Goal: Task Accomplishment & Management: Manage account settings

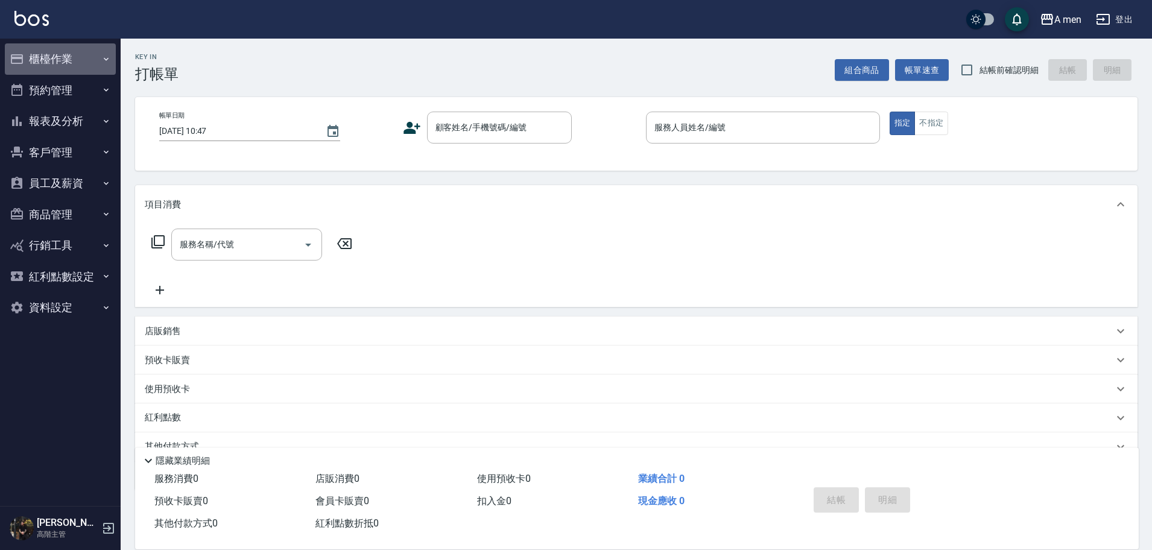
click at [62, 60] on button "櫃檯作業" at bounding box center [60, 58] width 111 height 31
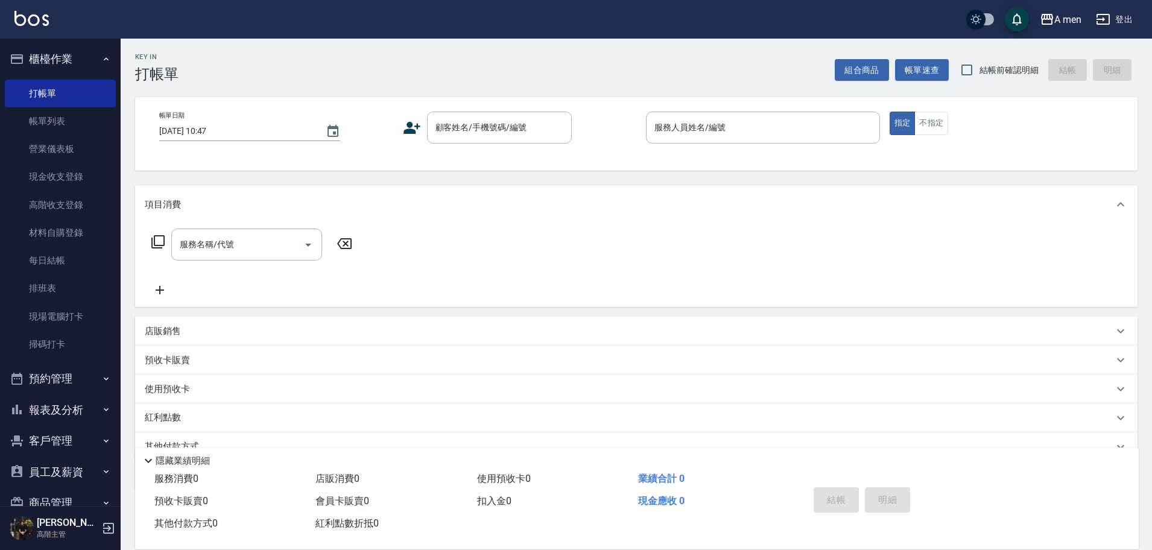
click at [85, 369] on button "預約管理" at bounding box center [60, 378] width 111 height 31
click at [74, 434] on link "單日預約紀錄" at bounding box center [60, 441] width 111 height 28
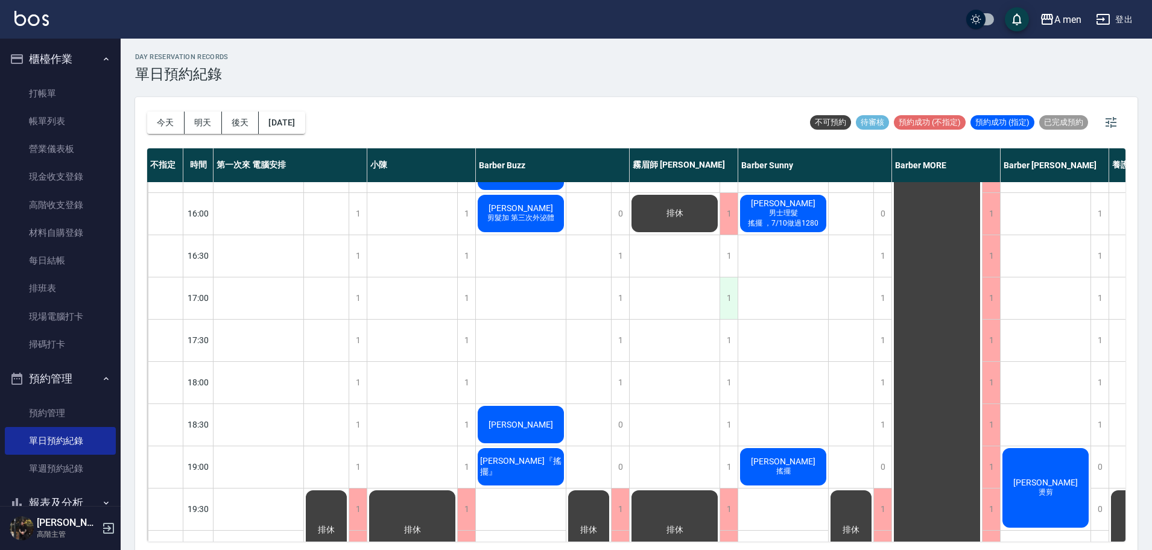
scroll to position [302, 0]
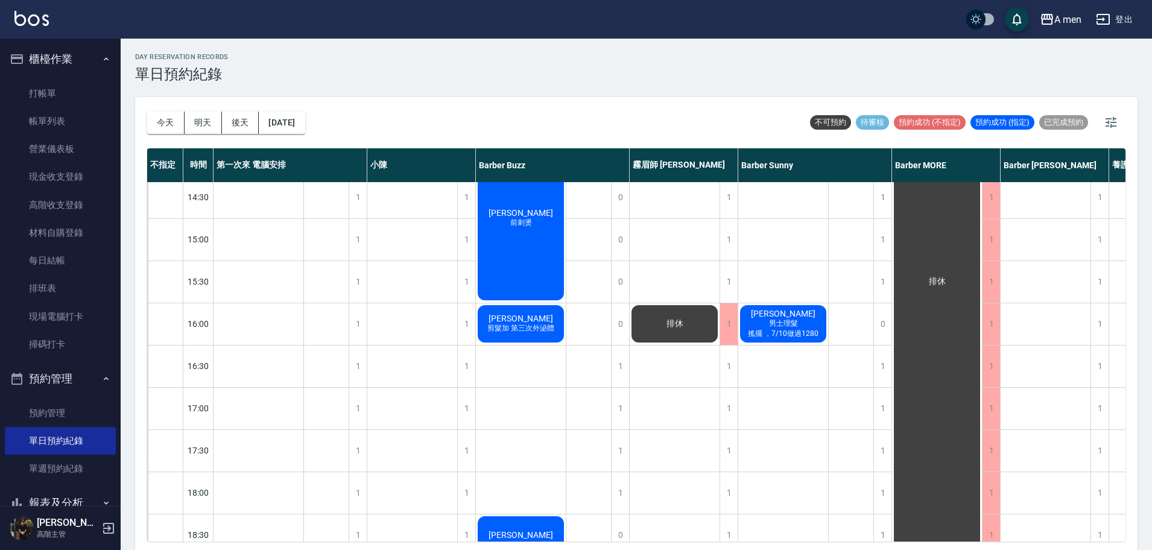
click at [194, 122] on button "明天" at bounding box center [203, 123] width 37 height 22
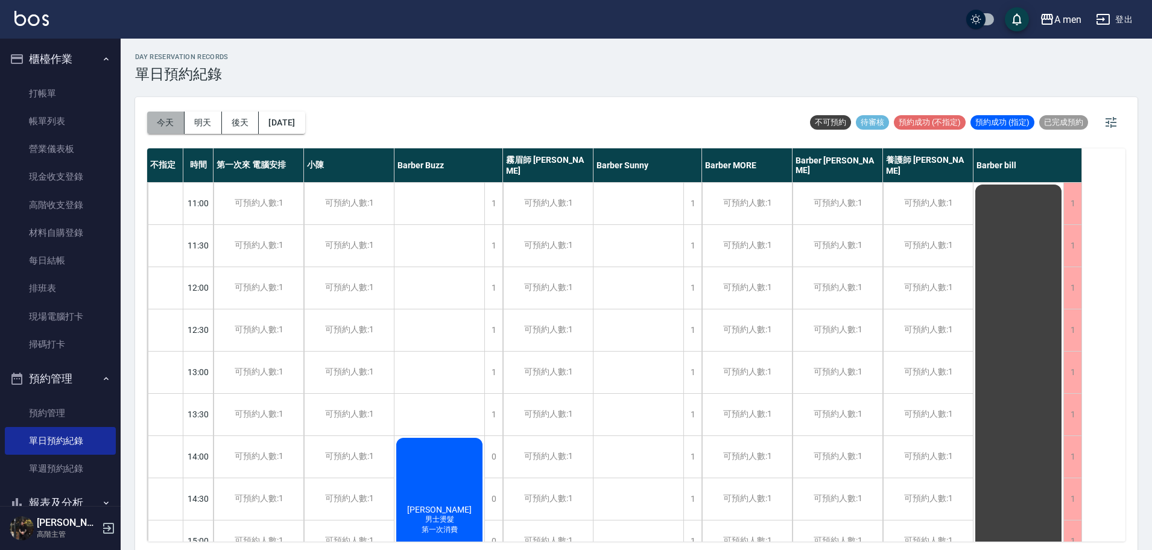
click at [172, 121] on button "今天" at bounding box center [165, 123] width 37 height 22
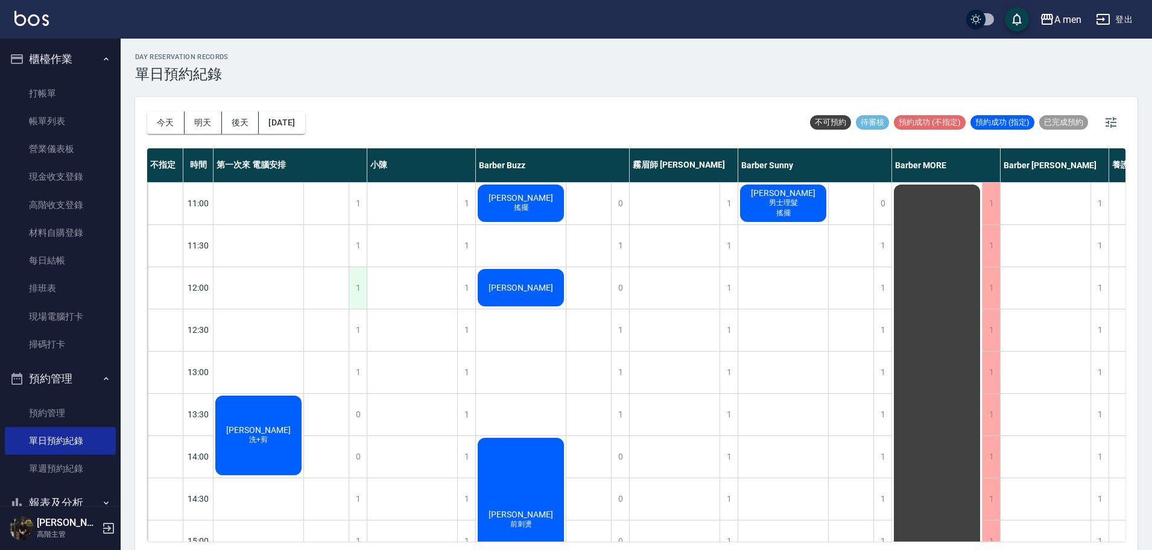
click at [360, 296] on div "1" at bounding box center [358, 288] width 18 height 42
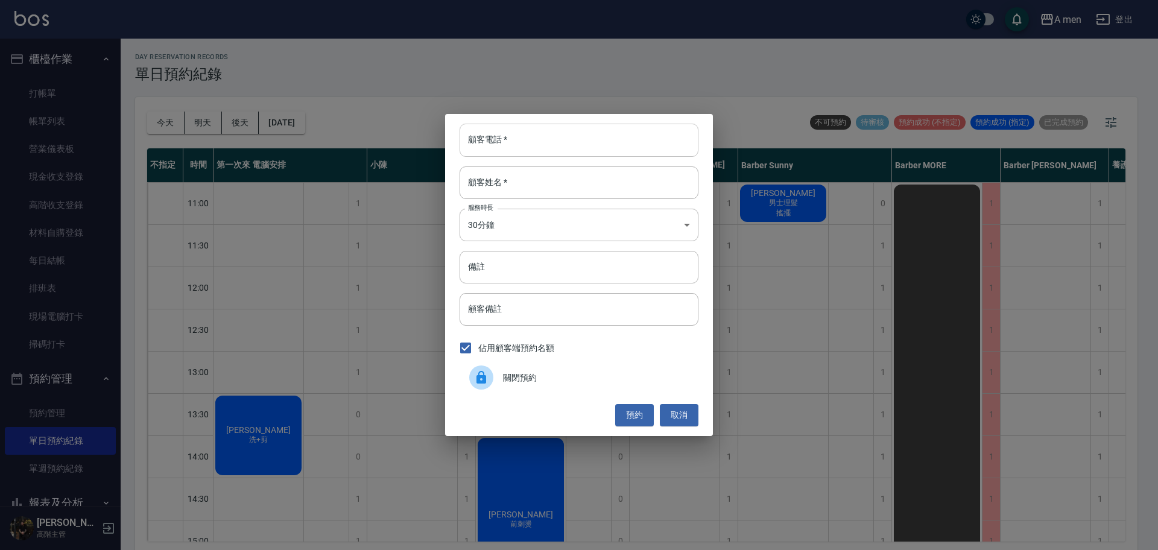
click at [527, 132] on input "顧客電話   *" at bounding box center [579, 140] width 239 height 33
type input "0958523516"
click at [490, 168] on div "顧客姓名   * 顧客姓名   *" at bounding box center [579, 183] width 239 height 33
type input "蘇"
click at [626, 413] on button "預約" at bounding box center [634, 415] width 39 height 22
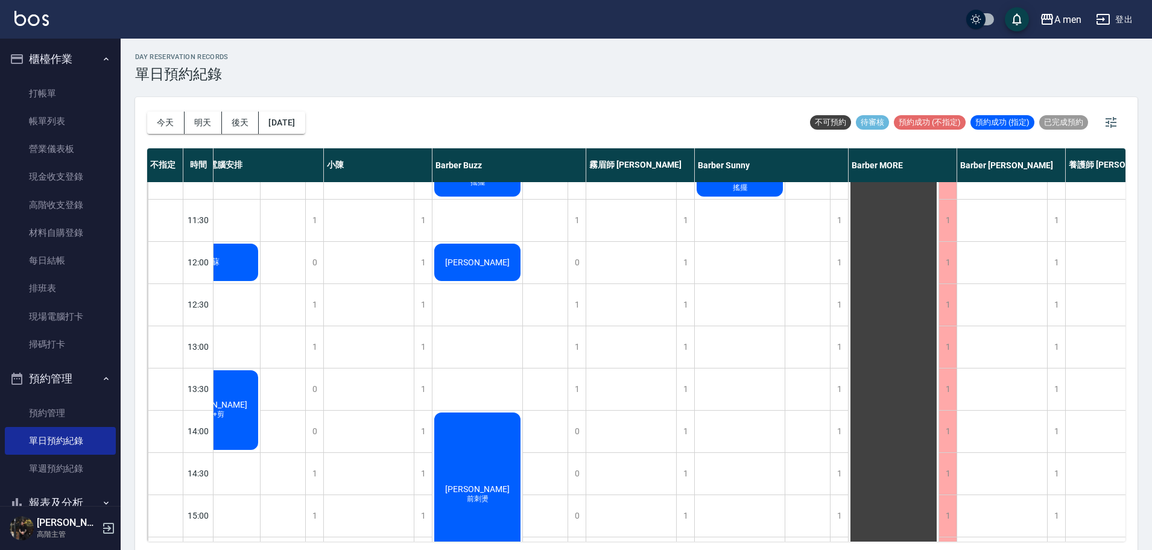
scroll to position [0, 43]
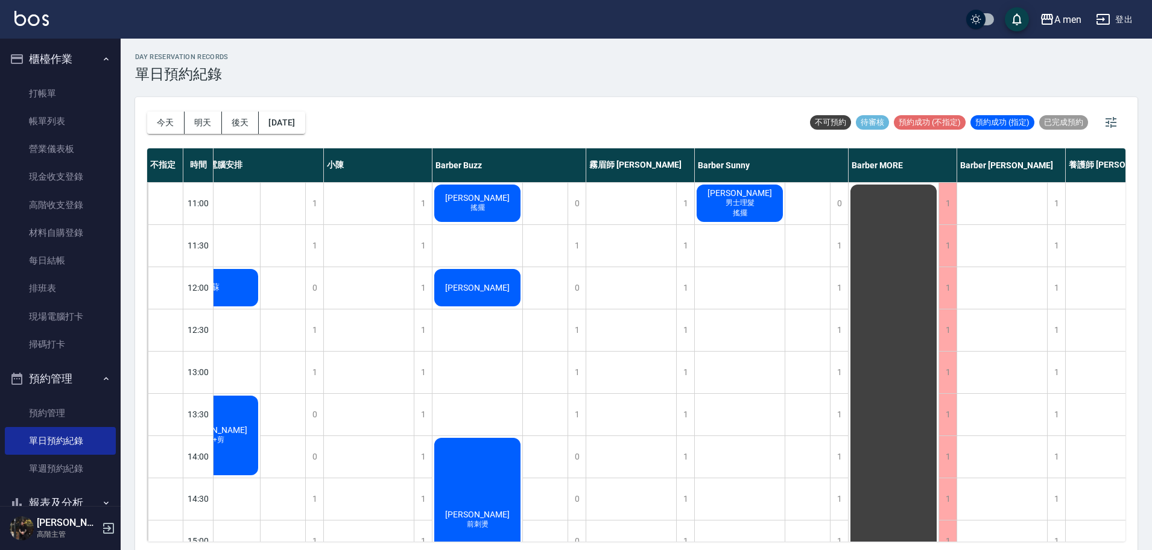
click at [230, 436] on div "陳昀琳 洗+剪" at bounding box center [215, 435] width 90 height 83
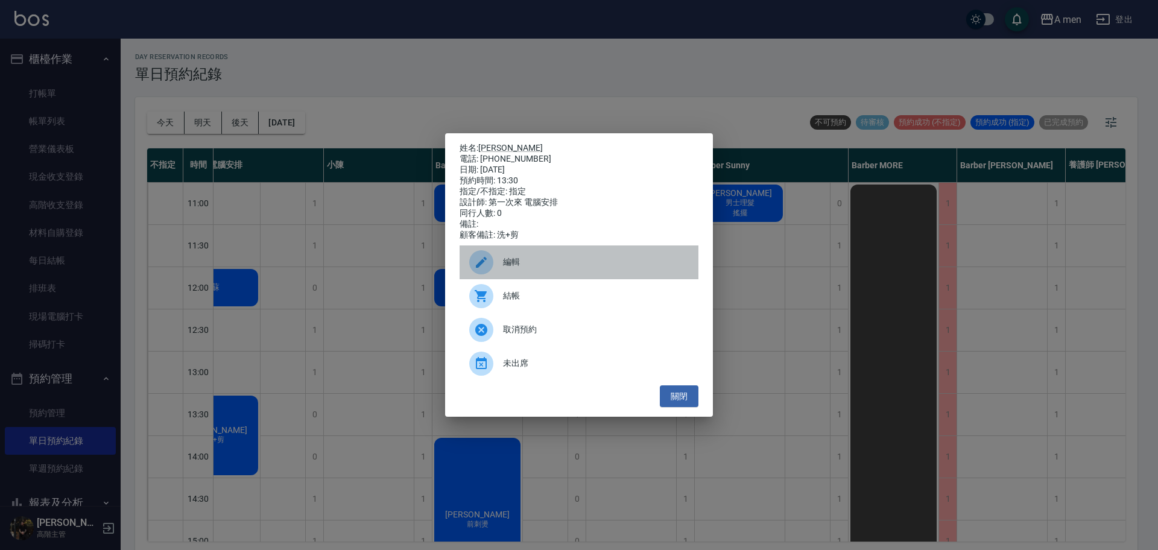
click at [519, 278] on div "編輯" at bounding box center [579, 263] width 239 height 34
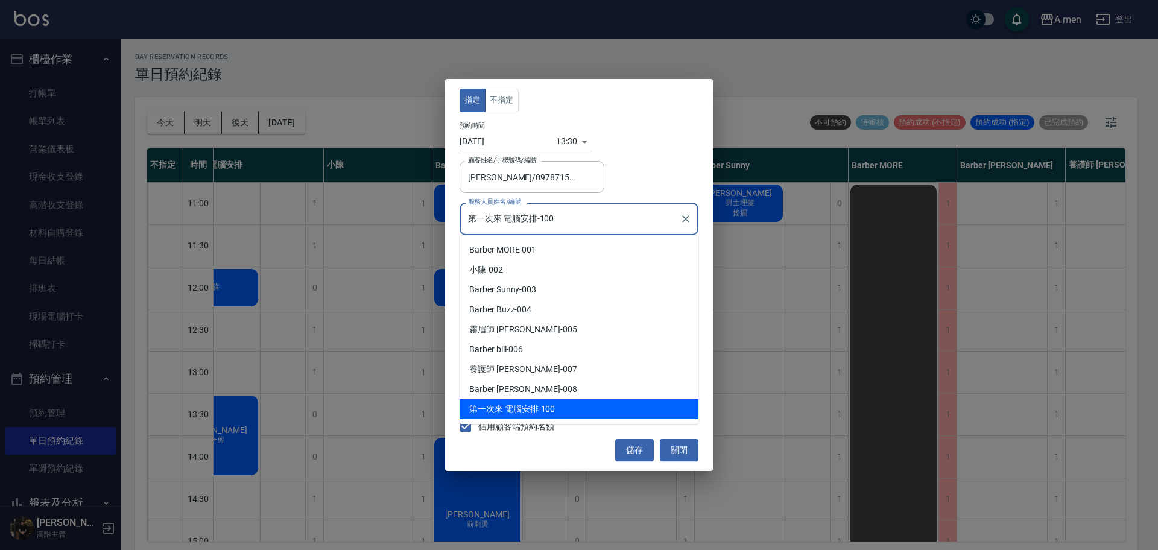
click at [495, 226] on input "第一次來 電腦安排-100" at bounding box center [570, 218] width 210 height 21
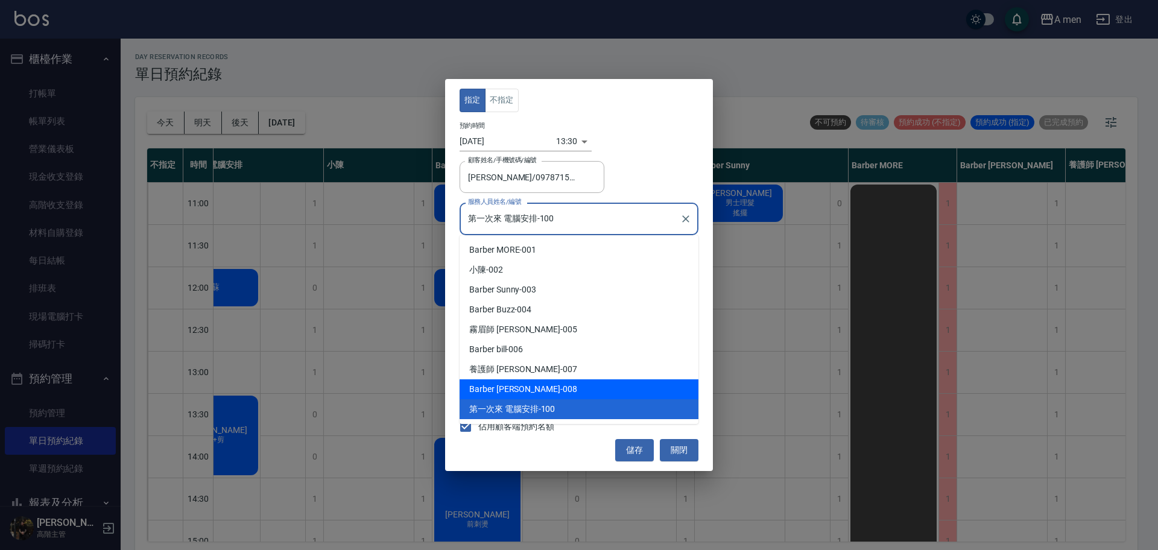
click at [539, 387] on div "Barber Garry -008" at bounding box center [579, 389] width 239 height 20
type input "Barber Garry-008"
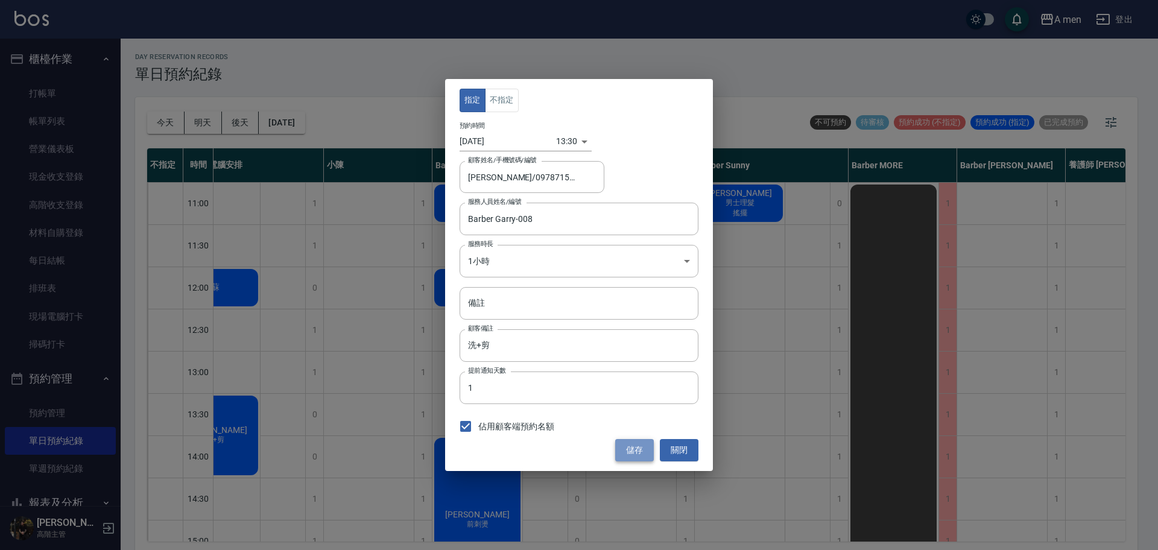
click at [641, 456] on button "儲存" at bounding box center [634, 450] width 39 height 22
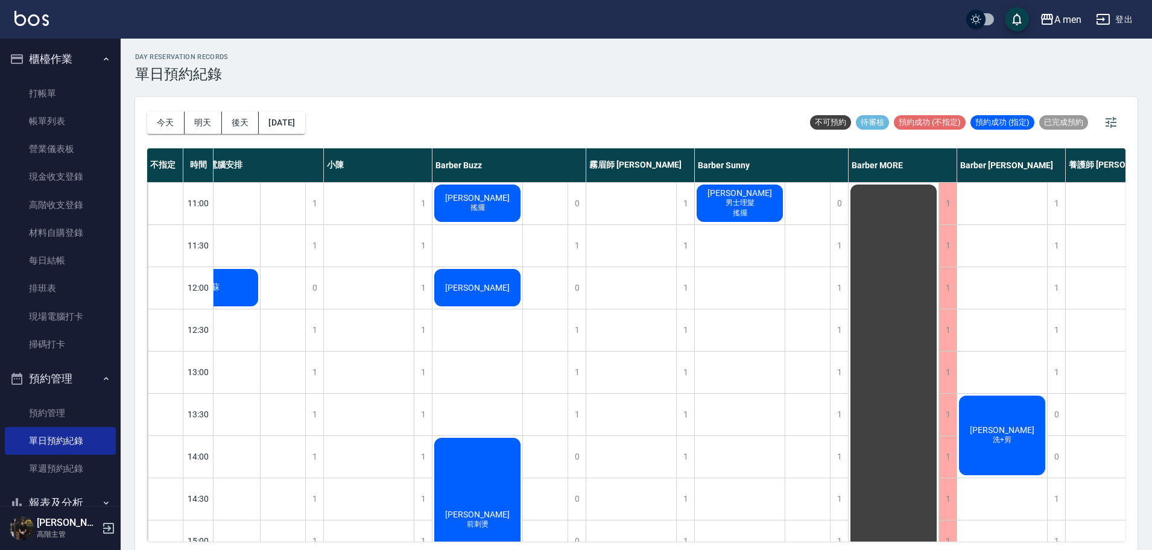
click at [1034, 431] on div "陳昀琳 洗+剪" at bounding box center [1002, 435] width 90 height 83
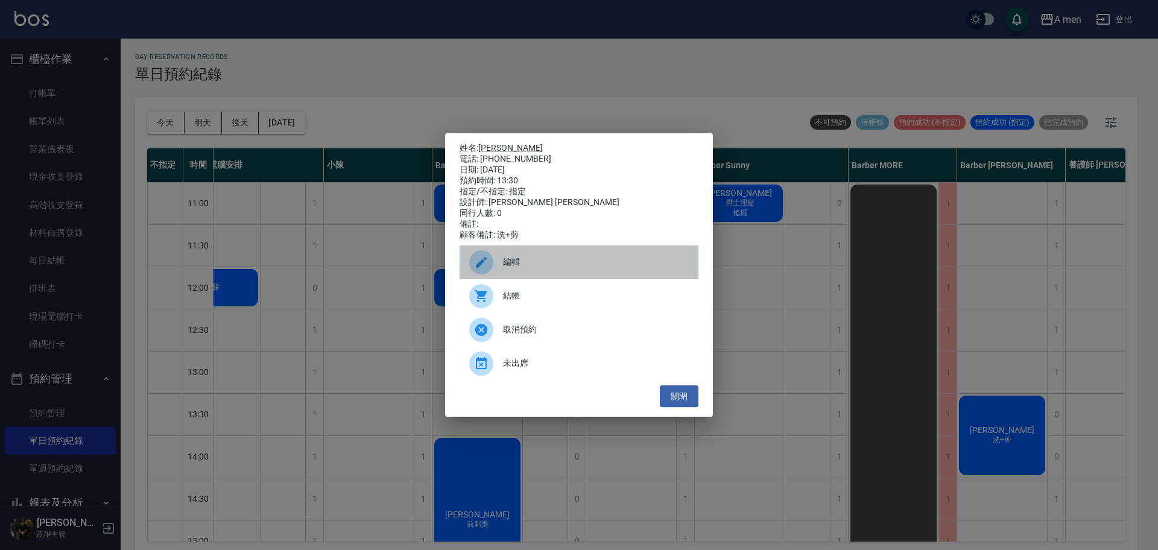
click at [505, 253] on div "編輯" at bounding box center [579, 263] width 239 height 34
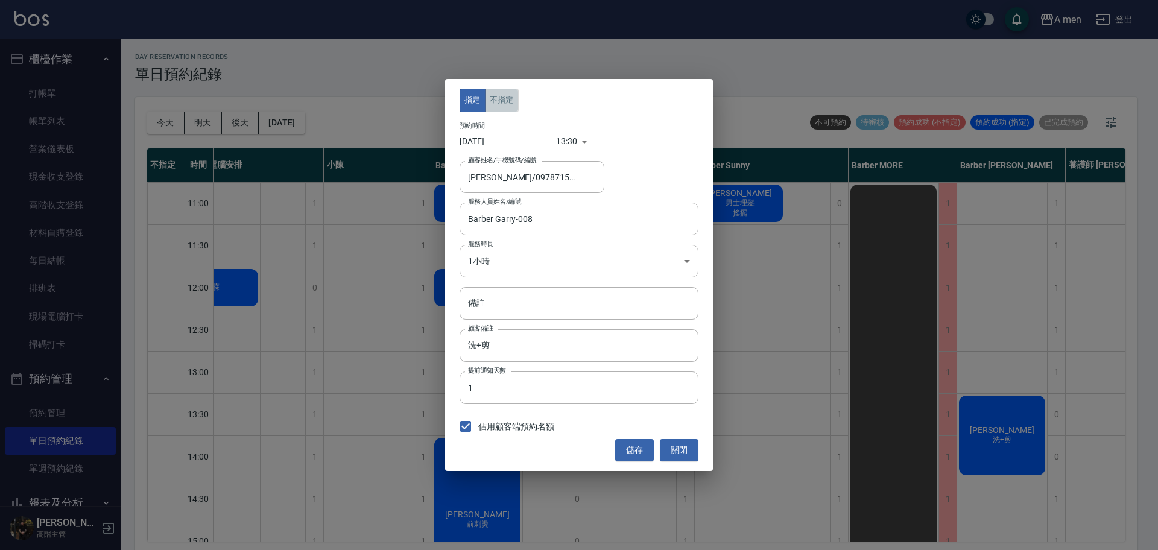
click at [506, 95] on button "不指定" at bounding box center [502, 101] width 34 height 24
click at [647, 450] on button "儲存" at bounding box center [634, 450] width 39 height 22
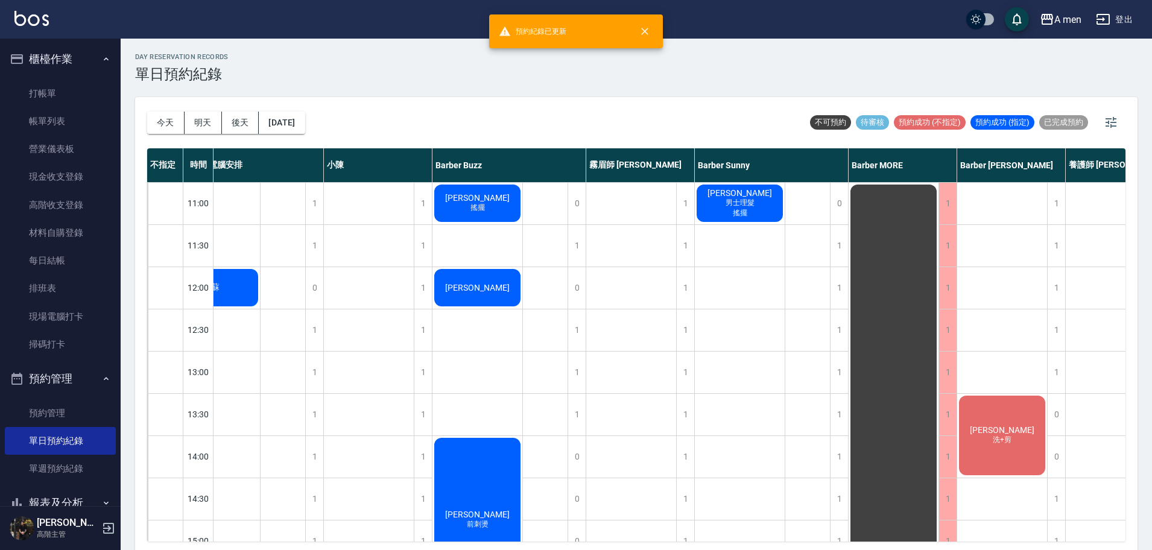
click at [1011, 443] on span "洗+剪" at bounding box center [1003, 440] width 24 height 10
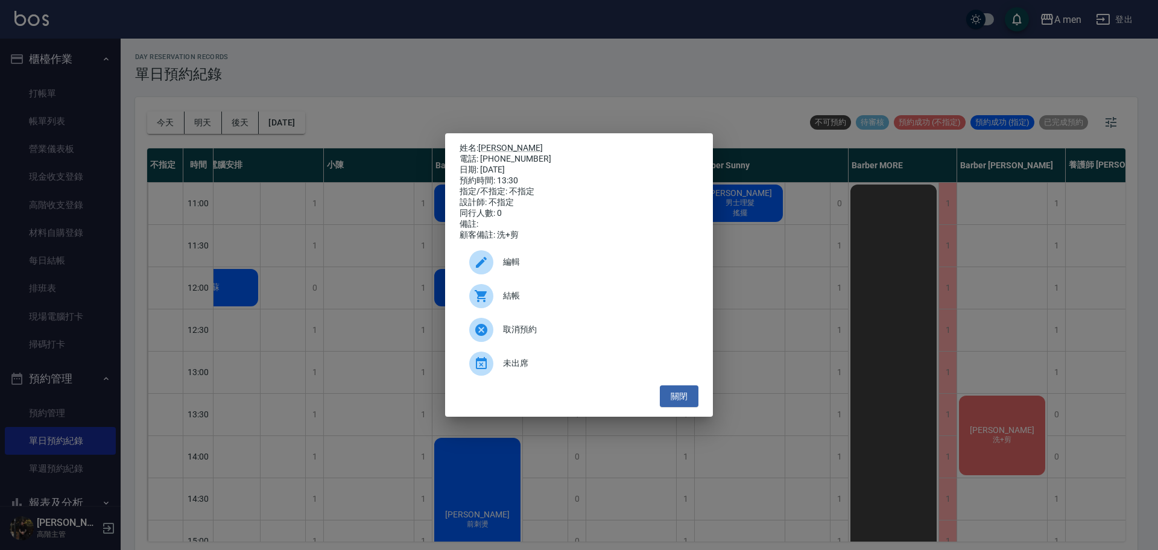
click at [550, 264] on span "編輯" at bounding box center [596, 262] width 186 height 13
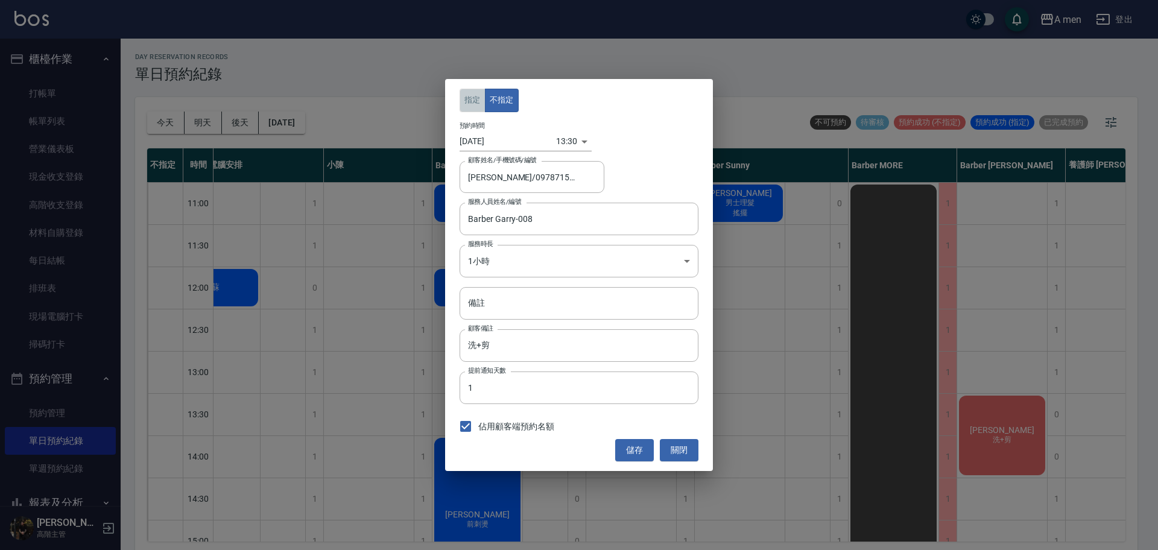
click at [478, 101] on button "指定" at bounding box center [473, 101] width 26 height 24
click at [645, 450] on button "儲存" at bounding box center [634, 450] width 39 height 22
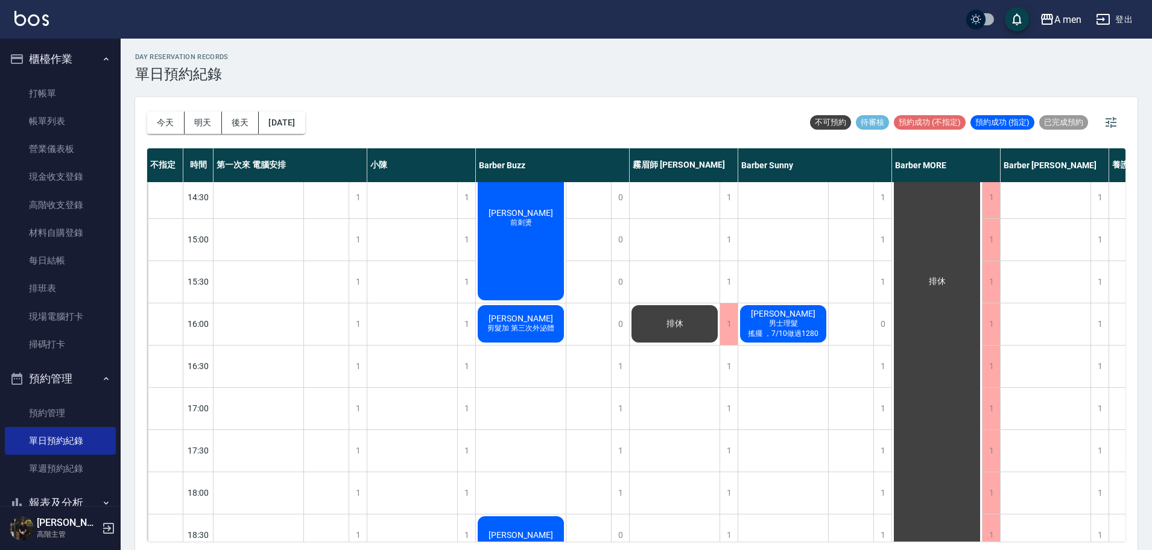
scroll to position [0, 0]
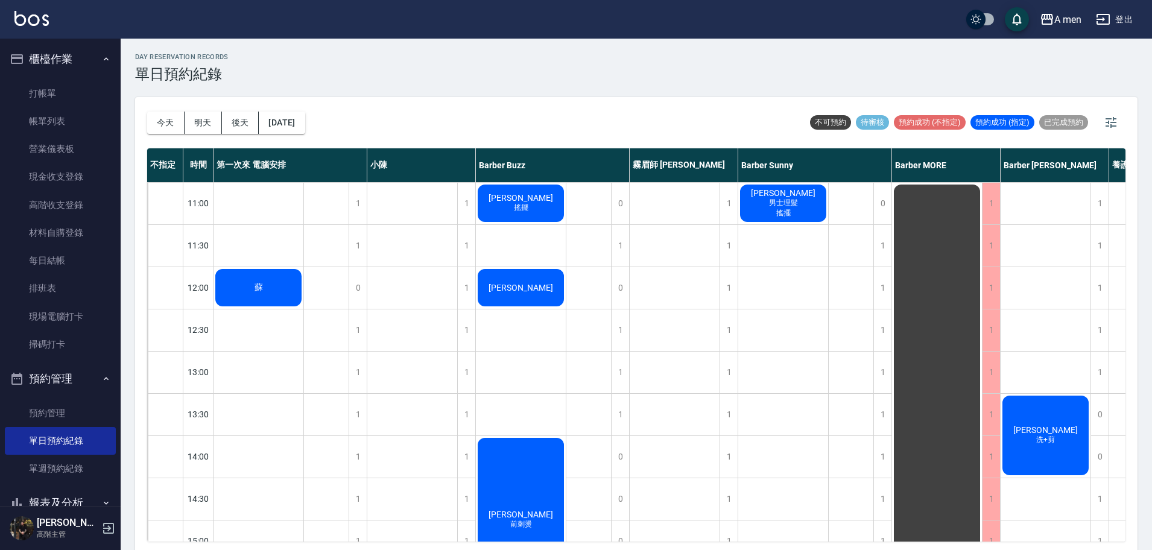
click at [507, 218] on div "陳㵆 搖擺" at bounding box center [521, 203] width 90 height 41
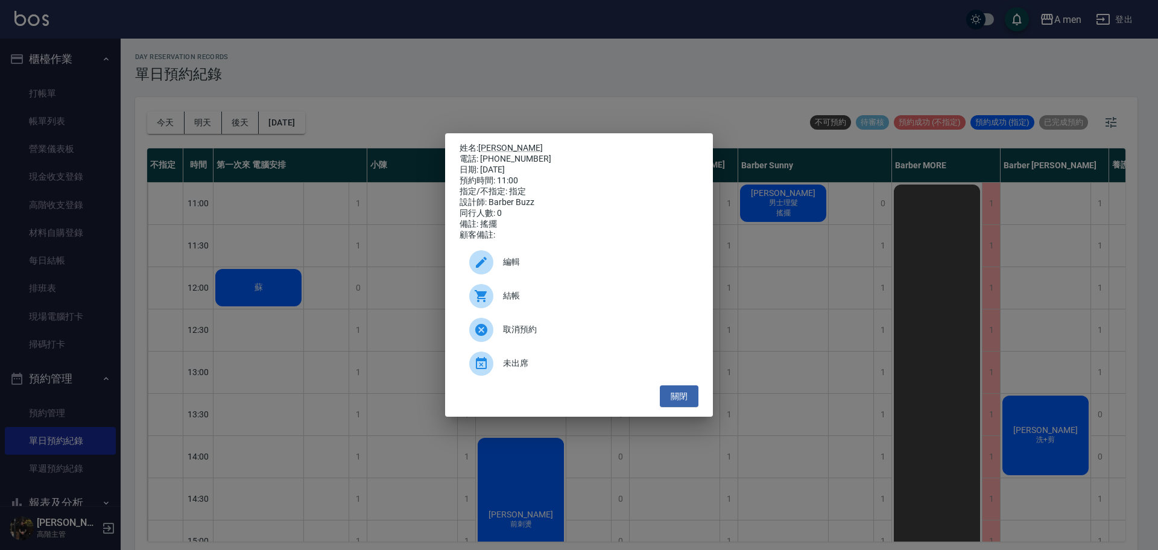
click at [526, 313] on div "結帳" at bounding box center [579, 296] width 239 height 34
click at [687, 401] on button "關閉" at bounding box center [679, 397] width 39 height 22
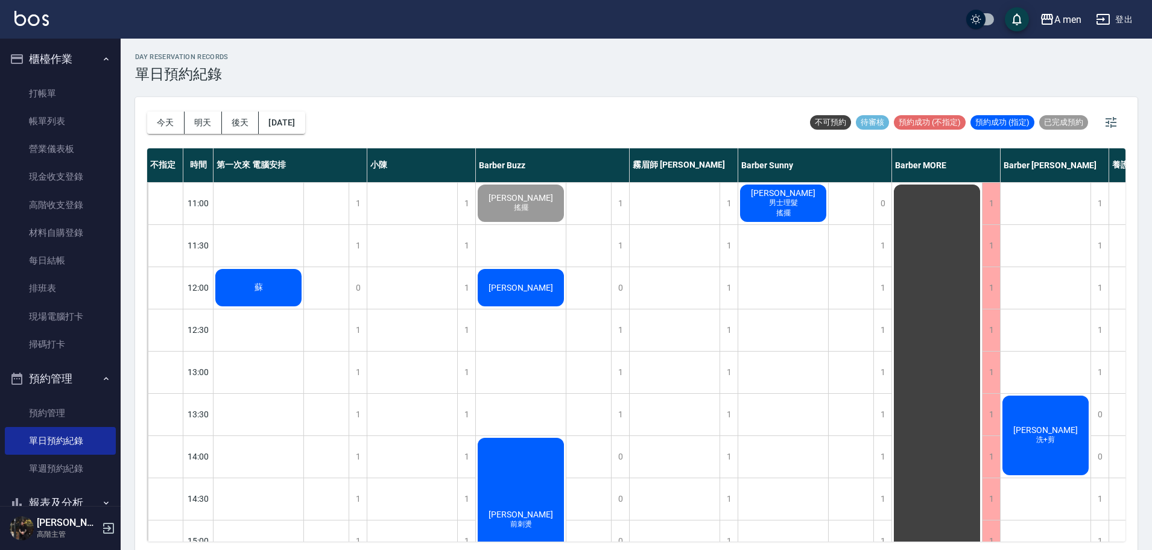
click at [805, 208] on div "黃昭淳 男士理髮 搖擺" at bounding box center [783, 203] width 90 height 41
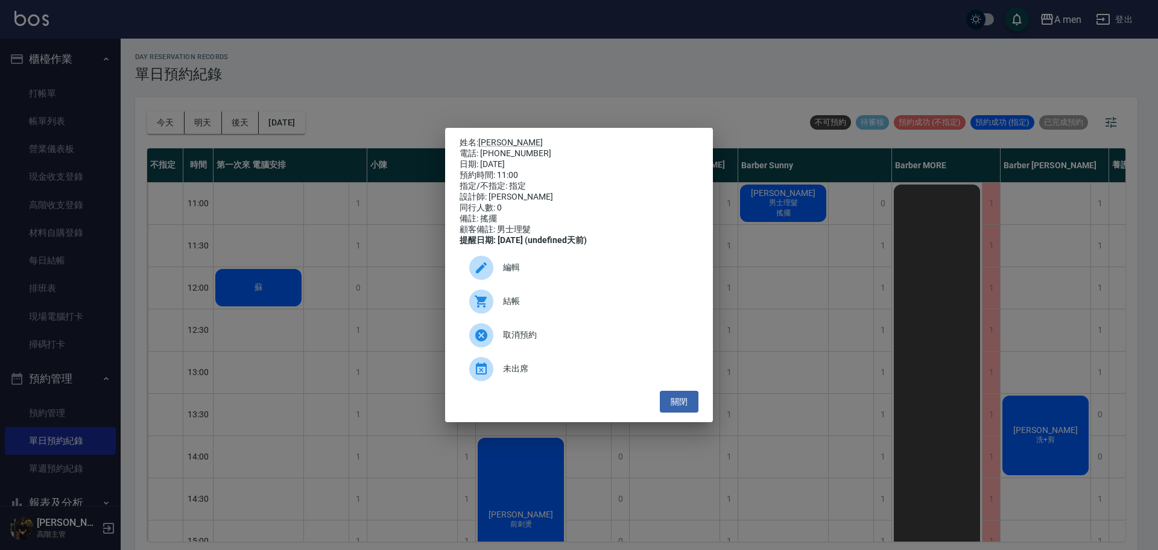
click at [535, 308] on span "結帳" at bounding box center [596, 301] width 186 height 13
click at [667, 411] on button "關閉" at bounding box center [679, 402] width 39 height 22
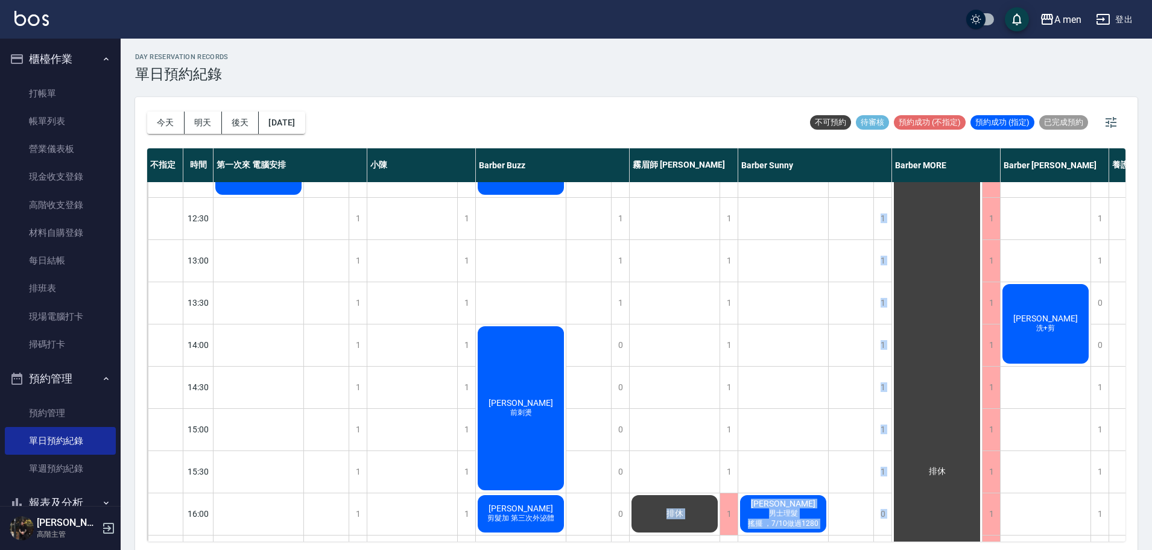
scroll to position [197, 0]
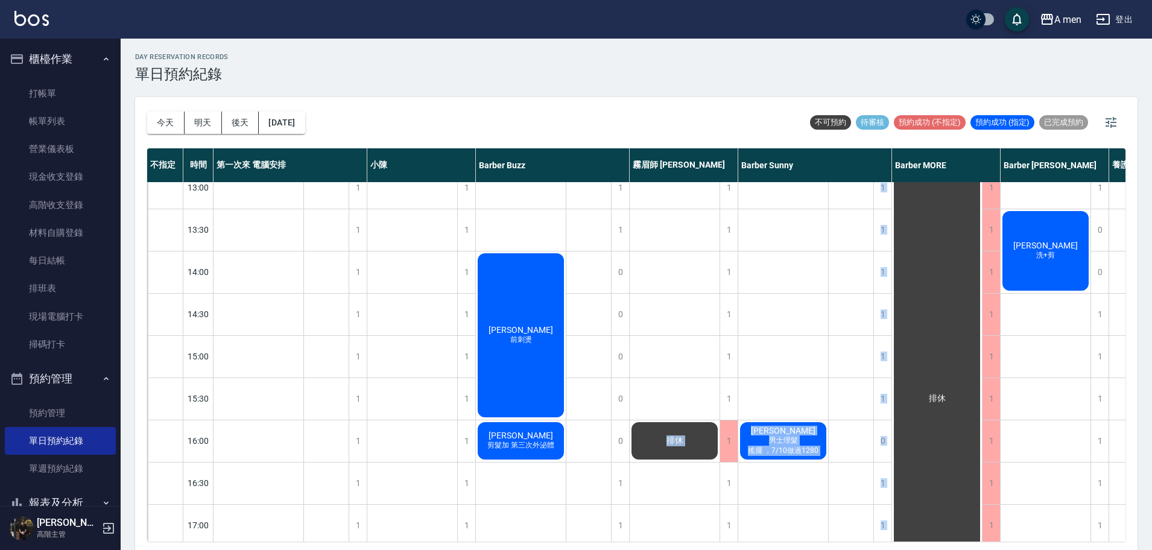
drag, startPoint x: 662, startPoint y: 530, endPoint x: 834, endPoint y: 527, distance: 172.6
click at [834, 527] on div "11:00 11:30 12:00 12:30 13:00 13:30 14:00 14:30 15:00 15:30 16:00 16:30 17:00 1…" at bounding box center [759, 526] width 1225 height 1056
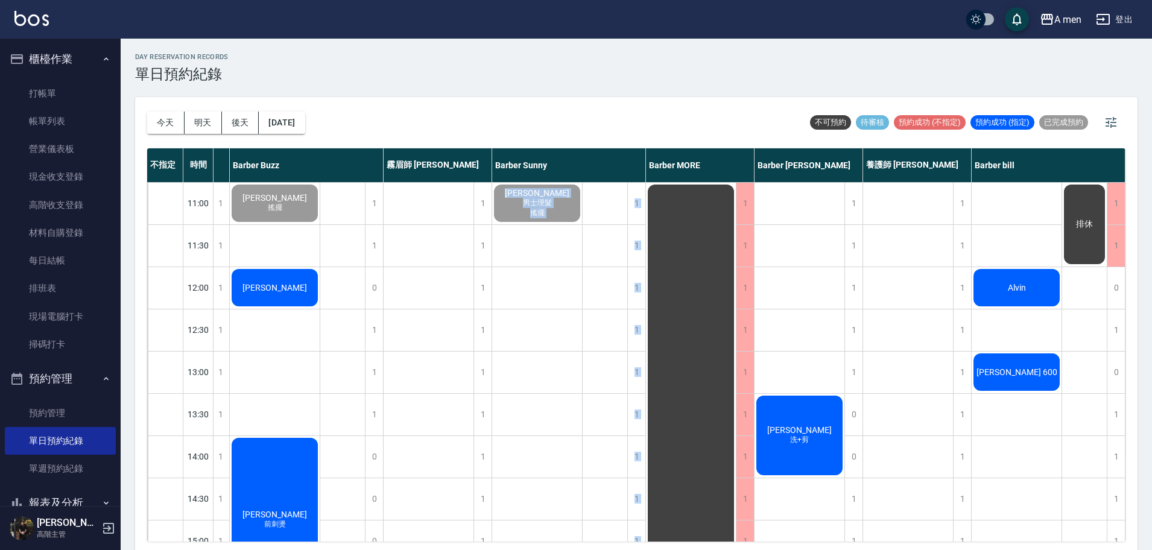
scroll to position [0, 223]
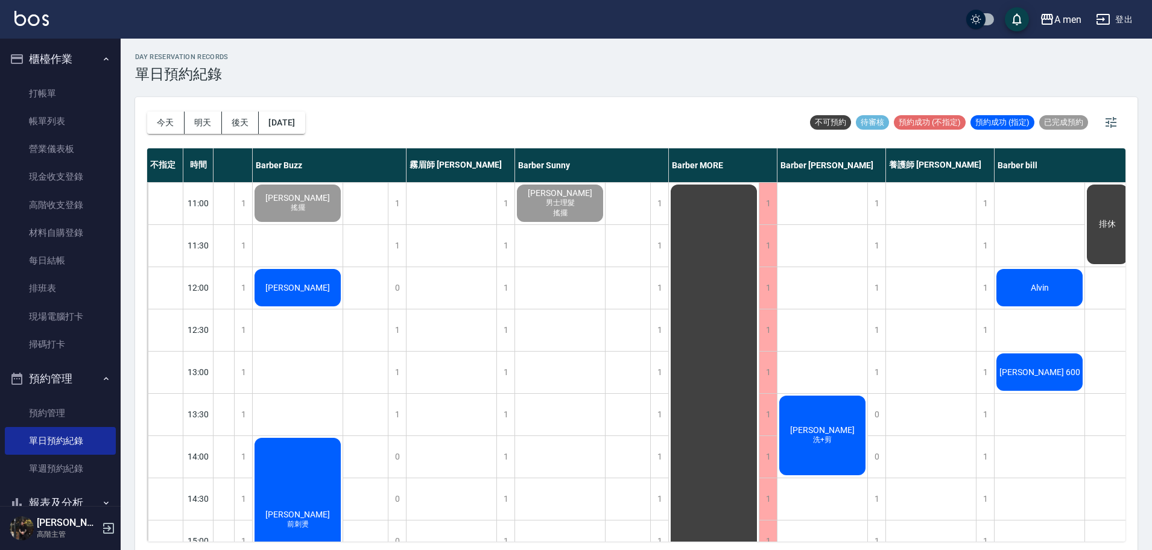
click at [705, 112] on div "[DATE] [DATE] [DATE] [DATE] 不可預約 待審核 預約成功 (不指定) 預約成功 (指定) 已完成預約" at bounding box center [636, 122] width 979 height 51
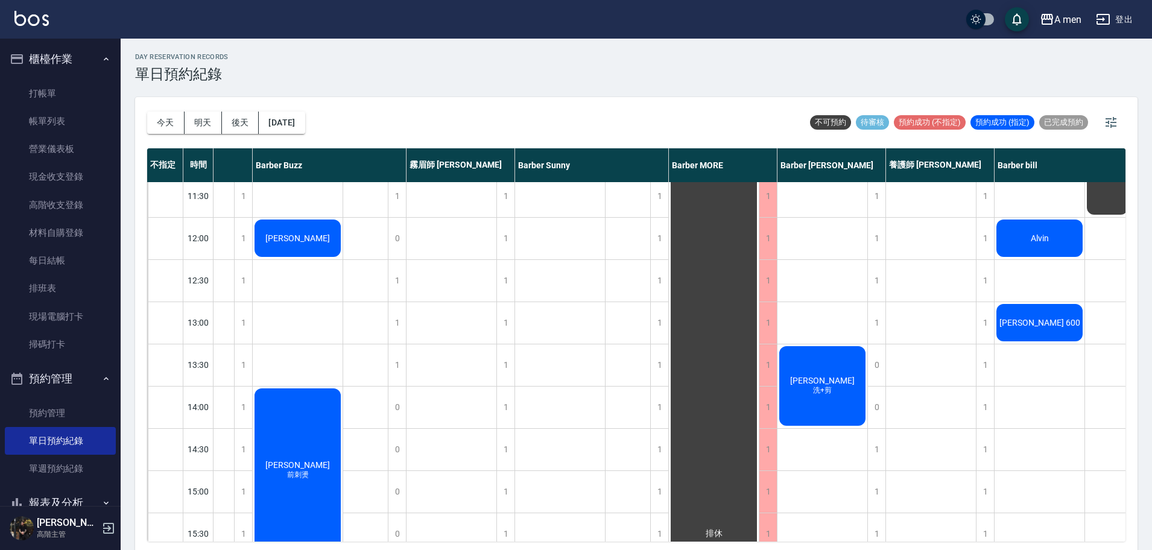
scroll to position [75, 223]
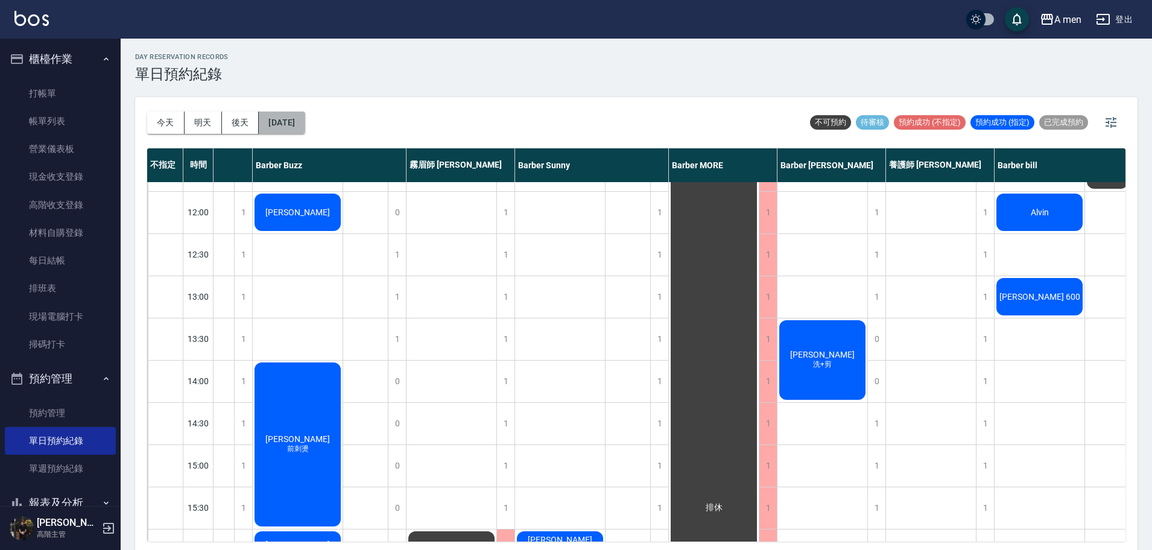
click at [305, 126] on button "[DATE]" at bounding box center [282, 123] width 46 height 22
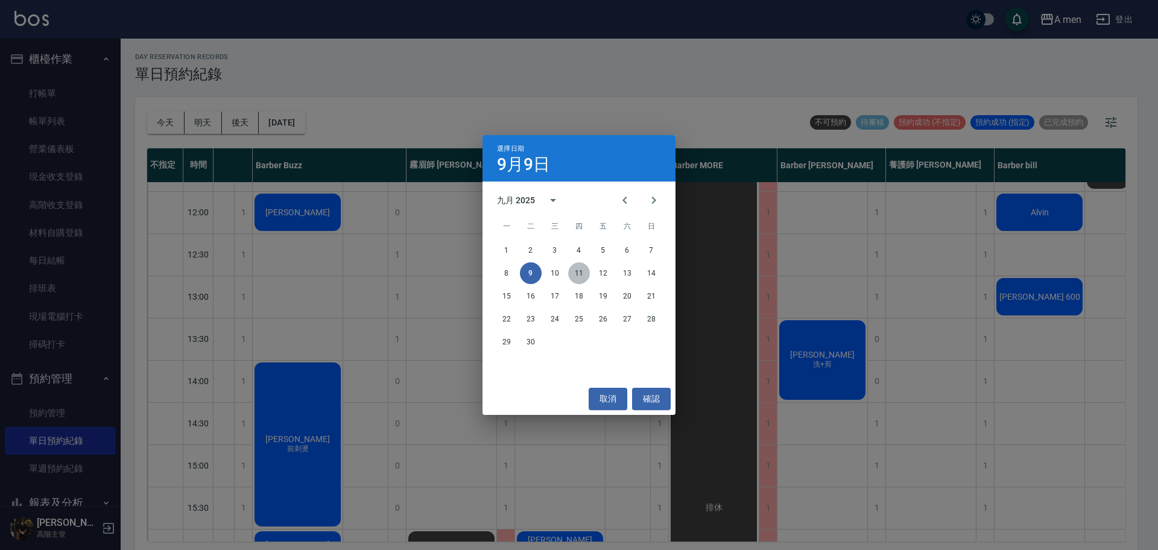
click at [583, 275] on button "11" at bounding box center [579, 273] width 22 height 22
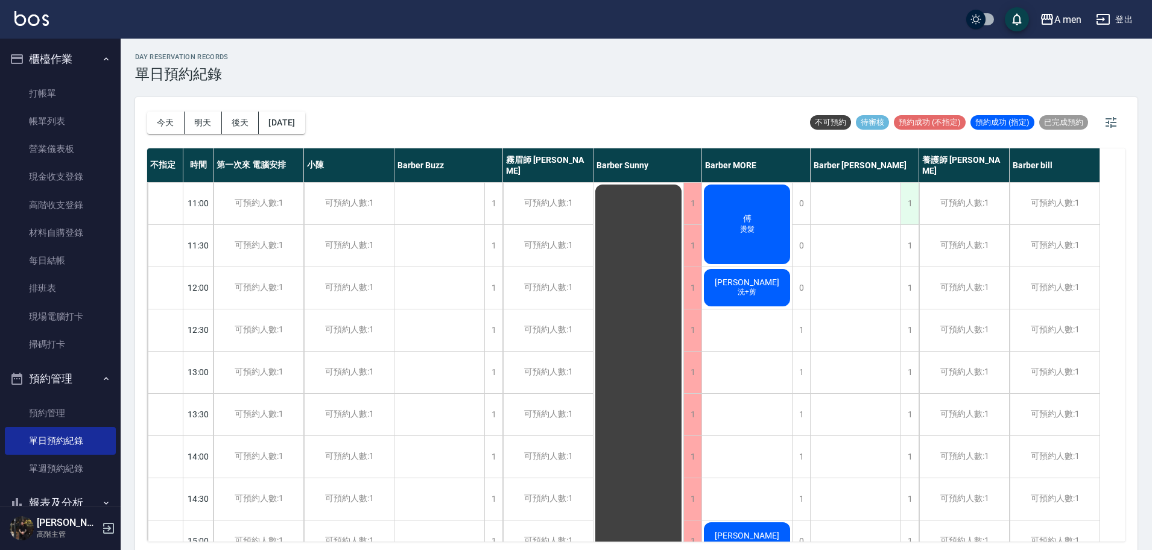
click at [914, 201] on div "1" at bounding box center [910, 204] width 18 height 42
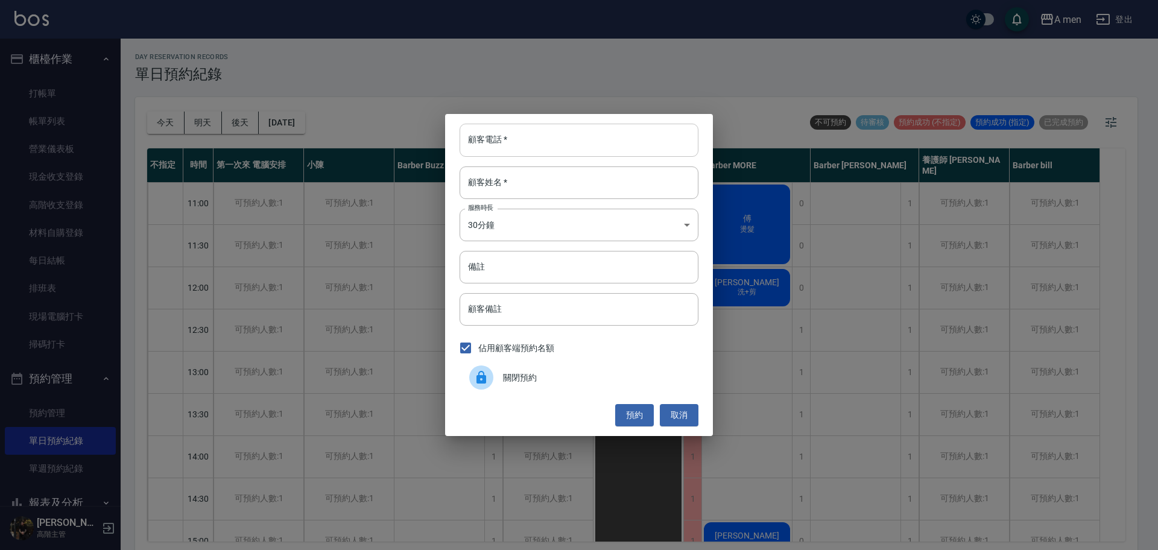
click at [617, 143] on input "顧客電話   *" at bounding box center [579, 140] width 239 height 33
type input "0965455872"
click at [577, 176] on input "顧客姓名   *" at bounding box center [579, 183] width 239 height 33
type input "丁"
click at [632, 417] on button "預約" at bounding box center [634, 415] width 39 height 22
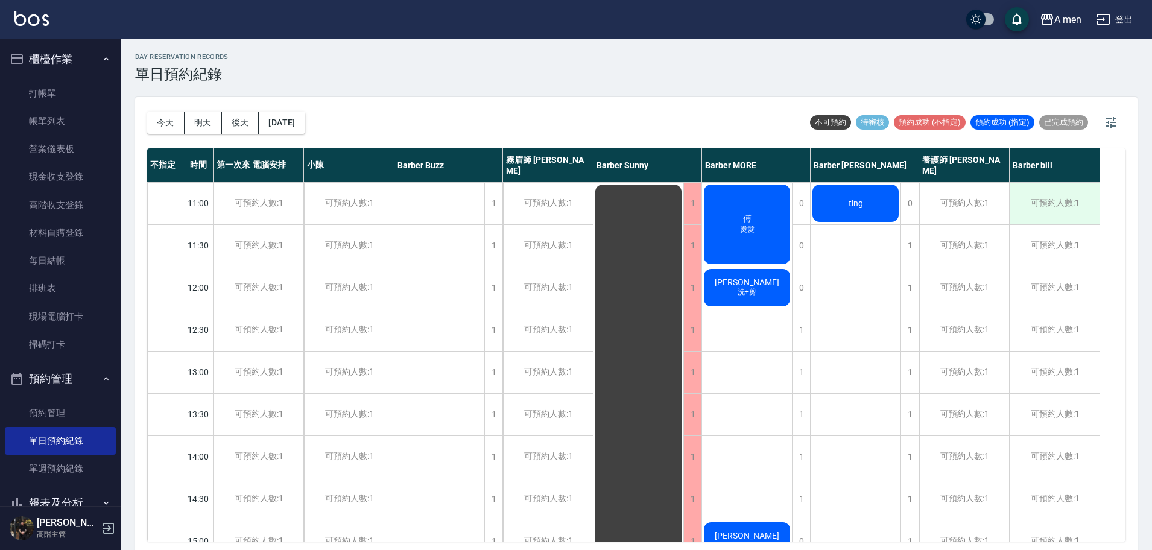
click at [1065, 205] on div "可預約人數:1" at bounding box center [1055, 204] width 90 height 42
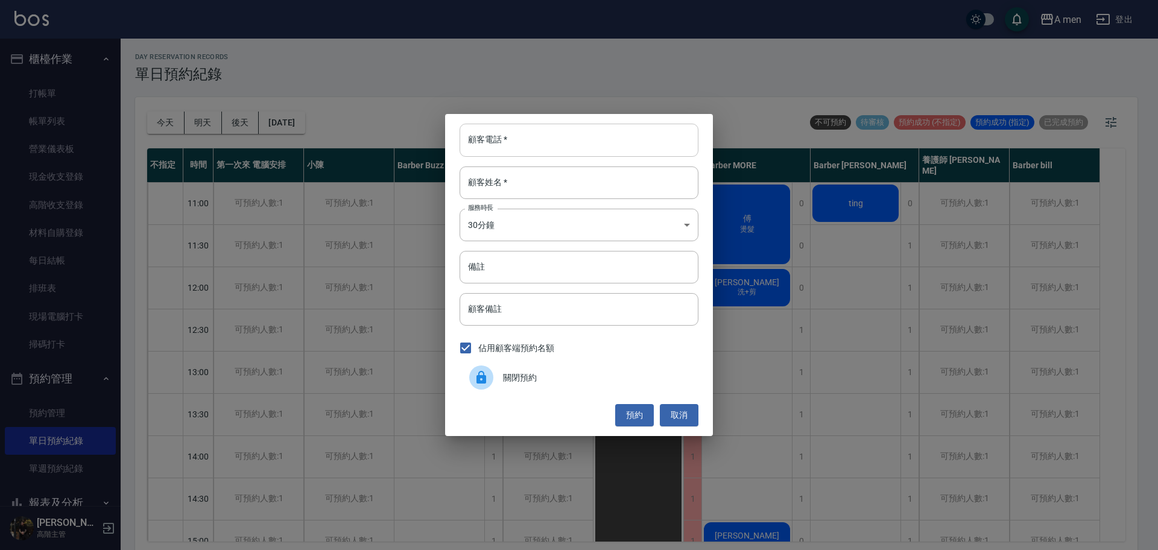
click at [585, 134] on input "顧客電話   *" at bounding box center [579, 140] width 239 height 33
type input "09"
click at [679, 422] on button "取消" at bounding box center [679, 415] width 39 height 22
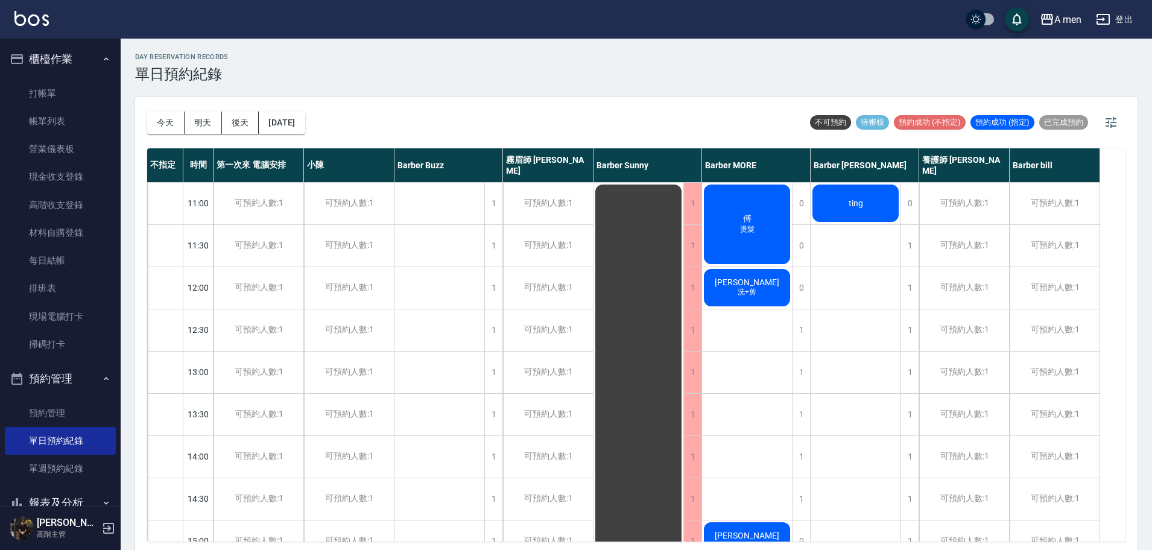
click at [889, 214] on div "ting" at bounding box center [856, 203] width 90 height 41
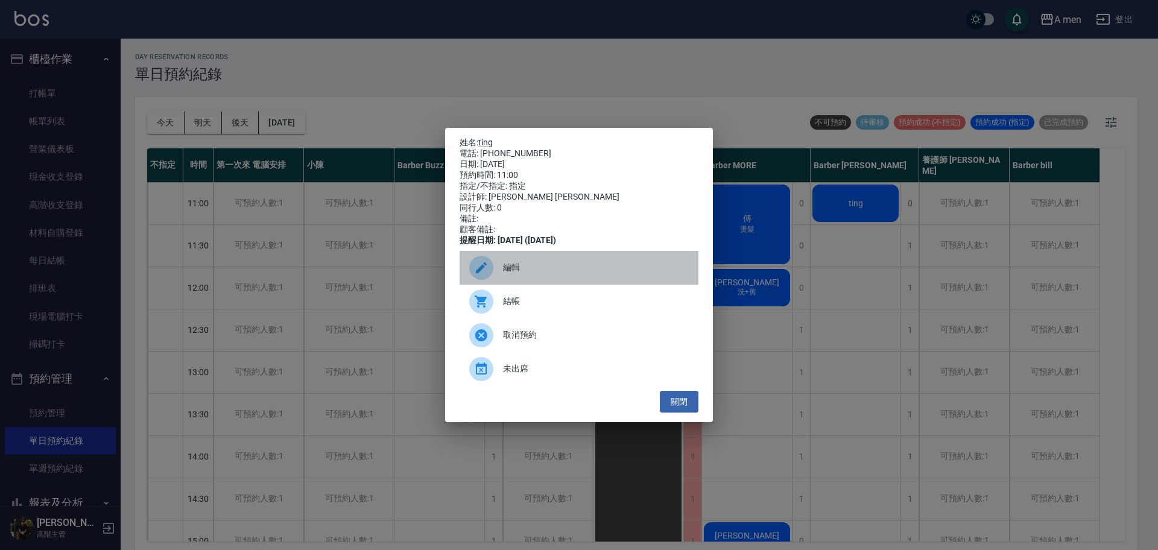
click at [513, 270] on span "編輯" at bounding box center [596, 267] width 186 height 13
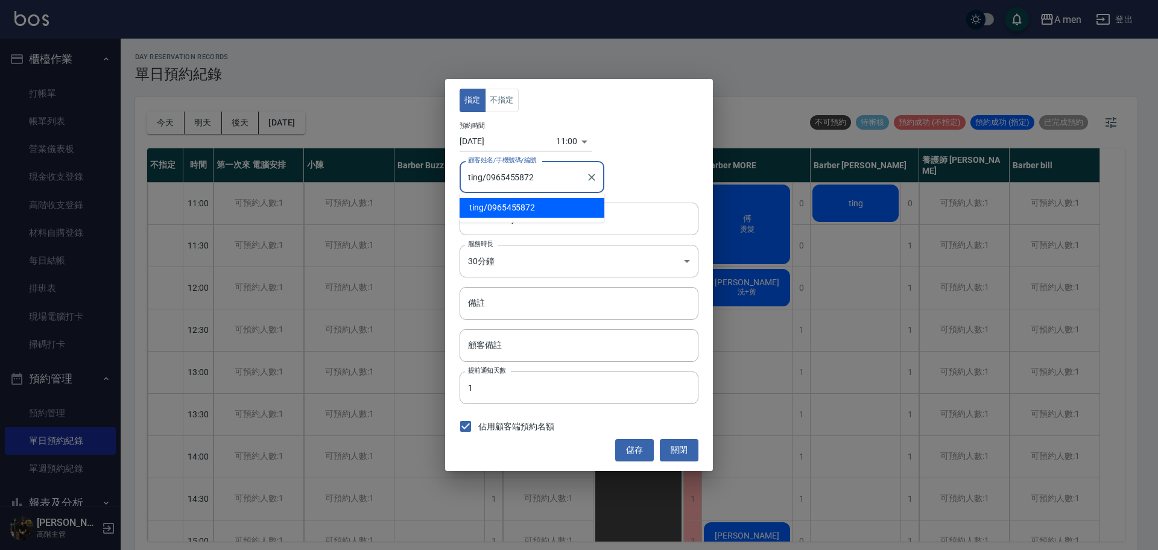
drag, startPoint x: 486, startPoint y: 179, endPoint x: 532, endPoint y: 188, distance: 46.9
click at [532, 188] on div "ting/0965455872 顧客姓名/手機號碼/編號" at bounding box center [532, 177] width 145 height 32
type input "ting/0965455872"
click at [766, 55] on div "指定 不指定 預約時間 2025/09/11 11:00 1757559600000 顧客姓名/手機號碼/編號 ting/0965455872 顧客姓名/手機…" at bounding box center [579, 275] width 1158 height 550
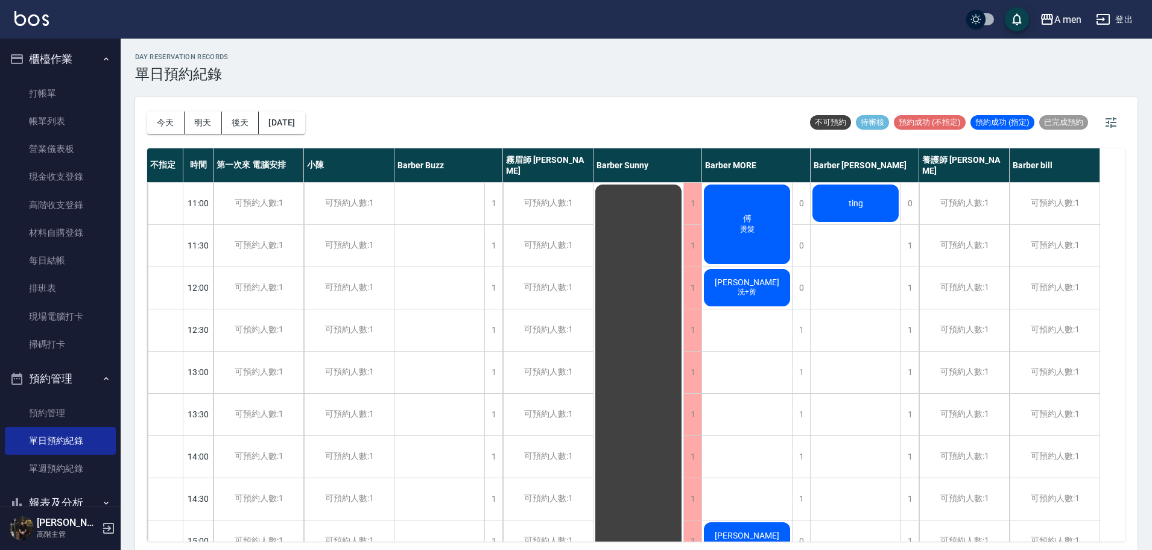
click at [857, 215] on div "ting" at bounding box center [856, 203] width 90 height 41
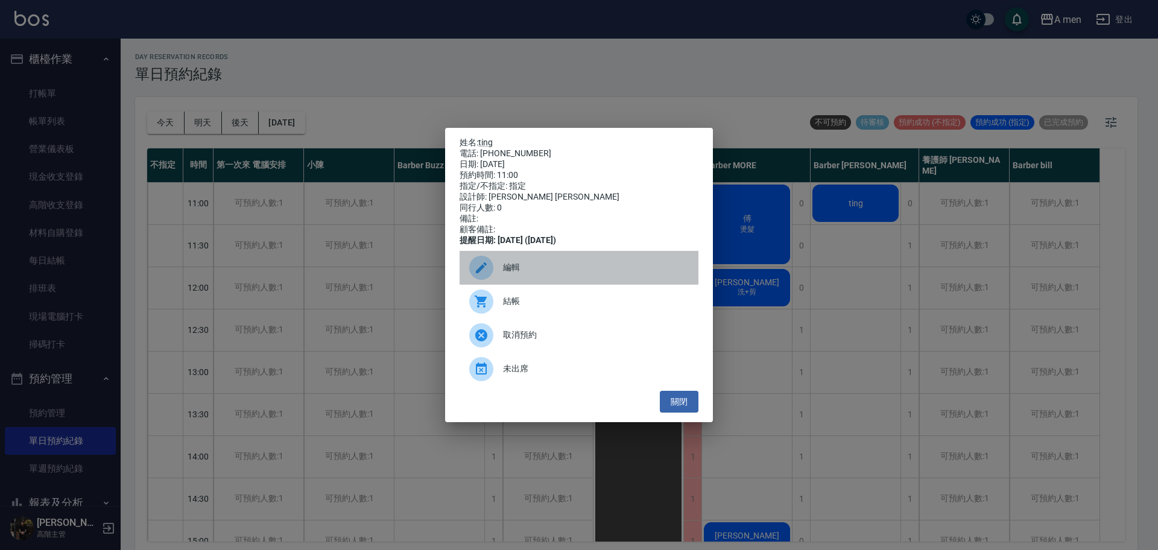
click at [544, 274] on span "編輯" at bounding box center [596, 267] width 186 height 13
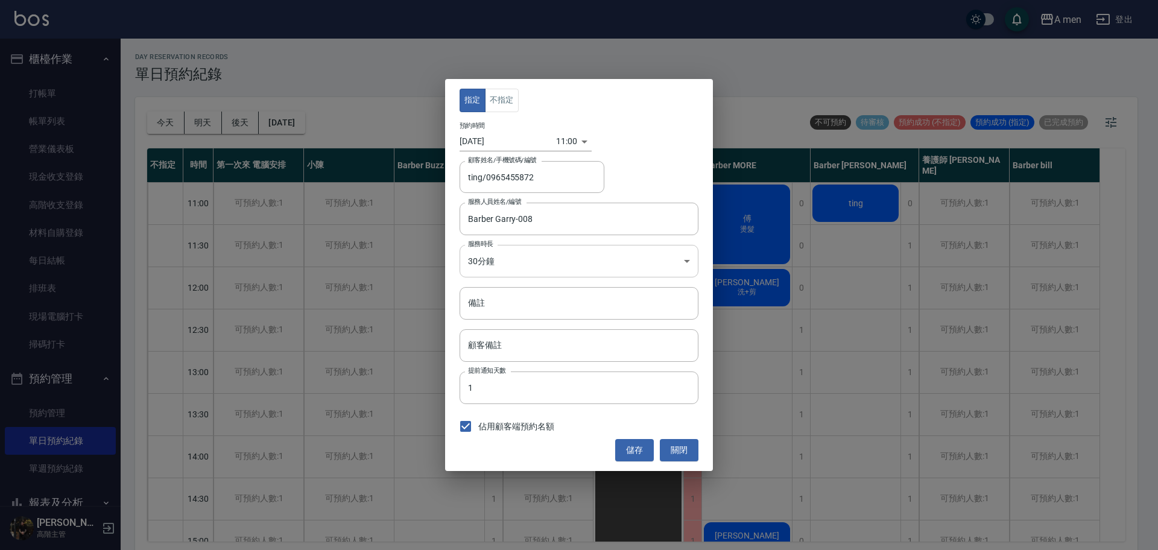
click at [518, 254] on body "A men 登出 櫃檯作業 打帳單 帳單列表 營業儀表板 現金收支登錄 高階收支登錄 材料自購登錄 每日結帳 排班表 現場電腦打卡 掃碼打卡 預約管理 預約管…" at bounding box center [579, 277] width 1158 height 554
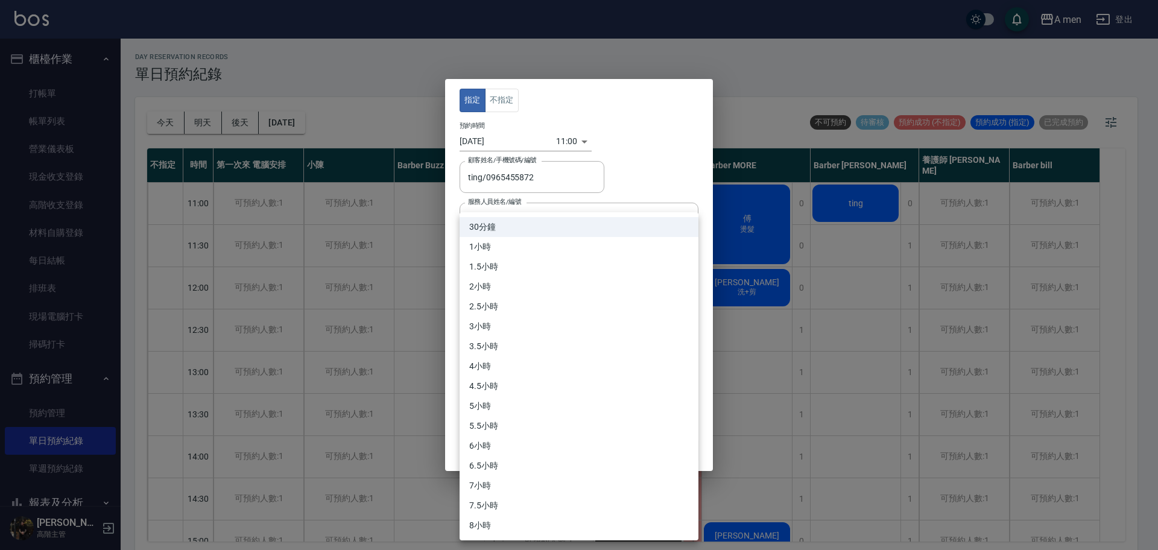
click at [481, 250] on li "1小時" at bounding box center [579, 247] width 239 height 20
type input "2"
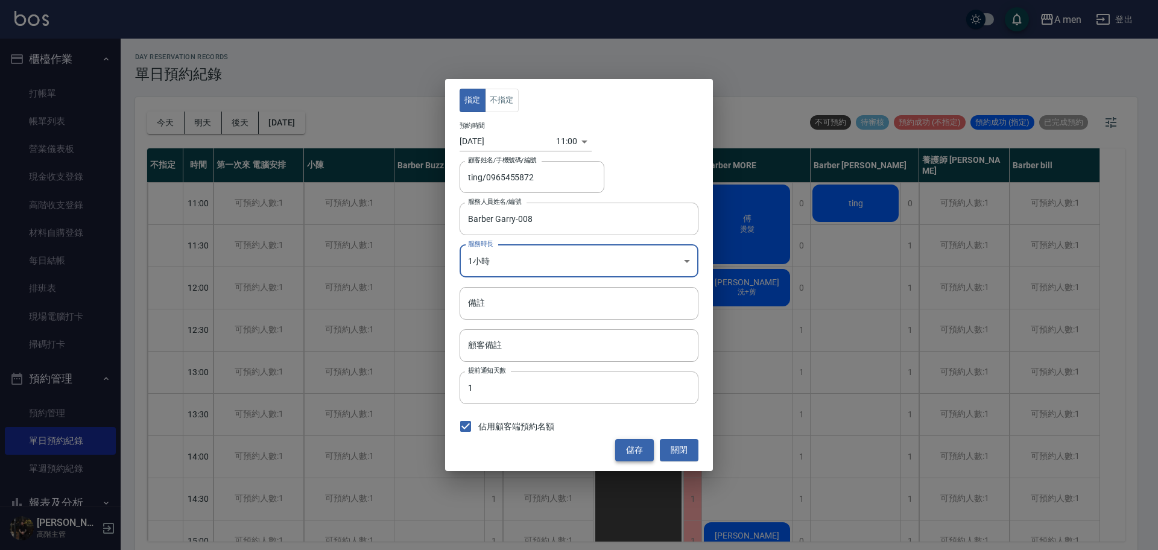
click at [629, 455] on button "儲存" at bounding box center [634, 450] width 39 height 22
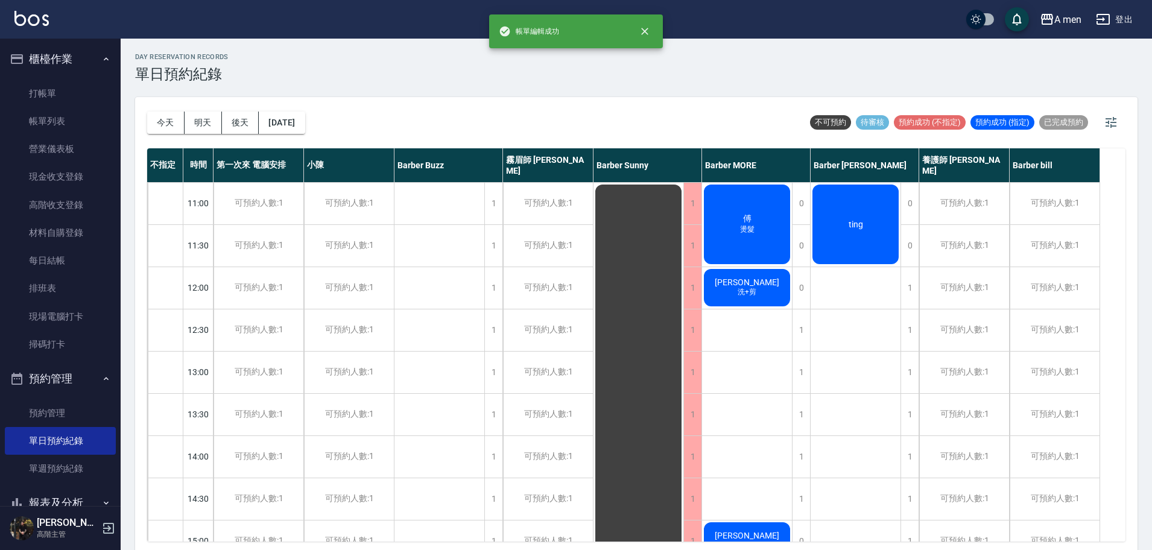
click at [859, 224] on span "ting" at bounding box center [855, 225] width 19 height 10
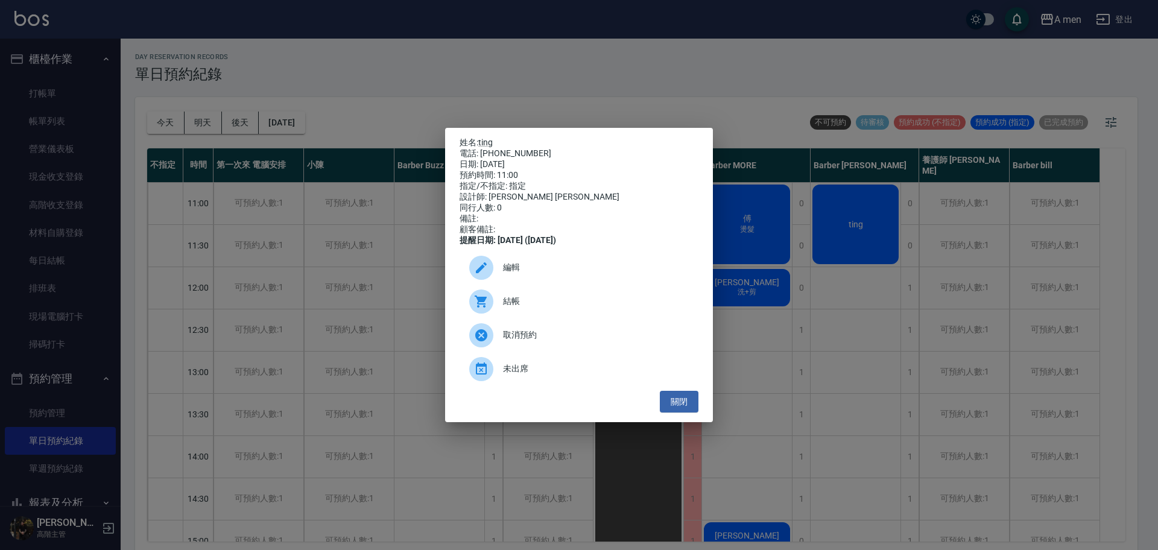
click at [530, 271] on span "編輯" at bounding box center [596, 267] width 186 height 13
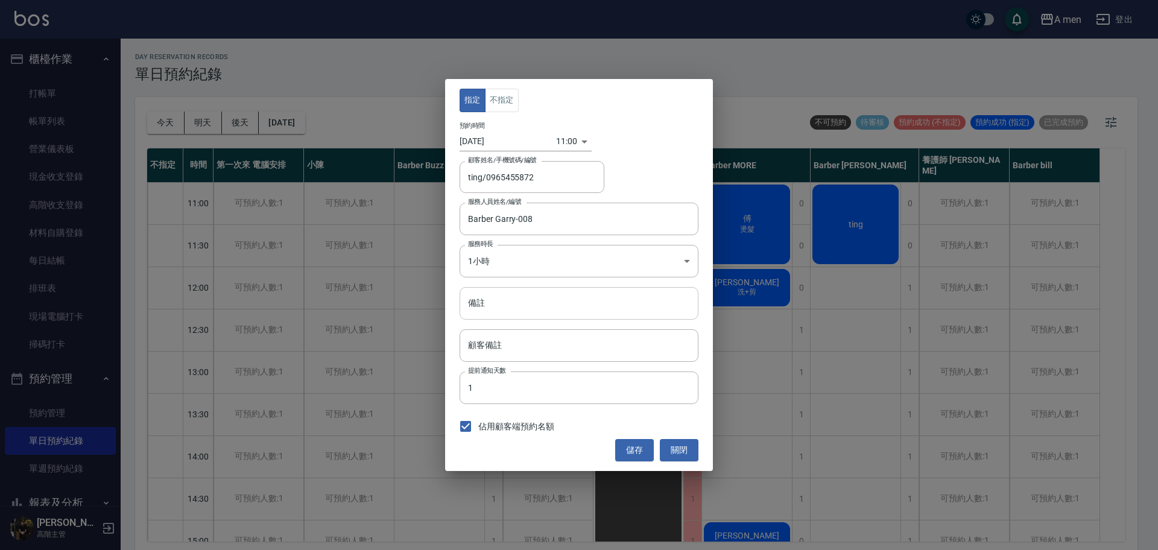
click at [513, 308] on input "備註" at bounding box center [579, 303] width 239 height 33
type input "W"
type input "f"
type input "F"
type input "ㄑ"
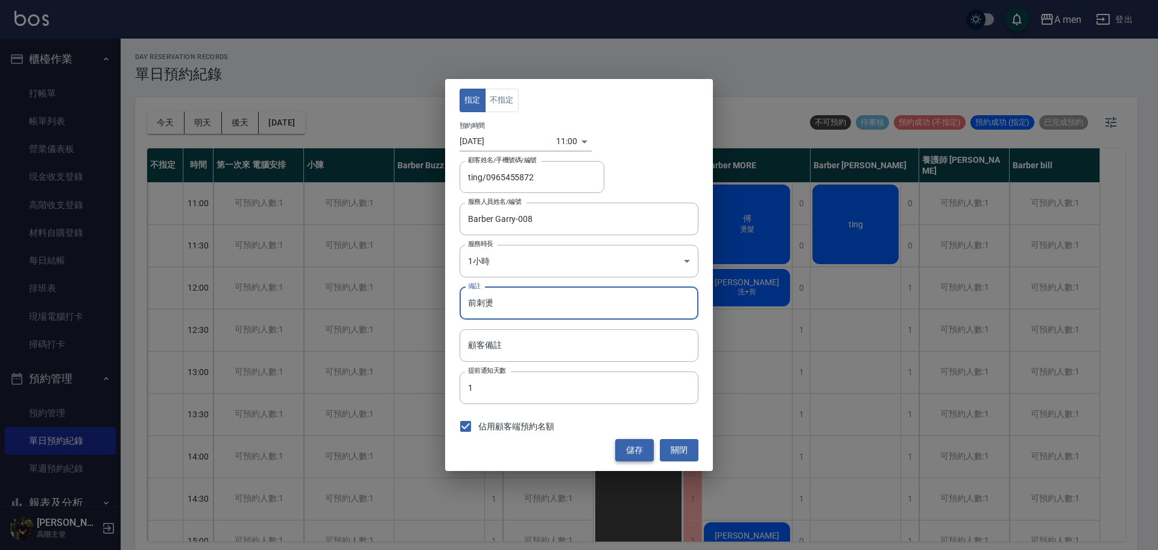
type input "前刺燙"
click at [632, 448] on button "儲存" at bounding box center [634, 450] width 39 height 22
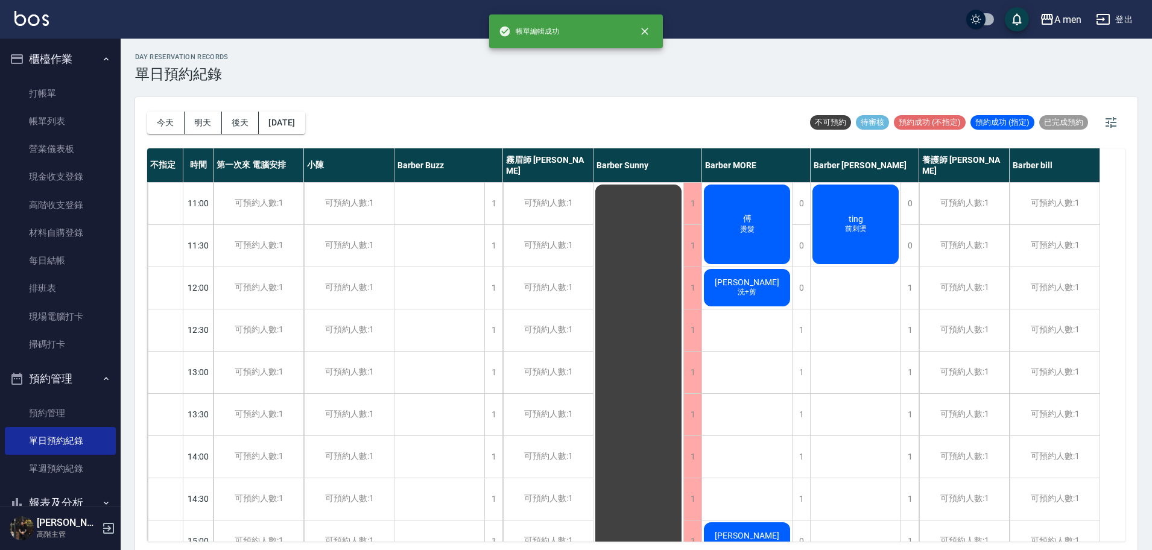
click at [856, 218] on span "ting" at bounding box center [855, 219] width 19 height 10
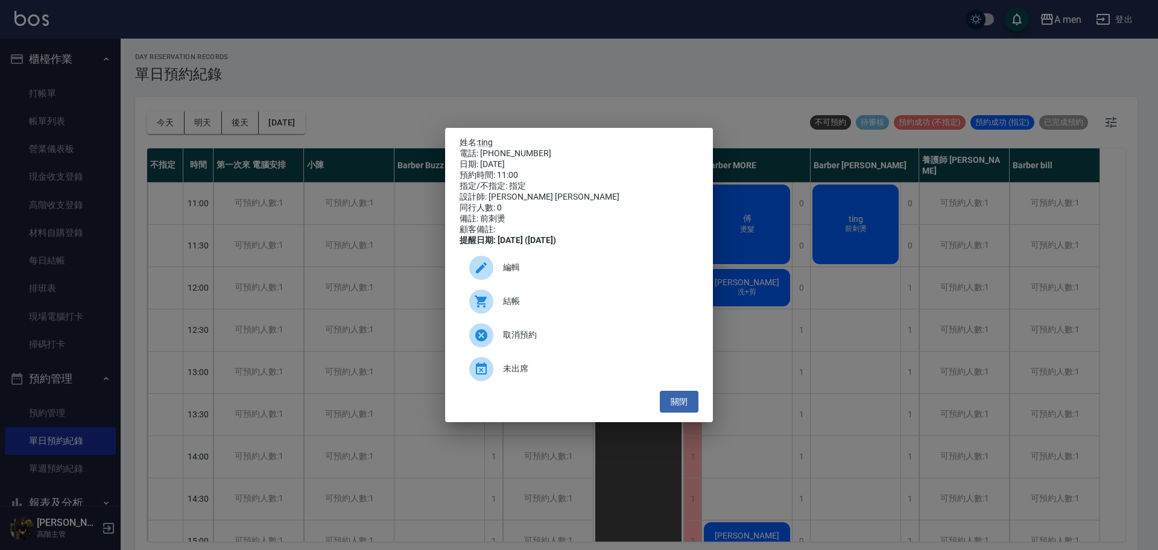
click at [526, 274] on span "編輯" at bounding box center [596, 267] width 186 height 13
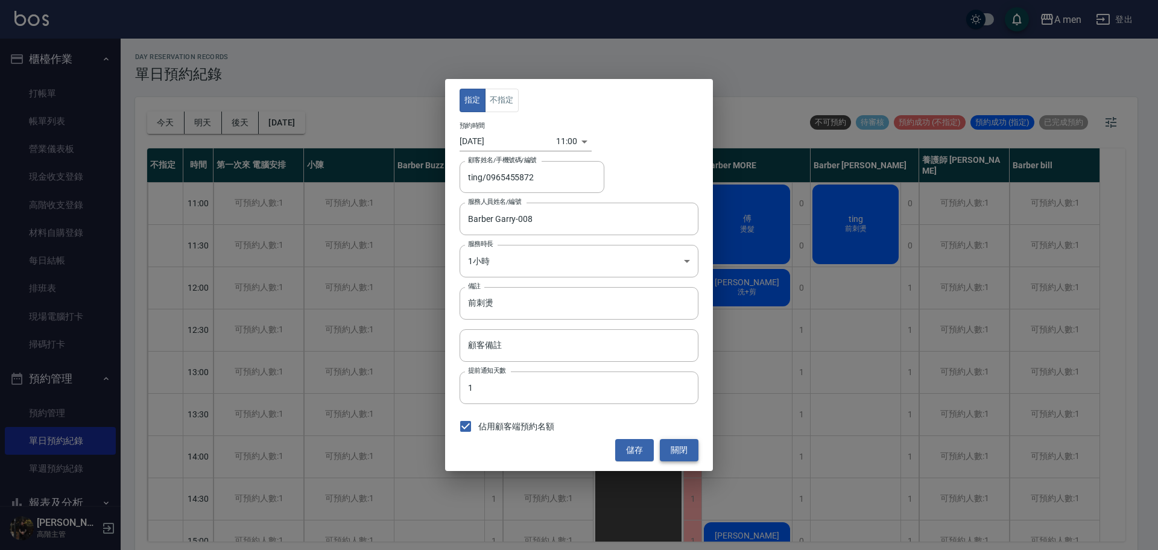
click at [675, 445] on button "關閉" at bounding box center [679, 450] width 39 height 22
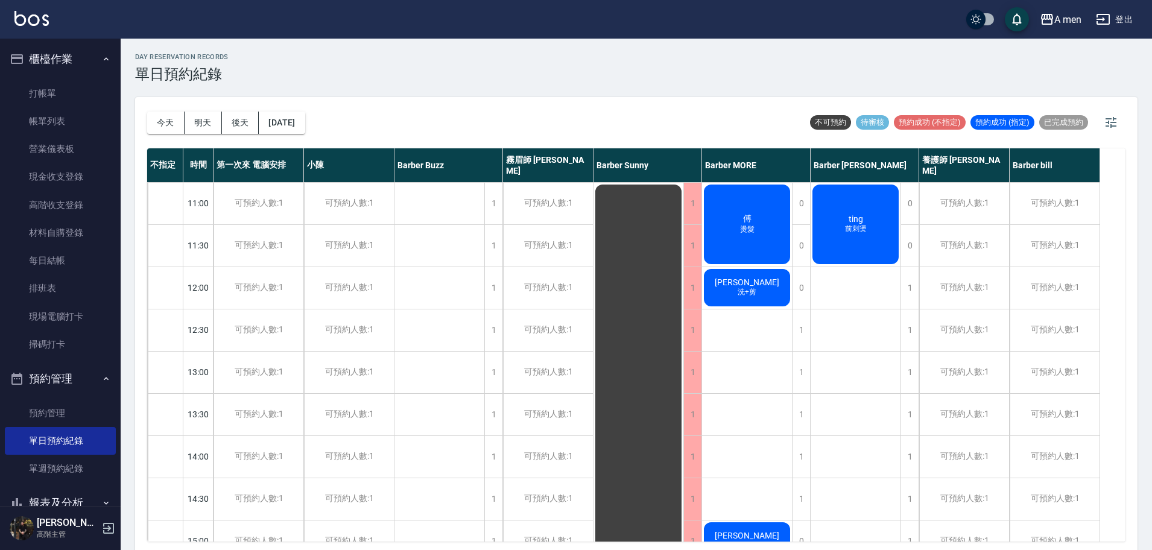
click at [857, 221] on span "ting" at bounding box center [855, 219] width 19 height 10
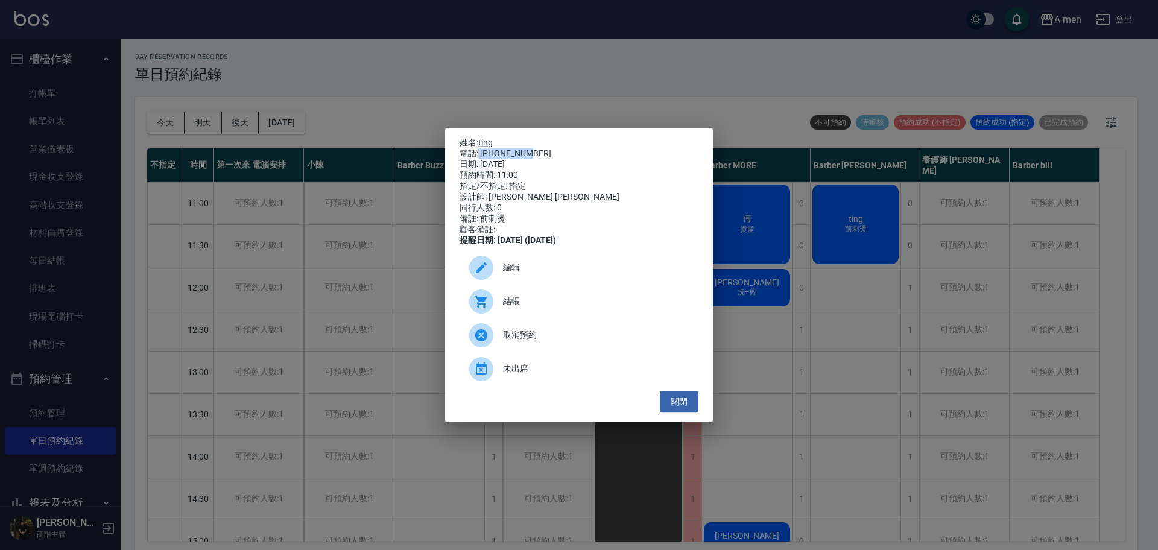
drag, startPoint x: 479, startPoint y: 151, endPoint x: 536, endPoint y: 153, distance: 56.7
click at [536, 153] on div "電話: 0965455872" at bounding box center [579, 153] width 239 height 11
click at [532, 152] on div "電話: 0965455872" at bounding box center [579, 153] width 239 height 11
drag, startPoint x: 527, startPoint y: 150, endPoint x: 481, endPoint y: 154, distance: 46.6
click at [481, 154] on div "電話: 0965455872" at bounding box center [579, 153] width 239 height 11
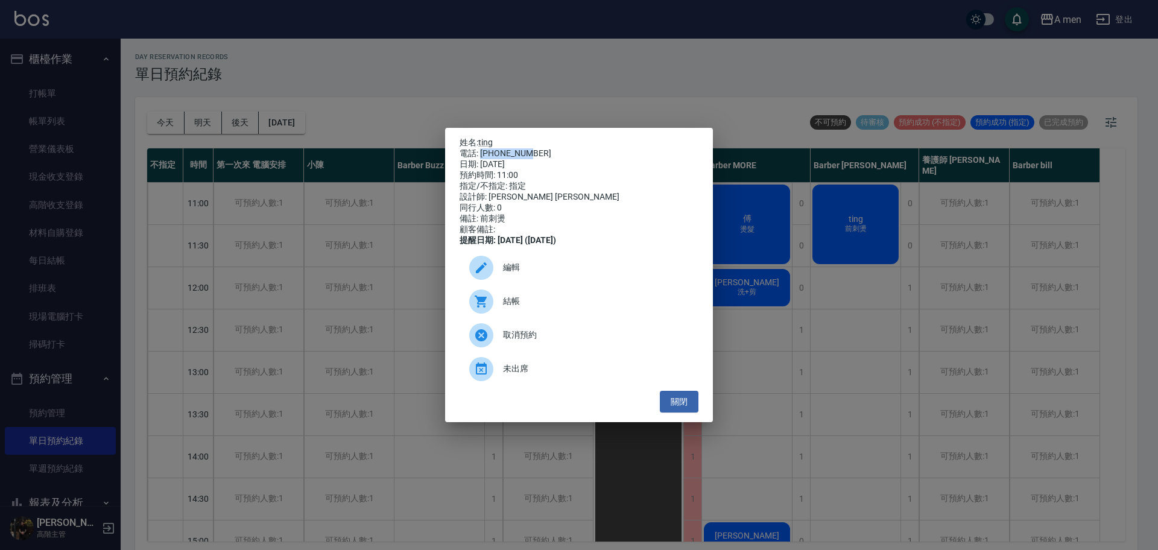
copy div "0965455872"
click at [684, 413] on button "關閉" at bounding box center [679, 402] width 39 height 22
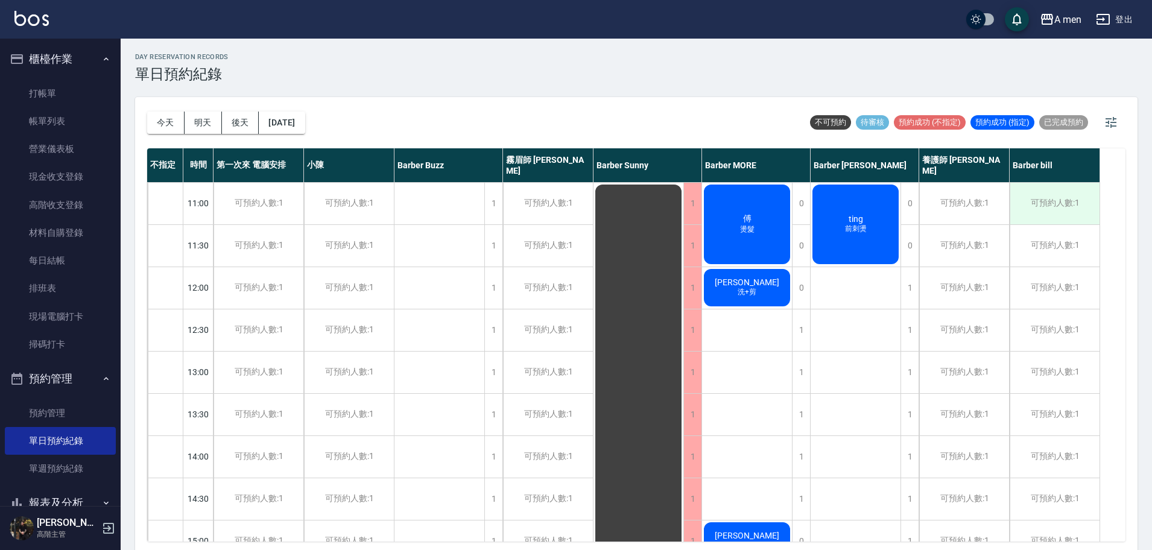
click at [1049, 199] on div "可預約人數:1" at bounding box center [1055, 204] width 90 height 42
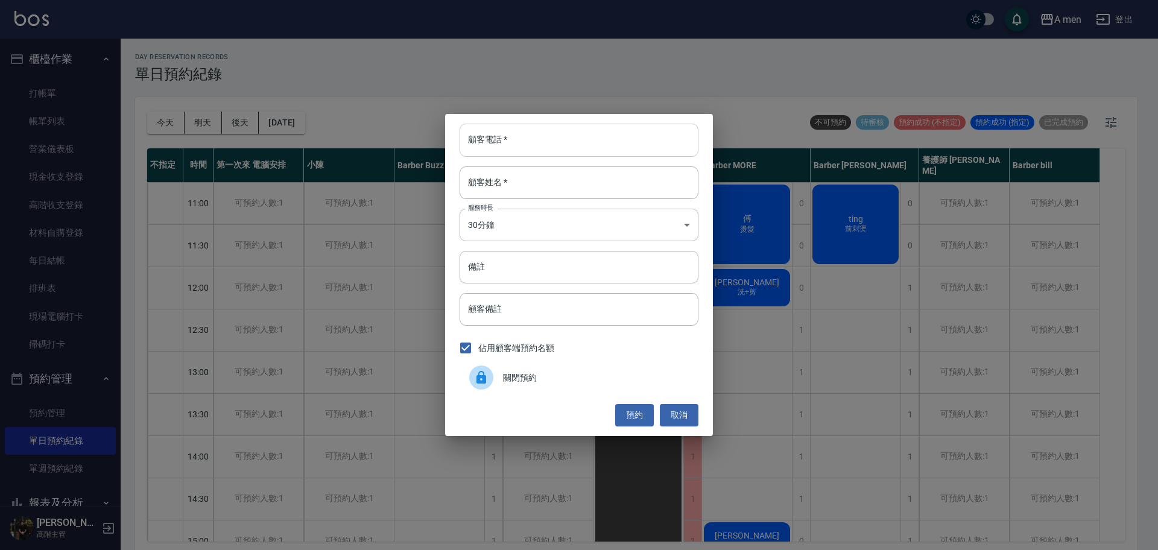
click at [542, 148] on input "顧客電話   *" at bounding box center [579, 140] width 239 height 33
paste input "0965455872"
type input "0965455872"
click at [543, 194] on input "顧客姓名   *" at bounding box center [579, 183] width 239 height 33
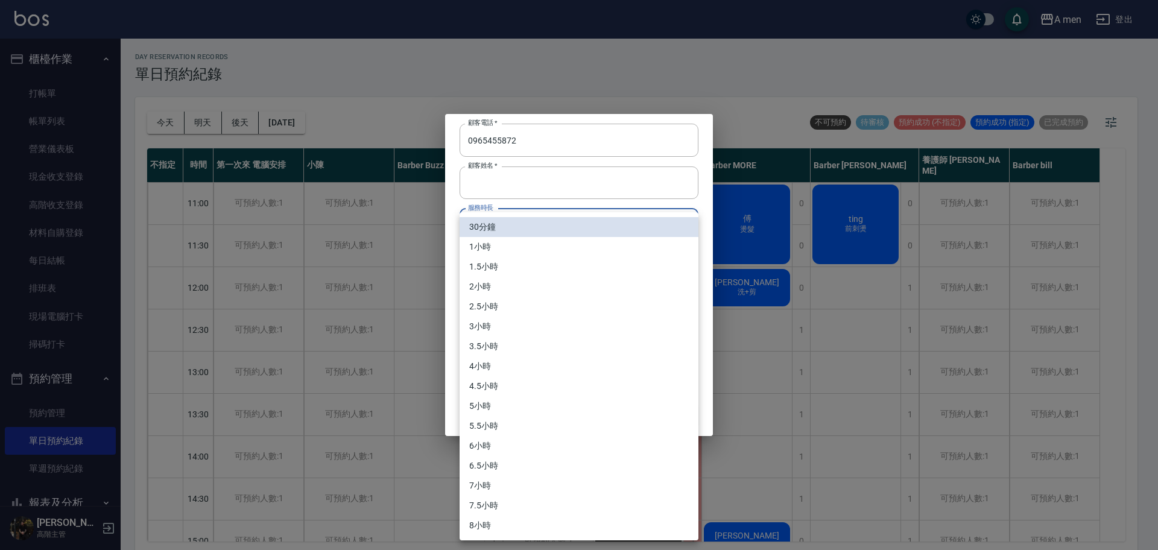
click at [503, 225] on body "A men 登出 櫃檯作業 打帳單 帳單列表 營業儀表板 現金收支登錄 高階收支登錄 材料自購登錄 每日結帳 排班表 現場電腦打卡 掃碼打卡 預約管理 預約管…" at bounding box center [579, 277] width 1158 height 554
click at [488, 246] on li "1小時" at bounding box center [579, 247] width 239 height 20
type input "2"
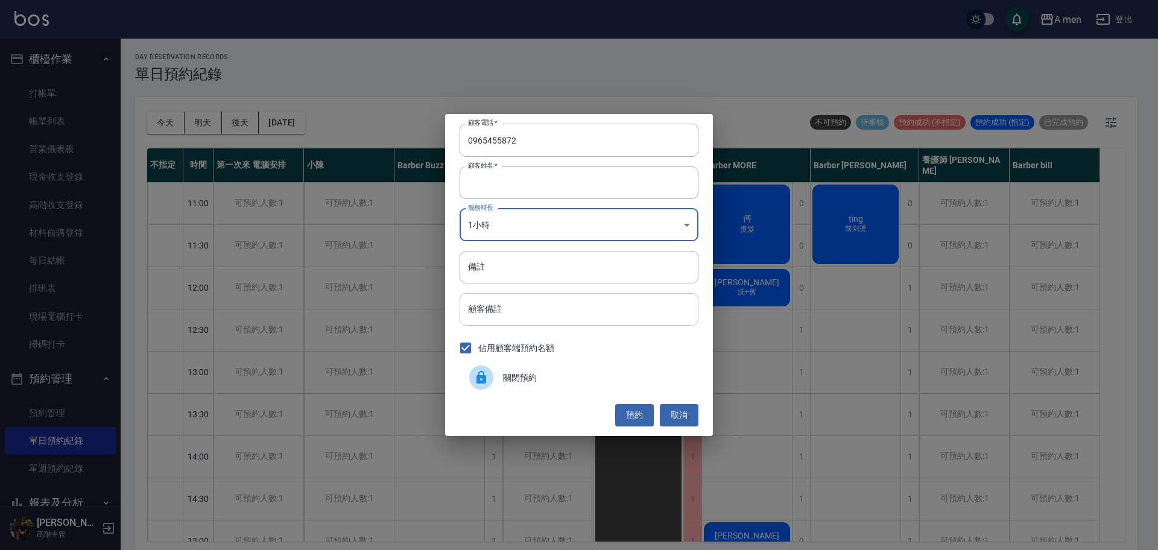
click at [536, 317] on input "顧客備註" at bounding box center [579, 309] width 239 height 33
click at [513, 279] on input "備註" at bounding box center [579, 267] width 239 height 33
type input "F"
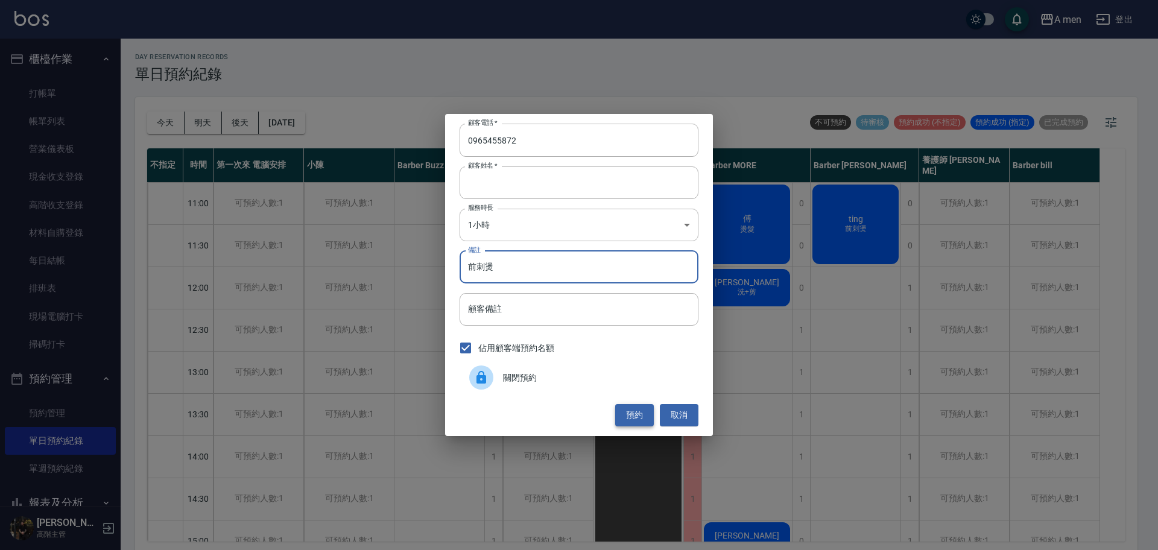
type input "前刺燙"
click at [624, 416] on button "預約" at bounding box center [634, 415] width 39 height 22
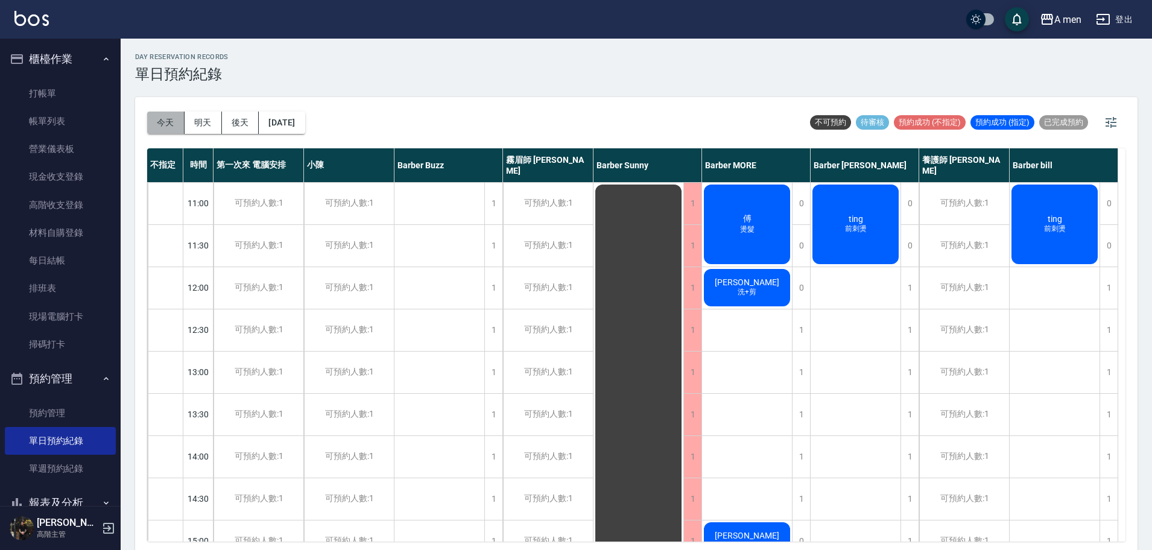
click at [160, 133] on button "今天" at bounding box center [165, 123] width 37 height 22
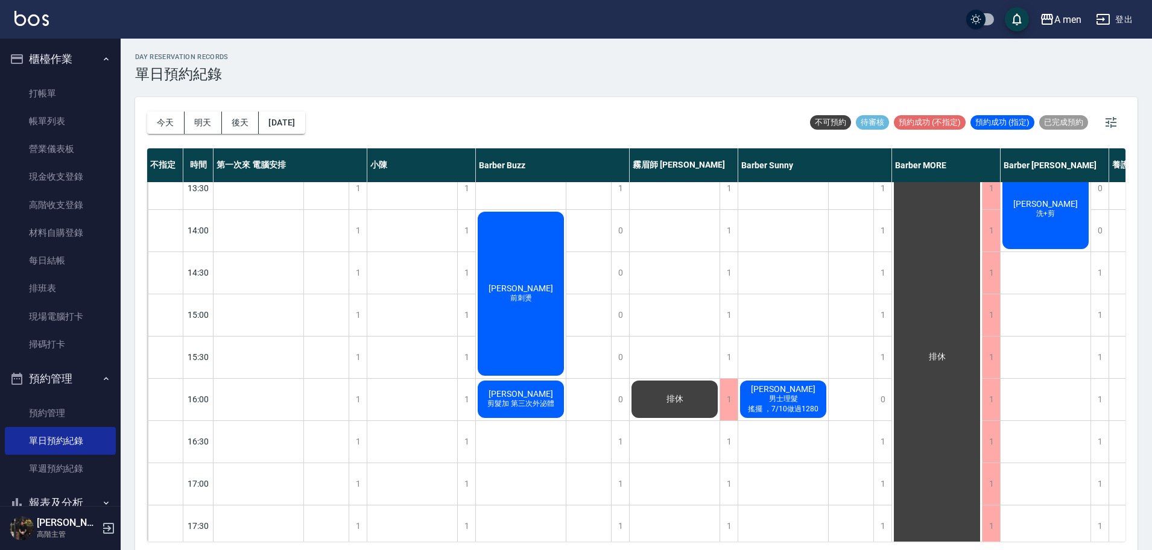
scroll to position [75, 0]
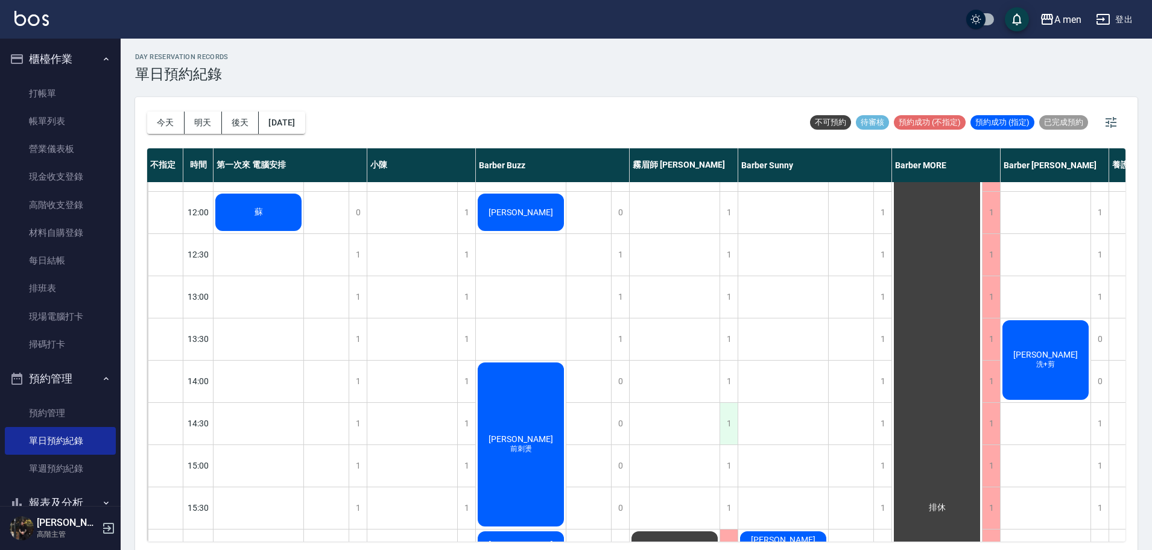
click at [729, 423] on div "1" at bounding box center [729, 424] width 18 height 42
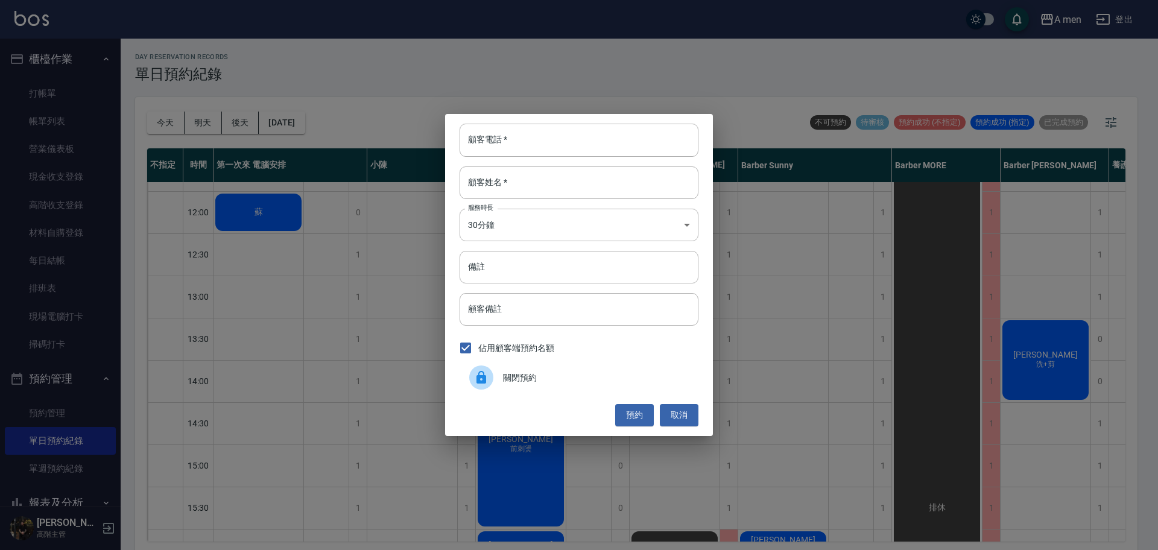
click at [523, 385] on div "關閉預約" at bounding box center [579, 378] width 239 height 34
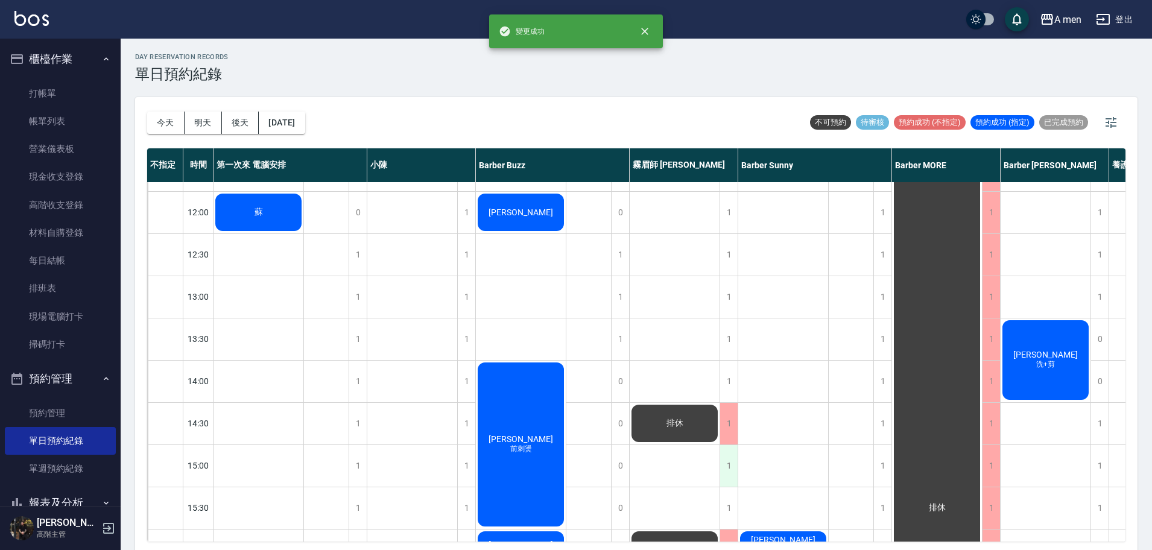
click at [729, 466] on div "1" at bounding box center [729, 466] width 18 height 42
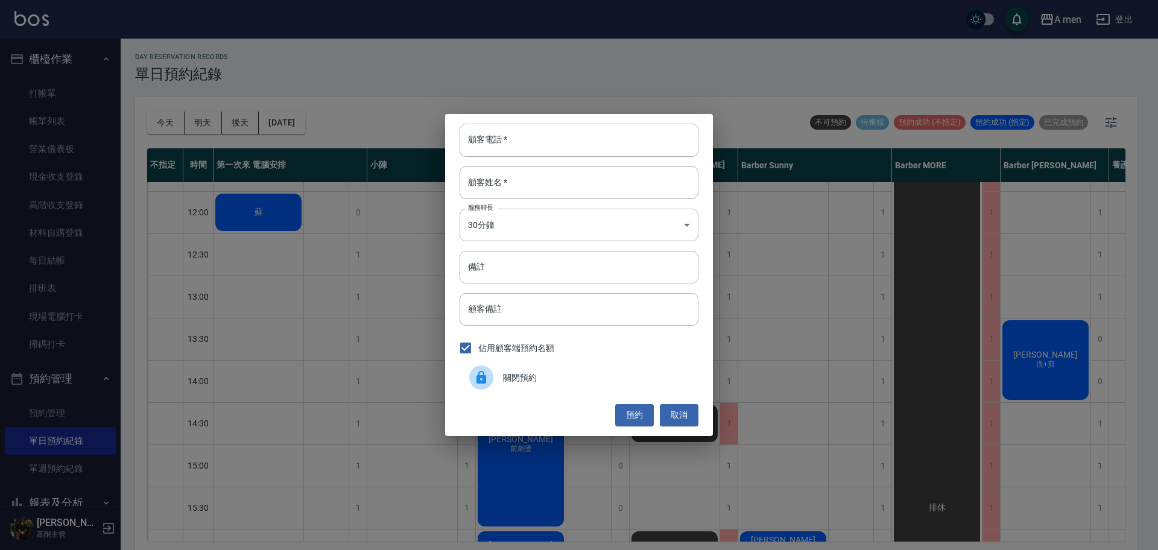
click at [559, 369] on div "關閉預約" at bounding box center [579, 378] width 239 height 34
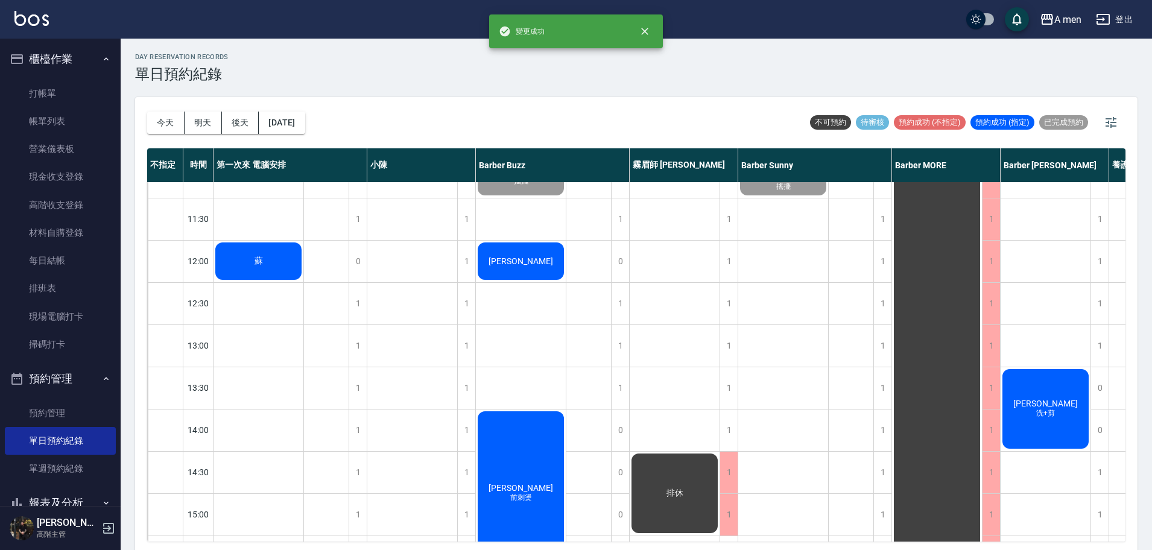
scroll to position [0, 0]
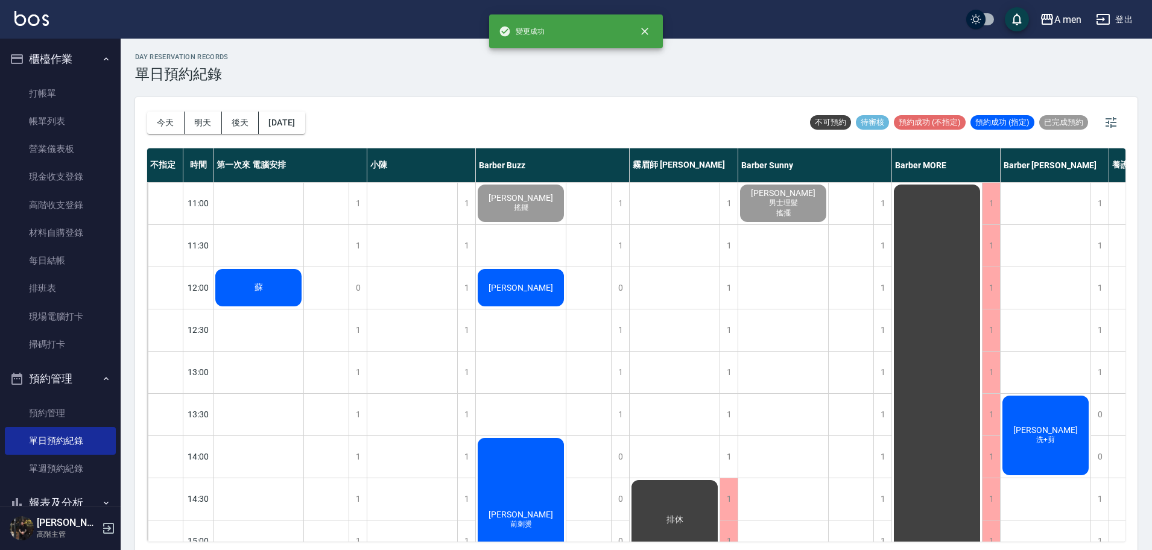
click at [277, 287] on div "蘇" at bounding box center [259, 287] width 90 height 41
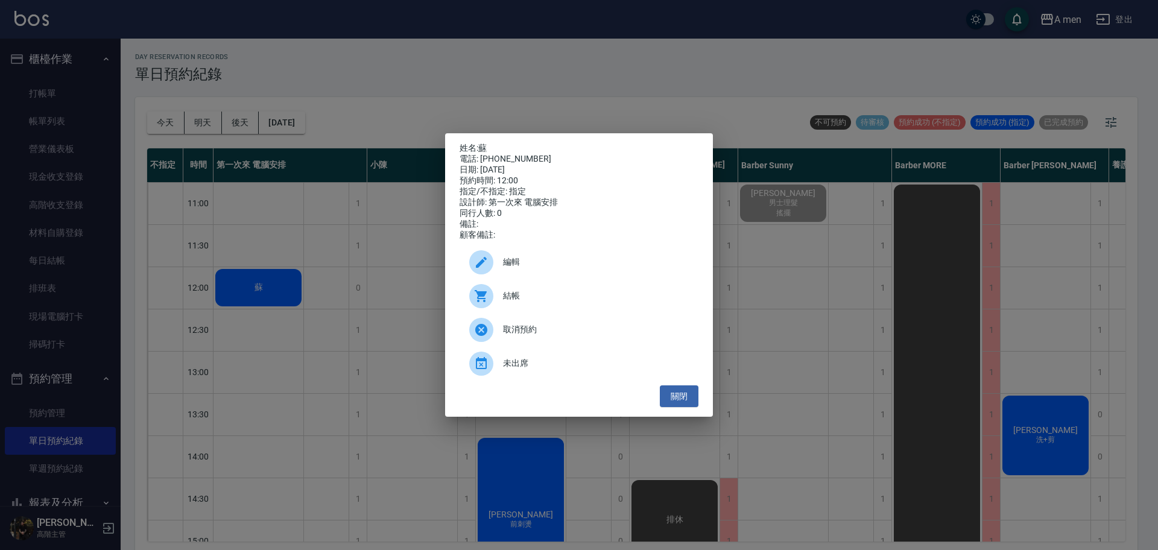
click at [559, 274] on div "編輯" at bounding box center [579, 263] width 239 height 34
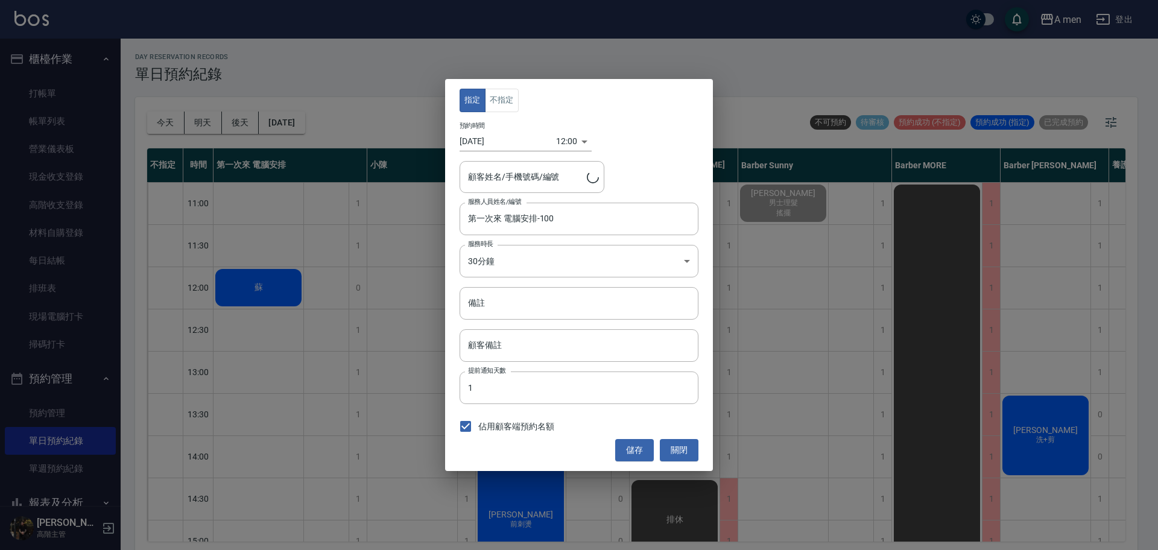
type input "蘇/0958523516"
click at [506, 104] on button "不指定" at bounding box center [502, 101] width 34 height 24
click at [558, 217] on input "第一次來 電腦安排-100" at bounding box center [570, 218] width 210 height 21
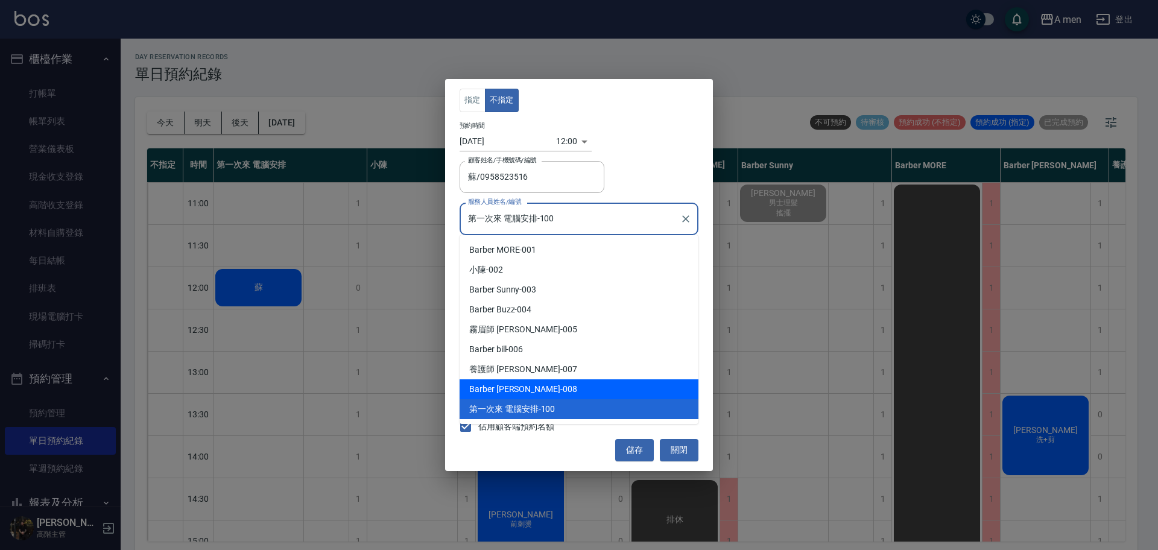
click at [577, 382] on div "Barber Garry -008" at bounding box center [579, 389] width 239 height 20
type input "Barber Garry-008"
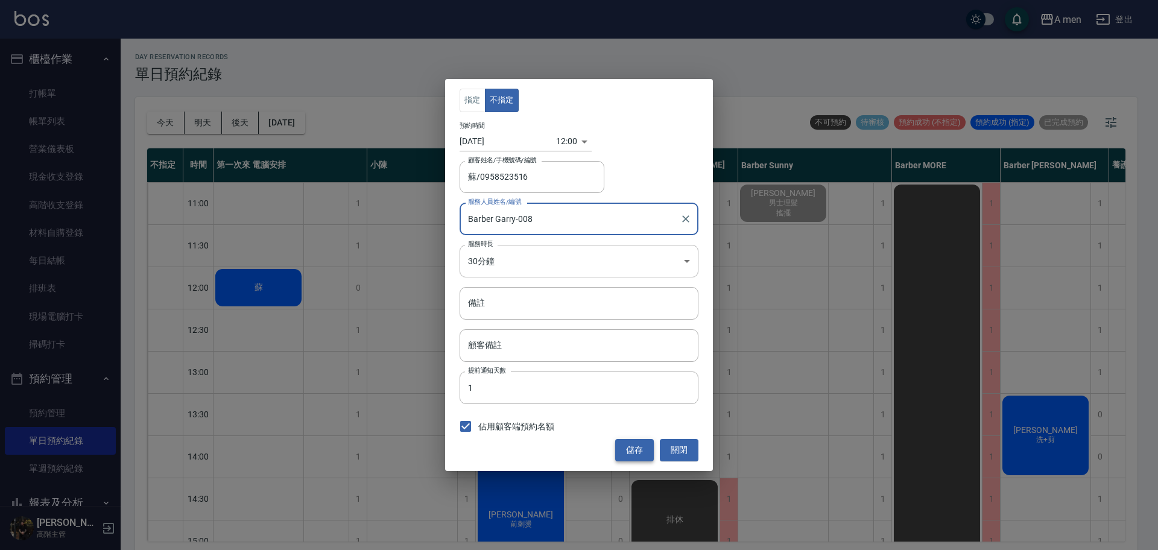
click at [629, 448] on button "儲存" at bounding box center [634, 450] width 39 height 22
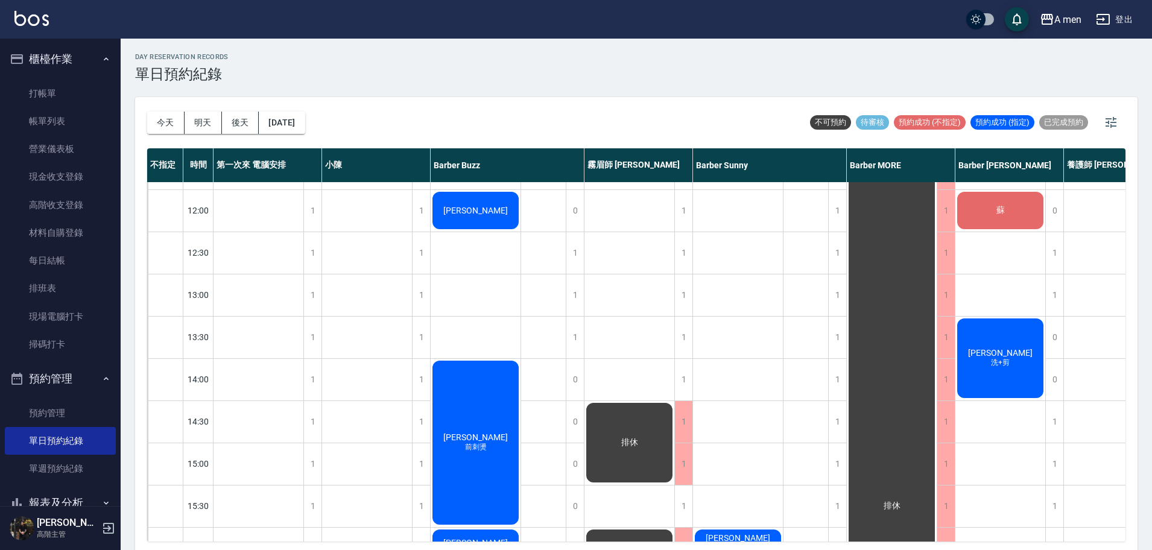
scroll to position [75, 0]
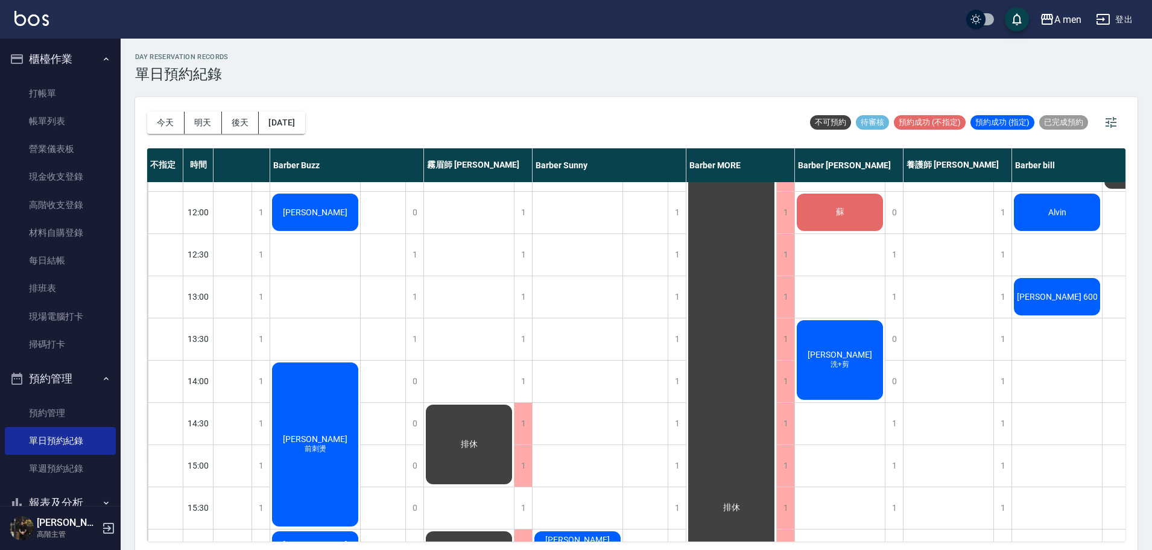
click at [945, 549] on div "今天 明天 後天 2025/09/09 不可預約 待審核 預約成功 (不指定) 預約成功 (指定) 已完成預約 不指定 時間 第一次來 電腦安排 小陳 Bar…" at bounding box center [636, 325] width 1003 height 457
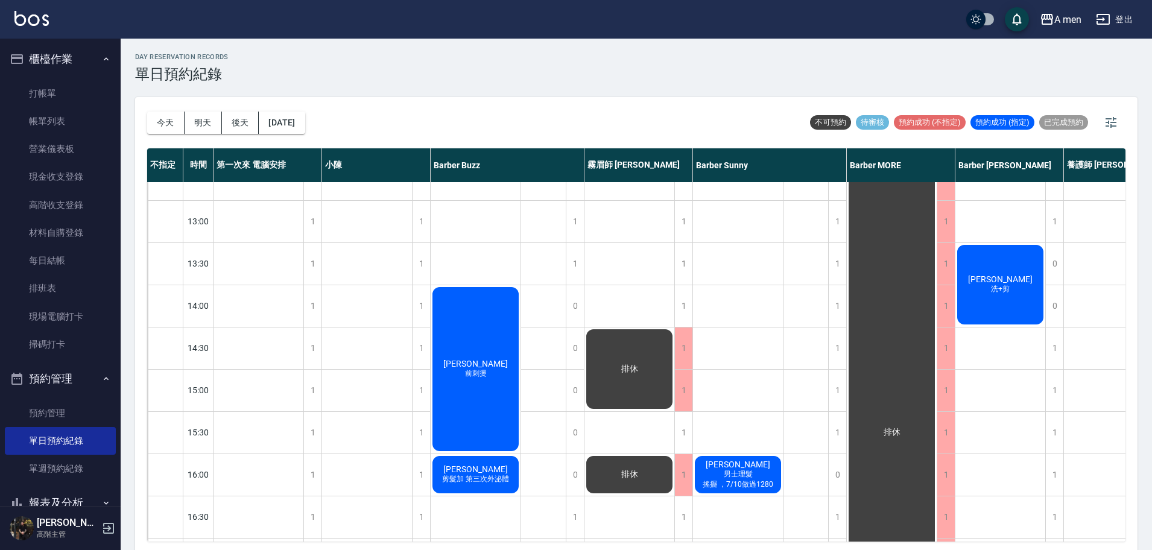
scroll to position [0, 0]
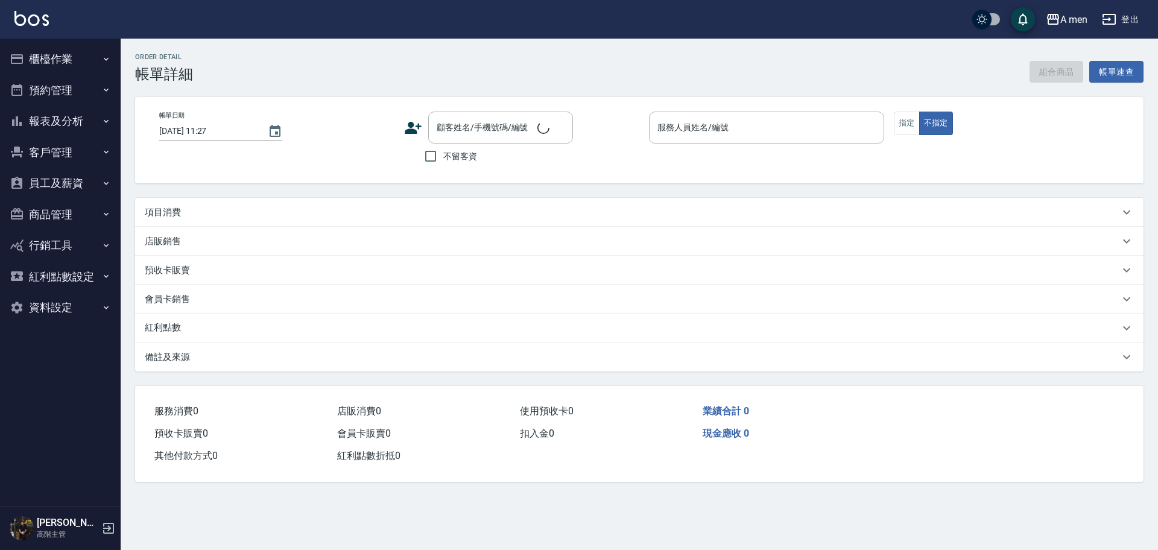
type input "2025/09/09 11:00"
type input "Barber Buzz-004"
type input "搖擺"
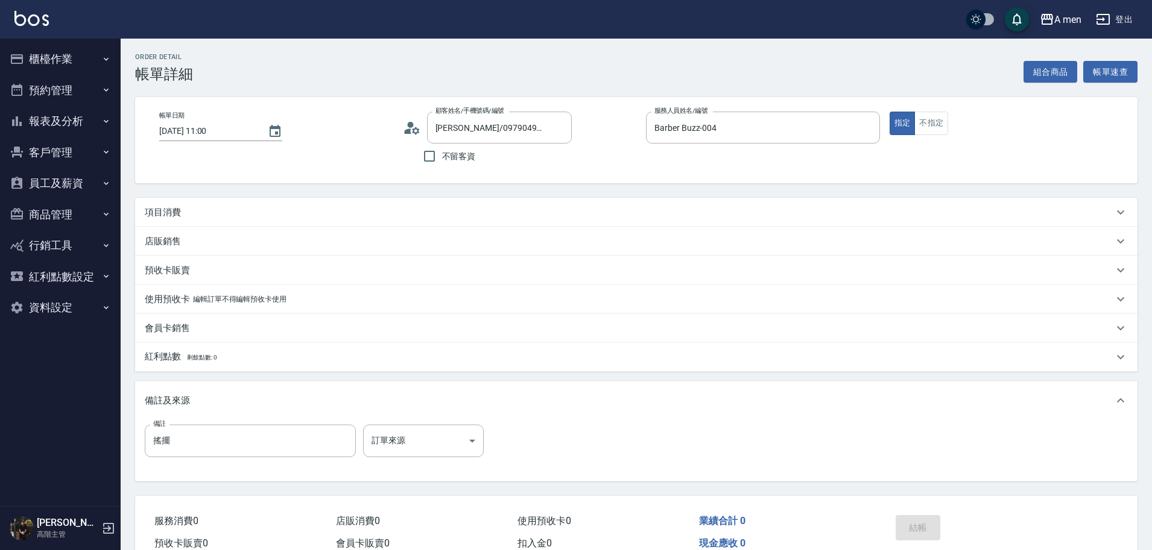
type input "陳㵆/0979049054/null"
click at [186, 214] on div "項目消費" at bounding box center [629, 212] width 969 height 13
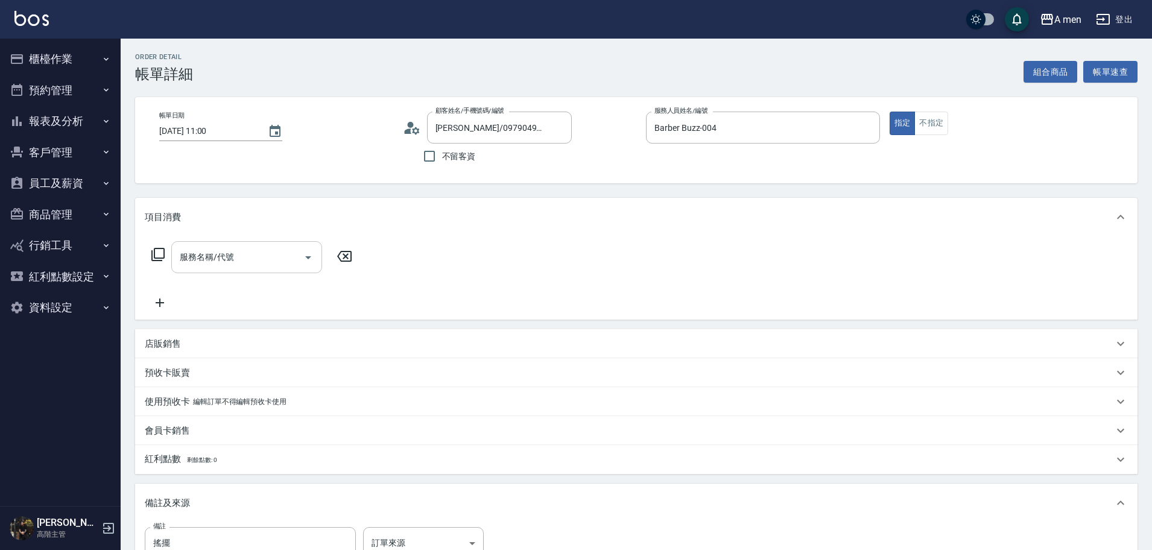
drag, startPoint x: 190, startPoint y: 226, endPoint x: 197, endPoint y: 245, distance: 20.6
click at [197, 245] on div "項目消費 服務名稱/代號 服務名稱/代號" at bounding box center [636, 259] width 1003 height 122
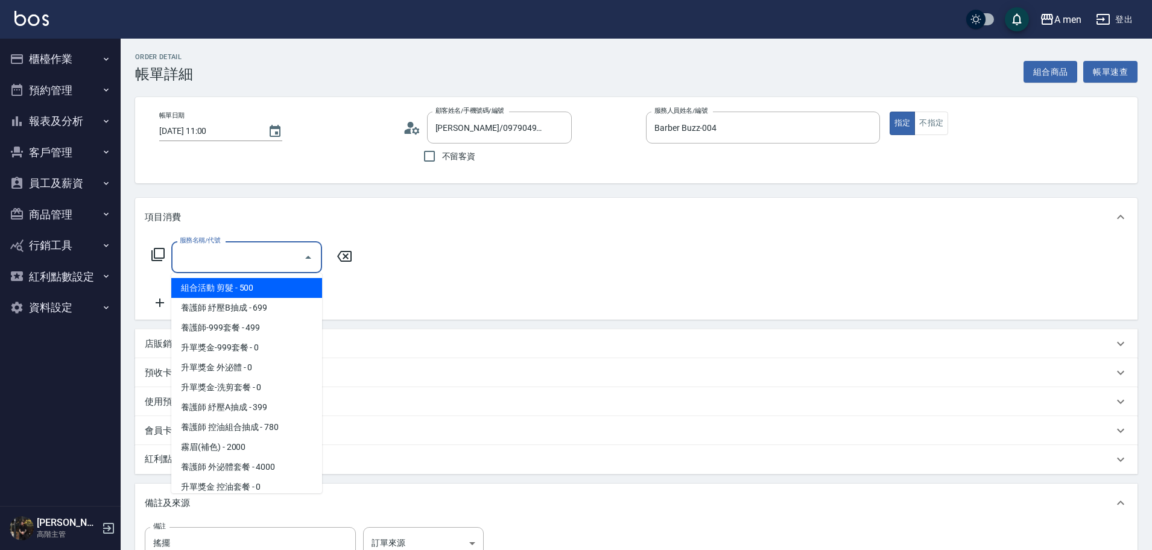
click at [198, 249] on div "服務名稱/代號 服務名稱/代號" at bounding box center [246, 257] width 151 height 32
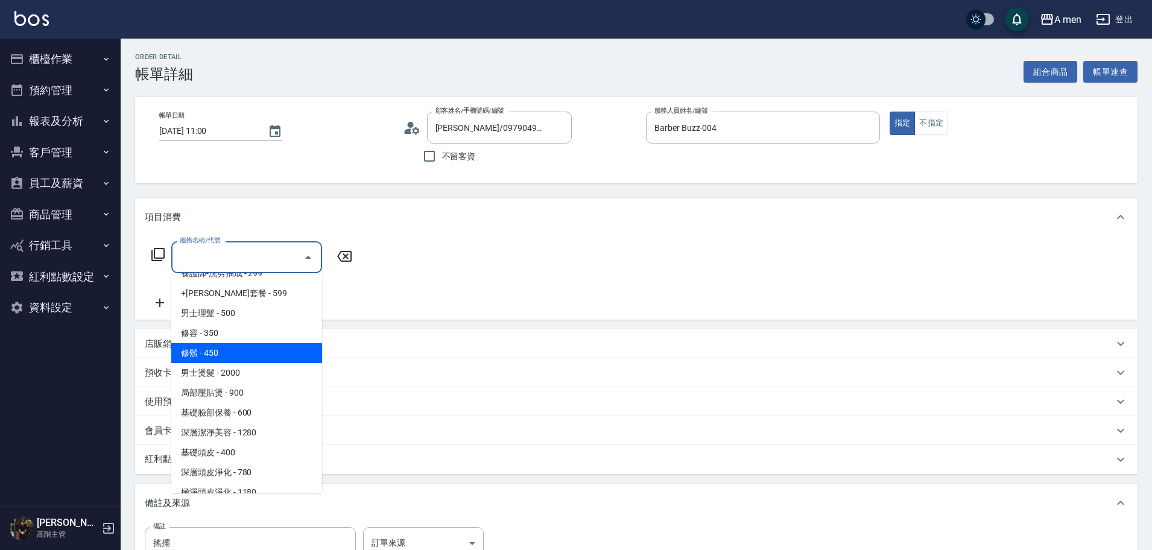
scroll to position [216, 0]
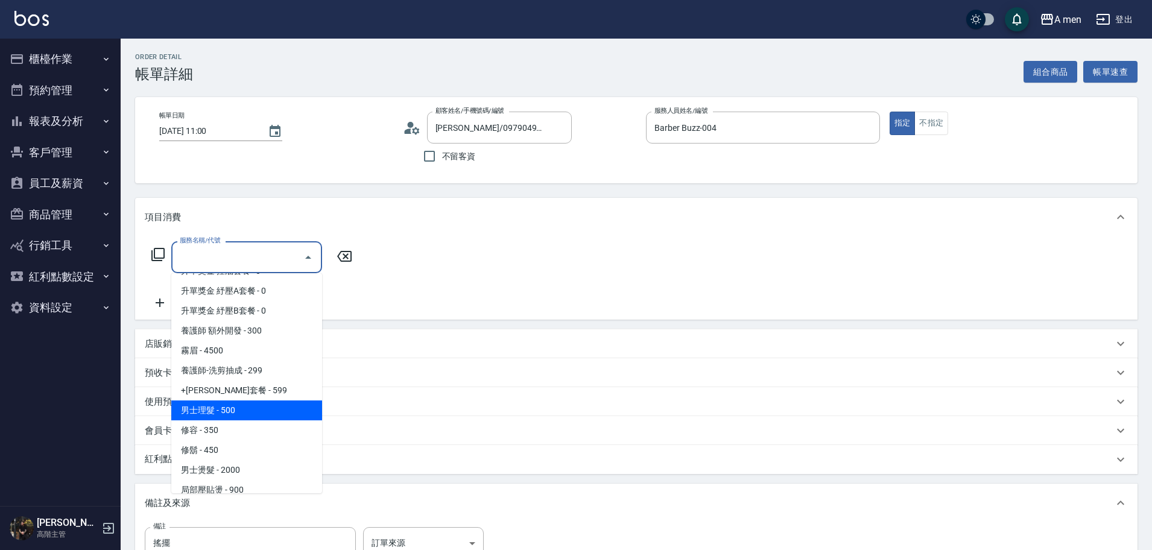
click at [220, 408] on span "男士理髮 - 500" at bounding box center [246, 411] width 151 height 20
type input "男士理髮(A01)"
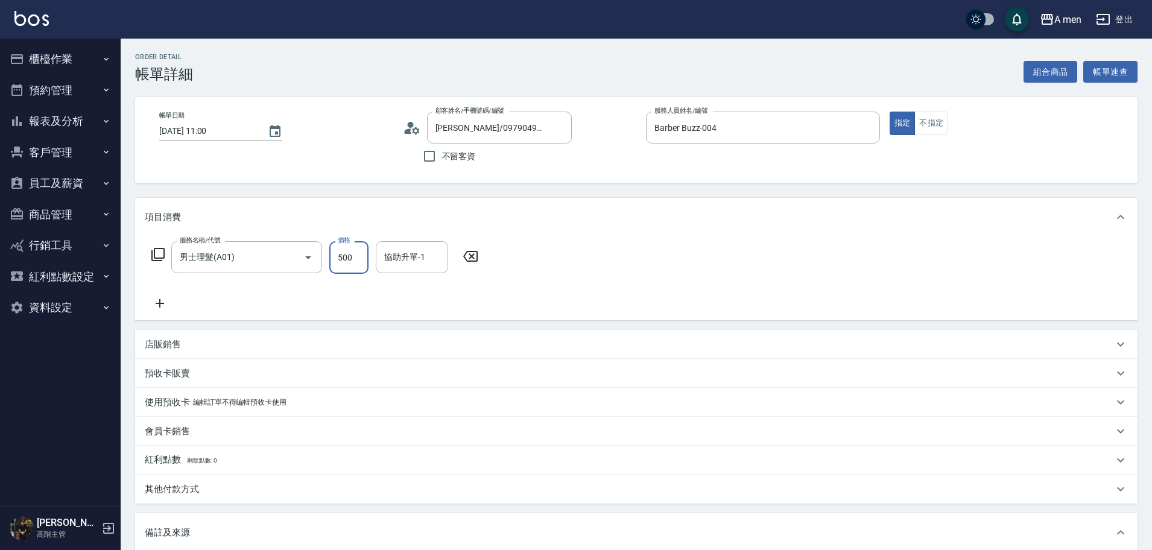
click at [333, 254] on input "500" at bounding box center [348, 257] width 39 height 33
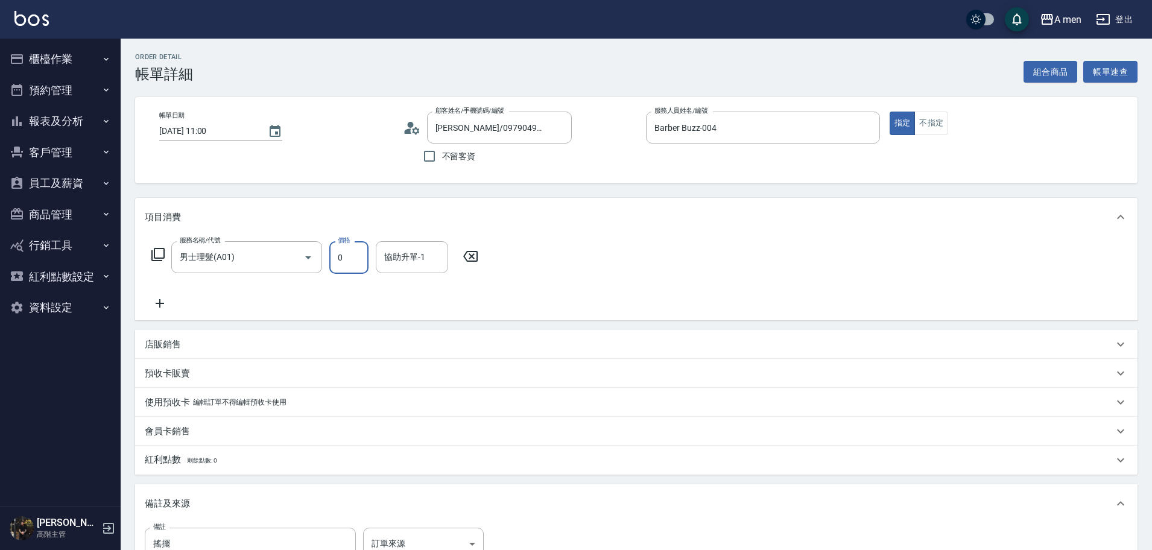
click at [387, 275] on div "服務名稱/代號 男士理髮(A01) 服務名稱/代號 價格 0 價格 協助升單-1 協助升單-1" at bounding box center [315, 275] width 341 height 69
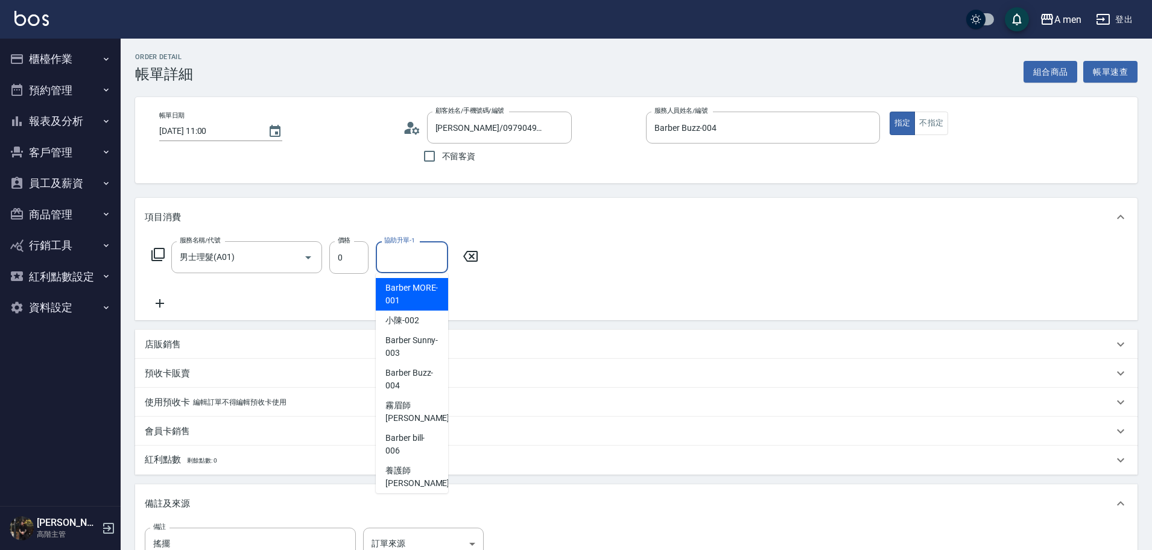
click at [408, 250] on div "協助升單-1 協助升單-1" at bounding box center [412, 257] width 72 height 32
click at [523, 278] on div "服務名稱/代號 男士理髮(A01) 服務名稱/代號 價格 0 價格 協助升單-1 協助升單-1" at bounding box center [636, 279] width 1003 height 84
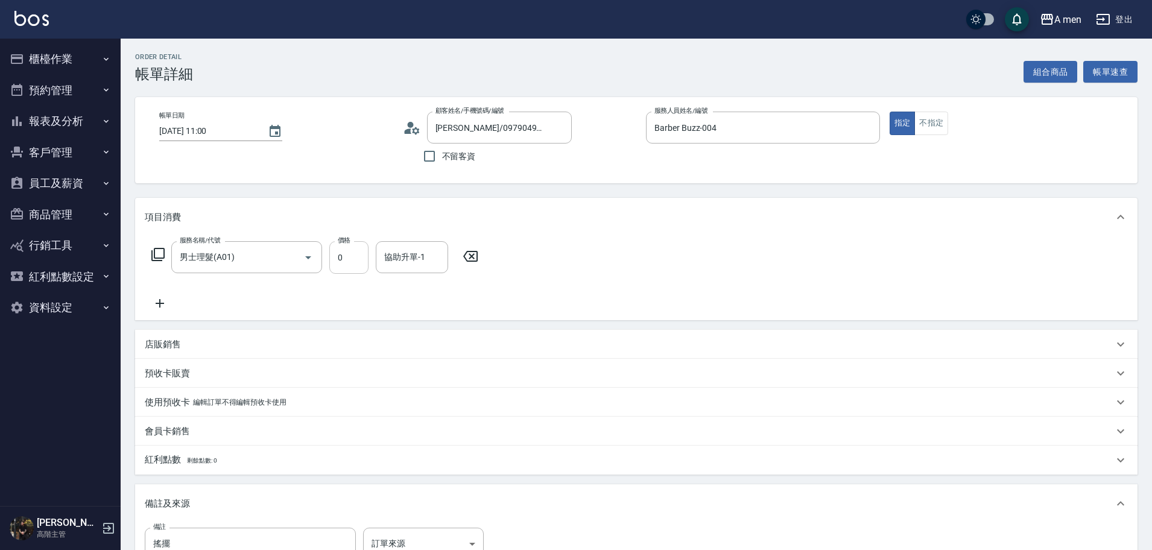
click at [357, 249] on input "0" at bounding box center [348, 257] width 39 height 33
click at [414, 325] on div "項目消費 服務名稱/代號 男士理髮(A01) 服務名稱/代號 價格 0 價格 協助升單-1 協助升單-1 店販銷售 服務人員姓名/編號 服務人員姓名/編號 商…" at bounding box center [636, 391] width 1003 height 387
click at [340, 260] on input "0" at bounding box center [348, 257] width 39 height 33
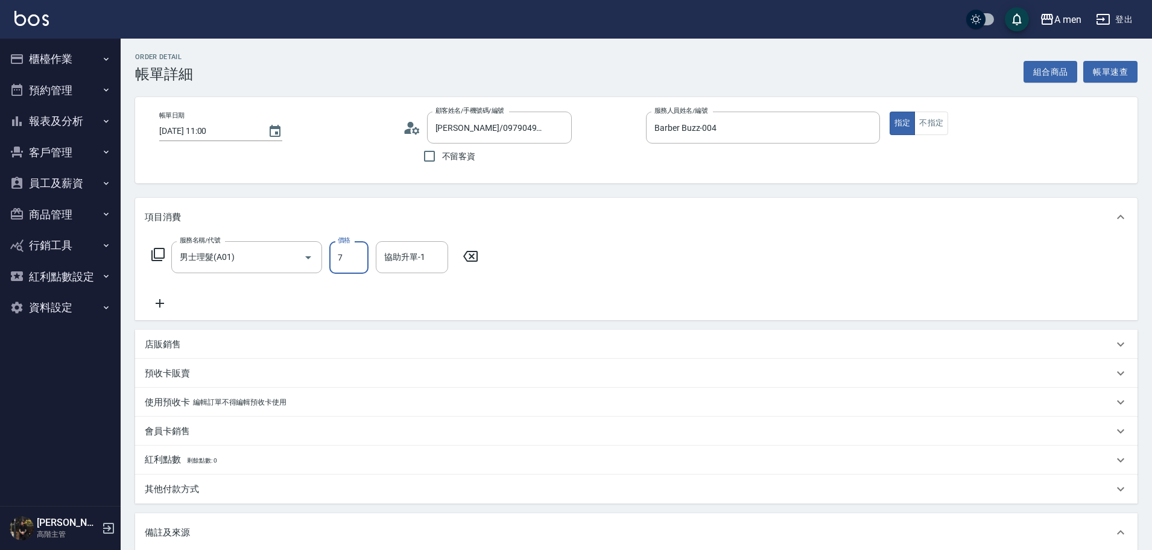
type input "700"
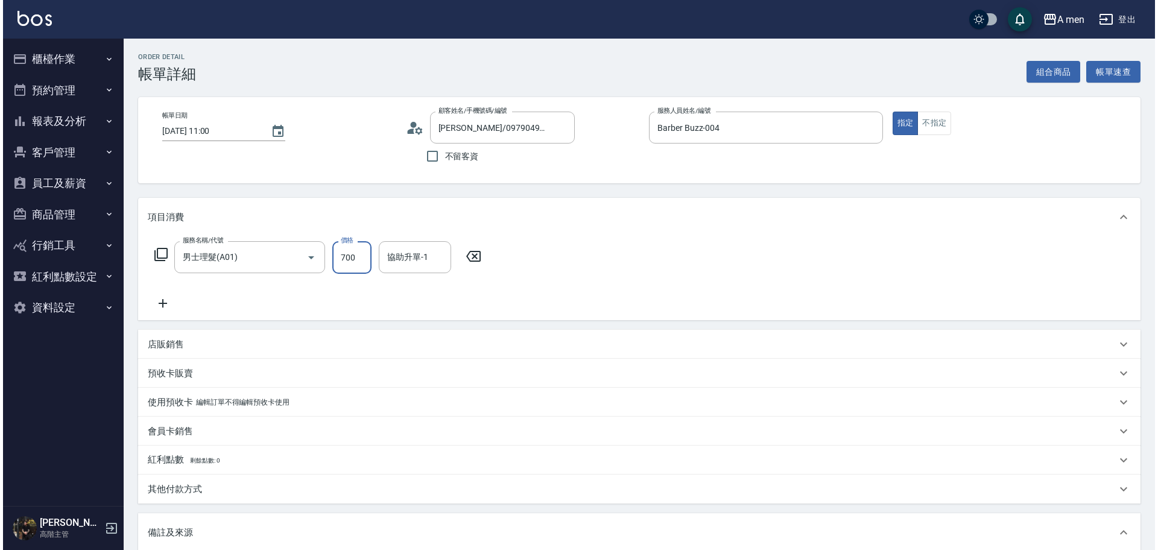
scroll to position [151, 0]
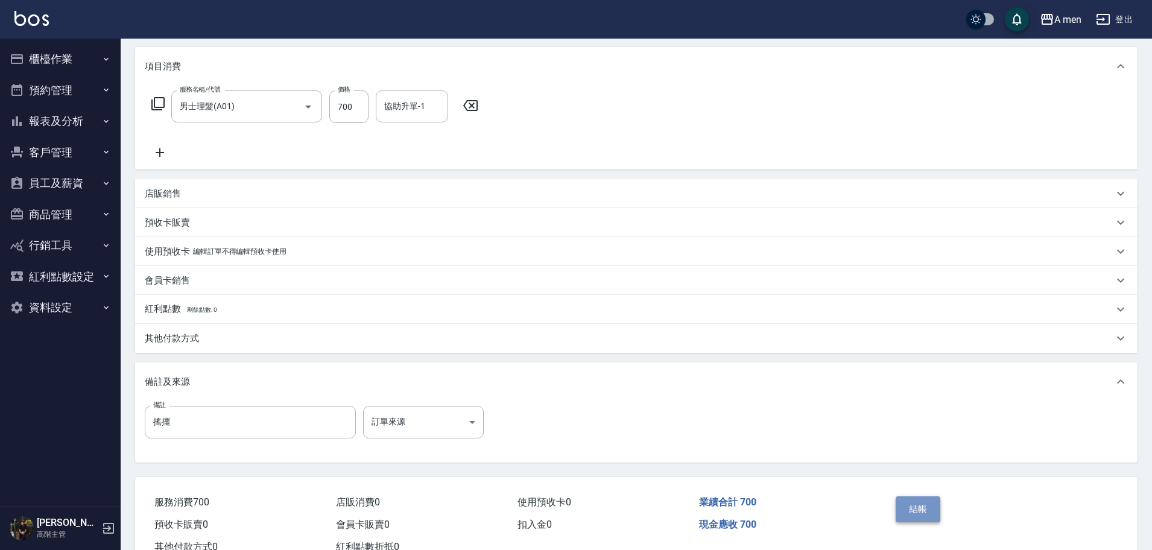
click at [911, 512] on button "結帳" at bounding box center [918, 509] width 45 height 25
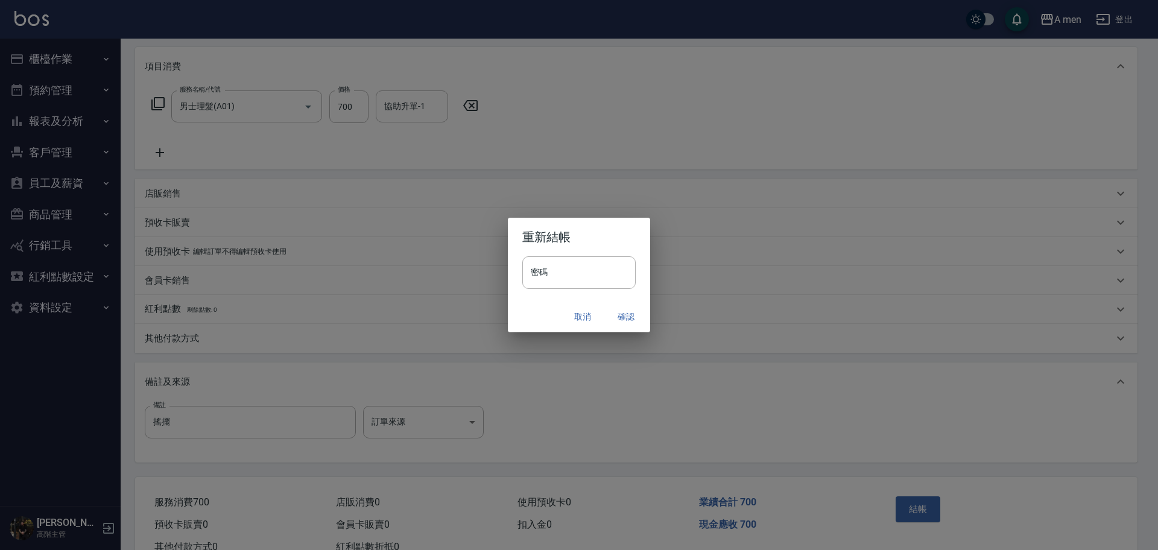
click at [630, 324] on button "確認" at bounding box center [626, 317] width 39 height 22
click at [629, 324] on div "取消 確認" at bounding box center [579, 317] width 142 height 32
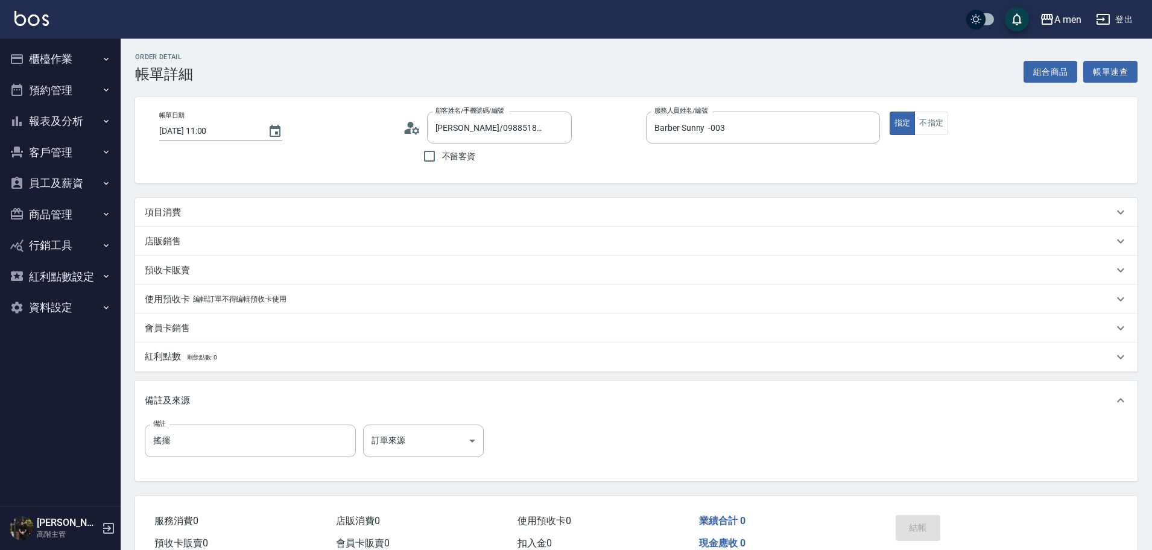
click at [195, 207] on div "項目消費" at bounding box center [629, 212] width 969 height 13
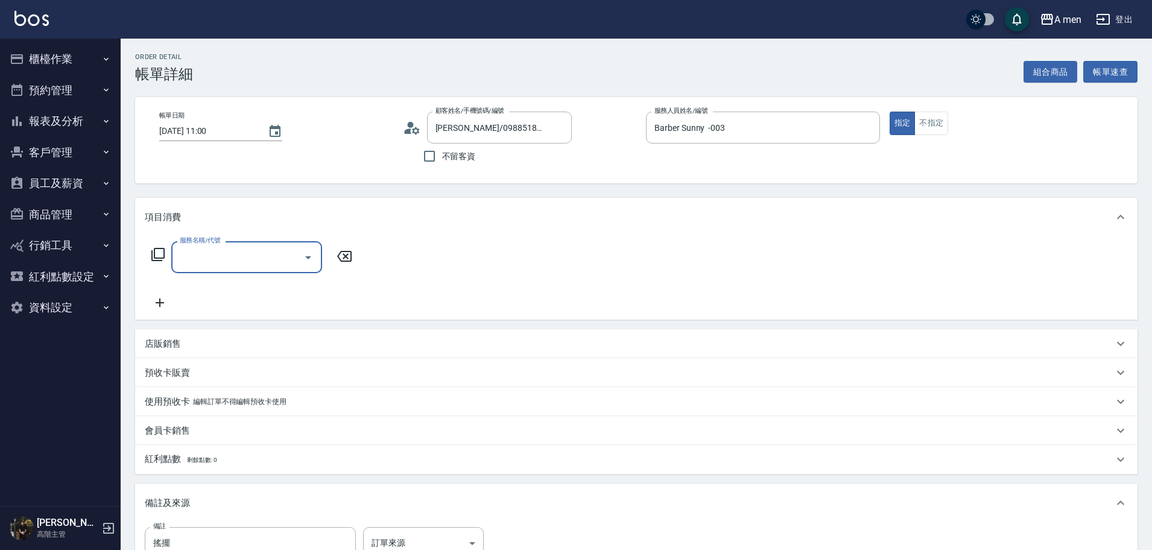
click at [206, 249] on input "服務名稱/代號" at bounding box center [238, 257] width 122 height 21
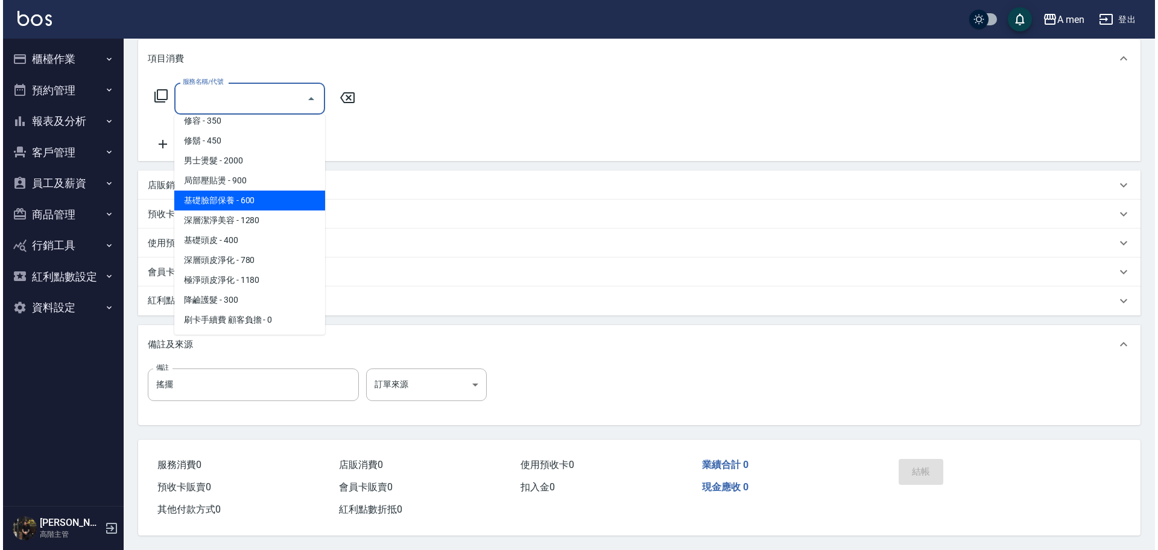
scroll to position [216, 0]
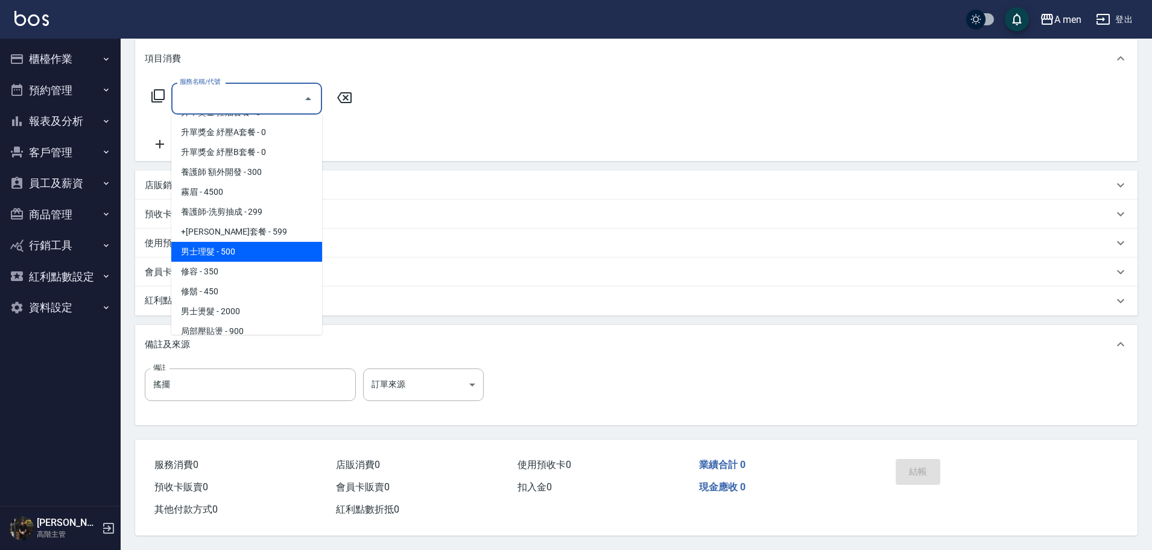
click at [232, 243] on span "男士理髮 - 500" at bounding box center [246, 252] width 151 height 20
type input "男士理髮(A01)"
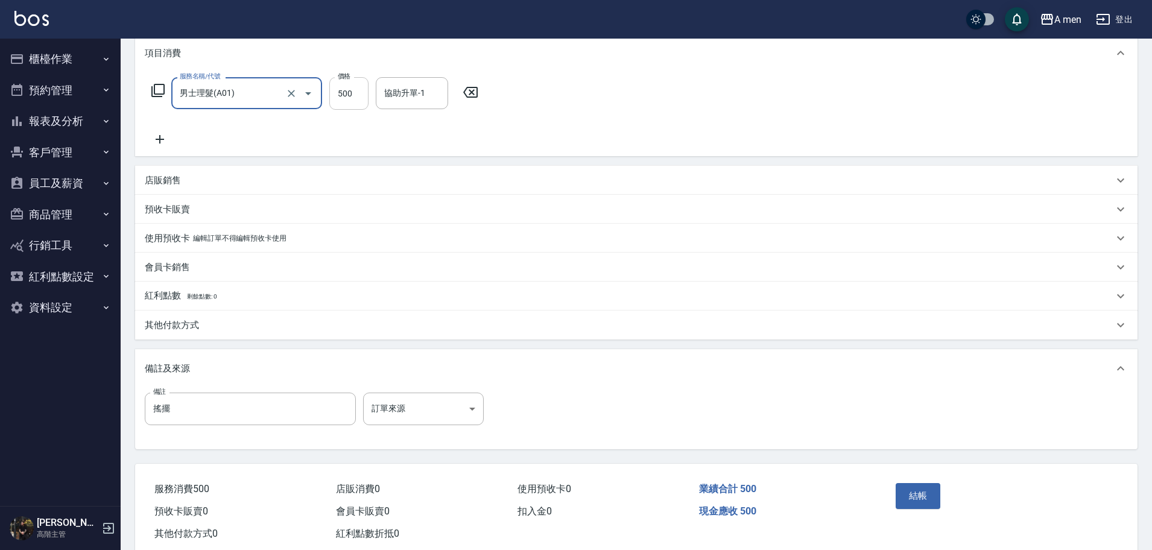
click at [355, 105] on input "500" at bounding box center [348, 93] width 39 height 33
type input "600"
click at [900, 492] on button "結帳" at bounding box center [918, 495] width 45 height 25
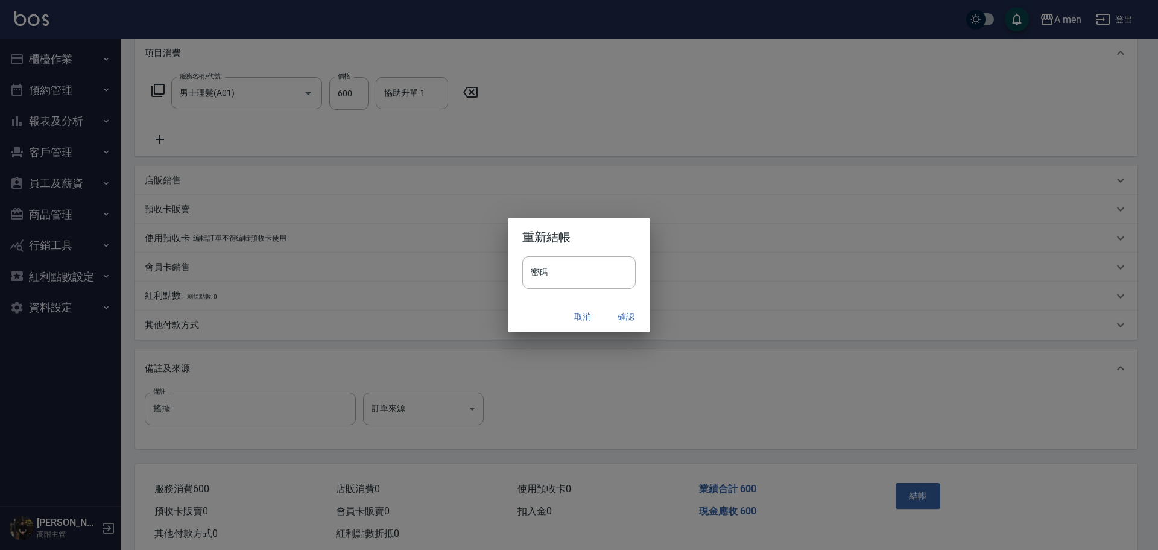
click at [628, 308] on button "確認" at bounding box center [626, 317] width 39 height 22
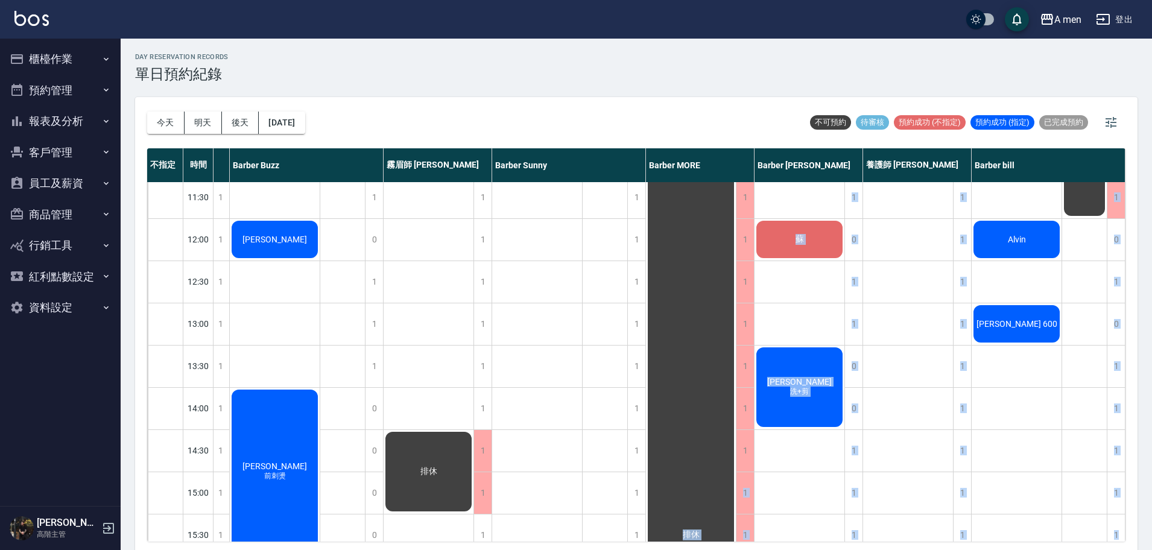
drag, startPoint x: 929, startPoint y: 542, endPoint x: 1158, endPoint y: 519, distance: 229.8
click at [1152, 519] on html "A men 登出 櫃檯作業 打帳單 帳單列表 營業儀表板 現金收支登錄 高階收支登錄 材料自購登錄 每日結帳 排班表 現場電腦打卡 掃碼打卡 預約管理 預約管…" at bounding box center [576, 277] width 1152 height 554
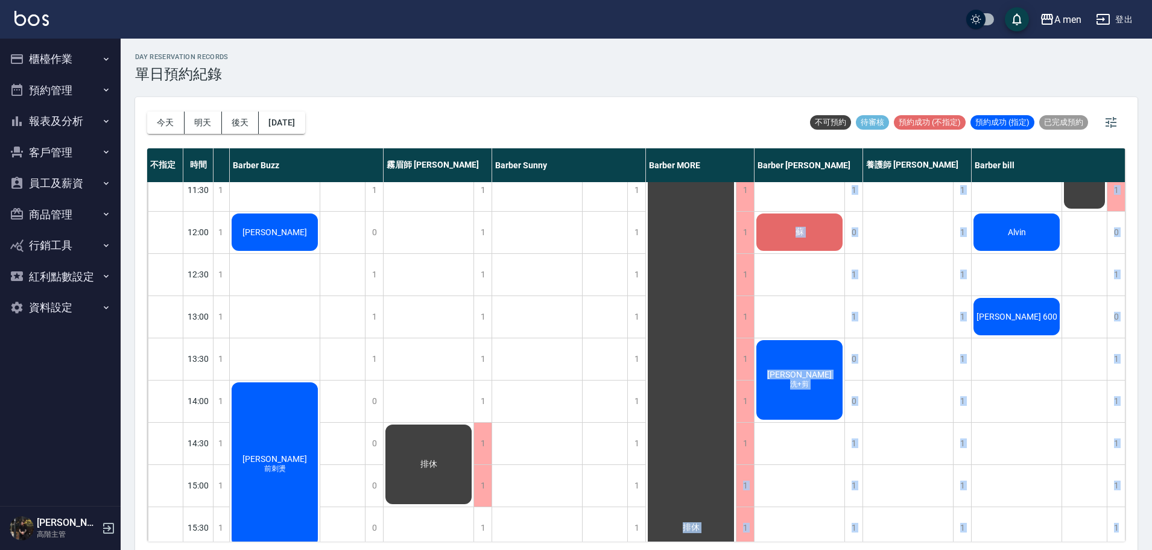
scroll to position [0, 207]
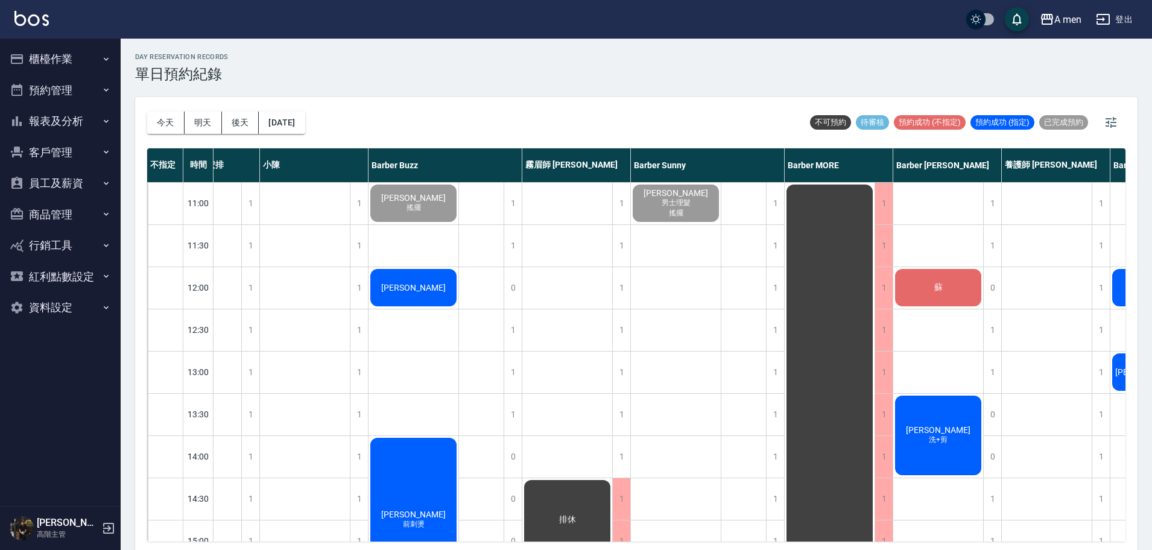
click at [418, 286] on span "[PERSON_NAME]" at bounding box center [413, 288] width 69 height 10
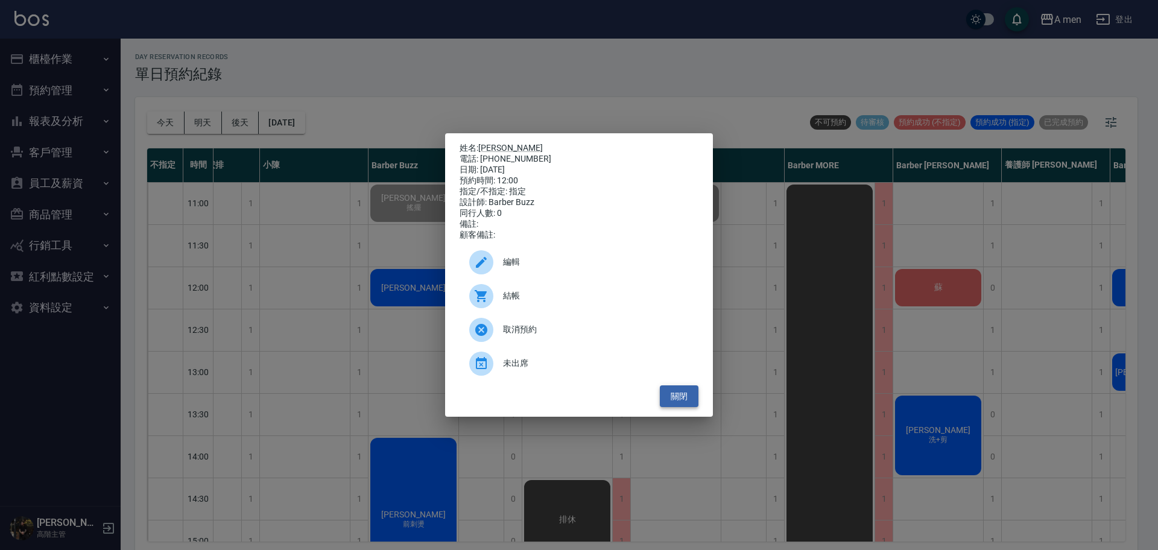
click at [691, 407] on button "關閉" at bounding box center [679, 397] width 39 height 22
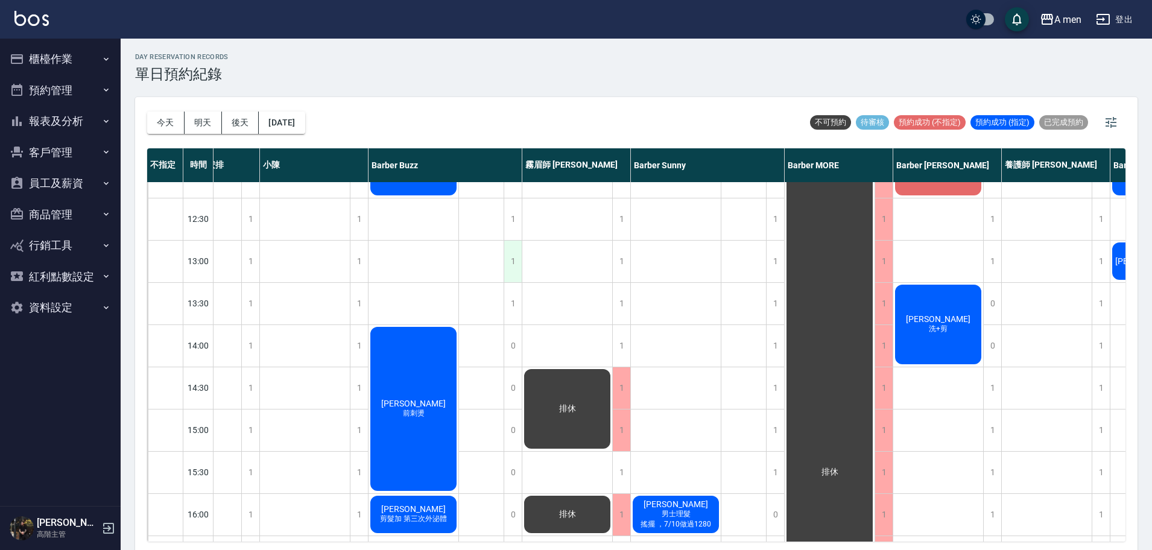
scroll to position [75, 62]
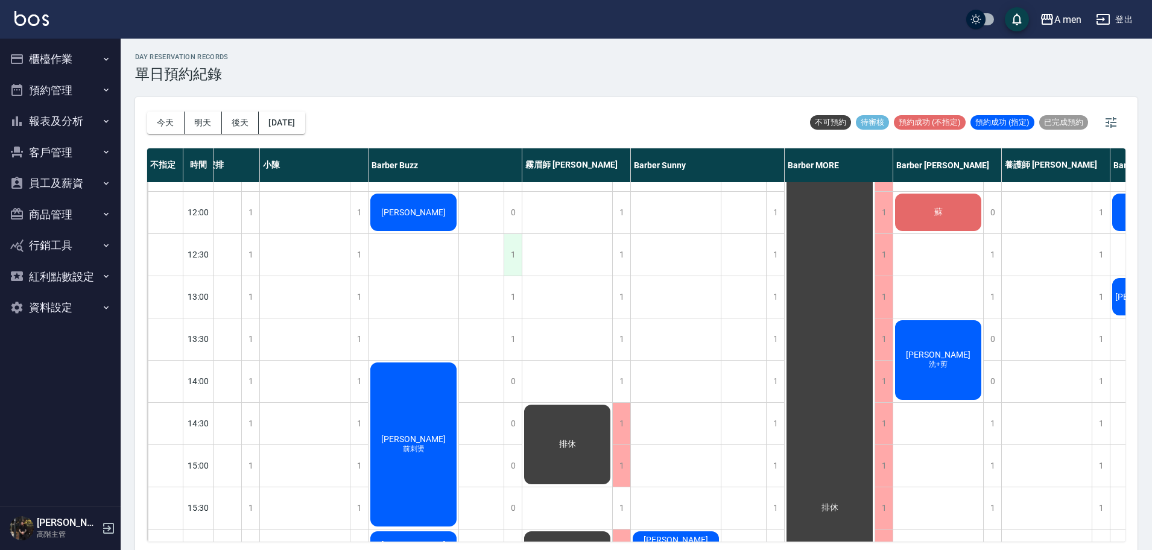
click at [519, 244] on div "1" at bounding box center [513, 255] width 18 height 42
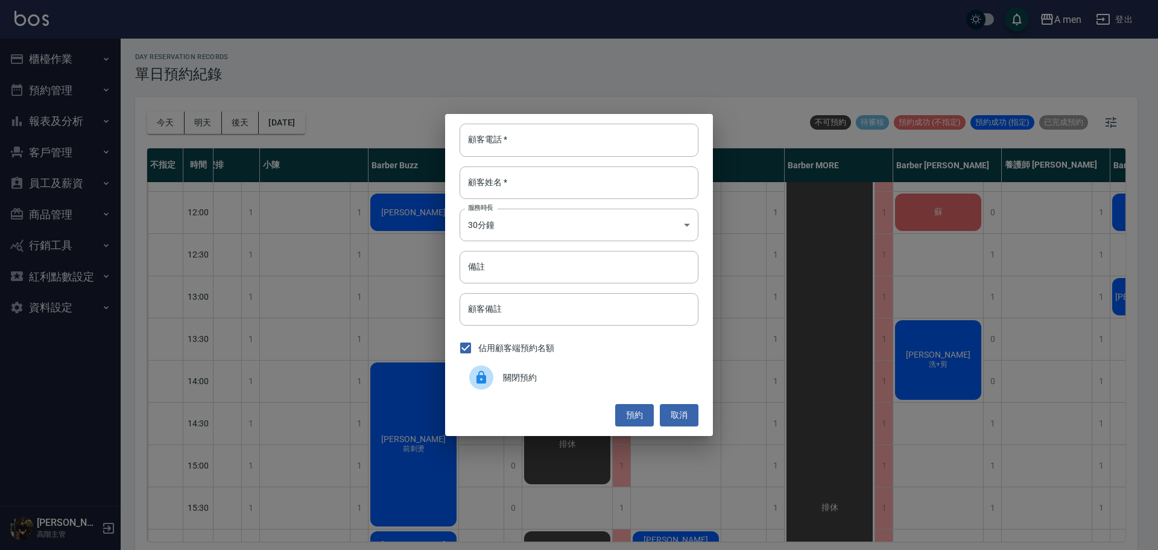
click at [395, 281] on div "顧客電話   * 顧客電話   * 顧客姓名   * 顧客姓名   * 服務時長 30分鐘 1 服務時長 備註 備註 顧客備註 顧客備註 佔用顧客端預約名額 …" at bounding box center [579, 275] width 1158 height 550
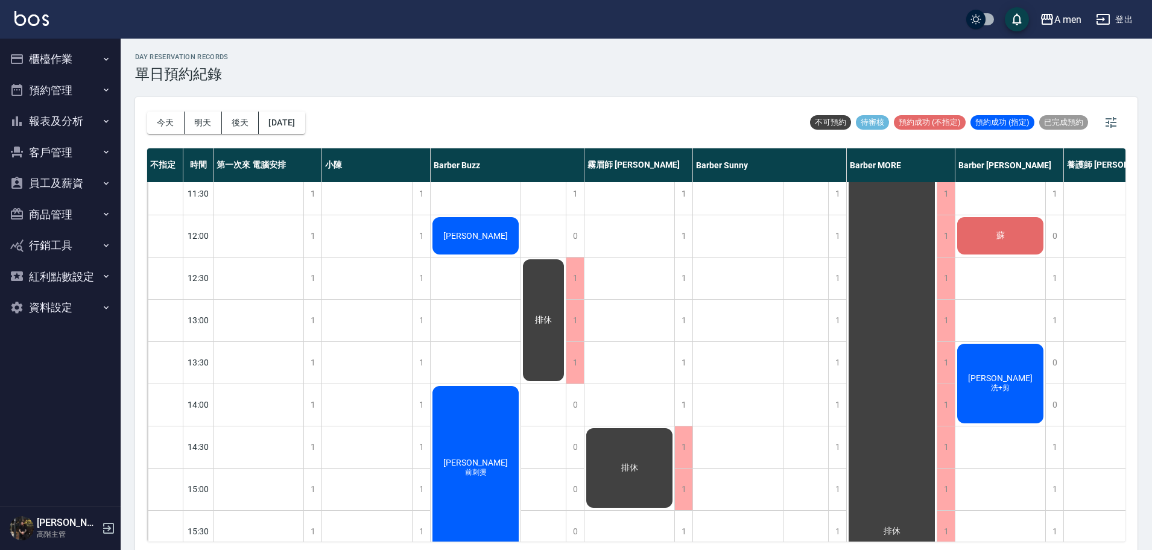
scroll to position [75, 0]
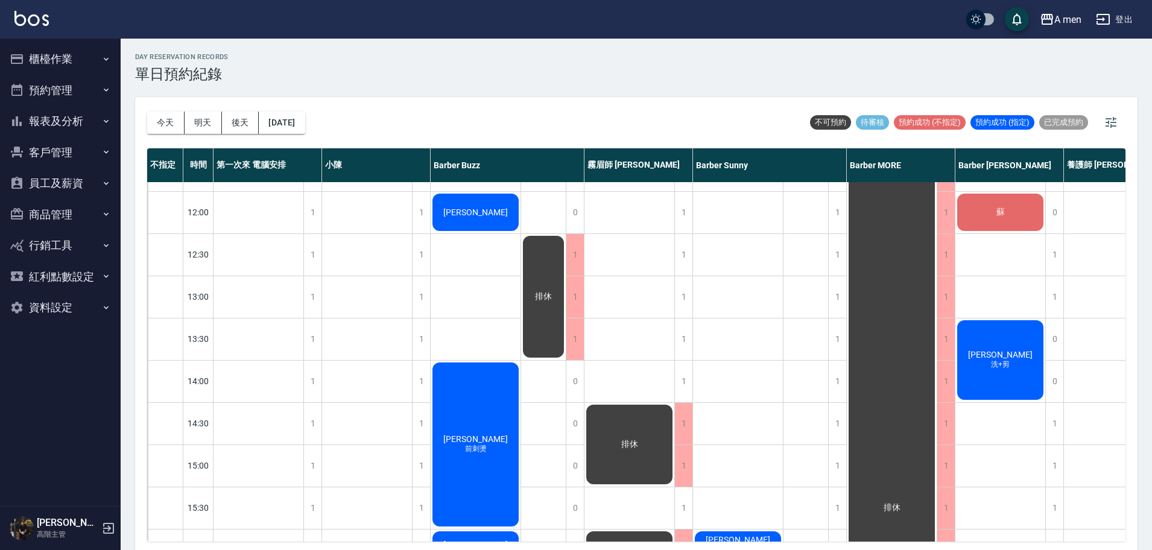
click at [549, 253] on div "排休" at bounding box center [543, 296] width 45 height 125
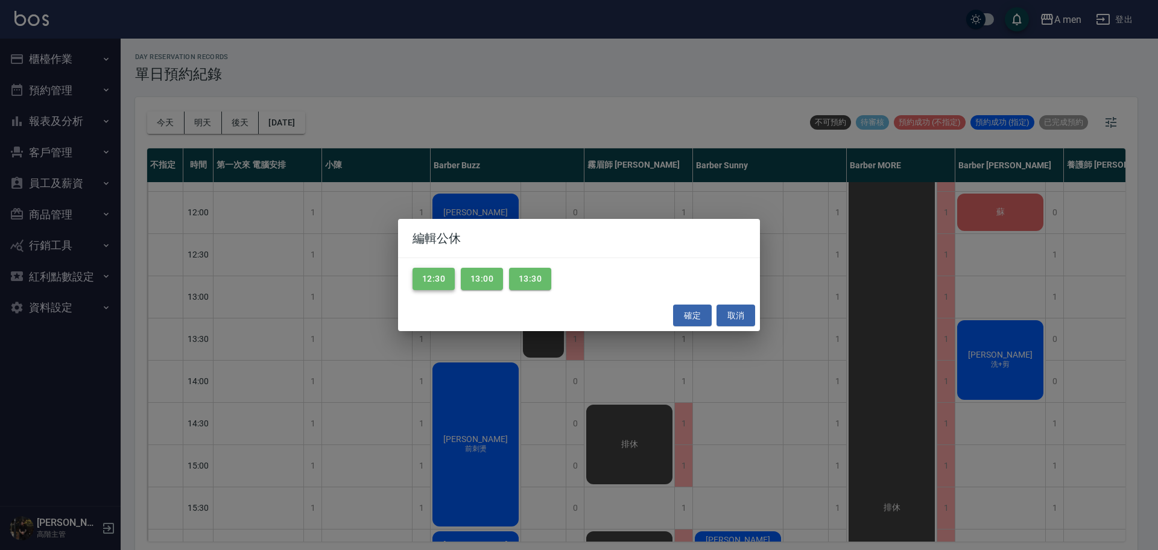
click at [449, 273] on button "12:30" at bounding box center [434, 279] width 42 height 22
click at [484, 275] on button "13:00" at bounding box center [482, 279] width 42 height 22
click at [521, 278] on button "13:30" at bounding box center [530, 279] width 42 height 22
click at [690, 315] on button "確定" at bounding box center [692, 316] width 39 height 22
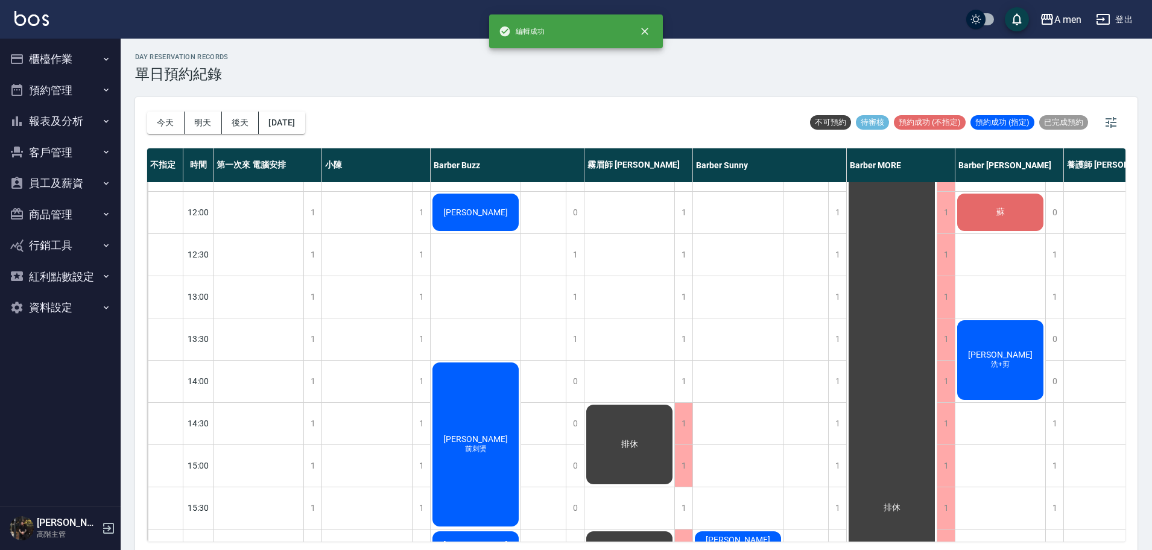
click at [481, 212] on span "Jeff" at bounding box center [475, 213] width 69 height 10
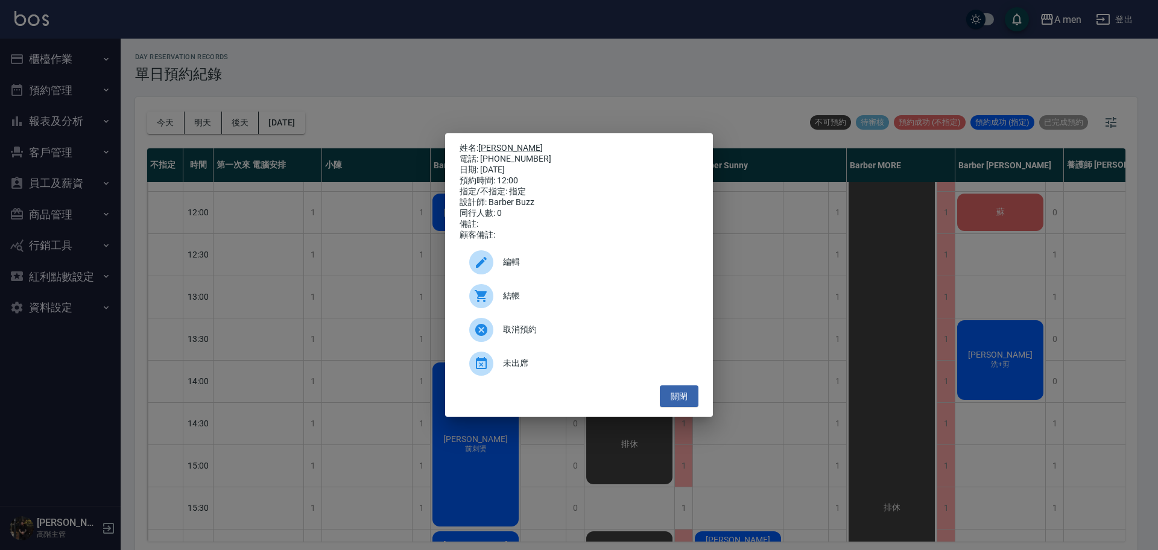
click at [539, 285] on div "結帳" at bounding box center [579, 296] width 239 height 34
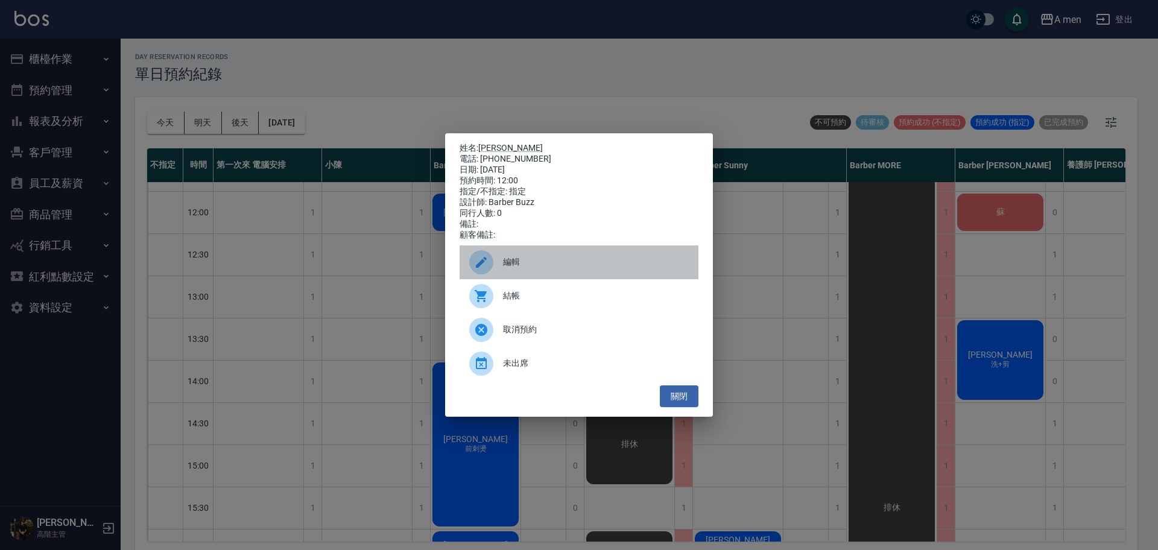
click at [547, 264] on span "編輯" at bounding box center [596, 262] width 186 height 13
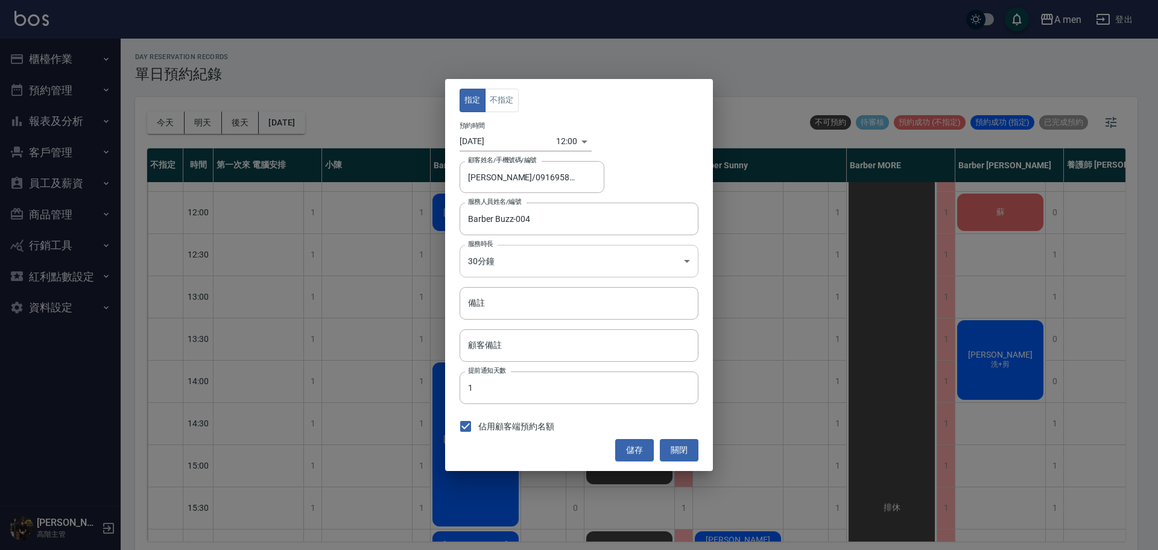
click at [510, 265] on body "A men 登出 櫃檯作業 打帳單 帳單列表 營業儀表板 現金收支登錄 高階收支登錄 材料自購登錄 每日結帳 排班表 現場電腦打卡 掃碼打卡 預約管理 預約管…" at bounding box center [579, 277] width 1158 height 554
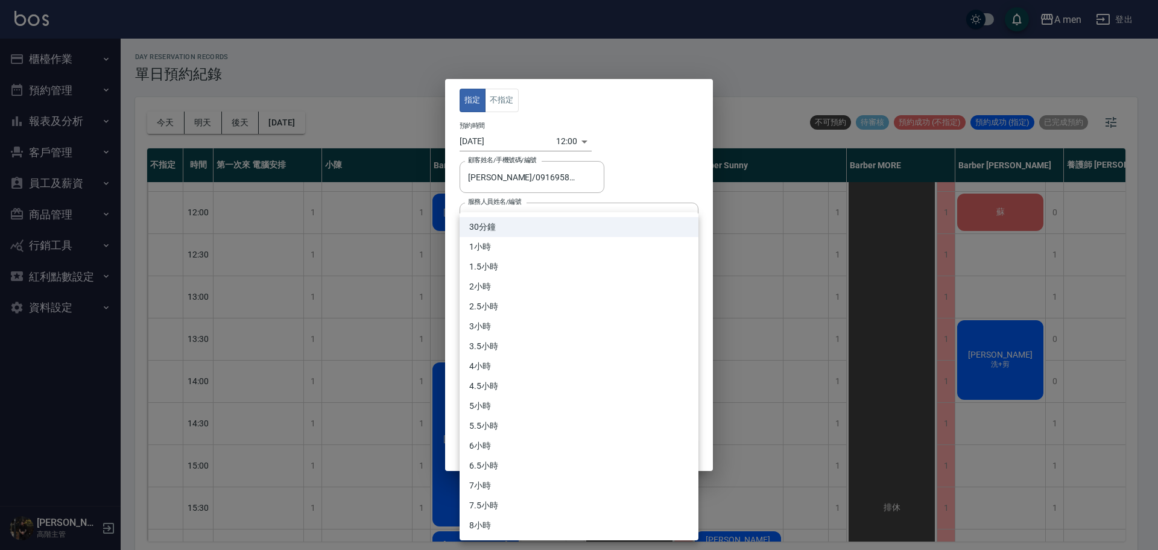
click at [510, 286] on li "2小時" at bounding box center [579, 287] width 239 height 20
type input "4"
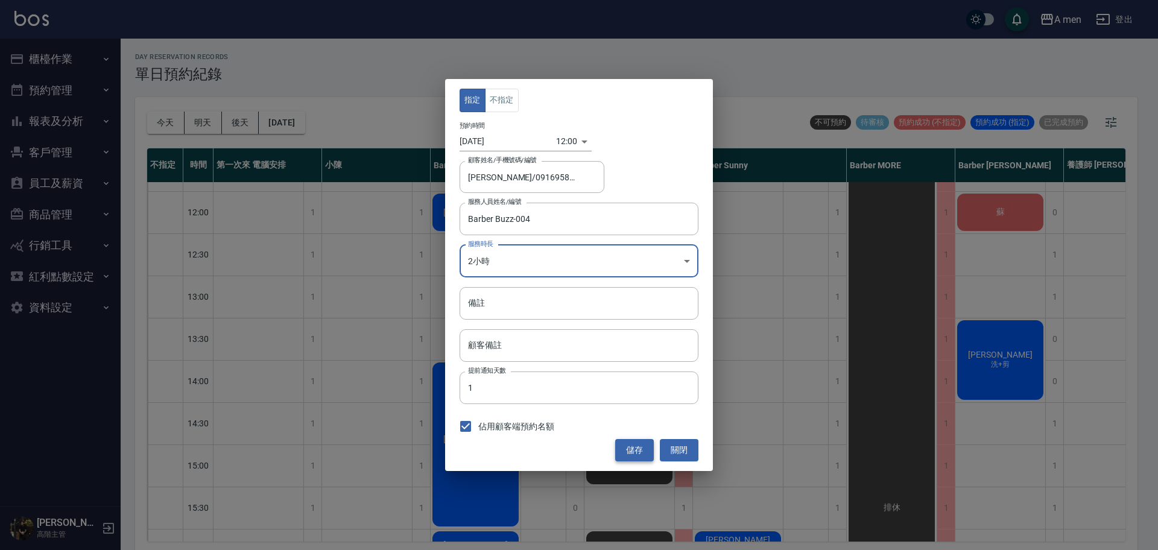
click at [627, 452] on button "儲存" at bounding box center [634, 450] width 39 height 22
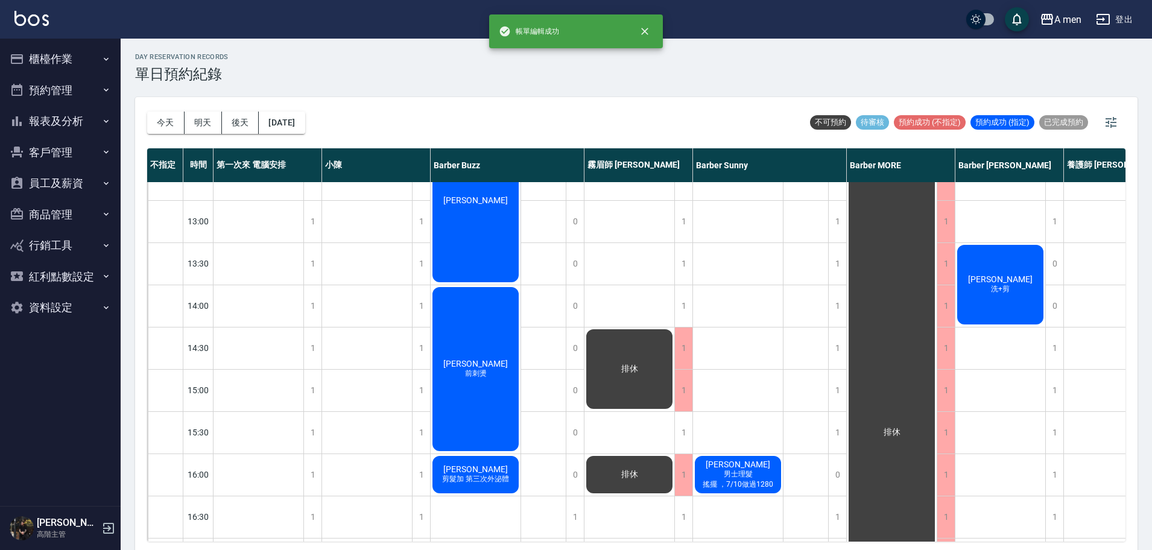
scroll to position [0, 0]
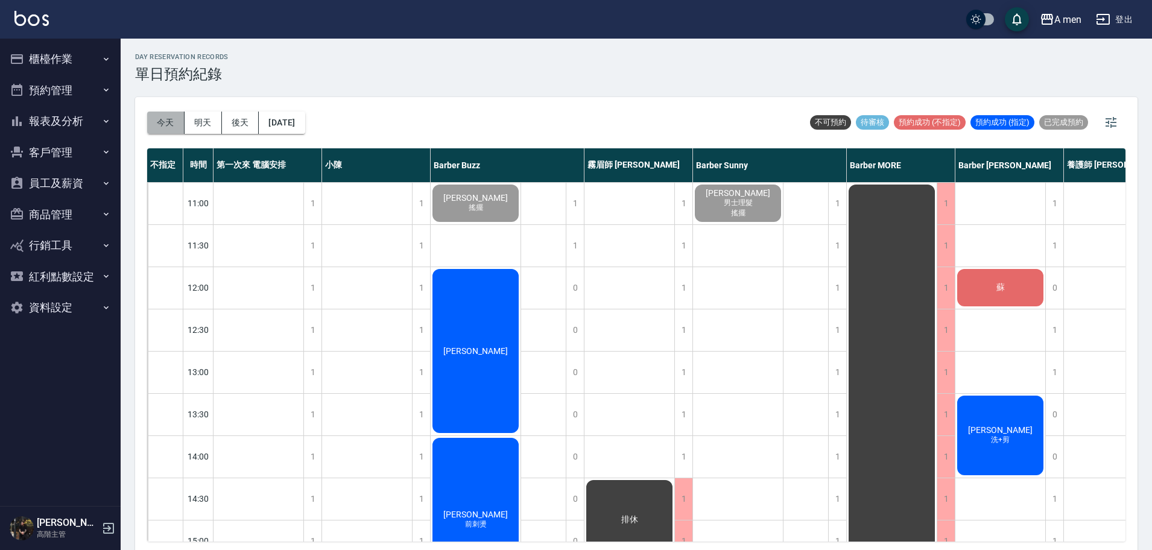
click at [172, 125] on button "今天" at bounding box center [165, 123] width 37 height 22
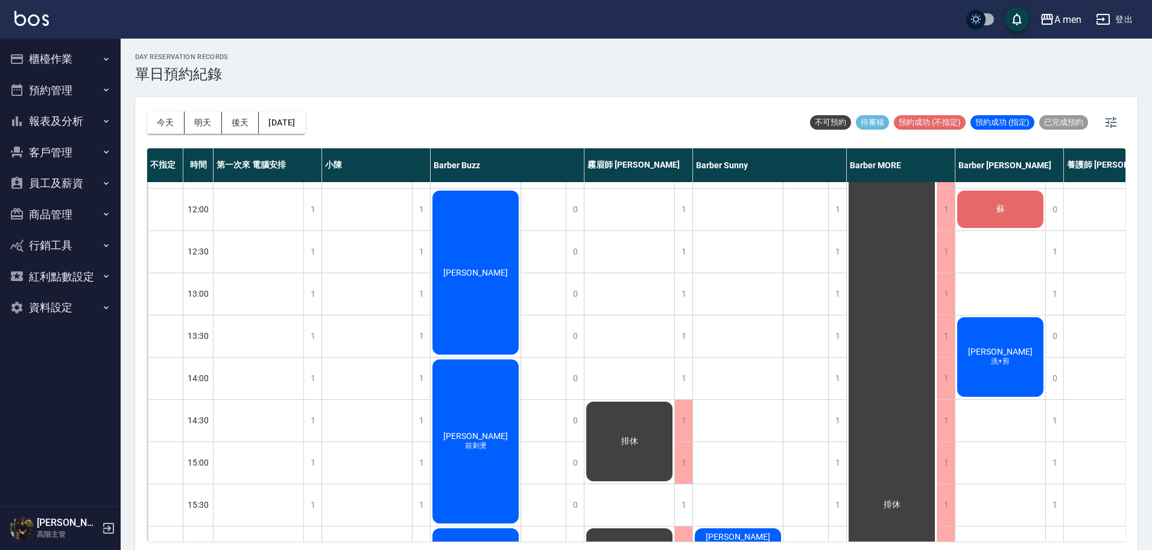
scroll to position [75, 0]
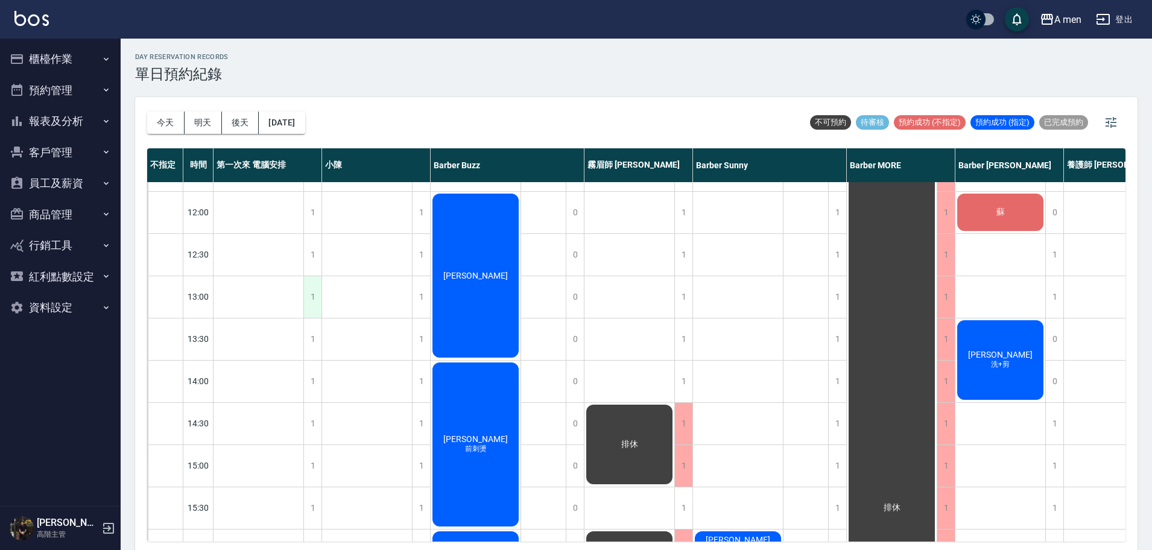
click at [316, 299] on div "1" at bounding box center [312, 297] width 18 height 42
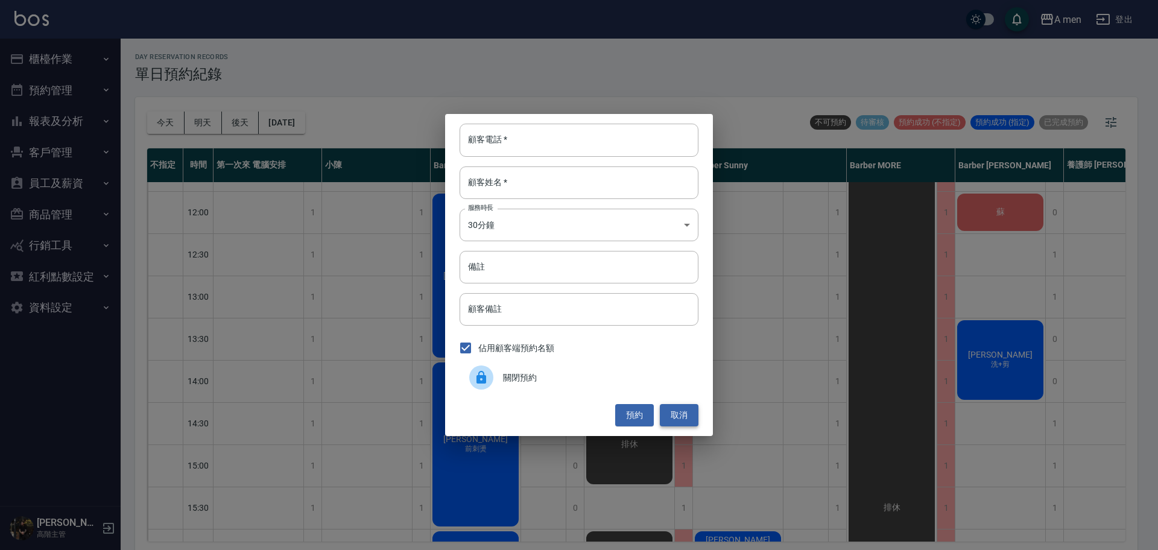
click at [668, 411] on button "取消" at bounding box center [679, 415] width 39 height 22
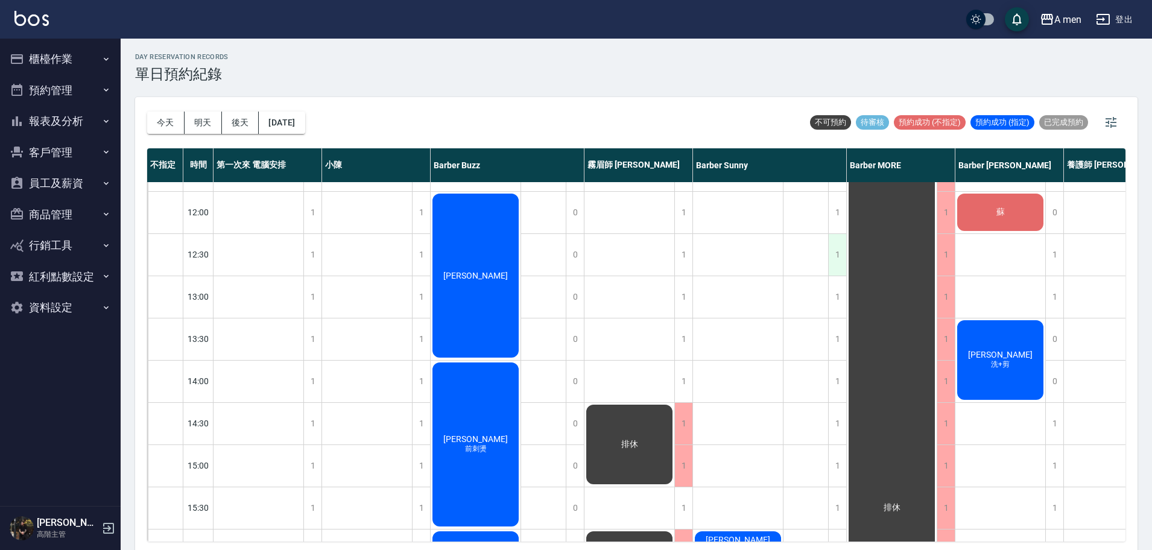
click at [842, 249] on div "1" at bounding box center [837, 255] width 18 height 42
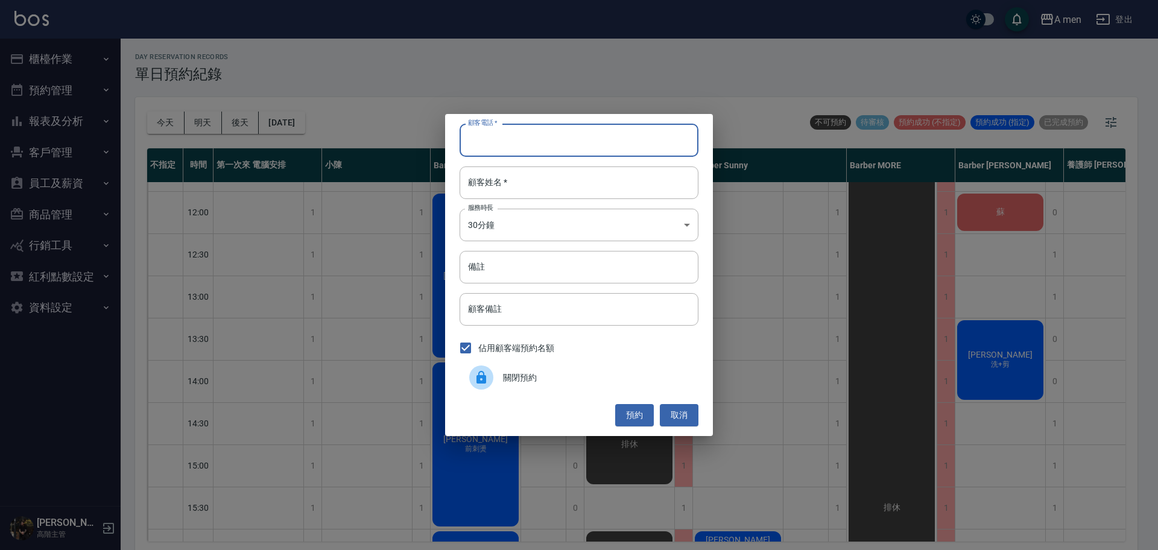
click at [556, 132] on input "顧客電話   *" at bounding box center [579, 140] width 239 height 33
click at [679, 72] on div "顧客電話   * 顧客電話   * 顧客姓名   * 顧客姓名   * 服務時長 30分鐘 1 服務時長 備註 備註 顧客備註 顧客備註 佔用顧客端預約名額 …" at bounding box center [579, 275] width 1158 height 550
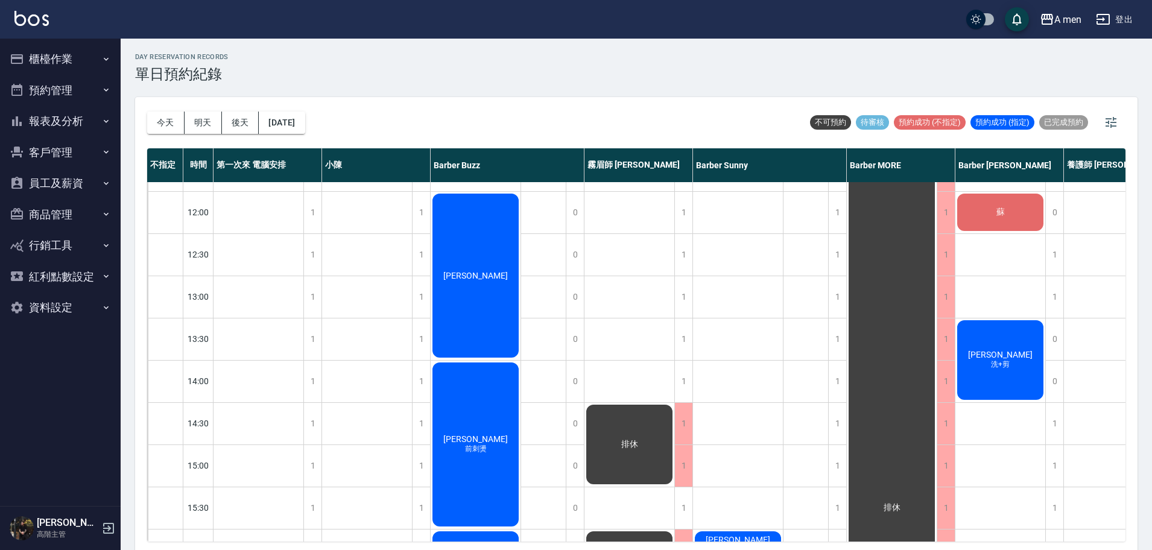
click at [457, 275] on div "[PERSON_NAME]" at bounding box center [476, 276] width 90 height 168
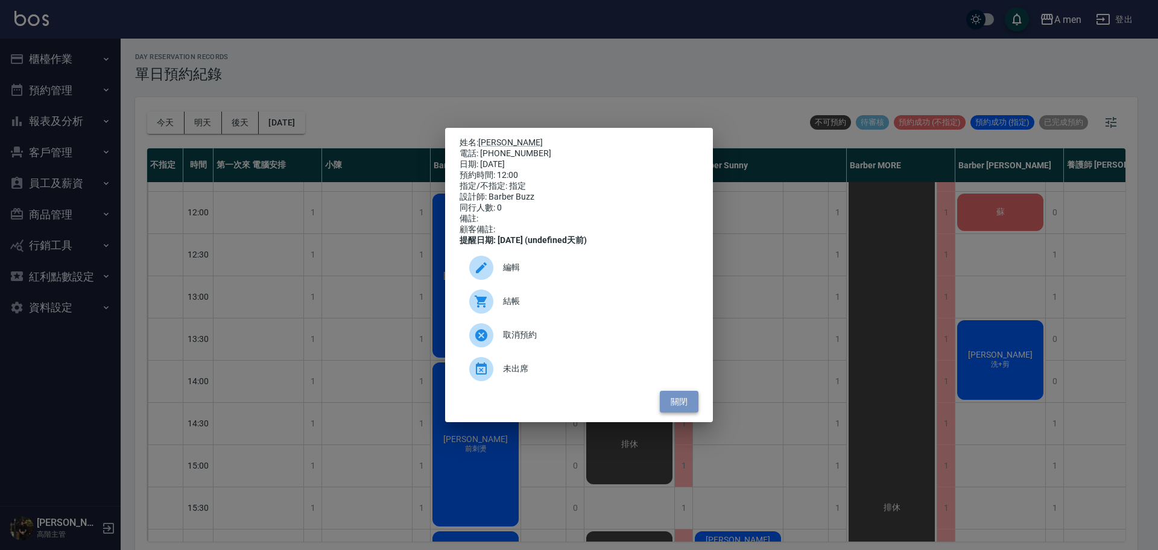
click at [678, 413] on button "關閉" at bounding box center [679, 402] width 39 height 22
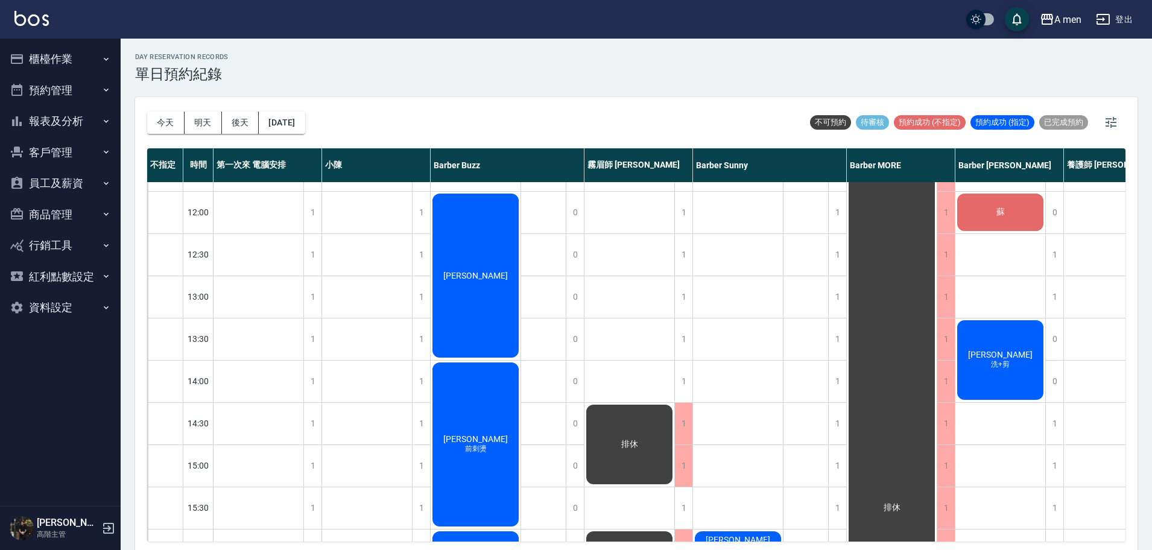
click at [362, 54] on div "day Reservation records 單日預約紀錄" at bounding box center [636, 68] width 1003 height 30
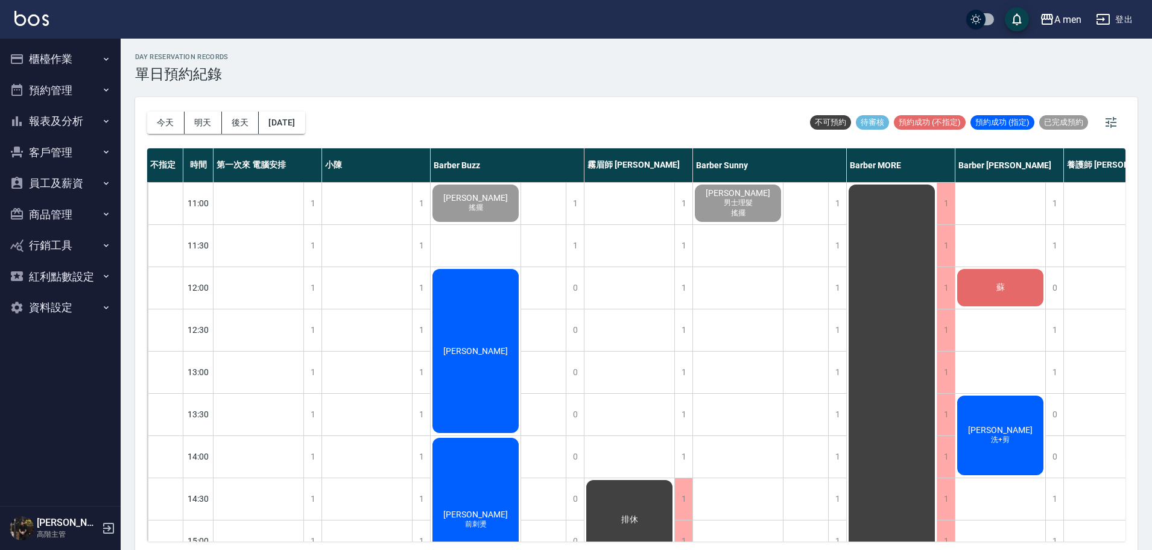
click at [1024, 293] on div "蘇" at bounding box center [1001, 287] width 90 height 41
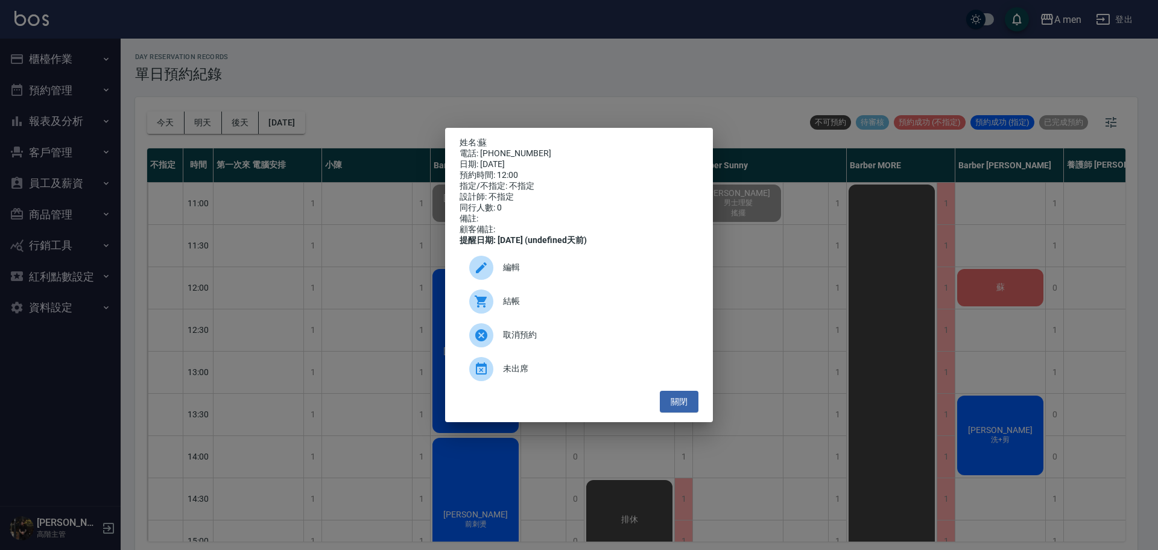
click at [664, 94] on div "姓名: 蘇 電話: 0958523516 日期: 2025/09/09 預約時間: 12:00 指定/不指定: 不指定 設計師: 不指定 同行人數: 0 備註…" at bounding box center [579, 275] width 1158 height 550
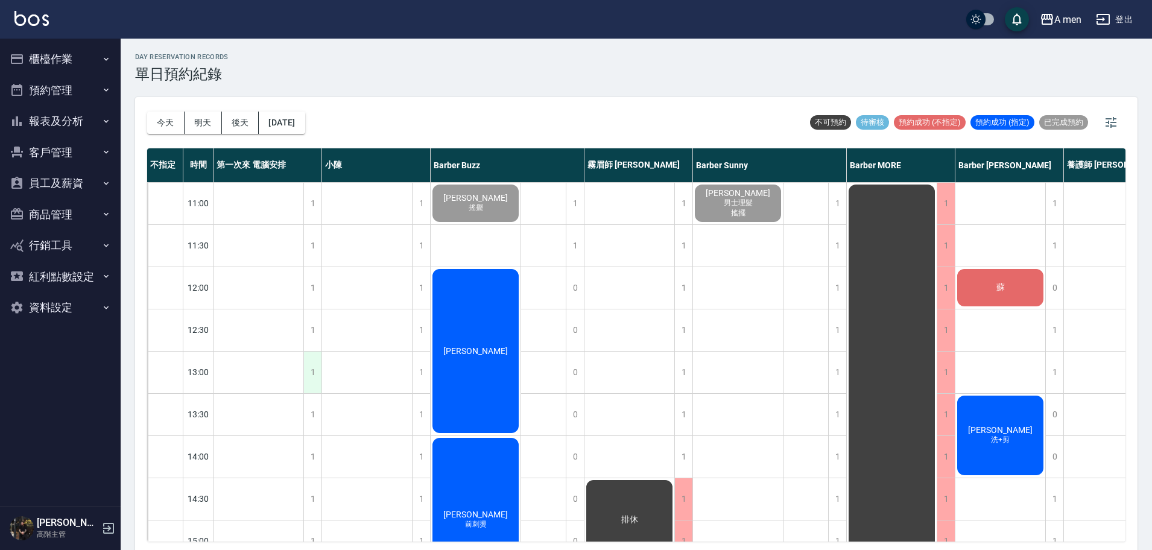
click at [311, 379] on div "1" at bounding box center [312, 373] width 18 height 42
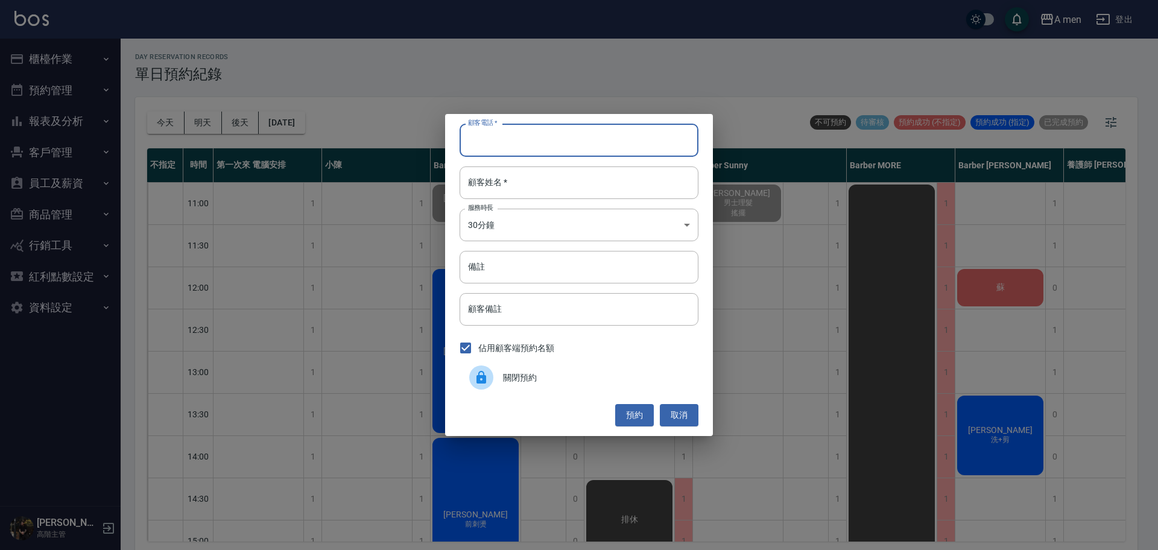
click at [536, 142] on input "顧客電話   *" at bounding box center [579, 140] width 239 height 33
type input "09"
click at [674, 414] on button "取消" at bounding box center [679, 415] width 39 height 22
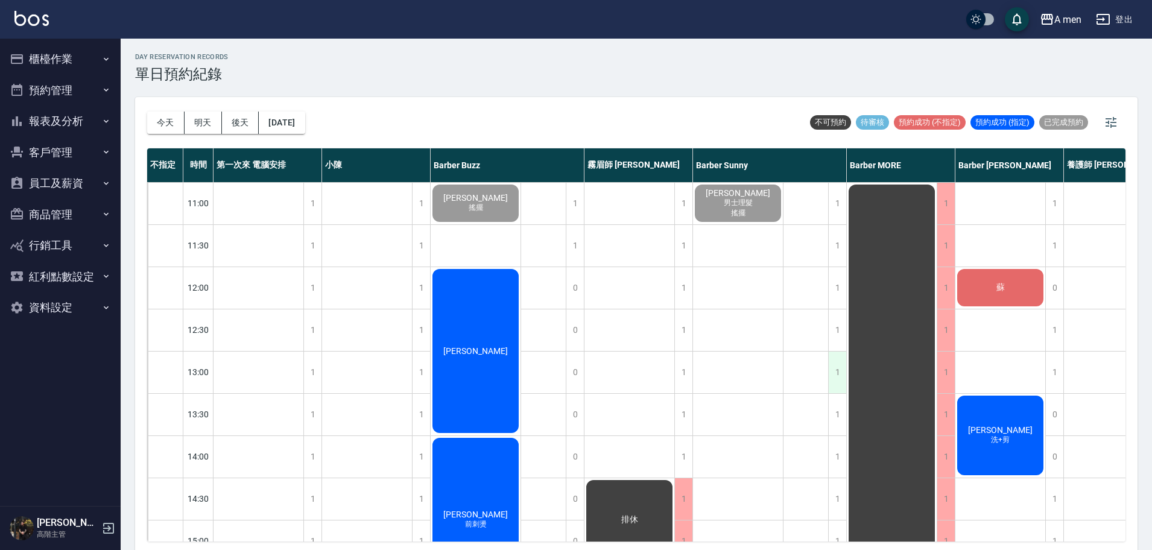
click at [840, 379] on div "1" at bounding box center [837, 373] width 18 height 42
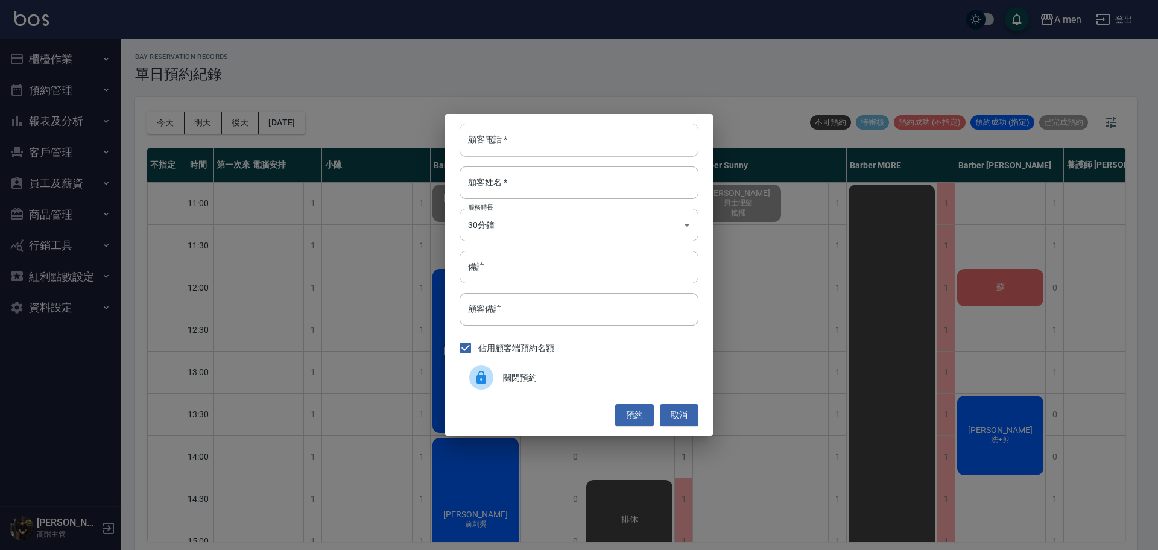
click at [541, 144] on input "顧客電話   *" at bounding box center [579, 140] width 239 height 33
type input "0988533819"
click at [516, 186] on input "顧客姓名   *" at bounding box center [579, 183] width 239 height 33
type input "J"
type input "王先生"
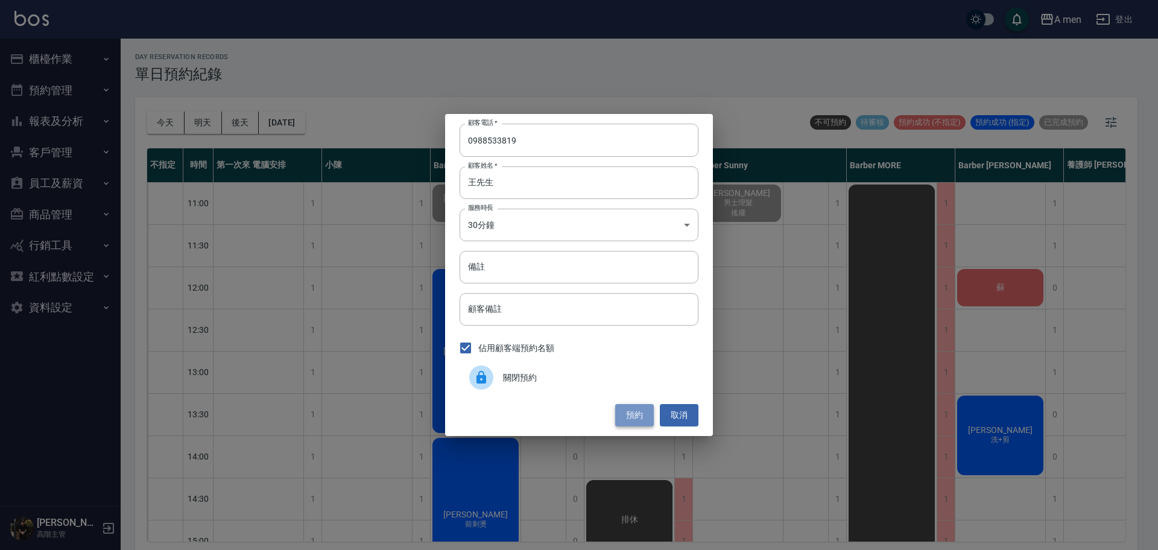
click at [630, 424] on button "預約" at bounding box center [634, 415] width 39 height 22
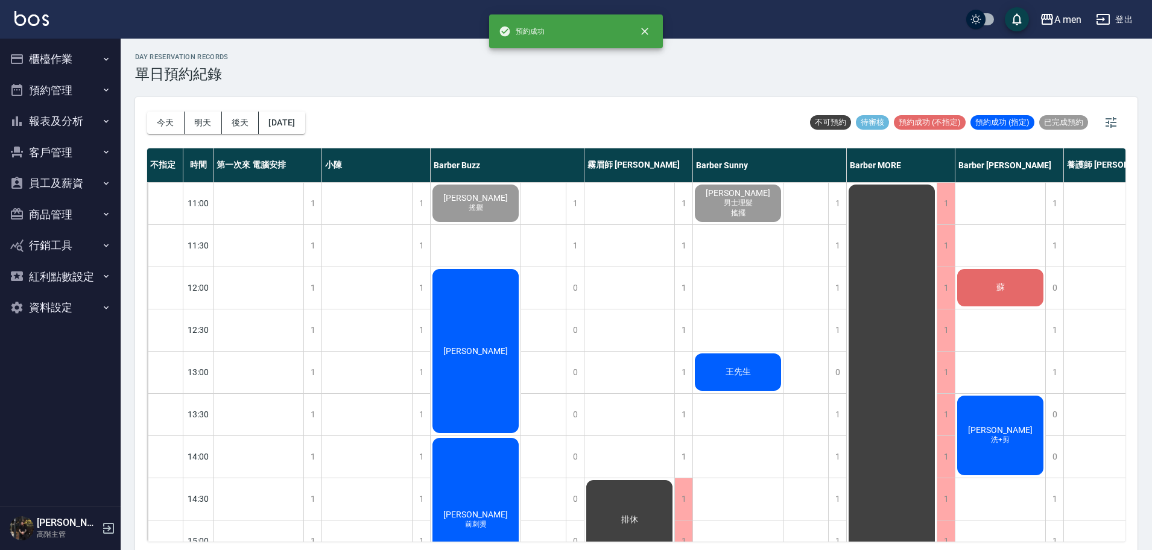
click at [741, 361] on div "王先生" at bounding box center [738, 372] width 90 height 41
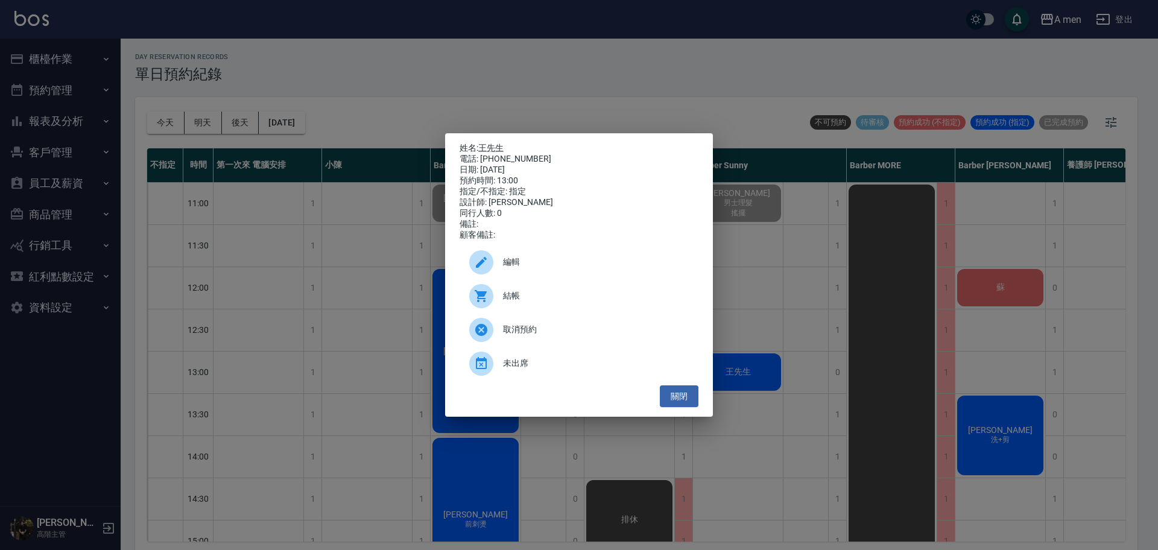
click at [514, 262] on span "編輯" at bounding box center [596, 262] width 186 height 13
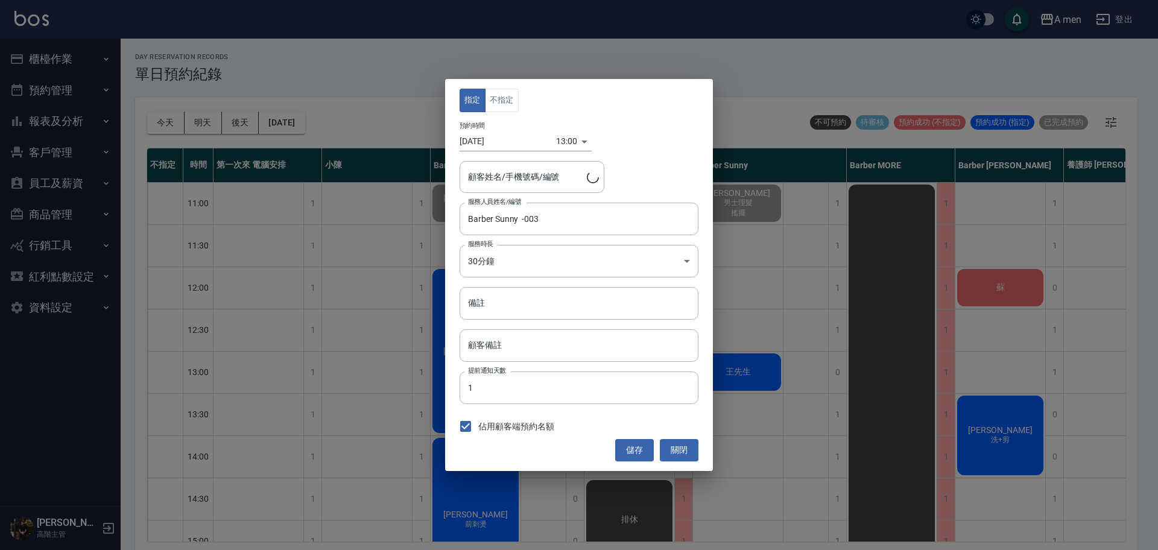
type input "王先生/0988533819"
click at [507, 94] on button "不指定" at bounding box center [502, 101] width 34 height 24
click at [639, 456] on button "儲存" at bounding box center [634, 450] width 39 height 22
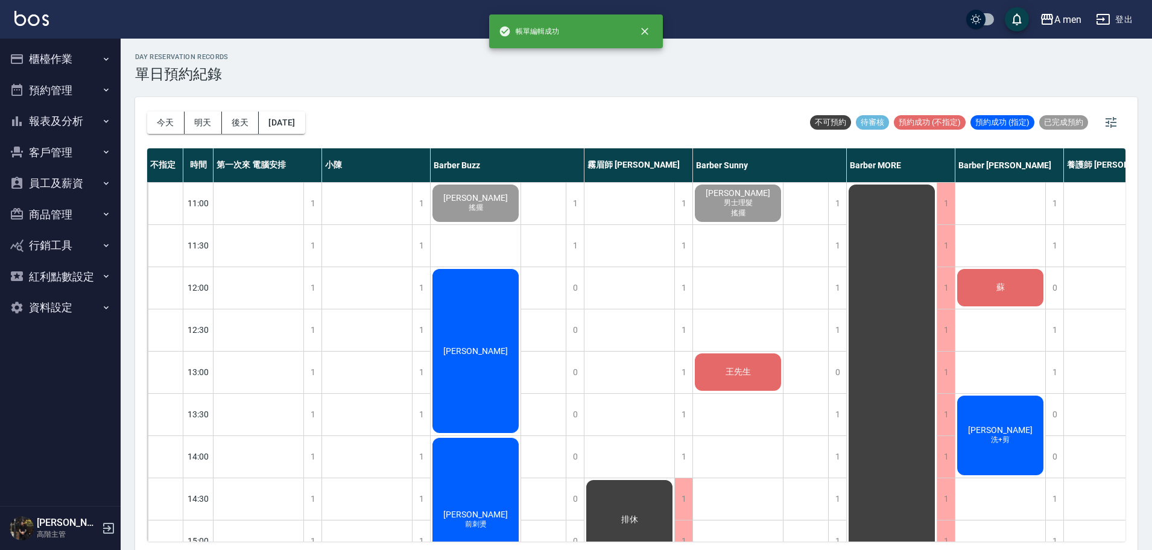
click at [1037, 432] on div "[PERSON_NAME] 洗+剪" at bounding box center [1001, 435] width 90 height 83
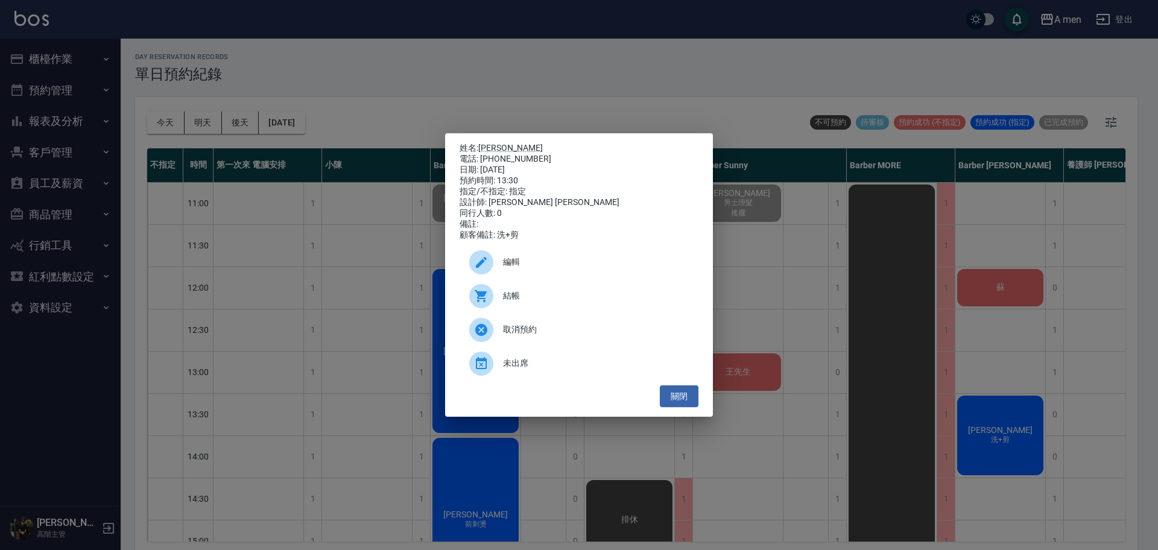
click at [492, 267] on div at bounding box center [481, 262] width 24 height 24
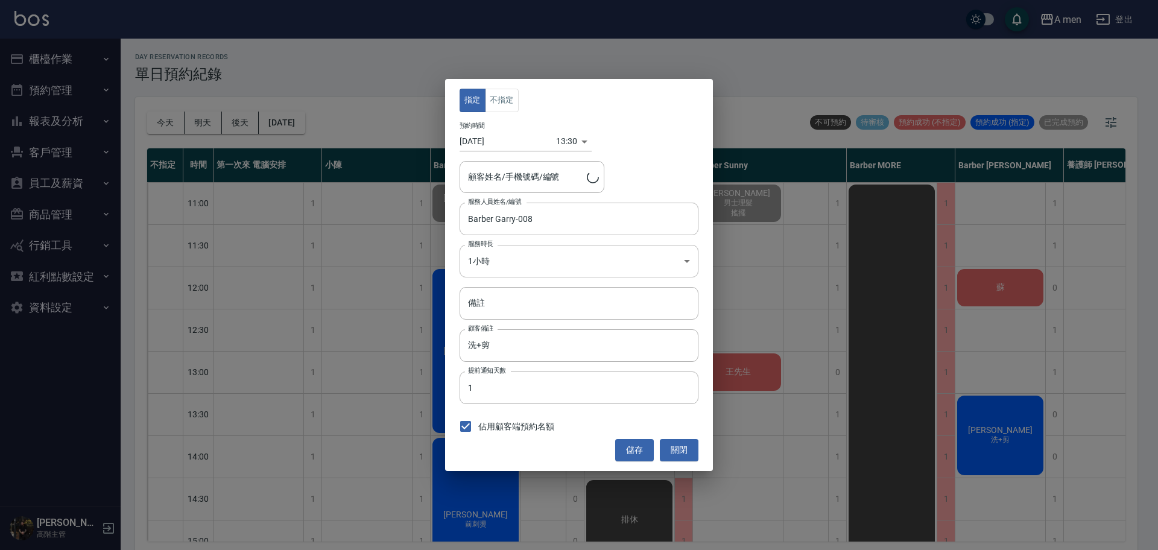
type input "[PERSON_NAME]/0978715290"
click at [502, 99] on button "不指定" at bounding box center [502, 101] width 34 height 24
click at [648, 457] on button "儲存" at bounding box center [634, 450] width 39 height 22
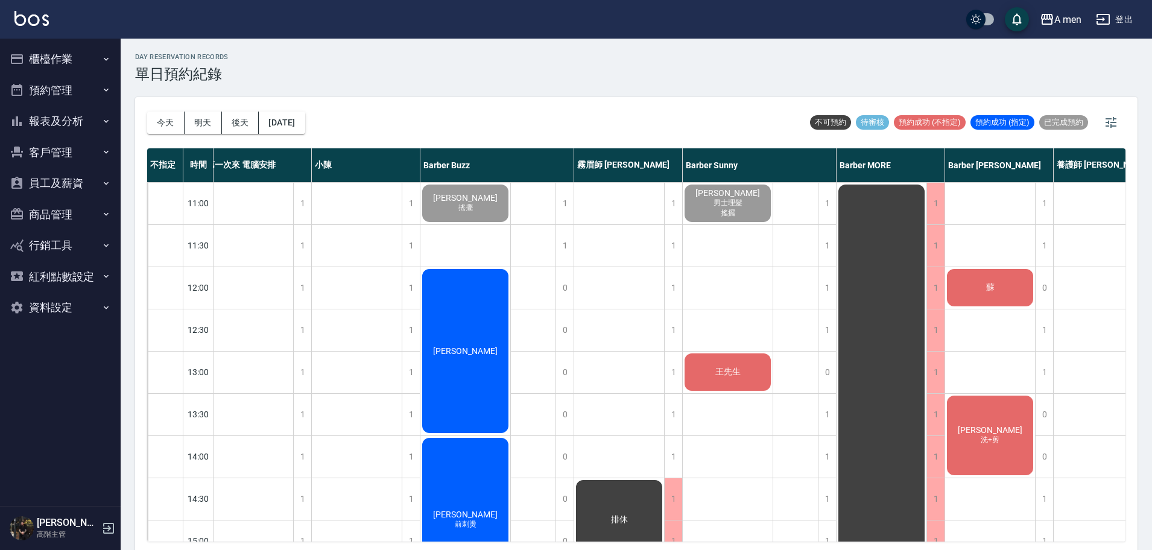
scroll to position [0, 3]
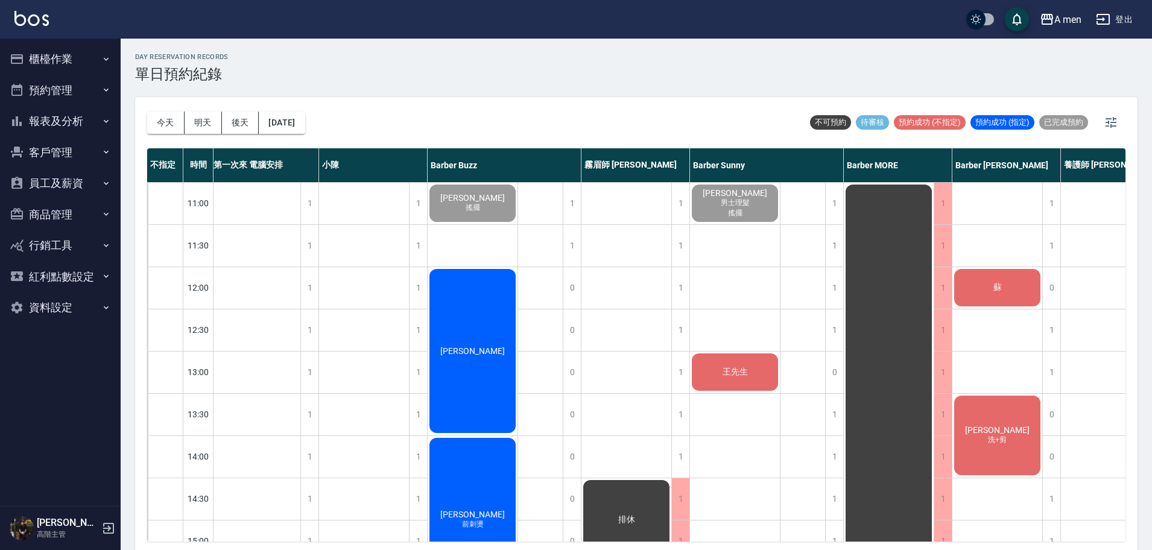
click at [748, 376] on span "王先生" at bounding box center [735, 372] width 30 height 11
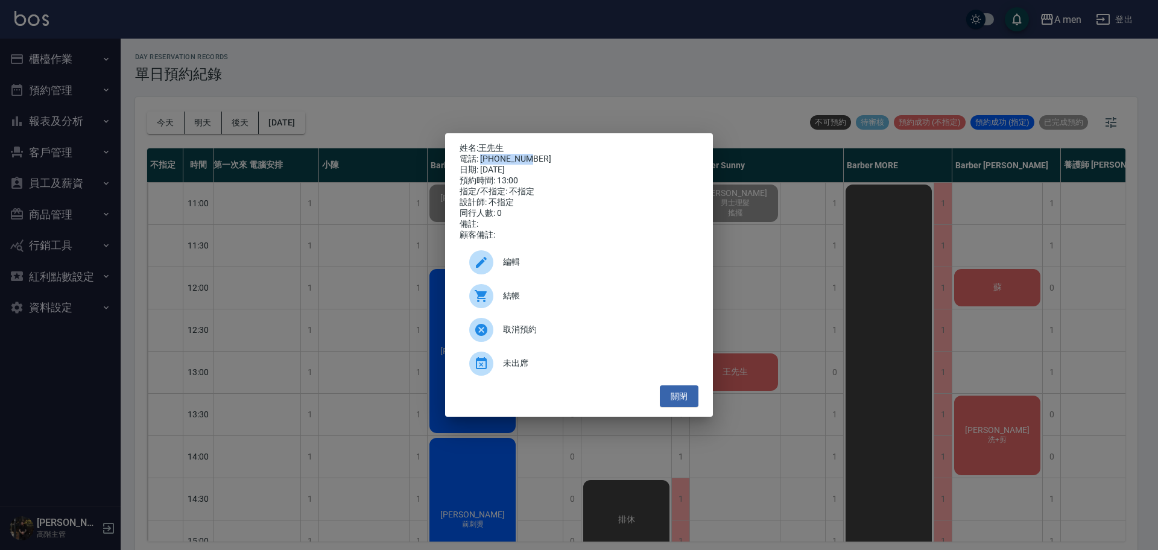
drag, startPoint x: 481, startPoint y: 157, endPoint x: 532, endPoint y: 159, distance: 51.3
click at [532, 159] on div "電話: 0988533819" at bounding box center [579, 159] width 239 height 11
copy div "0988533819"
click at [684, 407] on button "關閉" at bounding box center [679, 397] width 39 height 22
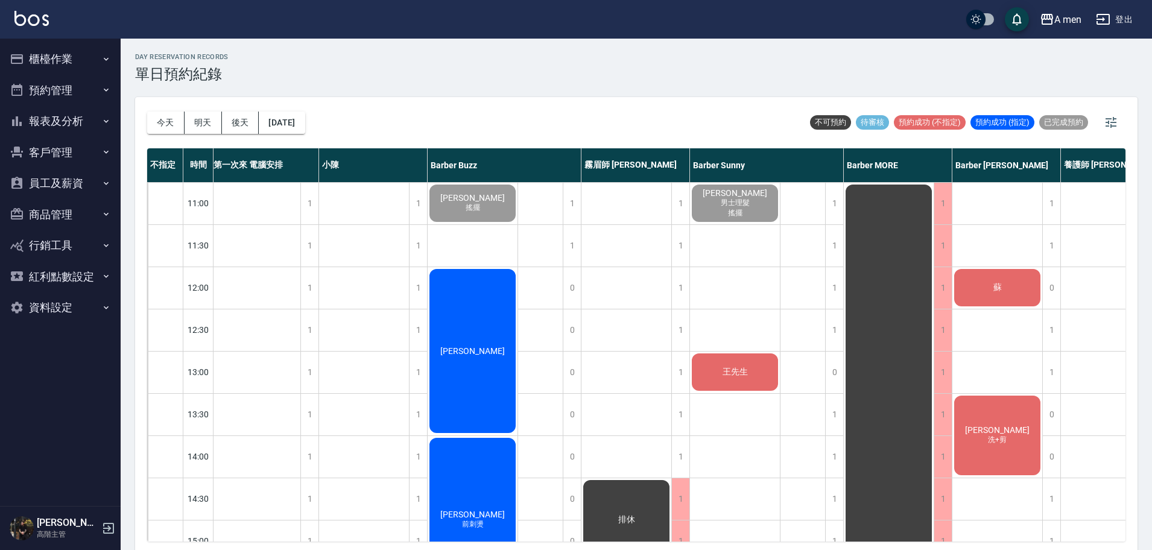
click at [886, 80] on div "day Reservation records 單日預約紀錄" at bounding box center [636, 68] width 1003 height 30
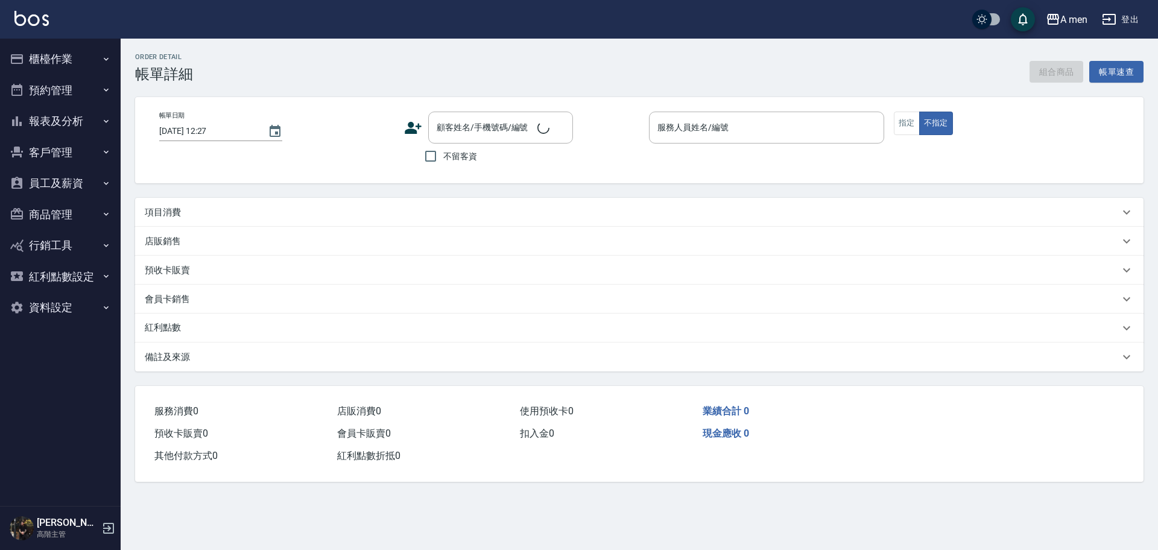
type input "[DATE] 12:00"
type input "Barber Buzz-004"
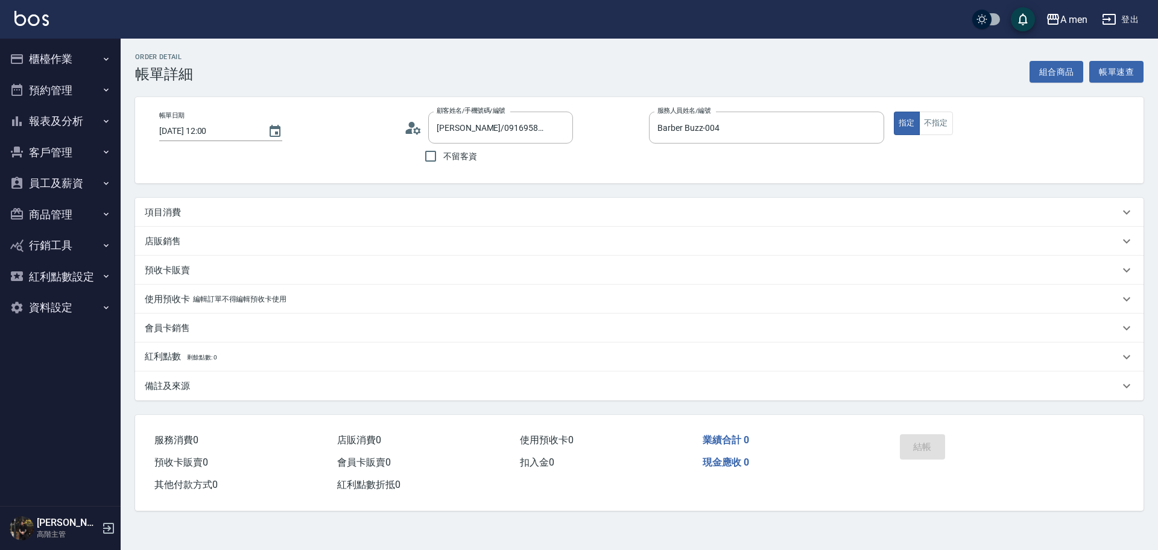
type input "[PERSON_NAME]/0916958529/null"
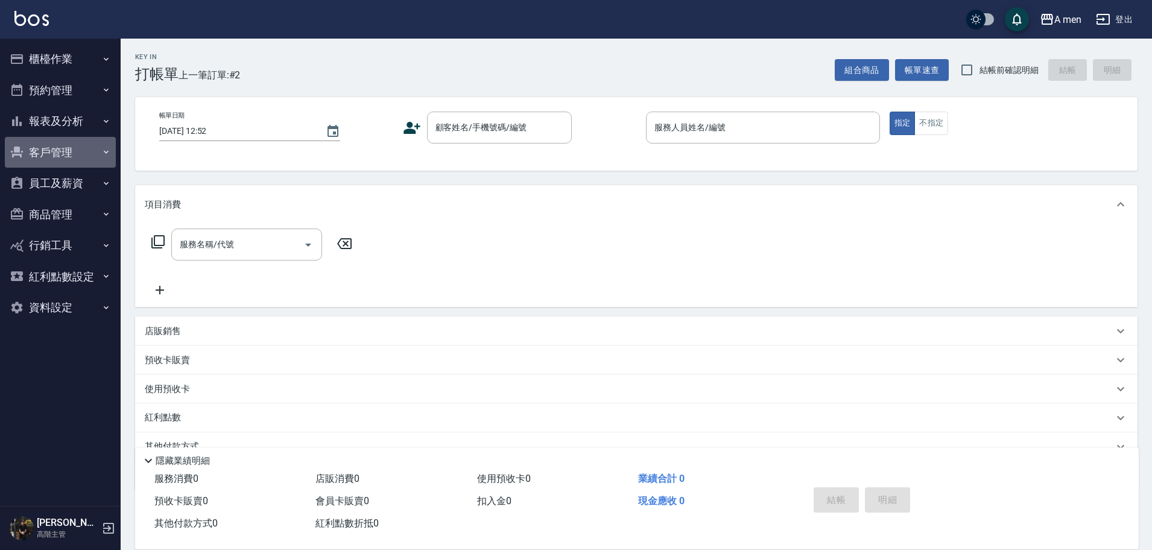
click at [88, 154] on button "客戶管理" at bounding box center [60, 152] width 111 height 31
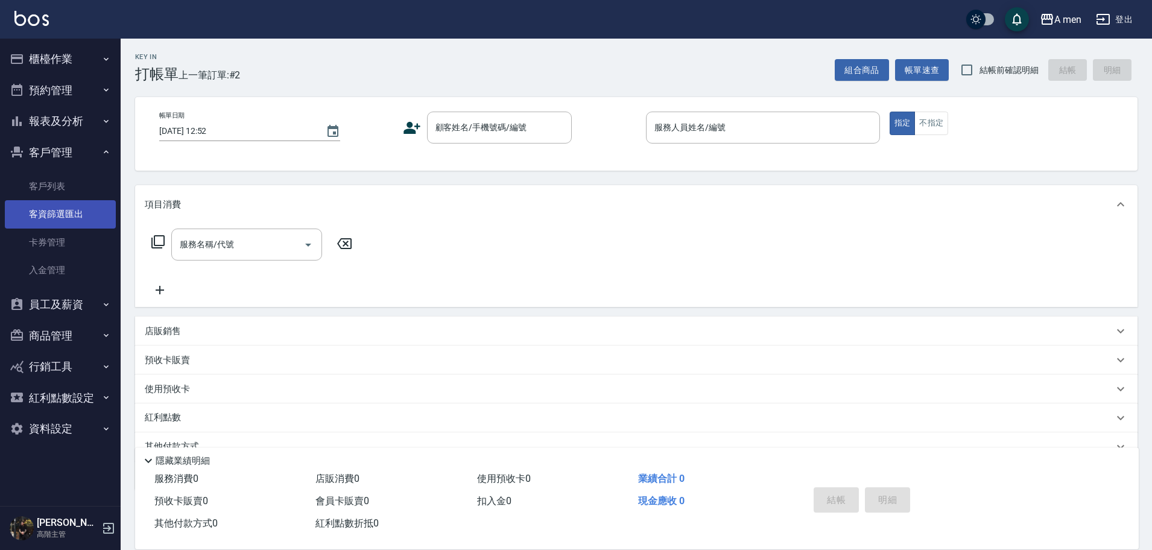
click at [70, 207] on link "客資篩選匯出" at bounding box center [60, 214] width 111 height 28
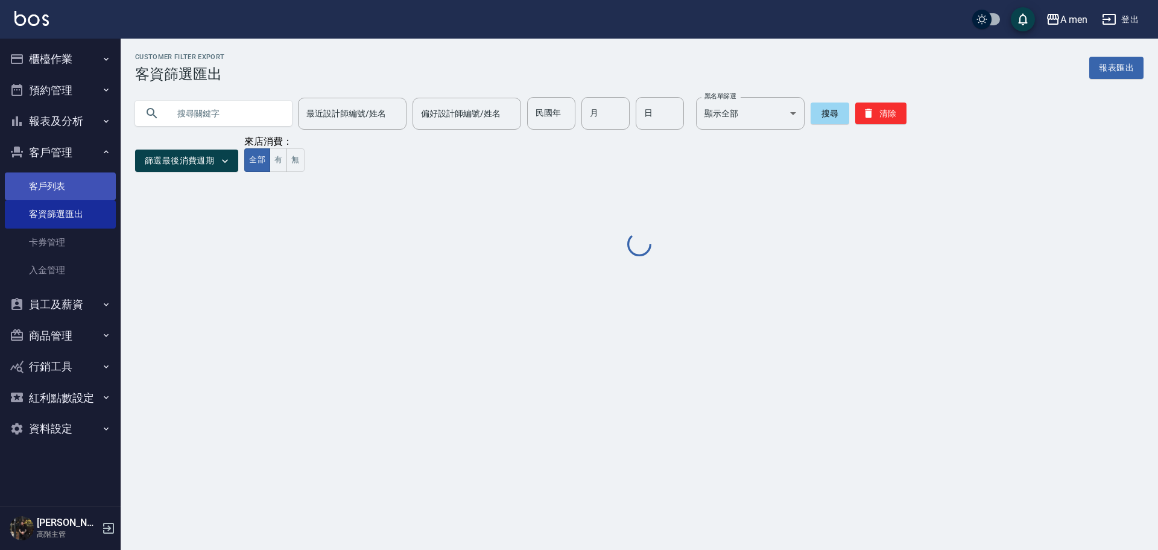
click at [80, 192] on link "客戶列表" at bounding box center [60, 187] width 111 height 28
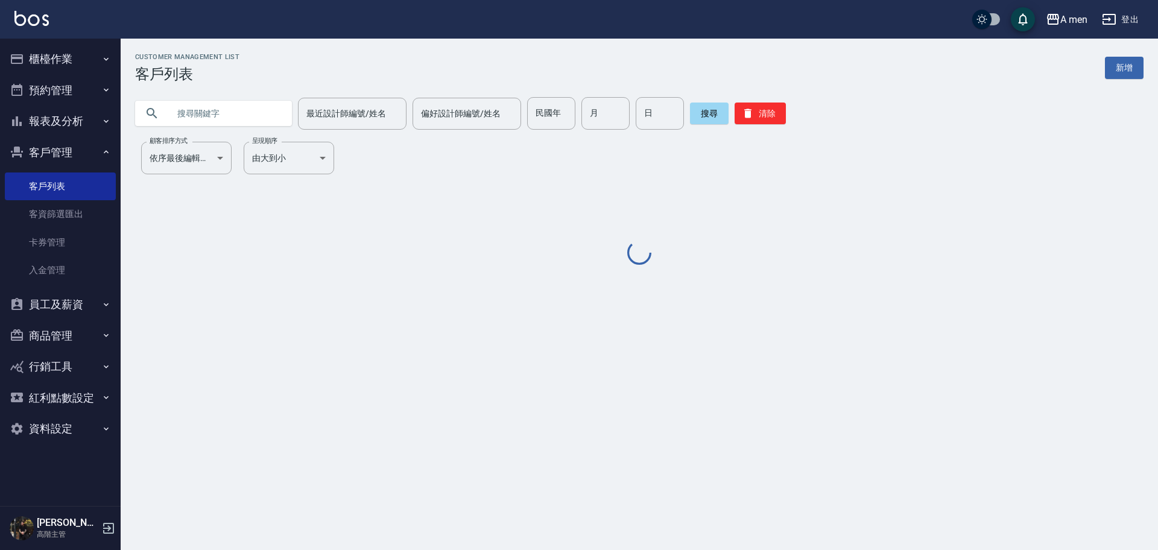
click at [180, 137] on label "顧客排序方式" at bounding box center [169, 140] width 38 height 9
click at [222, 109] on input "text" at bounding box center [225, 113] width 113 height 33
paste input "0988533819"
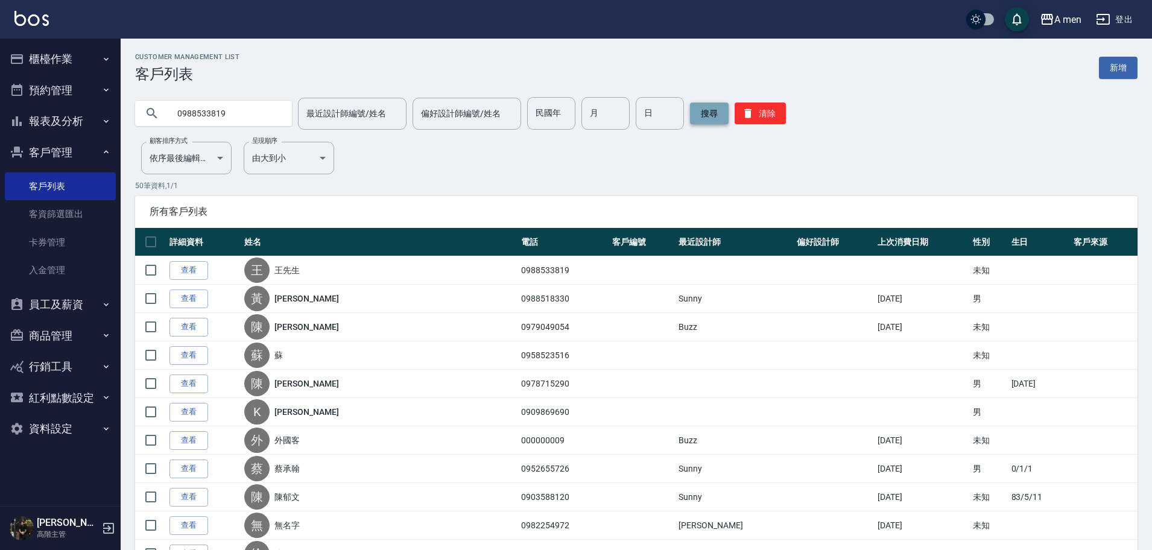
type input "0988533819"
click at [713, 113] on button "搜尋" at bounding box center [709, 114] width 39 height 22
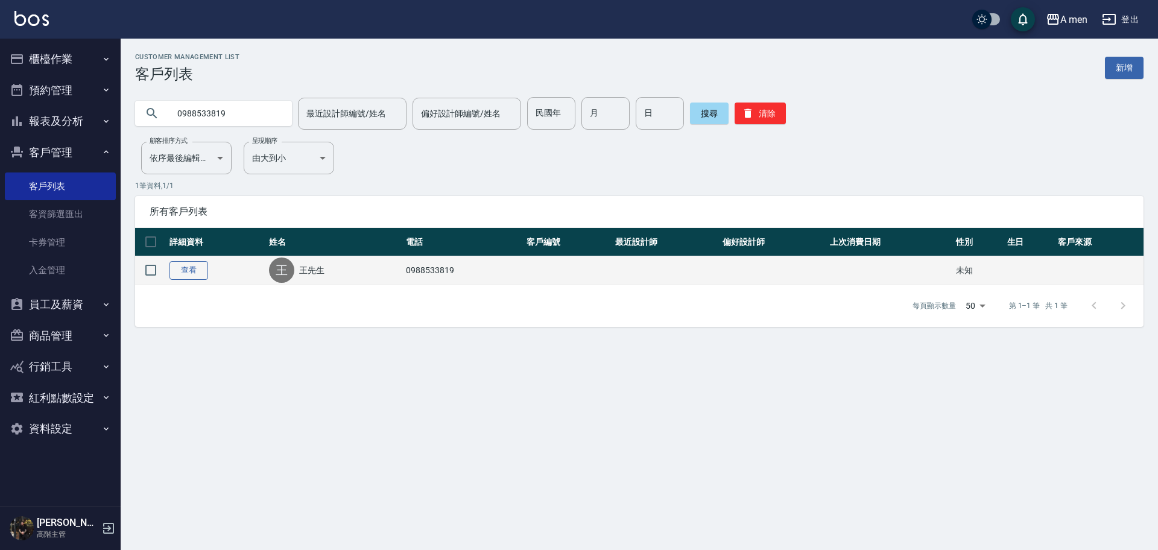
click at [192, 273] on link "查看" at bounding box center [189, 270] width 39 height 19
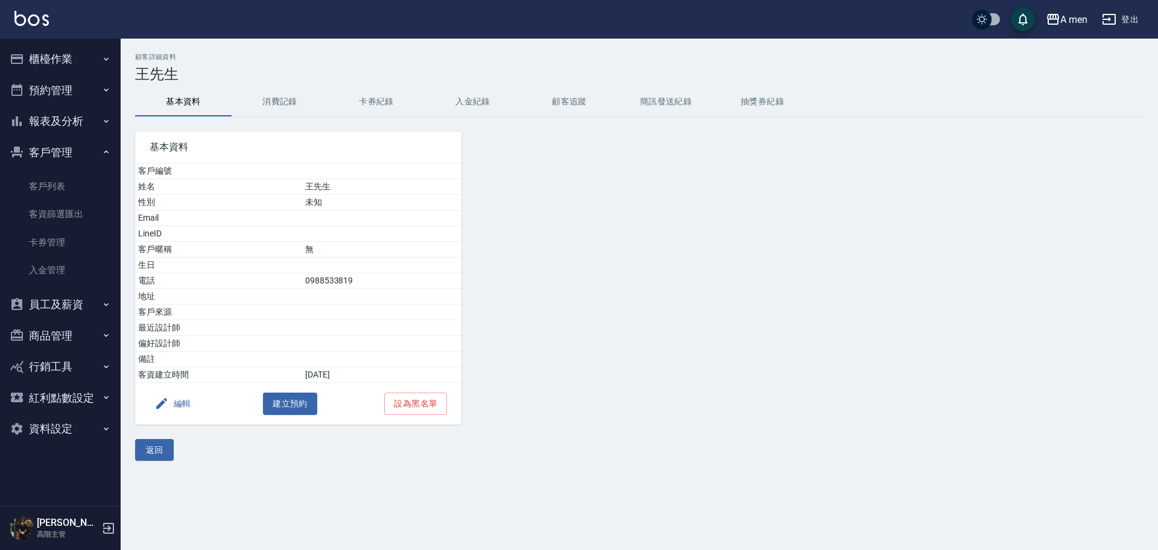
click at [299, 100] on button "消費記錄" at bounding box center [280, 101] width 97 height 29
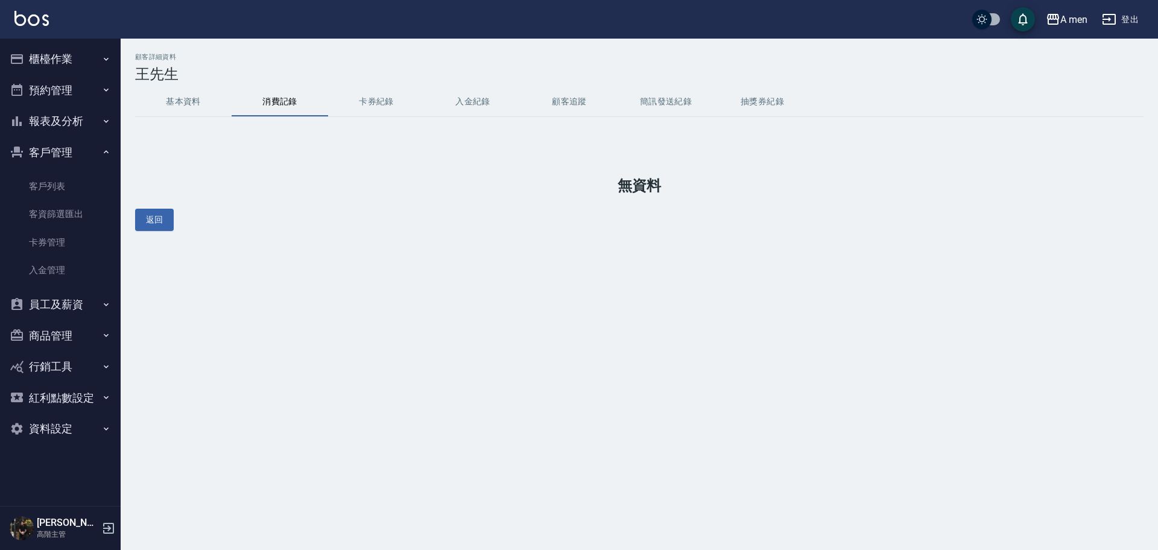
click at [220, 96] on button "基本資料" at bounding box center [183, 101] width 97 height 29
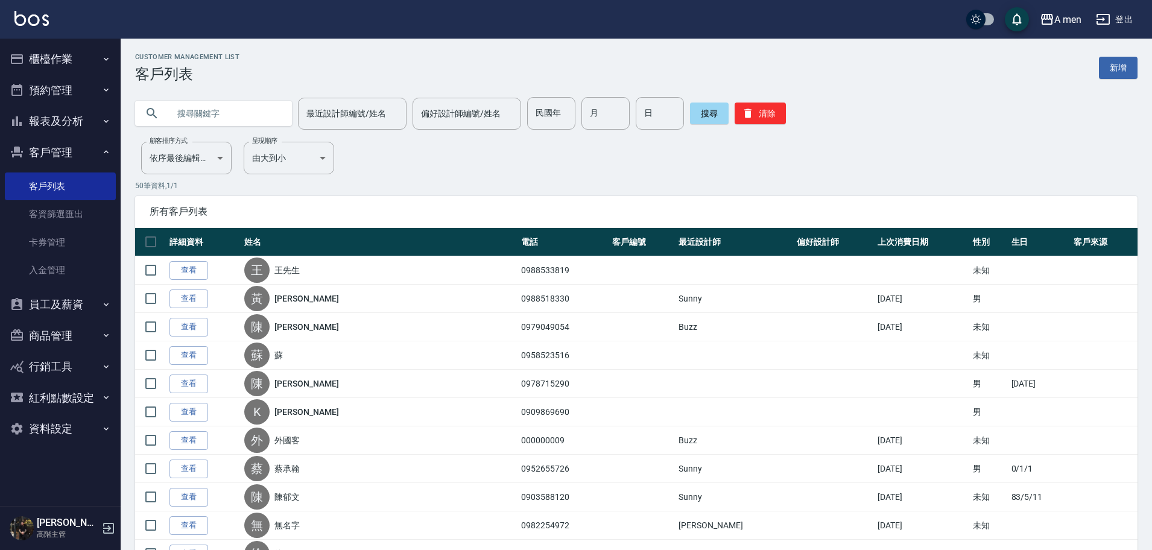
click at [204, 127] on input "text" at bounding box center [225, 113] width 113 height 33
paste input "0916958529"
type input "0916958529"
click at [711, 113] on button "搜尋" at bounding box center [709, 114] width 39 height 22
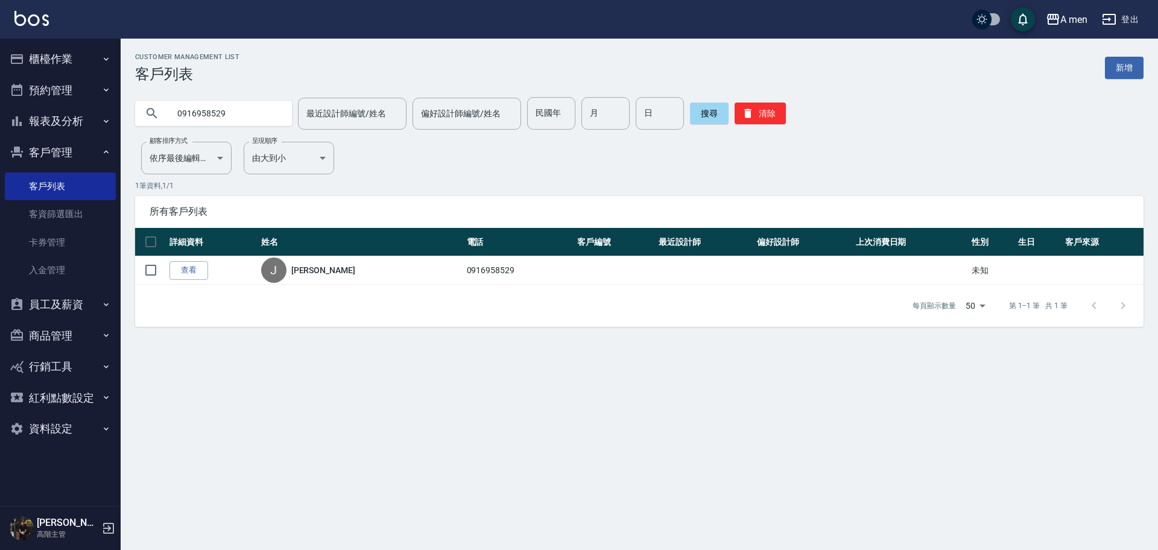
click at [188, 276] on link "查看" at bounding box center [189, 270] width 39 height 19
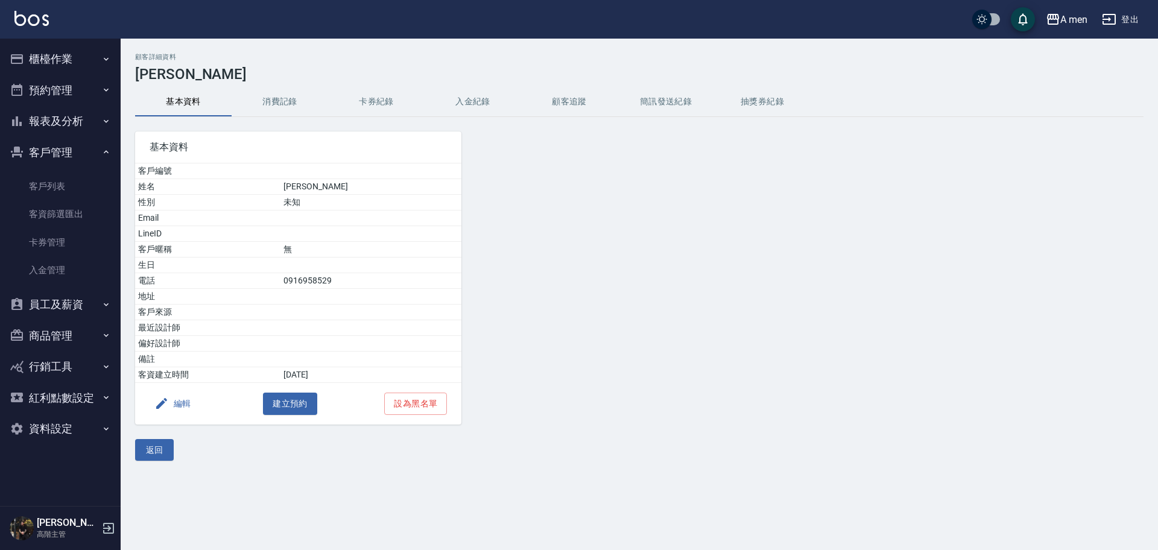
click at [287, 117] on div "基本資料 客戶編號 姓名 Jeff 性別 未知 Email LineID 客戶暱稱 無 生日 電話 0916958529 地址 客戶來源 最近設計師 偏好設計…" at bounding box center [291, 271] width 341 height 308
click at [291, 108] on button "消費記錄" at bounding box center [280, 101] width 97 height 29
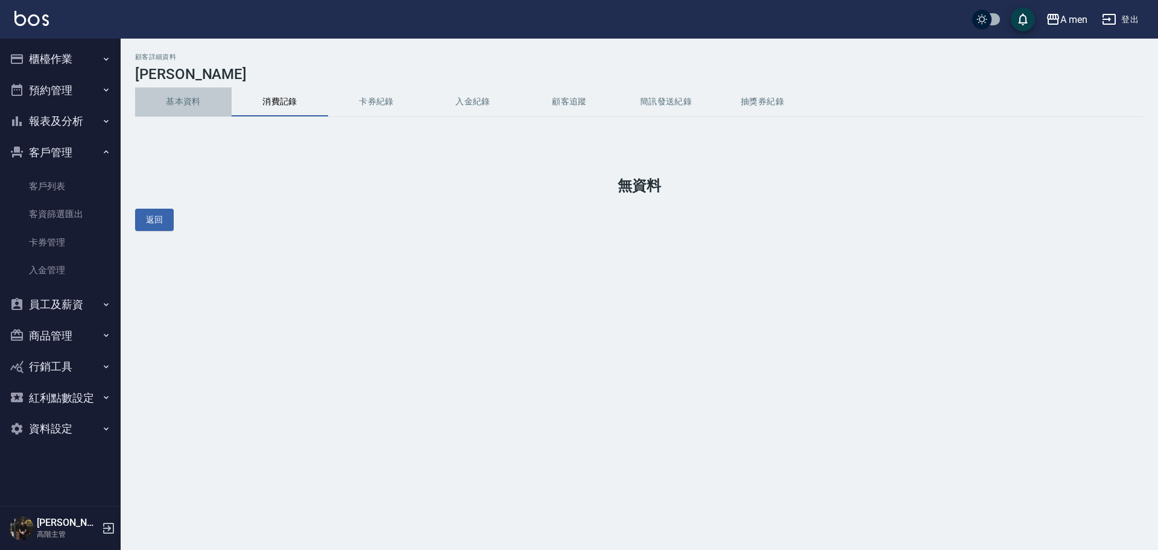
click at [200, 98] on button "基本資料" at bounding box center [183, 101] width 97 height 29
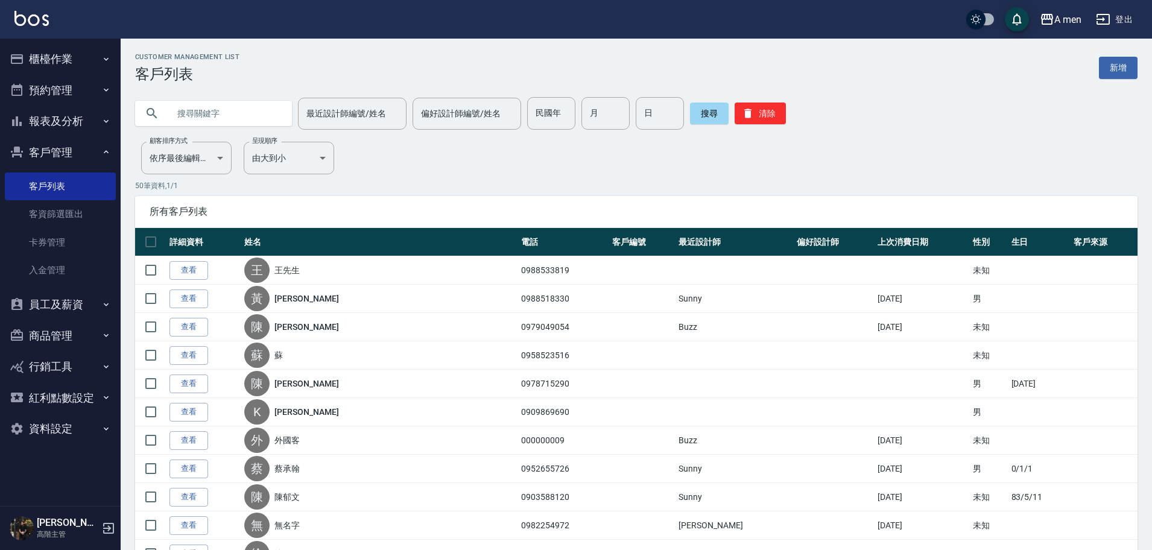
click at [220, 115] on input "text" at bounding box center [225, 113] width 113 height 33
paste input "0937008640"
type input "0937008640"
click at [702, 110] on button "搜尋" at bounding box center [709, 114] width 39 height 22
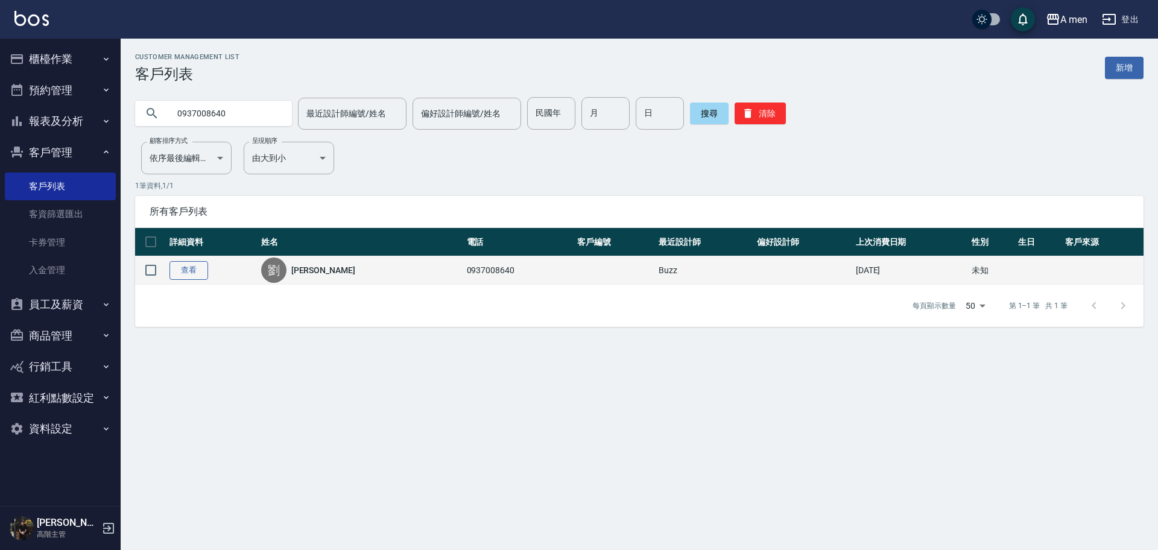
click at [198, 267] on link "查看" at bounding box center [189, 270] width 39 height 19
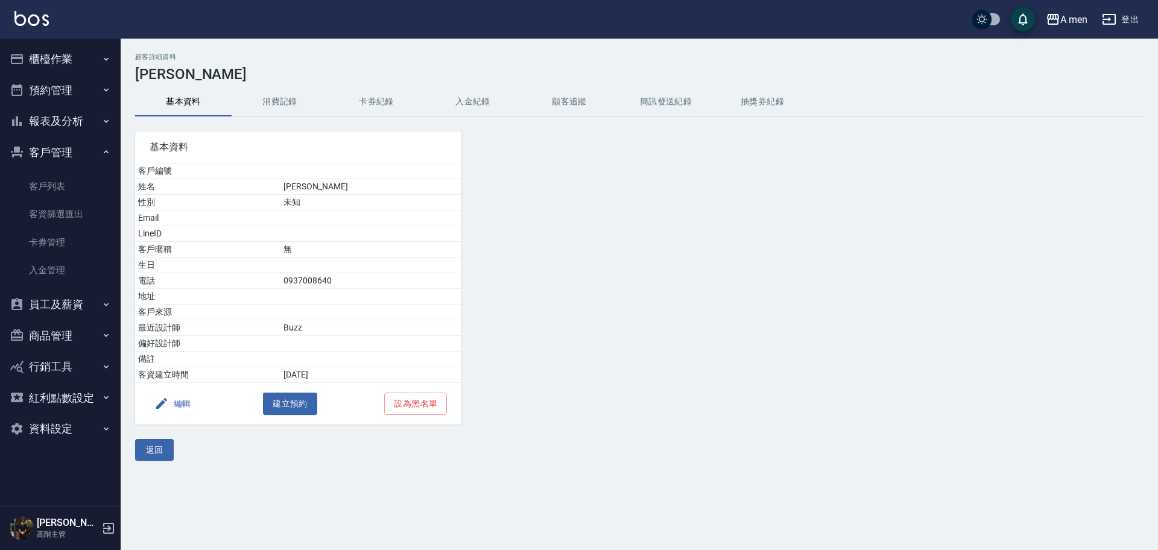
click at [306, 112] on button "消費記錄" at bounding box center [280, 101] width 97 height 29
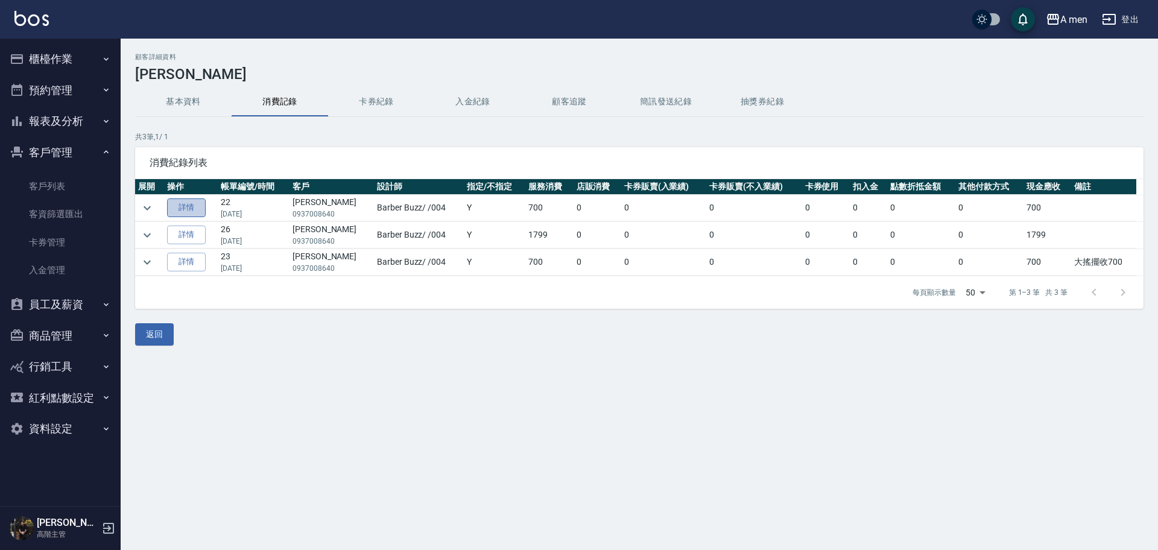
click at [195, 208] on link "詳情" at bounding box center [186, 207] width 39 height 19
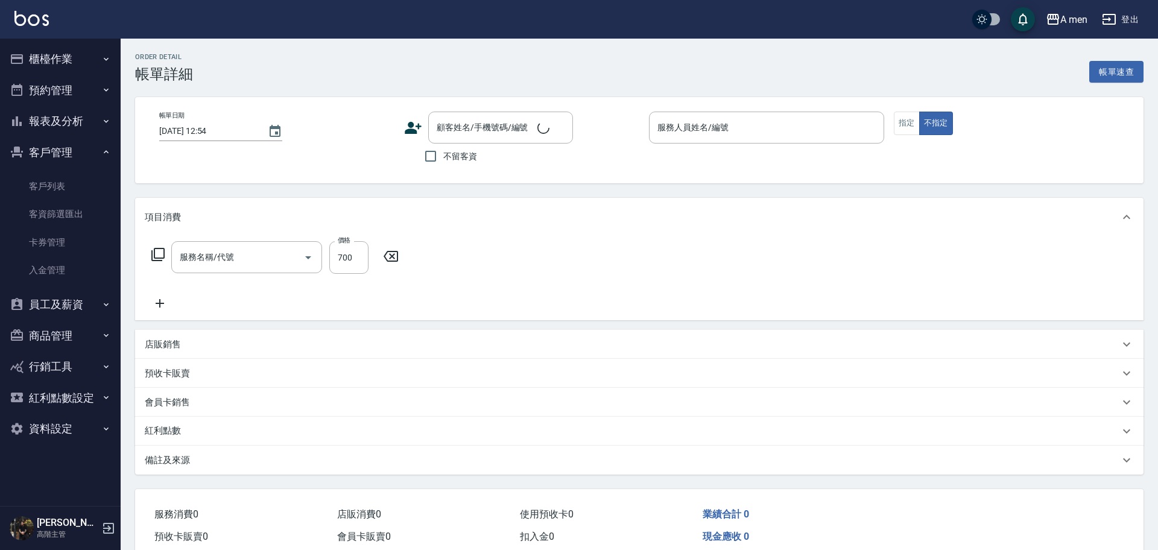
type input "男士理髮(A01)"
type input "2025/08/12 19:30"
type input "Barber Buzz-004"
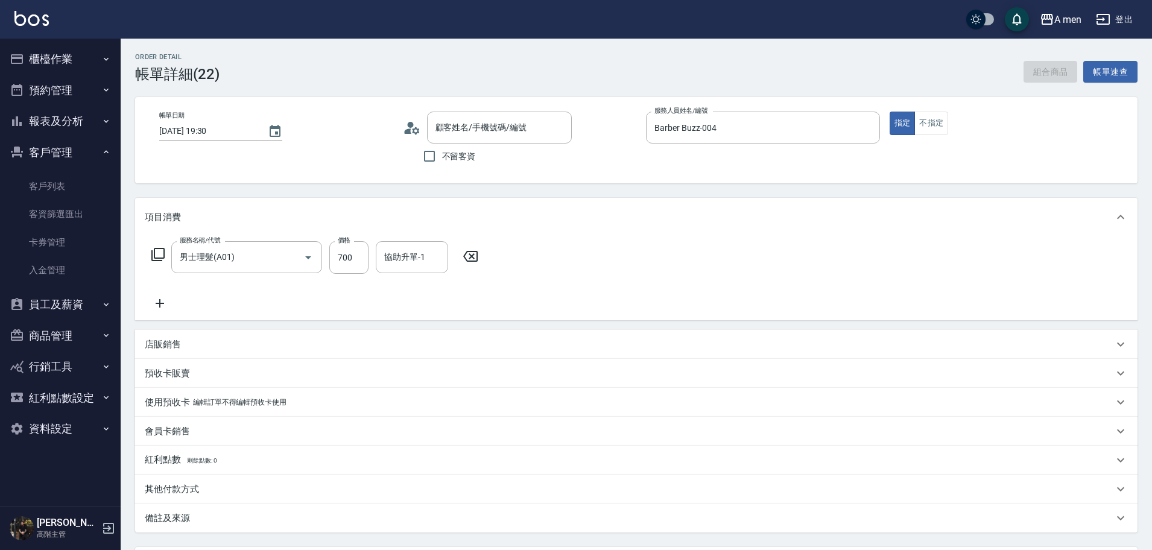
type input "劉顧問/0937008640/null"
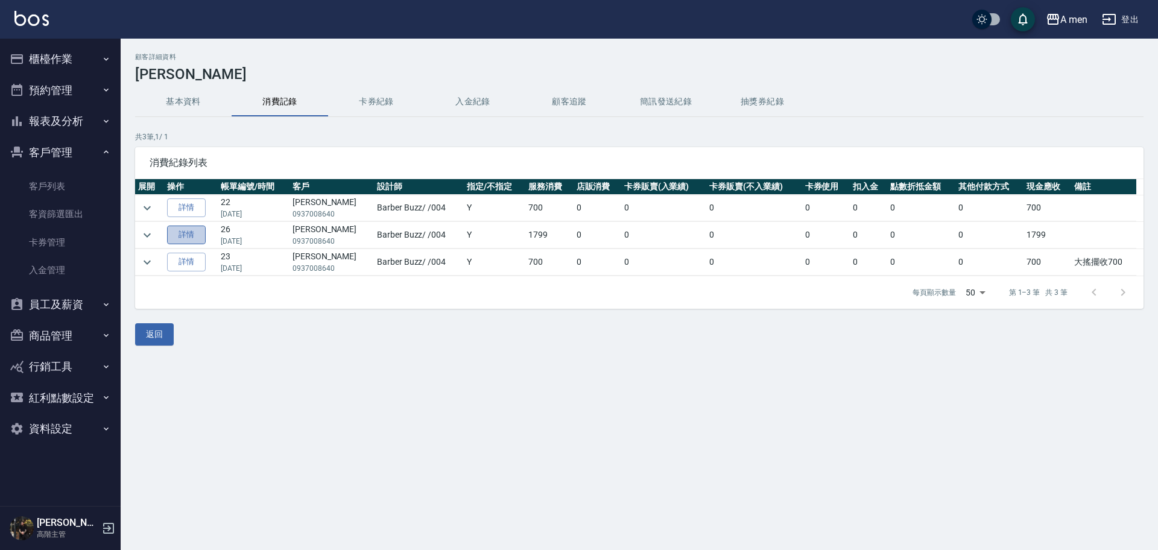
click at [192, 236] on link "詳情" at bounding box center [186, 235] width 39 height 19
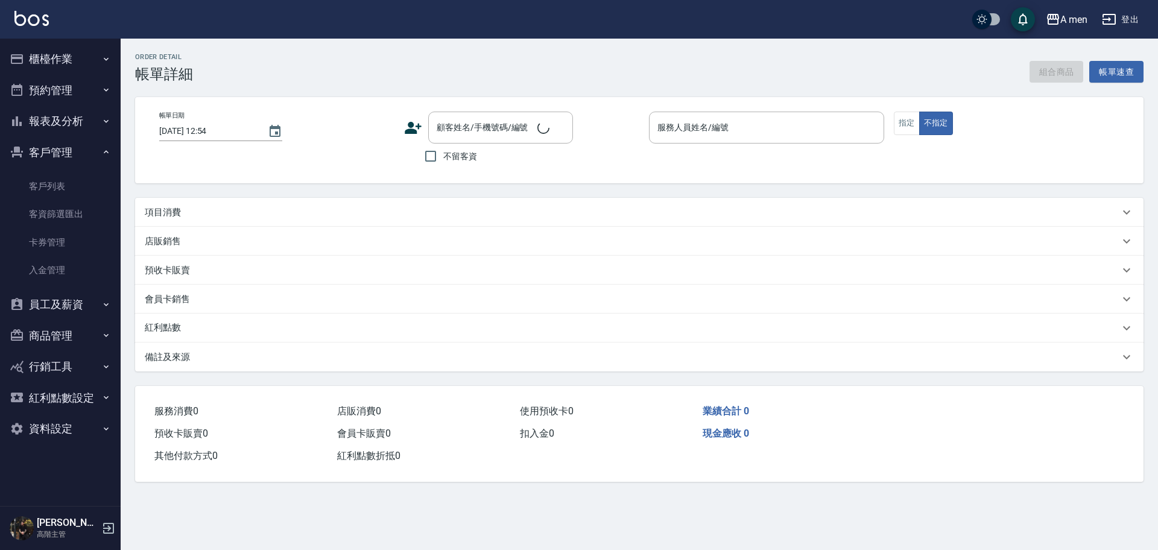
type input "2025/07/04 19:00"
type input "Barber Buzz-004"
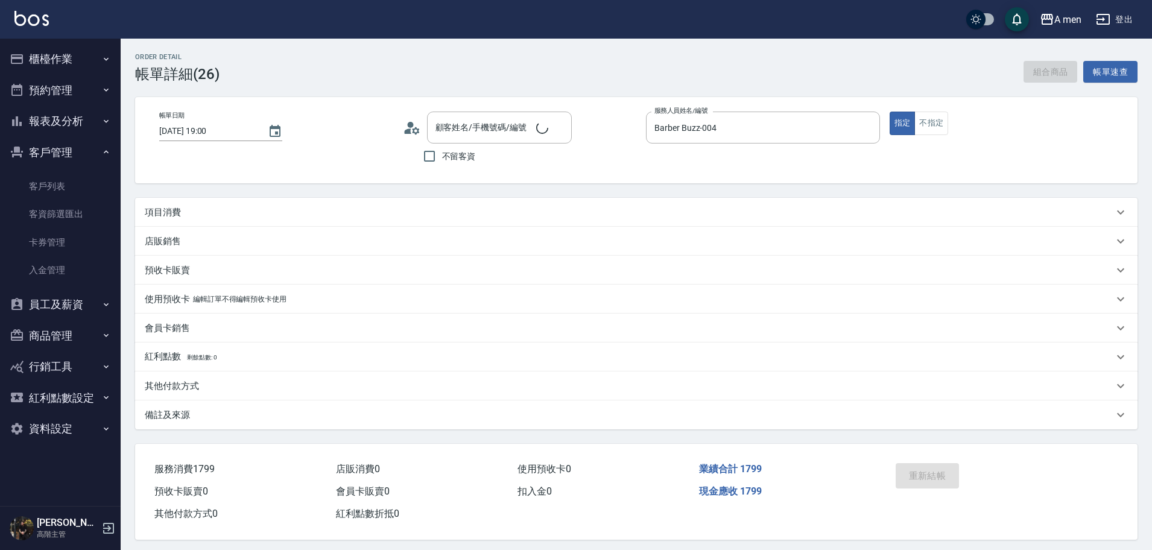
type input "劉顧問/0937008640/null"
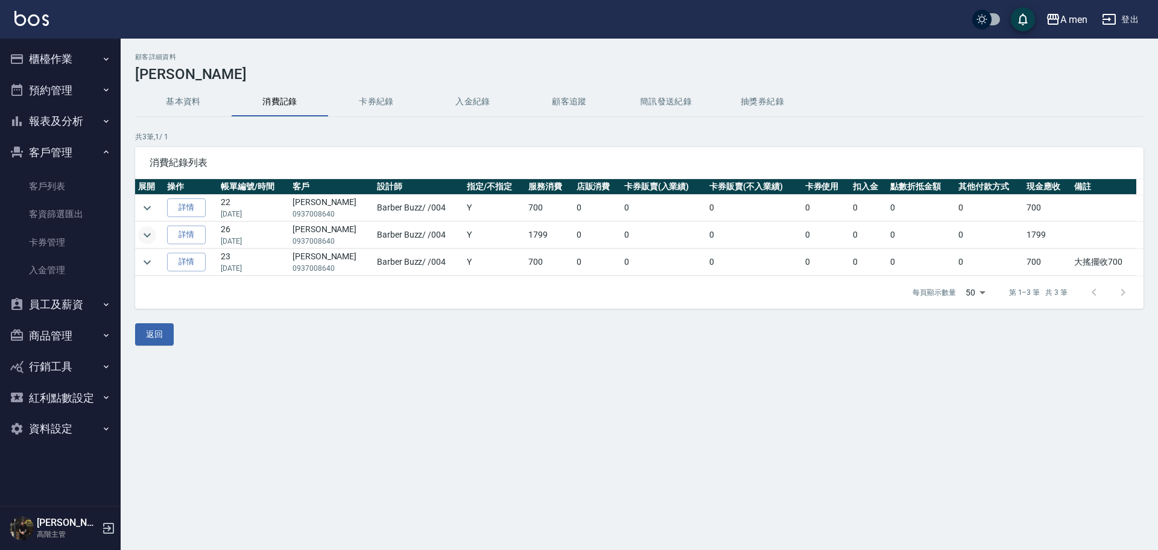
click at [149, 228] on icon "expand row" at bounding box center [147, 235] width 14 height 14
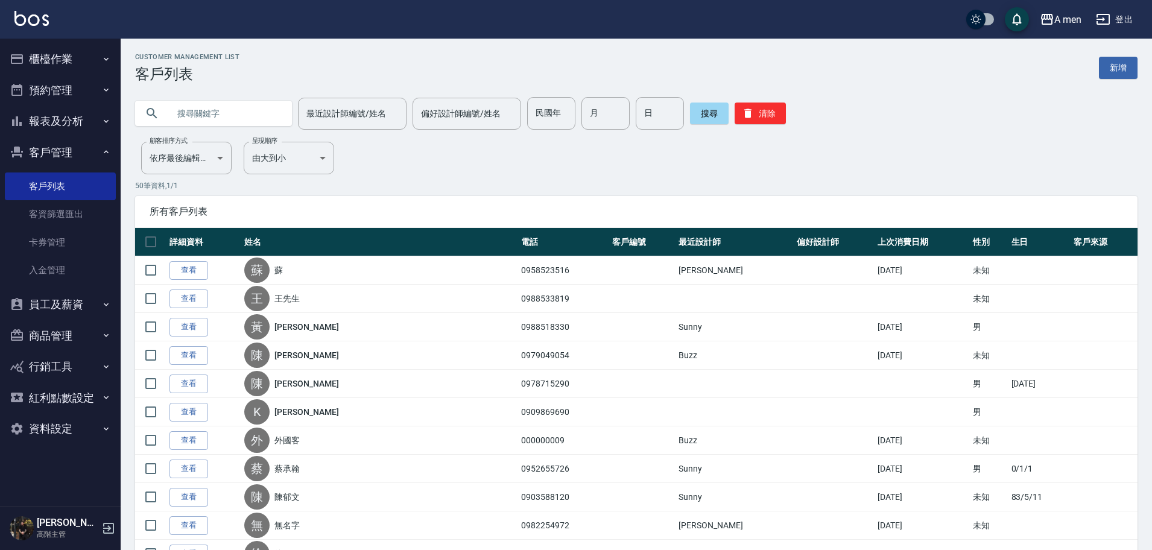
click at [232, 106] on input "text" at bounding box center [225, 113] width 113 height 33
paste input "0968739913"
type input "0968739913"
click at [691, 113] on button "搜尋" at bounding box center [709, 114] width 39 height 22
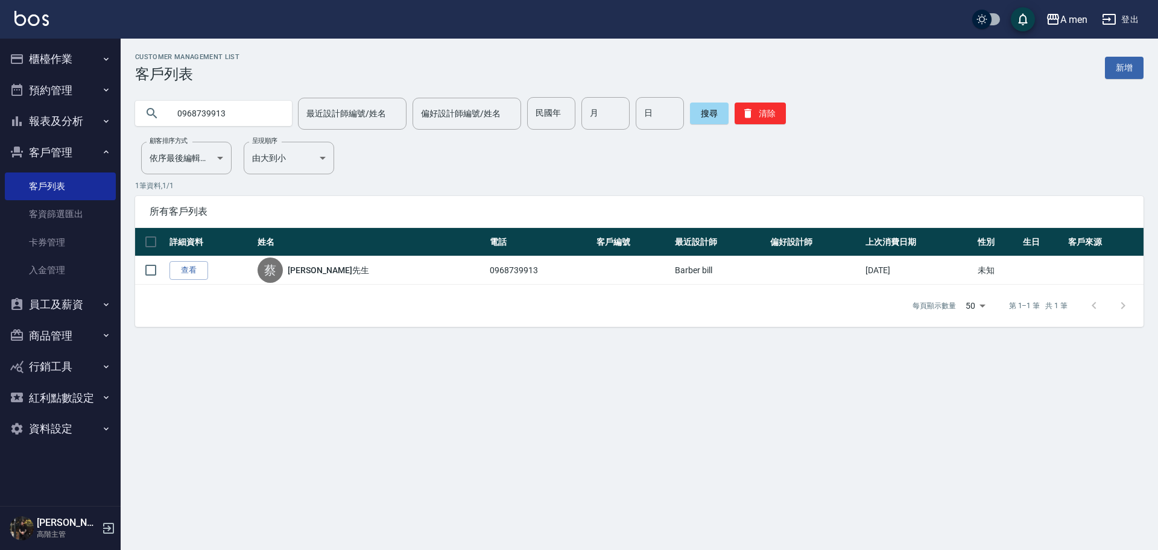
click at [202, 272] on link "查看" at bounding box center [189, 270] width 39 height 19
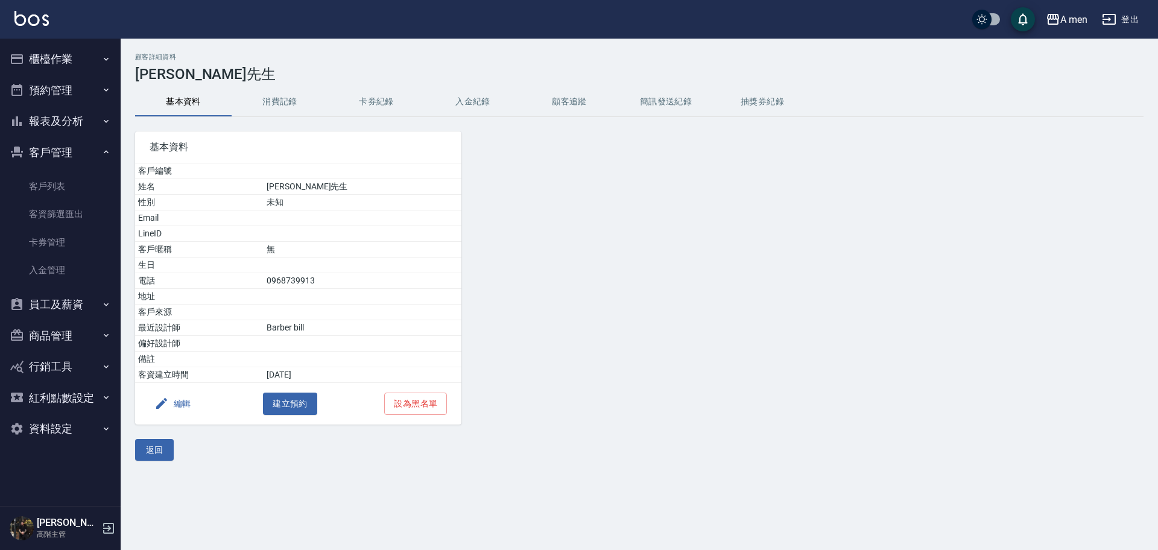
click at [291, 107] on button "消費記錄" at bounding box center [280, 101] width 97 height 29
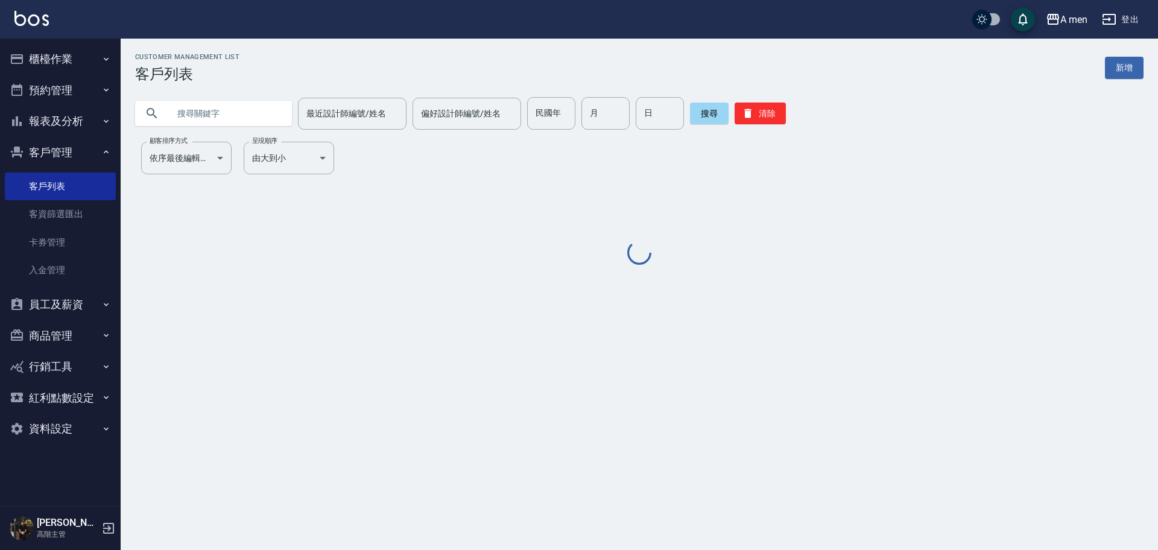
click at [276, 112] on input "text" at bounding box center [225, 113] width 113 height 33
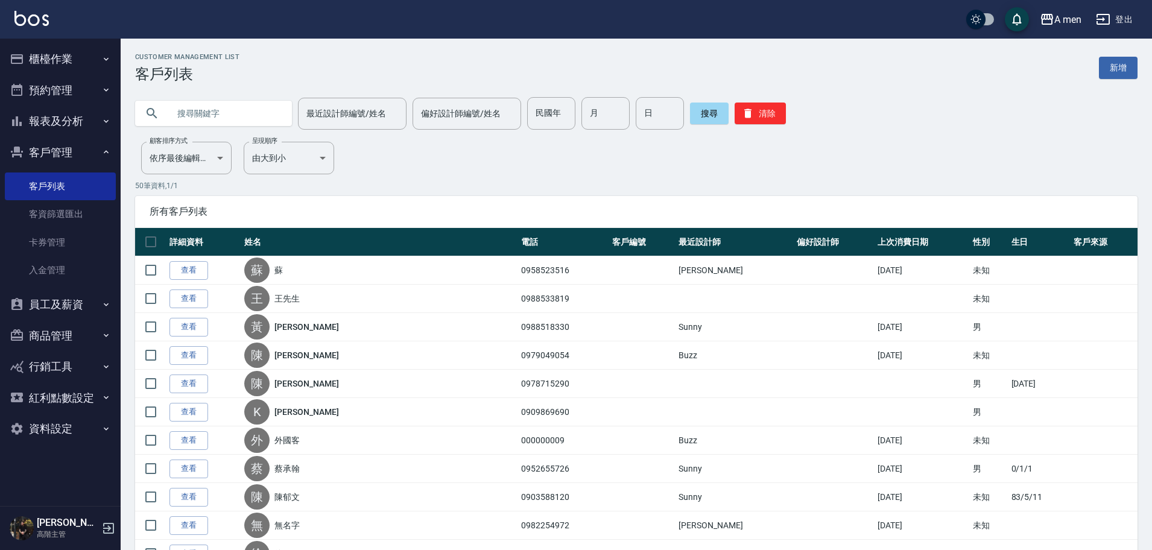
paste input "0921928401"
type input "0921928401"
click at [700, 115] on button "搜尋" at bounding box center [709, 114] width 39 height 22
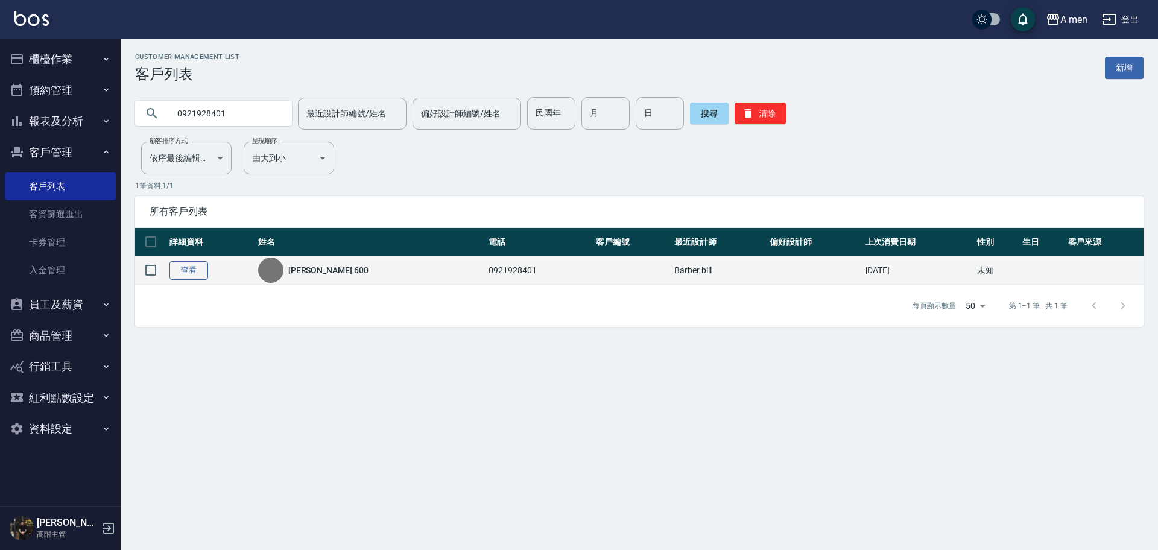
click at [185, 264] on link "查看" at bounding box center [189, 270] width 39 height 19
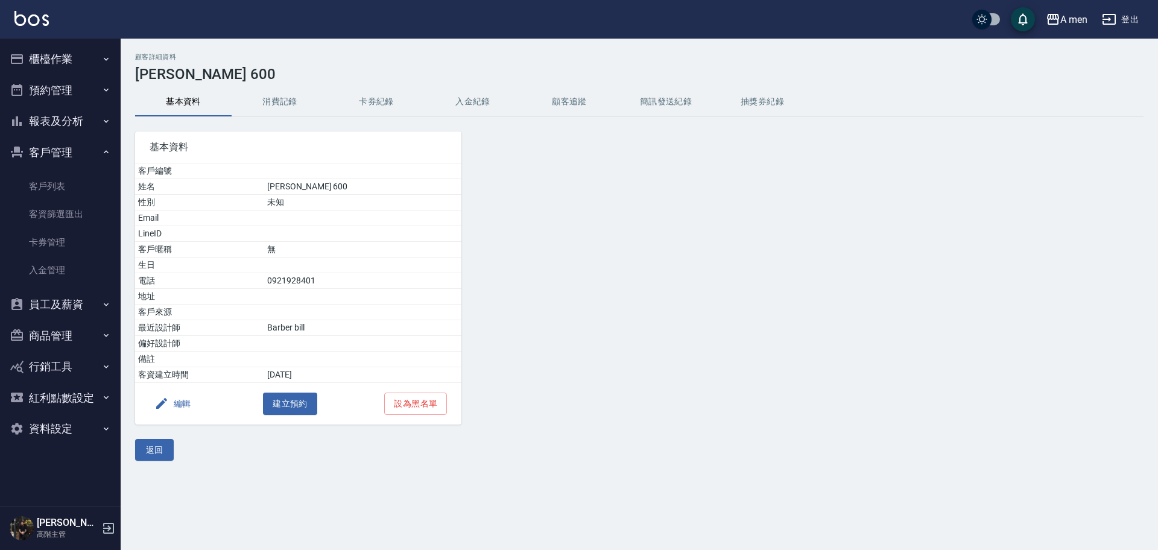
click at [285, 102] on button "消費記錄" at bounding box center [280, 101] width 97 height 29
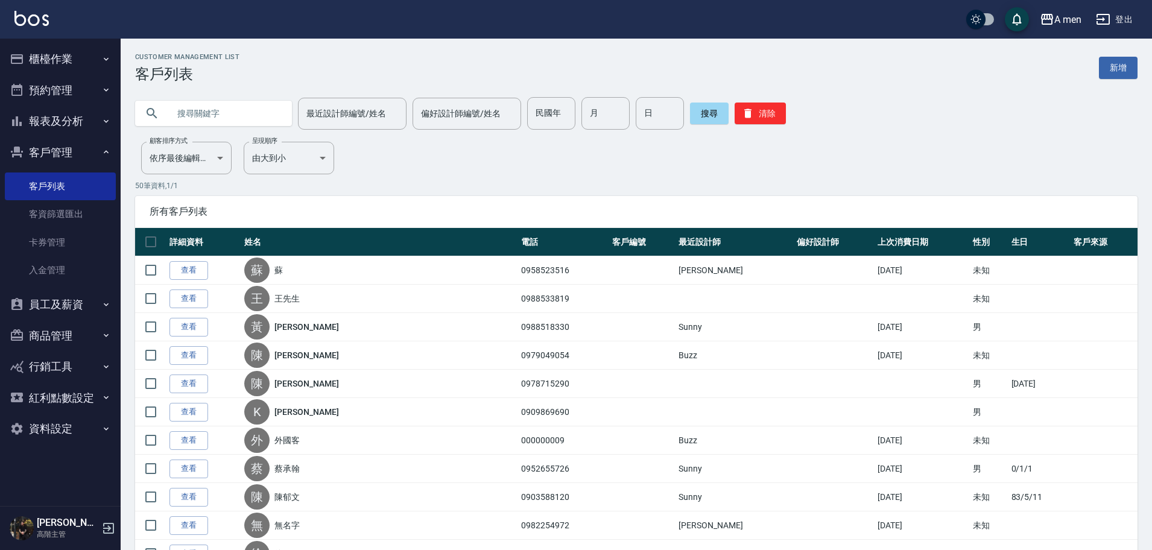
click at [212, 115] on input "text" at bounding box center [225, 113] width 113 height 33
paste input "0911626263"
type input "0911626263"
click at [702, 115] on button "搜尋" at bounding box center [709, 114] width 39 height 22
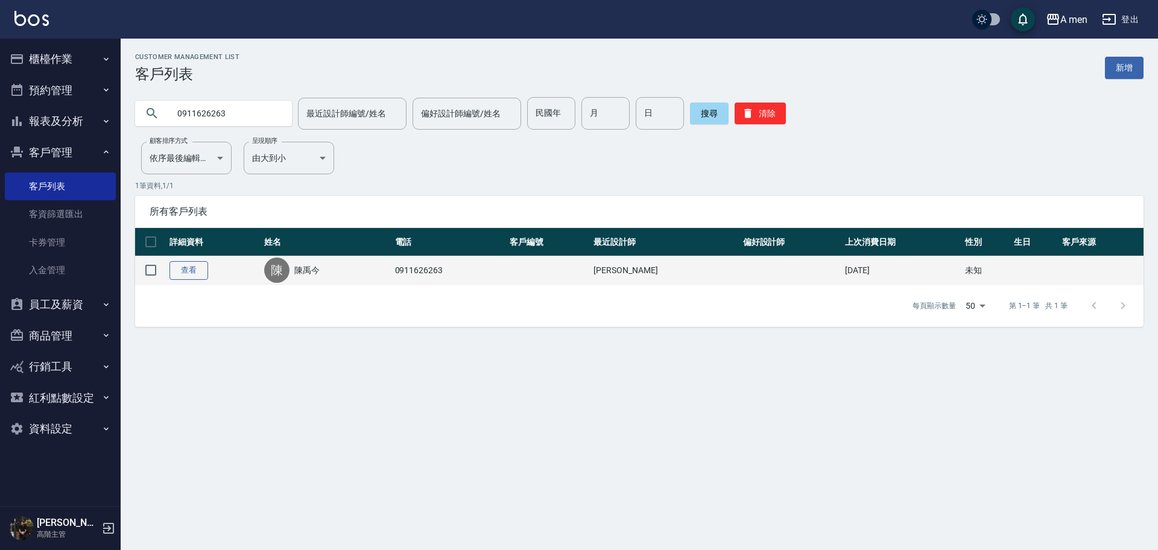
click at [182, 271] on link "查看" at bounding box center [189, 270] width 39 height 19
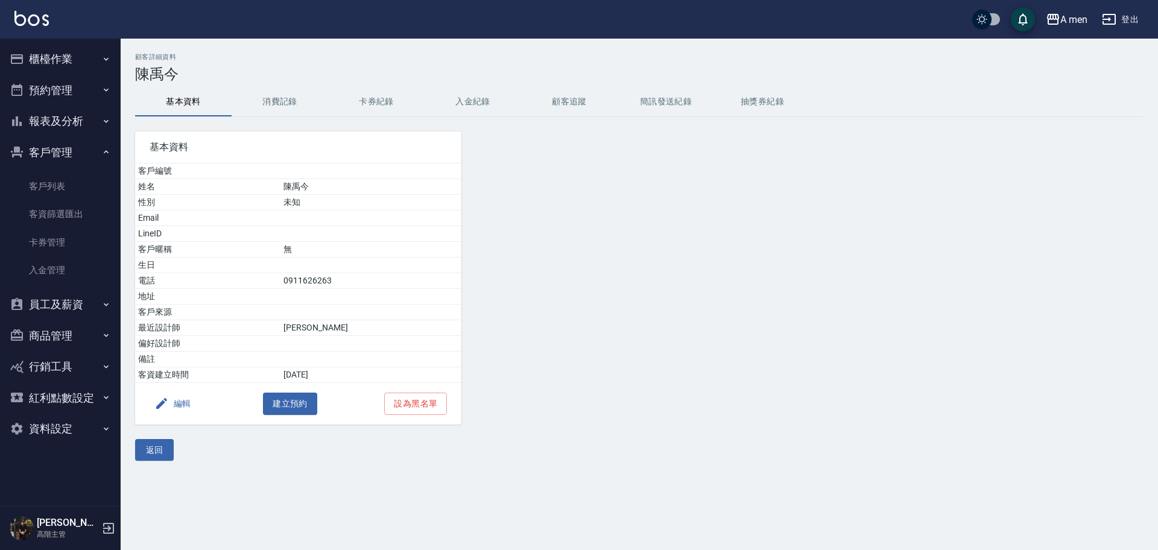
click at [291, 109] on button "消費記錄" at bounding box center [280, 101] width 97 height 29
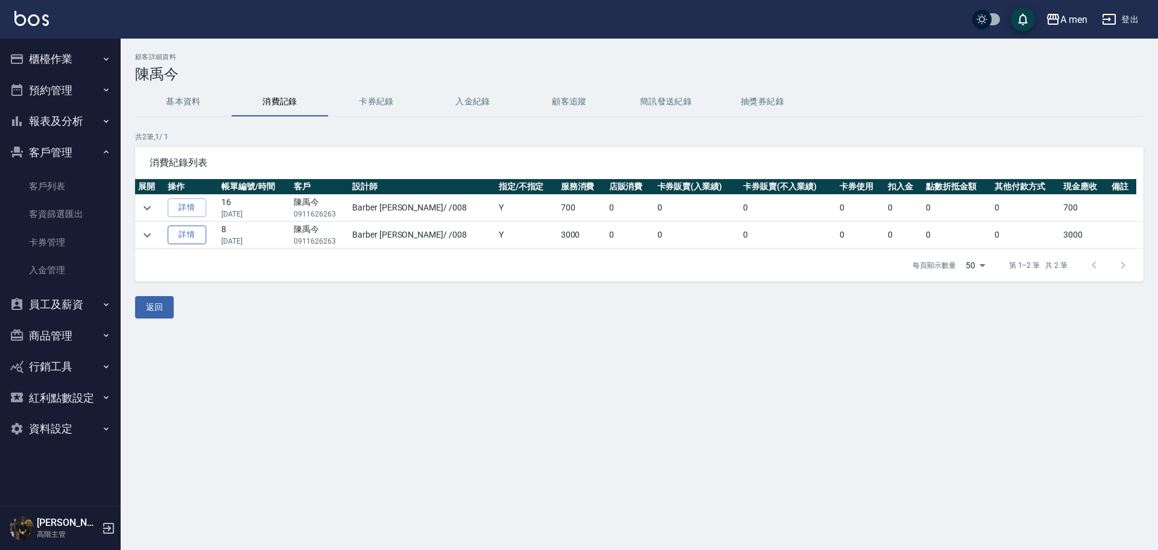
click at [198, 233] on link "詳情" at bounding box center [187, 235] width 39 height 19
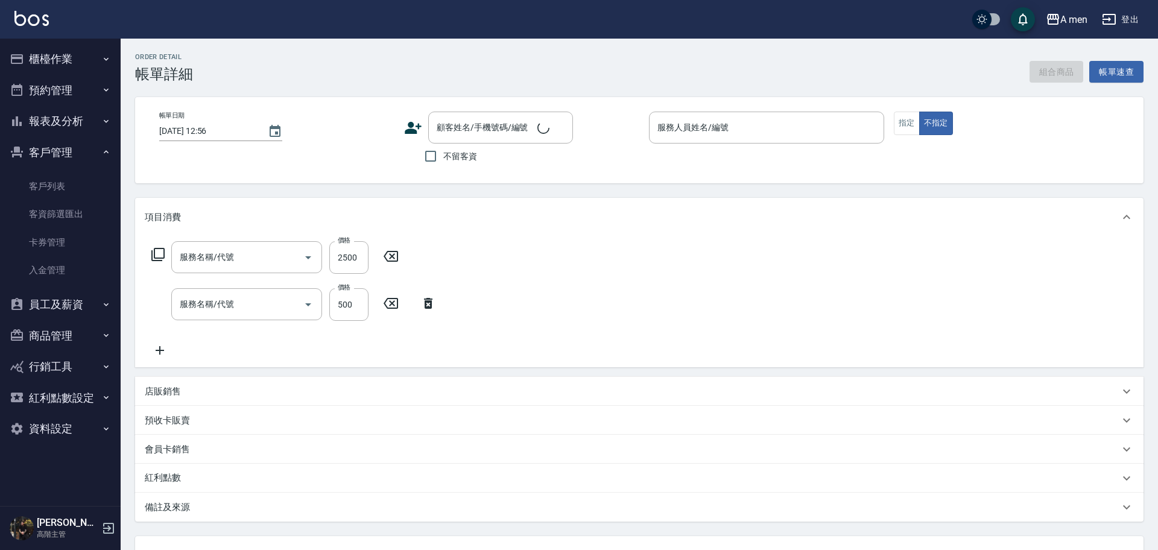
type input "男士燙髮(B01)"
type input "男士理髮(A01)"
type input "2025/08/14 16:00"
type input "Barber Garry-008"
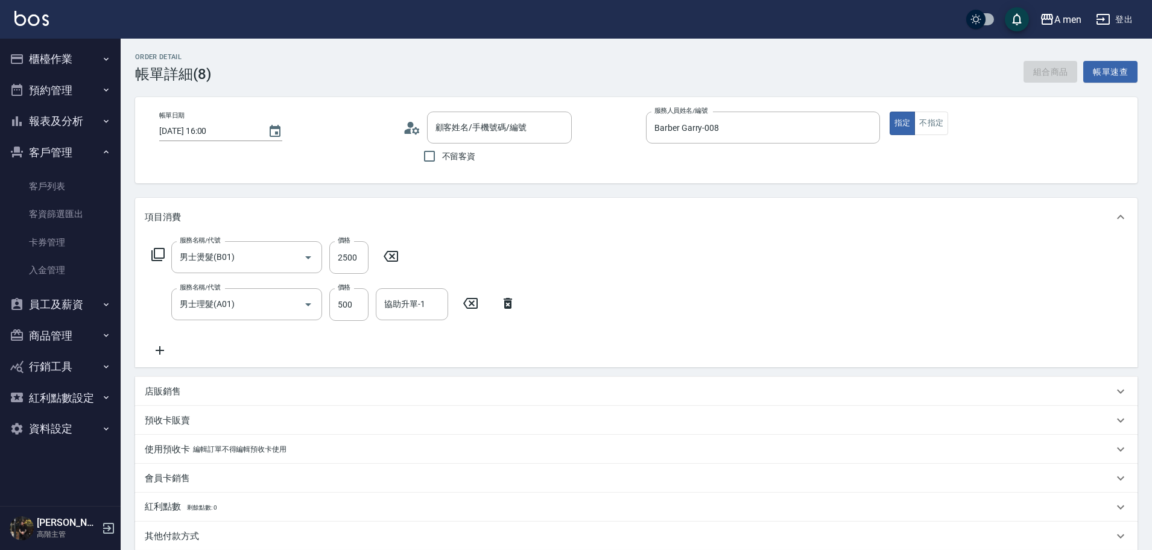
type input "陳禹今/0911626263/null"
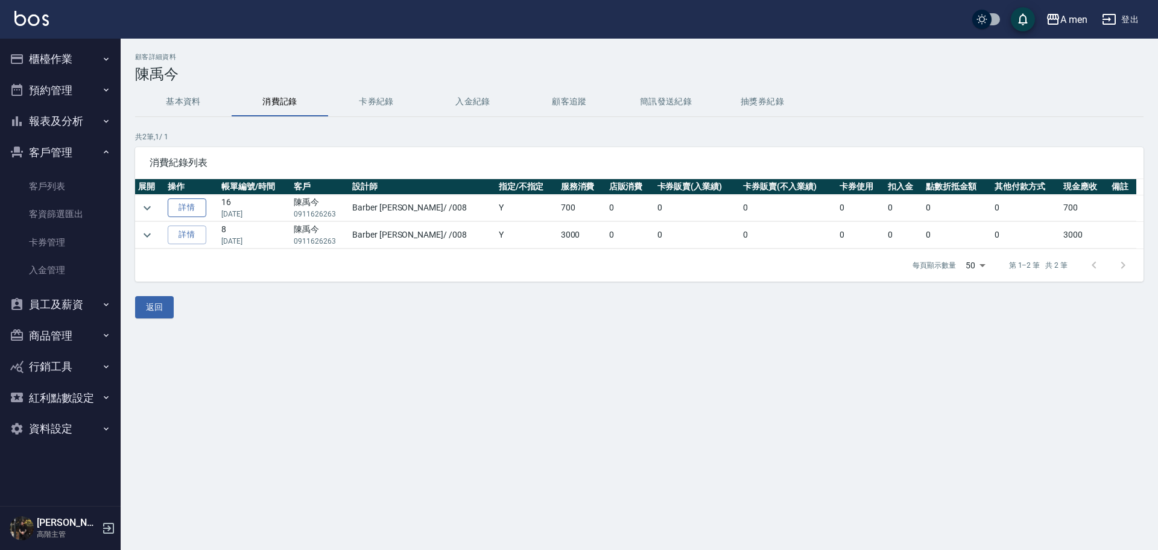
click at [202, 203] on link "詳情" at bounding box center [187, 207] width 39 height 19
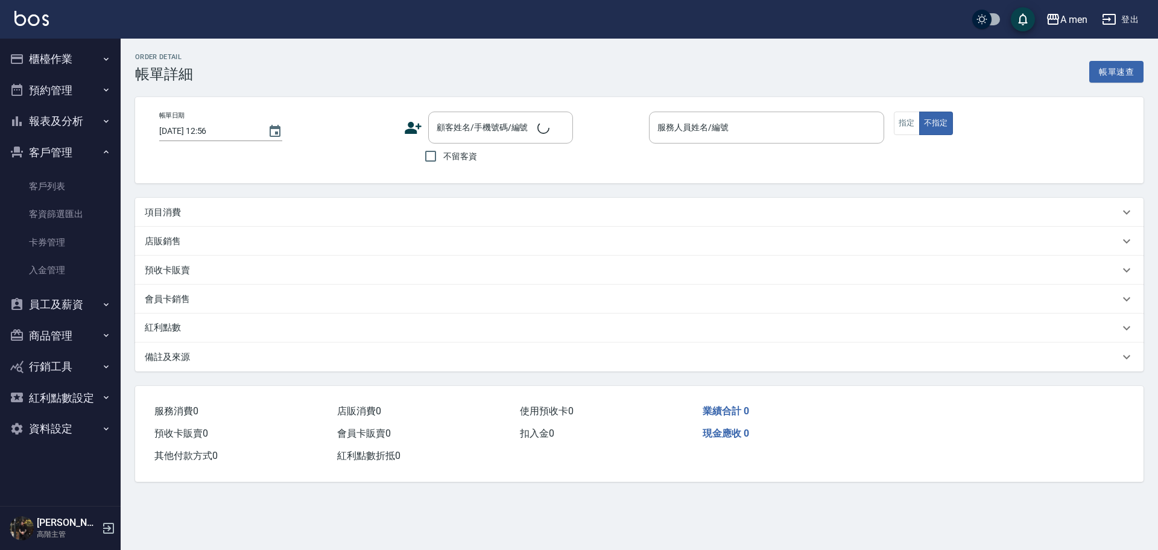
type input "2025/08/27 17:30"
type input "Barber Garry-008"
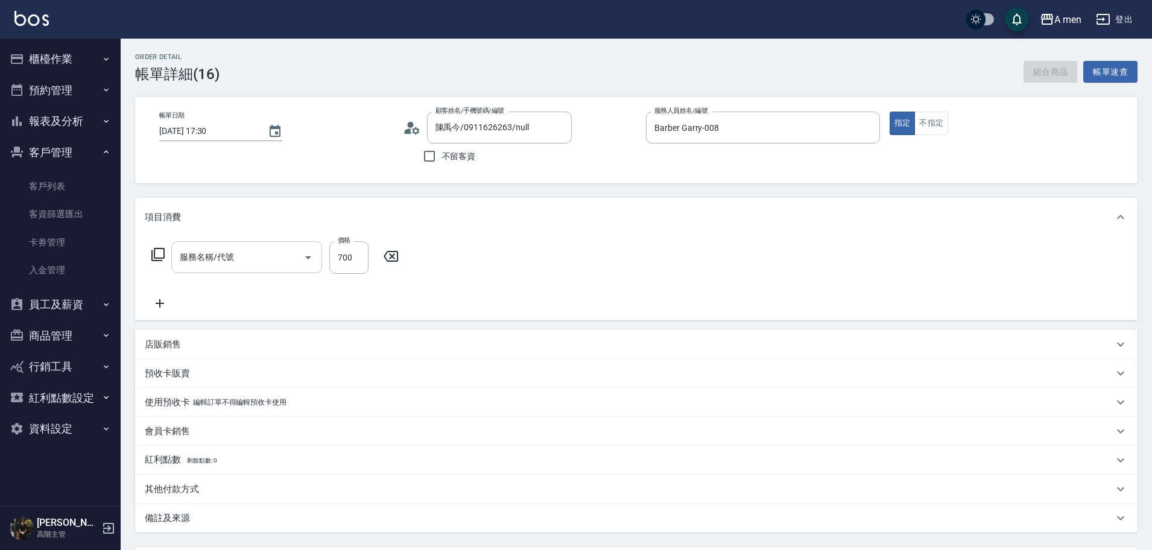
type input "陳禹今/0911626263/null"
type input "男士理髮(A01)"
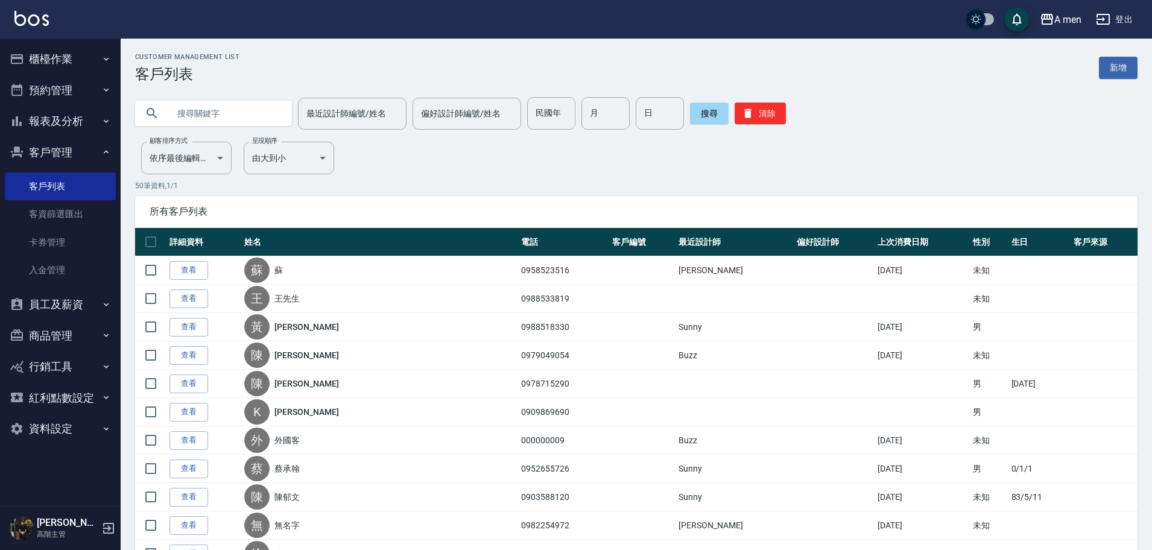
click at [241, 104] on input "text" at bounding box center [225, 113] width 113 height 33
paste input "0911626263"
type input "0911626263"
click at [716, 113] on button "搜尋" at bounding box center [709, 114] width 39 height 22
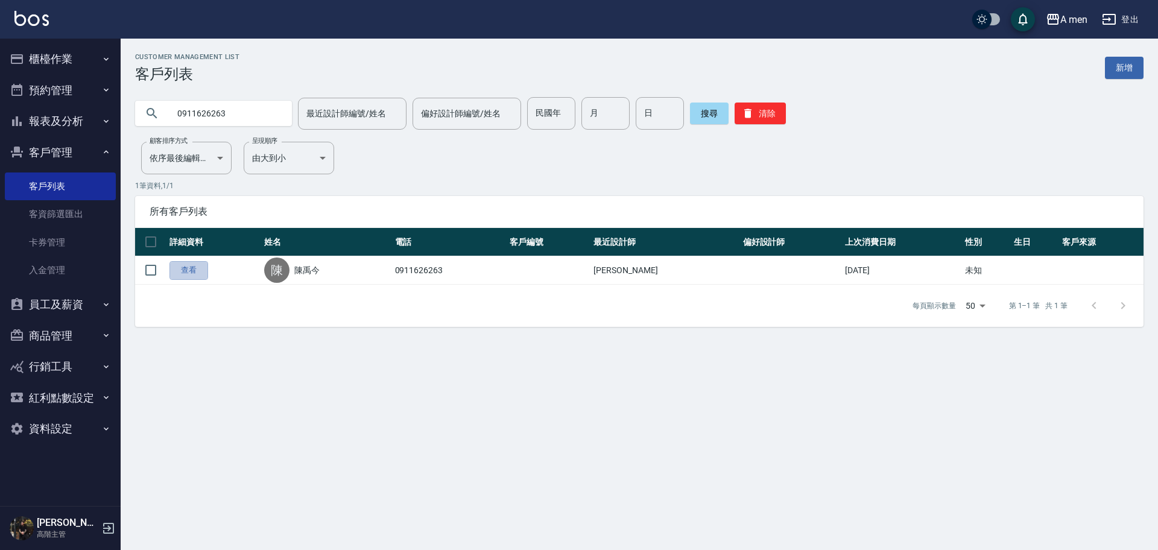
drag, startPoint x: 204, startPoint y: 268, endPoint x: 214, endPoint y: 261, distance: 12.1
click at [204, 268] on link "查看" at bounding box center [189, 270] width 39 height 19
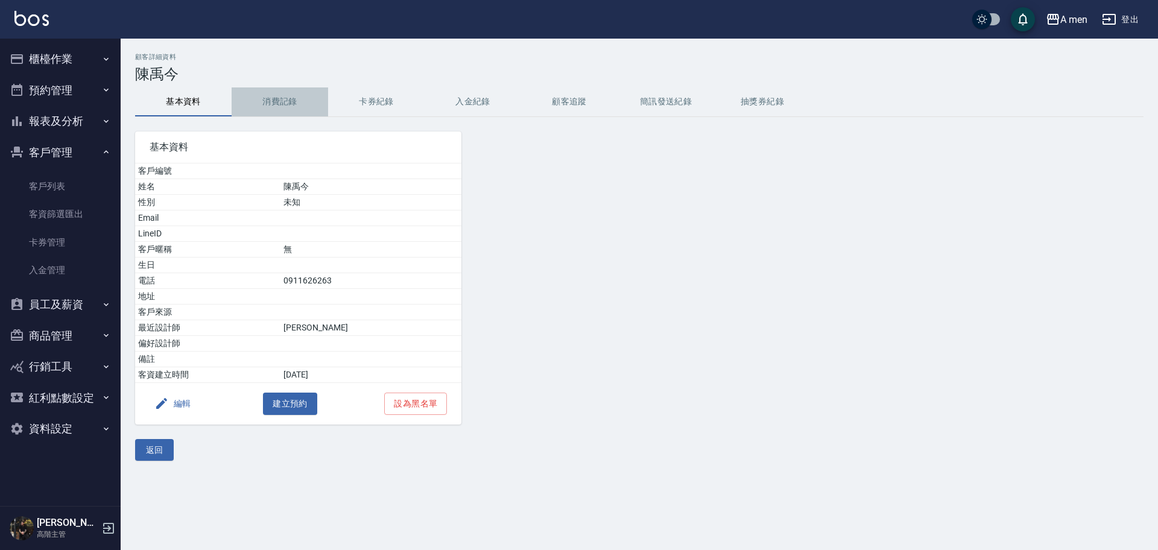
click at [271, 115] on button "消費記錄" at bounding box center [280, 101] width 97 height 29
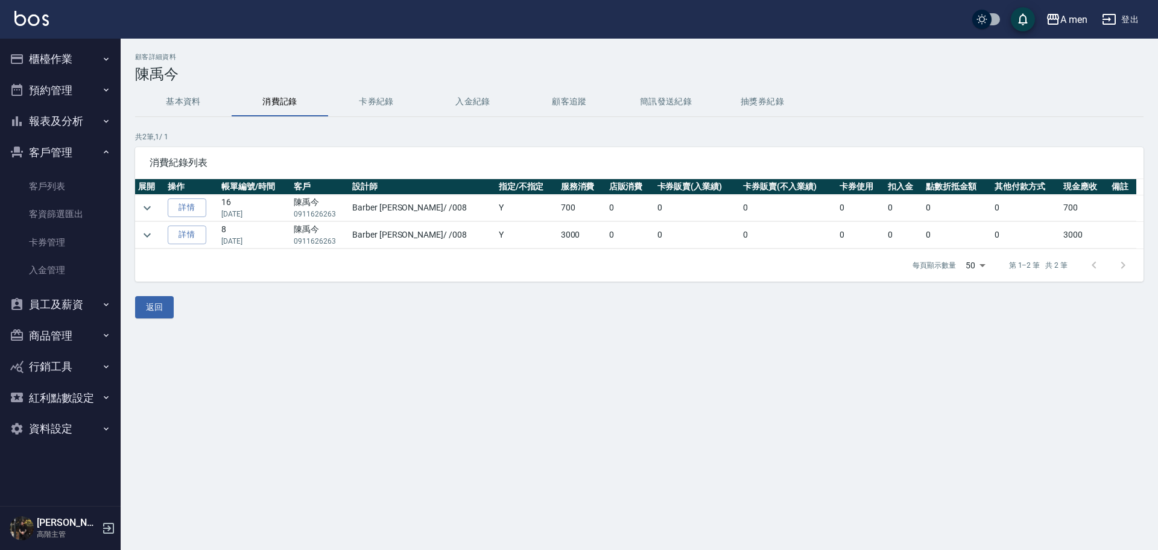
click at [211, 241] on td "詳情" at bounding box center [192, 235] width 54 height 27
click at [148, 241] on icon "expand row" at bounding box center [147, 235] width 14 height 14
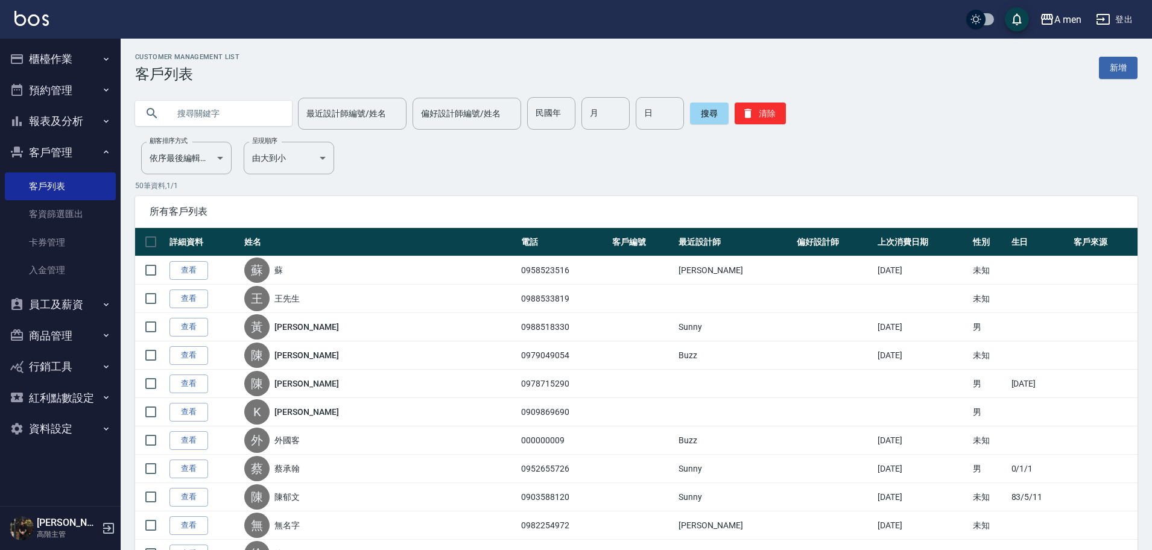
click at [220, 127] on input "text" at bounding box center [225, 113] width 113 height 33
paste input "0978715290"
type input "0978715290"
click at [711, 104] on button "搜尋" at bounding box center [709, 114] width 39 height 22
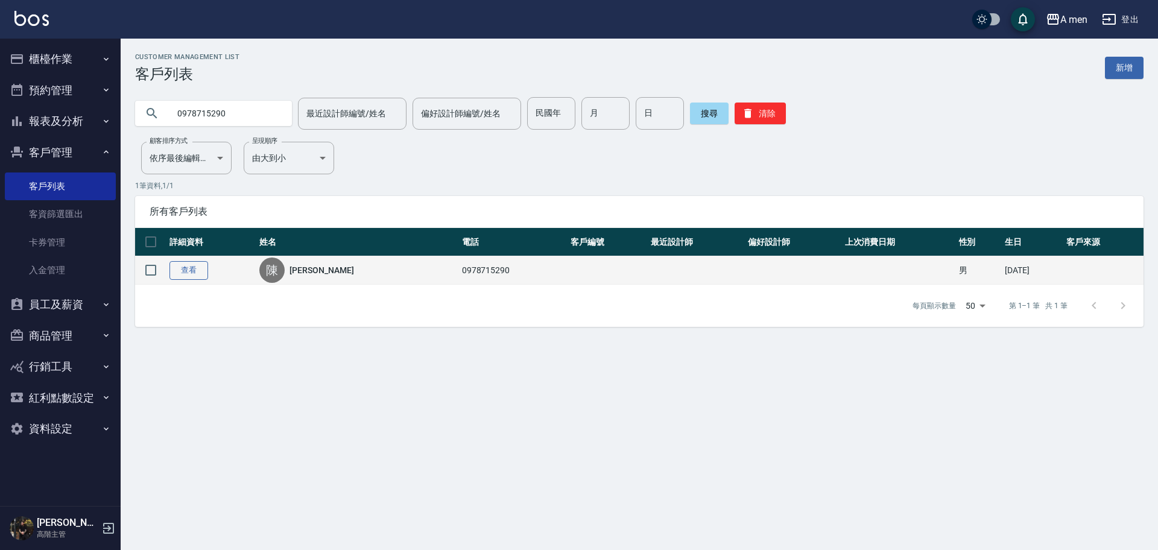
click at [189, 275] on link "查看" at bounding box center [189, 270] width 39 height 19
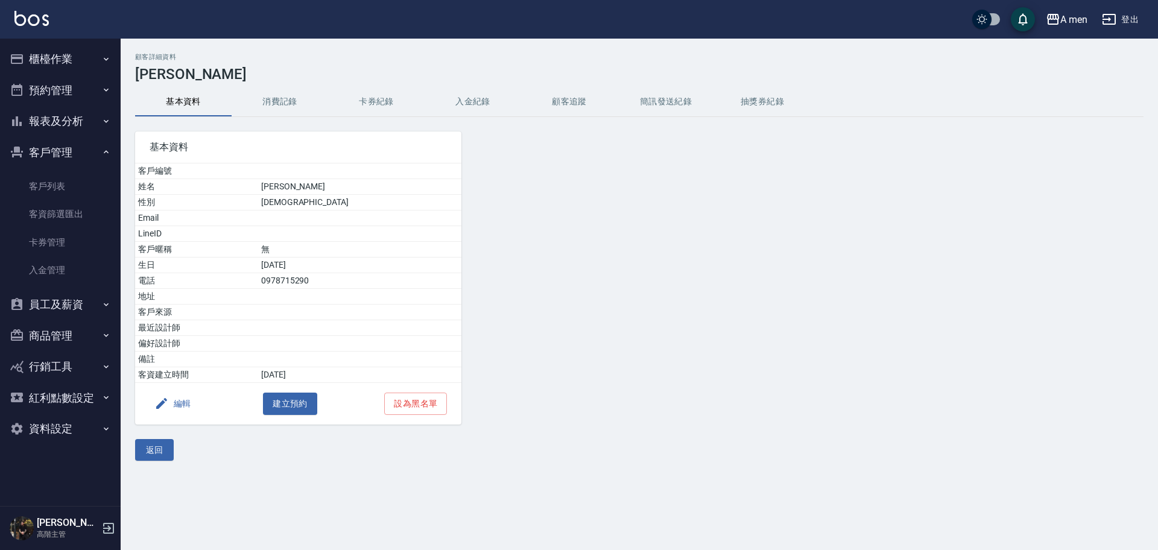
click at [284, 96] on button "消費記錄" at bounding box center [280, 101] width 97 height 29
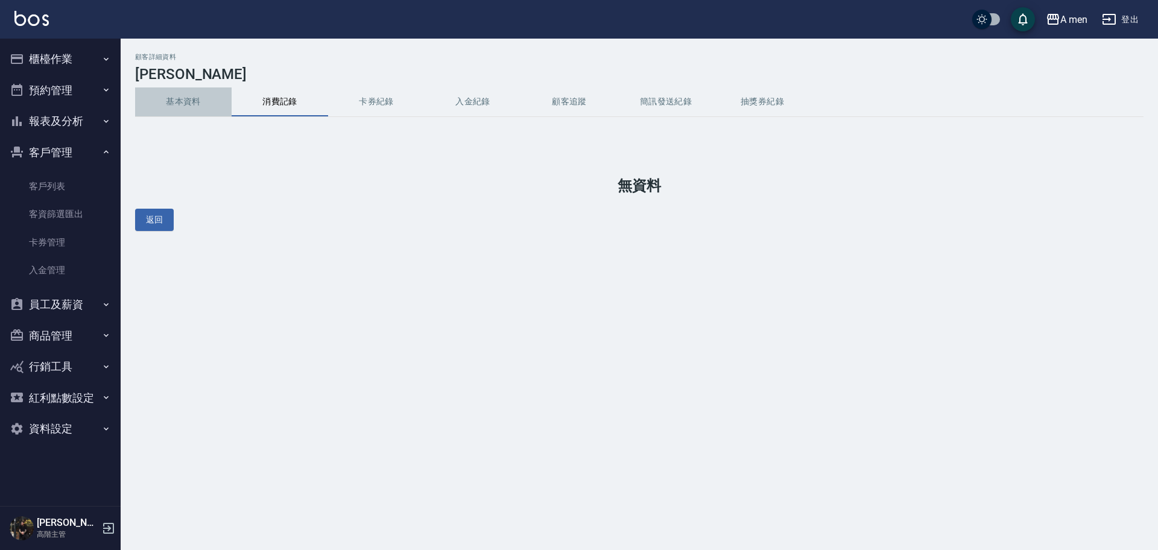
click at [191, 105] on button "基本資料" at bounding box center [183, 101] width 97 height 29
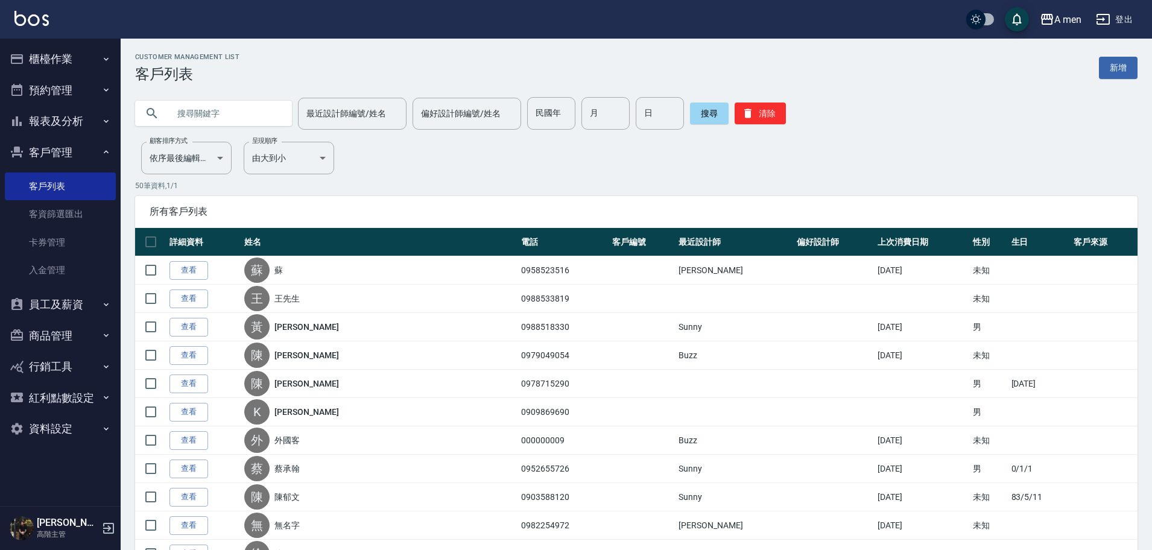
click at [194, 108] on input "text" at bounding box center [225, 113] width 113 height 33
type input "ㄞ"
drag, startPoint x: 196, startPoint y: 108, endPoint x: 263, endPoint y: 15, distance: 114.5
click at [212, 92] on div "09235 最近設計師編號/姓名 最近設計師編號/姓名 偏好設計師編號/姓名 偏好設計師編號/姓名 民國年 民國年 月 月 日 日 搜尋 清除" at bounding box center [629, 106] width 1017 height 47
click at [226, 114] on input "09235" at bounding box center [225, 113] width 113 height 33
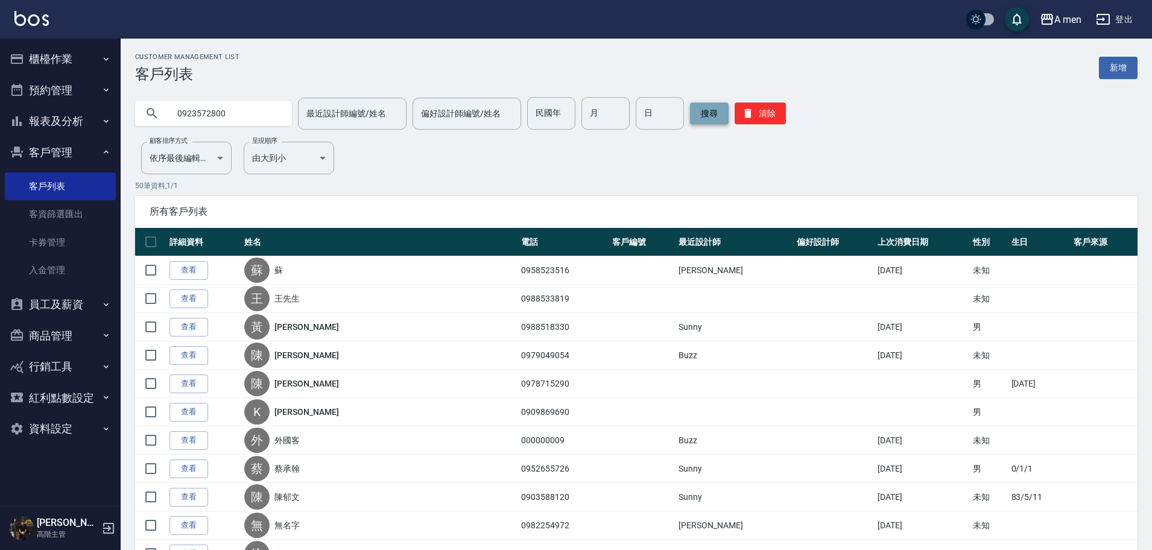
type input "0923572800"
click at [704, 116] on button "搜尋" at bounding box center [709, 114] width 39 height 22
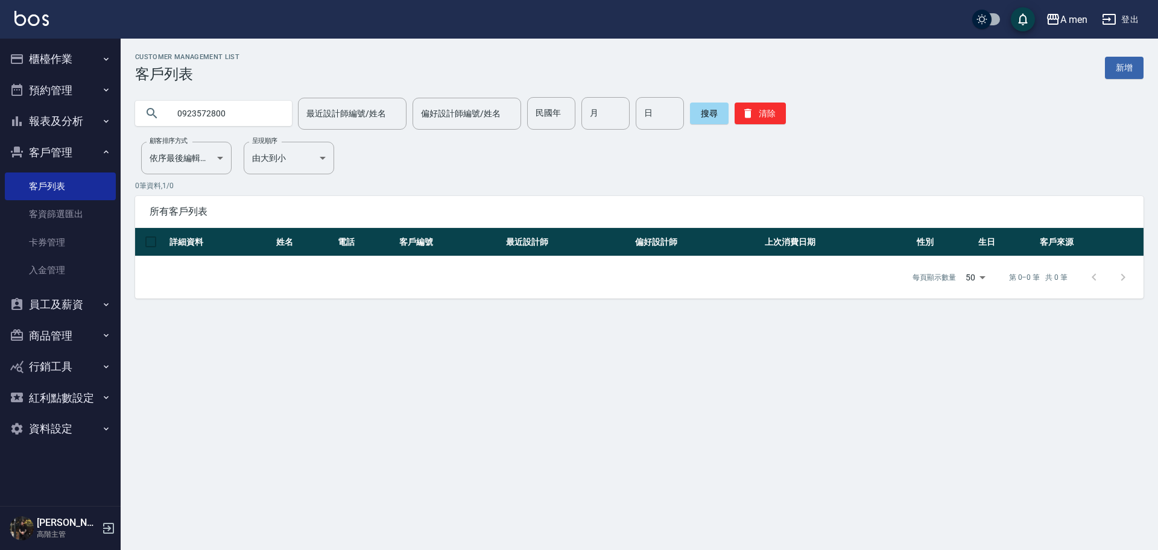
drag, startPoint x: 238, startPoint y: 116, endPoint x: 206, endPoint y: 106, distance: 33.6
click at [206, 106] on input "0923572800" at bounding box center [225, 113] width 113 height 33
click at [193, 112] on input "0923572800" at bounding box center [225, 113] width 113 height 33
click at [195, 113] on input "0923572800" at bounding box center [225, 113] width 113 height 33
click at [259, 115] on input "0923572800" at bounding box center [225, 113] width 113 height 33
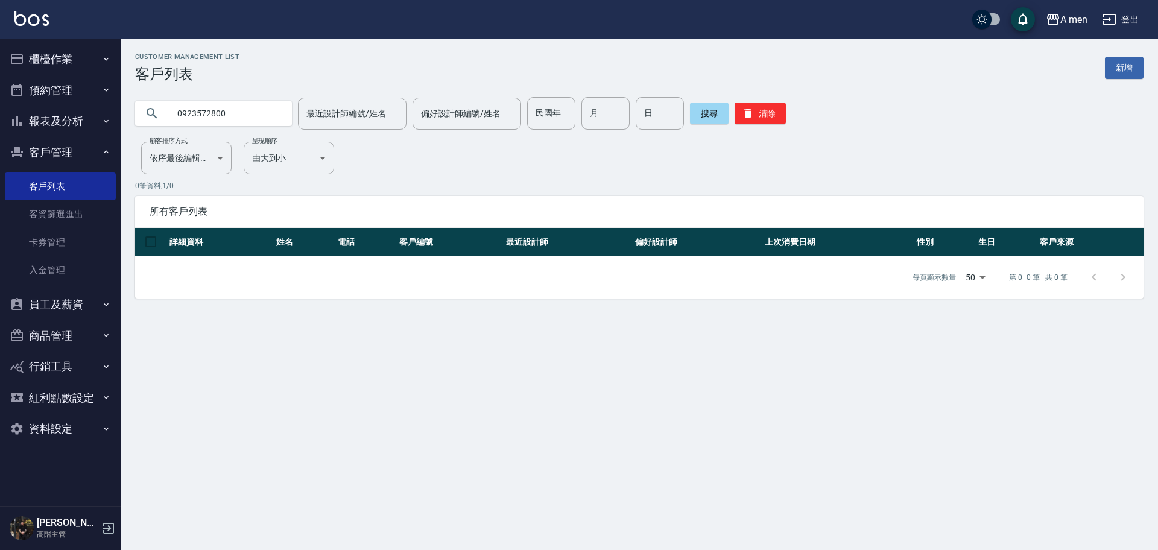
drag, startPoint x: 278, startPoint y: 120, endPoint x: 167, endPoint y: 106, distance: 112.5
click at [167, 106] on div "0923572800" at bounding box center [213, 113] width 157 height 25
click at [248, 112] on input "0923572800" at bounding box center [225, 113] width 113 height 33
drag, startPoint x: 221, startPoint y: 118, endPoint x: 162, endPoint y: 97, distance: 63.4
click at [162, 97] on div "0923572800" at bounding box center [213, 113] width 157 height 33
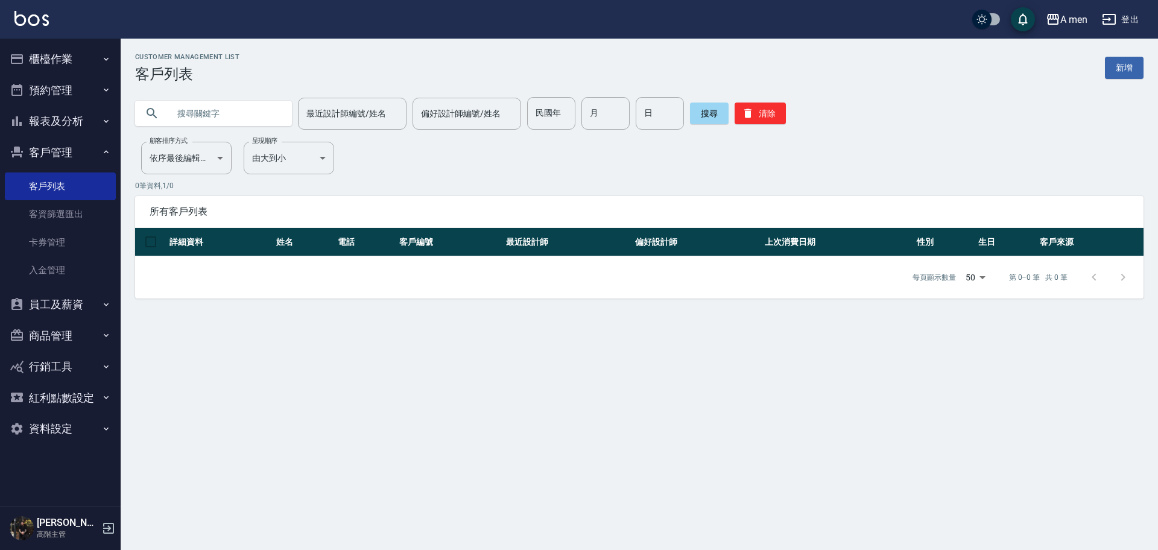
click at [234, 115] on input "text" at bounding box center [225, 113] width 113 height 33
paste input "0923572800"
type input "0923572800"
click at [717, 113] on button "搜尋" at bounding box center [709, 114] width 39 height 22
click at [372, 150] on div "Customer Management List 客戶列表 新增 0923572800 最近設計師編號/姓名 最近設計師編號/姓名 偏好設計師編號/姓名 偏好…" at bounding box center [640, 176] width 1038 height 246
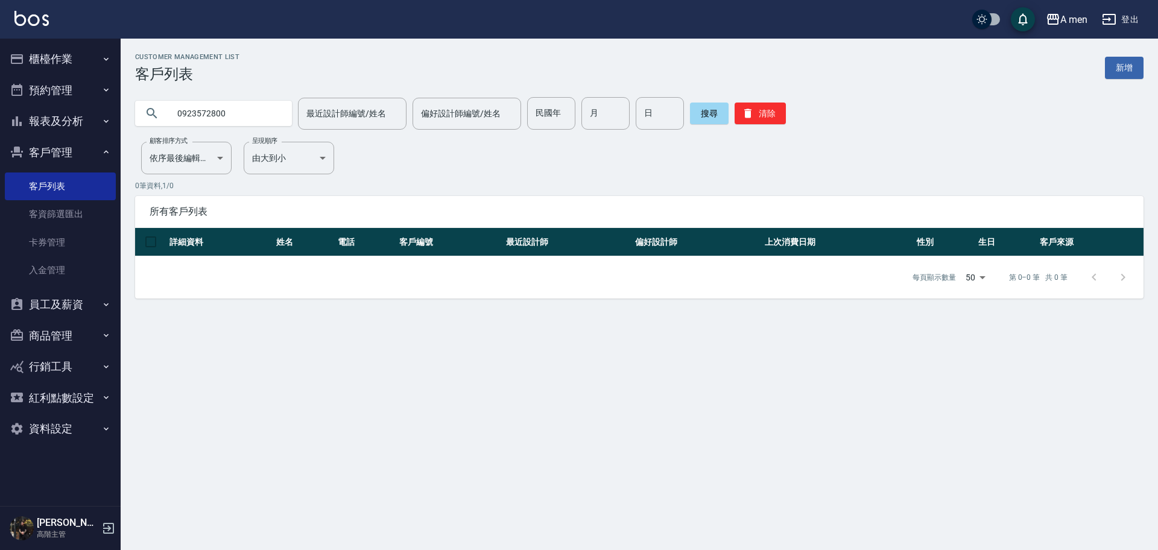
click at [243, 113] on input "0923572800" at bounding box center [225, 113] width 113 height 33
click at [244, 115] on input "0923572800" at bounding box center [225, 113] width 113 height 33
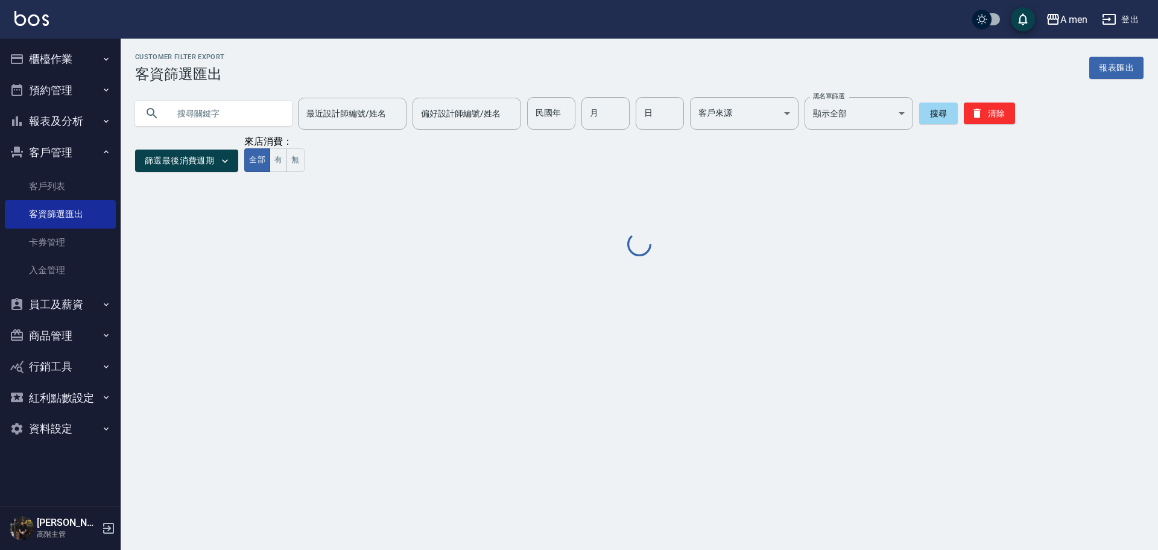
click at [198, 113] on input "text" at bounding box center [225, 113] width 113 height 33
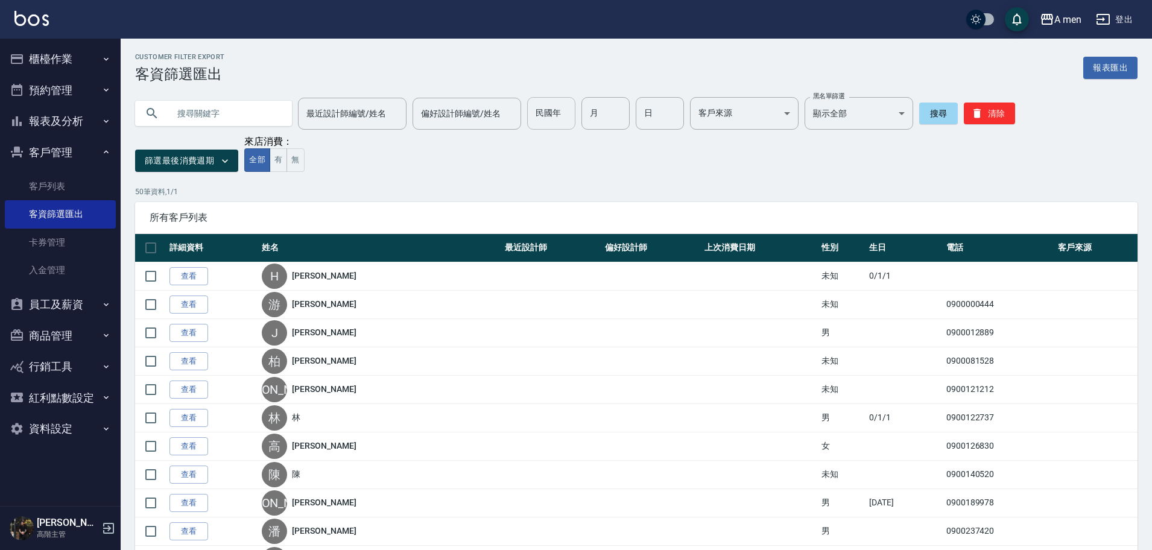
paste input "0923572800"
type input "0923572800"
click at [930, 112] on button "搜尋" at bounding box center [938, 114] width 39 height 22
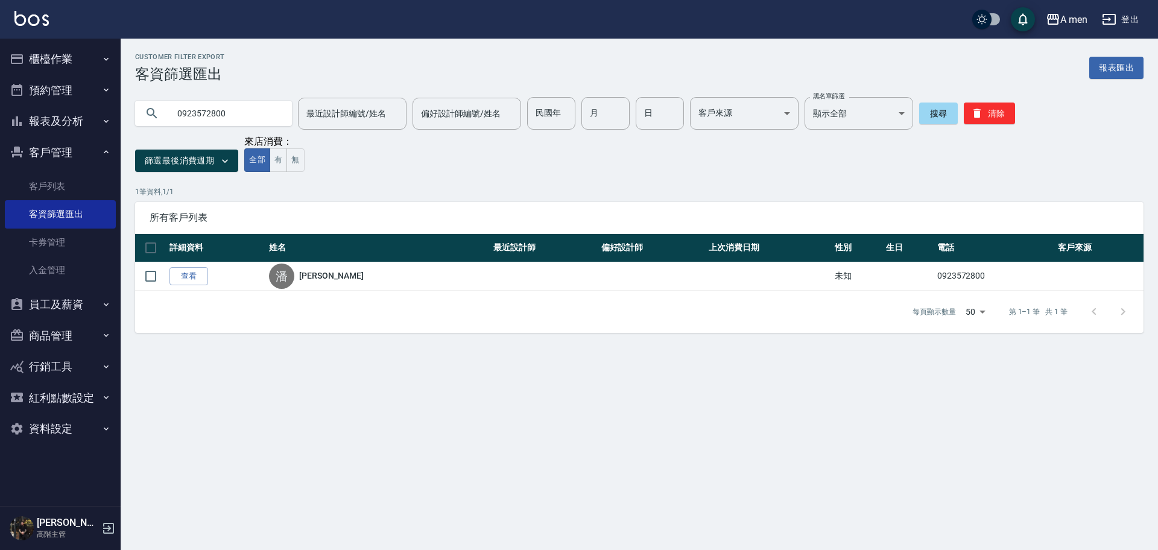
drag, startPoint x: 241, startPoint y: 117, endPoint x: 130, endPoint y: 102, distance: 112.6
click at [130, 102] on div "0923572800 最近設計師編號/姓名 最近設計師編號/姓名 偏好設計師編號/姓名 偏好設計師編號/姓名 民國年 民國年 月 月 日 日 客戶來源 ​ 客…" at bounding box center [568, 106] width 895 height 47
paste input "9811388"
type input "0929811388"
click at [80, 199] on link "客戶列表" at bounding box center [60, 187] width 111 height 28
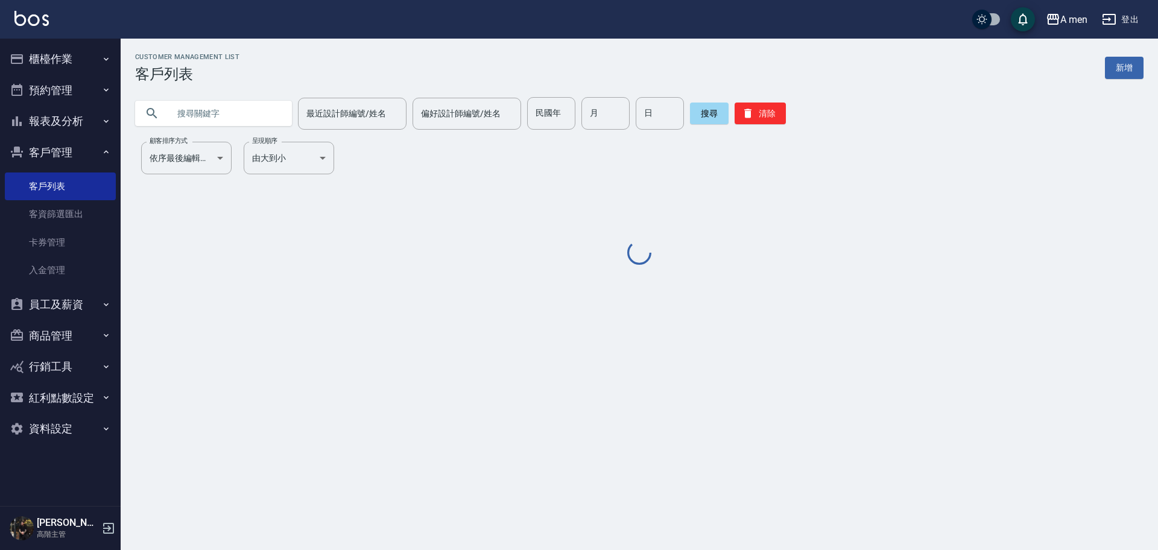
click at [220, 100] on input "text" at bounding box center [225, 113] width 113 height 33
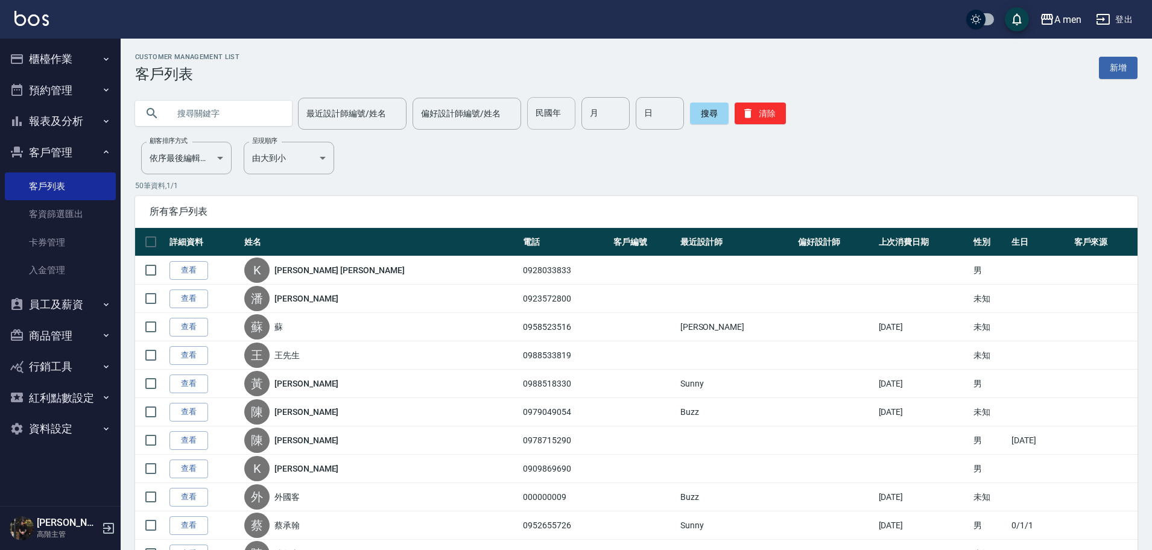
paste input "0929811388"
type input "0929811388"
click at [703, 110] on button "搜尋" at bounding box center [709, 114] width 39 height 22
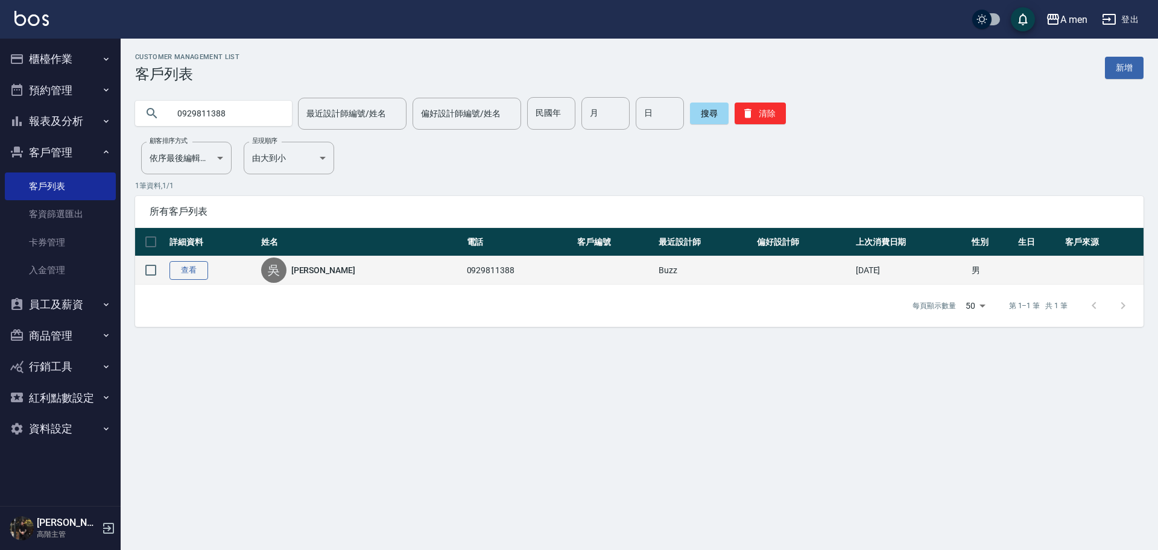
drag, startPoint x: 201, startPoint y: 277, endPoint x: 207, endPoint y: 258, distance: 19.7
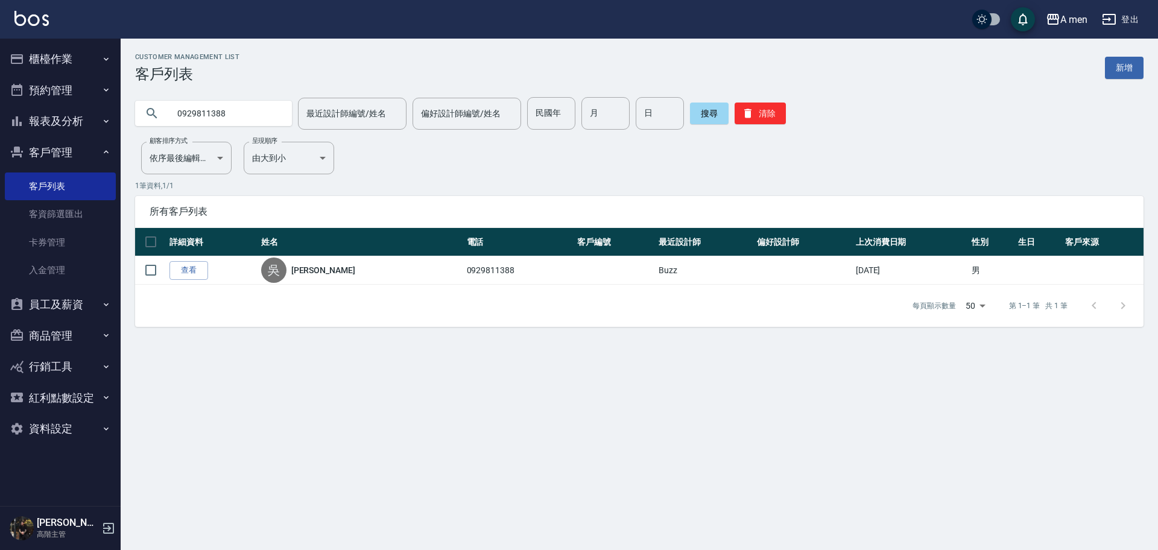
click at [201, 278] on link "查看" at bounding box center [189, 270] width 39 height 19
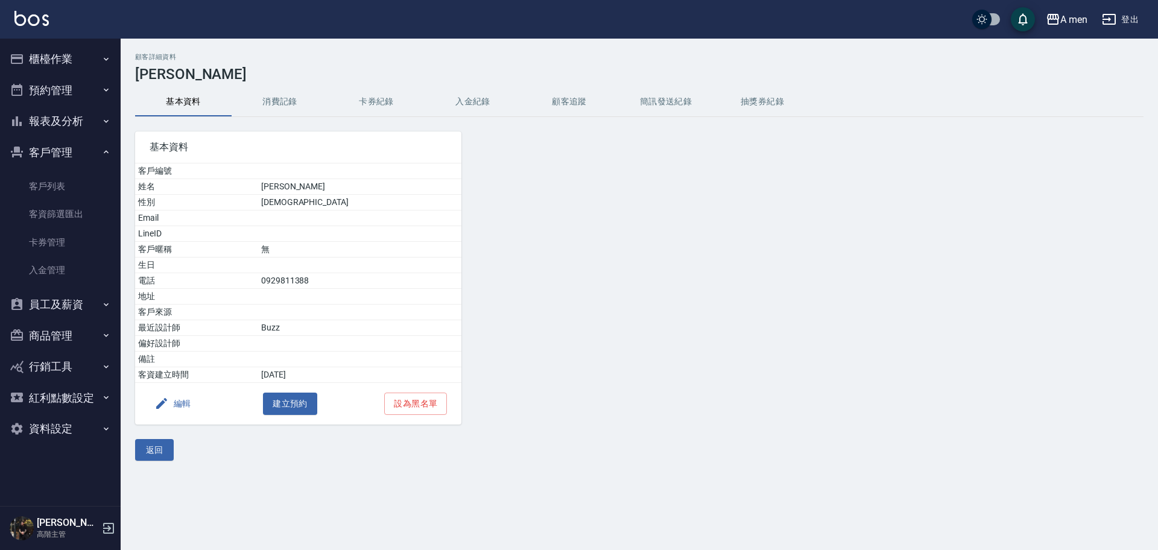
click at [302, 98] on button "消費記錄" at bounding box center [280, 101] width 97 height 29
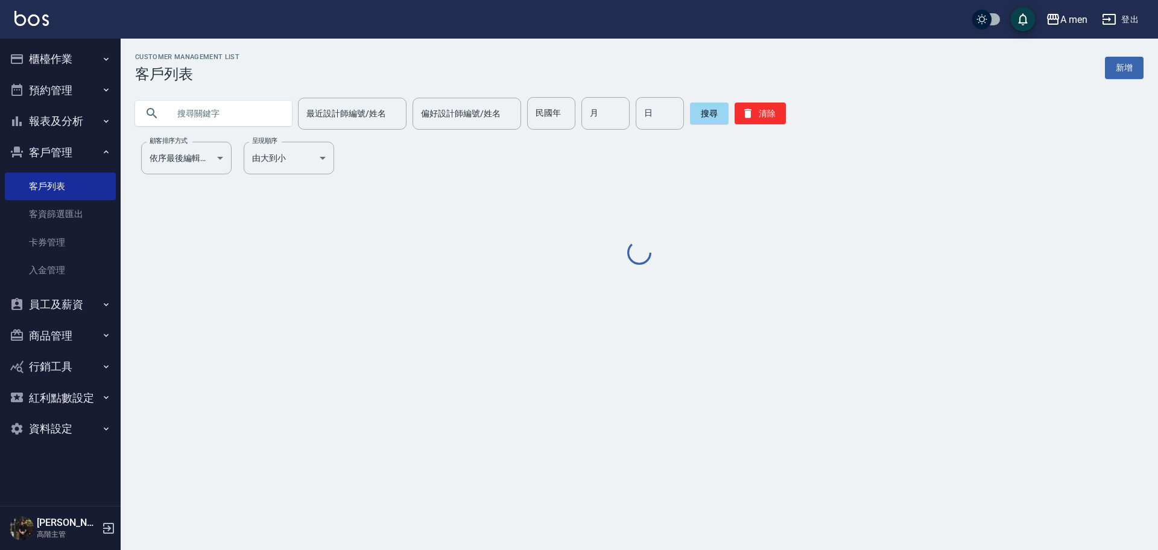
click at [239, 114] on input "text" at bounding box center [225, 113] width 113 height 33
paste input "0963606252"
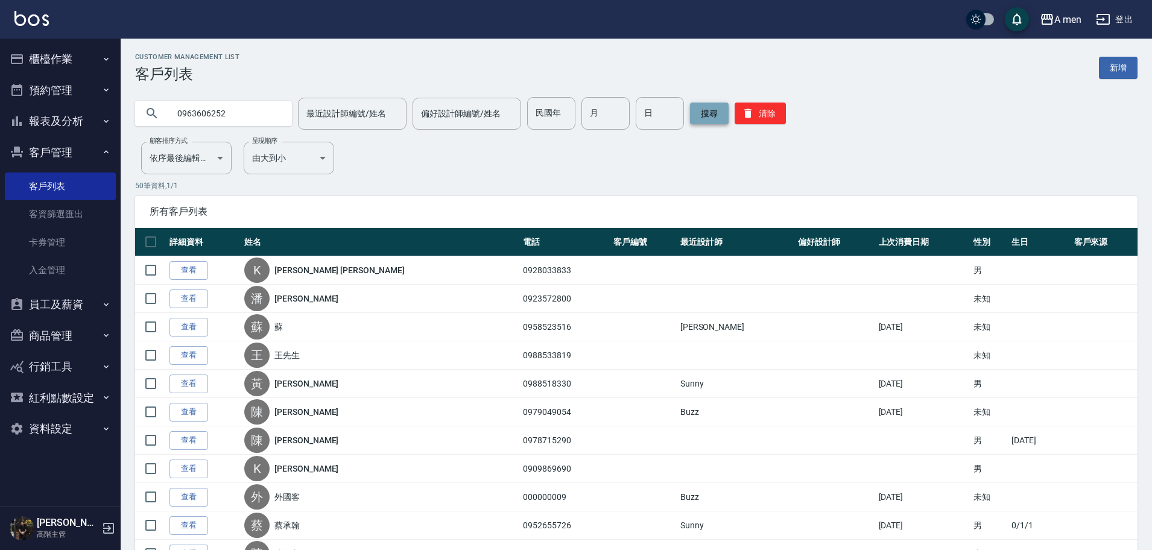
type input "0963606252"
click at [707, 113] on button "搜尋" at bounding box center [709, 114] width 39 height 22
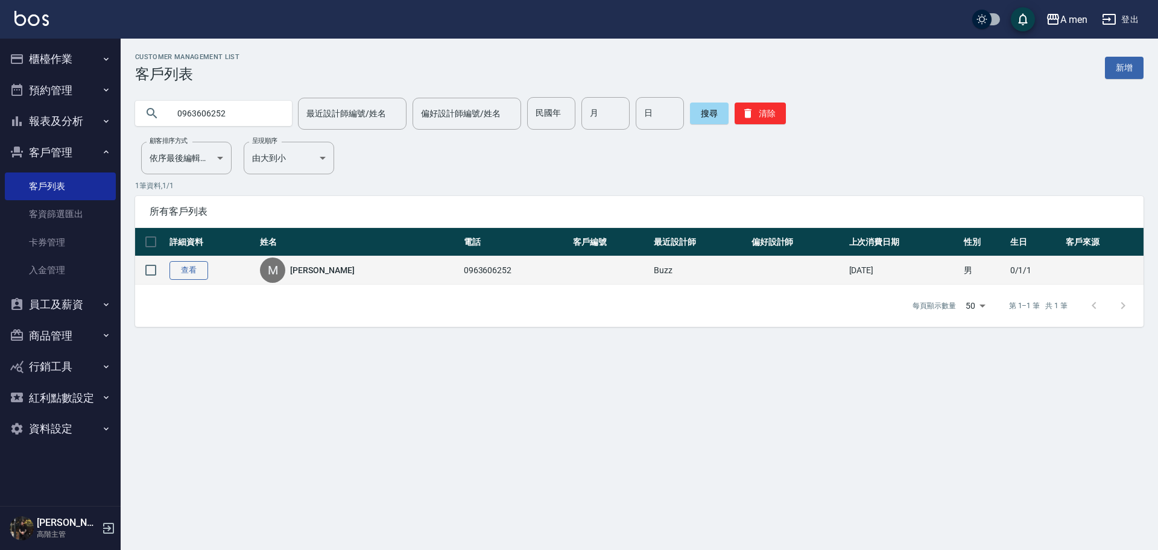
click at [208, 278] on link "查看" at bounding box center [189, 270] width 39 height 19
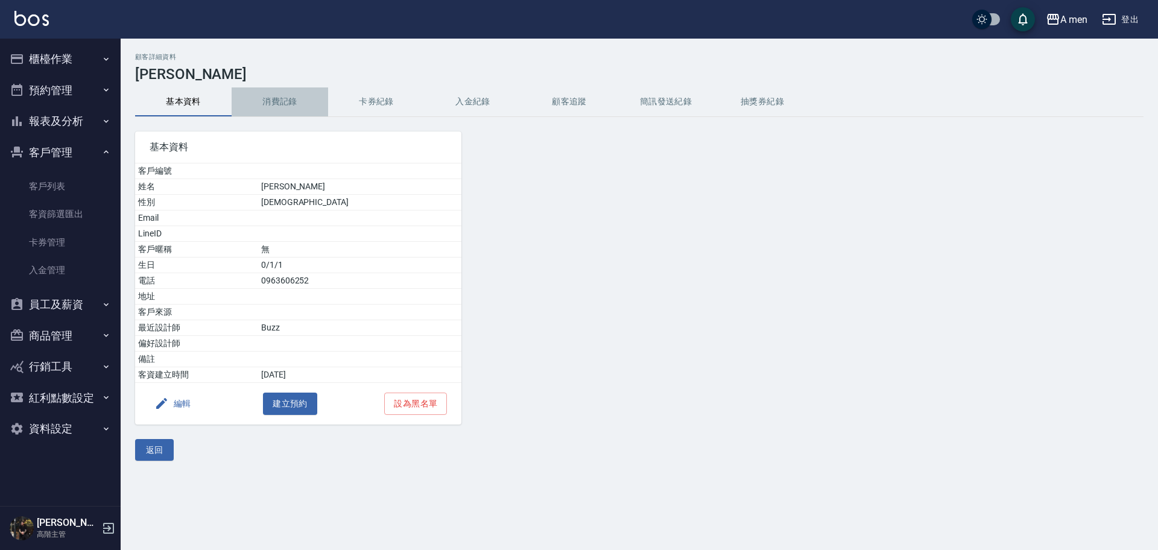
click at [291, 112] on button "消費記錄" at bounding box center [280, 101] width 97 height 29
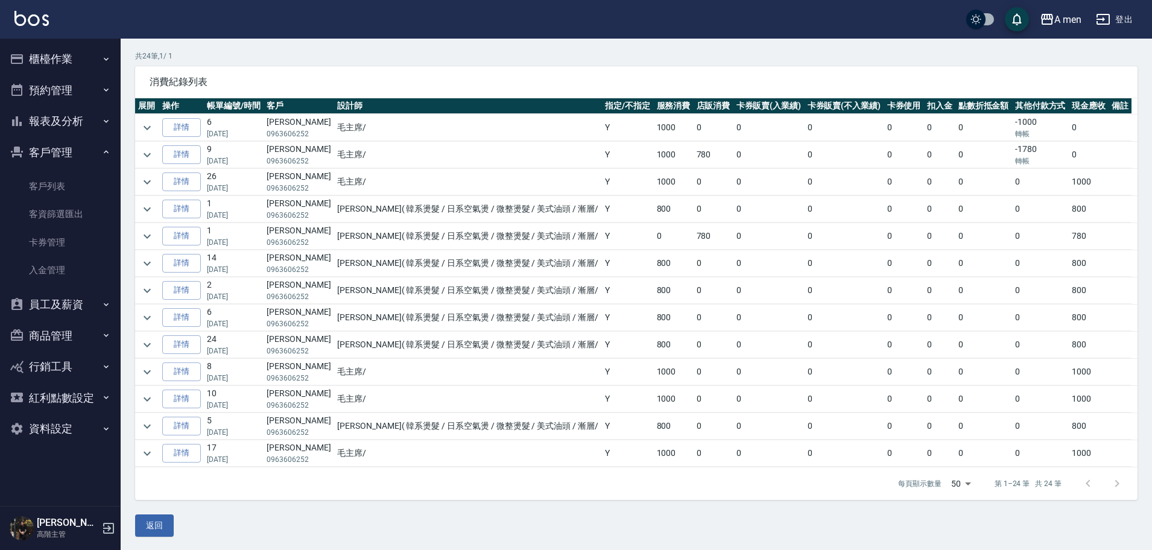
scroll to position [82, 0]
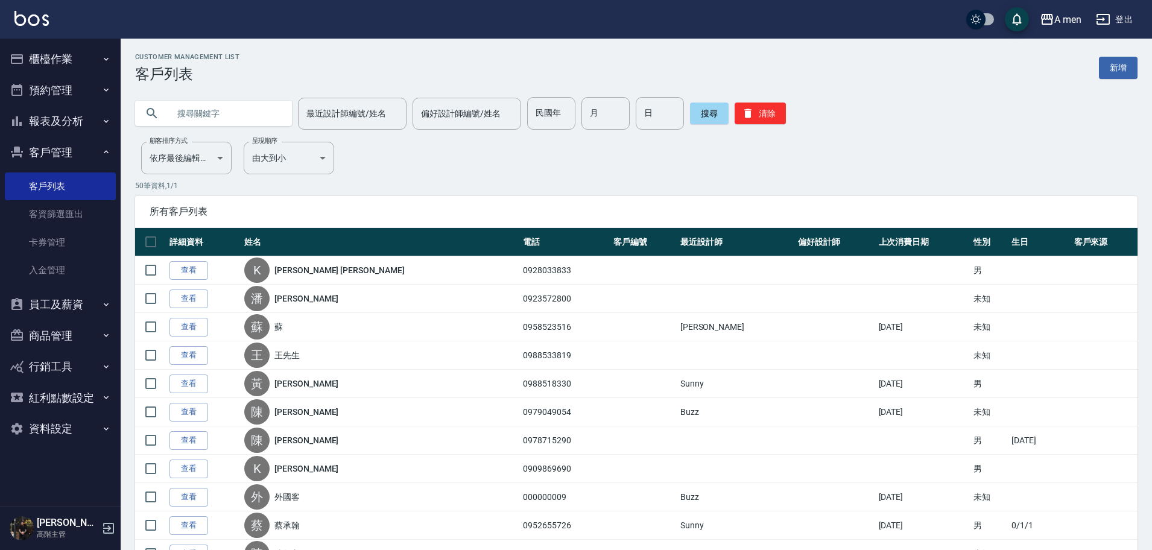
click at [223, 97] on input "text" at bounding box center [225, 113] width 113 height 33
type input "g"
type input "V"
type input "c"
type input "Charles Jones"
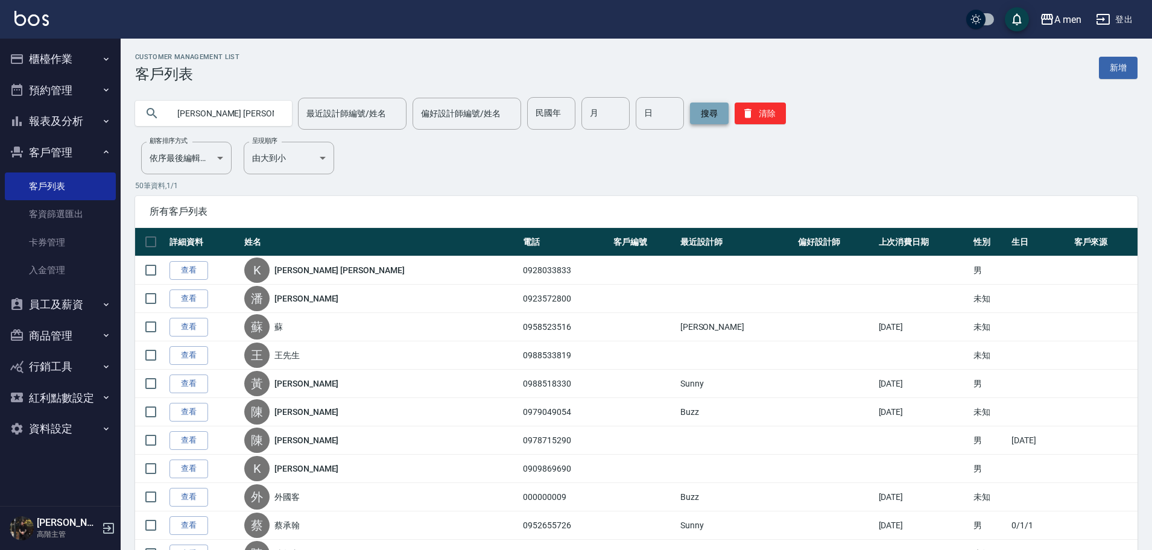
click at [710, 109] on button "搜尋" at bounding box center [709, 114] width 39 height 22
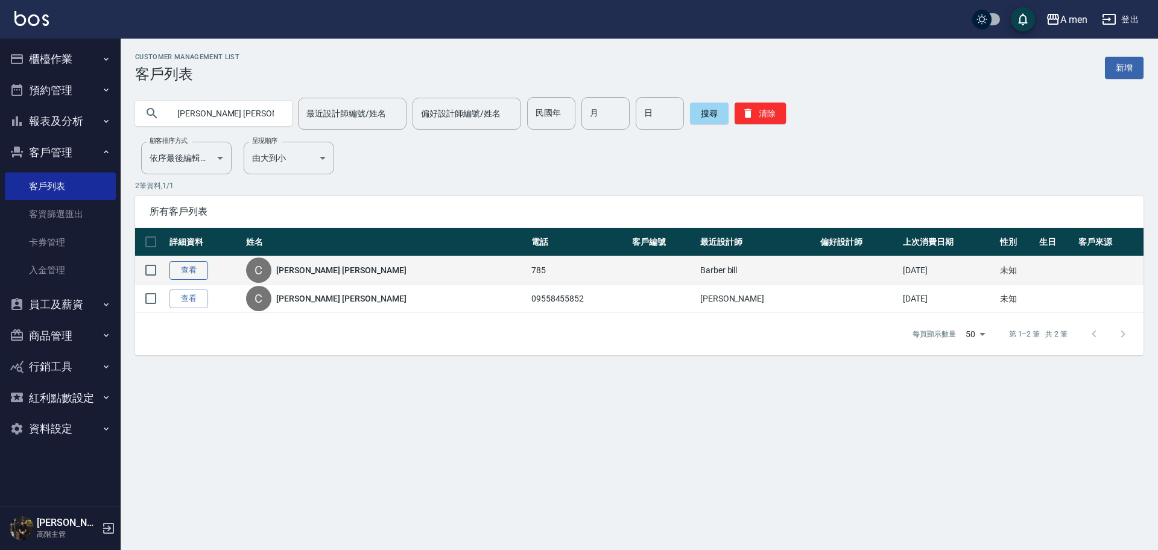
click at [187, 271] on link "查看" at bounding box center [189, 270] width 39 height 19
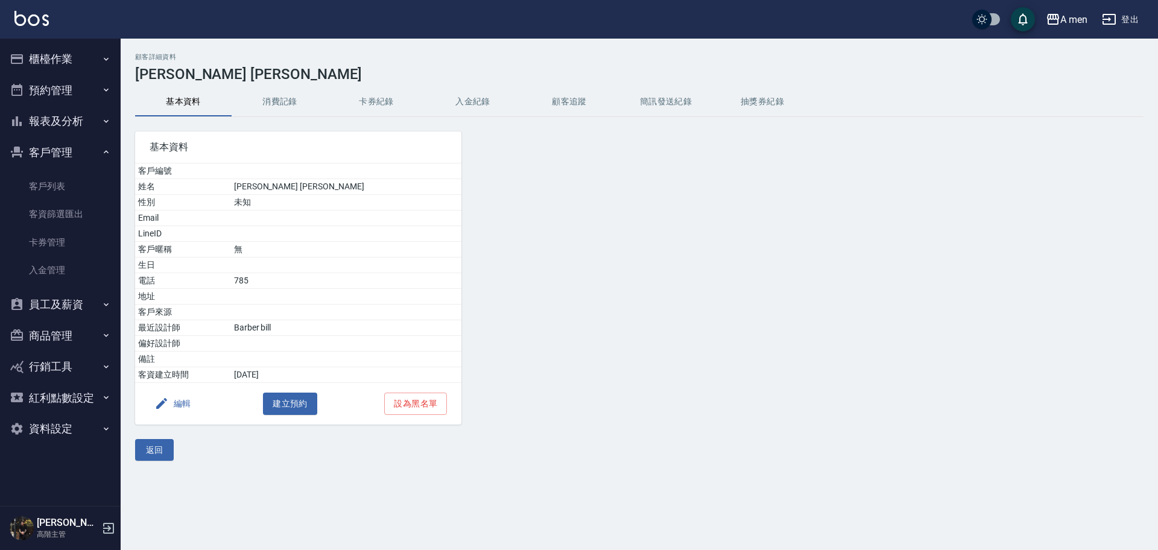
click at [281, 107] on button "消費記錄" at bounding box center [280, 101] width 97 height 29
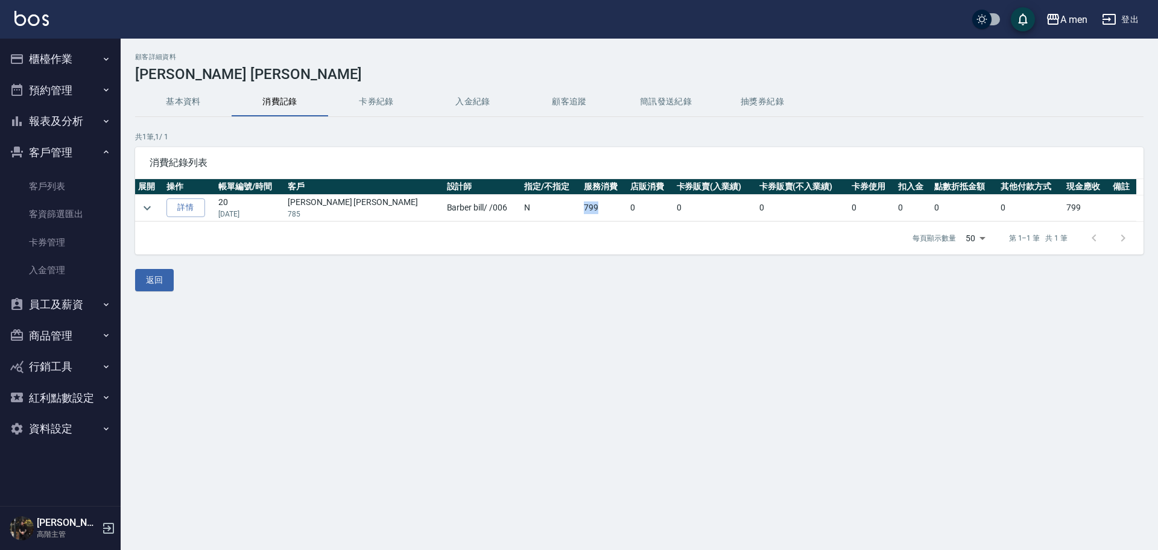
drag, startPoint x: 532, startPoint y: 208, endPoint x: 547, endPoint y: 206, distance: 15.7
click at [581, 206] on td "799" at bounding box center [604, 208] width 46 height 27
click at [581, 214] on td "799" at bounding box center [604, 208] width 46 height 27
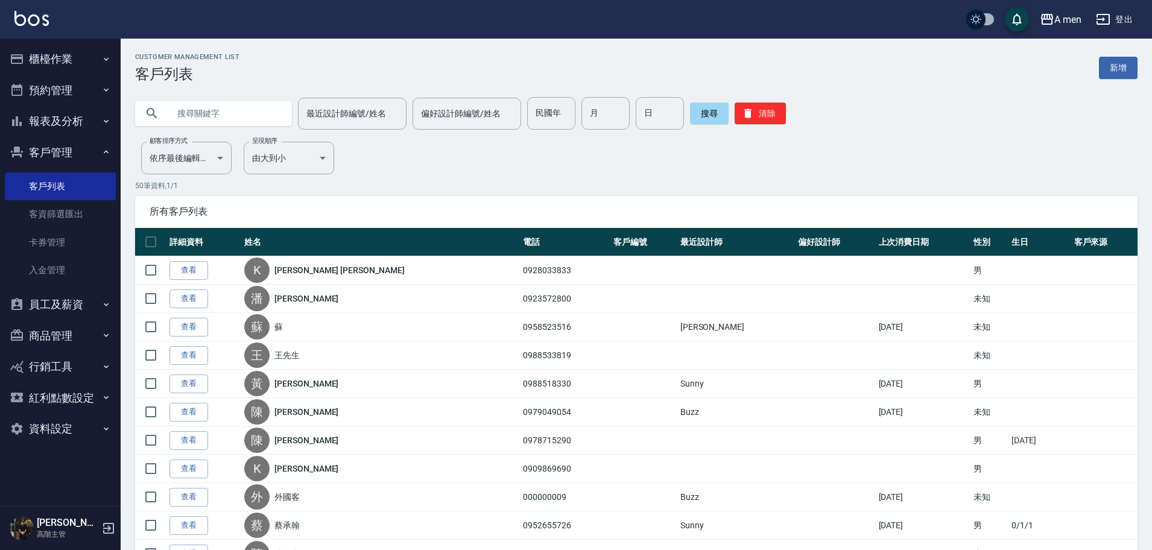
click at [208, 106] on input "text" at bounding box center [225, 113] width 113 height 33
type input "s"
type input "Charles Jones"
click at [703, 118] on button "搜尋" at bounding box center [709, 114] width 39 height 22
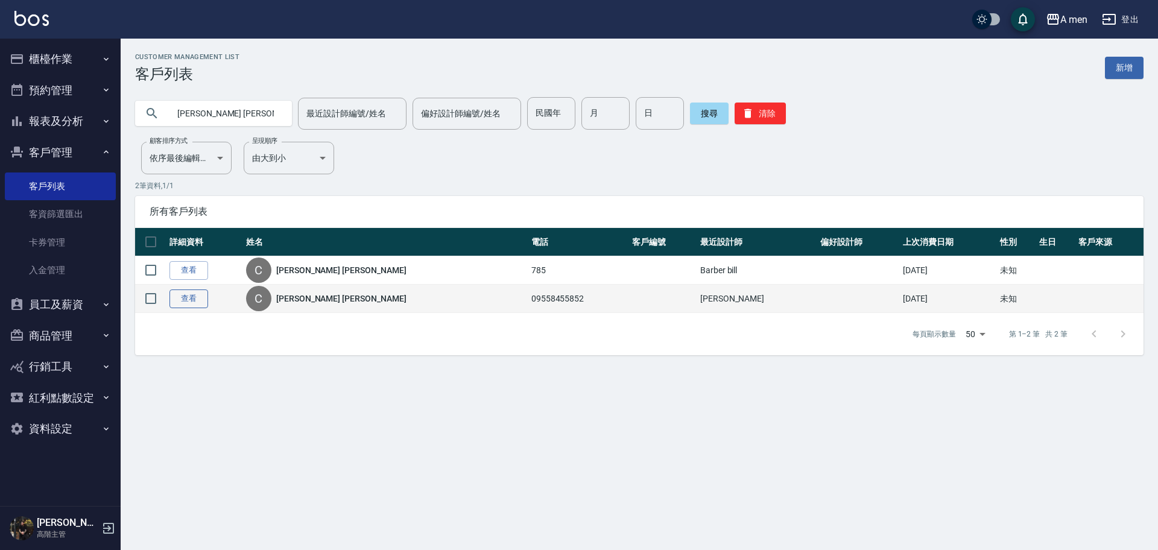
click at [189, 306] on link "查看" at bounding box center [189, 299] width 39 height 19
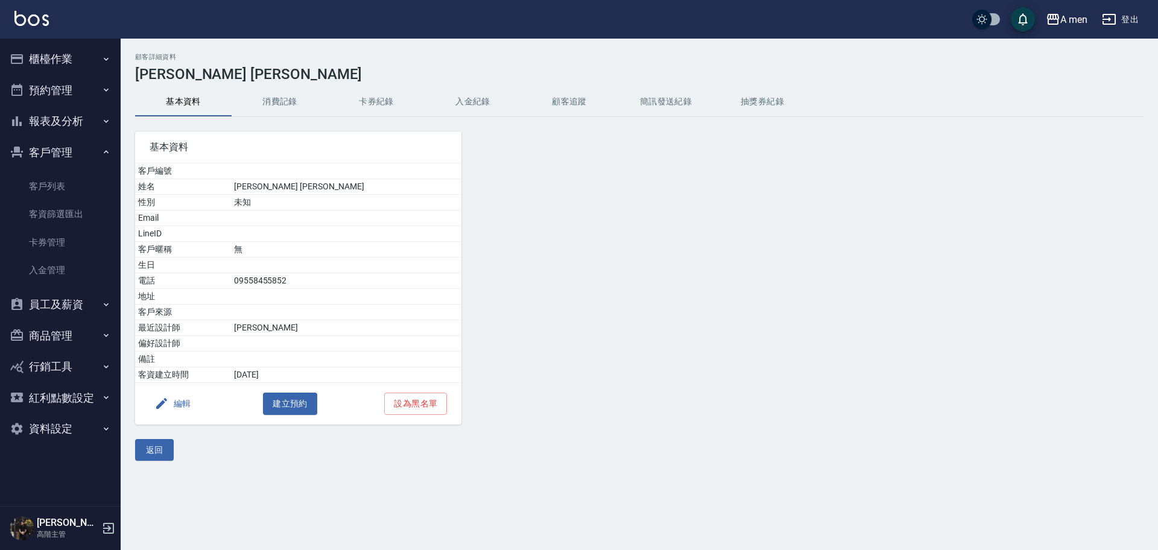
click at [281, 101] on button "消費記錄" at bounding box center [280, 101] width 97 height 29
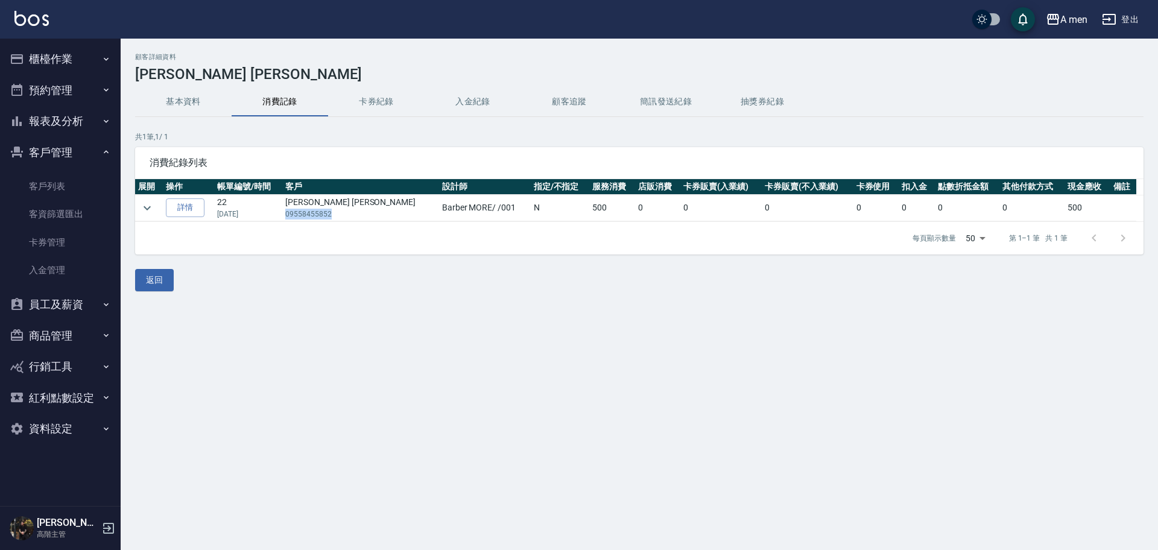
drag, startPoint x: 300, startPoint y: 215, endPoint x: 343, endPoint y: 209, distance: 43.2
click at [343, 209] on p "09558455852" at bounding box center [360, 214] width 150 height 11
copy p "09558455852"
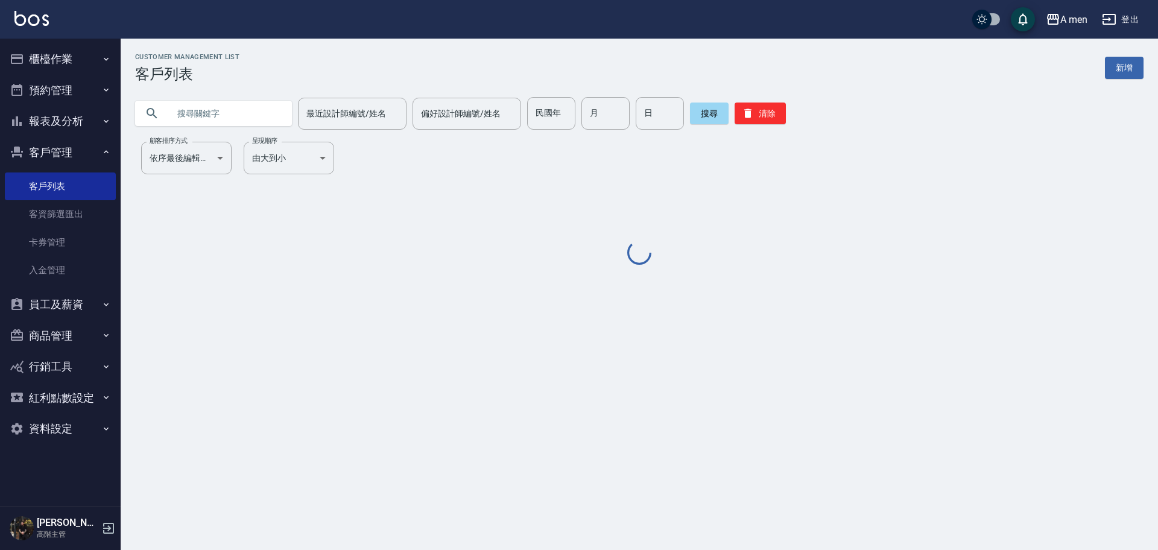
click at [212, 115] on input "text" at bounding box center [225, 113] width 113 height 33
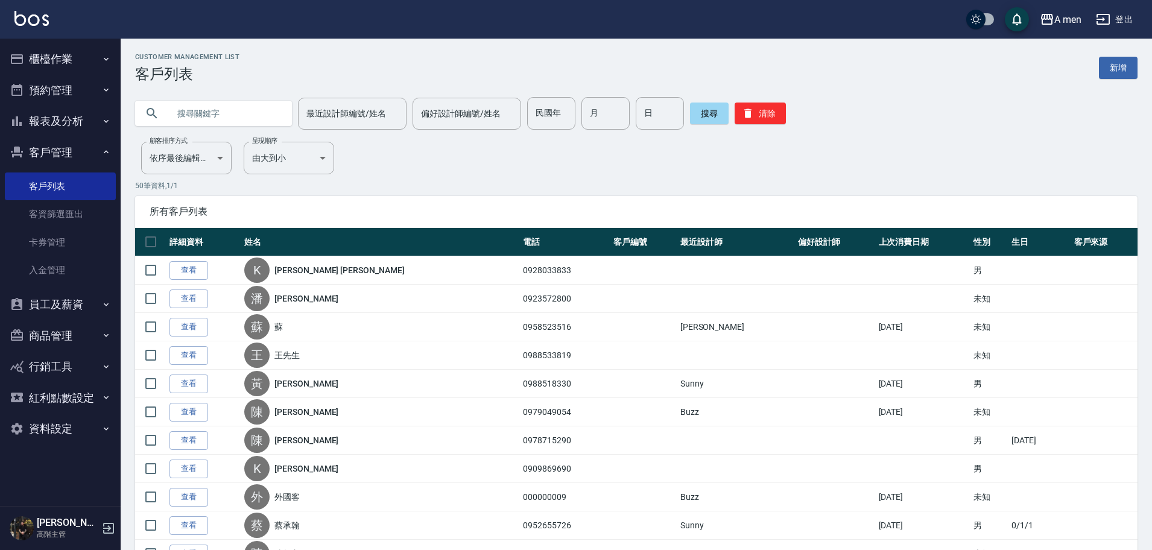
paste input "09558455852"
type input "09558455852"
click at [695, 115] on button "搜尋" at bounding box center [709, 114] width 39 height 22
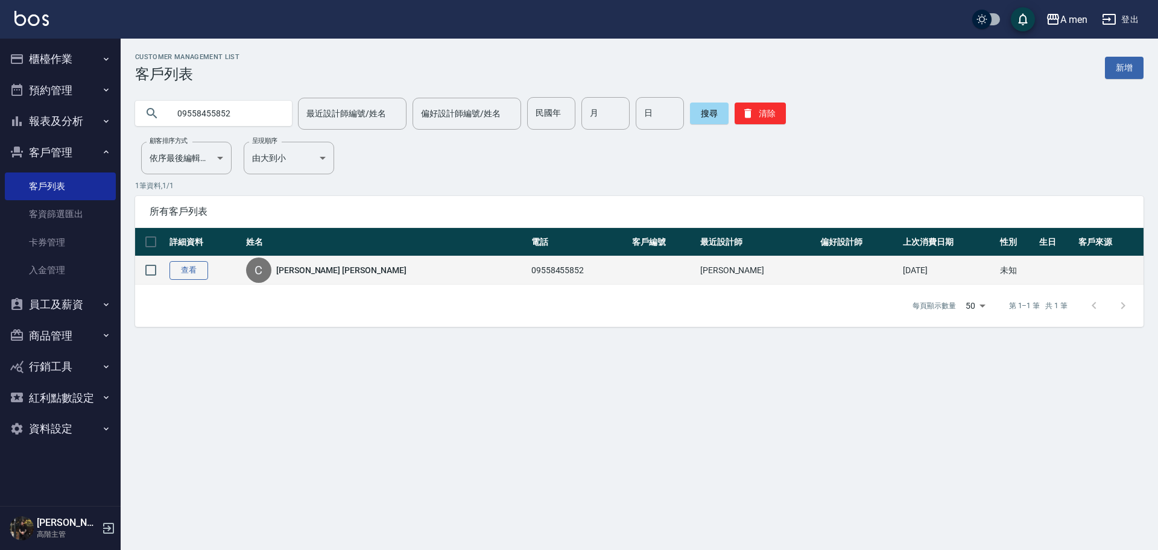
click at [190, 275] on link "查看" at bounding box center [189, 270] width 39 height 19
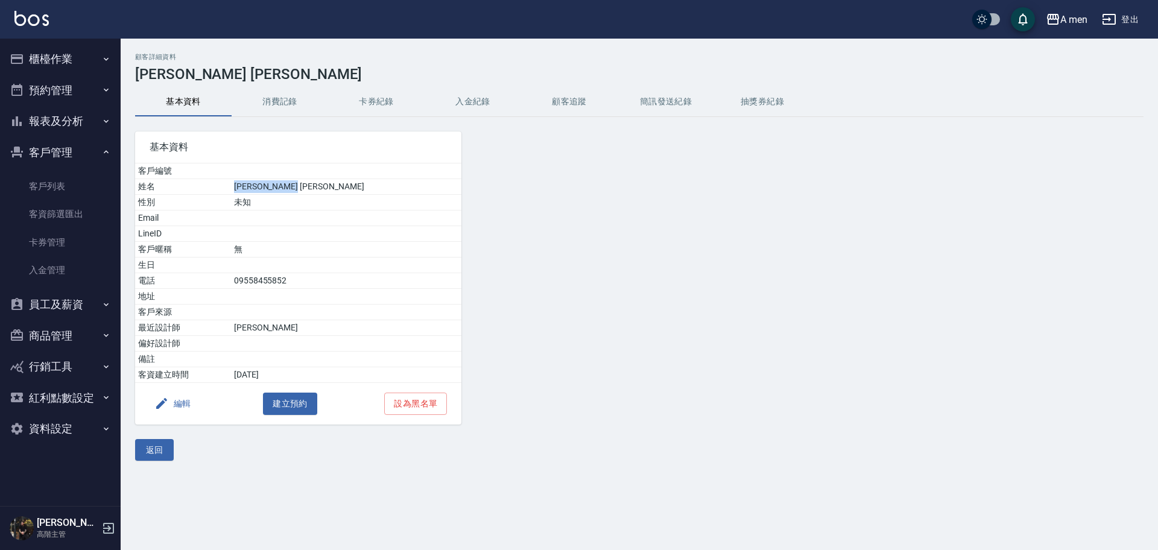
drag, startPoint x: 297, startPoint y: 186, endPoint x: 361, endPoint y: 189, distance: 64.0
click at [361, 189] on td "Charles Jones" at bounding box center [346, 187] width 231 height 16
copy td "Charles Jones"
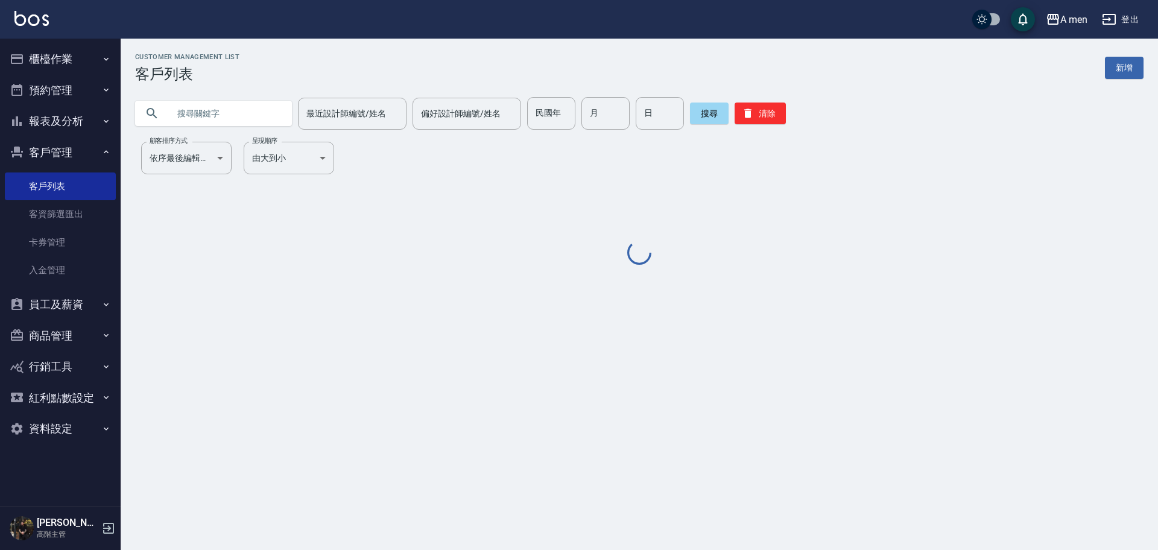
click at [252, 108] on input "text" at bounding box center [225, 113] width 113 height 33
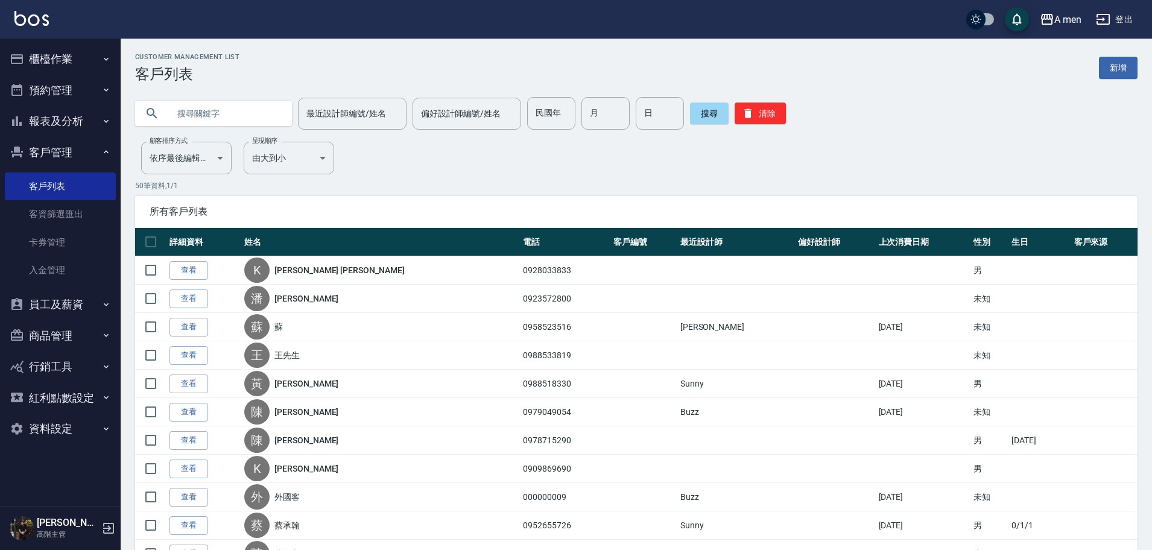
paste input "Charles Jones"
type input "Charles Jones"
click at [719, 122] on button "搜尋" at bounding box center [709, 114] width 39 height 22
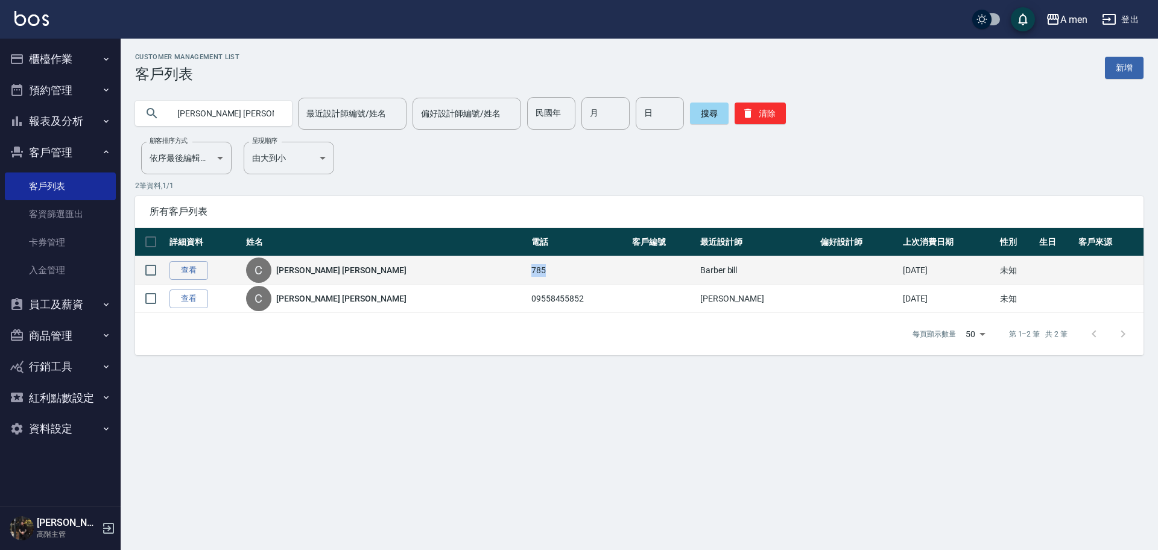
drag, startPoint x: 449, startPoint y: 271, endPoint x: 481, endPoint y: 274, distance: 31.5
click at [529, 274] on td "785" at bounding box center [579, 270] width 101 height 28
copy td "785"
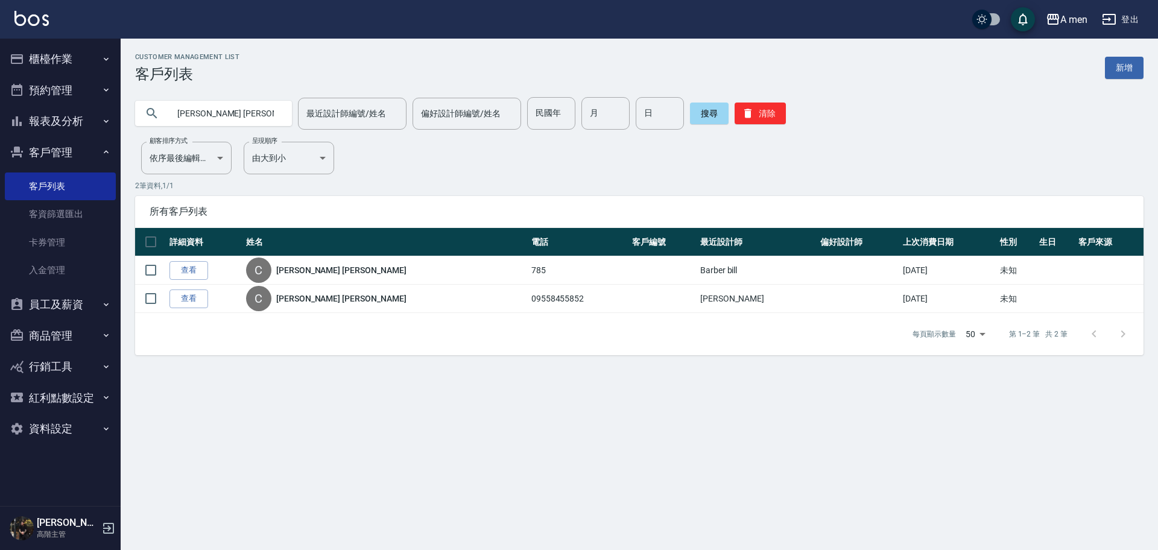
click at [573, 323] on div "每頁顯示數量 50 50 第 1–2 筆 共 2 筆" at bounding box center [639, 334] width 1009 height 42
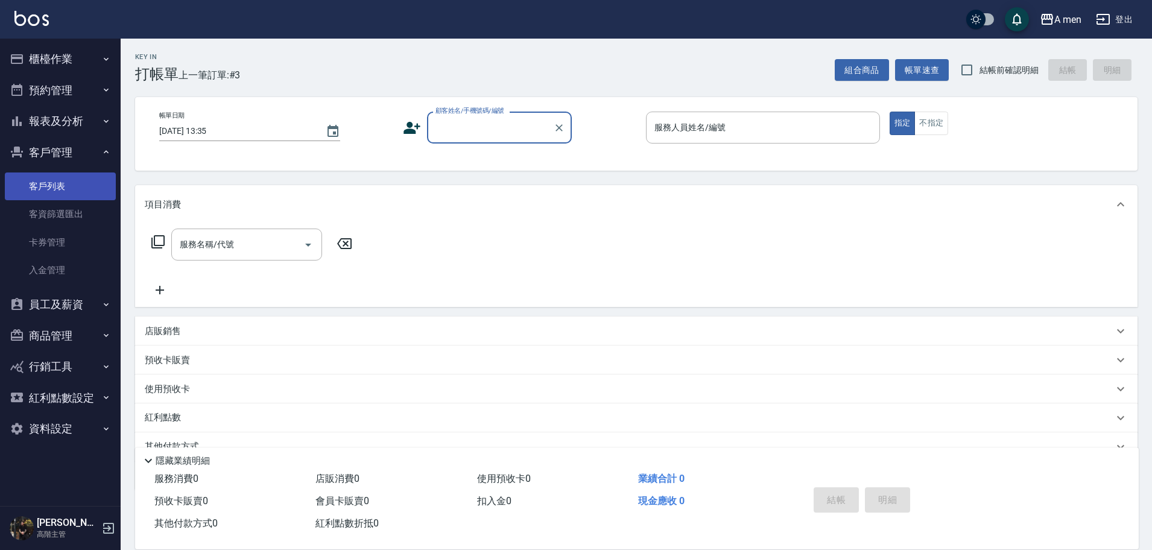
click at [87, 185] on link "客戶列表" at bounding box center [60, 187] width 111 height 28
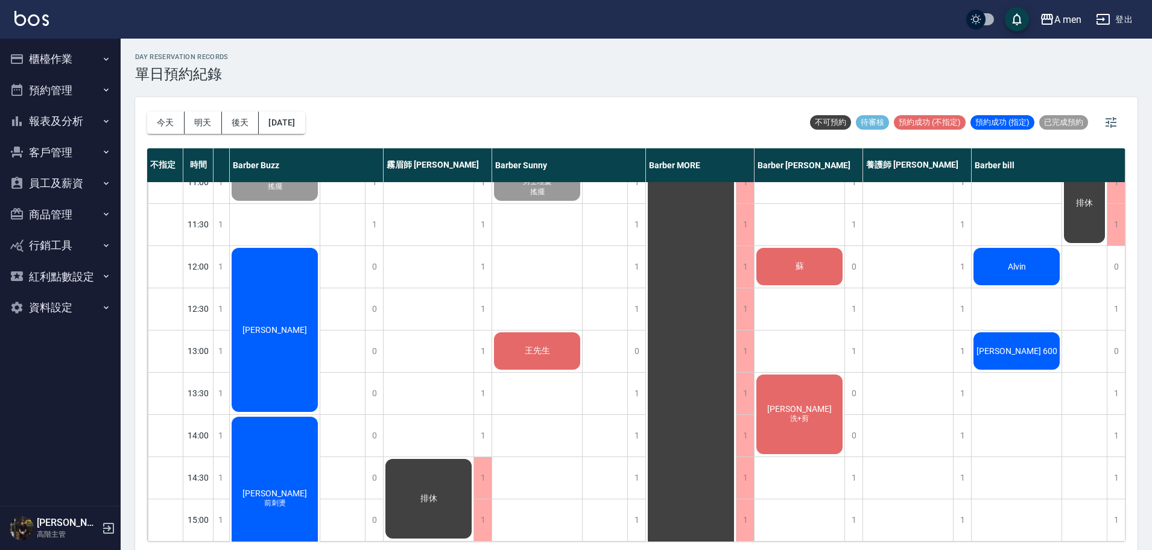
scroll to position [0, 207]
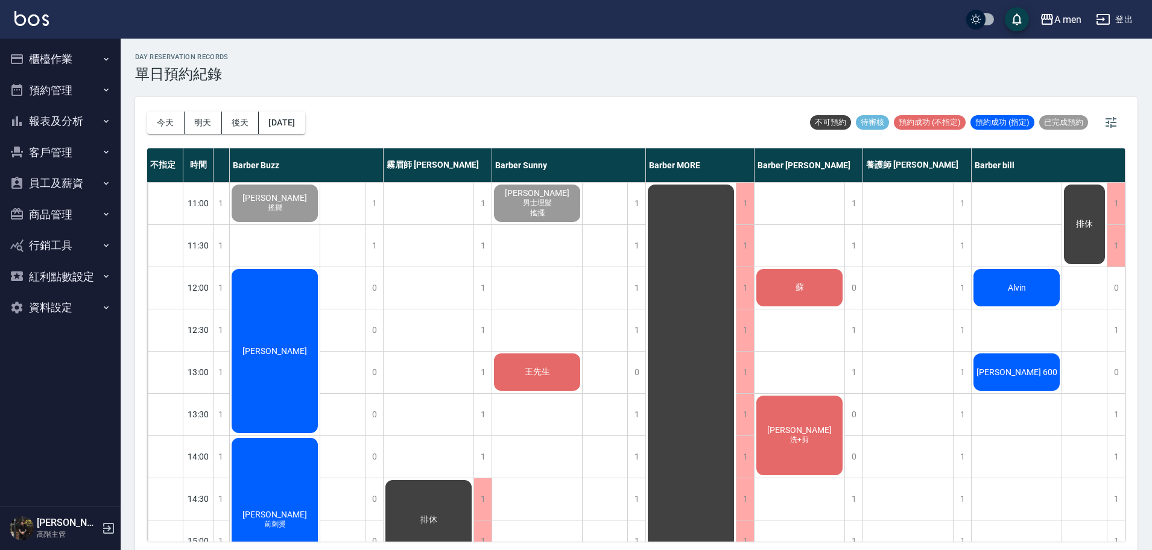
click at [262, 340] on div "[PERSON_NAME]" at bounding box center [275, 351] width 90 height 168
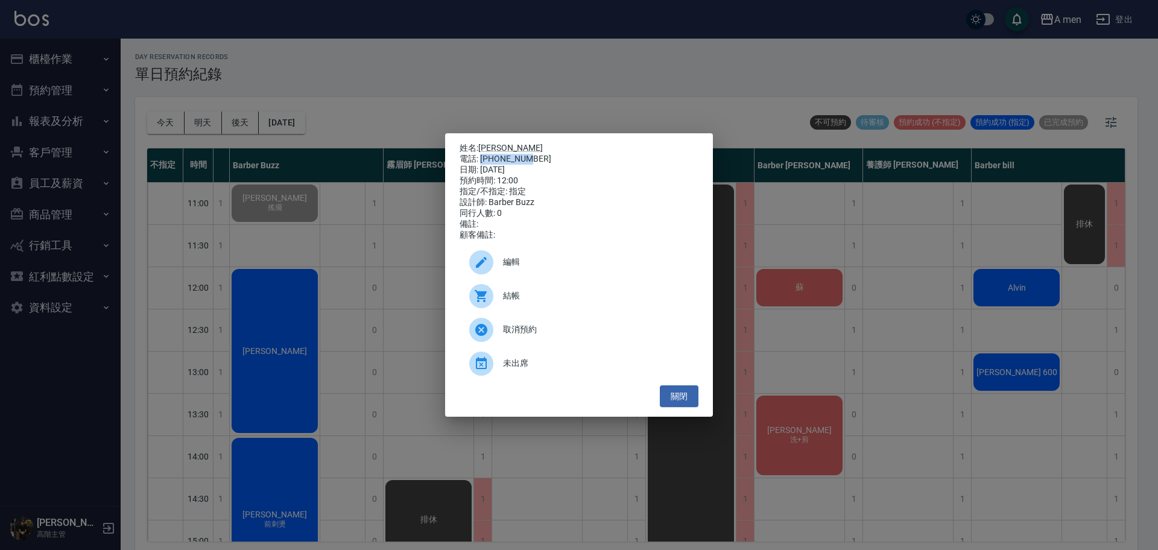
drag, startPoint x: 481, startPoint y: 157, endPoint x: 544, endPoint y: 159, distance: 63.4
click at [544, 159] on div "電話: [PHONE_NUMBER]" at bounding box center [579, 159] width 239 height 11
copy div "0916958529"
click at [656, 182] on div "預約時間: 12:00" at bounding box center [579, 181] width 239 height 11
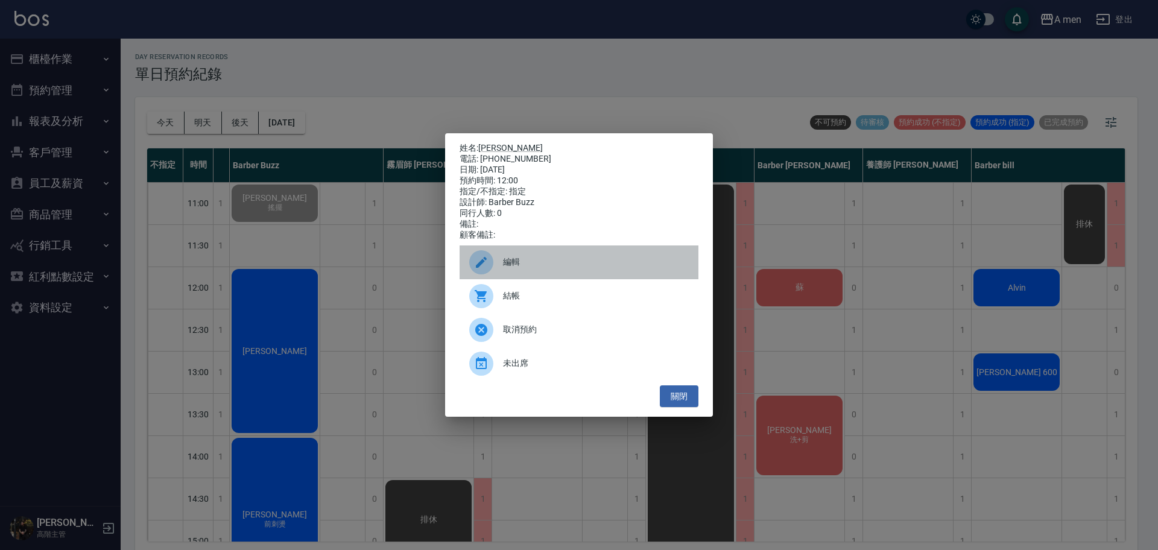
click at [584, 260] on div "編輯" at bounding box center [579, 263] width 239 height 34
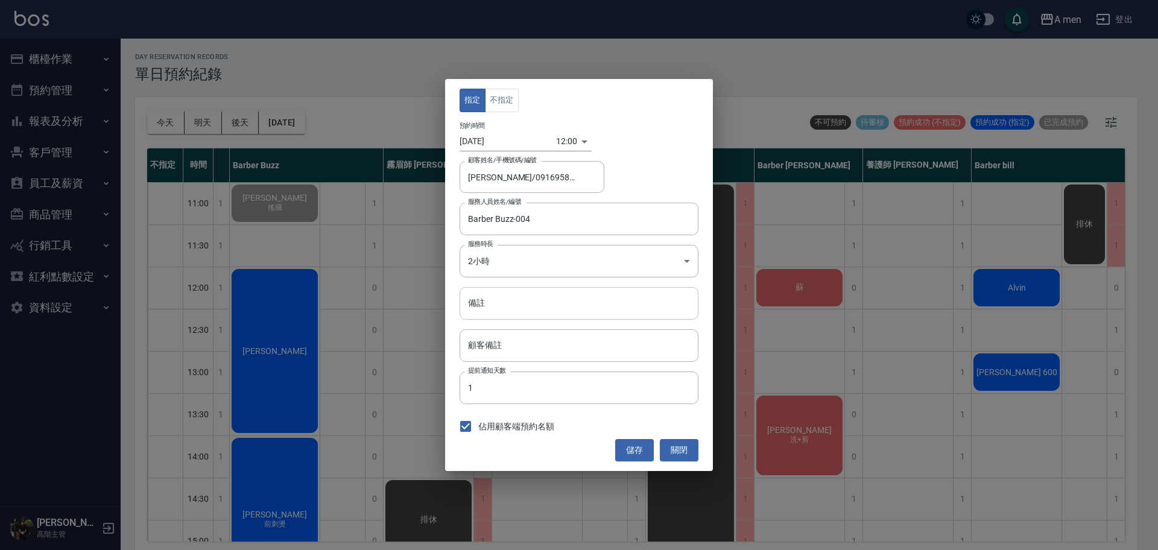
click at [509, 297] on input "備註" at bounding box center [579, 303] width 239 height 33
click at [689, 457] on button "關閉" at bounding box center [679, 450] width 39 height 22
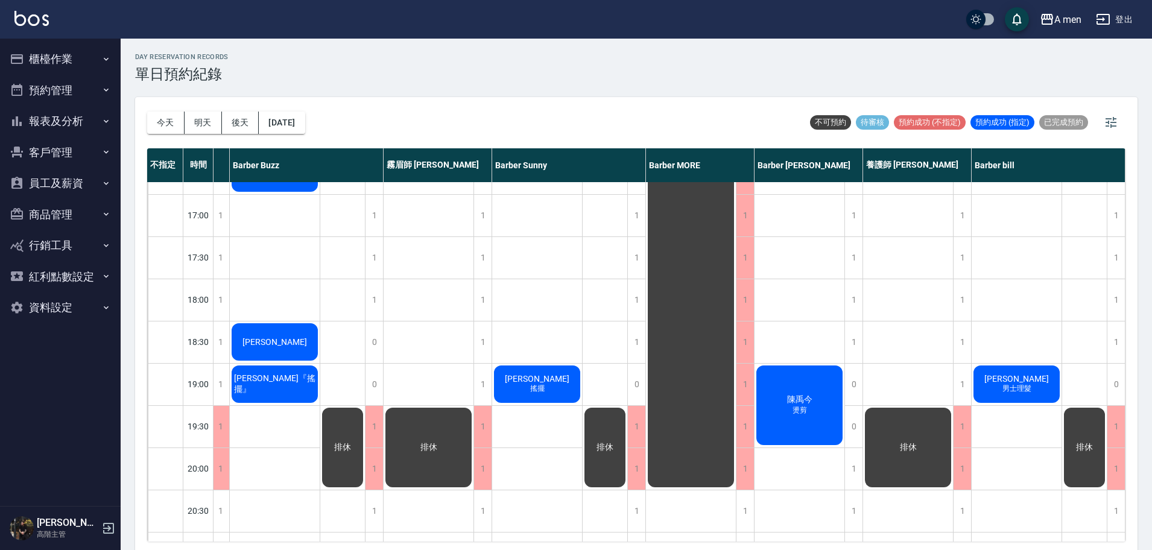
scroll to position [528, 201]
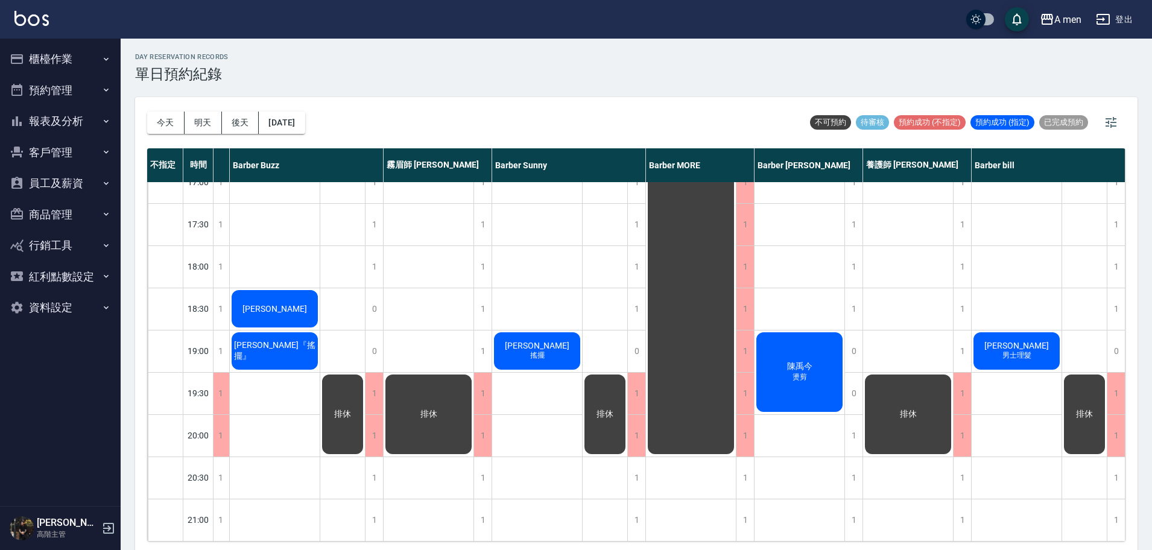
click at [278, 312] on span "[PERSON_NAME]" at bounding box center [274, 309] width 69 height 10
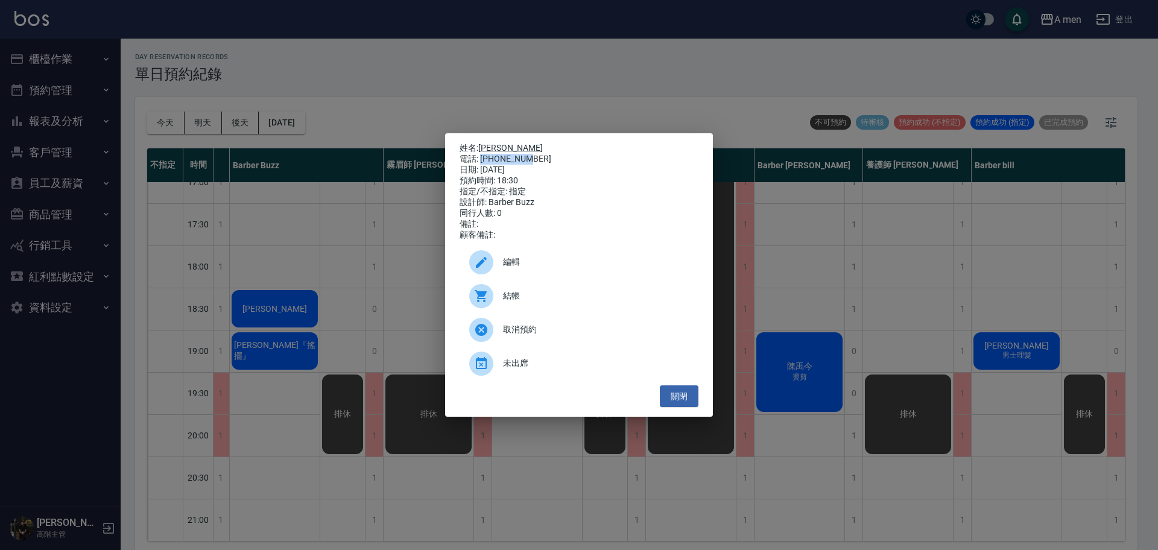
drag, startPoint x: 481, startPoint y: 155, endPoint x: 541, endPoint y: 154, distance: 60.3
click at [541, 154] on div "電話: [PHONE_NUMBER]" at bounding box center [579, 159] width 239 height 11
copy div "0937008640"
click at [679, 402] on button "關閉" at bounding box center [679, 397] width 39 height 22
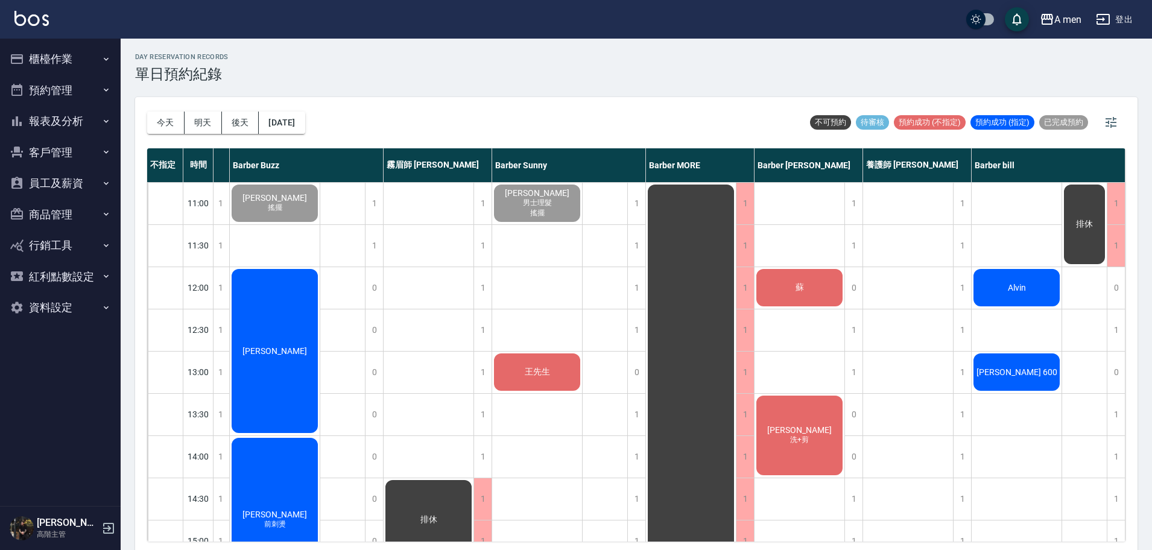
scroll to position [0, 207]
click at [822, 293] on div "蘇" at bounding box center [800, 287] width 90 height 41
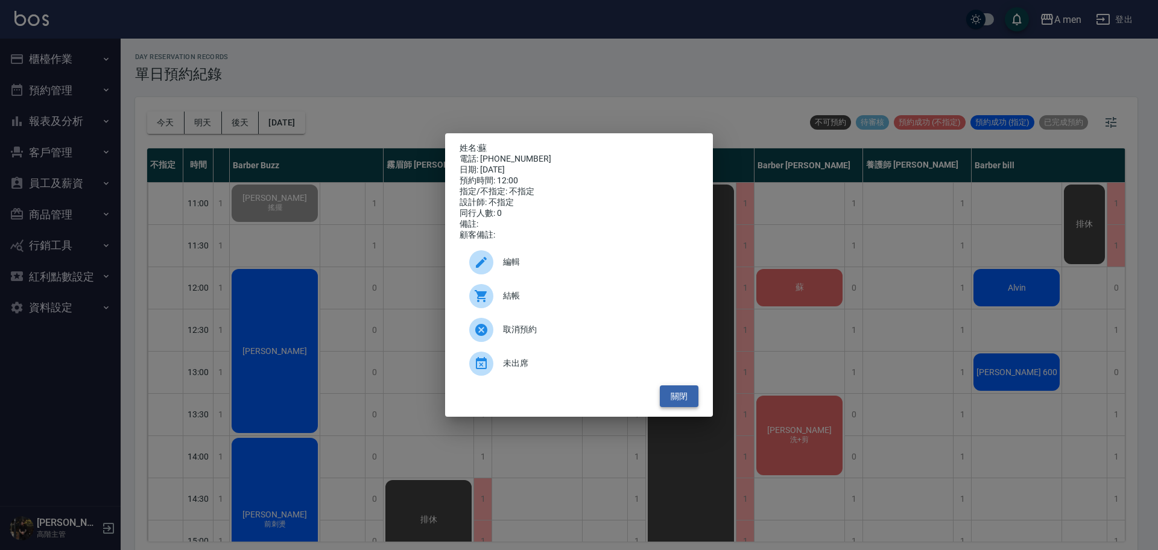
click at [685, 399] on button "關閉" at bounding box center [679, 397] width 39 height 22
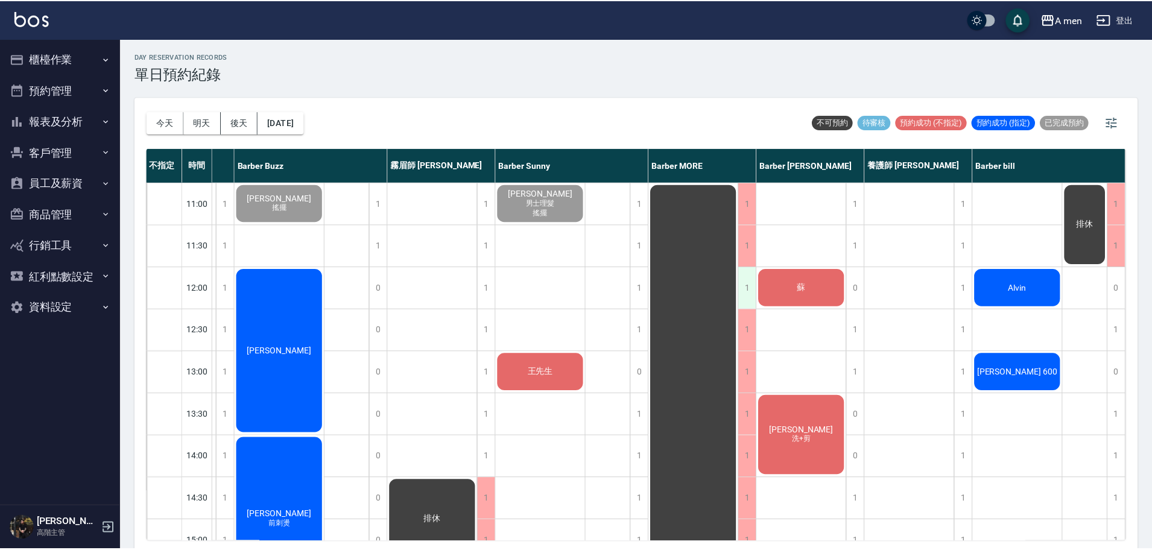
scroll to position [0, 201]
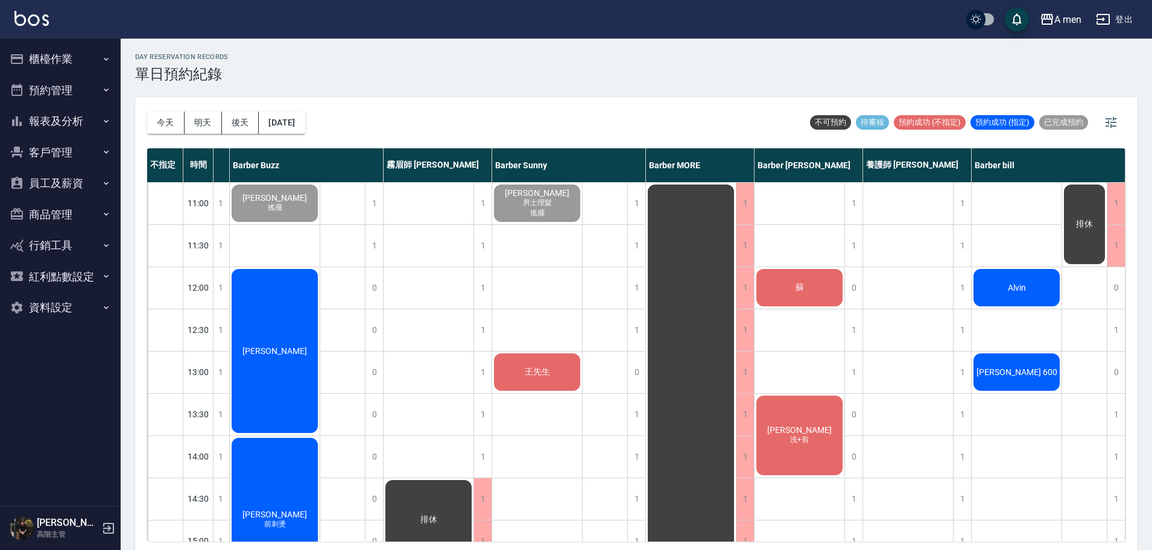
click at [799, 284] on span "蘇" at bounding box center [799, 287] width 13 height 11
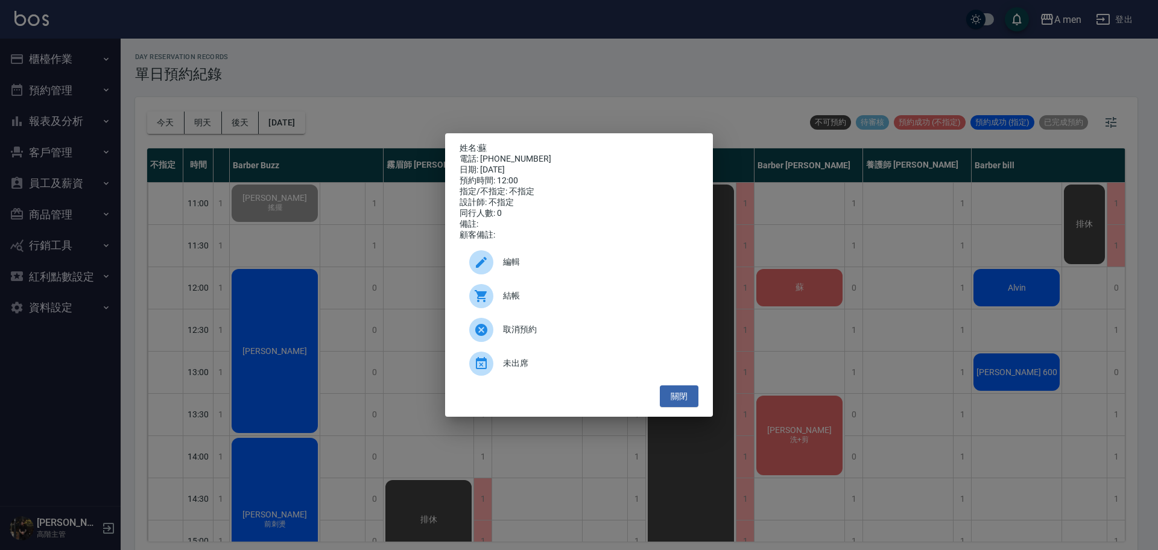
click at [541, 285] on div "結帳" at bounding box center [579, 296] width 239 height 34
click at [545, 260] on div "編輯" at bounding box center [579, 263] width 239 height 34
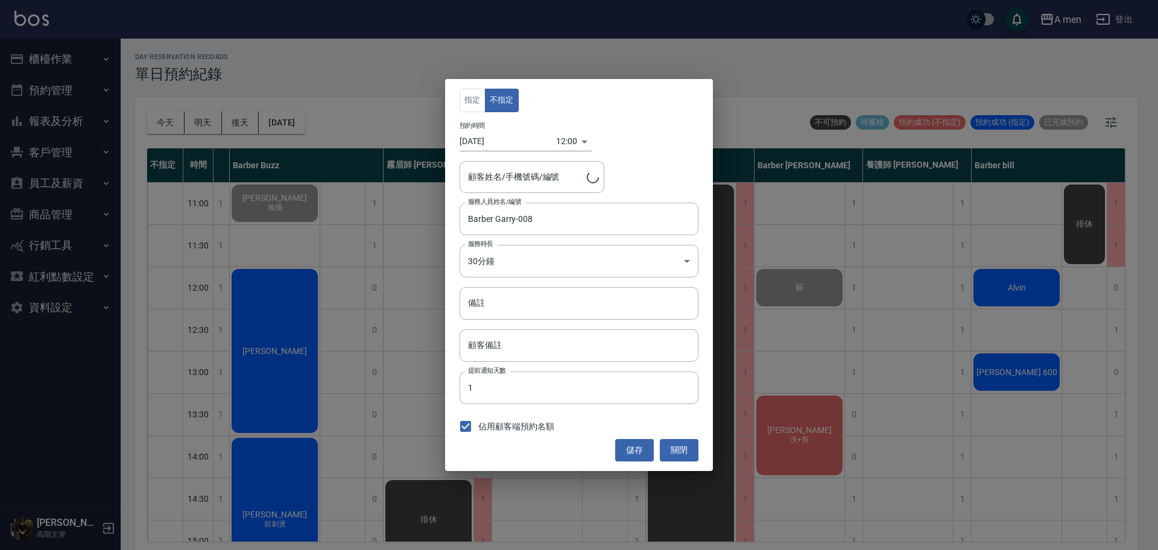
type input "蘇/0958523516"
click at [559, 306] on input "備註" at bounding box center [579, 303] width 239 height 33
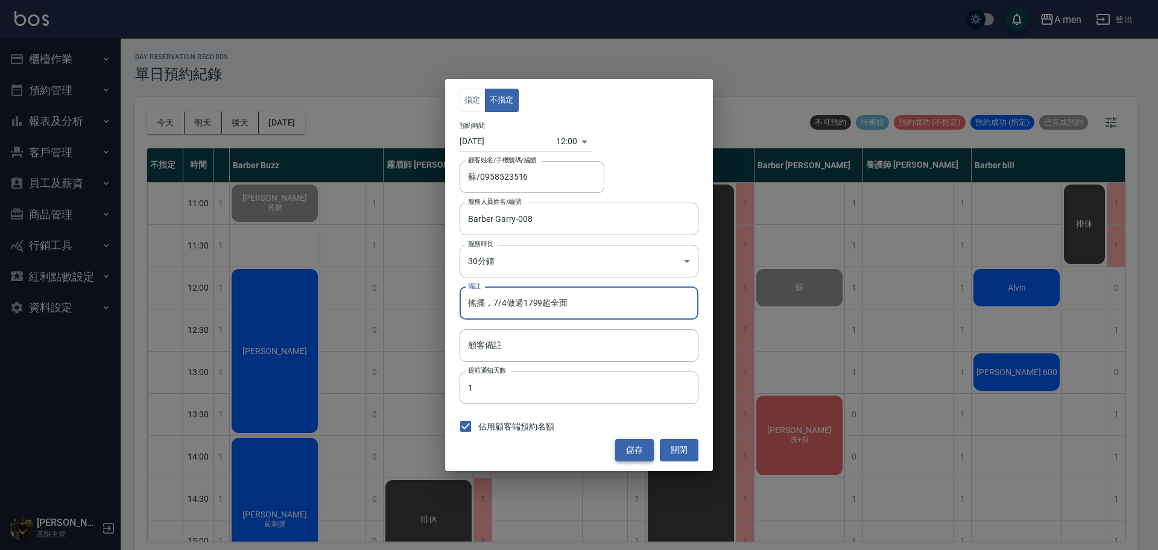
type input "搖擺，7/4做過1799超全面"
click at [635, 446] on button "儲存" at bounding box center [634, 450] width 39 height 22
drag, startPoint x: 594, startPoint y: 300, endPoint x: 445, endPoint y: 283, distance: 150.0
click at [445, 283] on div "指定 不指定 預約時間 2025/09/09 12:00 1757390400000 顧客姓名/手機號碼/編號 蘇/0958523516 顧客姓名/手機號碼/…" at bounding box center [579, 275] width 1158 height 550
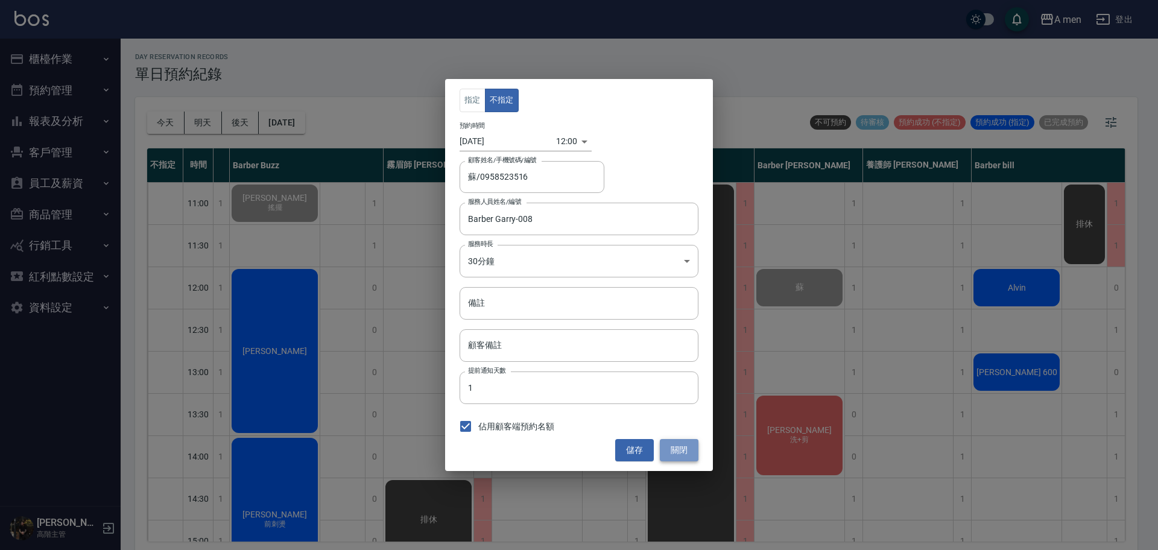
click at [676, 452] on button "關閉" at bounding box center [679, 450] width 39 height 22
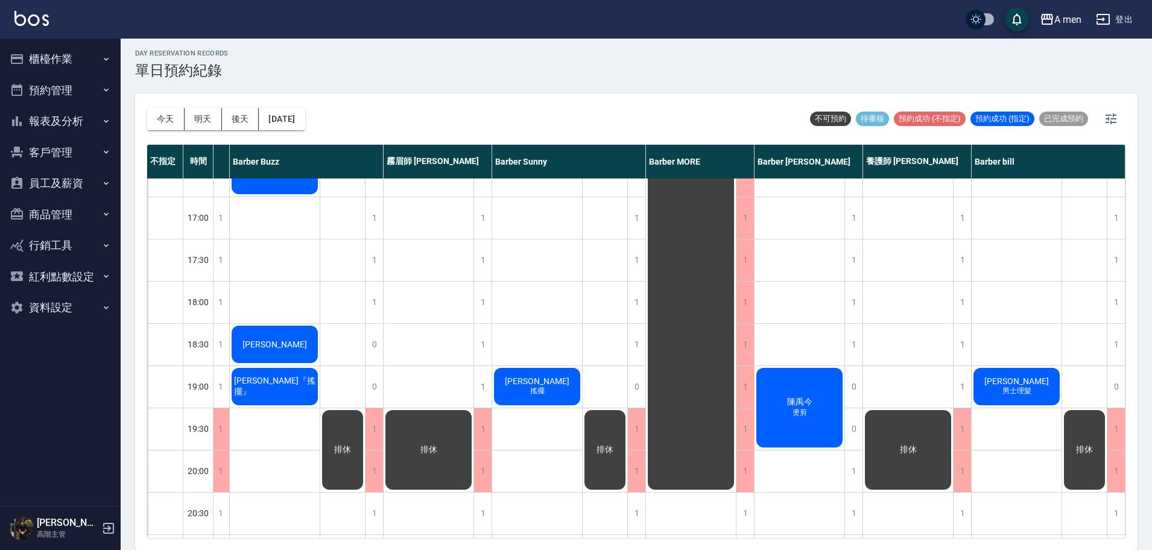
scroll to position [528, 201]
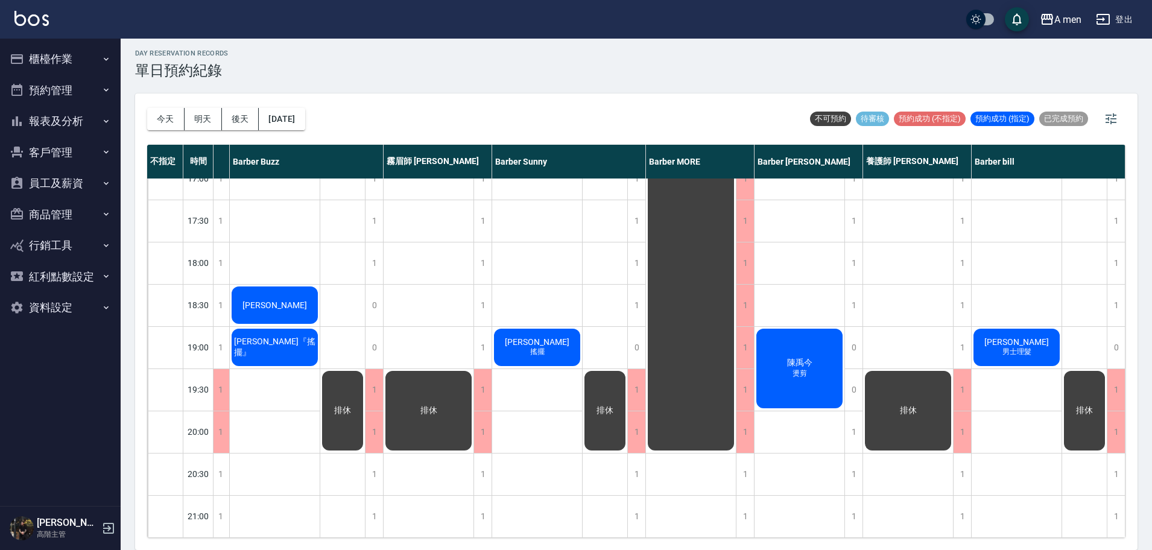
click at [293, 295] on div "[PERSON_NAME]" at bounding box center [275, 305] width 90 height 41
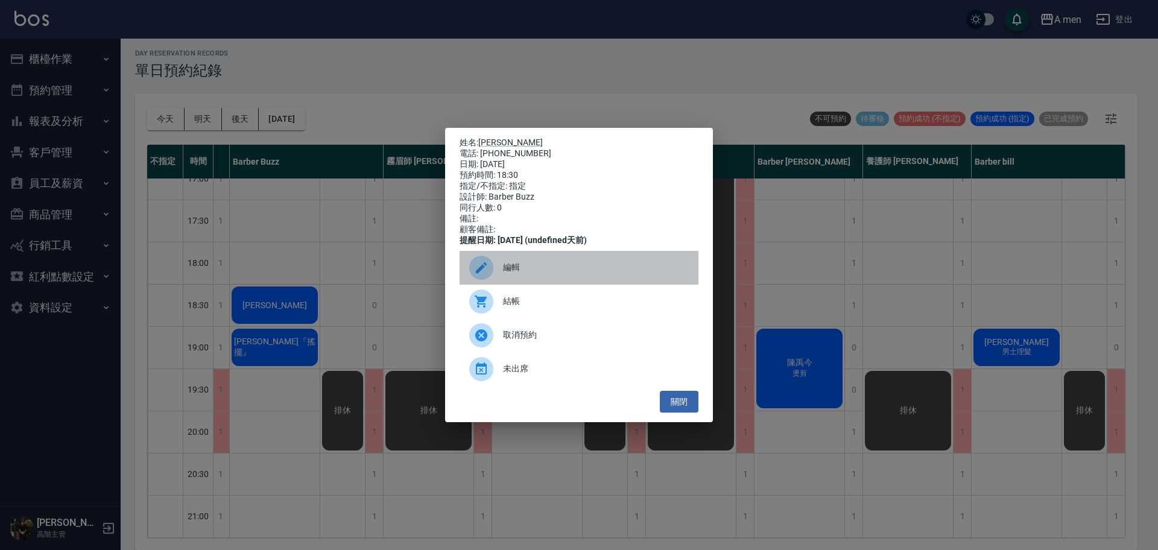
click at [527, 274] on span "編輯" at bounding box center [596, 267] width 186 height 13
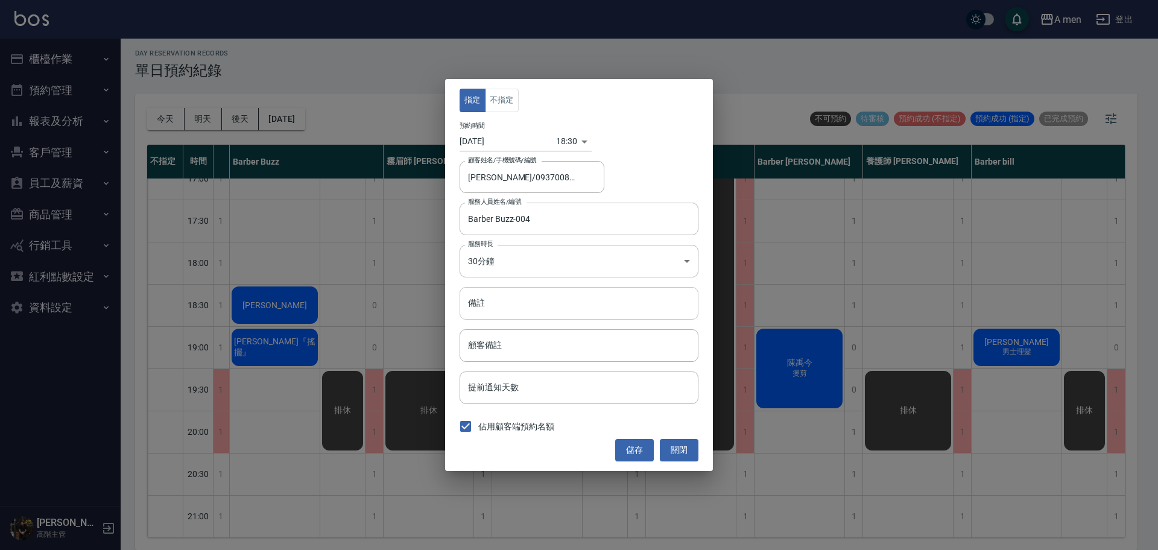
click at [520, 303] on input "備註" at bounding box center [579, 303] width 239 height 33
paste input "搖擺，7/4做過1799超全面"
type input "搖擺，7/4做過1799超全面"
click at [636, 453] on button "儲存" at bounding box center [634, 450] width 39 height 22
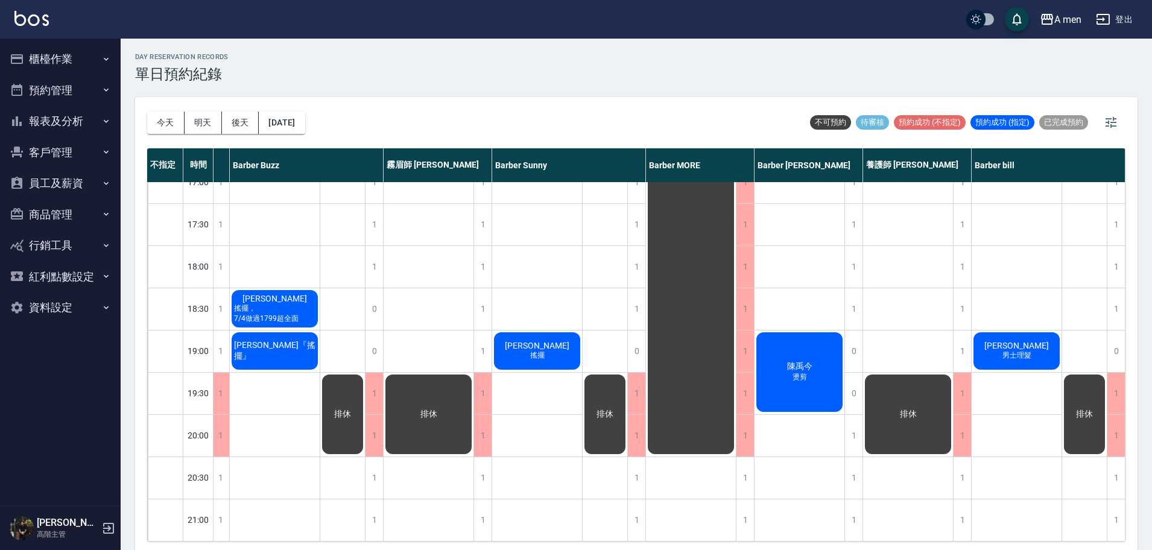
click at [1038, 358] on div "蔡先生 男士理髮" at bounding box center [1017, 351] width 90 height 41
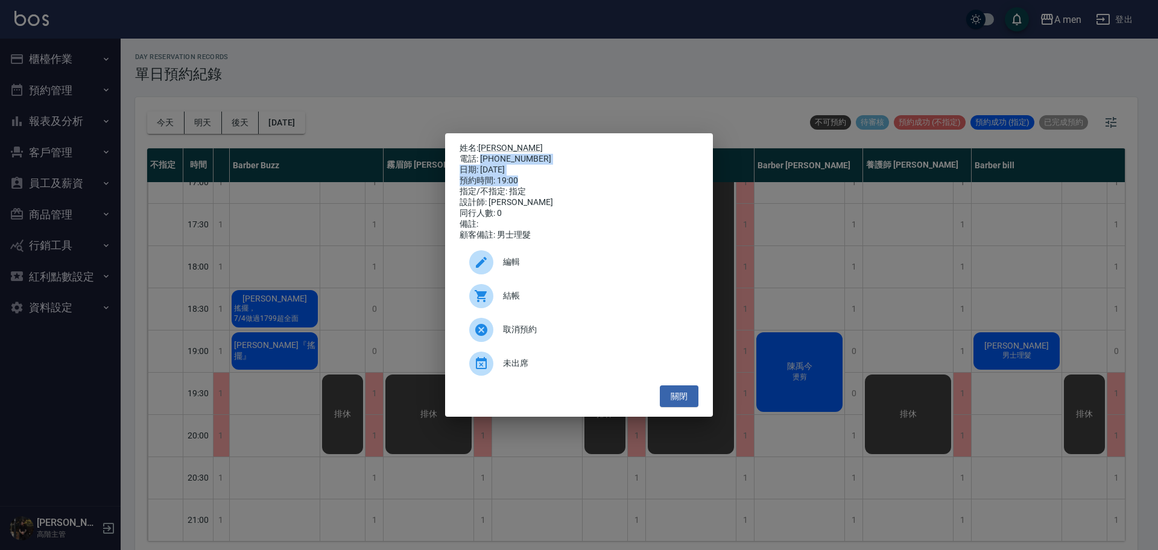
drag, startPoint x: 480, startPoint y: 153, endPoint x: 603, endPoint y: 174, distance: 124.8
click at [603, 174] on div "姓名: 蔡先生 電話: 0968739913 日期: 2025/09/09 預約時間: 19:00 指定/不指定: 指定 設計師: Barber bill 同…" at bounding box center [579, 192] width 239 height 98
click at [544, 182] on div "預約時間: 19:00" at bounding box center [579, 181] width 239 height 11
drag, startPoint x: 480, startPoint y: 157, endPoint x: 539, endPoint y: 158, distance: 59.1
click at [539, 158] on div "電話: 0968739913" at bounding box center [579, 159] width 239 height 11
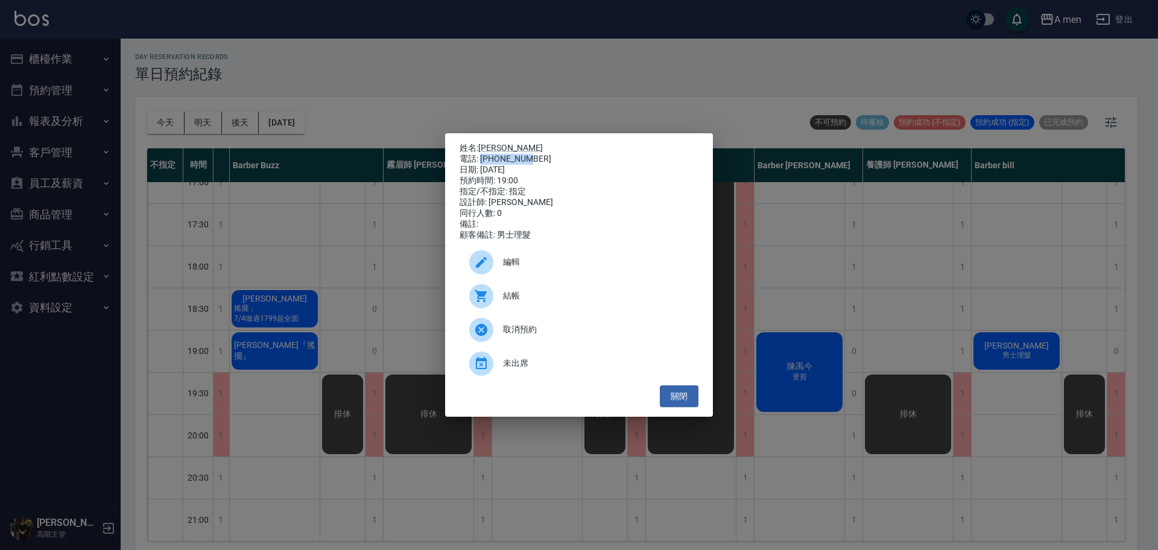
copy div "0968739913"
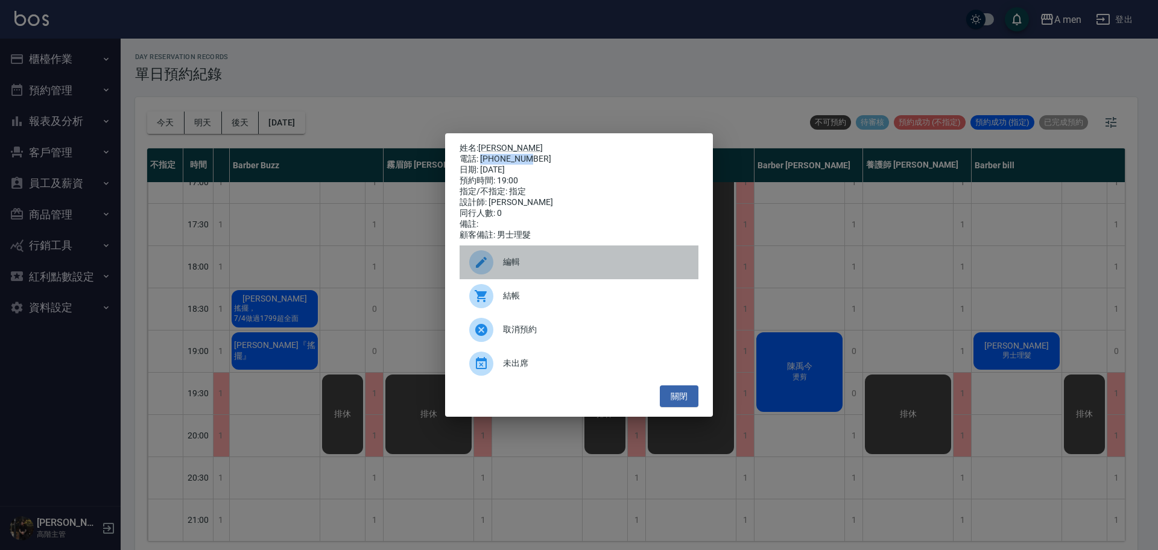
click at [560, 261] on div "編輯" at bounding box center [579, 263] width 239 height 34
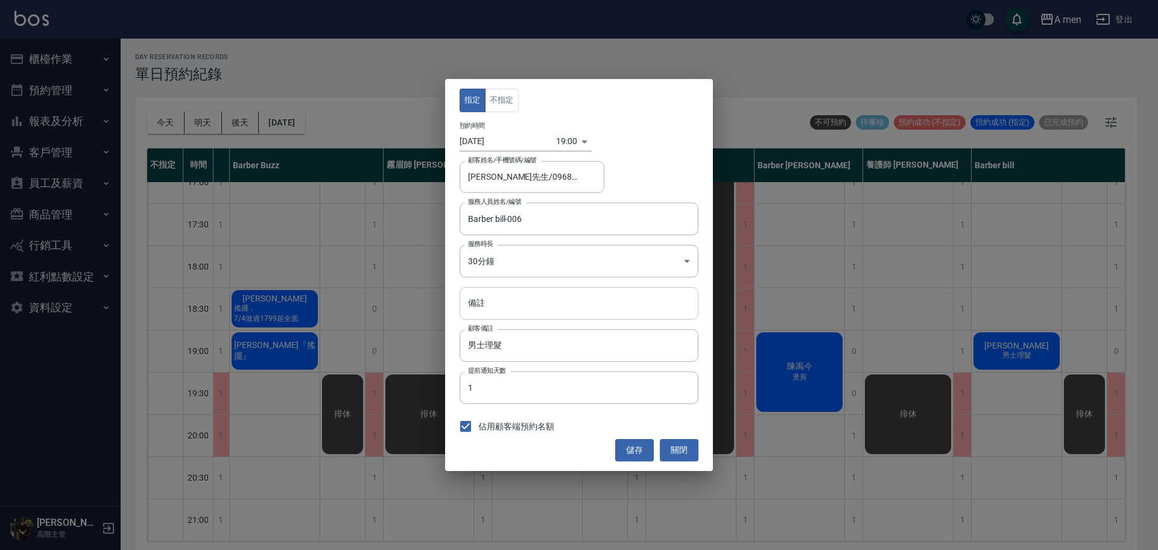
click at [574, 314] on input "備註" at bounding box center [579, 303] width 239 height 33
type input "前四次單剪"
click at [642, 448] on button "儲存" at bounding box center [634, 450] width 39 height 22
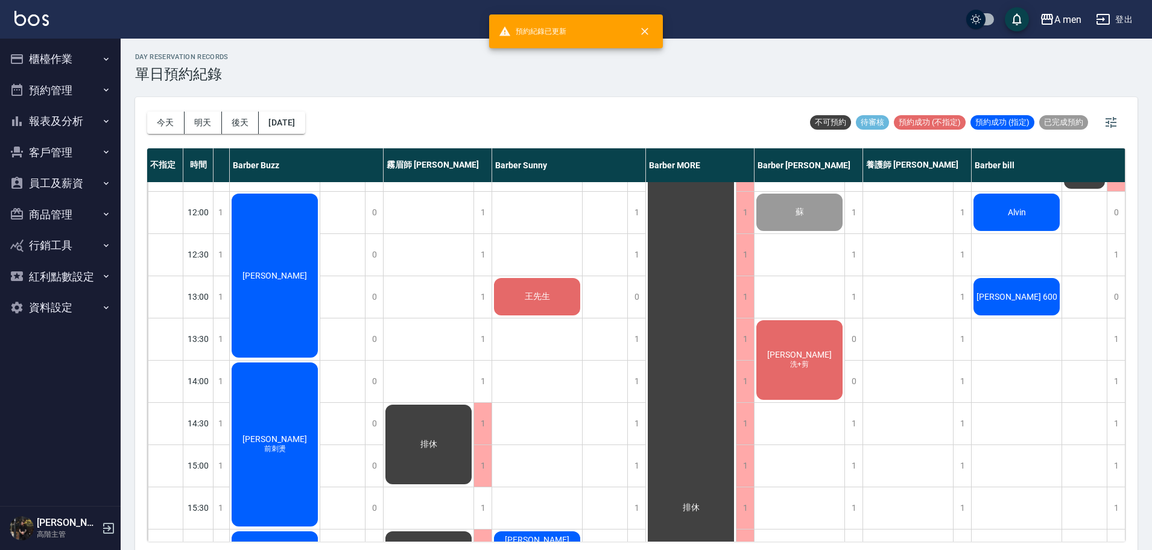
scroll to position [0, 201]
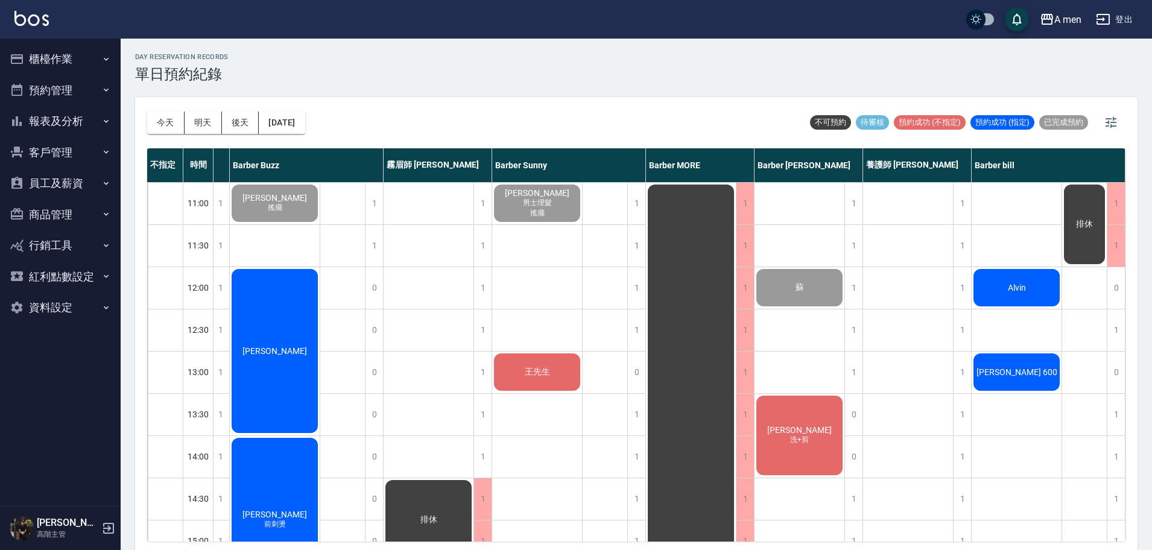
click at [1026, 367] on span "Albert 600" at bounding box center [1017, 372] width 86 height 10
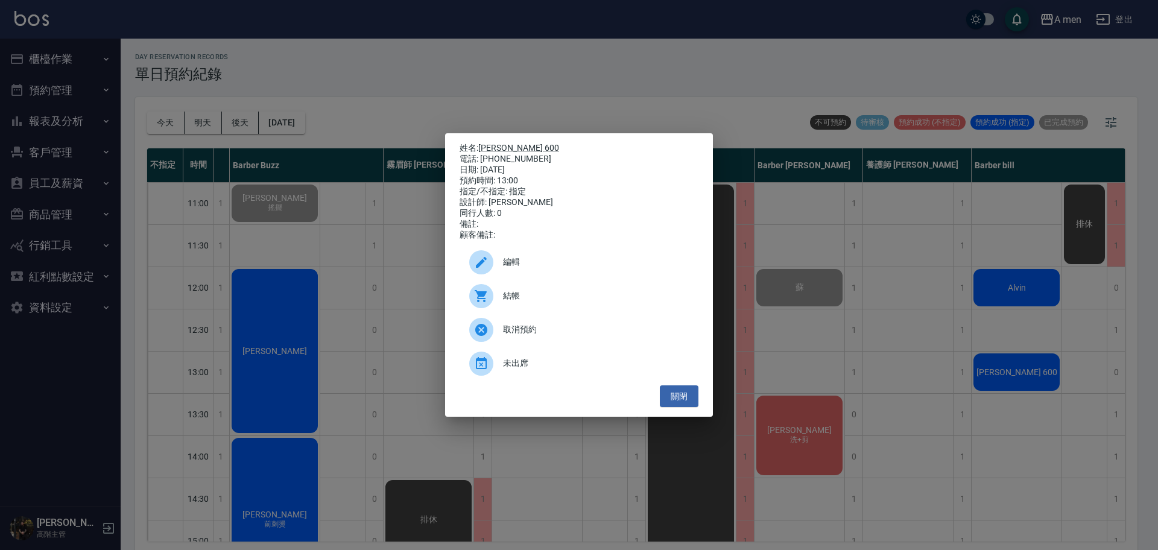
drag, startPoint x: 481, startPoint y: 153, endPoint x: 585, endPoint y: 162, distance: 103.6
click at [585, 162] on div "姓名: Albert 600 電話: 0921928401 日期: 2025/09/09 預約時間: 13:00 指定/不指定: 指定 設計師: Barber…" at bounding box center [579, 192] width 239 height 98
click at [529, 165] on div "日期: 2025/09/09" at bounding box center [579, 170] width 239 height 11
drag, startPoint x: 481, startPoint y: 154, endPoint x: 541, endPoint y: 154, distance: 59.1
click at [541, 154] on div "電話: 0921928401" at bounding box center [579, 159] width 239 height 11
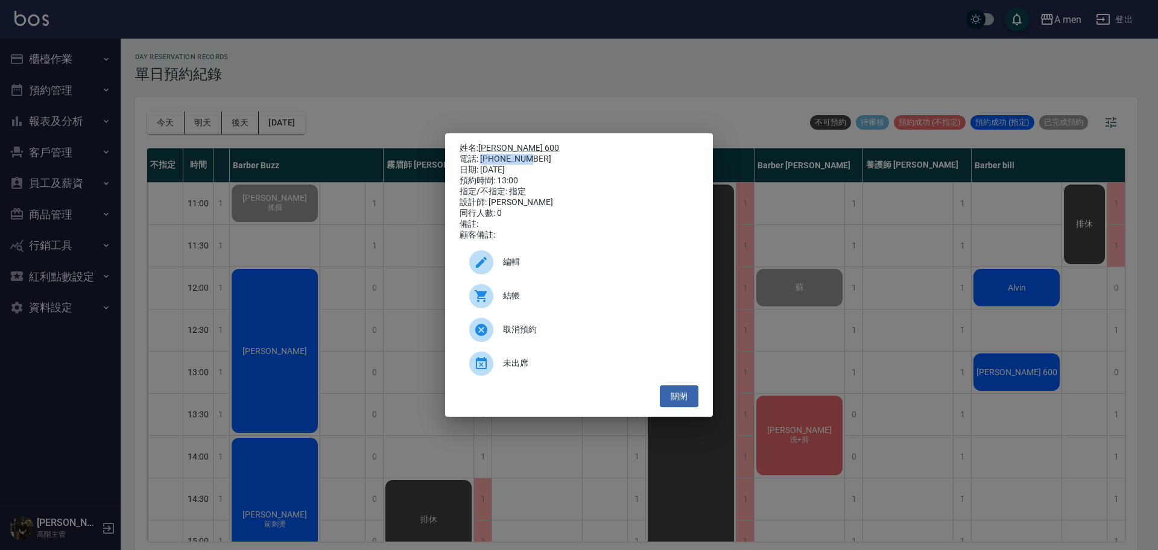
copy div "0921928401"
click at [606, 154] on div "電話: 0921928401" at bounding box center [579, 159] width 239 height 11
click at [691, 402] on button "關閉" at bounding box center [679, 397] width 39 height 22
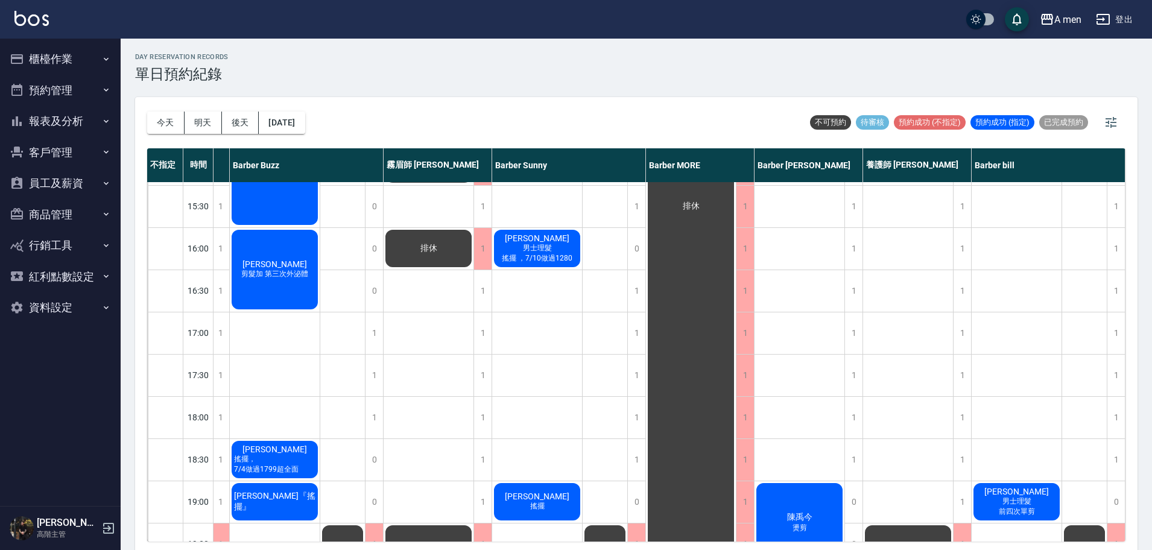
scroll to position [528, 201]
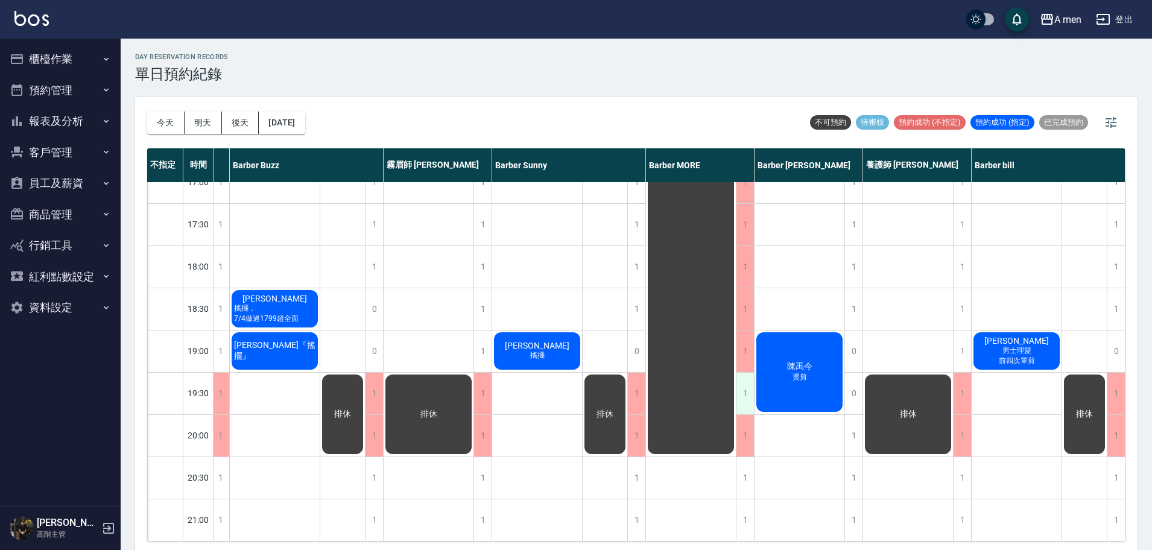
click at [749, 374] on div "1" at bounding box center [745, 394] width 18 height 42
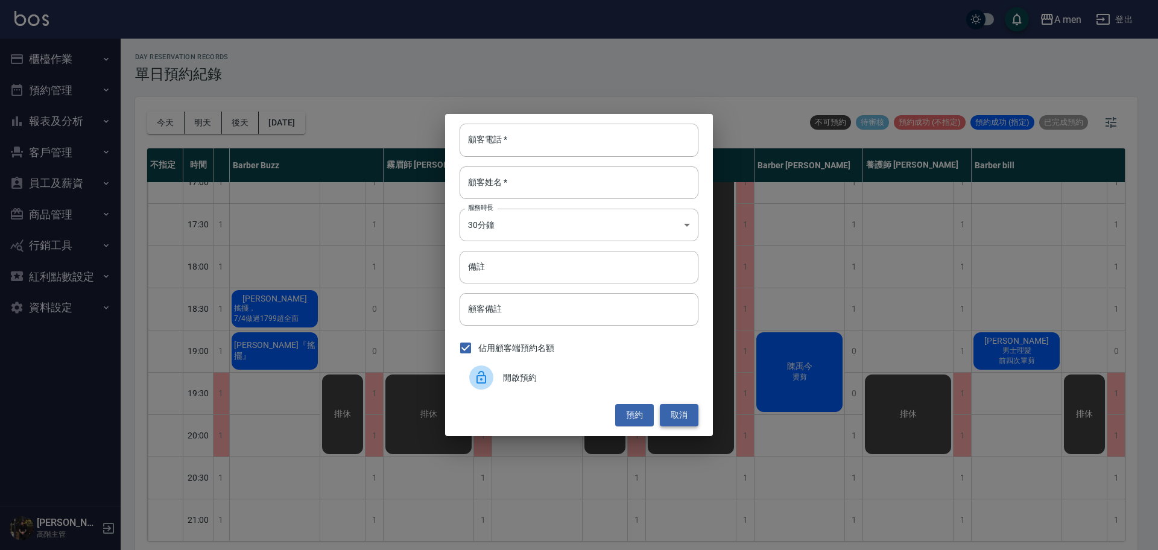
click at [695, 418] on button "取消" at bounding box center [679, 415] width 39 height 22
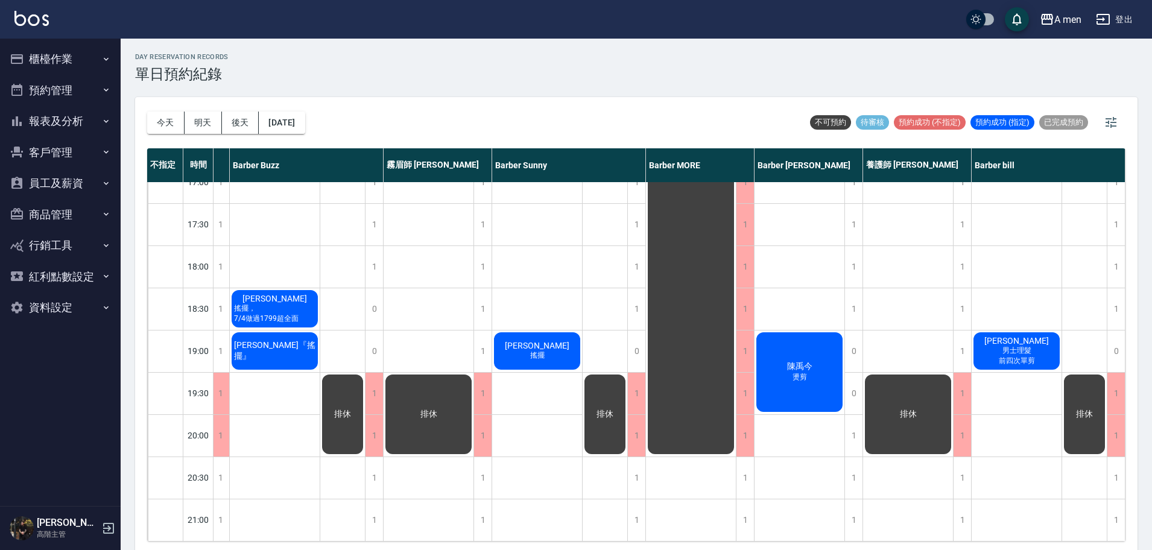
click at [834, 351] on div "陳禹今 燙剪" at bounding box center [800, 372] width 90 height 83
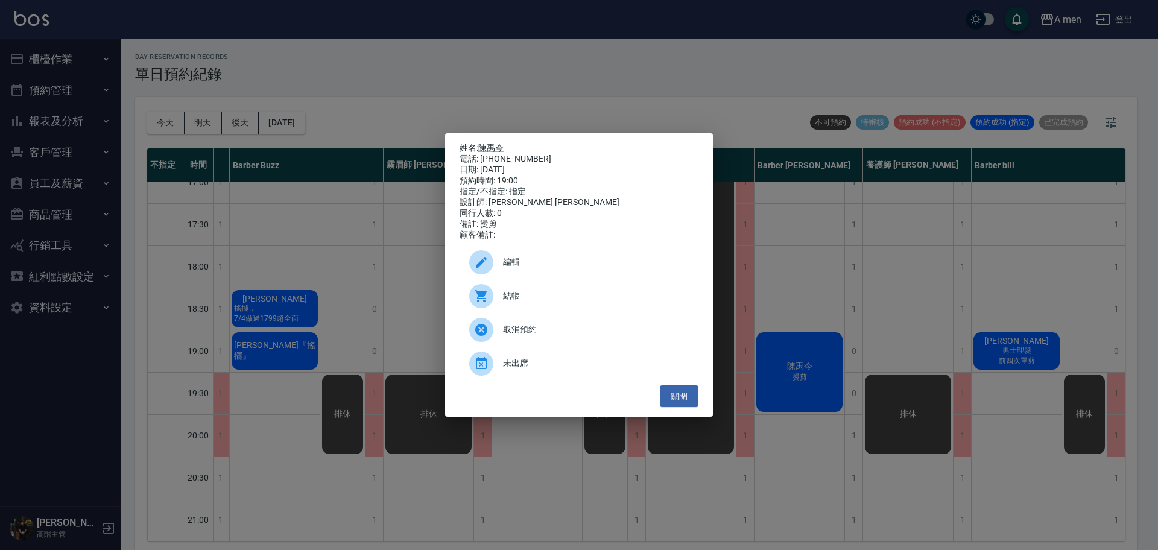
drag, startPoint x: 480, startPoint y: 154, endPoint x: 544, endPoint y: 162, distance: 64.4
click at [544, 162] on div "姓名: 陳禹今 電話: 0911626263 日期: 2025/09/09 預約時間: 19:00 指定/不指定: 指定 設計師: Barber Garry …" at bounding box center [579, 192] width 239 height 98
click at [545, 165] on div "日期: 2025/09/09" at bounding box center [579, 170] width 239 height 11
drag, startPoint x: 481, startPoint y: 156, endPoint x: 533, endPoint y: 154, distance: 51.9
click at [533, 154] on div "電話: 0911626263" at bounding box center [579, 159] width 239 height 11
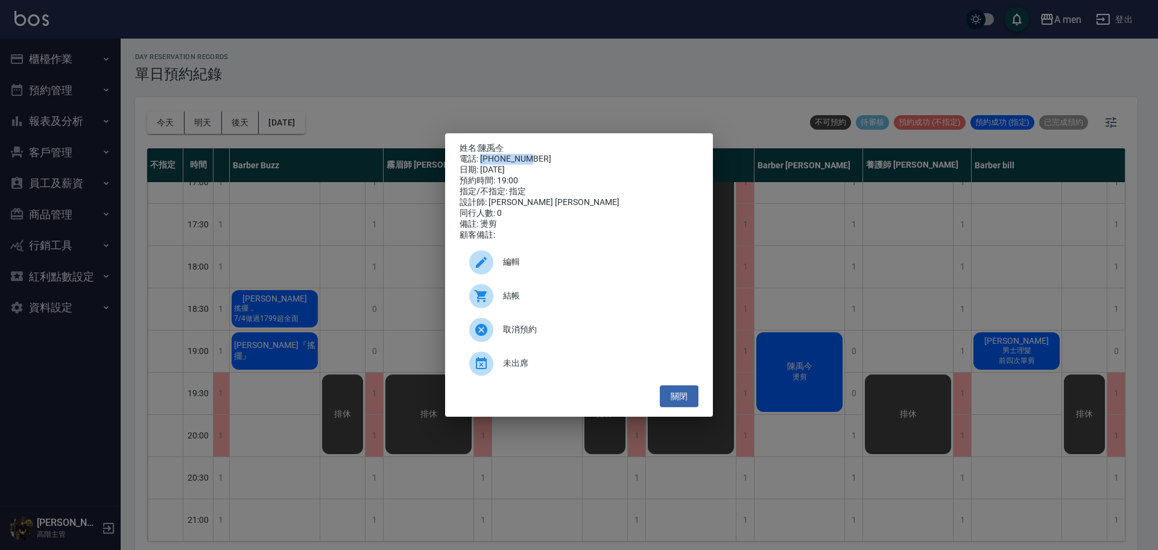
copy div "0911626263"
click at [673, 397] on button "關閉" at bounding box center [679, 397] width 39 height 22
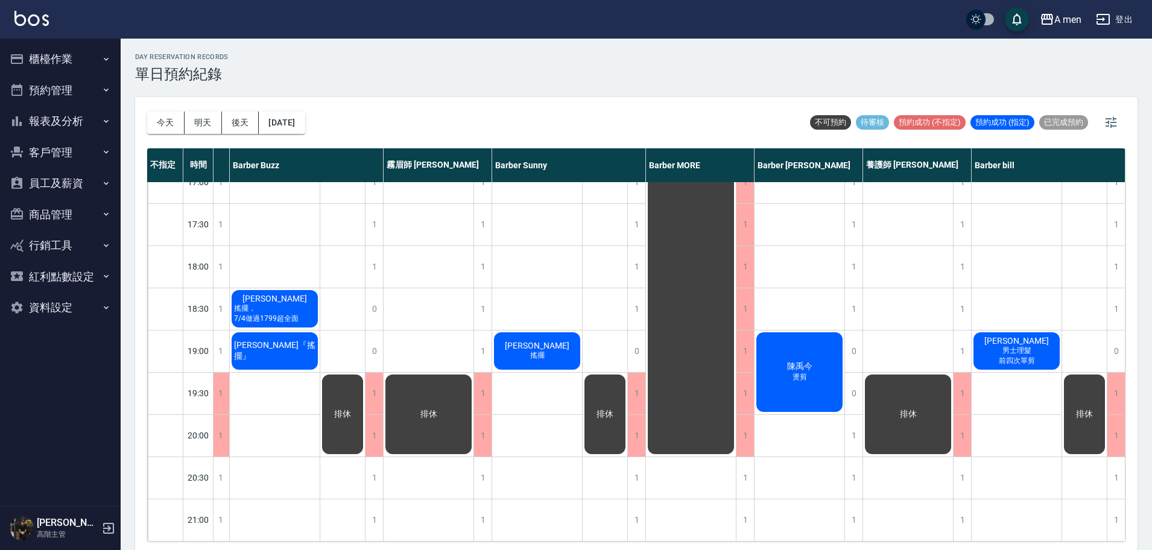
click at [802, 377] on span "燙剪" at bounding box center [799, 377] width 19 height 10
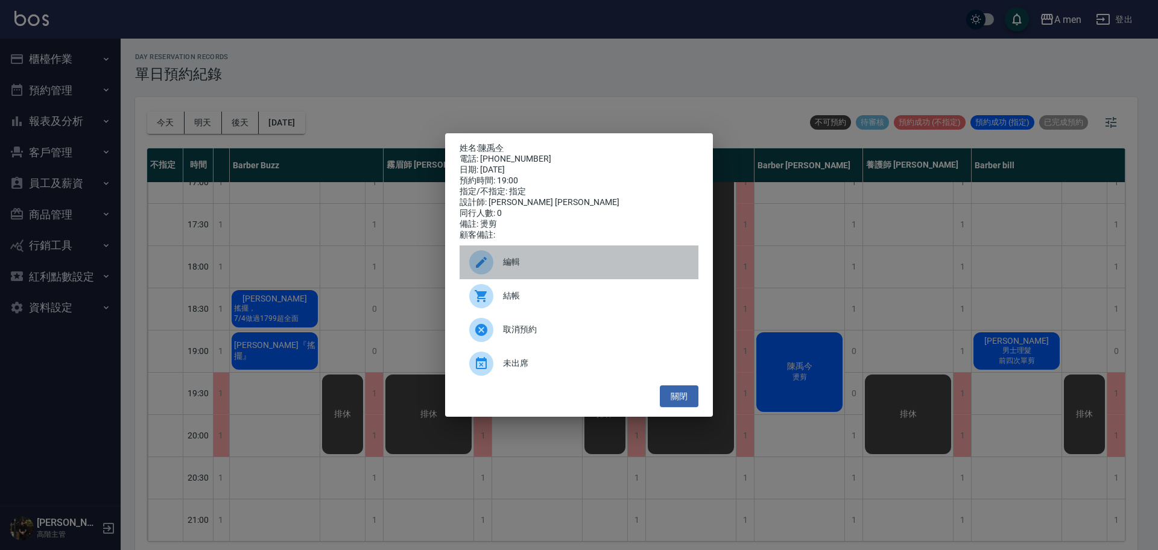
click at [570, 268] on span "編輯" at bounding box center [596, 262] width 186 height 13
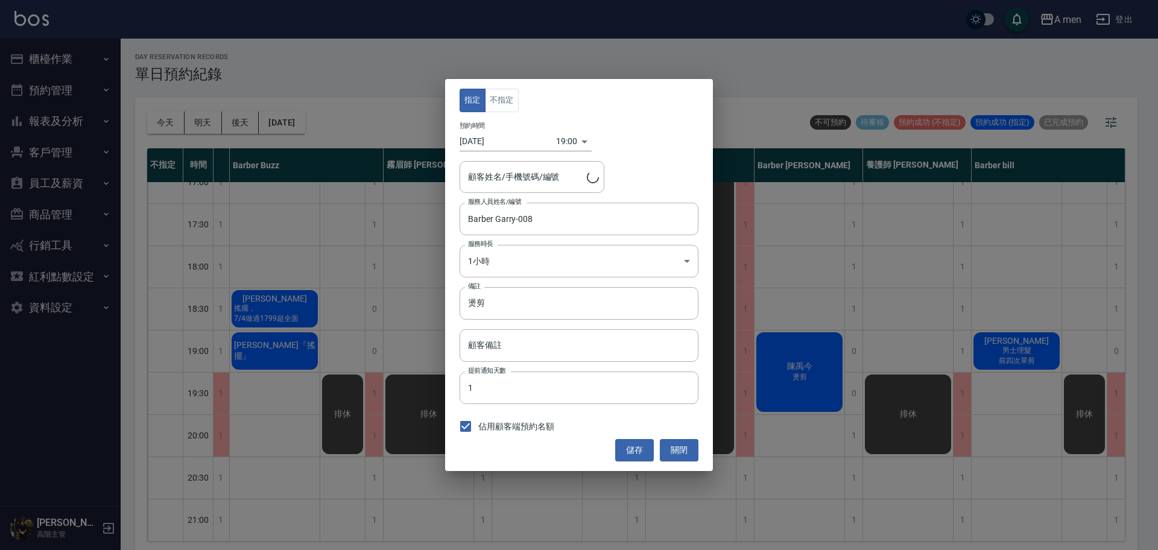
type input "陳禹今/0911626263"
click at [507, 309] on input "燙剪" at bounding box center [579, 303] width 239 height 33
type input "燙剪，上次8/14燙"
click at [629, 446] on button "儲存" at bounding box center [634, 450] width 39 height 22
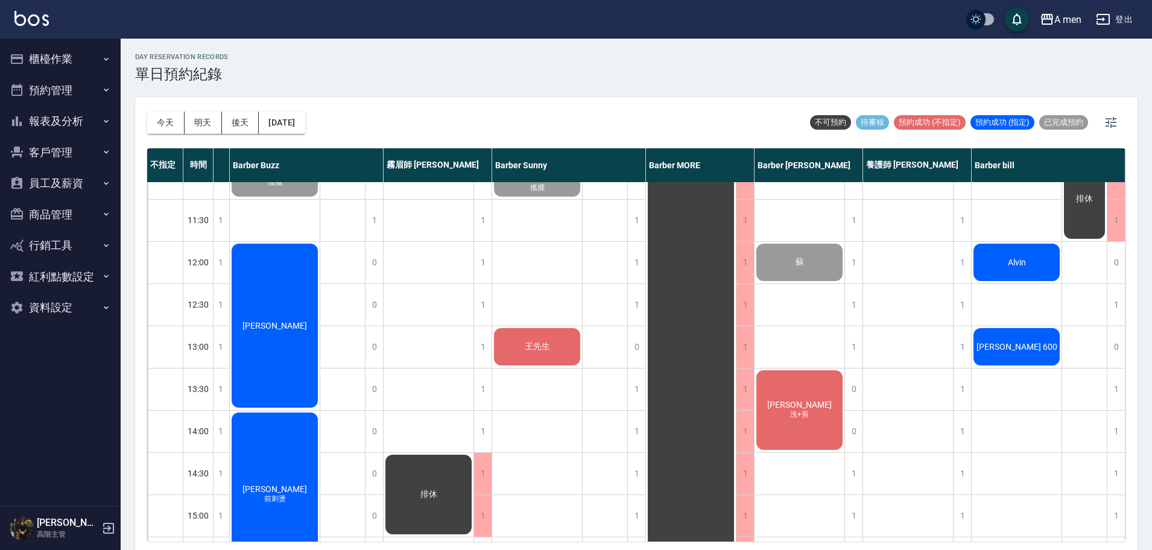
scroll to position [0, 201]
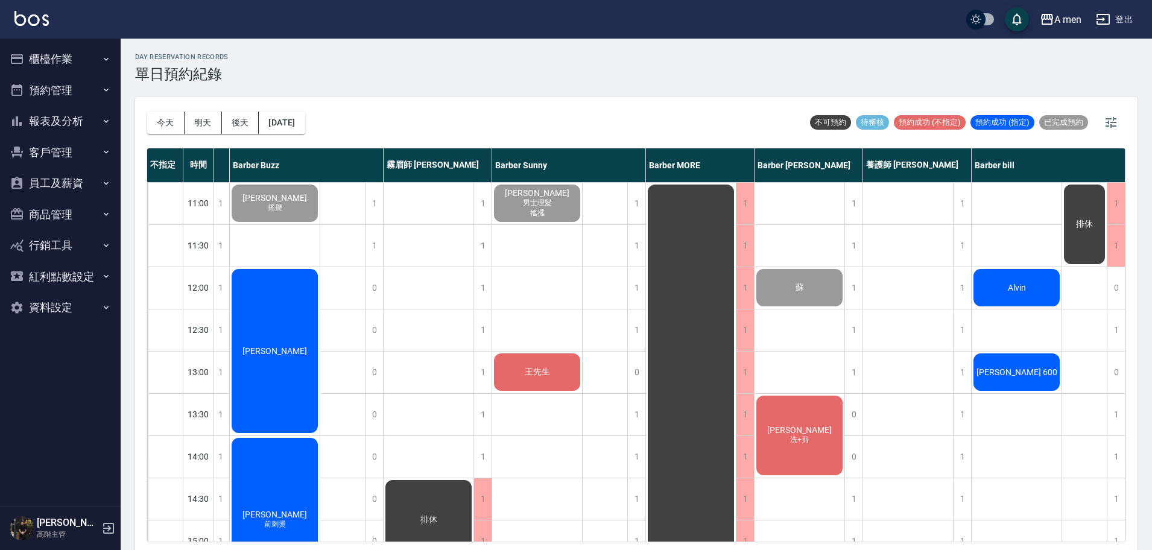
click at [804, 428] on span "[PERSON_NAME]" at bounding box center [799, 430] width 69 height 10
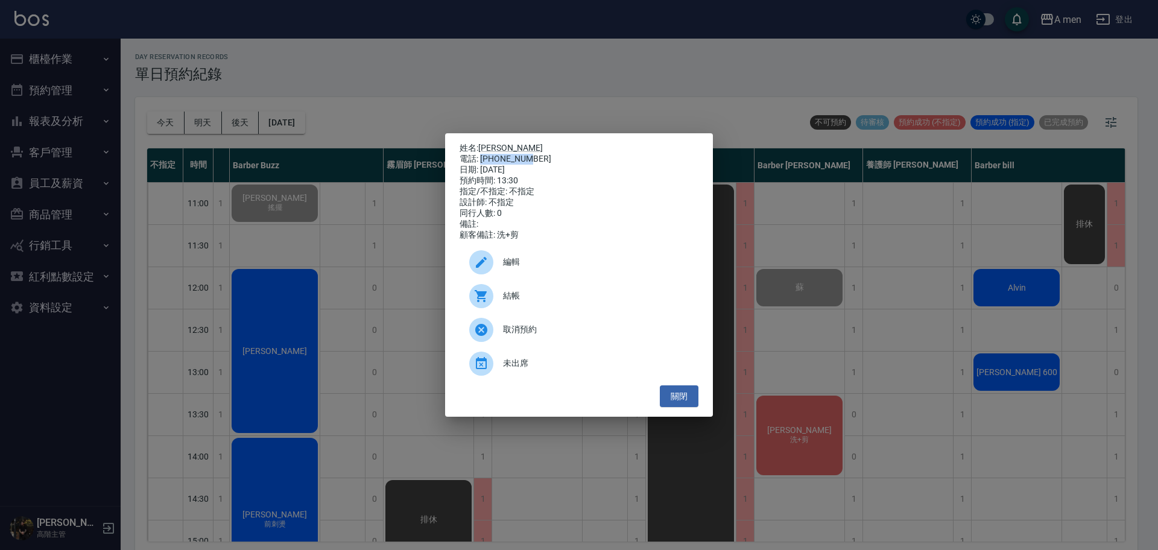
drag, startPoint x: 481, startPoint y: 157, endPoint x: 541, endPoint y: 160, distance: 60.4
click at [541, 160] on div "電話: 0978715290" at bounding box center [579, 159] width 239 height 11
copy div "0978715290"
click at [693, 408] on button "關閉" at bounding box center [679, 397] width 39 height 22
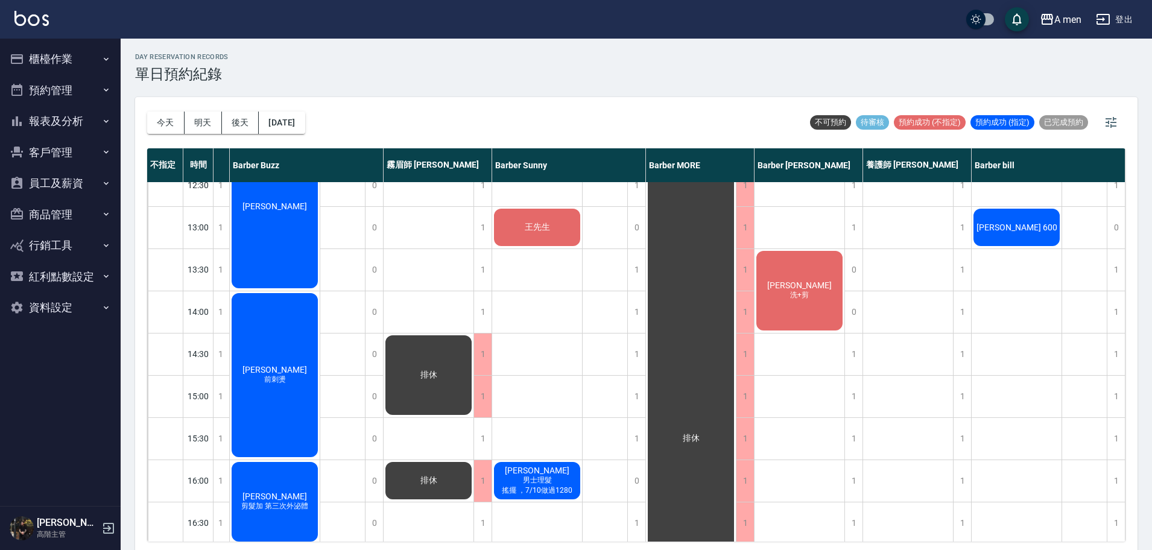
scroll to position [0, 207]
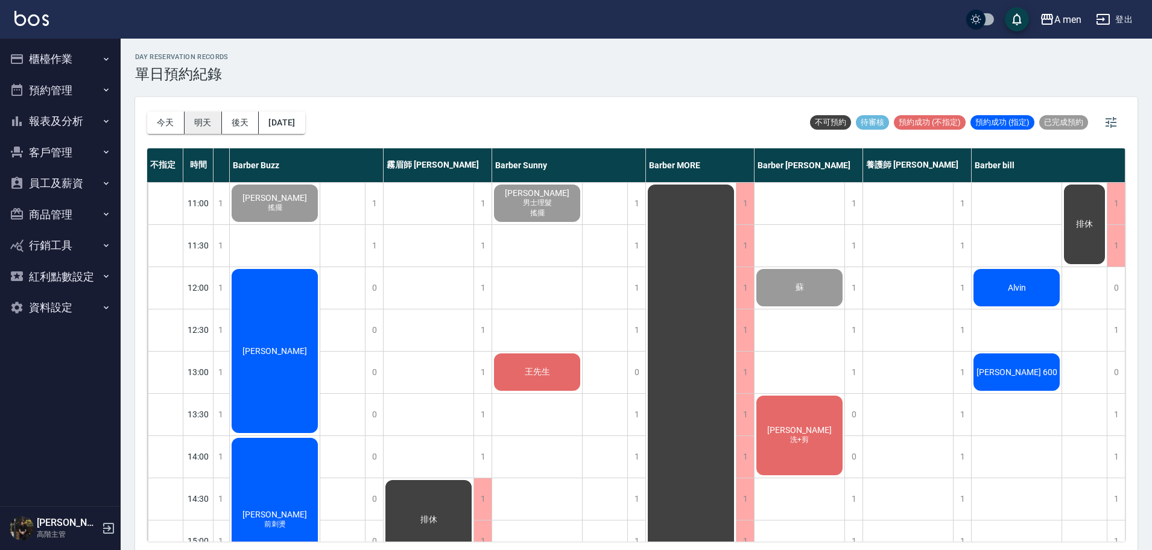
click at [208, 122] on button "明天" at bounding box center [203, 123] width 37 height 22
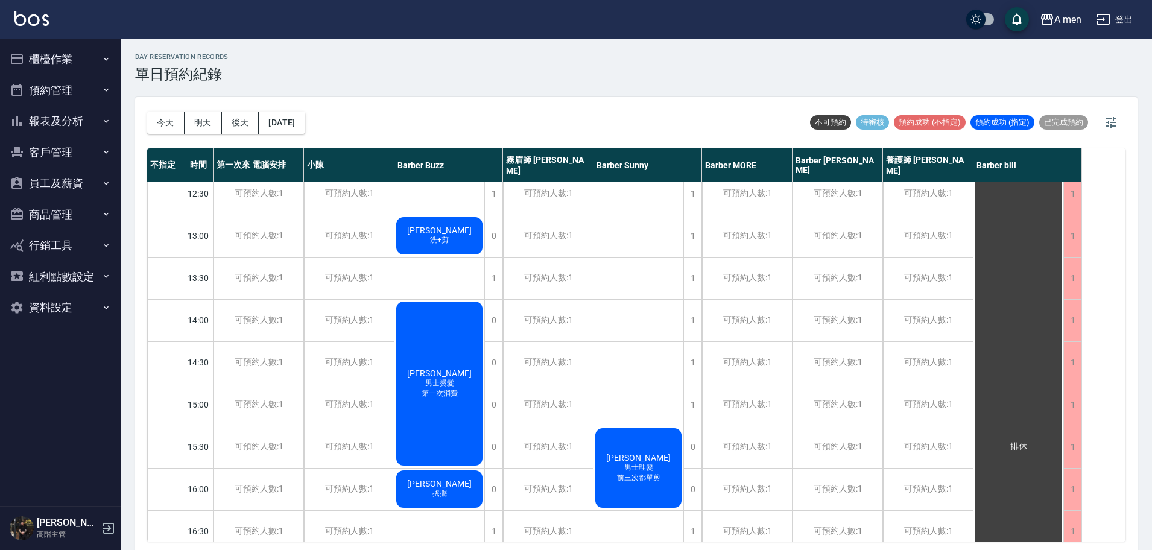
scroll to position [75, 0]
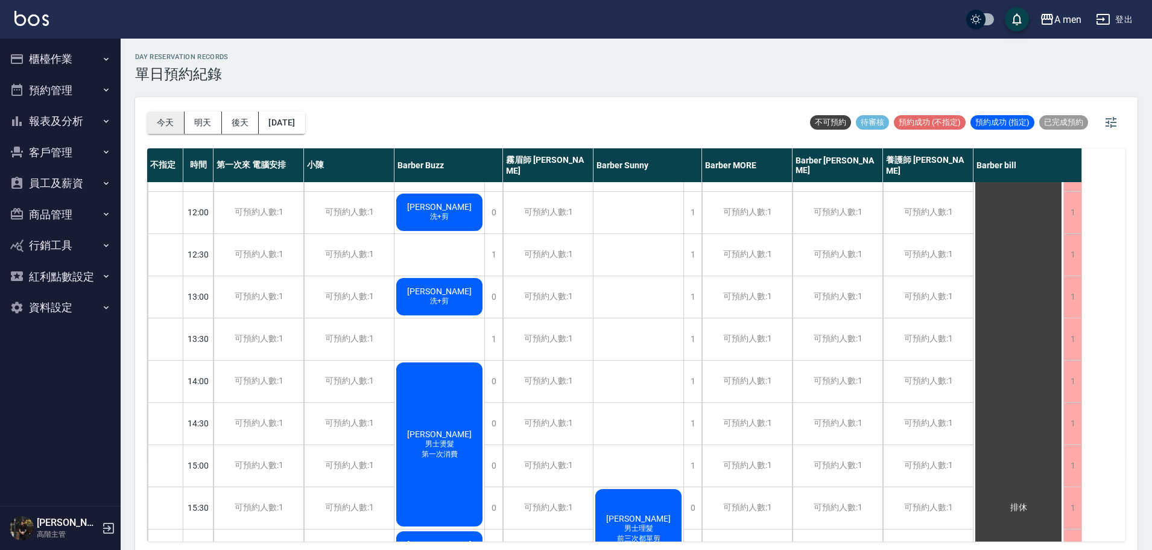
click at [167, 126] on button "今天" at bounding box center [165, 123] width 37 height 22
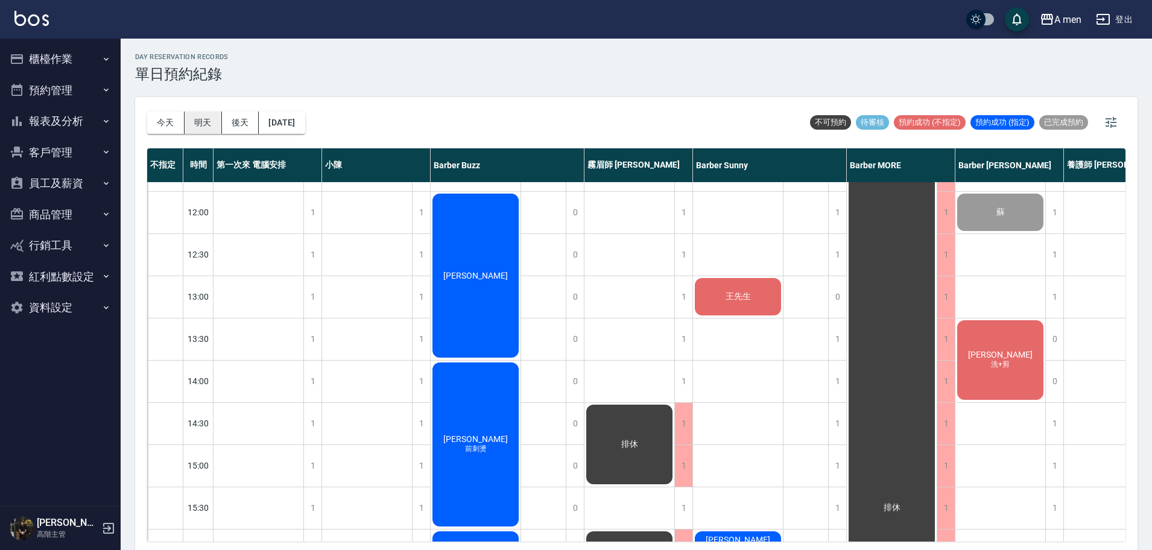
click at [198, 128] on button "明天" at bounding box center [203, 123] width 37 height 22
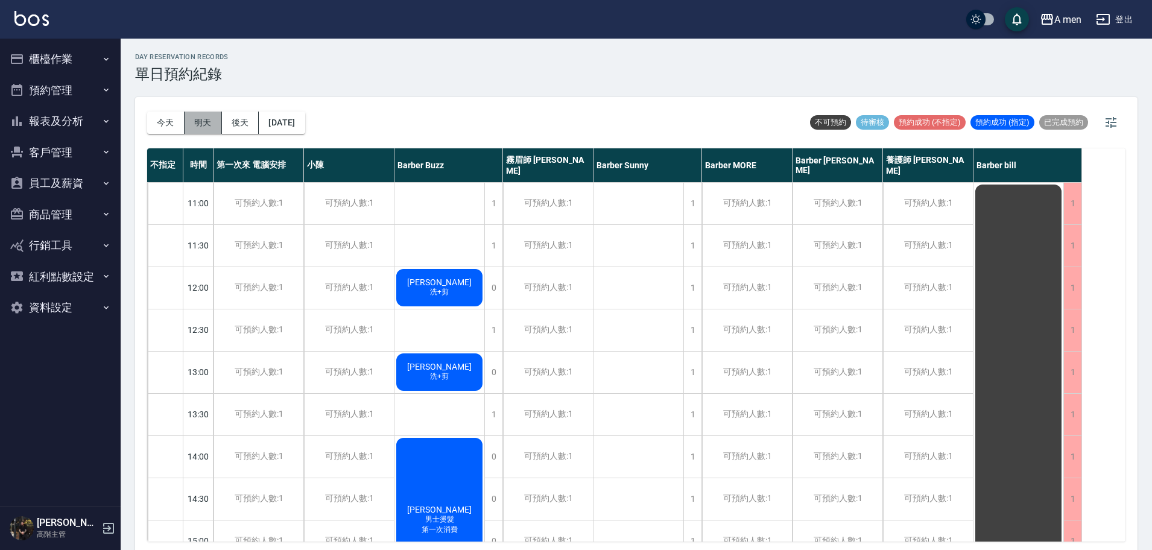
click at [207, 119] on button "明天" at bounding box center [203, 123] width 37 height 22
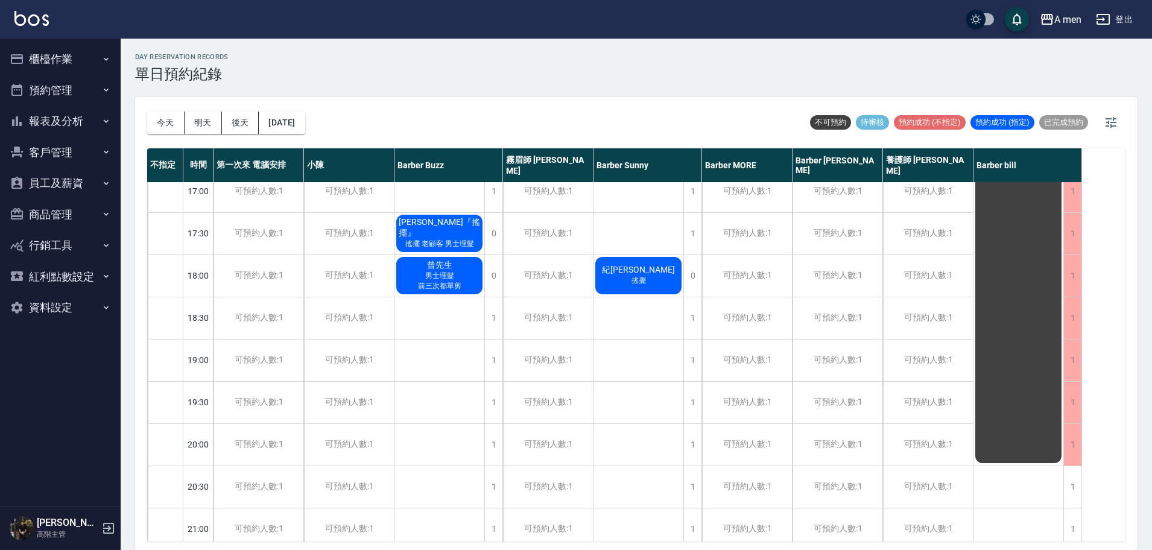
scroll to position [528, 0]
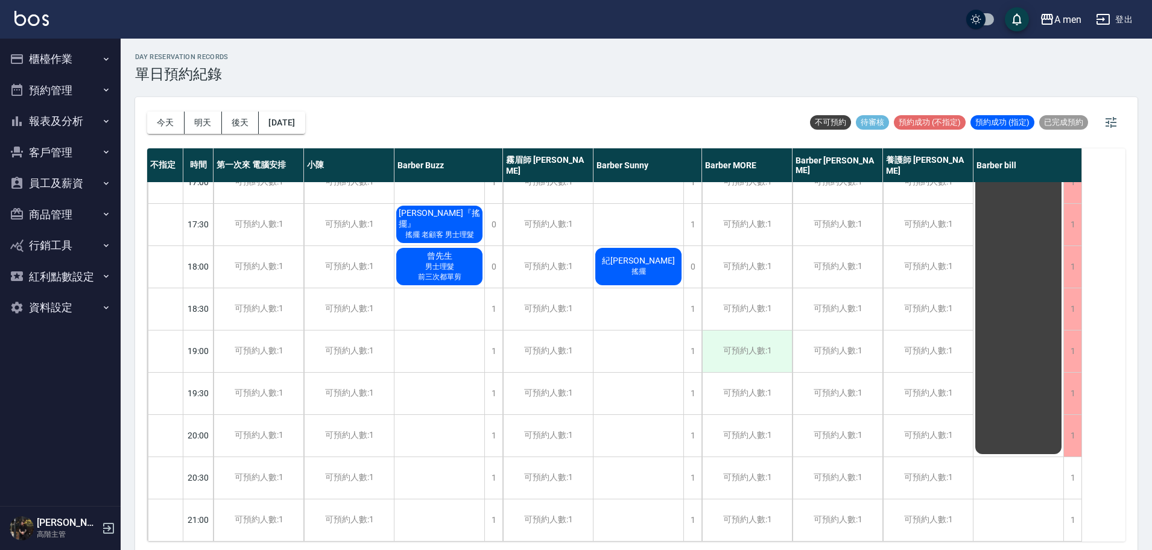
click at [751, 354] on div "可預約人數:1" at bounding box center [747, 352] width 90 height 42
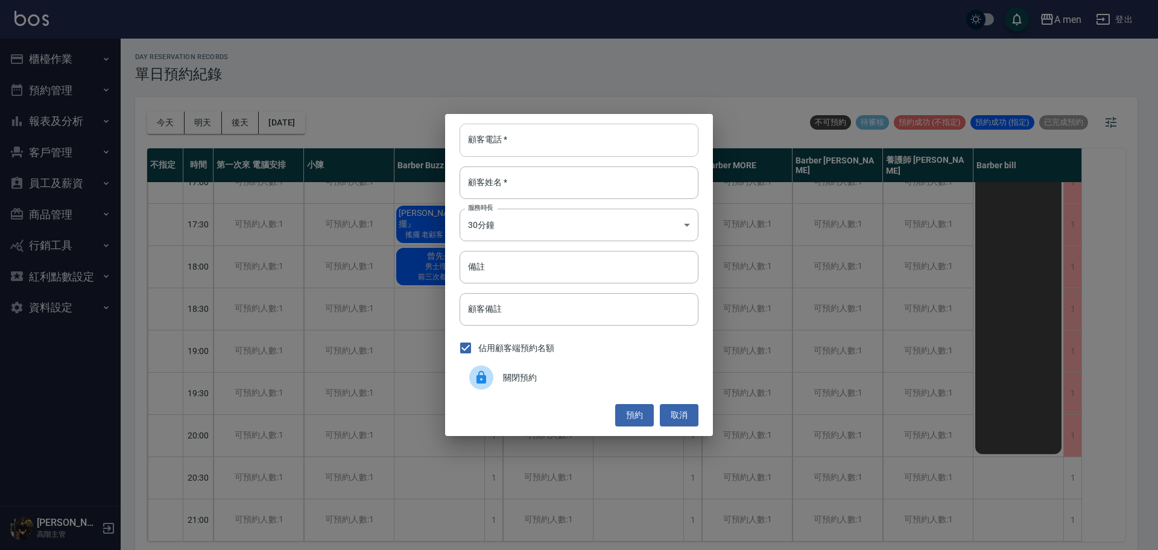
click at [527, 137] on input "顧客電話   *" at bounding box center [579, 140] width 239 height 33
type input "0923572800"
click at [538, 196] on input "顧客姓名   *" at bounding box center [579, 183] width 239 height 33
type input "[PERSON_NAME]"
click at [537, 262] on input "備註" at bounding box center [579, 267] width 239 height 33
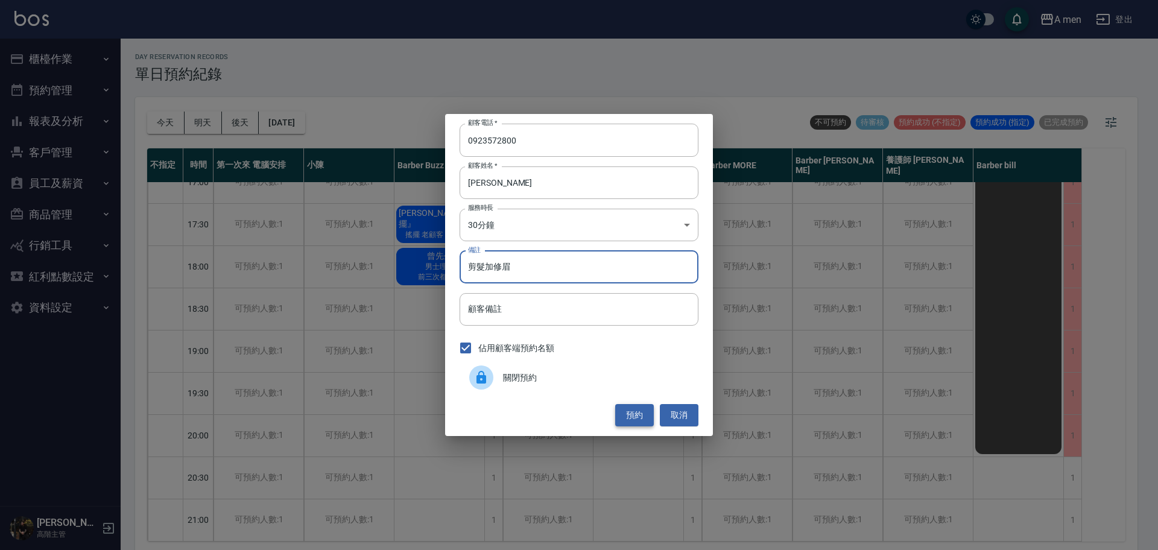
type input "剪髮加修眉"
click at [626, 413] on button "預約" at bounding box center [634, 415] width 39 height 22
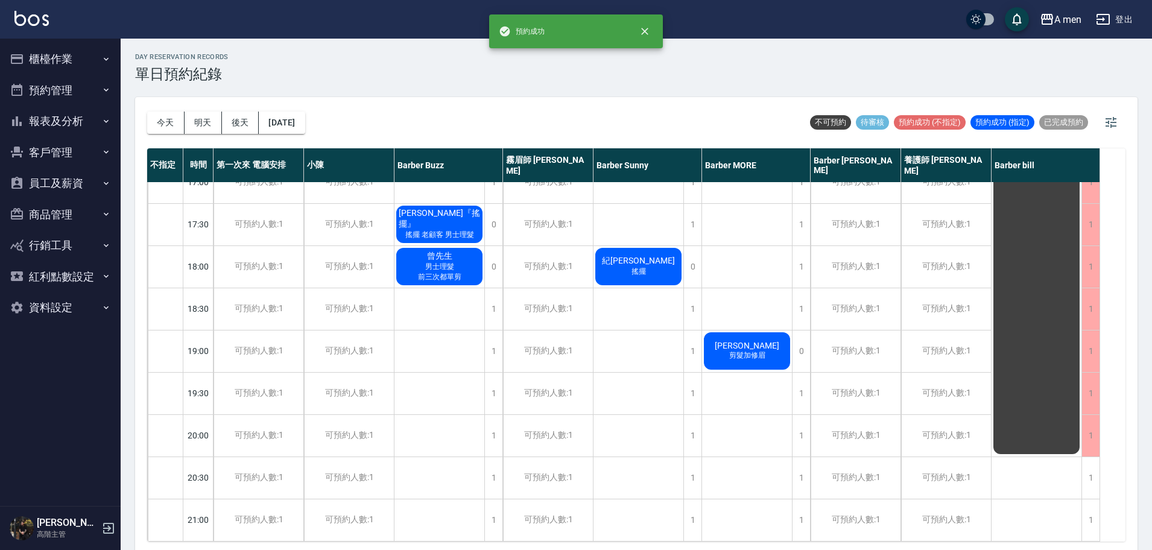
click at [775, 360] on div "潘信翰 剪髮加修眉" at bounding box center [747, 351] width 90 height 41
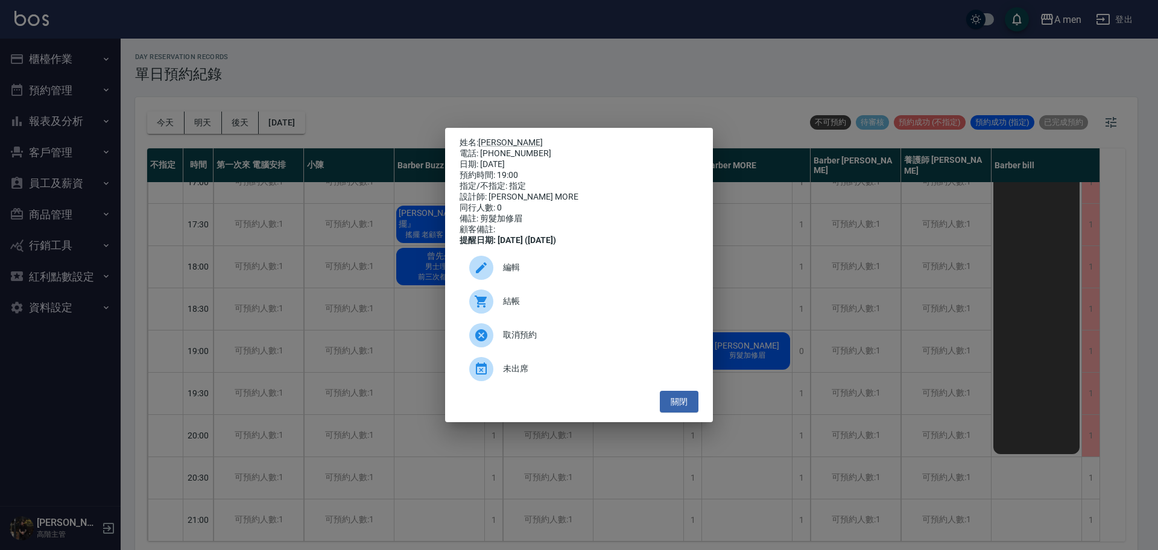
click at [568, 274] on span "編輯" at bounding box center [596, 267] width 186 height 13
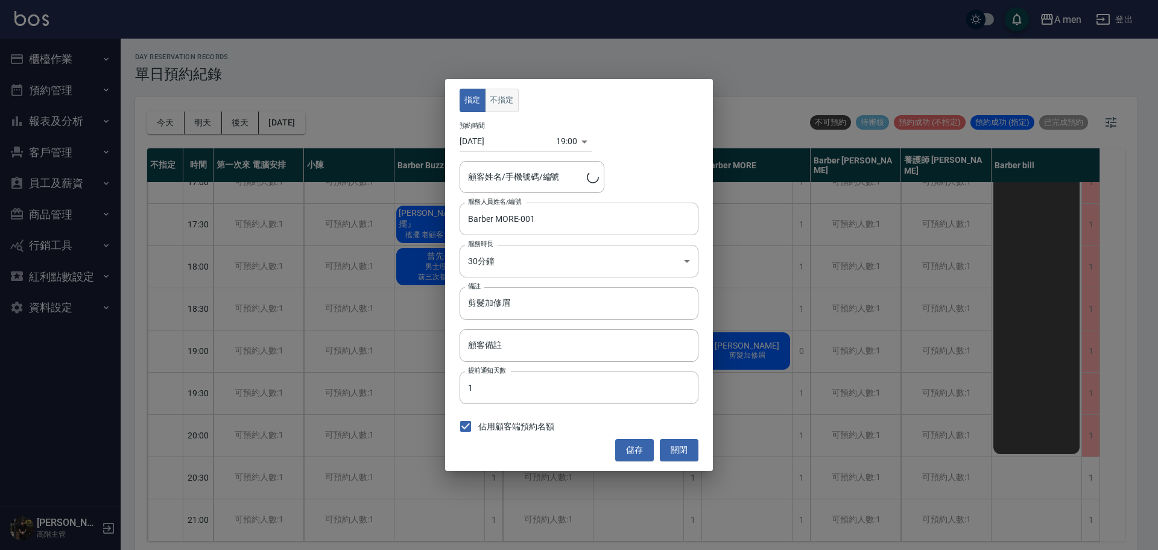
type input "潘信翰/0923572800"
click at [507, 98] on button "不指定" at bounding box center [502, 101] width 34 height 24
click at [637, 451] on button "儲存" at bounding box center [634, 450] width 39 height 22
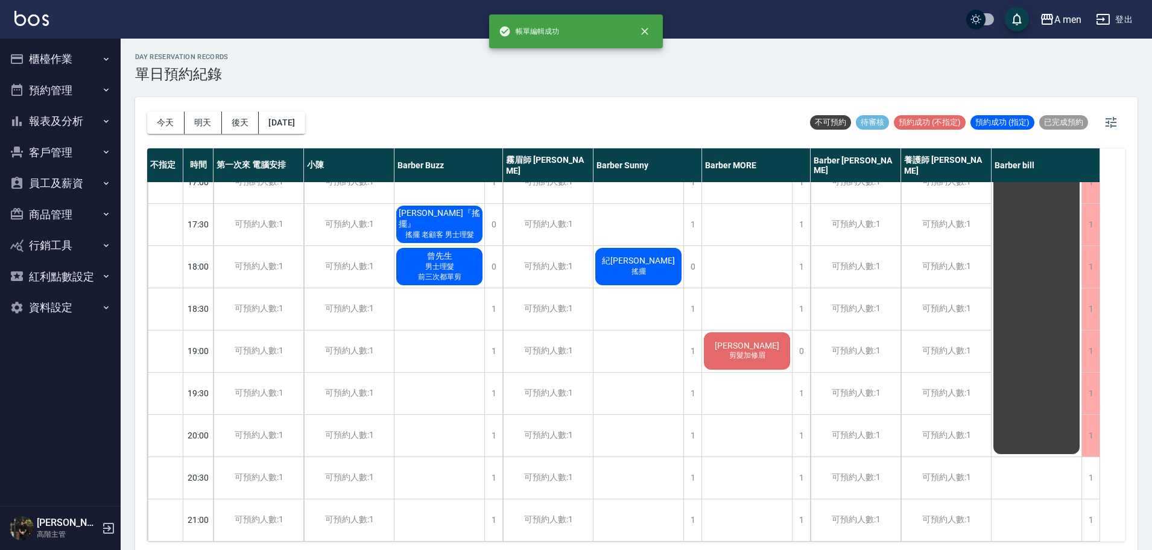
click at [740, 296] on div "潘信翰 剪髮加修眉" at bounding box center [747, 182] width 90 height 1056
click at [758, 358] on span "剪髮加修眉" at bounding box center [747, 356] width 41 height 10
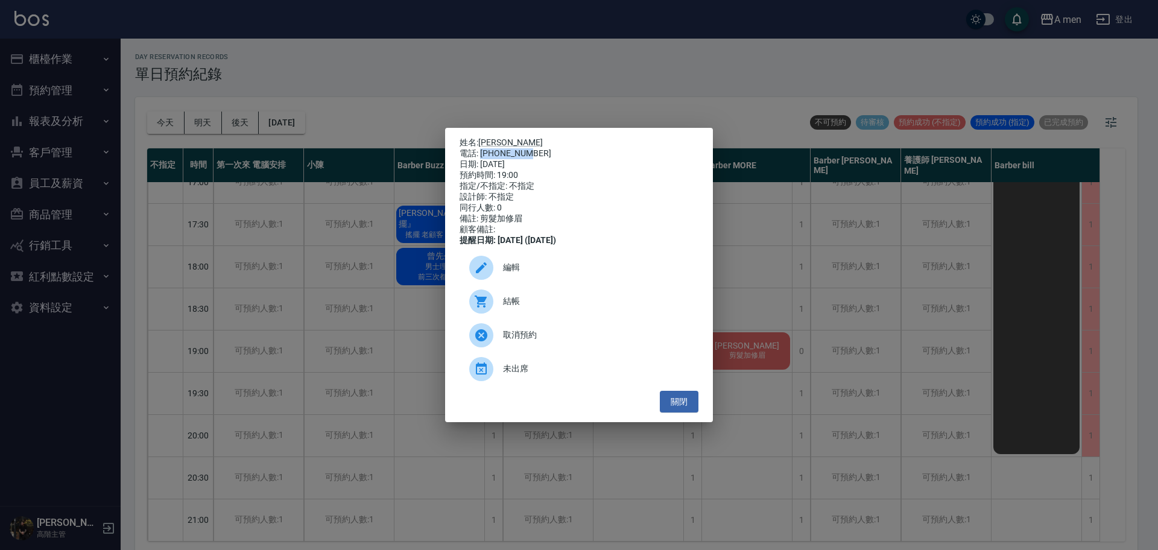
drag, startPoint x: 481, startPoint y: 150, endPoint x: 539, endPoint y: 153, distance: 57.4
click at [539, 153] on div "電話: 0923572800" at bounding box center [579, 153] width 239 height 11
copy div "0923572800"
click at [685, 408] on button "關閉" at bounding box center [679, 402] width 39 height 22
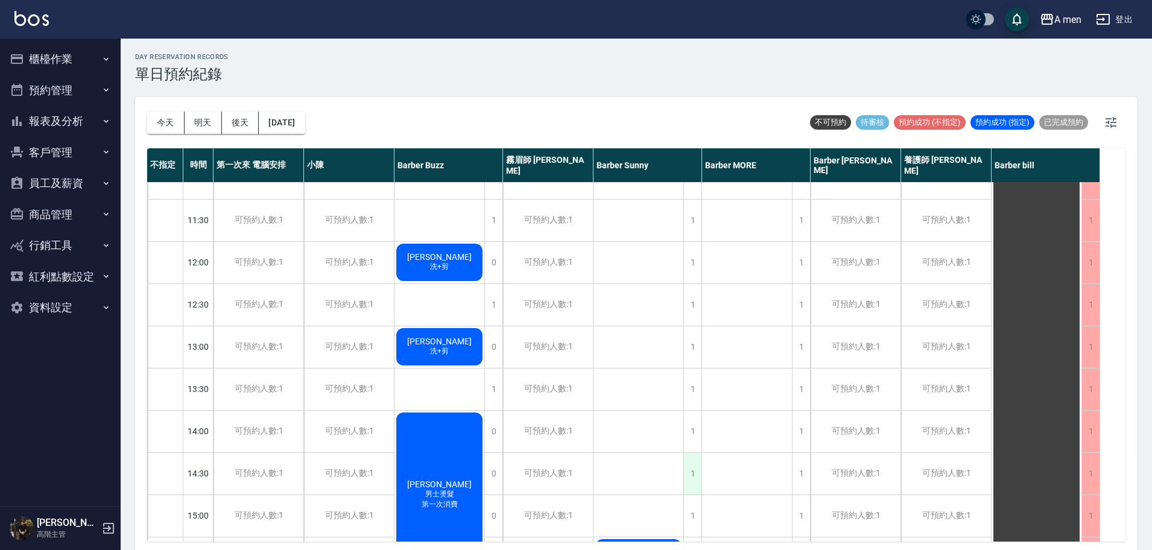
scroll to position [0, 0]
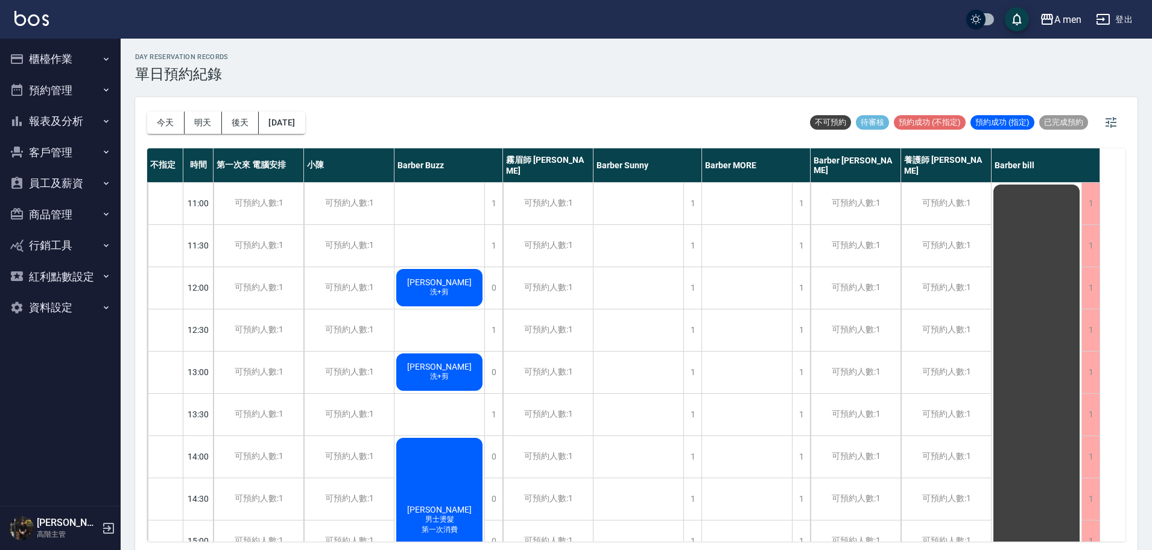
click at [453, 298] on div "吳鴻靈 洗+剪" at bounding box center [440, 287] width 90 height 41
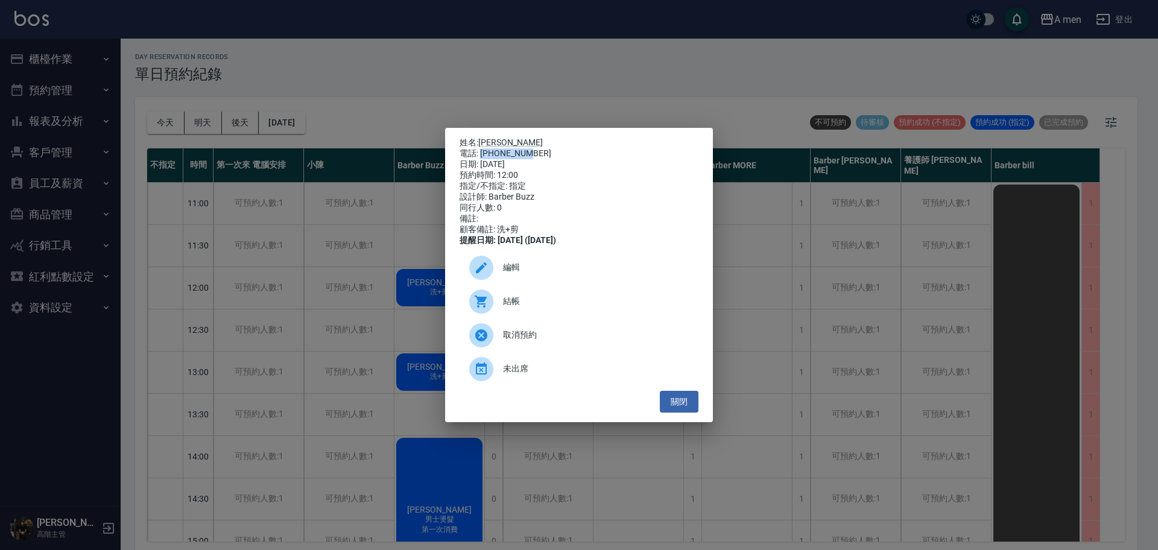
drag, startPoint x: 481, startPoint y: 151, endPoint x: 528, endPoint y: 148, distance: 47.2
click at [528, 148] on div "電話: 0929811388" at bounding box center [579, 153] width 239 height 11
copy div "0929811388"
click at [591, 173] on div "預約時間: 12:00" at bounding box center [579, 175] width 239 height 11
click at [682, 406] on button "關閉" at bounding box center [679, 402] width 39 height 22
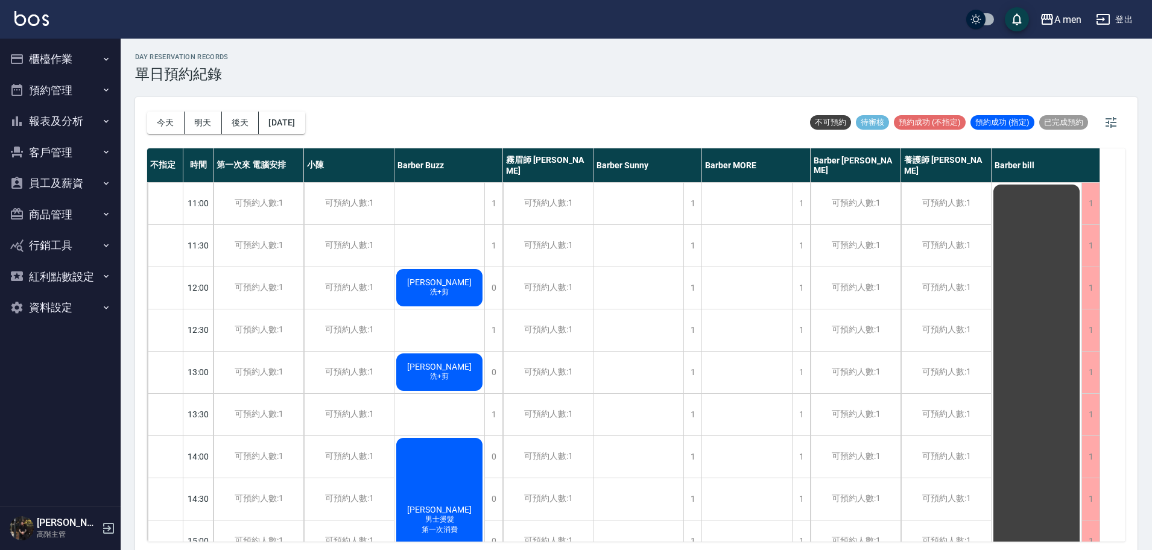
click at [451, 366] on span "Mike" at bounding box center [439, 367] width 69 height 10
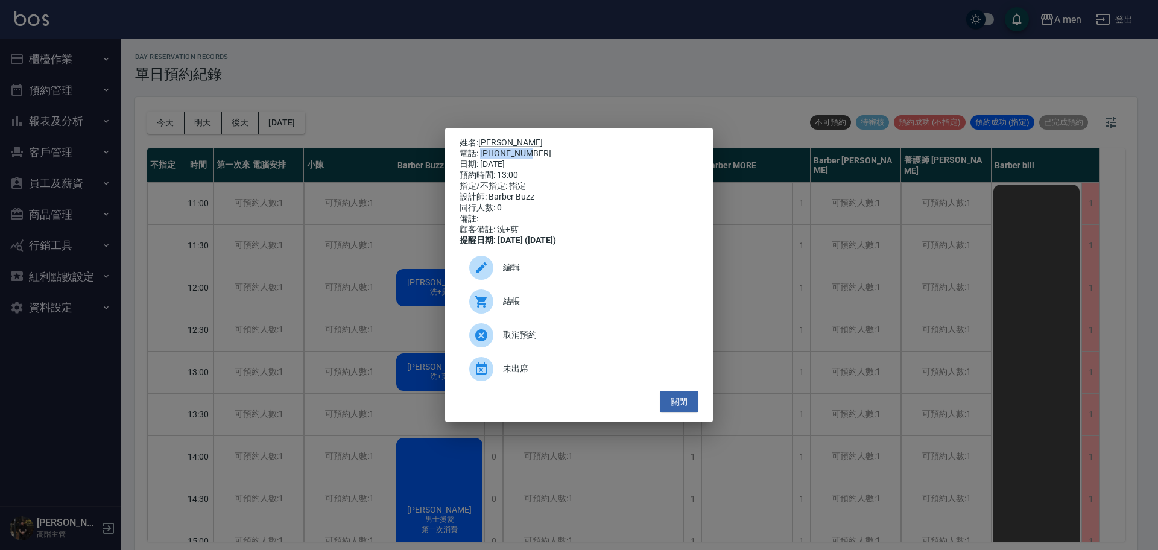
drag, startPoint x: 481, startPoint y: 151, endPoint x: 579, endPoint y: 148, distance: 98.4
click at [579, 148] on div "電話: 0963606252" at bounding box center [579, 153] width 239 height 11
copy div "0963606252"
click at [679, 410] on button "關閉" at bounding box center [679, 402] width 39 height 22
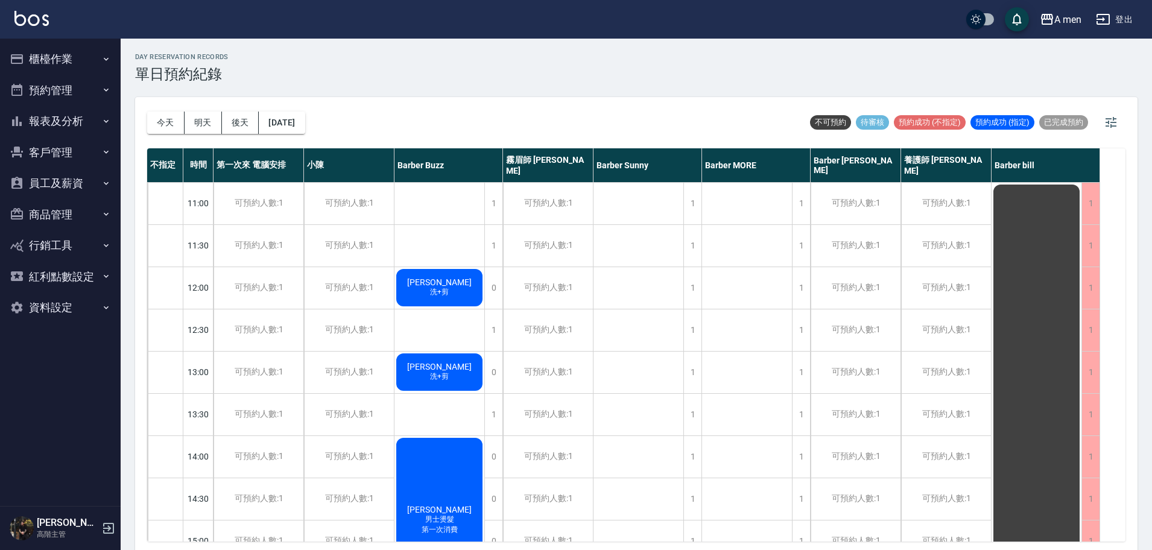
click at [536, 95] on div "day Reservation records 單日預約紀錄 今天 明天 後天 2025/09/10 不可預約 待審核 預約成功 (不指定) 預約成功 (指定…" at bounding box center [637, 296] width 1032 height 515
click at [155, 129] on button "今天" at bounding box center [165, 123] width 37 height 22
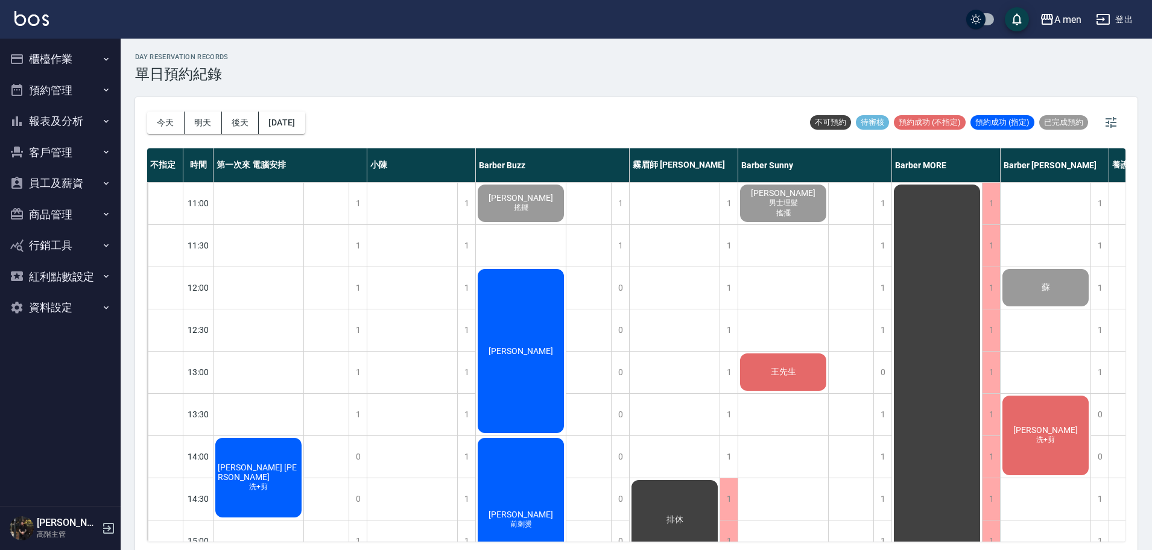
click at [633, 101] on div "今天 明天 後天 2025/09/09 不可預約 待審核 預約成功 (不指定) 預約成功 (指定) 已完成預約" at bounding box center [636, 122] width 979 height 51
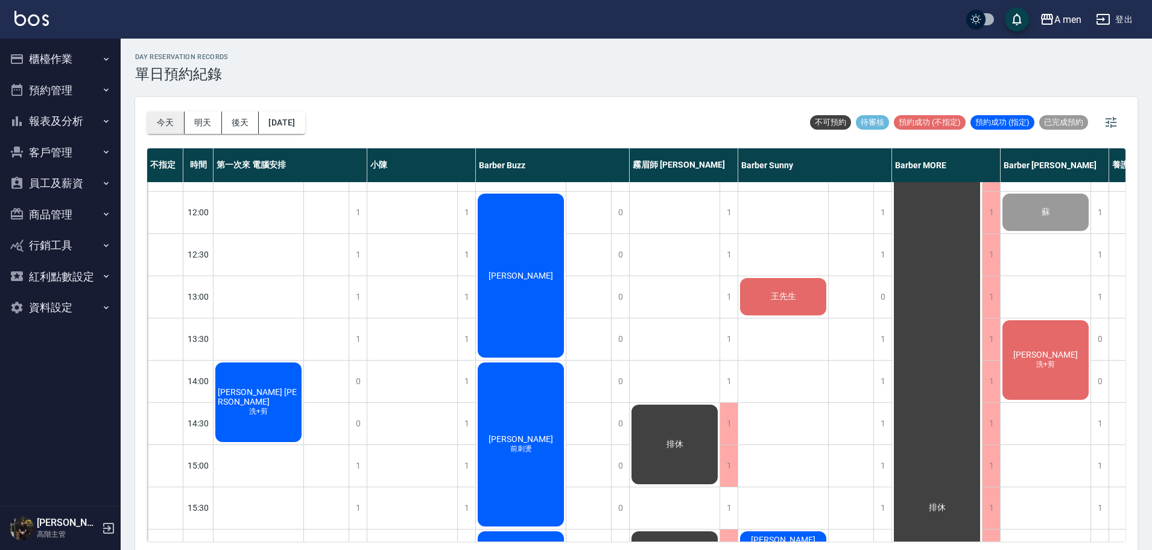
click at [164, 129] on button "今天" at bounding box center [165, 123] width 37 height 22
click at [593, 122] on div "今天 明天 後天 2025/09/09 不可預約 待審核 預約成功 (不指定) 預約成功 (指定) 已完成預約" at bounding box center [636, 122] width 979 height 51
click at [1026, 356] on div "陳昀琳 洗+剪" at bounding box center [1046, 360] width 90 height 83
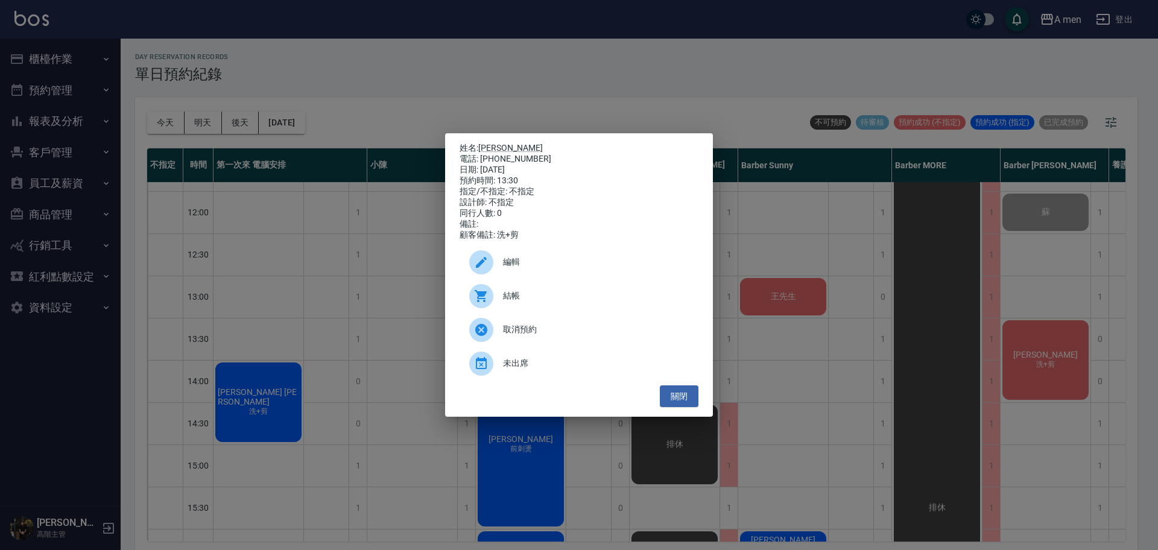
click at [555, 262] on span "編輯" at bounding box center [596, 262] width 186 height 13
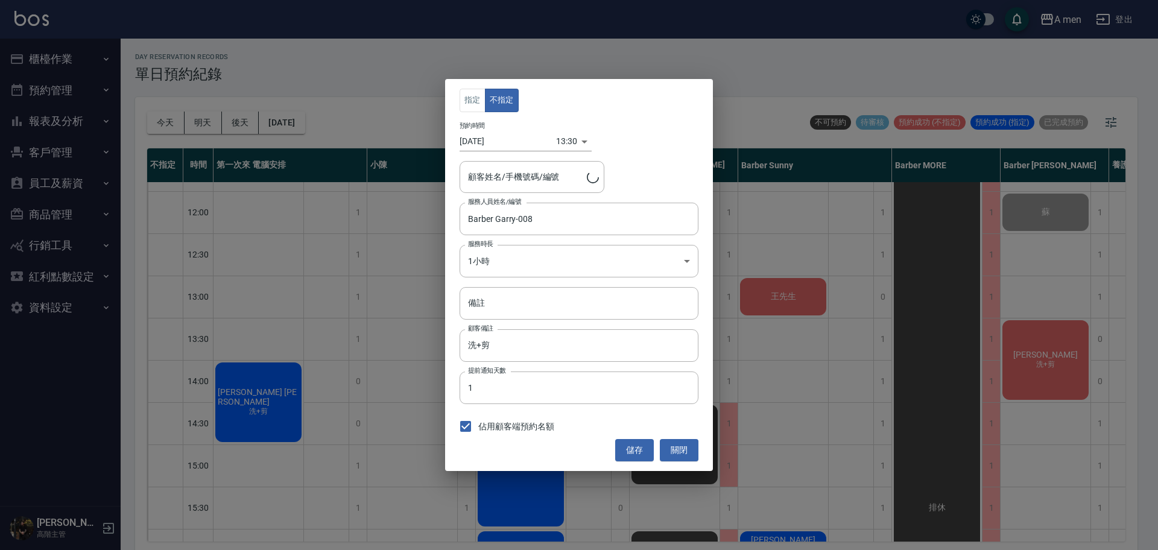
type input "陳昀琳/0978715290"
click at [494, 251] on body "A men 登出 櫃檯作業 打帳單 帳單列表 營業儀表板 現金收支登錄 高階收支登錄 材料自購登錄 每日結帳 排班表 現場電腦打卡 掃碼打卡 預約管理 預約管…" at bounding box center [579, 277] width 1158 height 554
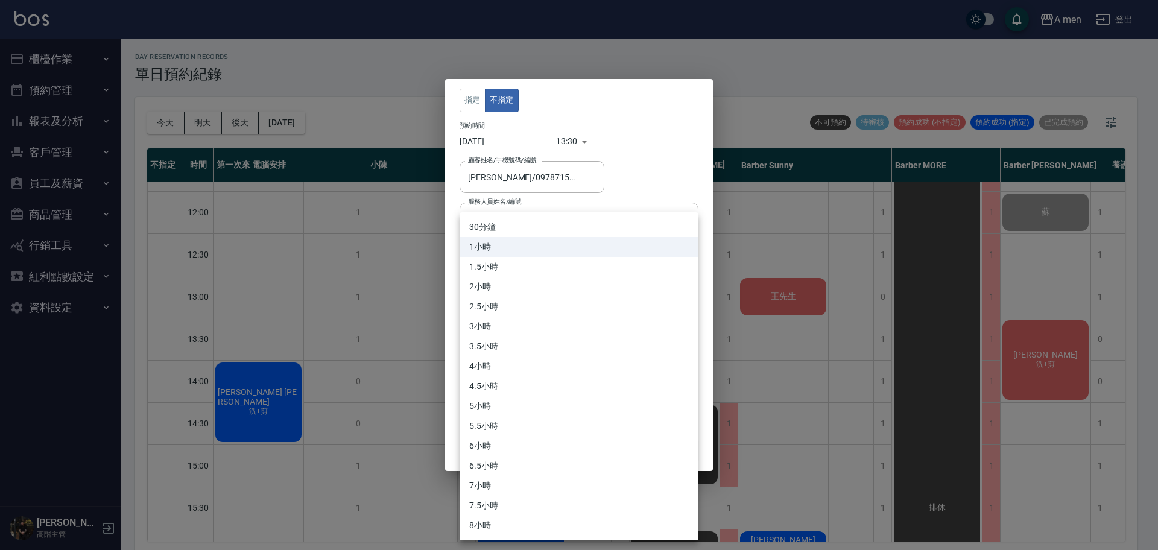
click at [491, 223] on li "30分鐘" at bounding box center [579, 227] width 239 height 20
type input "1"
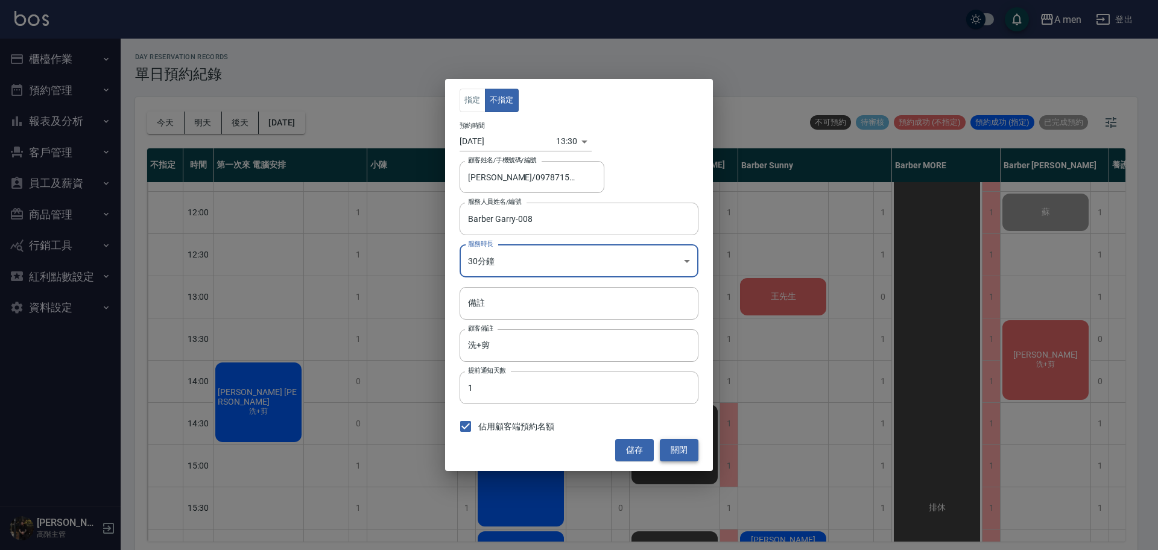
click at [672, 452] on button "關閉" at bounding box center [679, 450] width 39 height 22
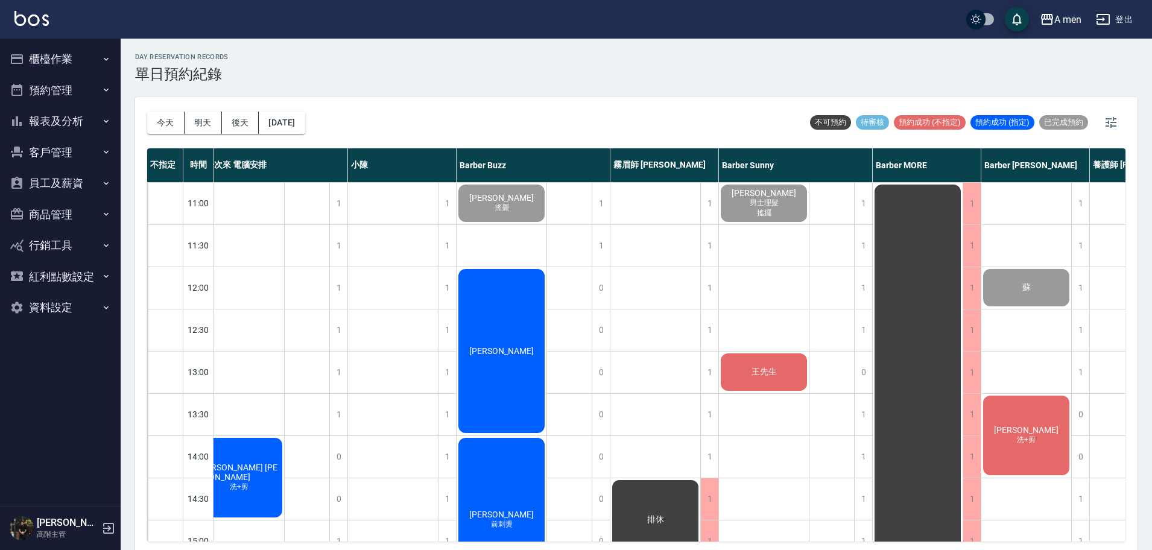
scroll to position [0, 0]
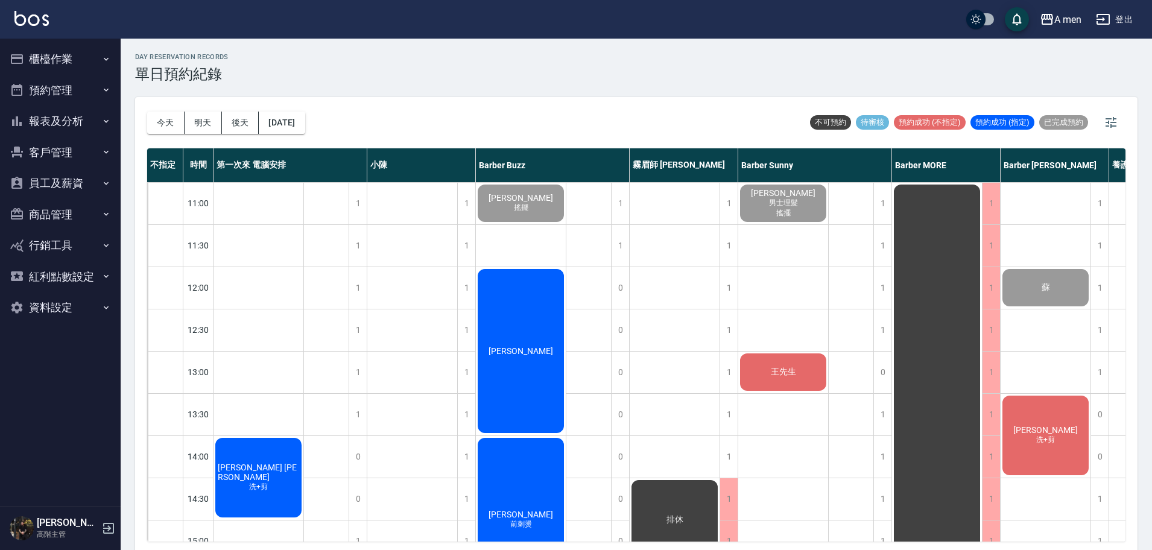
click at [228, 475] on div "Kevin Chen 洗+剪" at bounding box center [259, 477] width 90 height 83
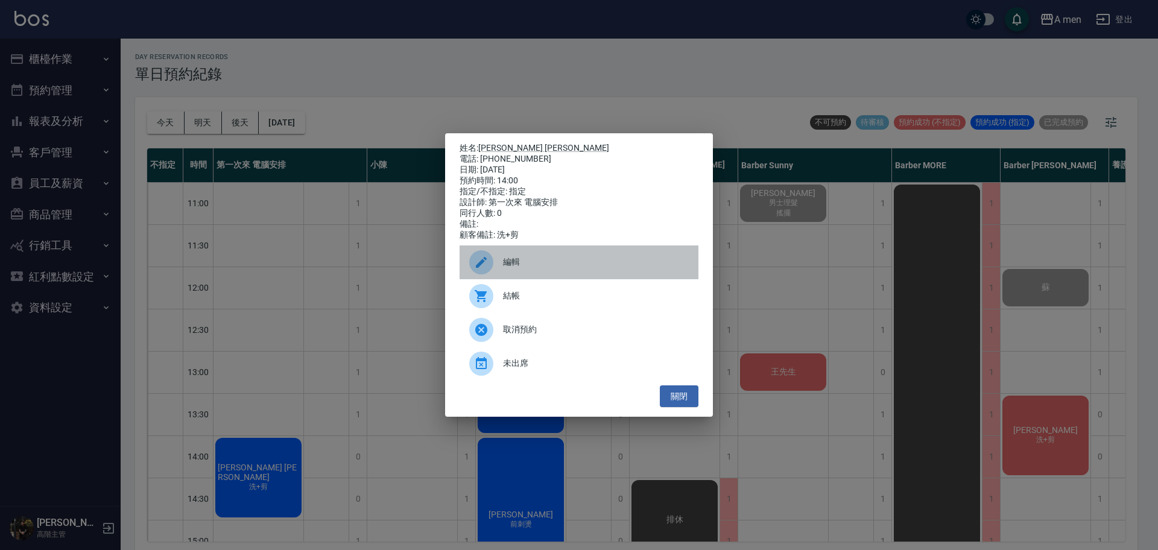
click at [525, 279] on div "編輯" at bounding box center [579, 263] width 239 height 34
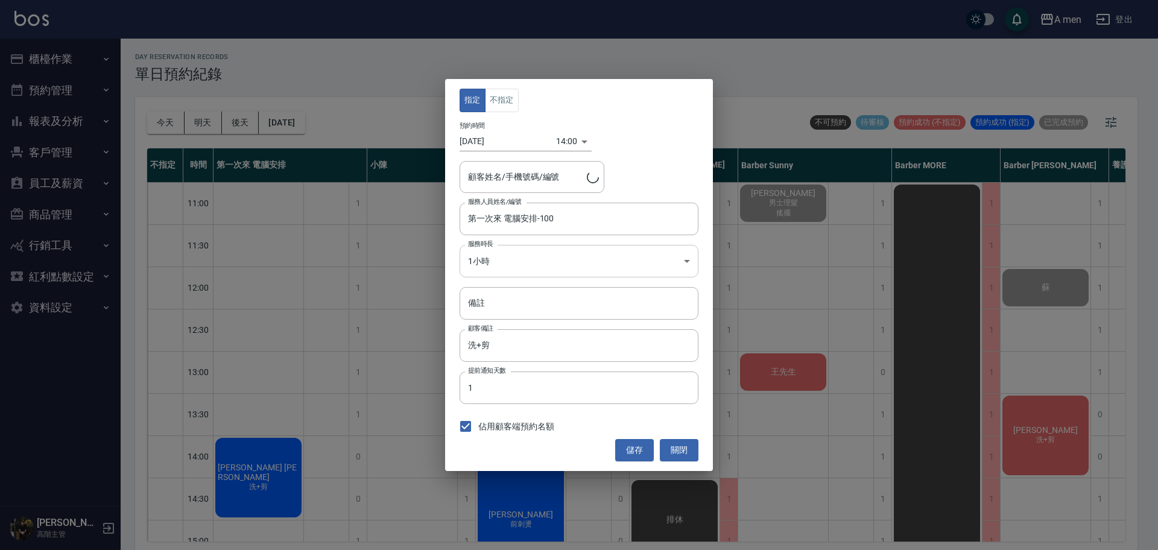
type input "Kevin Chen/0928033833"
click at [507, 175] on input "Kevin Chen/0928033833" at bounding box center [523, 177] width 116 height 21
click at [498, 107] on button "不指定" at bounding box center [502, 101] width 34 height 24
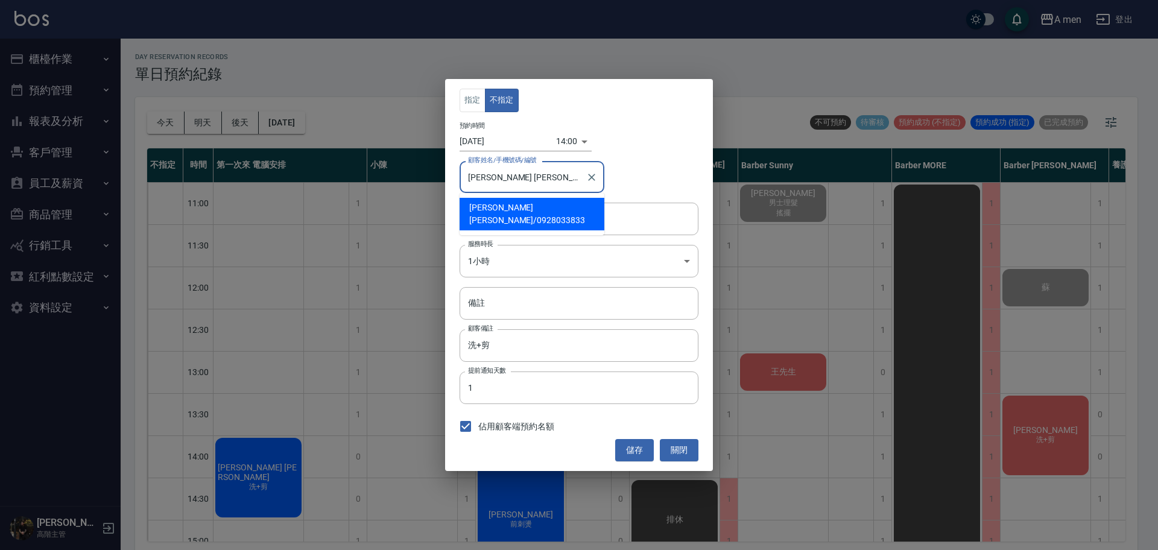
click at [487, 176] on input "Kevin Chen/0928033833" at bounding box center [523, 177] width 116 height 21
click at [538, 274] on body "A men 登出 櫃檯作業 打帳單 帳單列表 營業儀表板 現金收支登錄 高階收支登錄 材料自購登錄 每日結帳 排班表 現場電腦打卡 掃碼打卡 預約管理 預約管…" at bounding box center [579, 277] width 1158 height 554
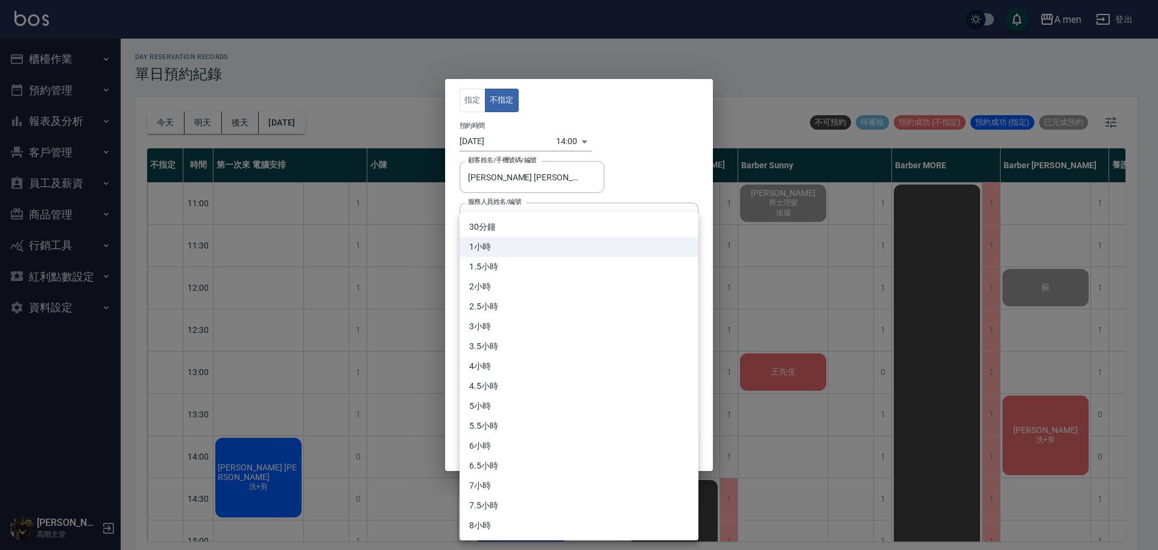
drag, startPoint x: 682, startPoint y: 171, endPoint x: 675, endPoint y: 187, distance: 18.1
click at [682, 172] on div at bounding box center [579, 275] width 1158 height 550
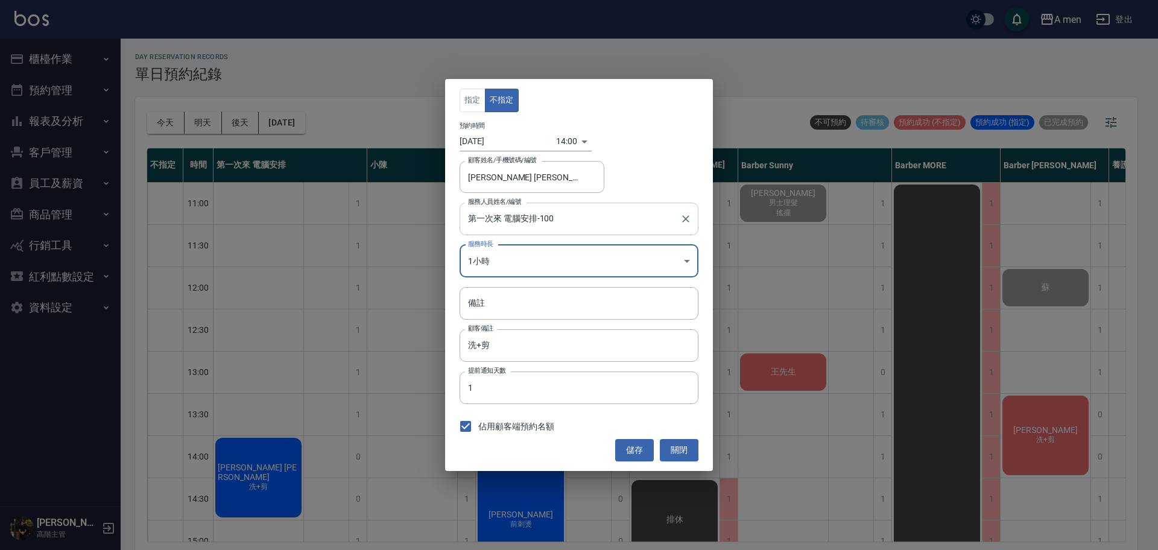
click at [628, 234] on div "第一次來 電腦安排-100 服務人員姓名/編號" at bounding box center [579, 219] width 239 height 32
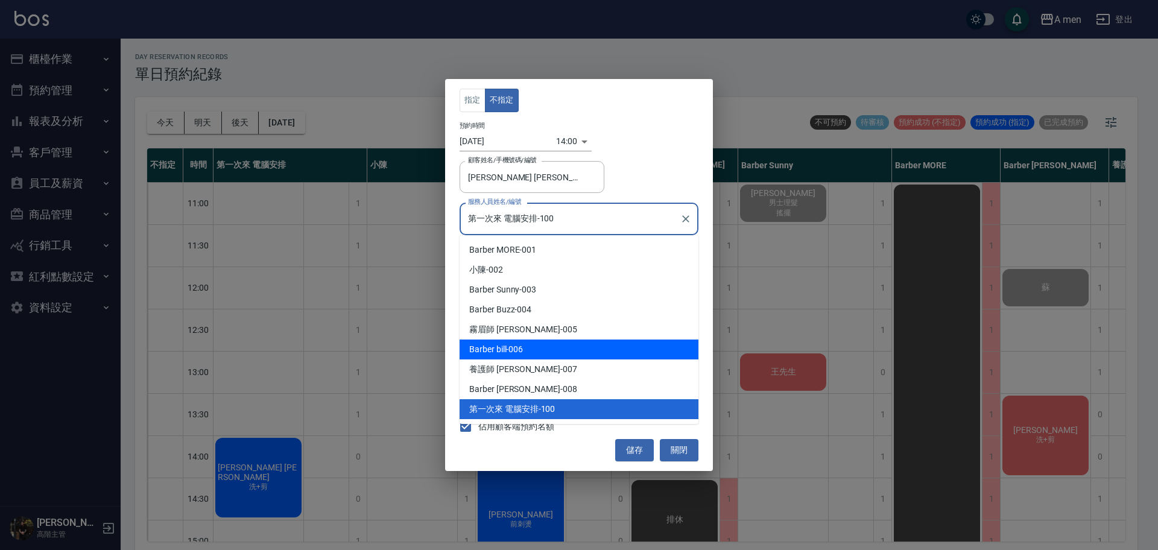
click at [520, 351] on div "Barber bill -006" at bounding box center [579, 350] width 239 height 20
type input "Barber bill-006"
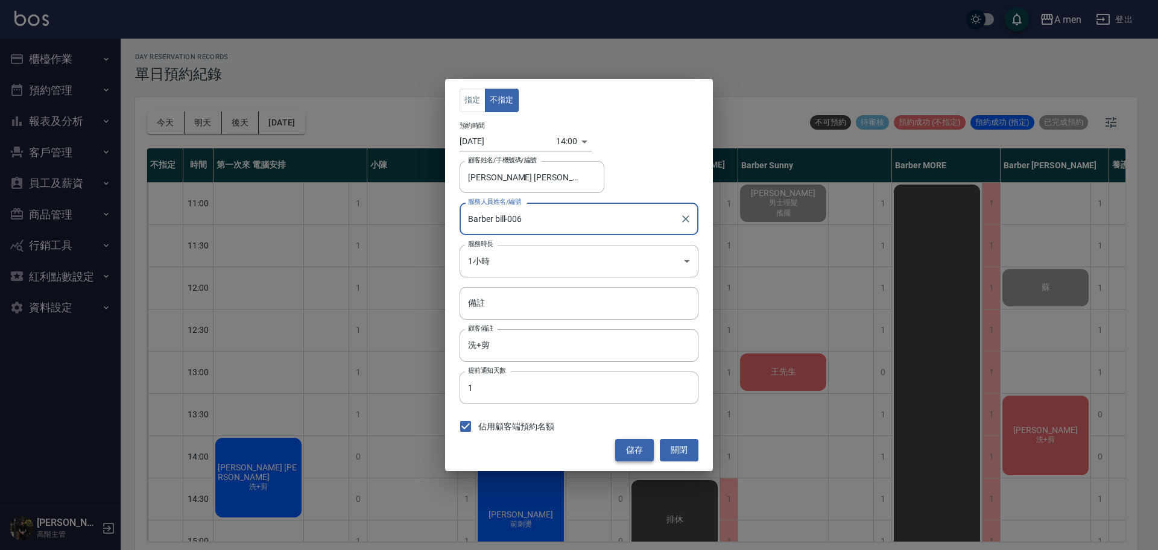
click at [626, 451] on button "儲存" at bounding box center [634, 450] width 39 height 22
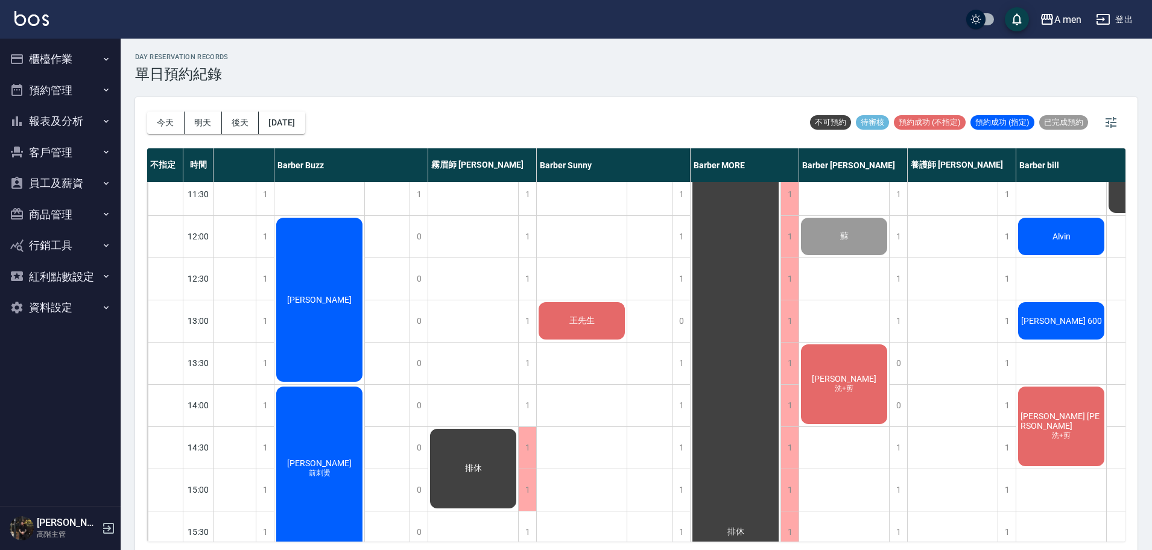
scroll to position [75, 156]
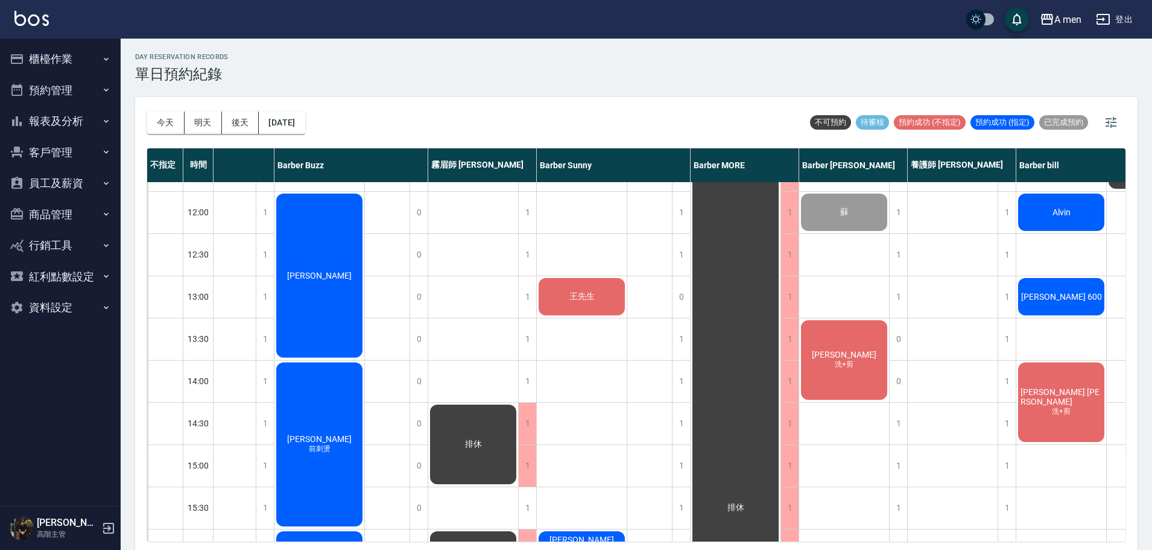
click at [865, 378] on div "陳昀琳 洗+剪" at bounding box center [844, 360] width 90 height 83
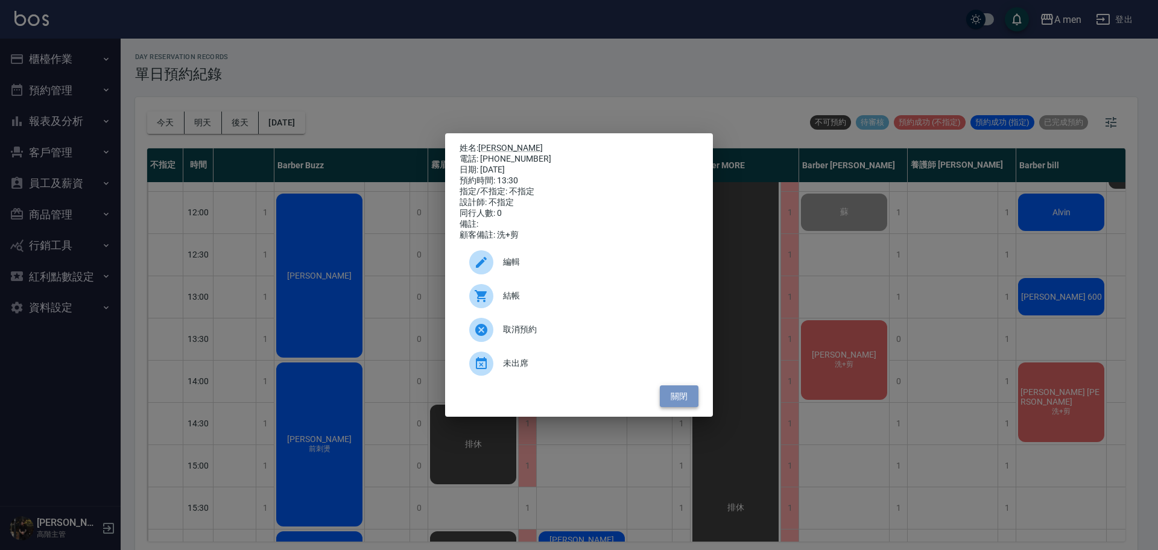
click at [664, 404] on button "關閉" at bounding box center [679, 397] width 39 height 22
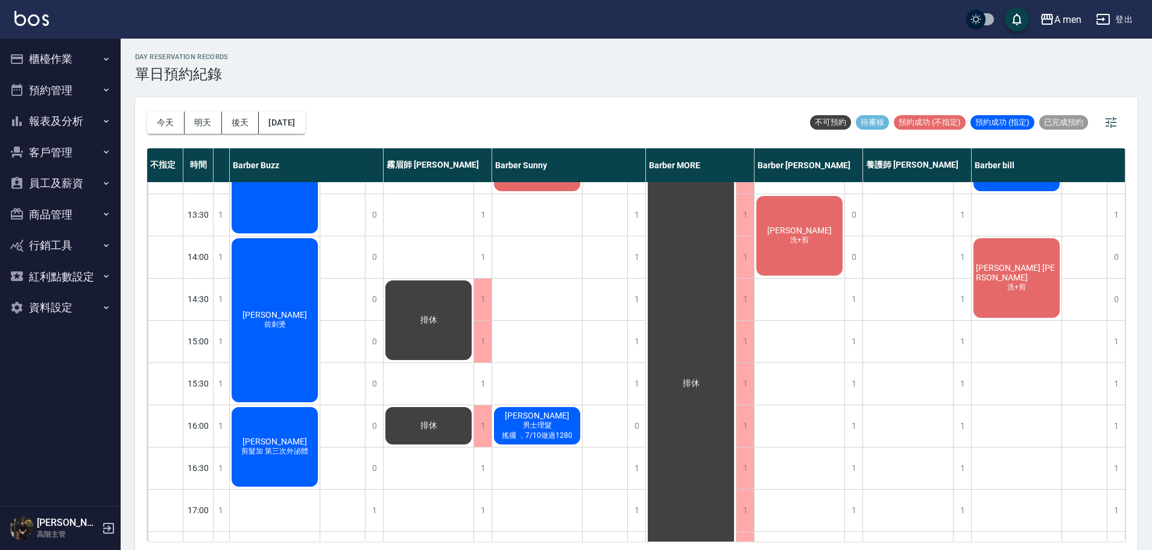
scroll to position [226, 207]
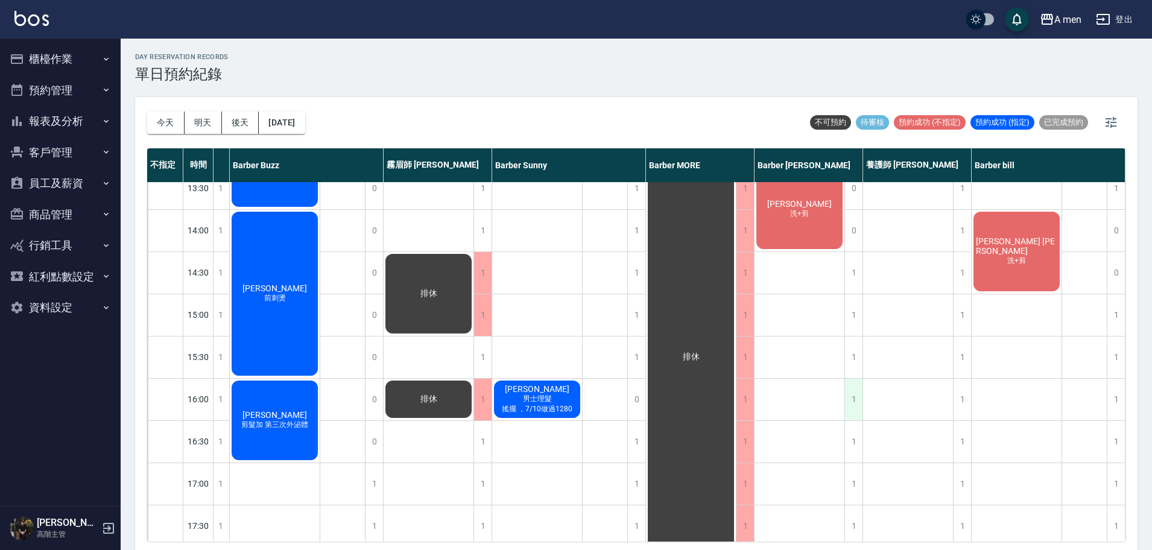
click at [854, 400] on div "1" at bounding box center [854, 400] width 18 height 42
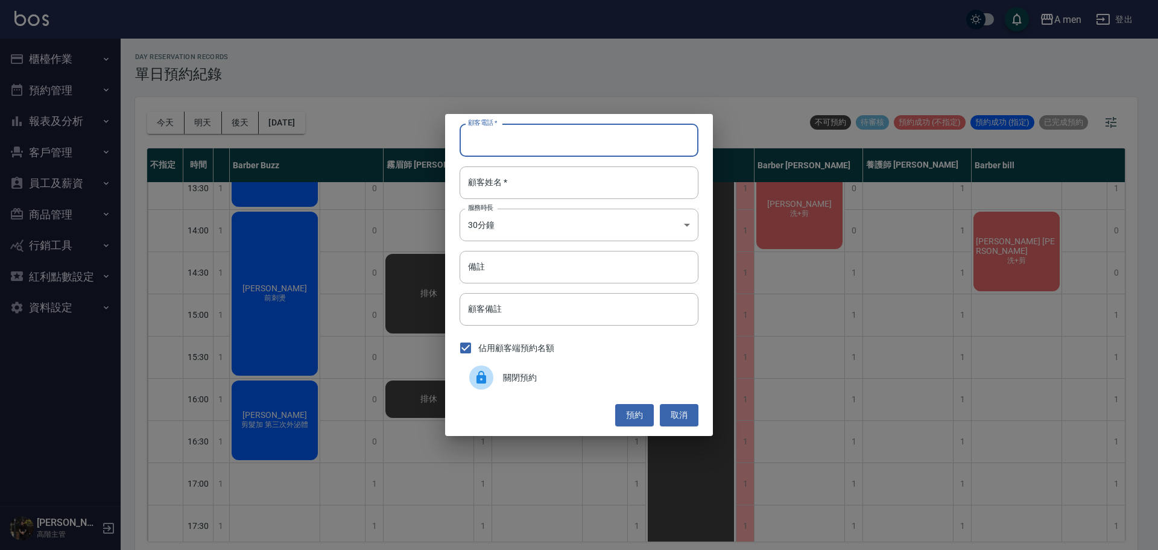
click at [614, 151] on input "顧客電話   *" at bounding box center [579, 140] width 239 height 33
click at [690, 417] on button "取消" at bounding box center [679, 415] width 39 height 22
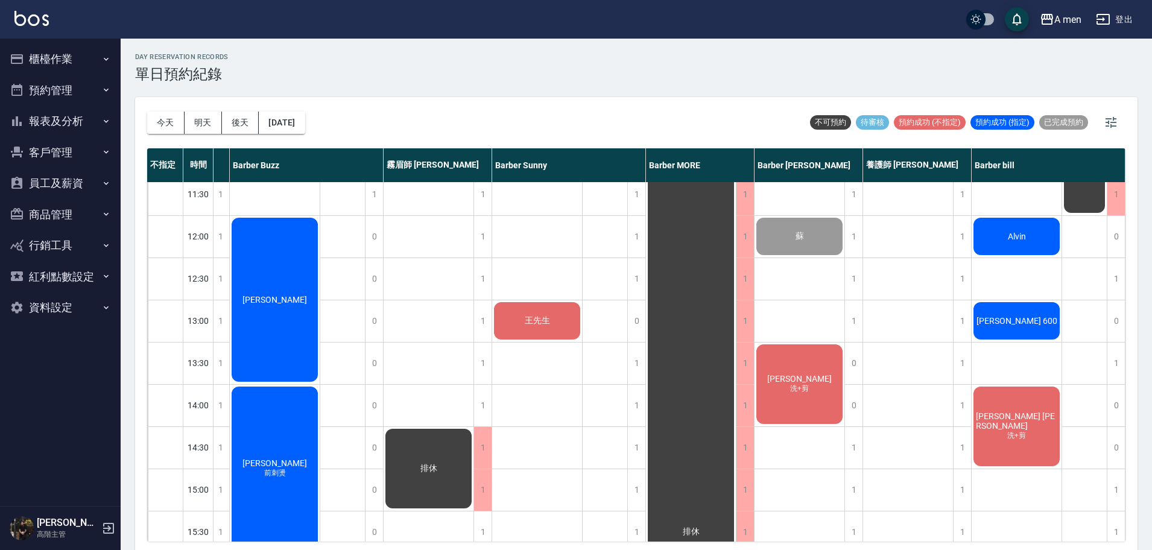
scroll to position [151, 201]
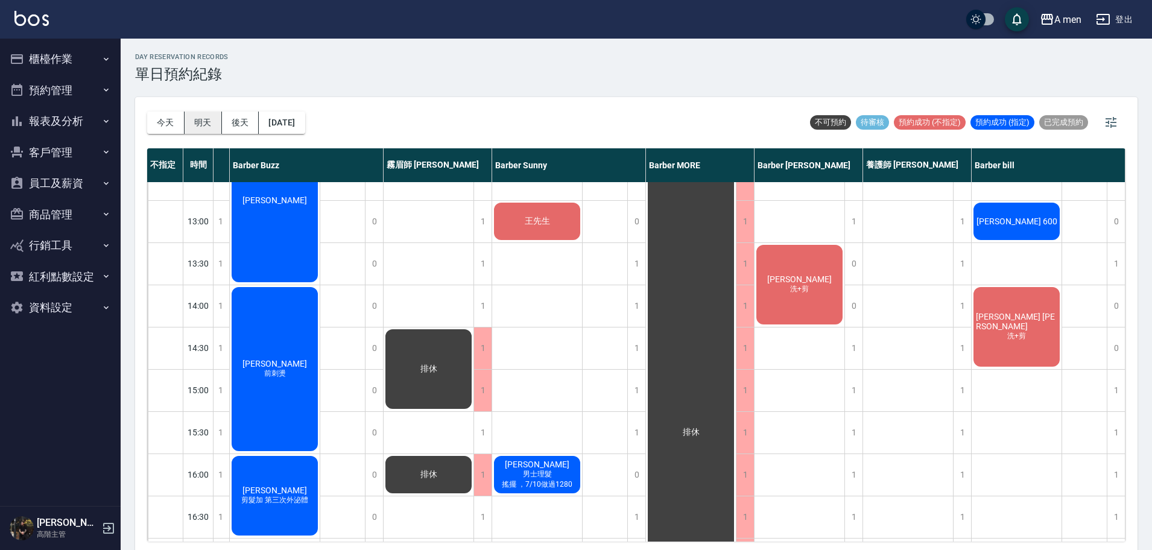
click at [213, 119] on button "明天" at bounding box center [203, 123] width 37 height 22
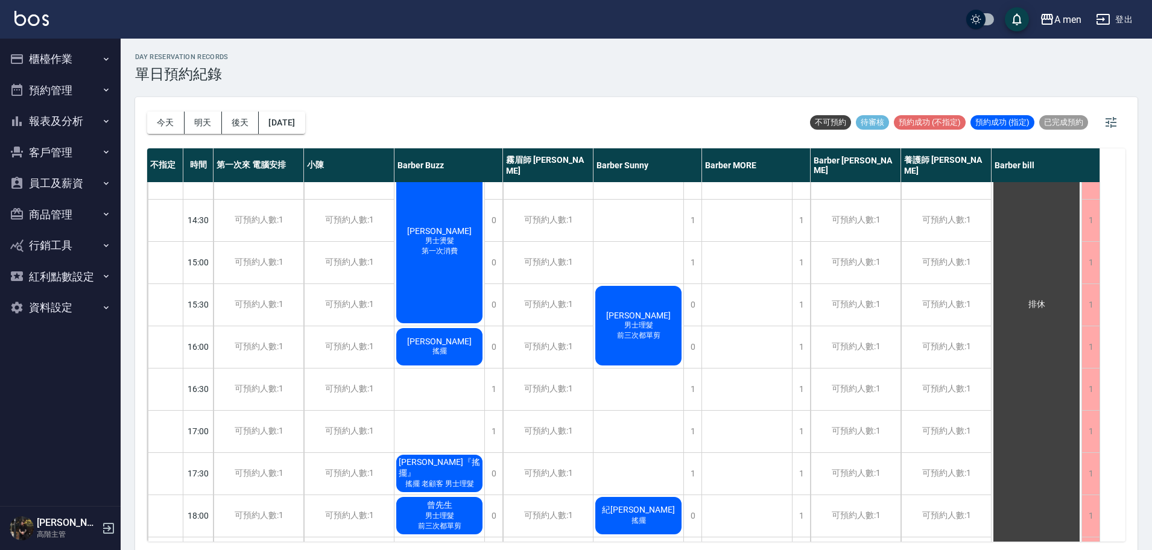
scroll to position [377, 0]
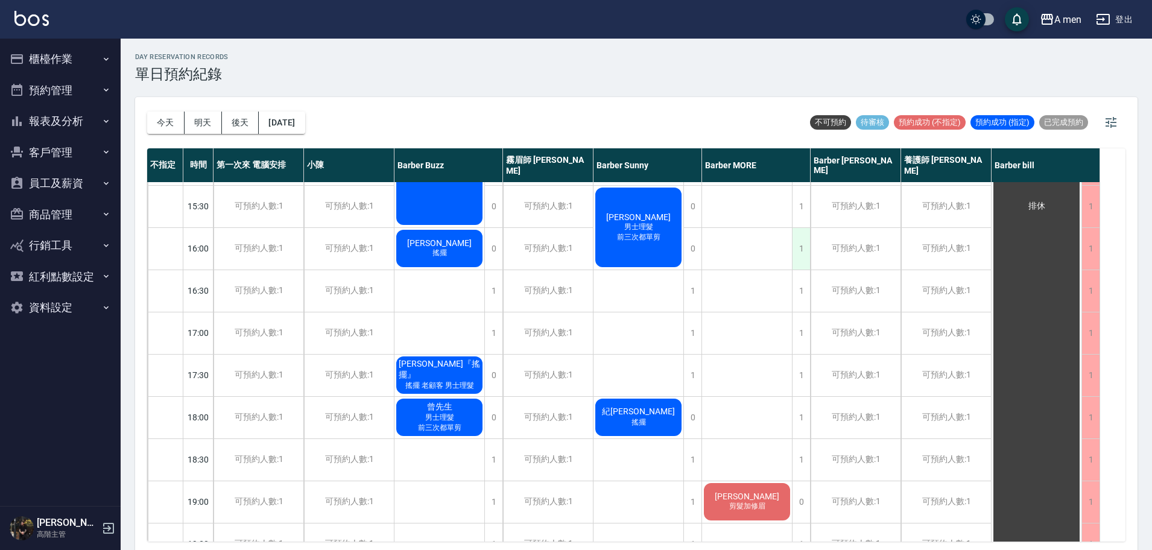
click at [801, 256] on div "1" at bounding box center [801, 249] width 18 height 42
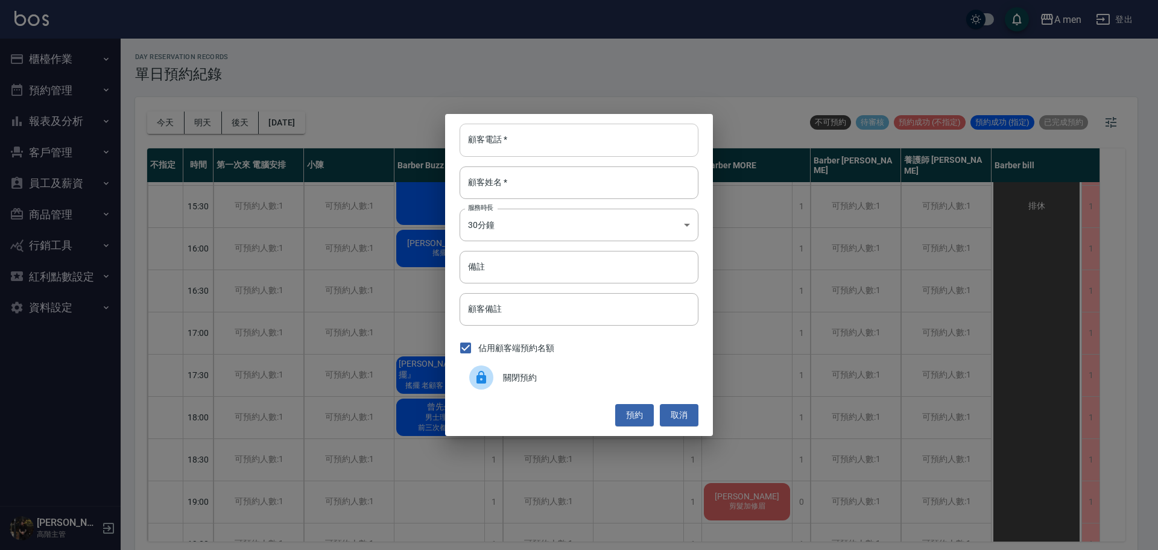
click at [581, 148] on input "顧客電話   *" at bounding box center [579, 140] width 239 height 33
paste input "09558455852"
type input "09558455852"
click at [552, 167] on input "顧客姓名   *" at bounding box center [579, 183] width 239 height 33
click at [557, 256] on input "備註" at bounding box center [579, 267] width 239 height 33
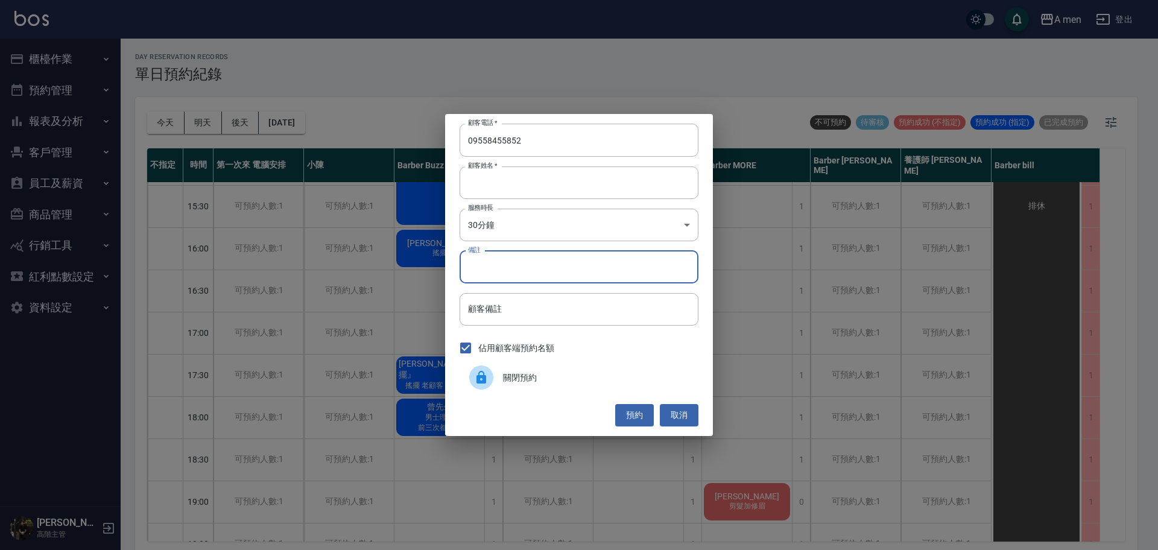
click at [645, 413] on button "預約" at bounding box center [634, 415] width 39 height 22
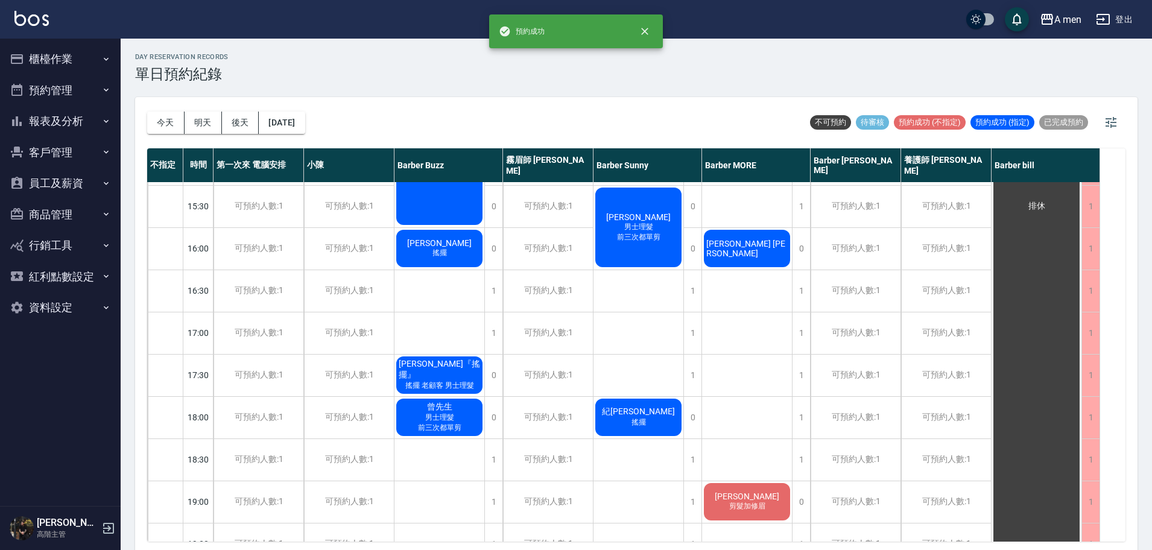
click at [717, 253] on div "[PERSON_NAME] [PERSON_NAME]" at bounding box center [747, 248] width 90 height 41
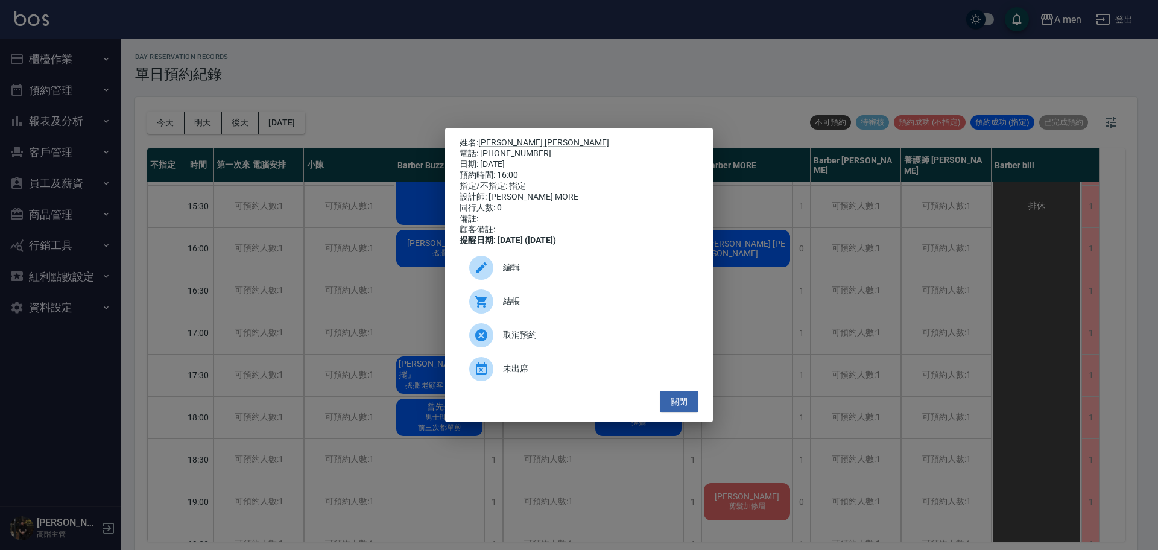
click at [591, 281] on div "編輯" at bounding box center [579, 268] width 239 height 34
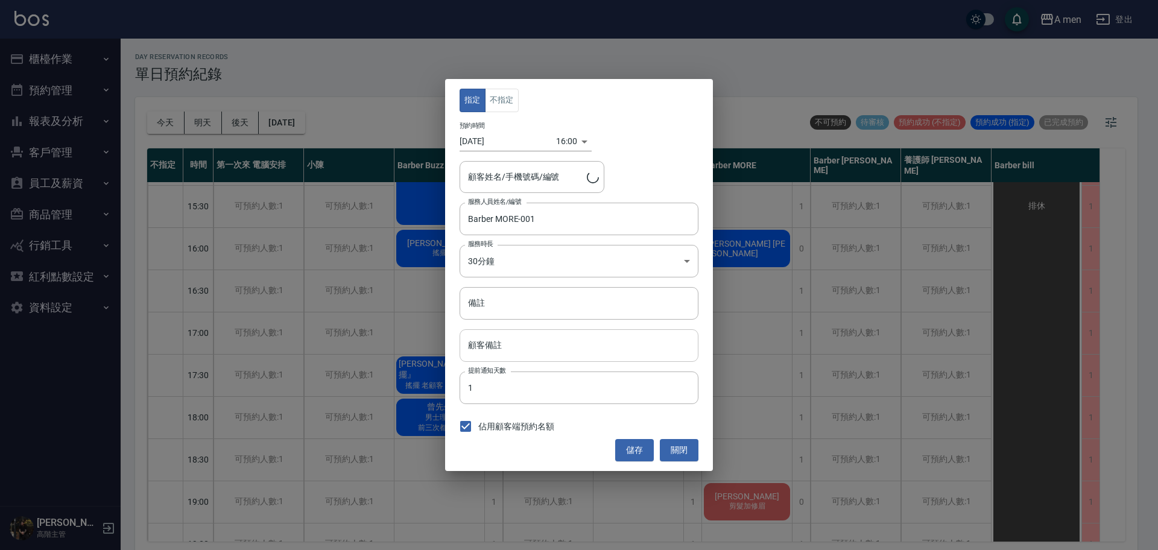
type input "Charles Jones/09558455852"
click at [573, 309] on input "備註" at bounding box center [579, 303] width 239 height 33
click at [503, 339] on input "顧客備註" at bounding box center [579, 345] width 239 height 33
click at [520, 306] on input "備註" at bounding box center [579, 303] width 239 height 33
type input "g"
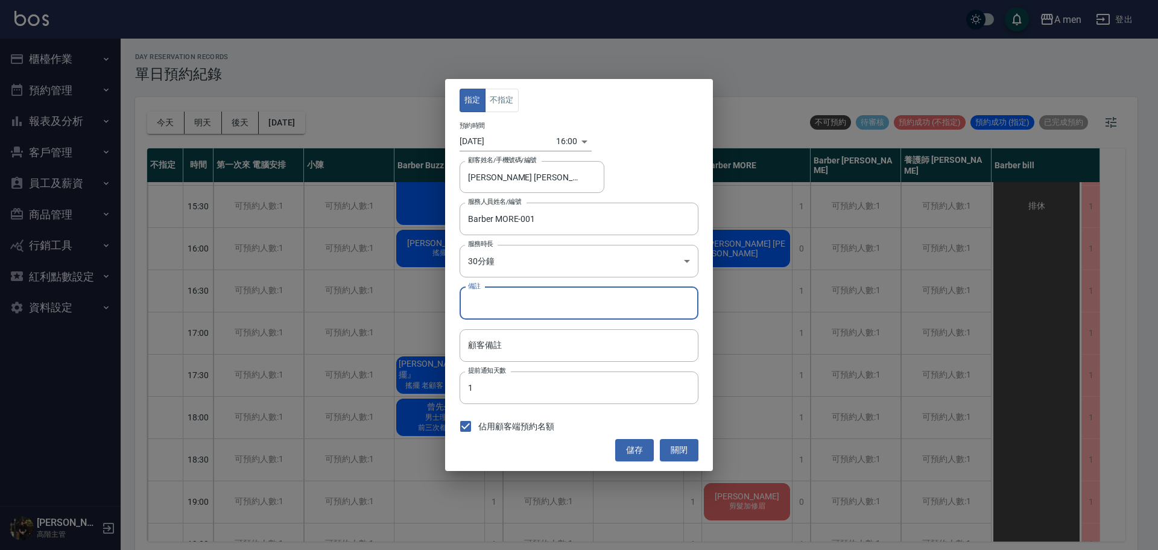
type input "ㄑ"
type input "上次做799"
click at [643, 451] on button "儲存" at bounding box center [634, 450] width 39 height 22
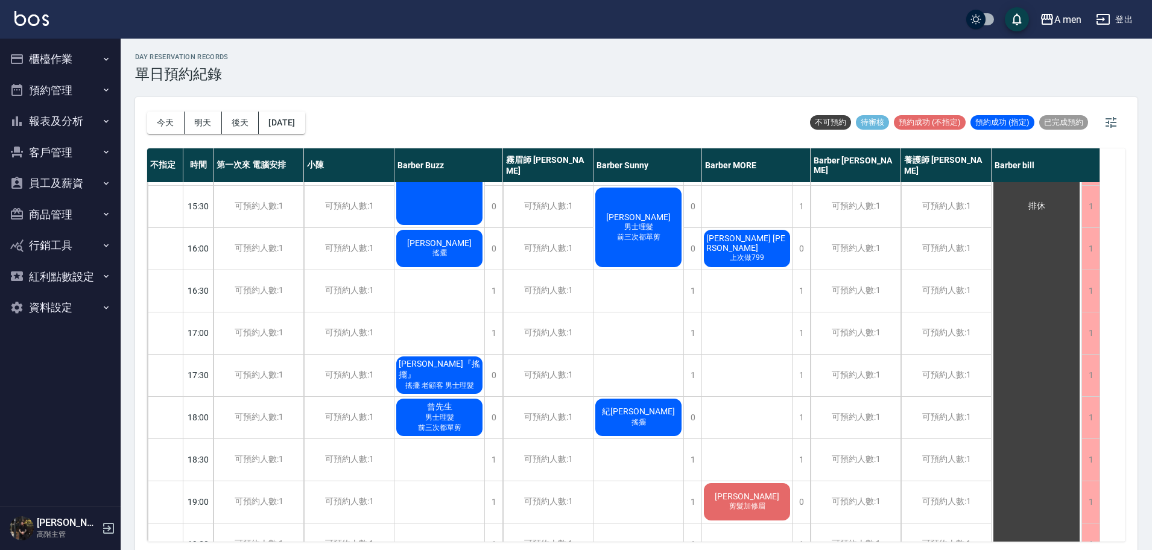
click at [766, 253] on span "上次做799" at bounding box center [747, 258] width 39 height 10
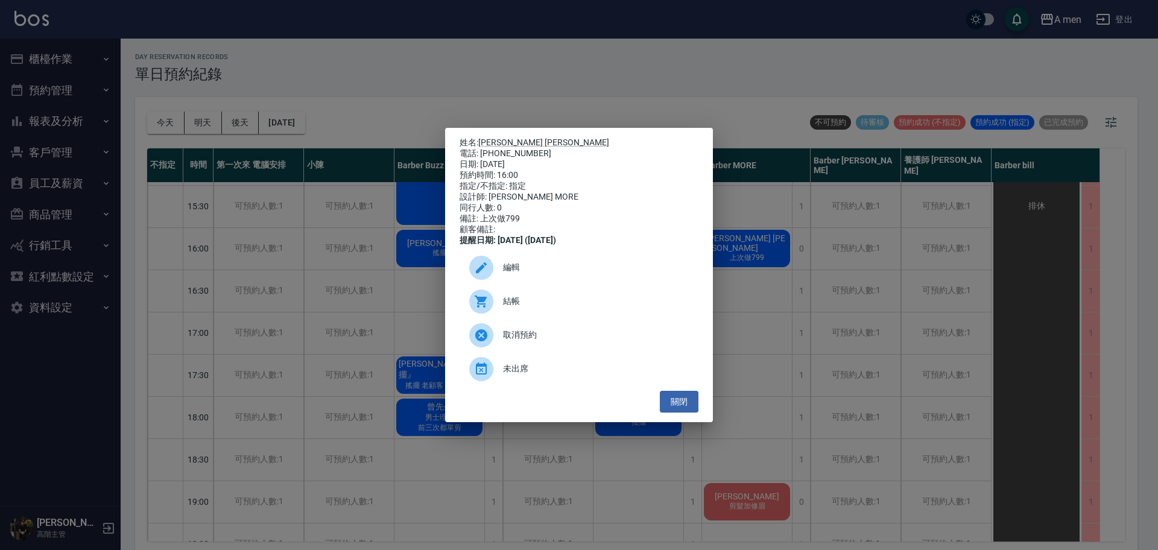
click at [598, 340] on span "取消預約" at bounding box center [596, 335] width 186 height 13
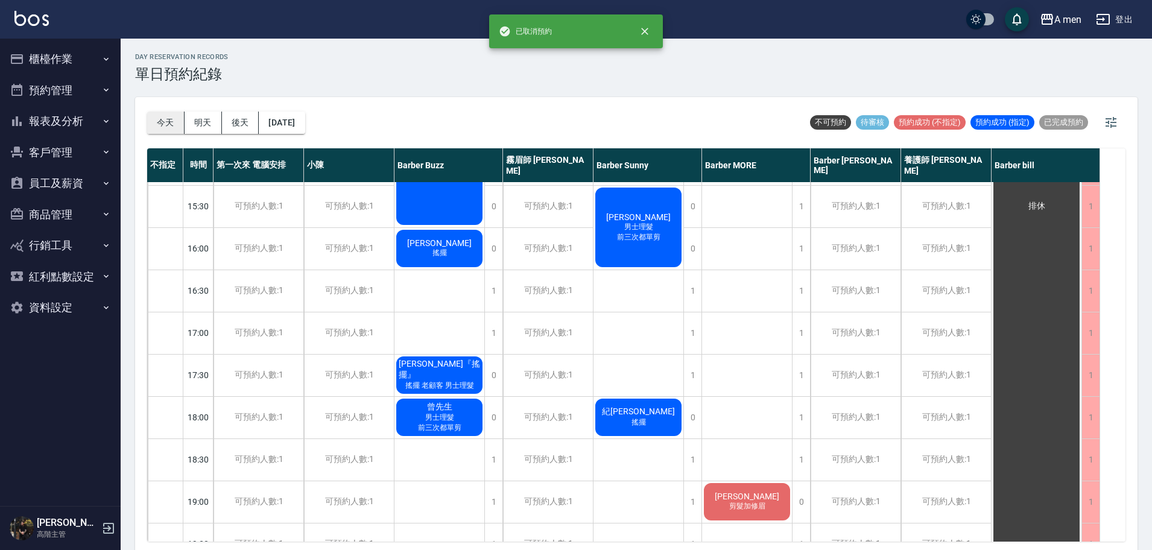
click at [166, 122] on button "今天" at bounding box center [165, 123] width 37 height 22
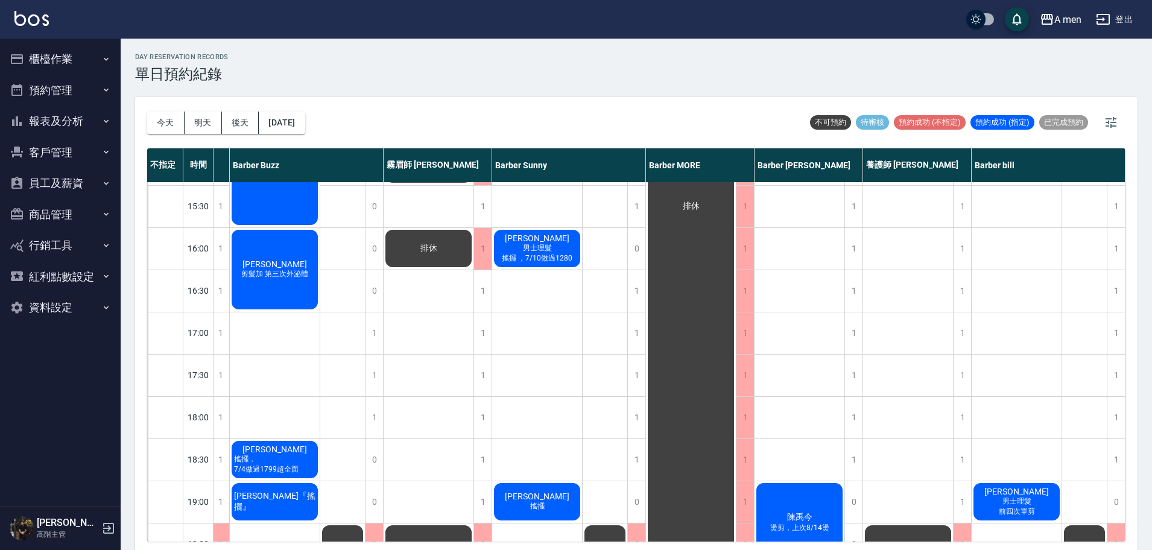
scroll to position [302, 207]
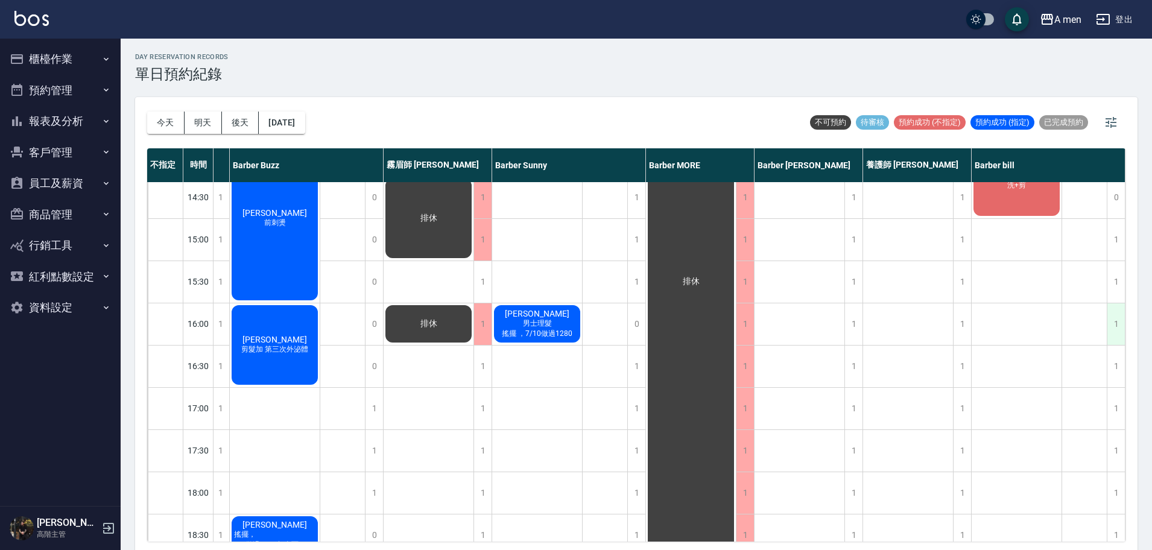
click at [1107, 335] on div "1" at bounding box center [1116, 324] width 18 height 42
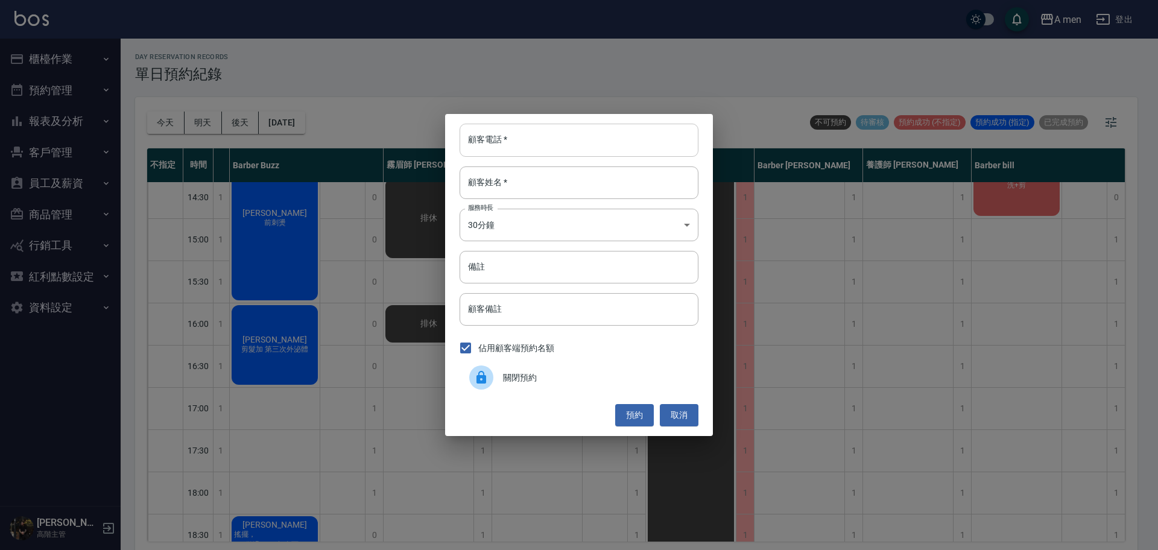
click at [600, 139] on input "顧客電話   *" at bounding box center [579, 140] width 239 height 33
click at [687, 418] on button "取消" at bounding box center [679, 415] width 39 height 22
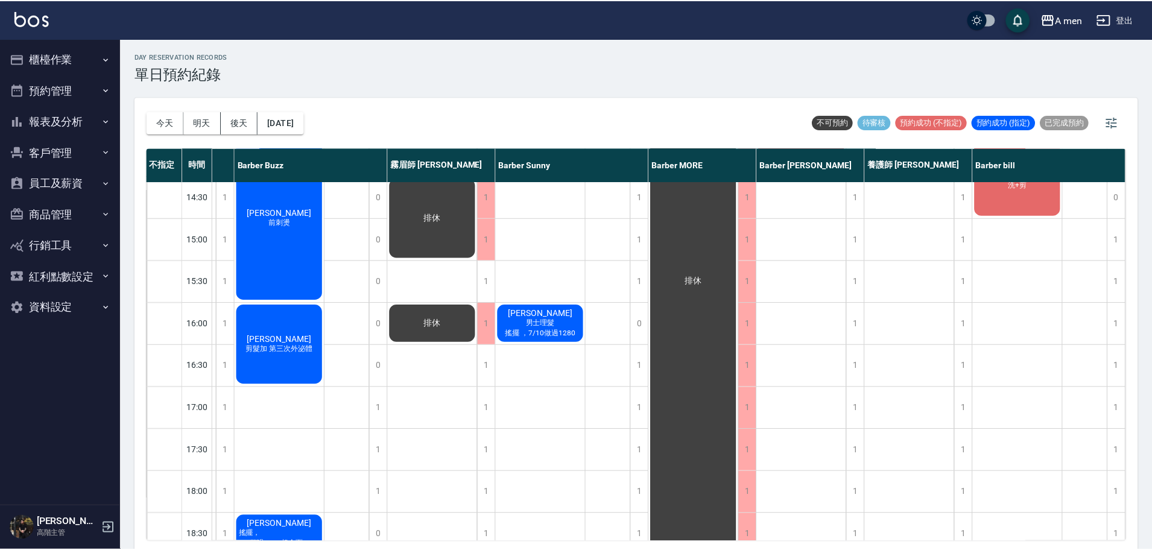
scroll to position [302, 201]
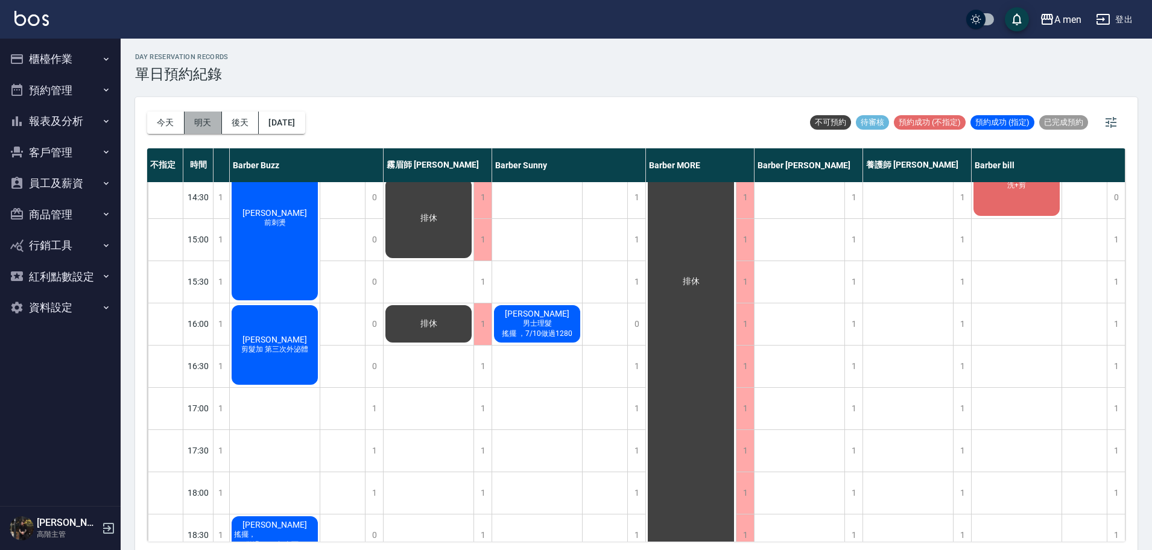
click at [209, 127] on button "明天" at bounding box center [203, 123] width 37 height 22
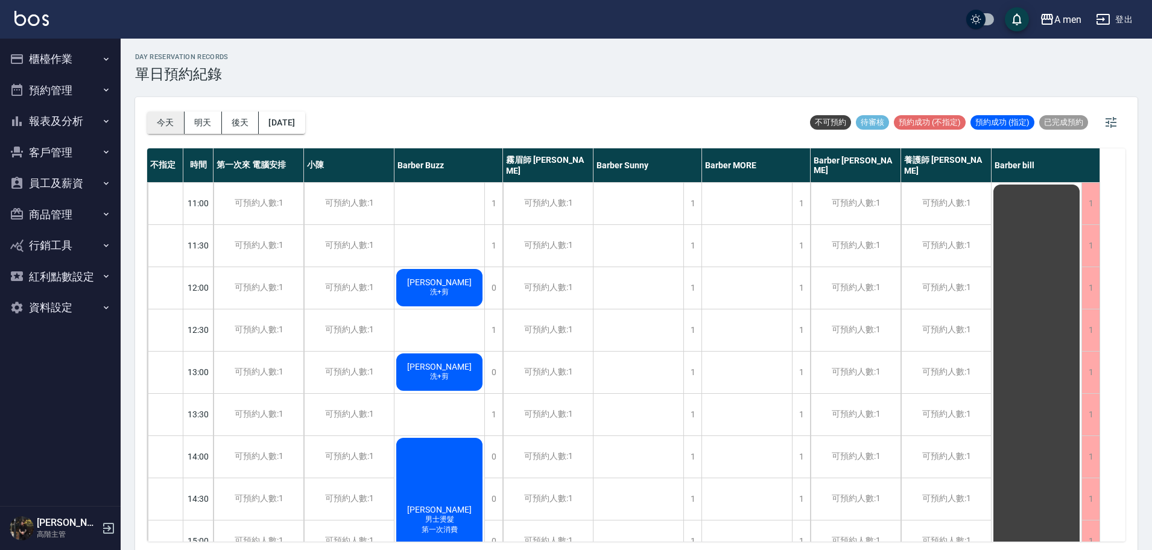
click at [167, 129] on button "今天" at bounding box center [165, 123] width 37 height 22
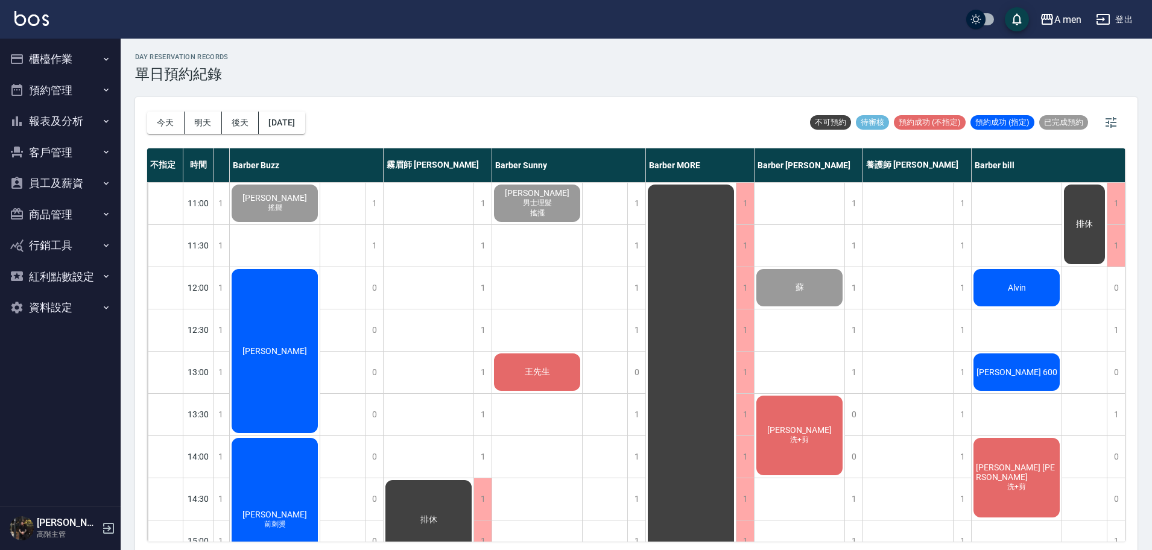
scroll to position [226, 207]
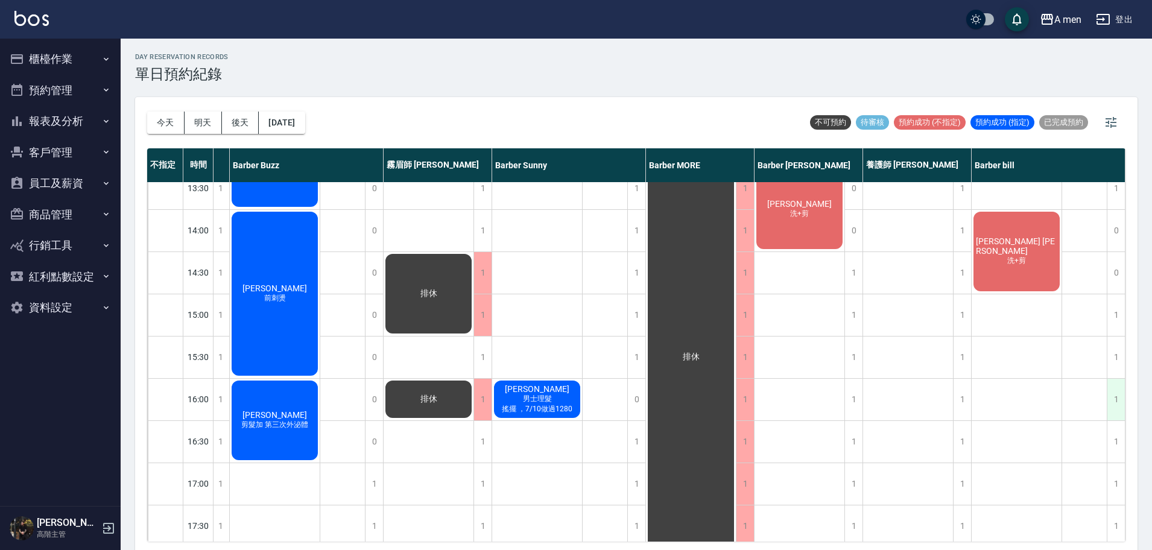
click at [1110, 403] on div "1" at bounding box center [1116, 400] width 18 height 42
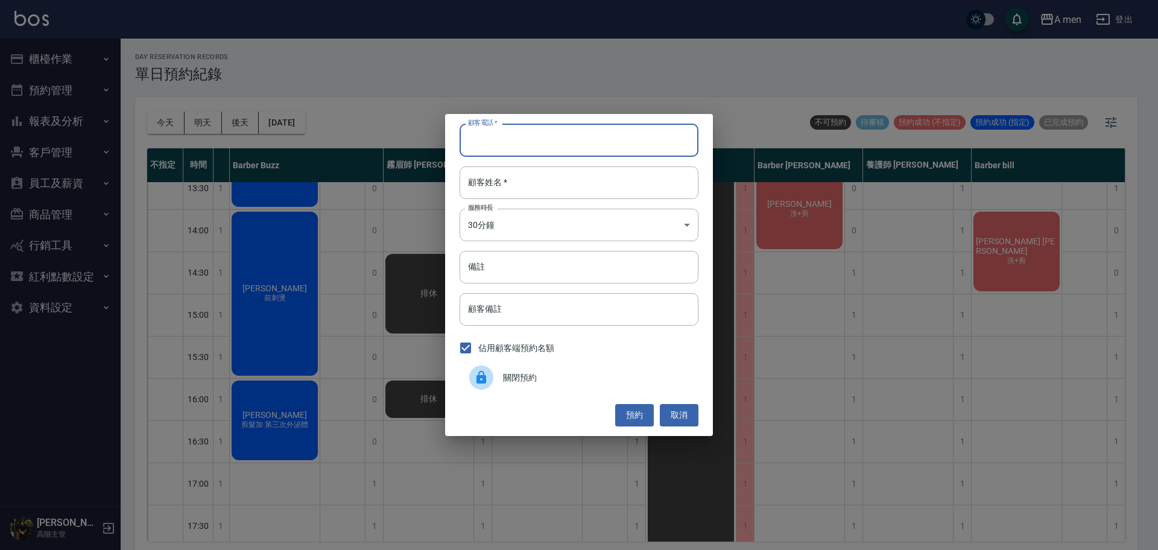
paste input "785"
type input "785"
click at [563, 189] on input "顧客姓名   *" at bounding box center [579, 183] width 239 height 33
click at [572, 260] on input "備註" at bounding box center [579, 267] width 239 height 33
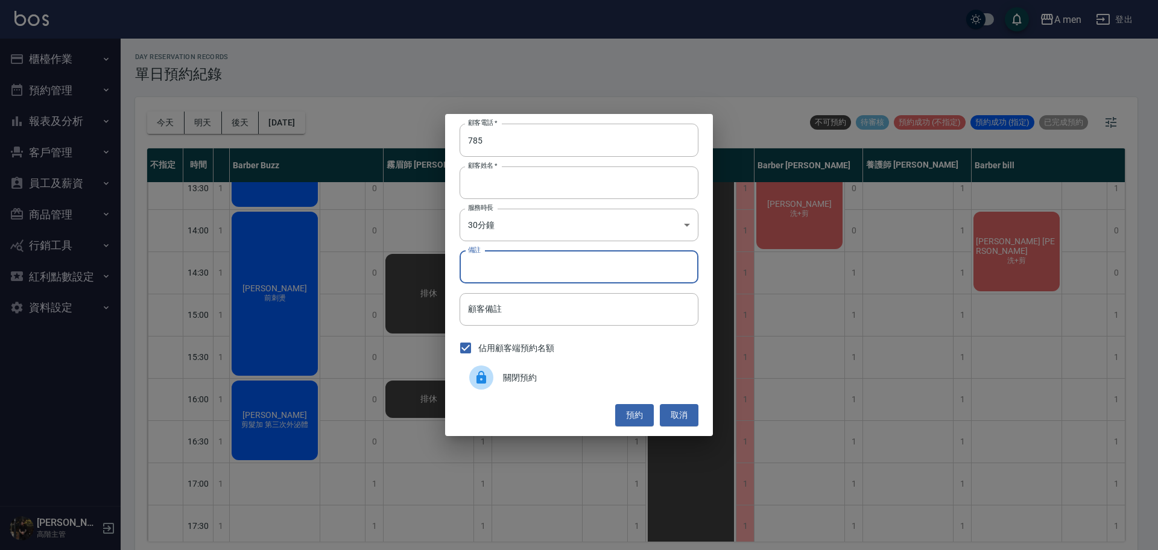
type input "f"
type input "上次799"
click at [644, 419] on button "預約" at bounding box center [634, 415] width 39 height 22
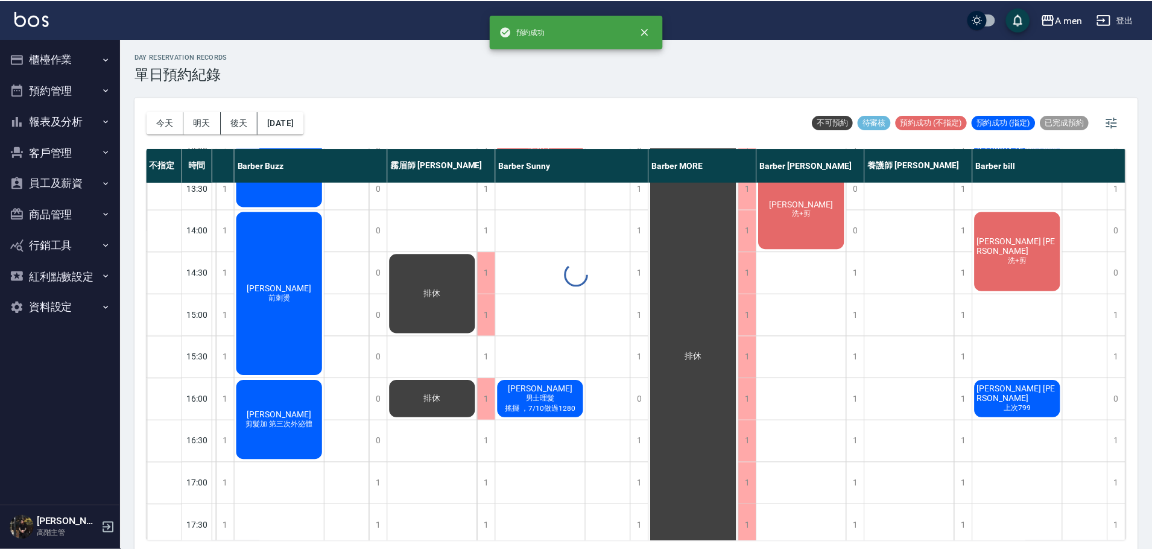
scroll to position [226, 201]
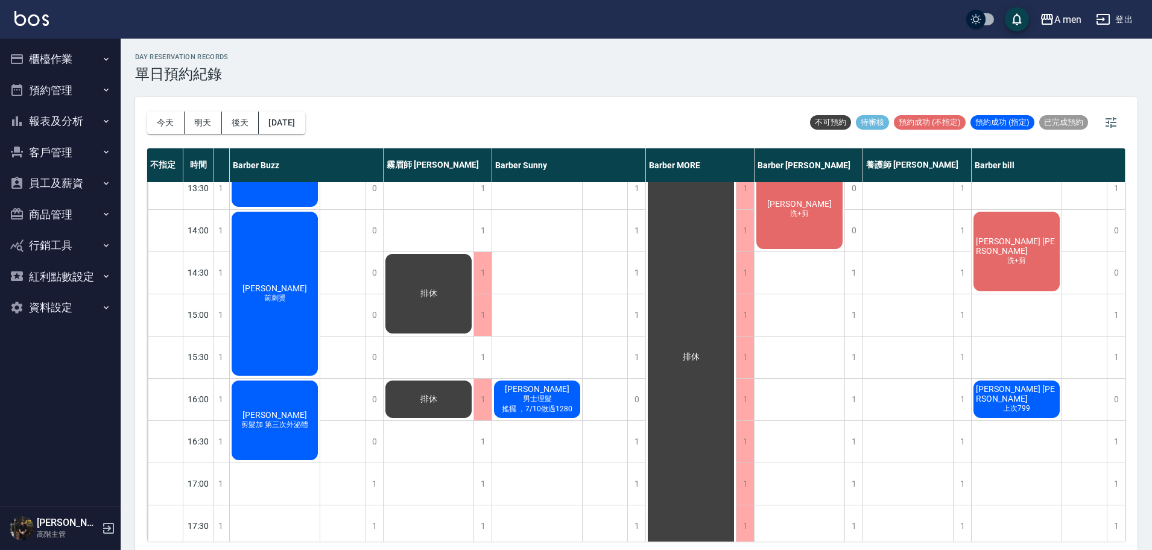
click at [1020, 410] on div "Charles Jones 上次799" at bounding box center [1017, 399] width 90 height 41
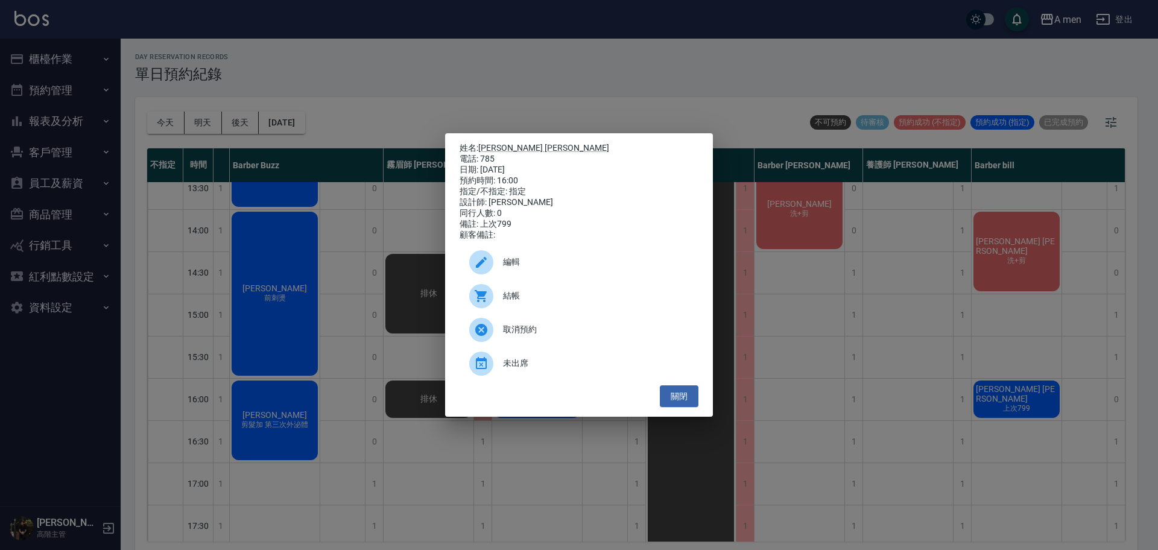
click at [554, 258] on div "編輯" at bounding box center [579, 263] width 239 height 34
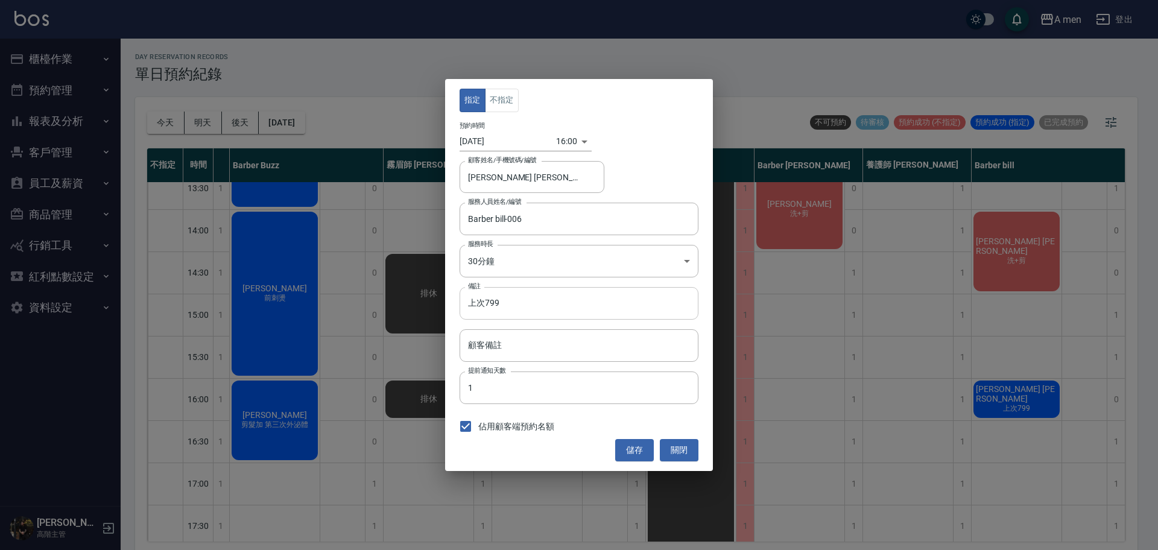
click at [486, 304] on input "上次799" at bounding box center [579, 303] width 239 height 33
type input "上次做799"
click at [627, 462] on div "指定 不指定 預約時間 2025/09/09 16:00 1757404800000 顧客姓名/手機號碼/編號 Charles Jones/785 顧客姓名/…" at bounding box center [579, 275] width 268 height 392
click at [629, 450] on button "儲存" at bounding box center [634, 450] width 39 height 22
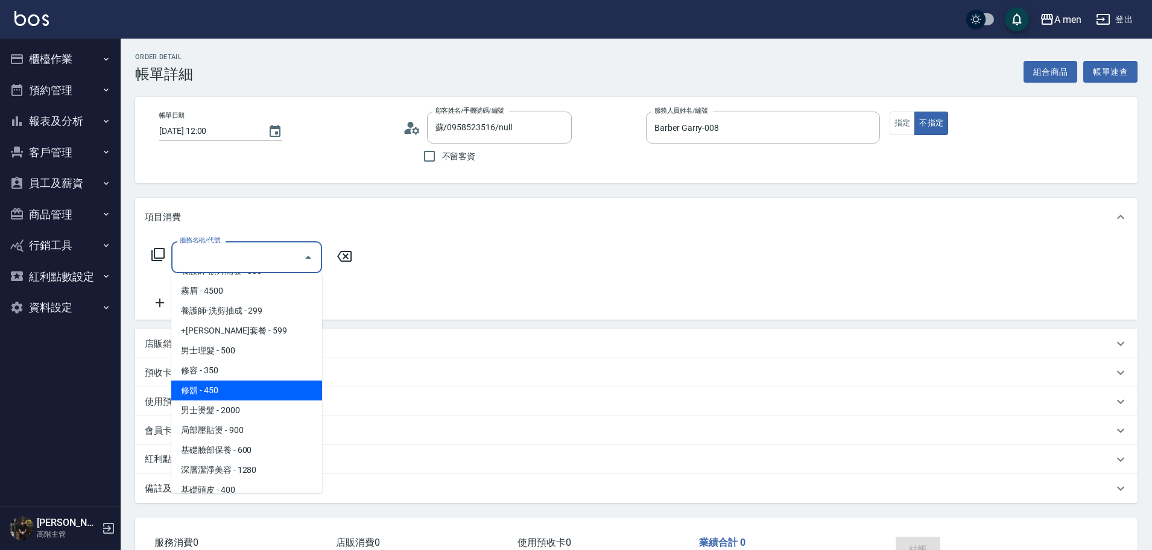
scroll to position [302, 0]
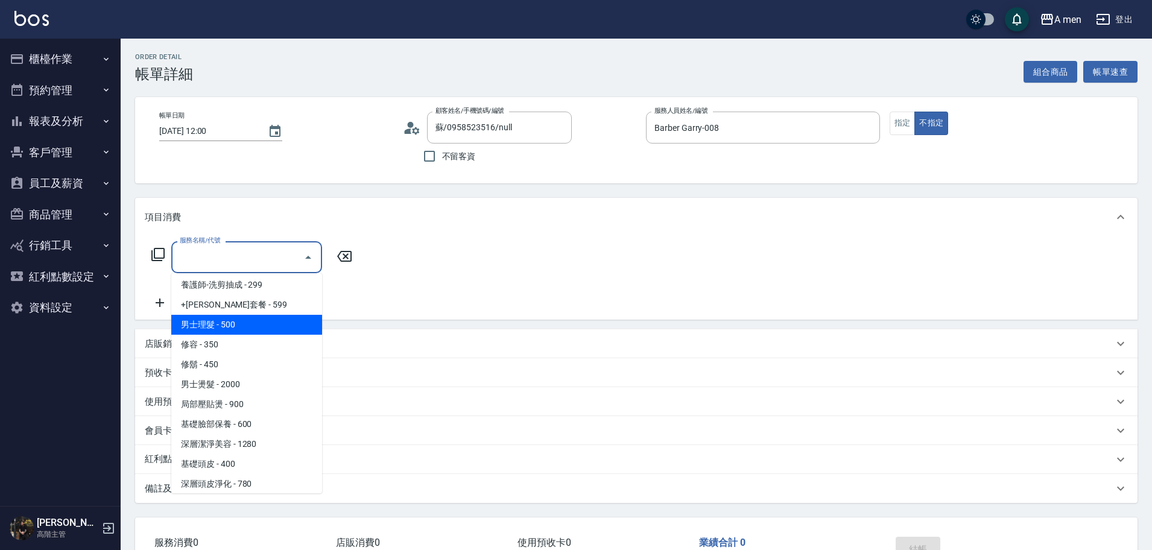
click at [278, 317] on span "男士理髮 - 500" at bounding box center [246, 325] width 151 height 20
type input "男士理髮(A01)"
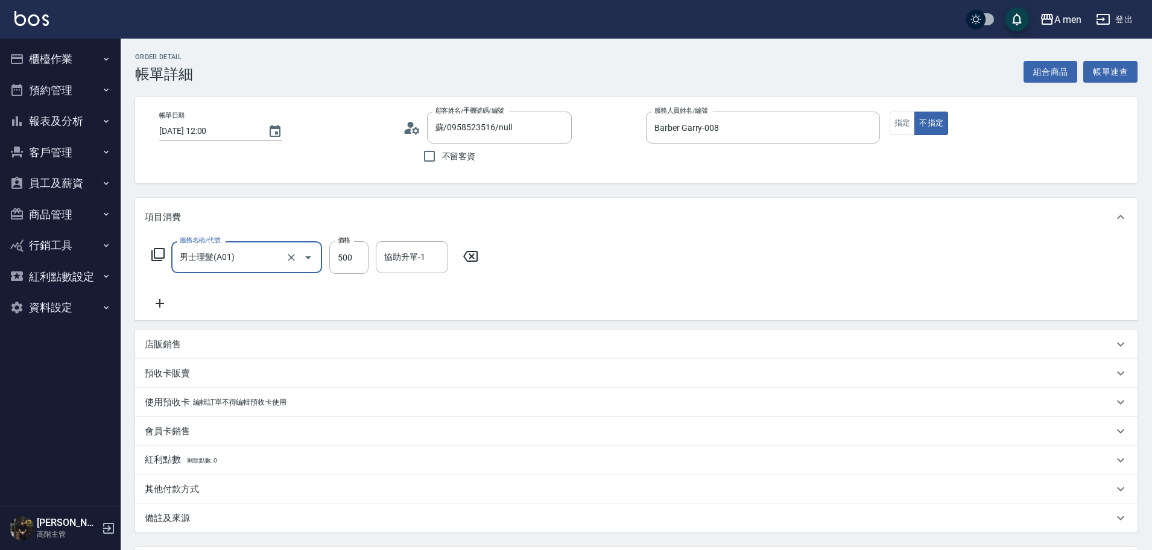
click at [456, 289] on div "服務名稱/代號 男士理髮(A01) 服務名稱/代號 價格 500 價格 協助升單-1 協助升單-1" at bounding box center [315, 275] width 341 height 69
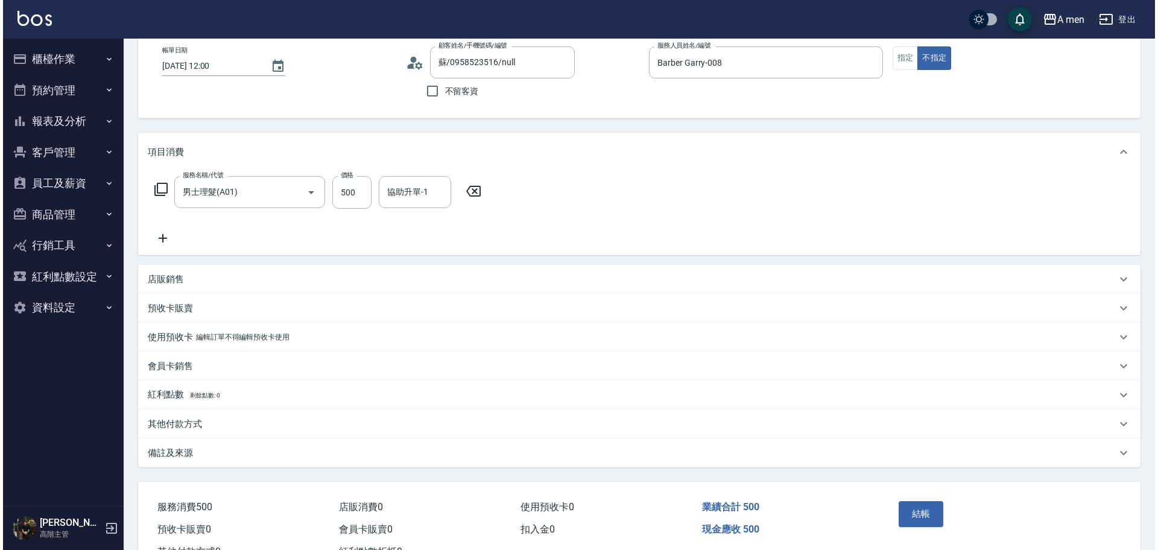
scroll to position [113, 0]
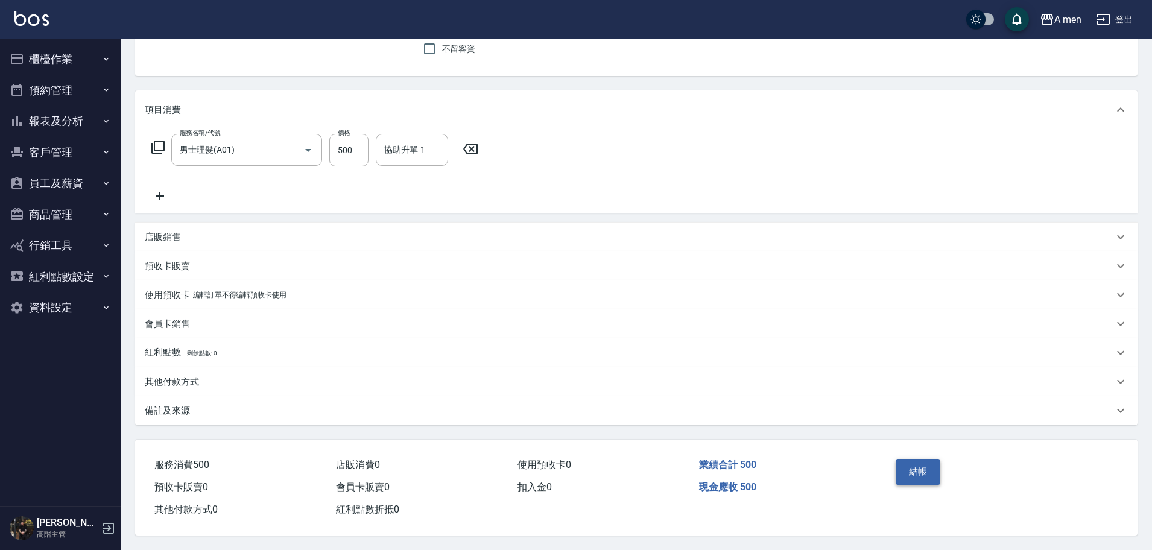
click at [931, 467] on button "結帳" at bounding box center [918, 471] width 45 height 25
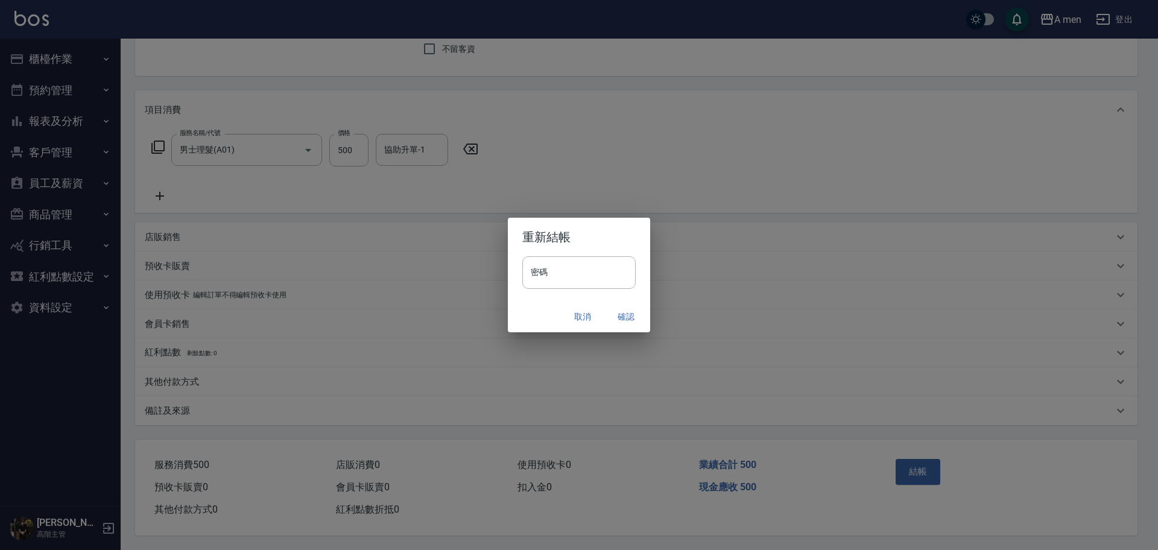
click at [640, 319] on button "確認" at bounding box center [626, 317] width 39 height 22
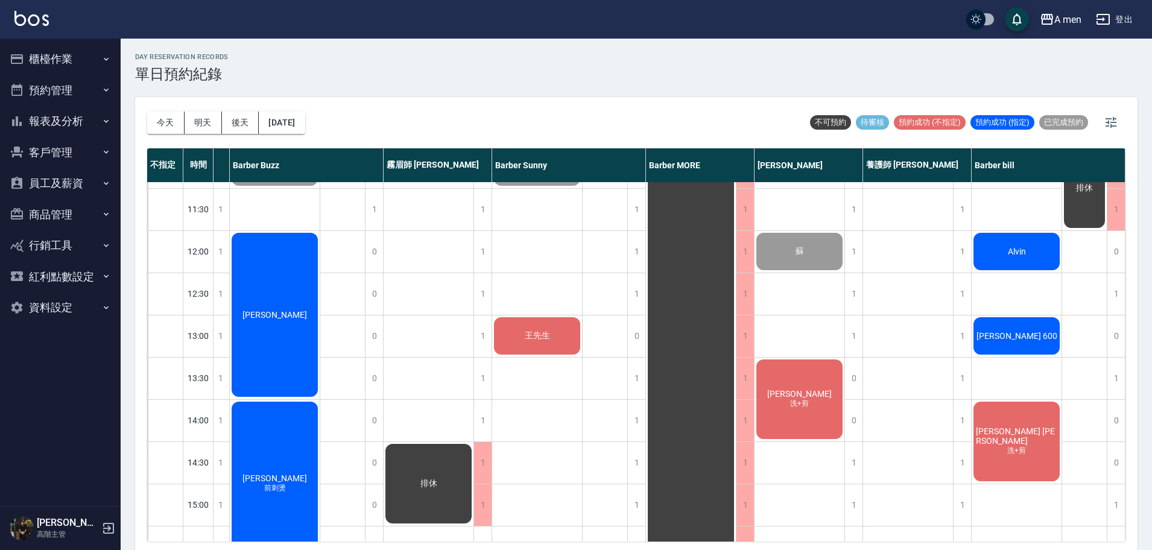
scroll to position [0, 207]
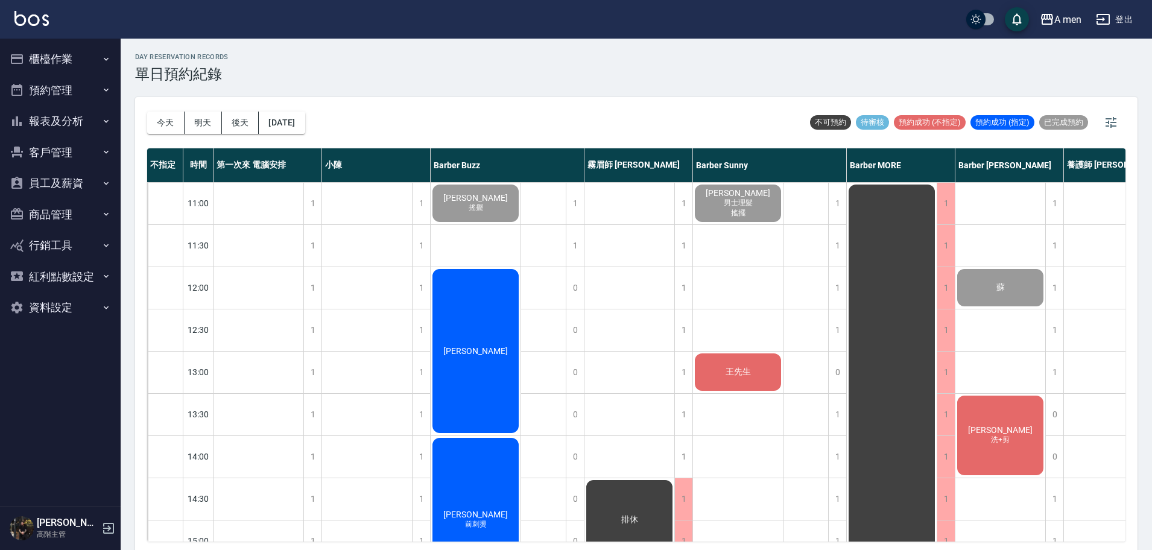
click at [535, 100] on div "[DATE] [DATE] [DATE] [DATE] 不可預約 待審核 預約成功 (不指定) 預約成功 (指定) 已完成預約" at bounding box center [636, 122] width 979 height 51
click at [733, 104] on div "[DATE] [DATE] [DATE] [DATE] 不可預約 待審核 預約成功 (不指定) 預約成功 (指定) 已完成預約" at bounding box center [636, 122] width 979 height 51
click at [639, 74] on div "day Reservation records 單日預約紀錄" at bounding box center [636, 68] width 1003 height 30
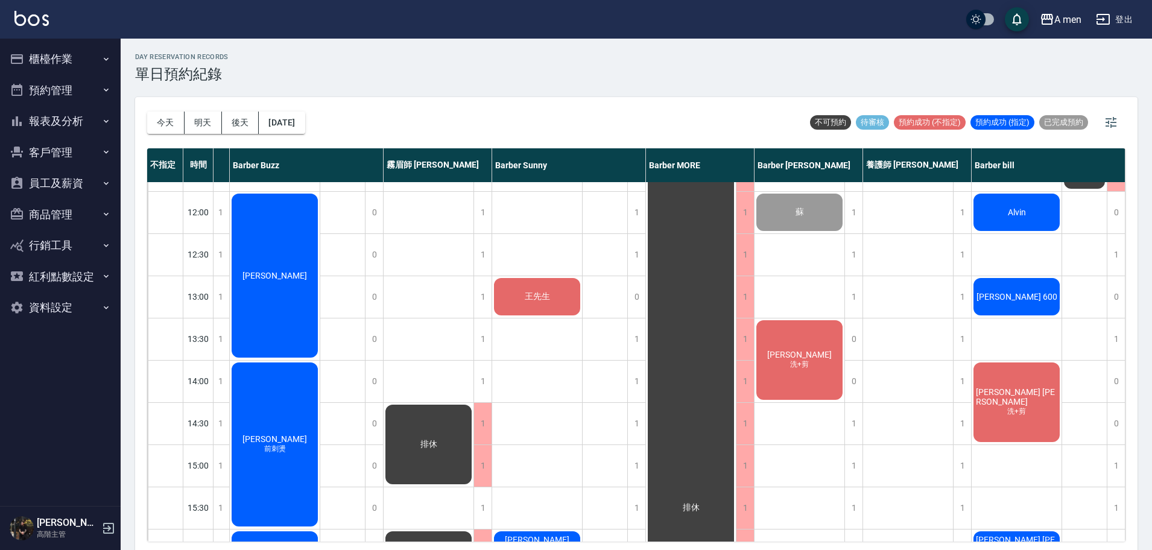
scroll to position [0, 207]
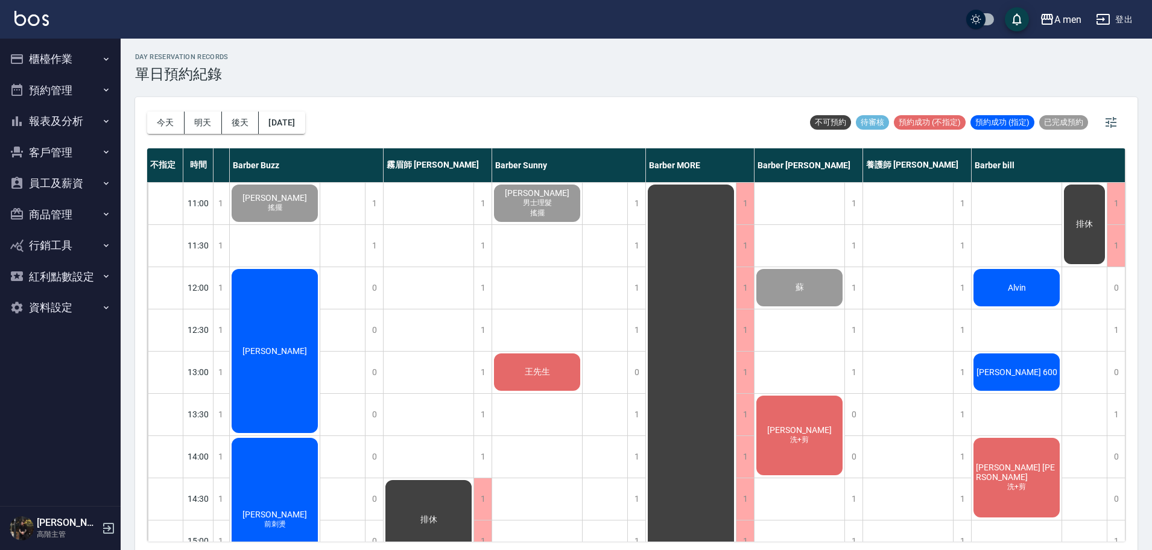
click at [475, 109] on div "[DATE] [DATE] [DATE] [DATE] 不可預約 待審核 預約成功 (不指定) 預約成功 (指定) 已完成預約" at bounding box center [636, 122] width 979 height 51
click at [648, 89] on div "day Reservation records 單日預約紀錄 [DATE] [DATE] [DATE] [DATE] 不可預約 待審核 預約成功 (不指定) …" at bounding box center [637, 296] width 1032 height 515
click at [790, 74] on div "day Reservation records 單日預約紀錄" at bounding box center [636, 68] width 1003 height 30
click at [508, 83] on div "day Reservation records 單日預約紀錄 [DATE] [DATE] [DATE] [DATE] 不可預約 待審核 預約成功 (不指定) …" at bounding box center [637, 296] width 1032 height 515
click at [665, 106] on div "今天 明天 後天 2025/09/09 不可預約 待審核 預約成功 (不指定) 預約成功 (指定) 已完成預約" at bounding box center [636, 122] width 979 height 51
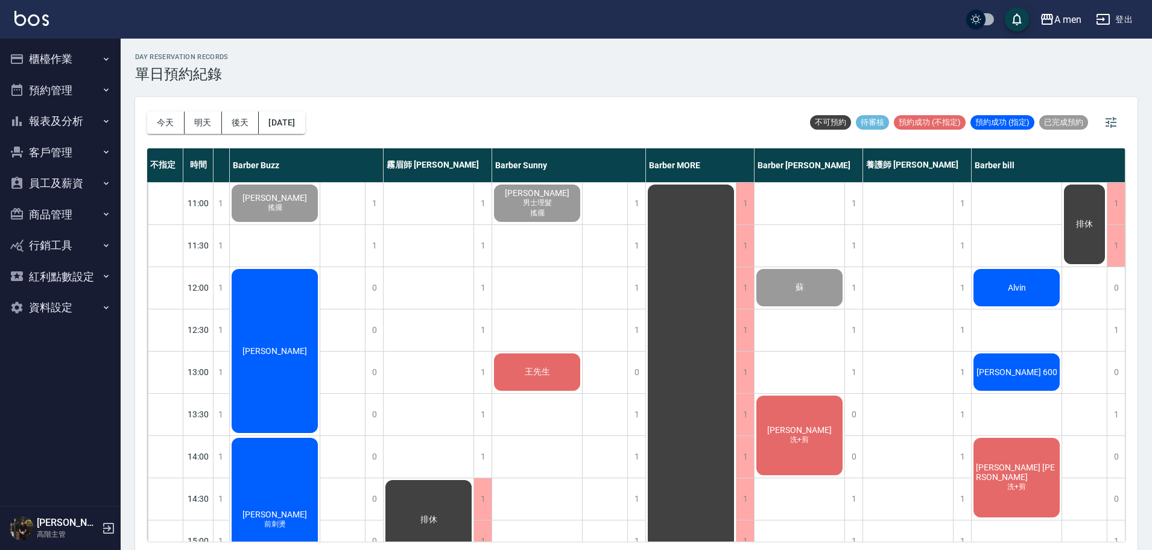
click at [575, 106] on div "今天 明天 後天 2025/09/09 不可預約 待審核 預約成功 (不指定) 預約成功 (指定) 已完成預約" at bounding box center [636, 122] width 979 height 51
click at [805, 72] on div "day Reservation records 單日預約紀錄" at bounding box center [636, 68] width 1003 height 30
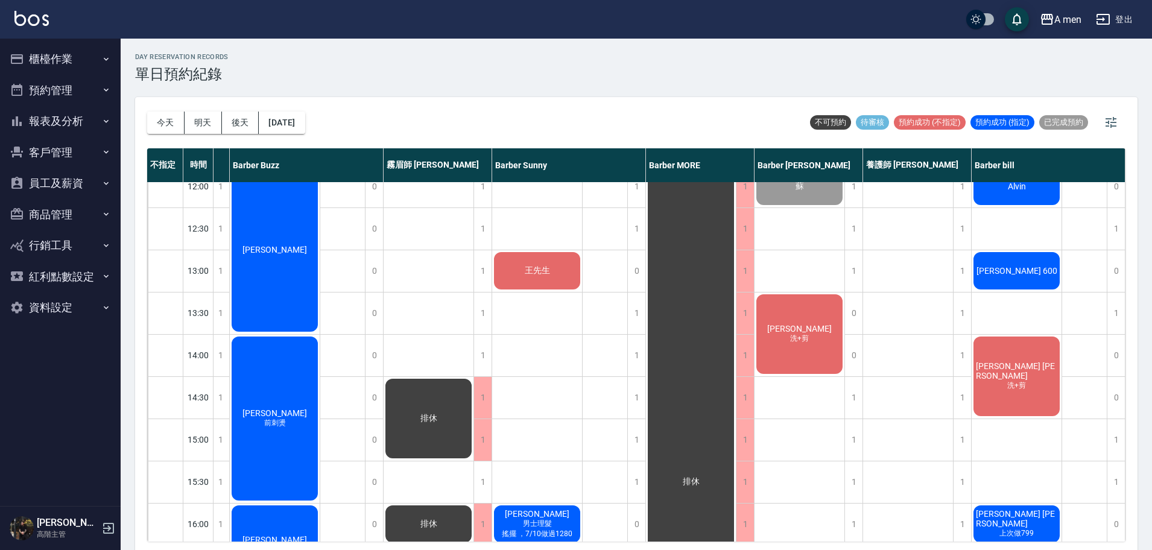
scroll to position [75, 207]
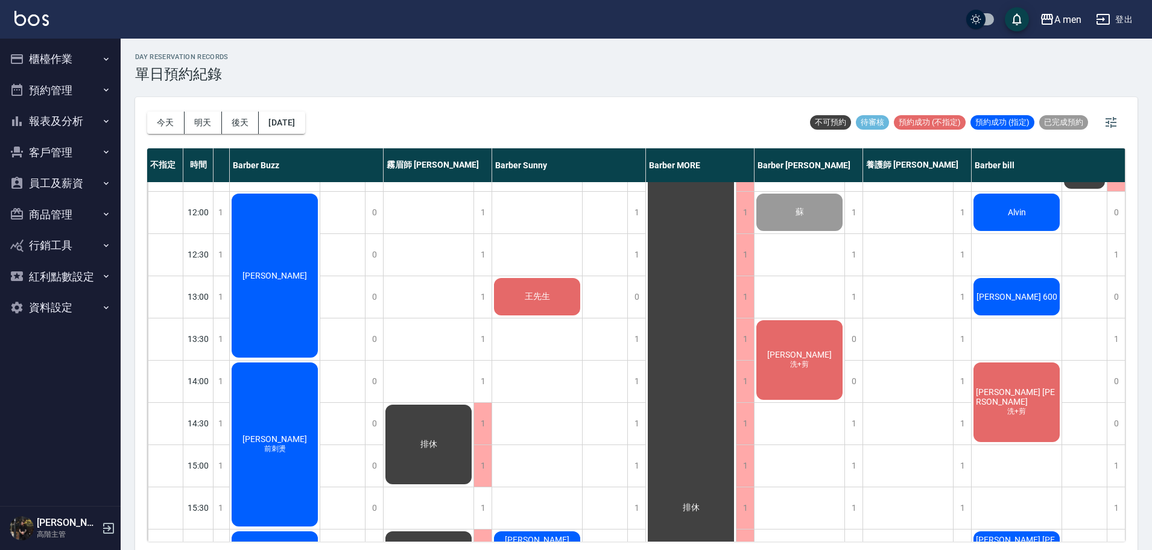
click at [539, 297] on span "王先生" at bounding box center [537, 296] width 30 height 11
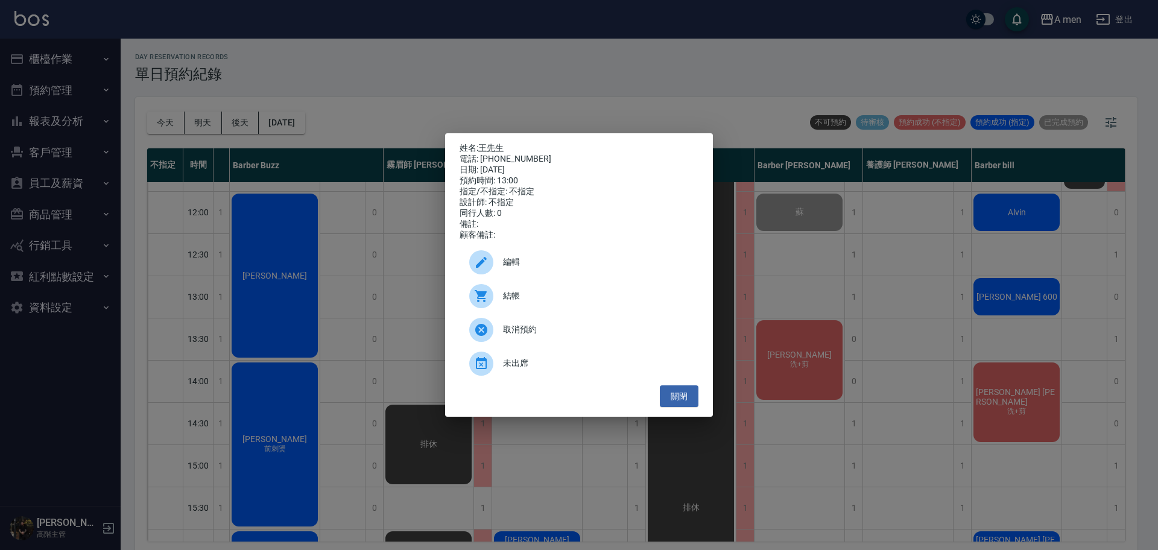
click at [595, 302] on span "結帳" at bounding box center [596, 296] width 186 height 13
drag, startPoint x: 682, startPoint y: 408, endPoint x: 681, endPoint y: 400, distance: 7.9
click at [682, 408] on button "關閉" at bounding box center [679, 397] width 39 height 22
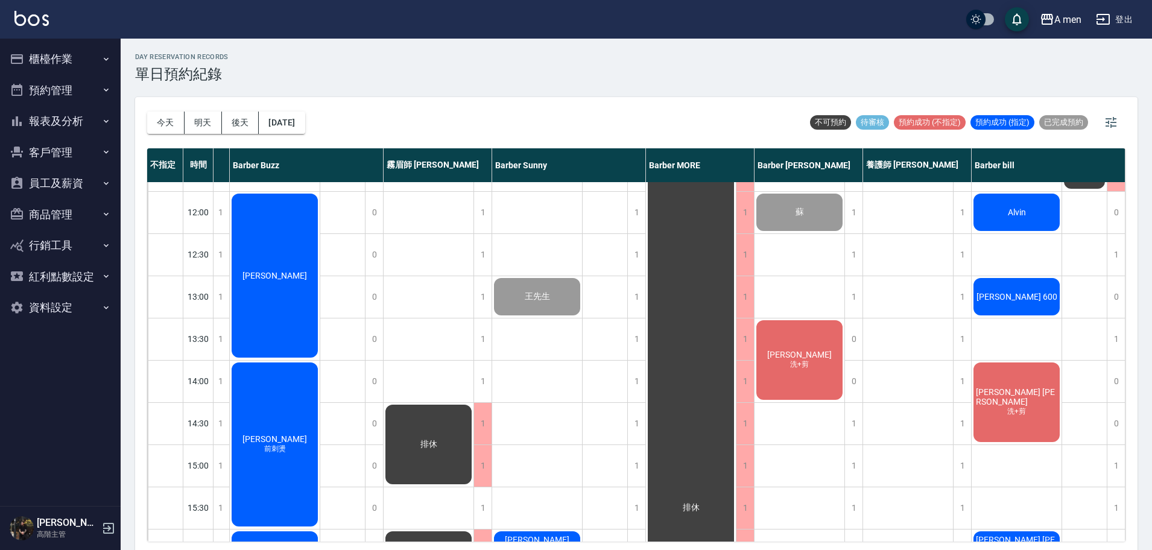
scroll to position [0, 201]
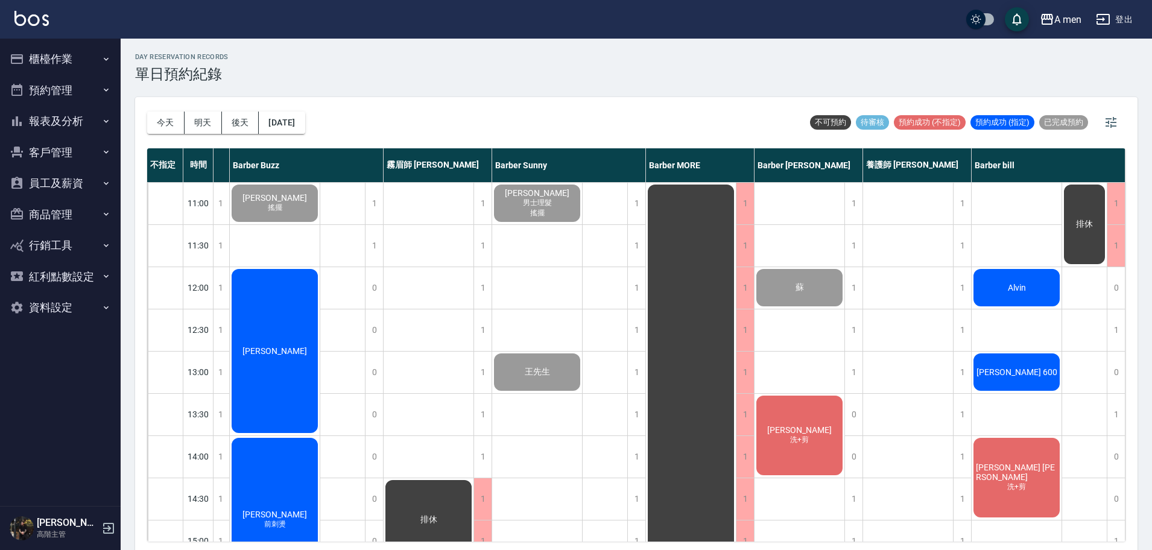
click at [281, 344] on div "[PERSON_NAME]" at bounding box center [275, 351] width 90 height 168
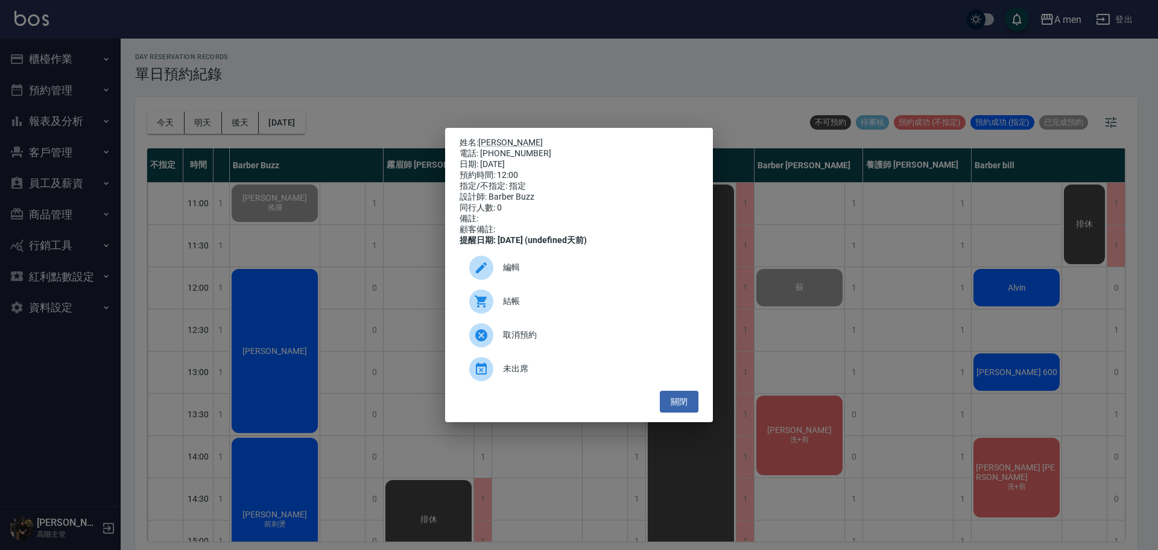
click at [504, 300] on div "結帳" at bounding box center [579, 302] width 239 height 34
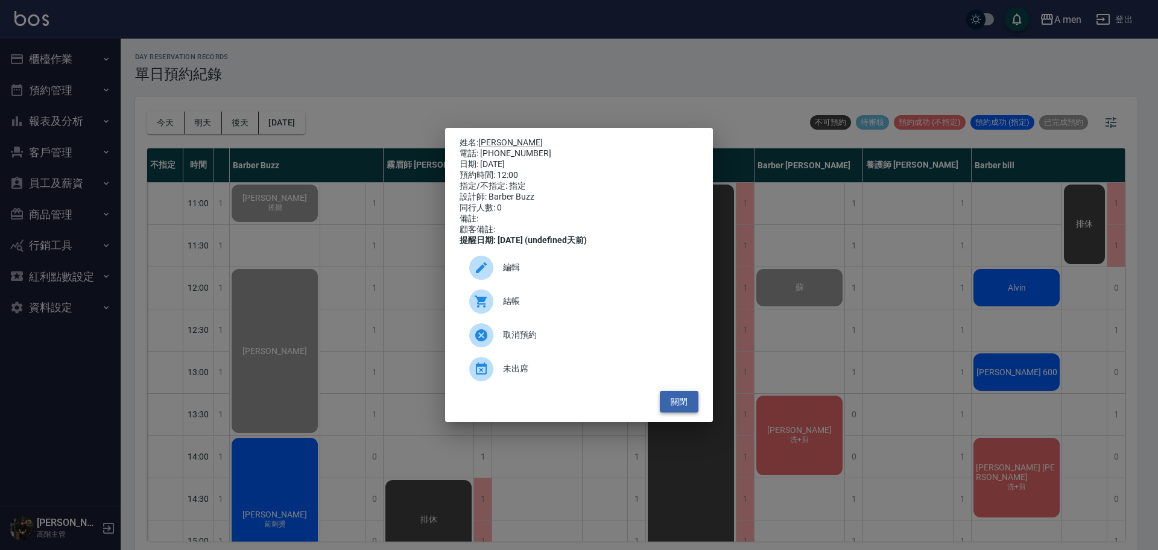
click at [678, 409] on button "關閉" at bounding box center [679, 402] width 39 height 22
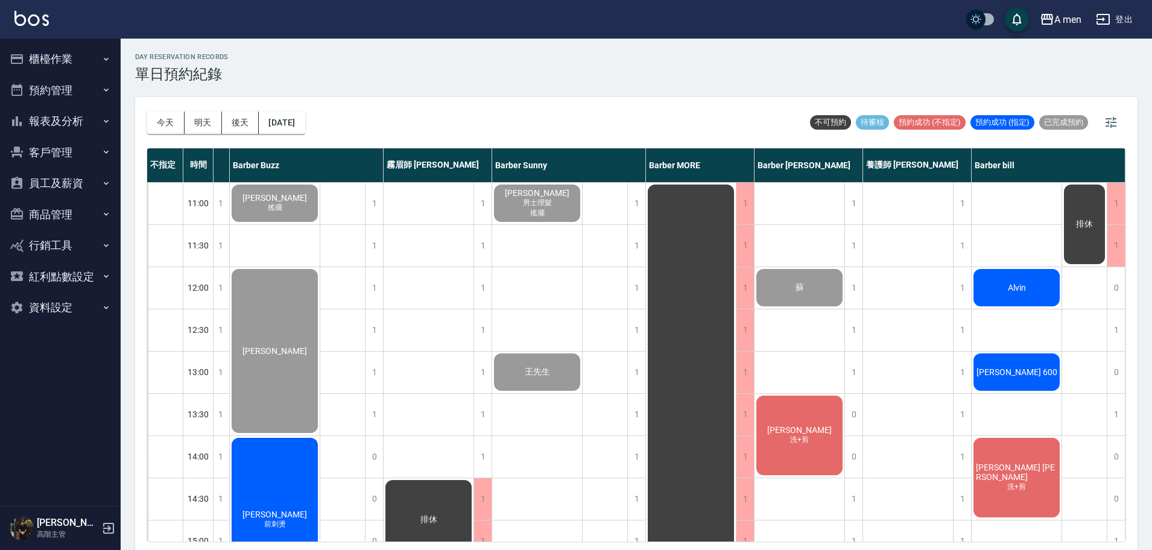
click at [1001, 279] on div "Alvin" at bounding box center [1017, 287] width 90 height 41
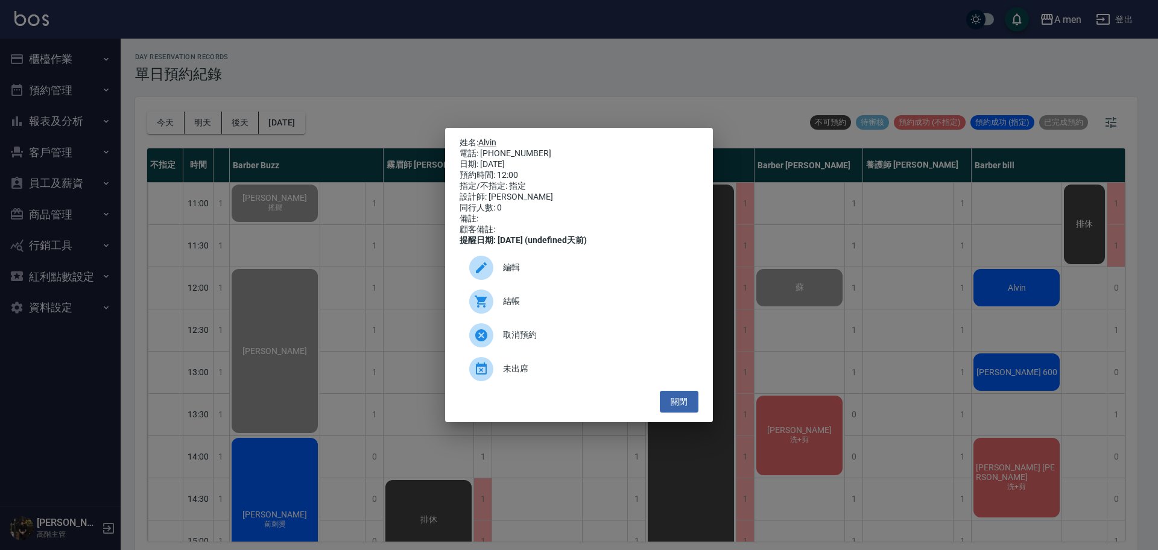
click at [623, 267] on div "編輯" at bounding box center [579, 268] width 239 height 34
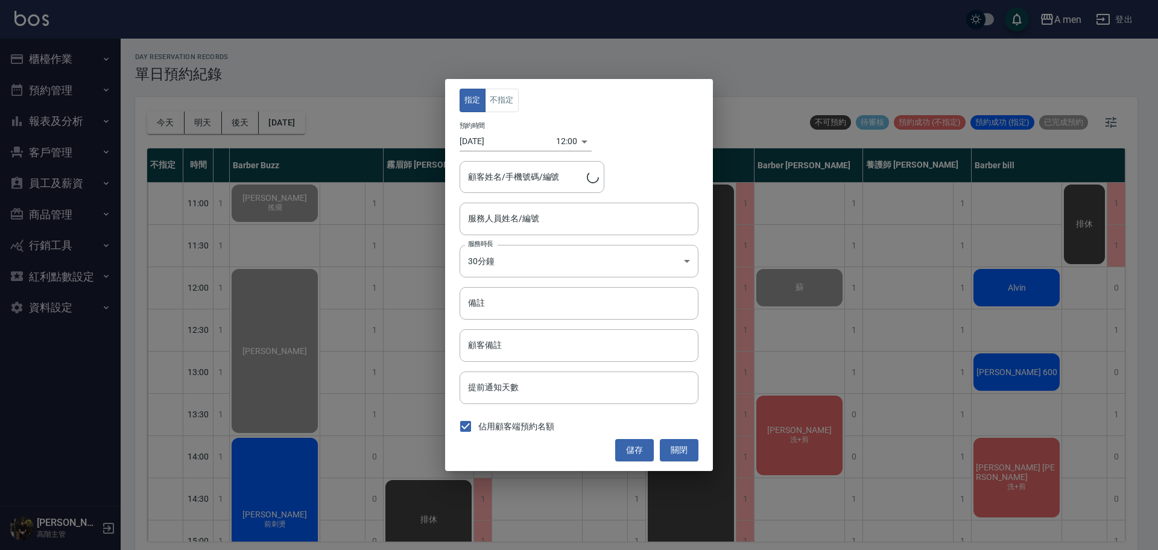
type input "Barber bill-006"
type input "Alvin/0910895722"
click at [675, 449] on button "關閉" at bounding box center [679, 450] width 39 height 22
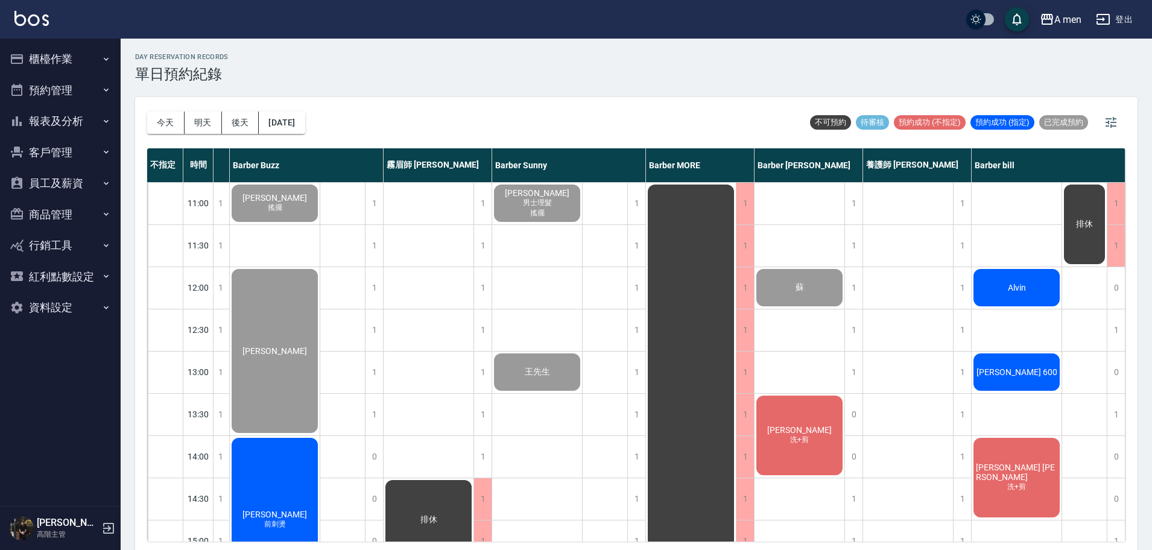
click at [1020, 299] on div "Alvin" at bounding box center [1017, 287] width 90 height 41
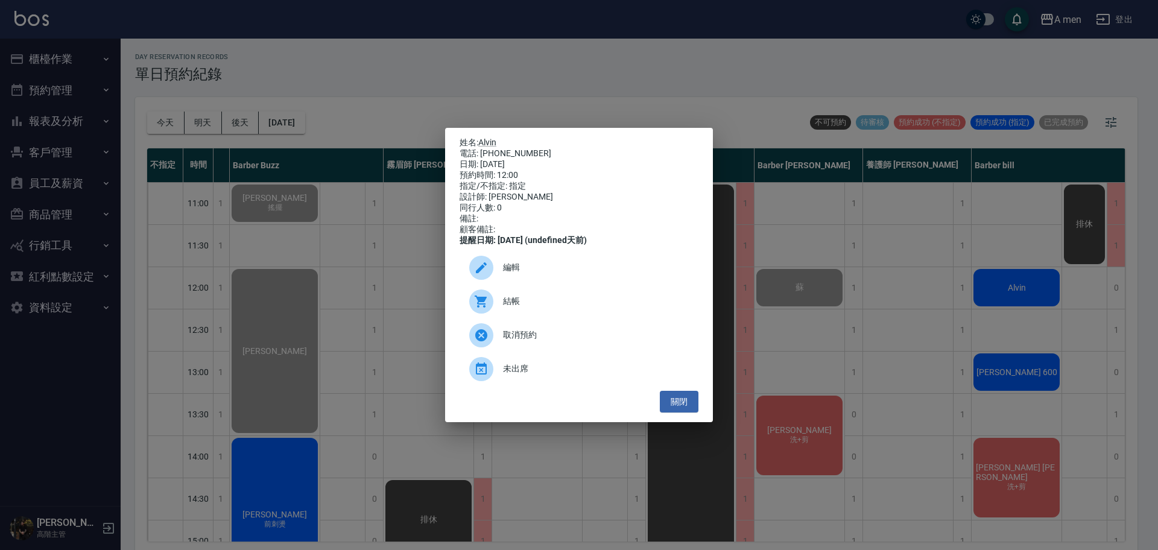
click at [542, 294] on div "結帳" at bounding box center [579, 302] width 239 height 34
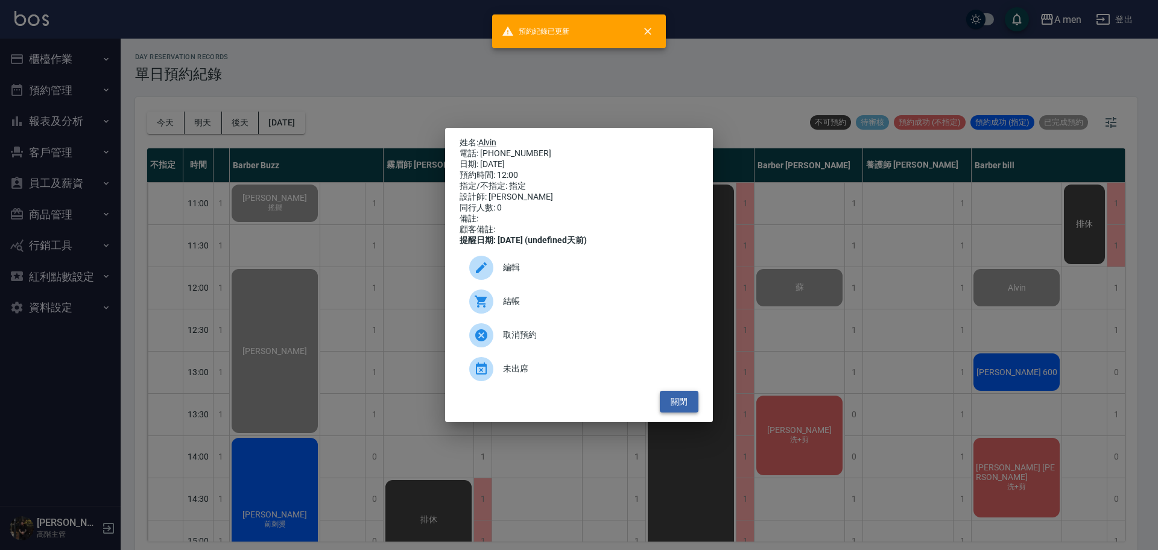
click at [670, 403] on button "關閉" at bounding box center [679, 402] width 39 height 22
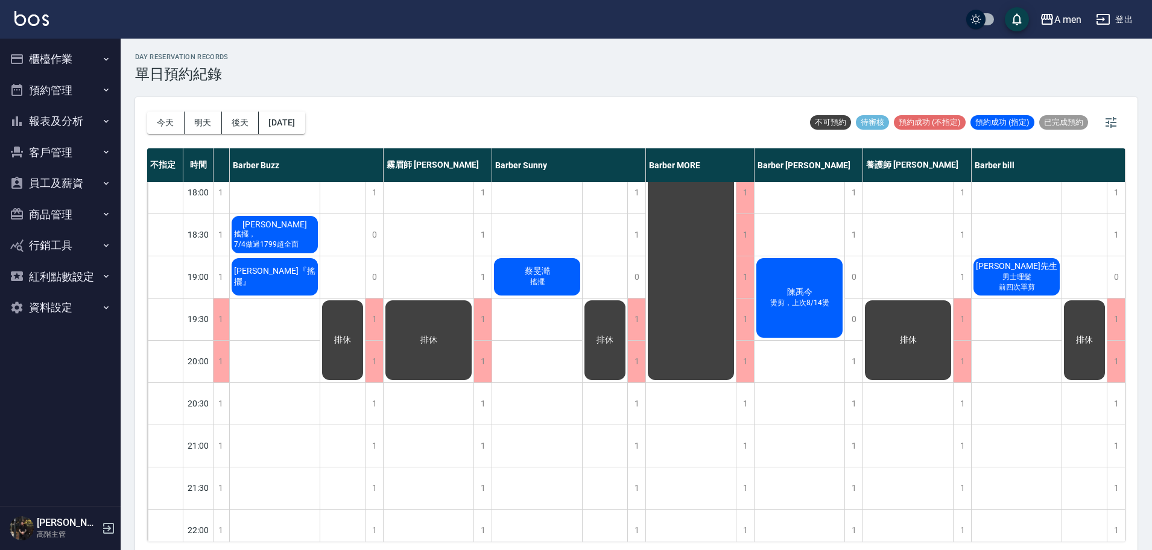
scroll to position [603, 201]
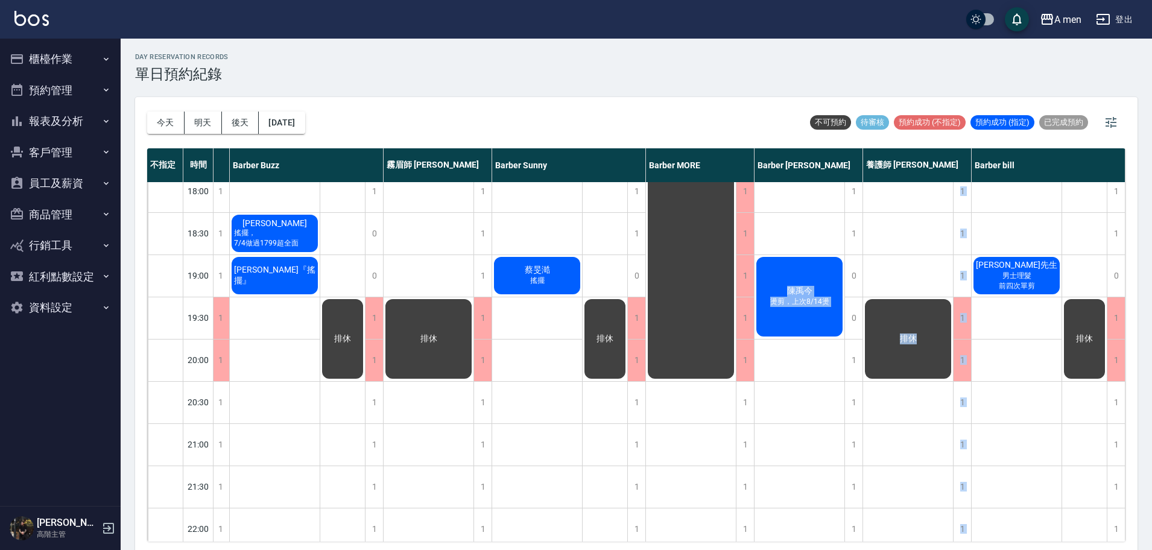
drag, startPoint x: 791, startPoint y: 346, endPoint x: 947, endPoint y: 364, distance: 156.8
click at [947, 364] on div "11:00 11:30 12:00 12:30 13:00 13:30 14:00 14:30 15:00 15:30 16:00 16:30 17:00 1…" at bounding box center [536, 107] width 1180 height 1056
click at [1013, 360] on div "Alvin Albert 600 Kevin Chen 洗+剪 Charles Jones 上次做799 蔡先生 男士理髮 前四次單剪" at bounding box center [1017, 107] width 90 height 1056
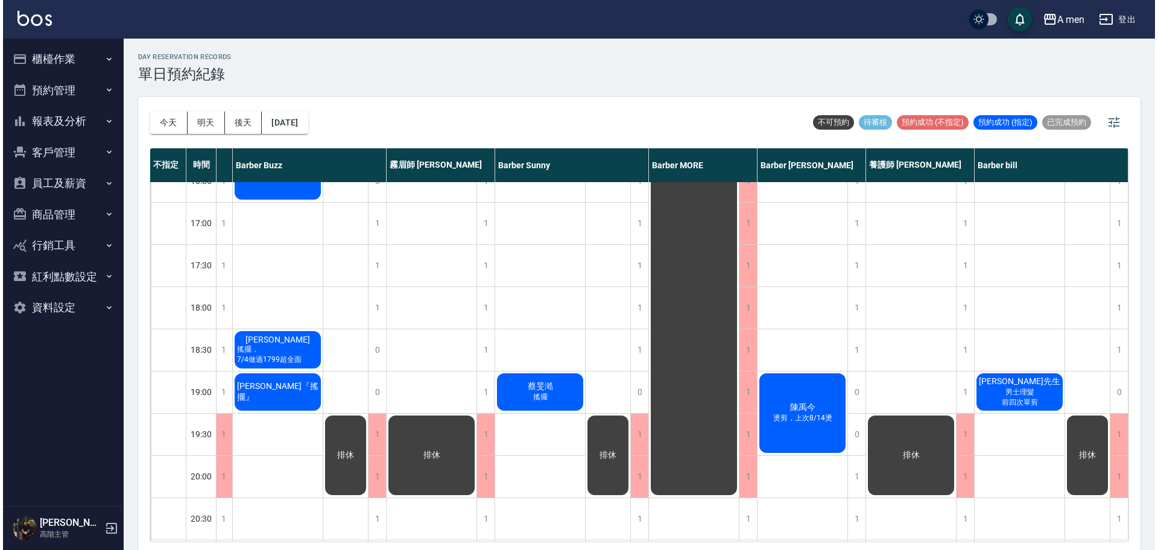
scroll to position [452, 201]
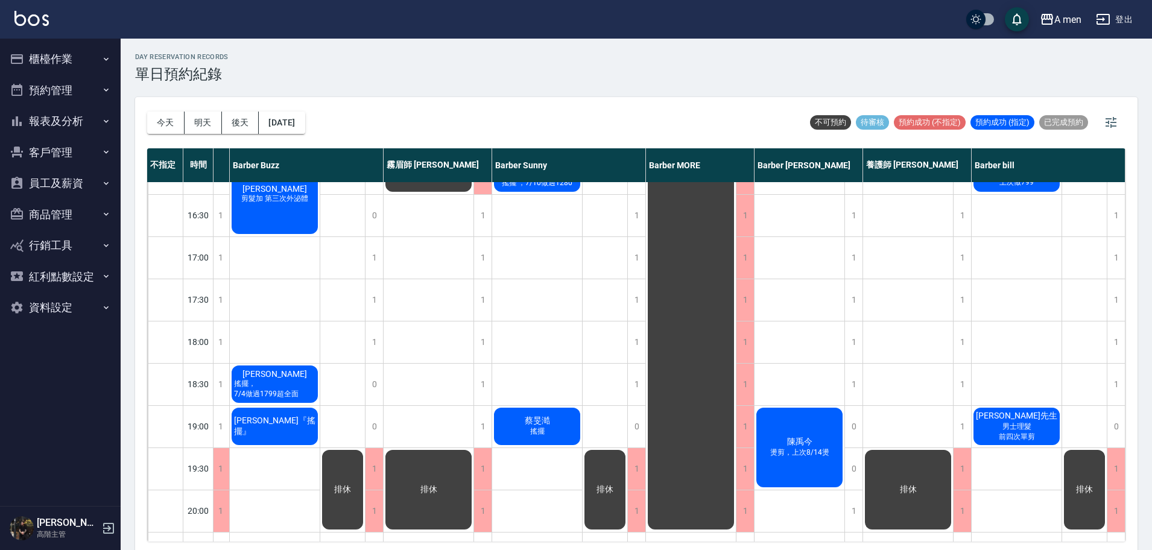
click at [783, 425] on div "陳禹今 燙剪，上次8/14燙" at bounding box center [800, 447] width 90 height 83
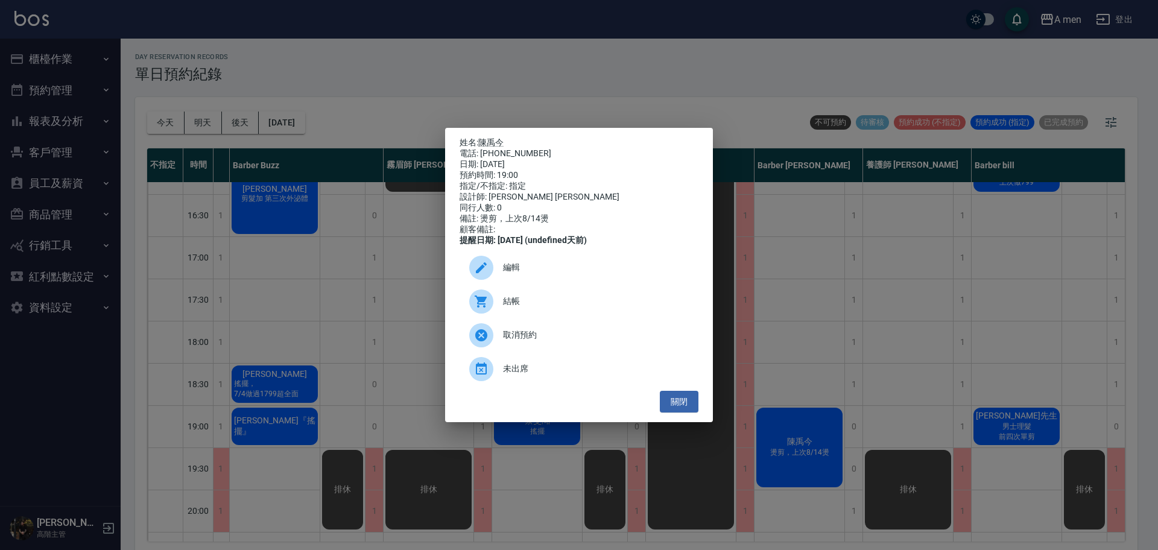
click at [591, 270] on span "編輯" at bounding box center [596, 267] width 186 height 13
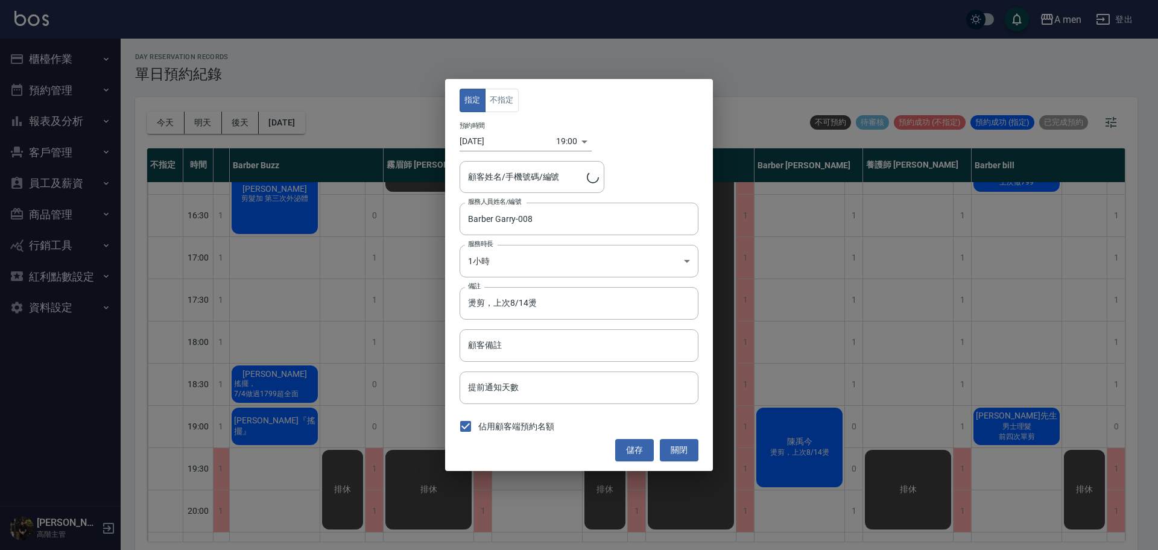
type input "陳禹今/0911626263"
click at [563, 144] on body "A men 登出 櫃檯作業 打帳單 帳單列表 營業儀表板 現金收支登錄 高階收支登錄 材料自購登錄 每日結帳 排班表 現場電腦打卡 掃碼打卡 預約管理 預約管…" at bounding box center [579, 277] width 1158 height 554
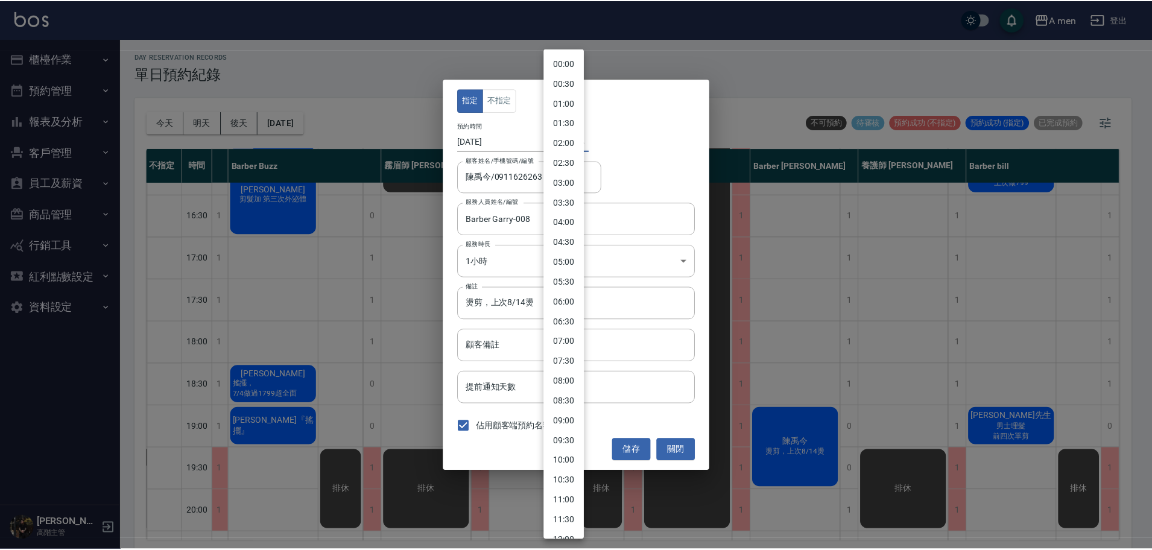
scroll to position [473, 0]
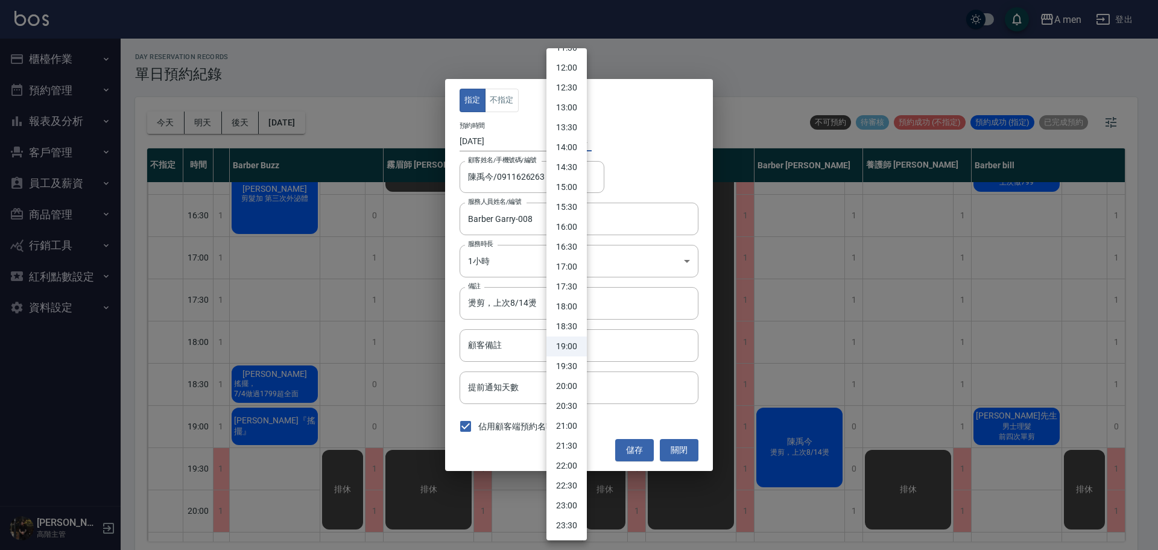
click at [573, 317] on li "18:30" at bounding box center [567, 327] width 40 height 20
type input "1757413800000"
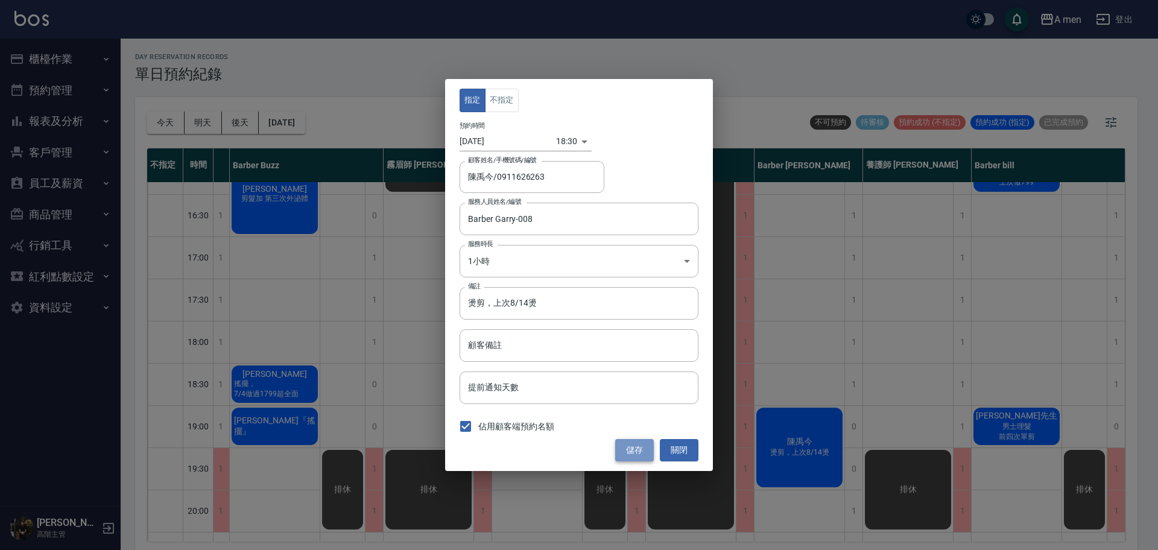
click at [618, 441] on button "儲存" at bounding box center [634, 450] width 39 height 22
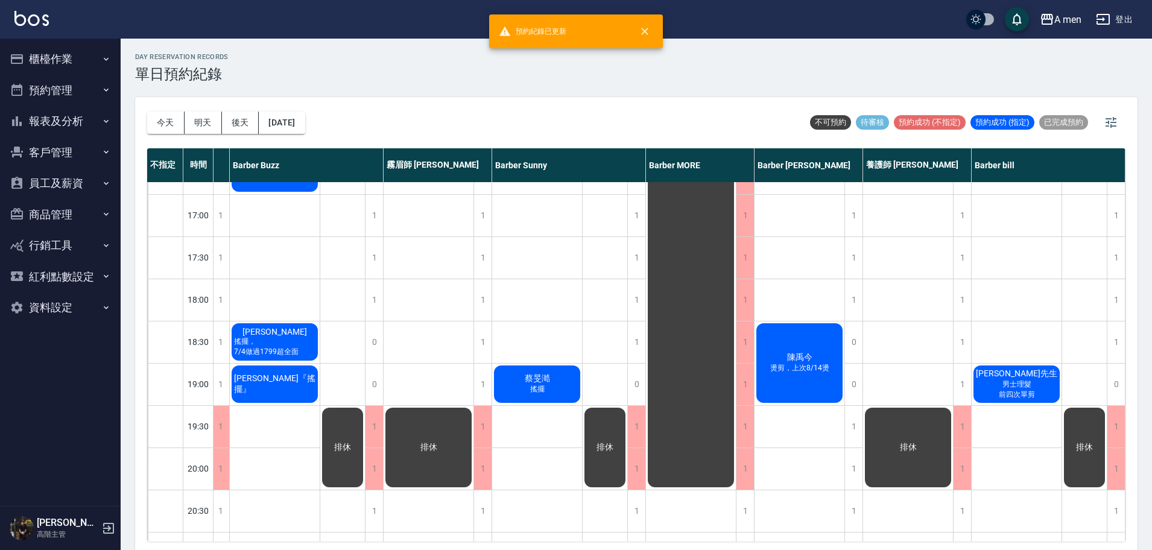
scroll to position [528, 201]
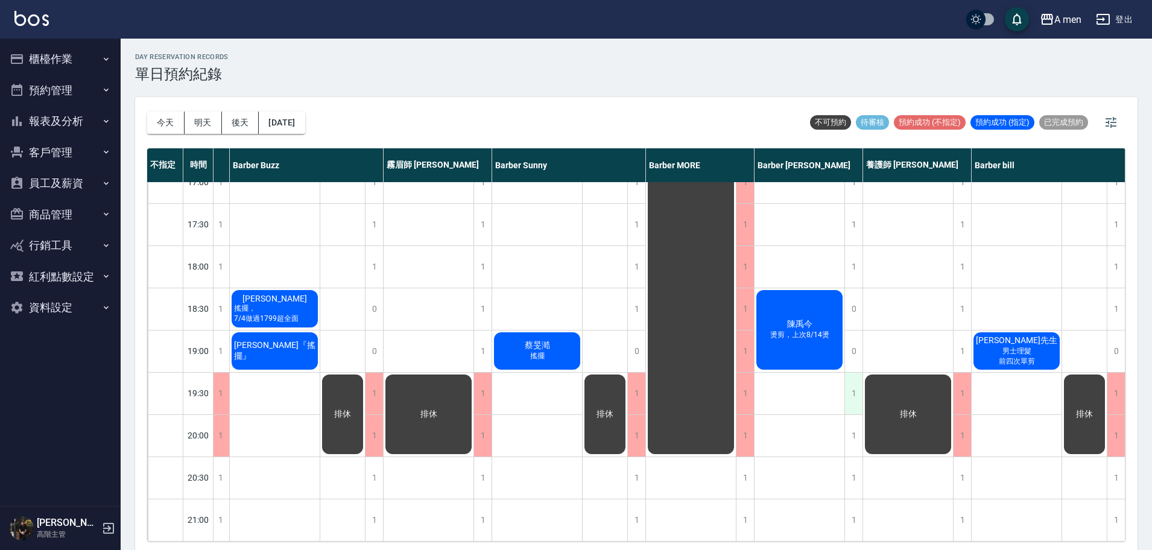
click at [860, 389] on div "1" at bounding box center [854, 394] width 18 height 42
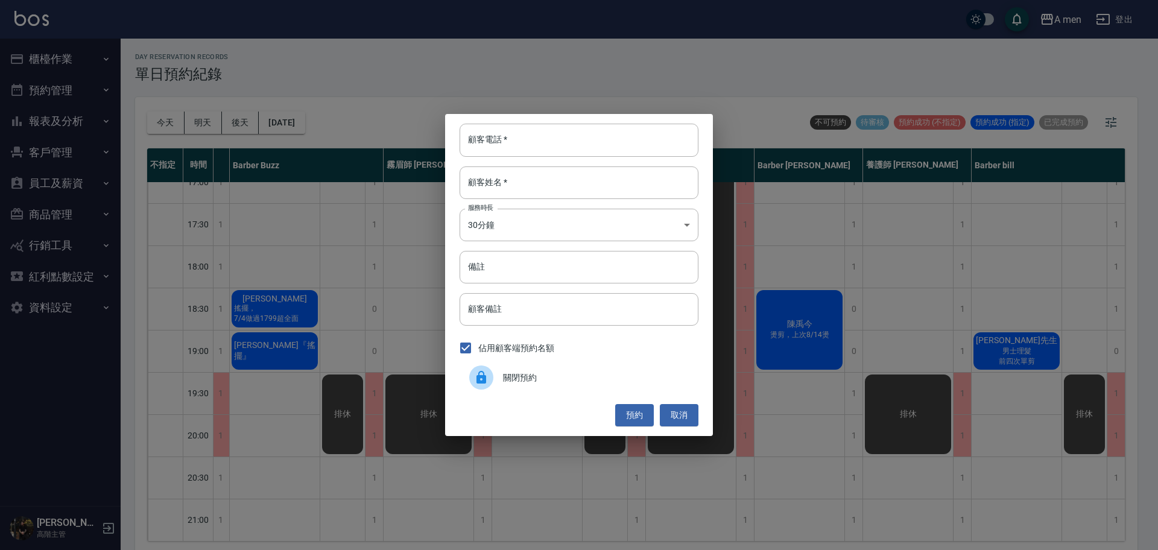
click at [492, 382] on div at bounding box center [481, 378] width 24 height 24
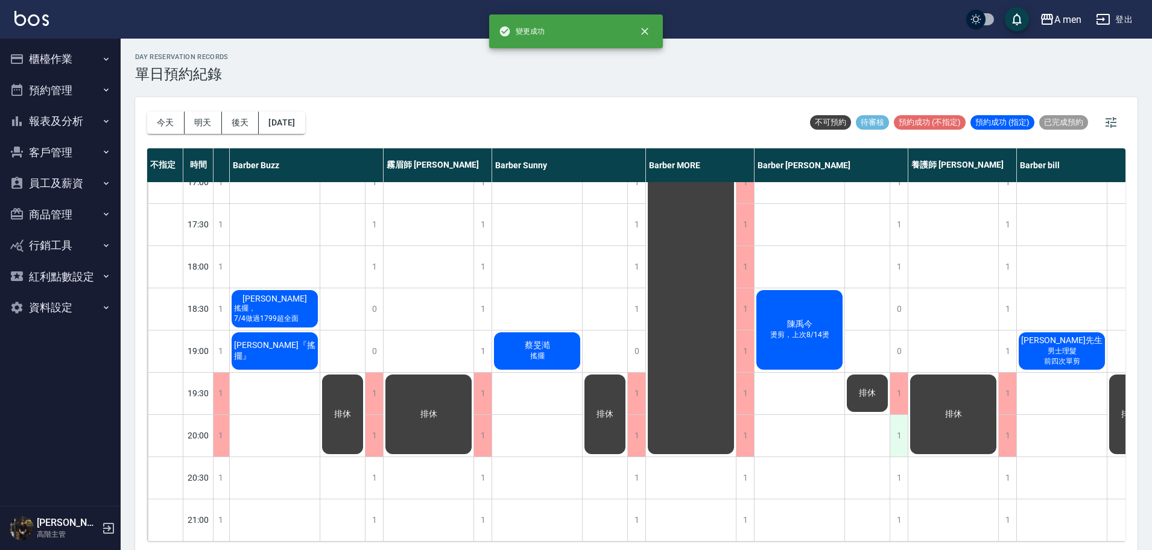
click at [897, 442] on div "1" at bounding box center [899, 436] width 18 height 42
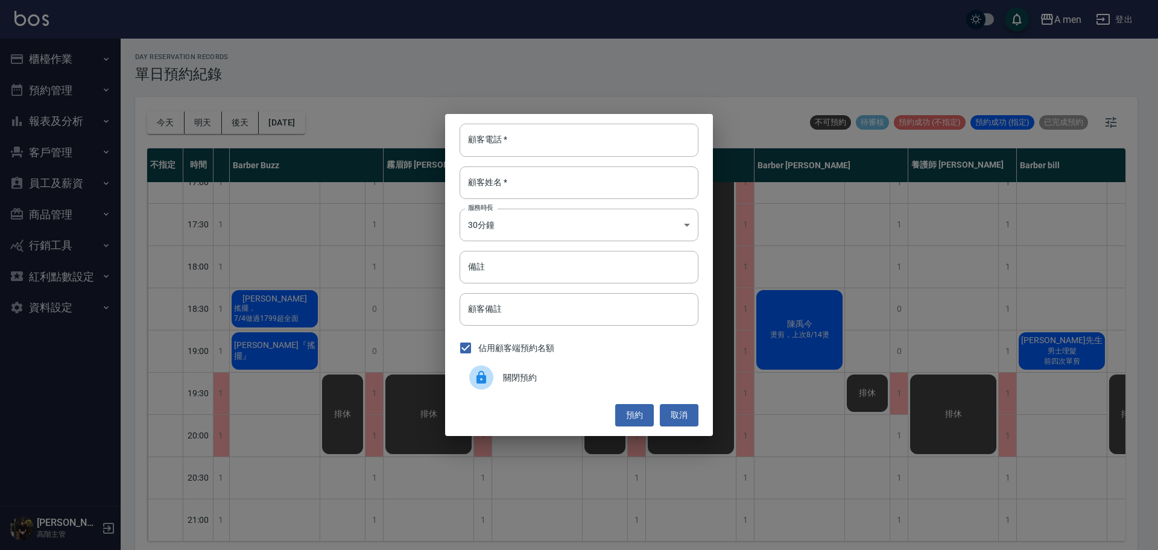
click at [646, 372] on span "關閉預約" at bounding box center [596, 378] width 186 height 13
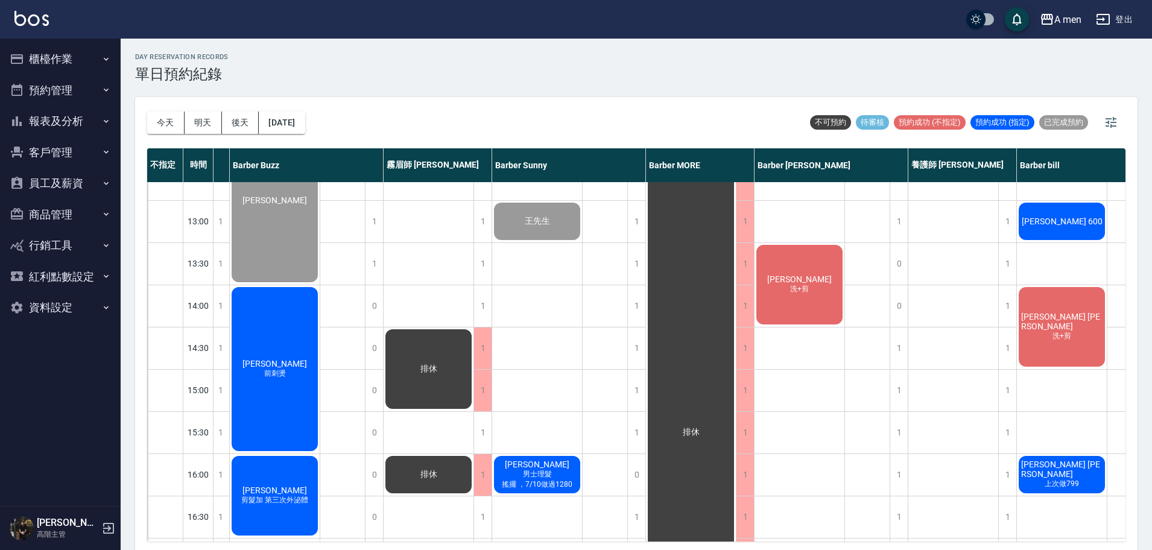
scroll to position [226, 201]
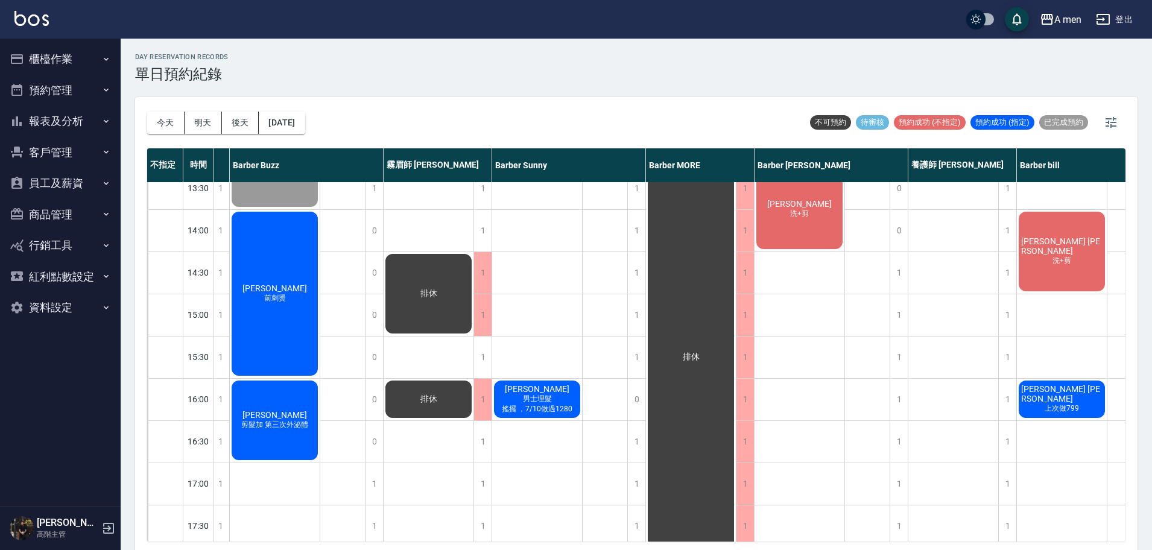
click at [867, 317] on div "排休" at bounding box center [867, 484] width 45 height 1056
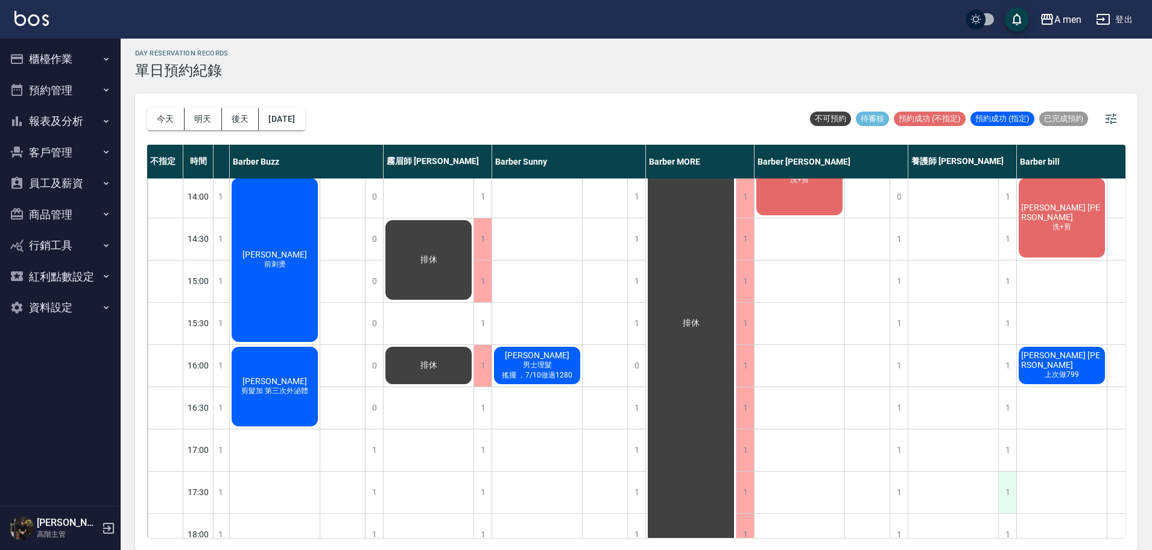
scroll to position [30, 201]
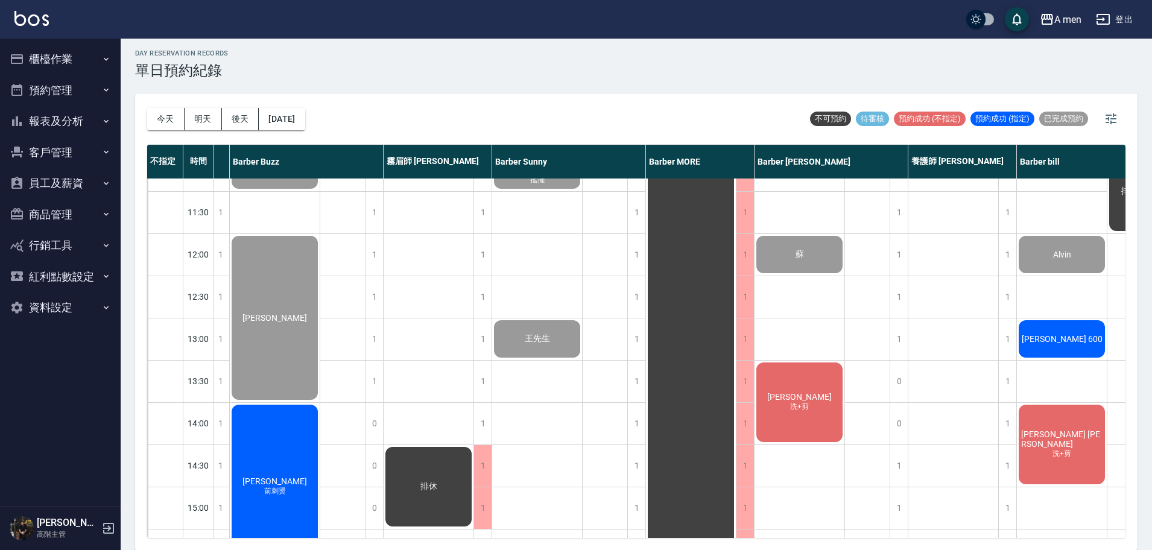
click at [1033, 354] on div "[PERSON_NAME] 600" at bounding box center [1062, 339] width 90 height 41
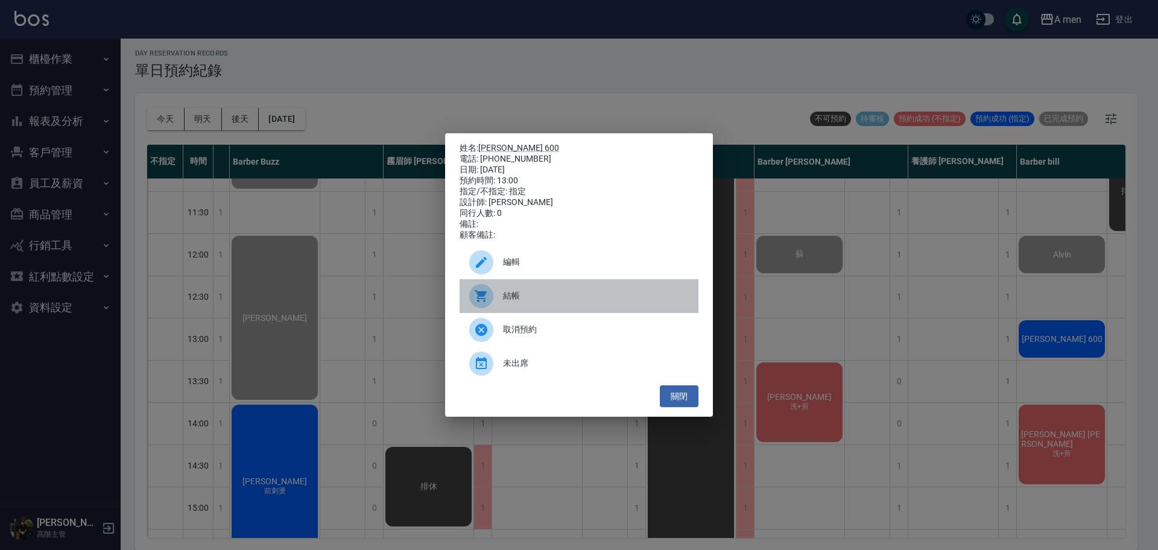
click at [517, 289] on div "結帳" at bounding box center [579, 296] width 239 height 34
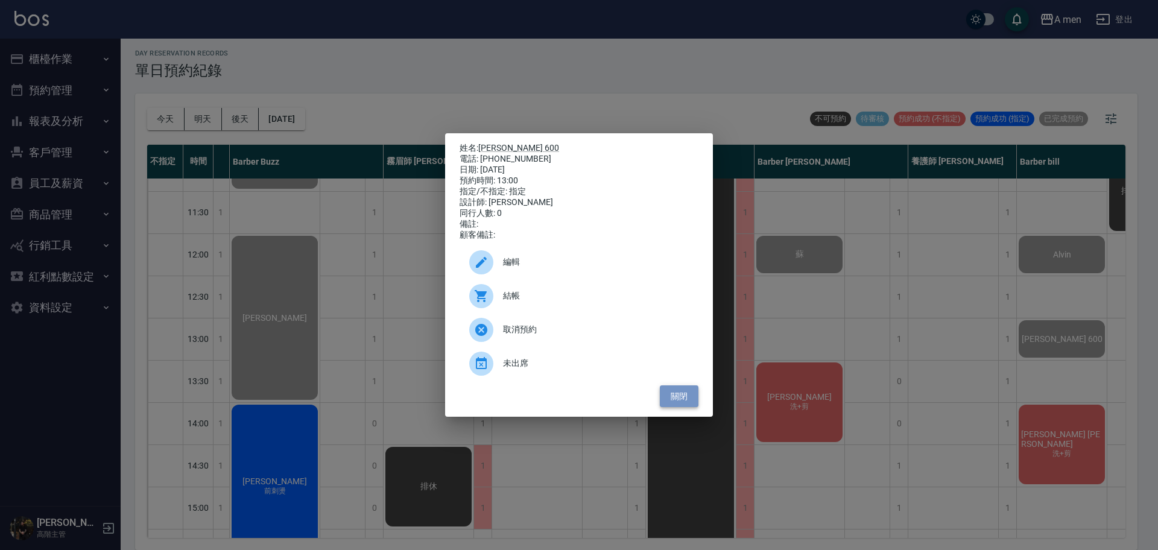
click at [696, 398] on button "關閉" at bounding box center [679, 397] width 39 height 22
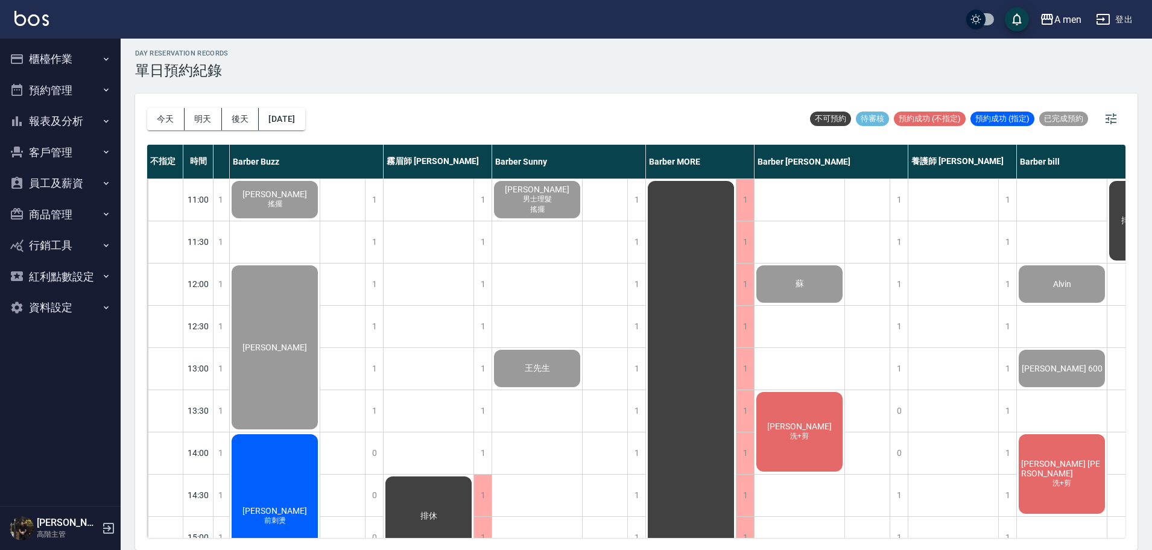
scroll to position [377, 201]
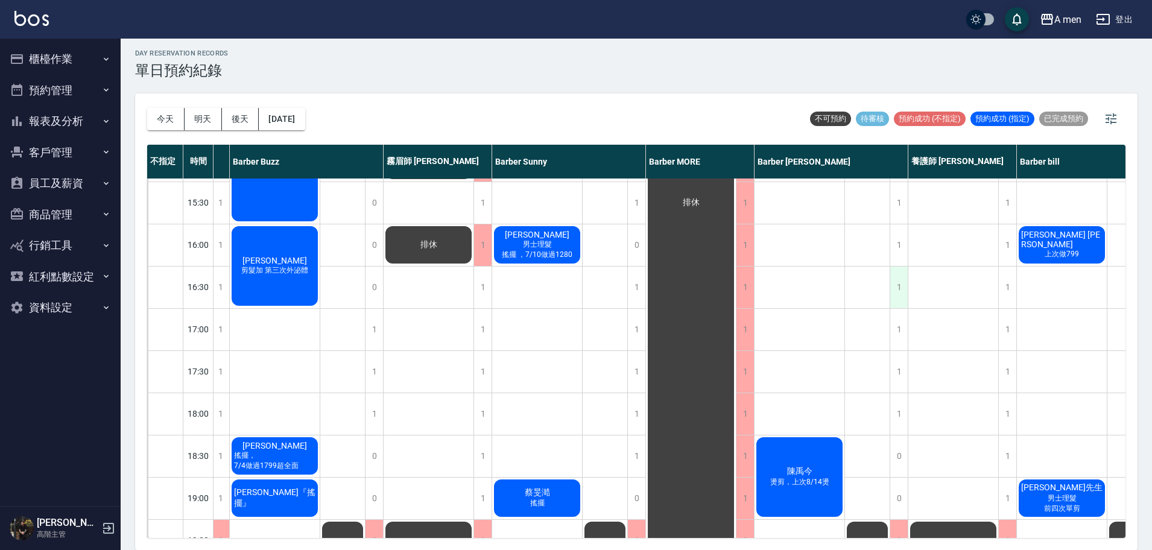
click at [904, 288] on div "1" at bounding box center [899, 288] width 18 height 42
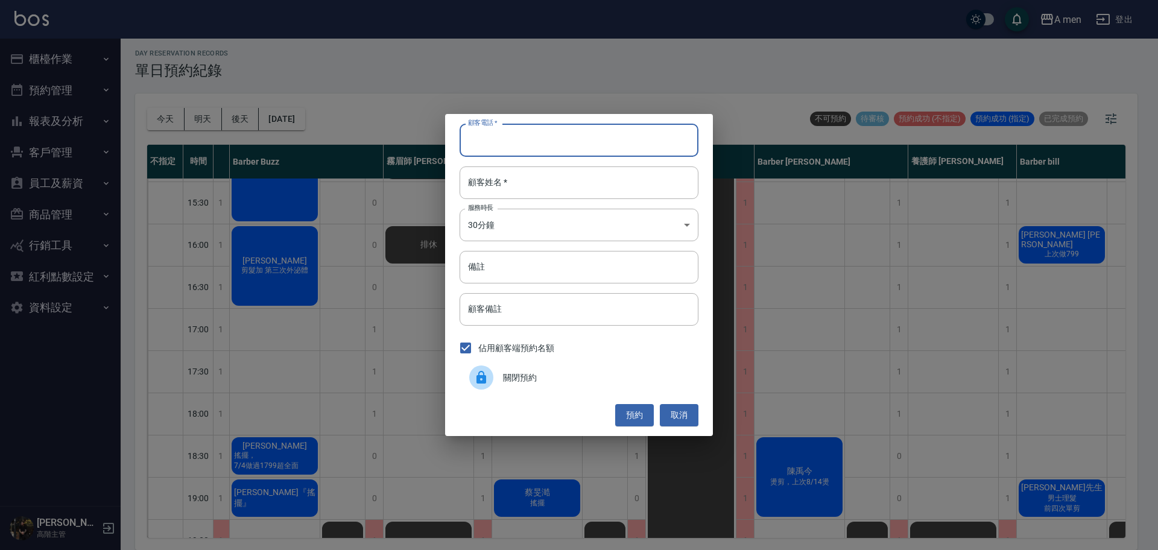
click at [483, 128] on div "顧客電話   * 顧客電話   *" at bounding box center [579, 140] width 239 height 33
type input "0981033736"
click at [558, 168] on input "顧客姓名   *" at bounding box center [579, 183] width 239 height 33
type input "T"
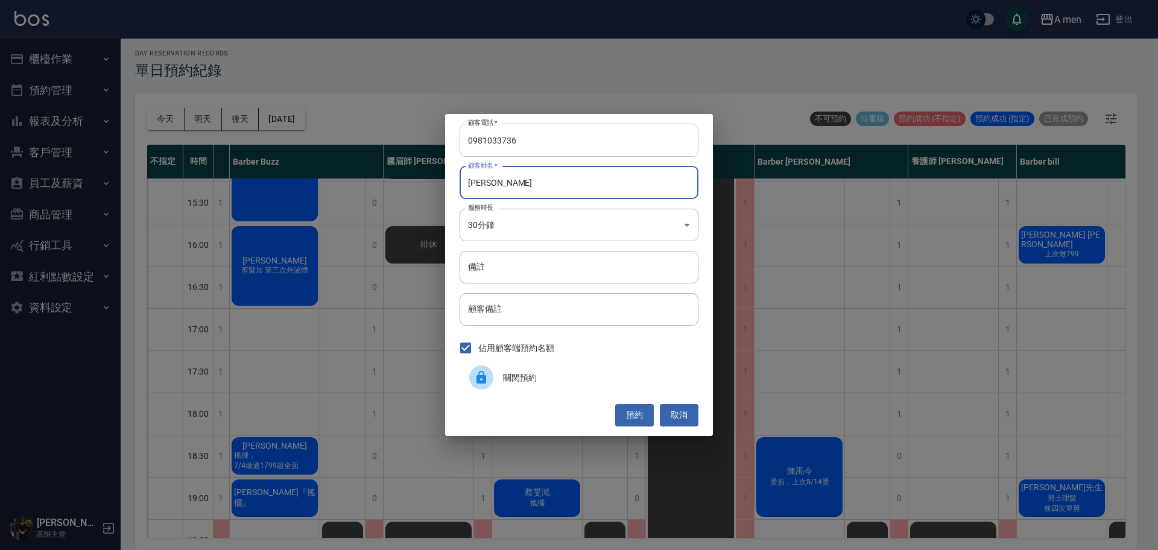
type input "陳先生"
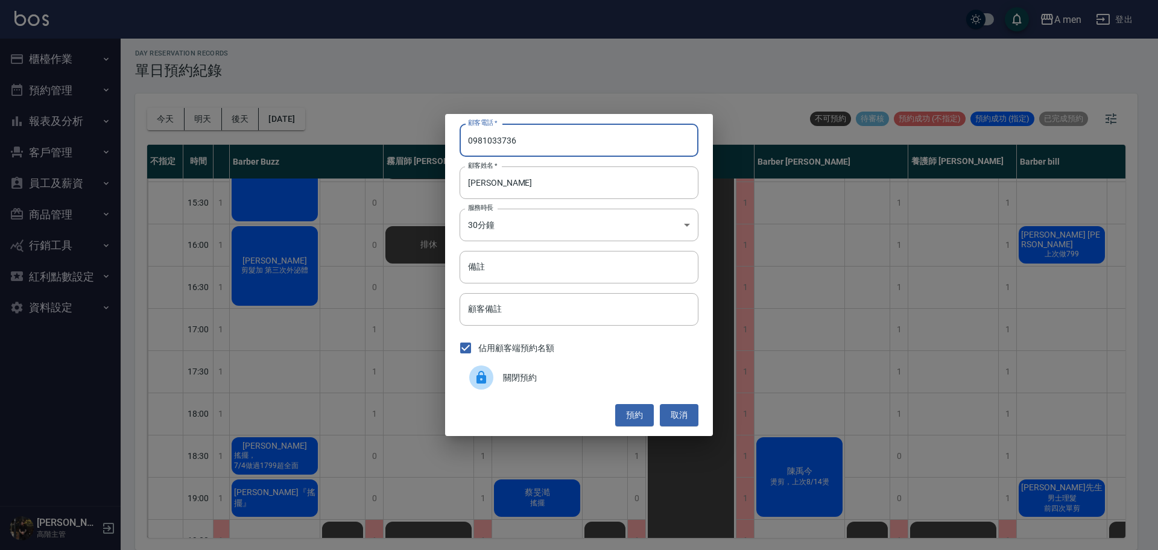
drag, startPoint x: 538, startPoint y: 144, endPoint x: 343, endPoint y: 136, distance: 195.0
click at [343, 136] on div "顧客電話   * 0981033736 顧客電話   * 顧客姓名   * 陳先生 顧客姓名   * 服務時長 30分鐘 1 服務時長 備註 備註 顧客備註 …" at bounding box center [579, 275] width 1158 height 550
click at [682, 411] on button "取消" at bounding box center [679, 415] width 39 height 22
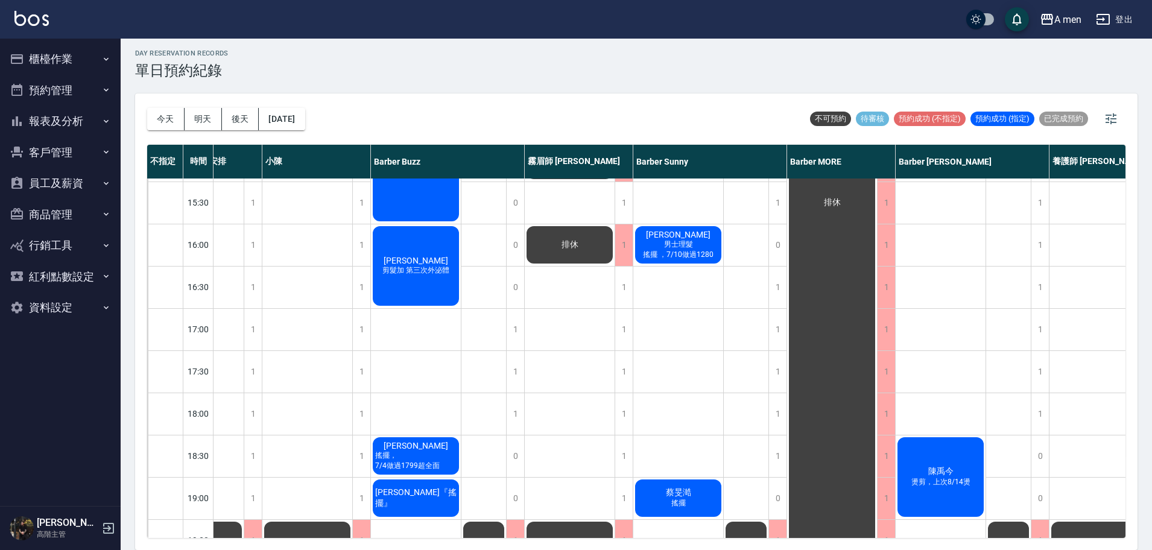
scroll to position [377, 0]
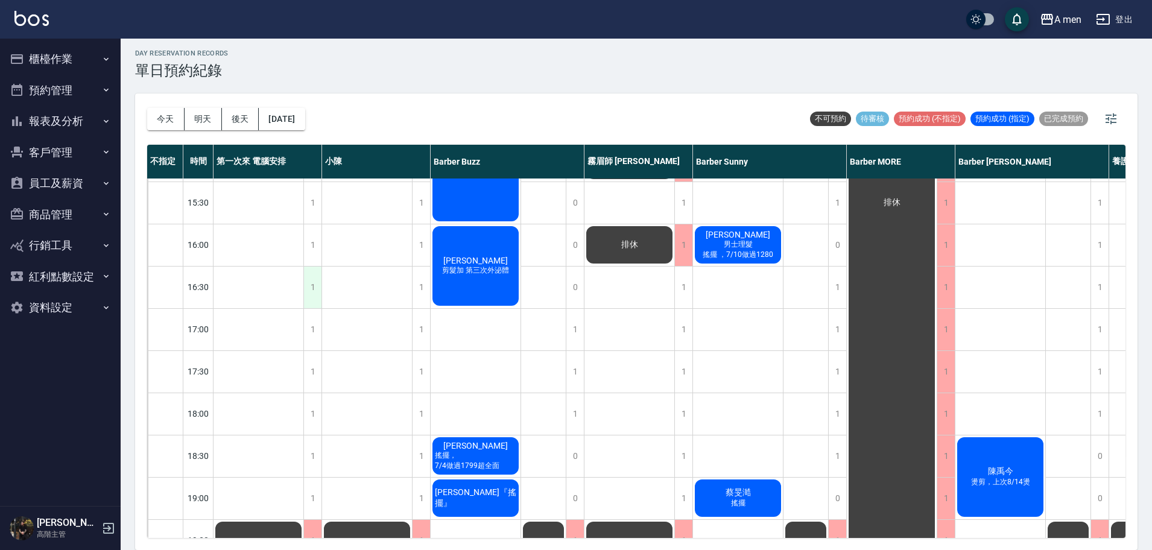
click at [310, 295] on div "1" at bounding box center [312, 288] width 18 height 42
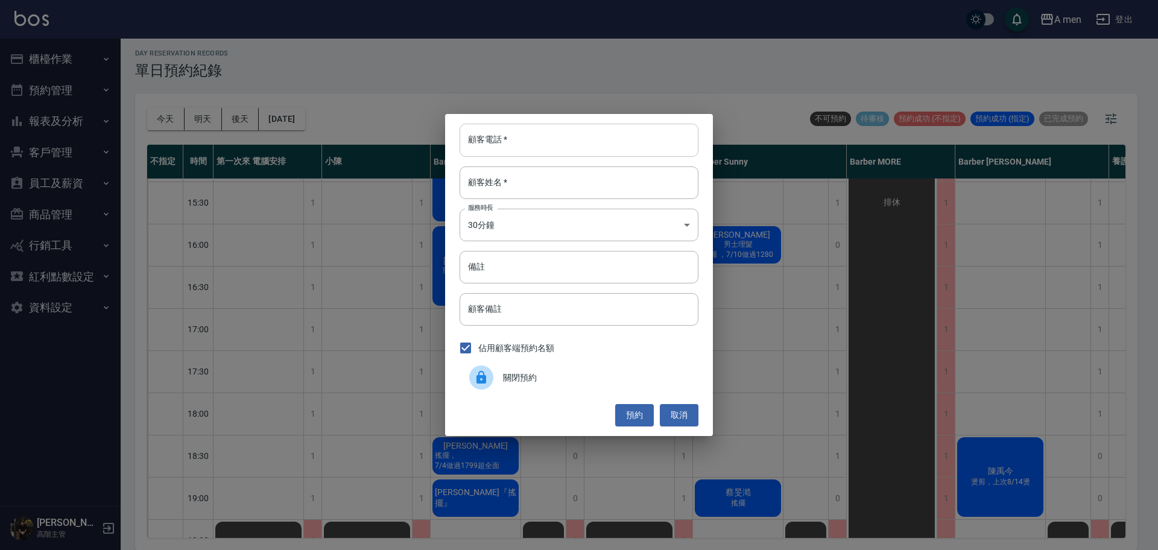
click at [553, 153] on input "顧客電話   *" at bounding box center [579, 140] width 239 height 33
paste input "0981033736"
type input "0981033736"
click at [530, 177] on input "顧客姓名   *" at bounding box center [579, 183] width 239 height 33
type input "T"
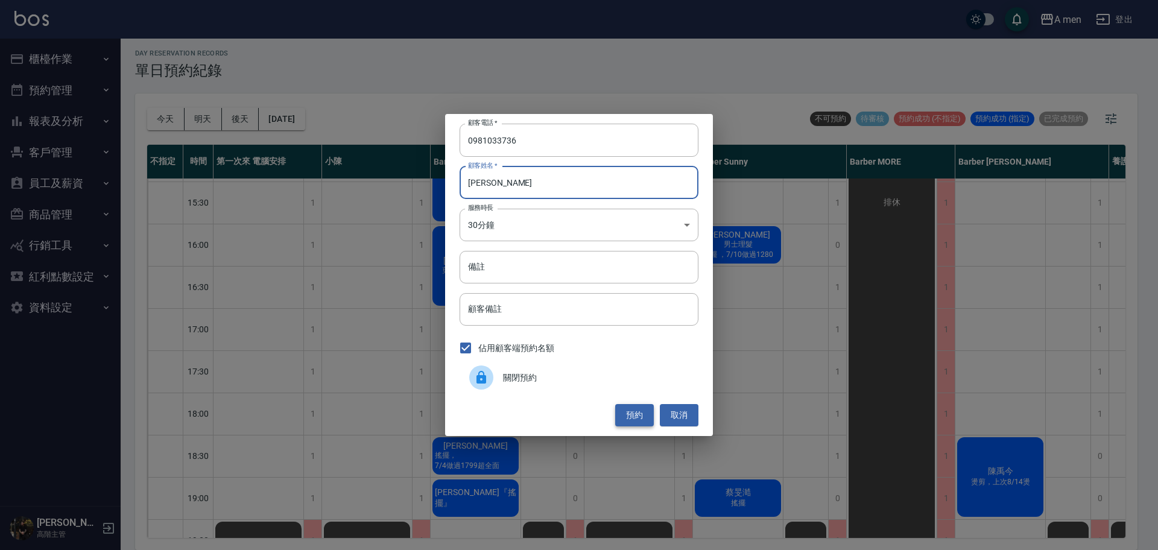
type input "陳先生"
click at [641, 405] on button "預約" at bounding box center [634, 415] width 39 height 22
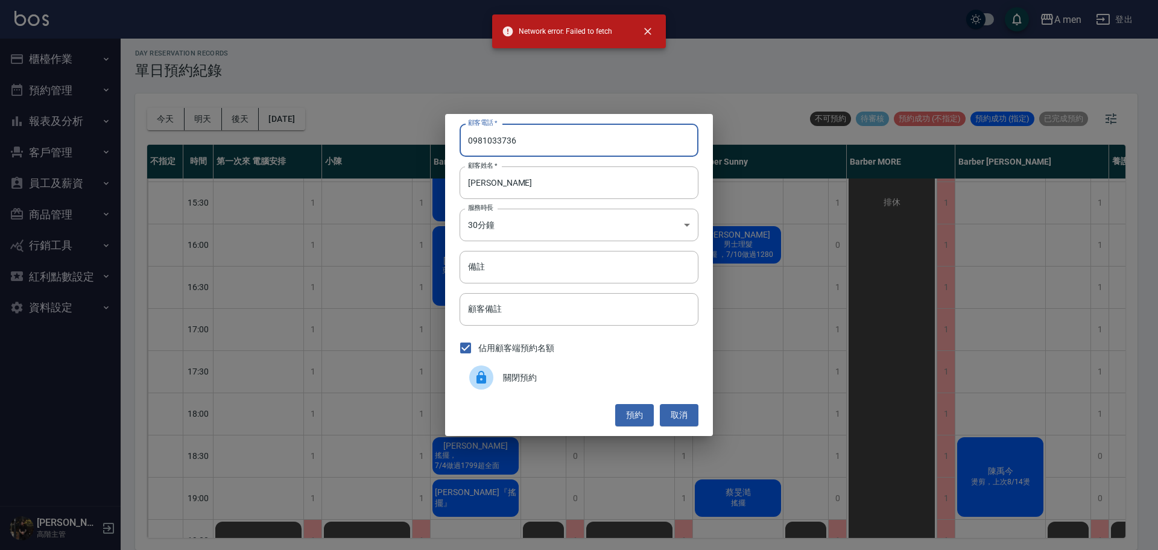
click at [593, 141] on input "0981033736" at bounding box center [579, 140] width 239 height 33
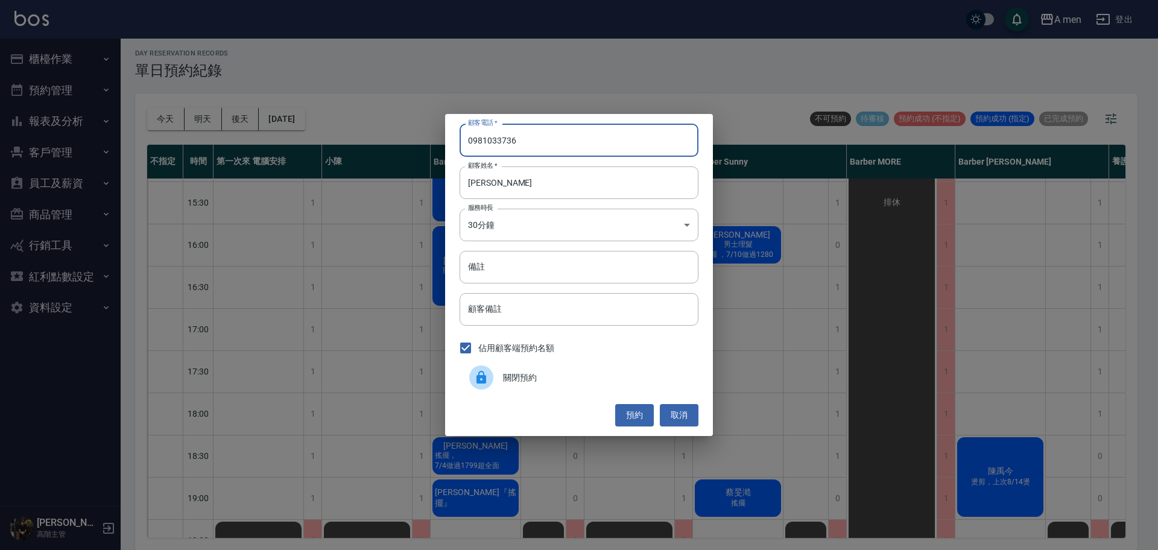
click at [466, 135] on input "0981033736" at bounding box center [579, 140] width 239 height 33
click at [629, 411] on button "預約" at bounding box center [634, 415] width 39 height 22
click at [487, 138] on input "0981033736" at bounding box center [579, 140] width 239 height 33
click at [621, 414] on button "預約" at bounding box center [634, 415] width 39 height 22
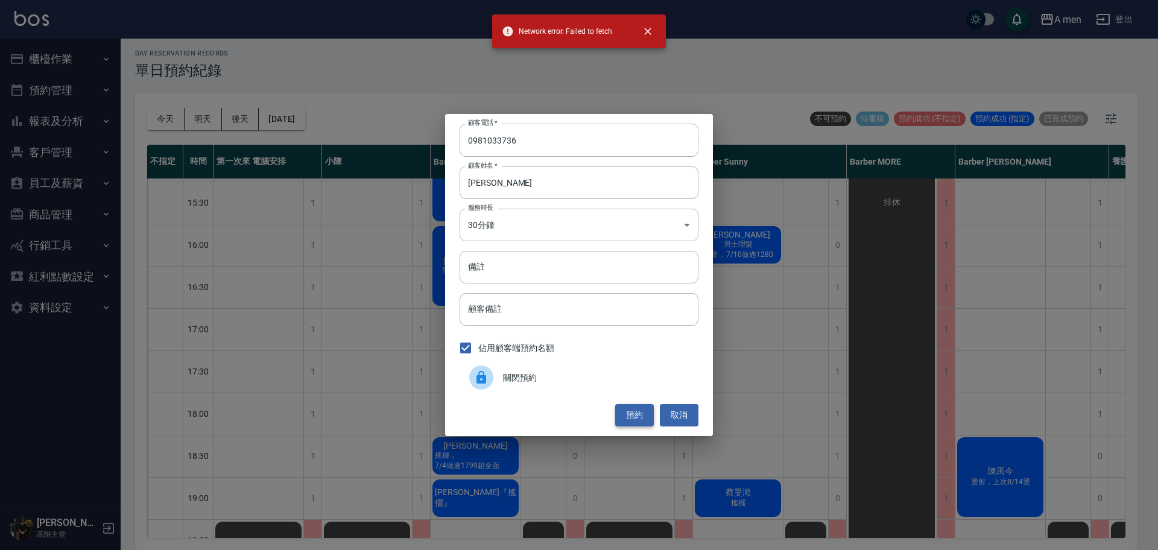
click at [621, 414] on button "預約" at bounding box center [634, 415] width 39 height 22
drag, startPoint x: 533, startPoint y: 138, endPoint x: 536, endPoint y: 56, distance: 82.1
click at [533, 58] on div "顧客電話   * 0981033736 顧客電話   * 顧客姓名   * 陳先生 顧客姓名   * 服務時長 30分鐘 1 服務時長 備註 備註 顧客備註 …" at bounding box center [579, 275] width 1158 height 550
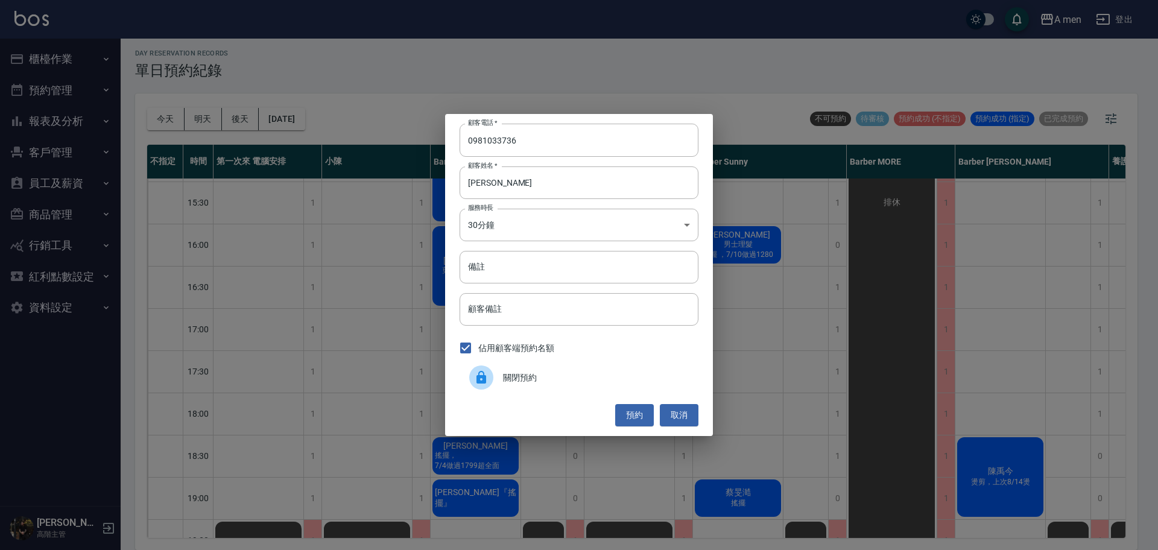
drag, startPoint x: 472, startPoint y: 115, endPoint x: 415, endPoint y: 177, distance: 84.5
click at [427, 164] on div "顧客電話   * 0981033736 顧客電話   * 顧客姓名   * 陳先生 顧客姓名   * 服務時長 30分鐘 1 服務時長 備註 備註 顧客備註 …" at bounding box center [579, 275] width 1158 height 550
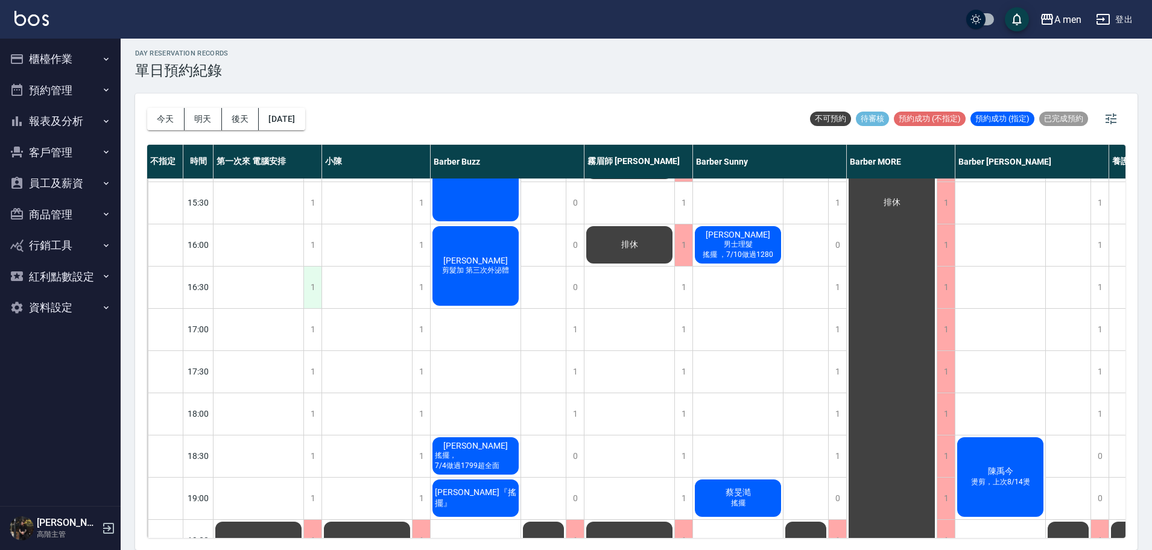
click at [321, 289] on div "1" at bounding box center [312, 288] width 18 height 42
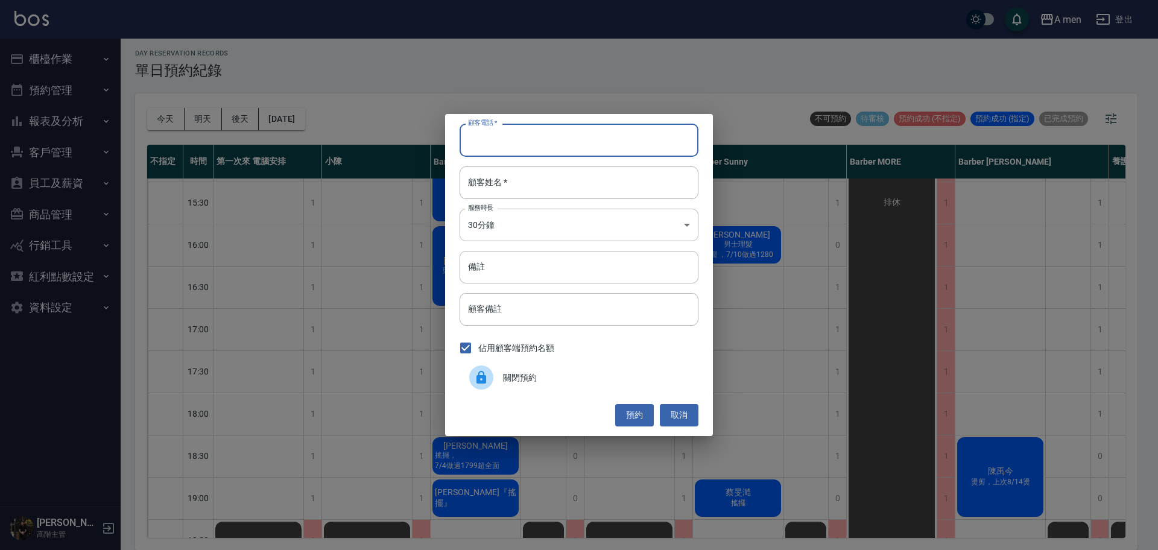
paste input "0981033736"
type input "0981033736"
click at [525, 190] on input "顧客姓名   *" at bounding box center [579, 183] width 239 height 33
type input "T"
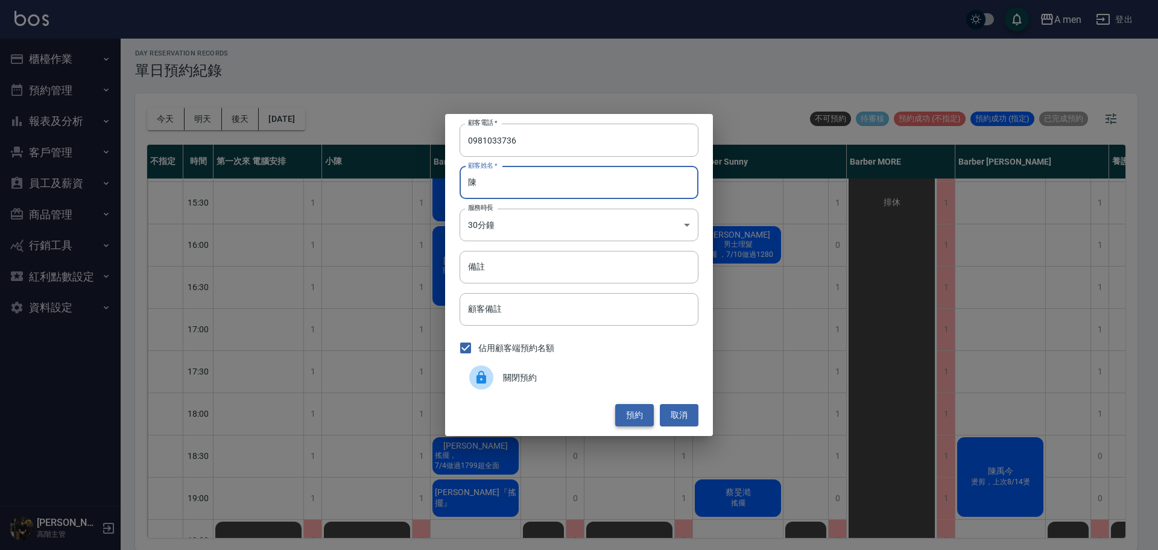
type input "陳"
click at [636, 417] on button "預約" at bounding box center [634, 415] width 39 height 22
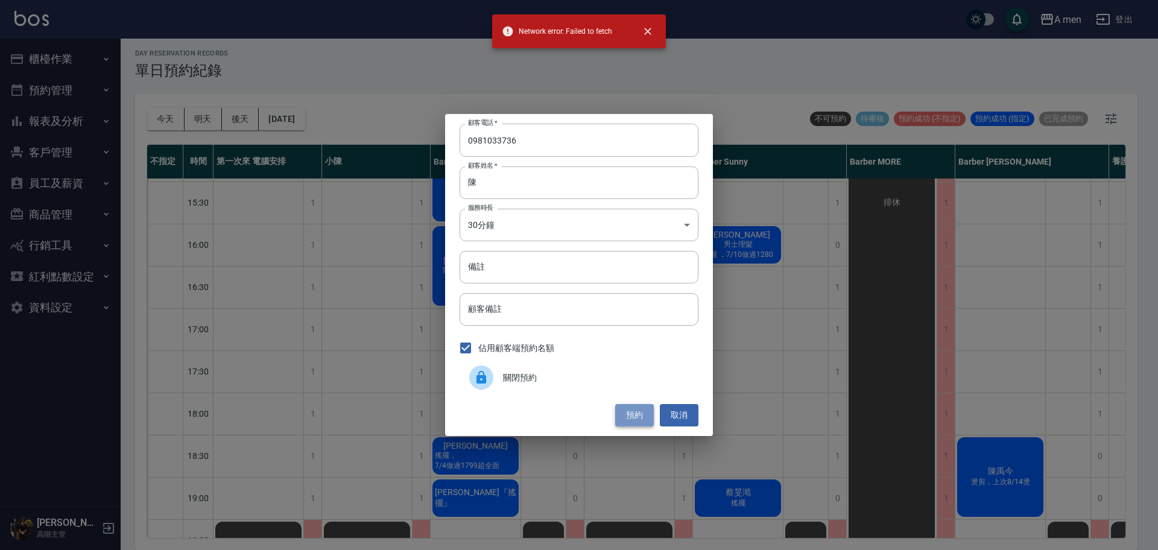
click at [636, 417] on button "預約" at bounding box center [634, 415] width 39 height 22
click at [685, 423] on button "取消" at bounding box center [679, 415] width 39 height 22
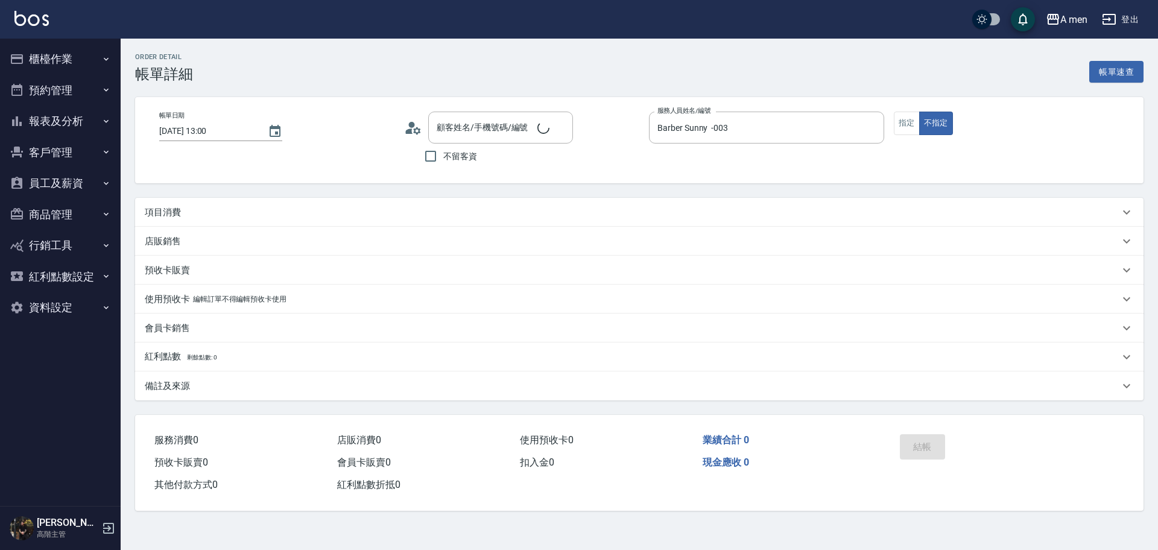
type input "[DATE] 13:00"
type input "Barber Sunny -003"
type input "[PERSON_NAME]先生/0988533819/null"
click at [296, 231] on div "店販銷售" at bounding box center [639, 241] width 1009 height 29
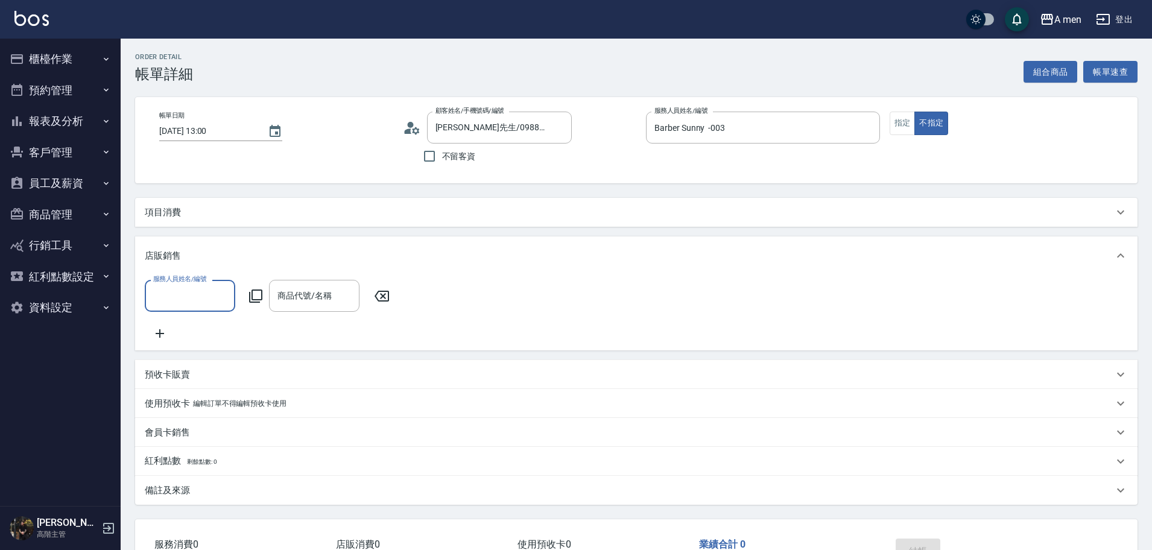
click at [177, 286] on input "服務人員姓名/編號" at bounding box center [190, 295] width 80 height 21
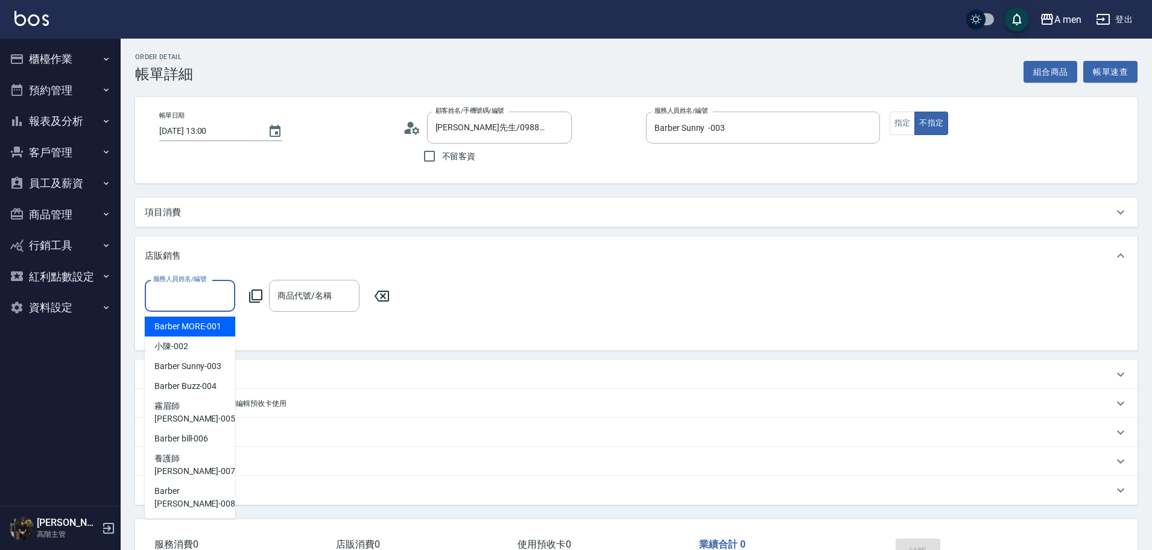
click at [251, 206] on div "項目消費" at bounding box center [629, 212] width 969 height 13
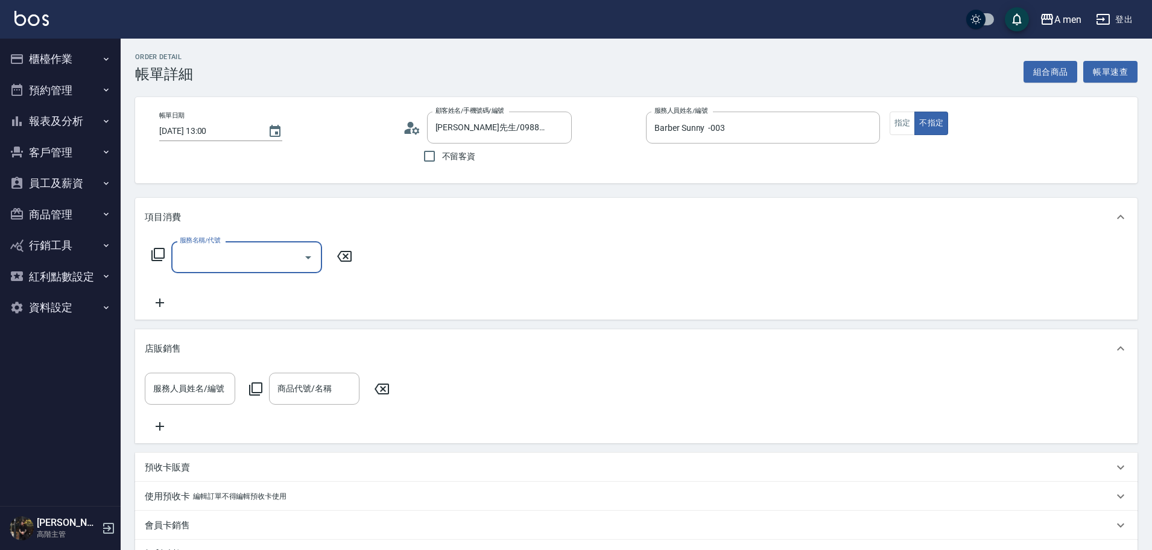
click at [189, 267] on input "服務名稱/代號" at bounding box center [238, 257] width 122 height 21
click at [1057, 68] on button "組合商品" at bounding box center [1051, 72] width 54 height 22
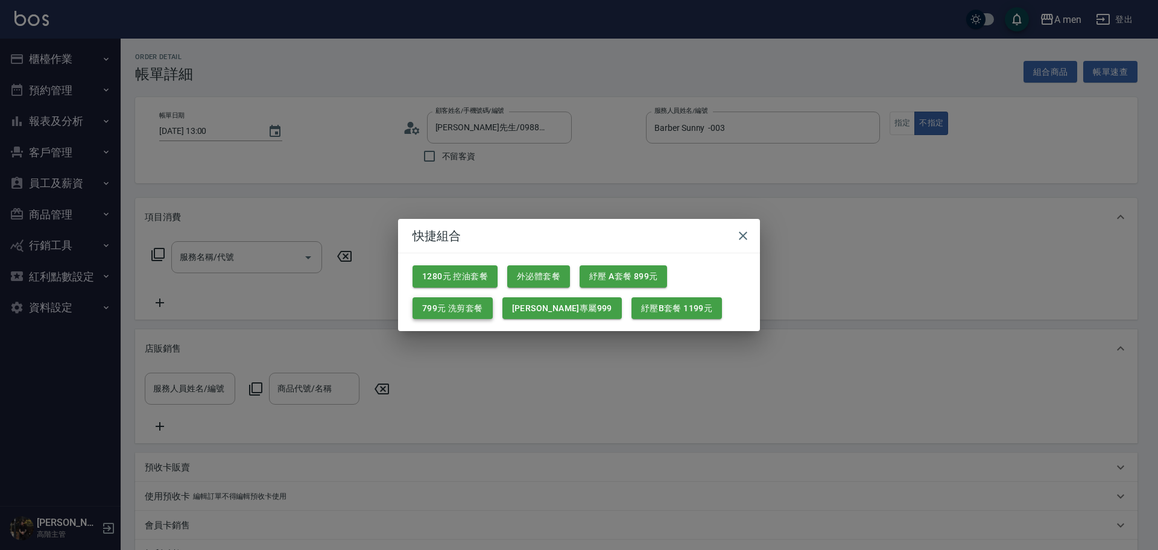
click at [457, 316] on button "799元 洗剪套餐" at bounding box center [453, 308] width 80 height 22
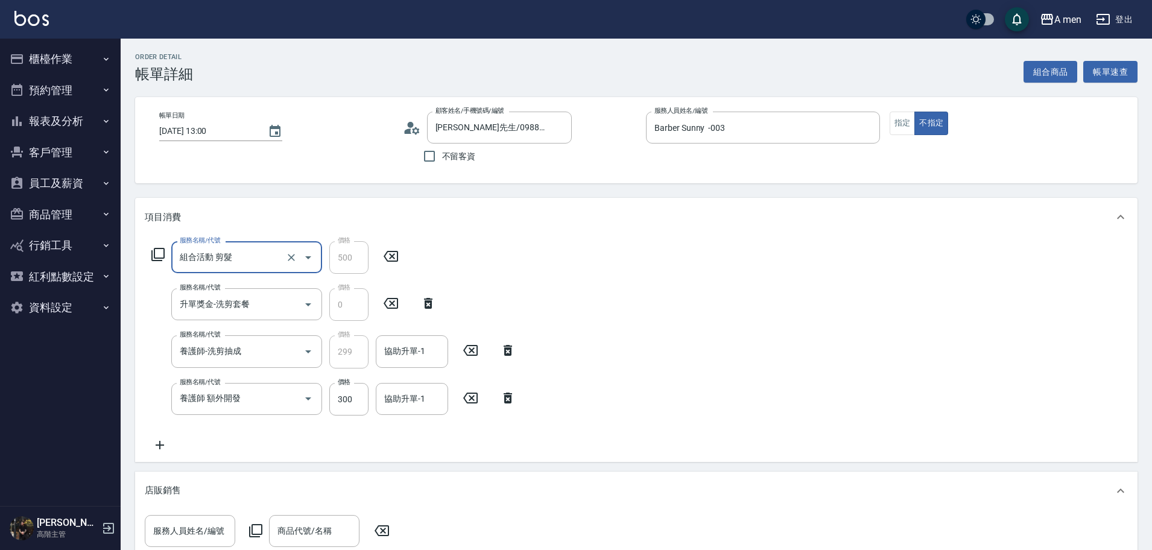
click at [609, 290] on div "服務名稱/代號 組合活動 剪髮 服務名稱/代號 價格 500 價格 服務名稱/代號 升單獎金-洗剪套餐 服務名稱/代號 價格 0 價格 服務名稱/代號 養護師…" at bounding box center [636, 350] width 1003 height 226
click at [509, 399] on icon at bounding box center [508, 398] width 30 height 14
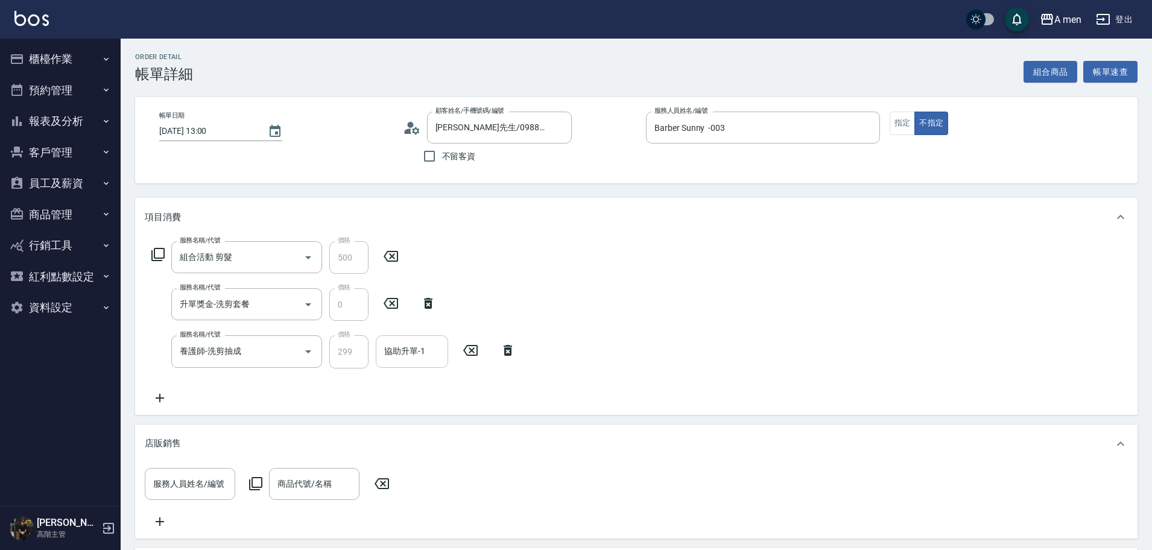
click at [413, 346] on div "協助升單-1 協助升單-1" at bounding box center [412, 351] width 72 height 32
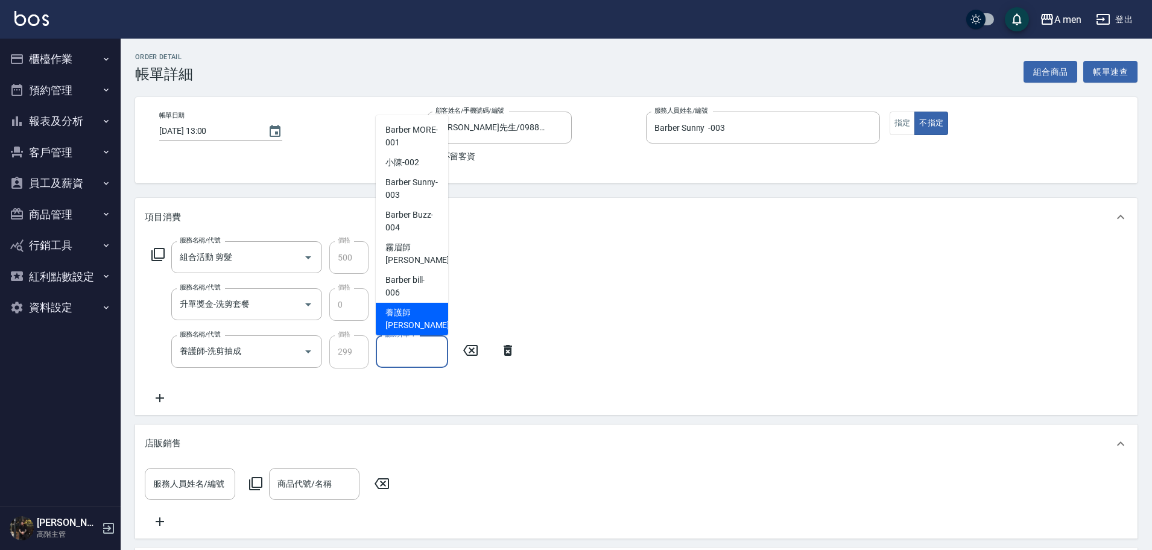
click at [562, 274] on div "服務名稱/代號 組合活動 剪髮 服務名稱/代號 價格 500 價格 服務名稱/代號 升單獎金-洗剪套餐 服務名稱/代號 價格 0 價格 服務名稱/代號 養護師…" at bounding box center [636, 326] width 1003 height 178
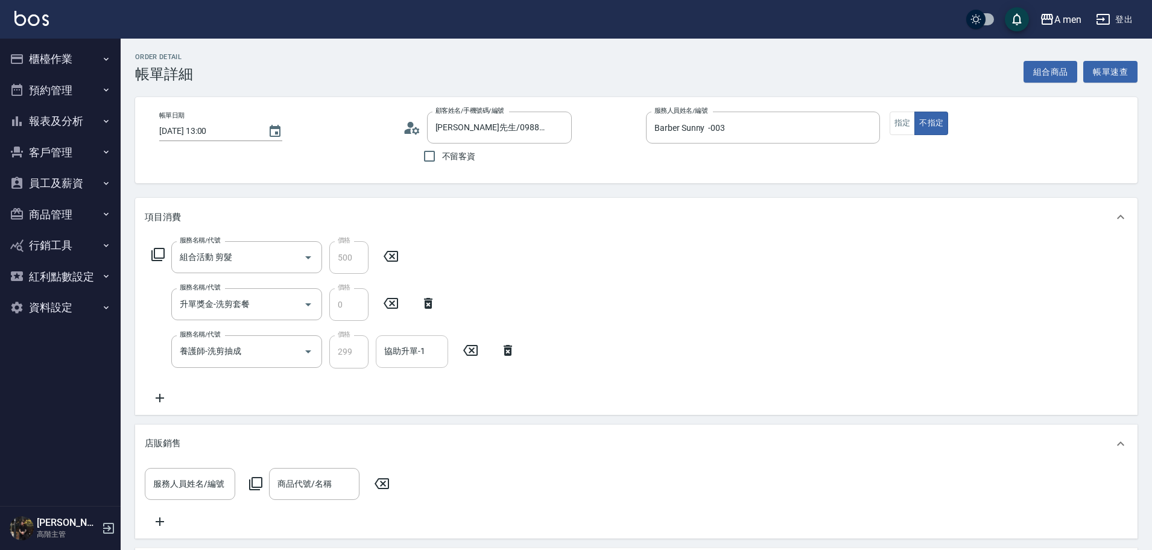
click at [427, 358] on input "協助升單-1" at bounding box center [412, 351] width 62 height 21
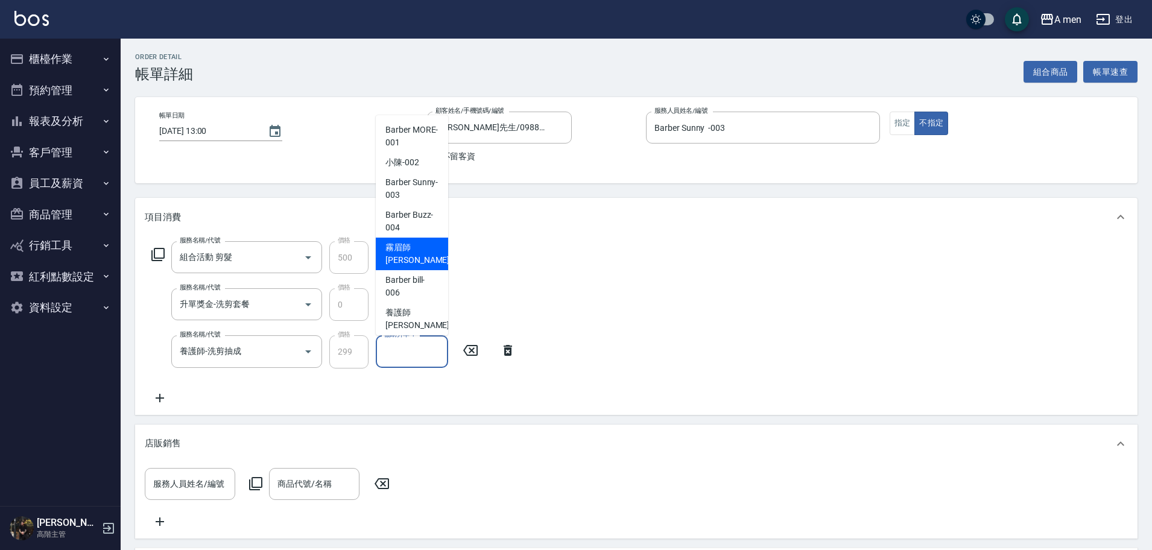
click at [399, 241] on span "霧眉師 小[PERSON_NAME] -005" at bounding box center [426, 253] width 81 height 25
type input "霧眉師 小[PERSON_NAME]-005"
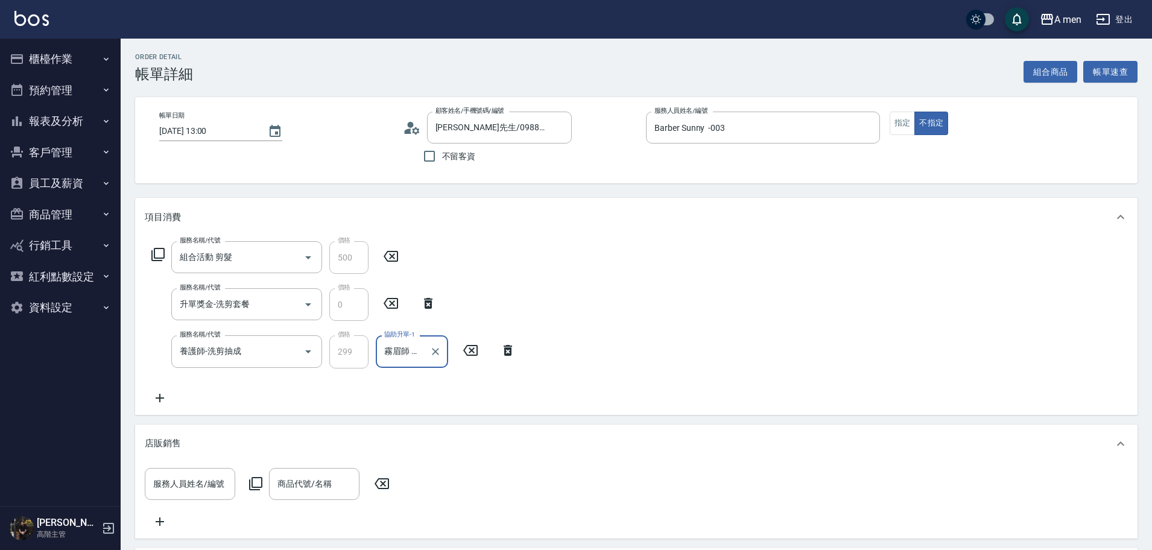
click at [635, 306] on div "服務名稱/代號 組合活動 剪髮 服務名稱/代號 價格 500 價格 服務名稱/代號 升單獎金-洗剪套餐 服務名稱/代號 價格 0 價格 服務名稱/代號 養護師…" at bounding box center [636, 326] width 1003 height 178
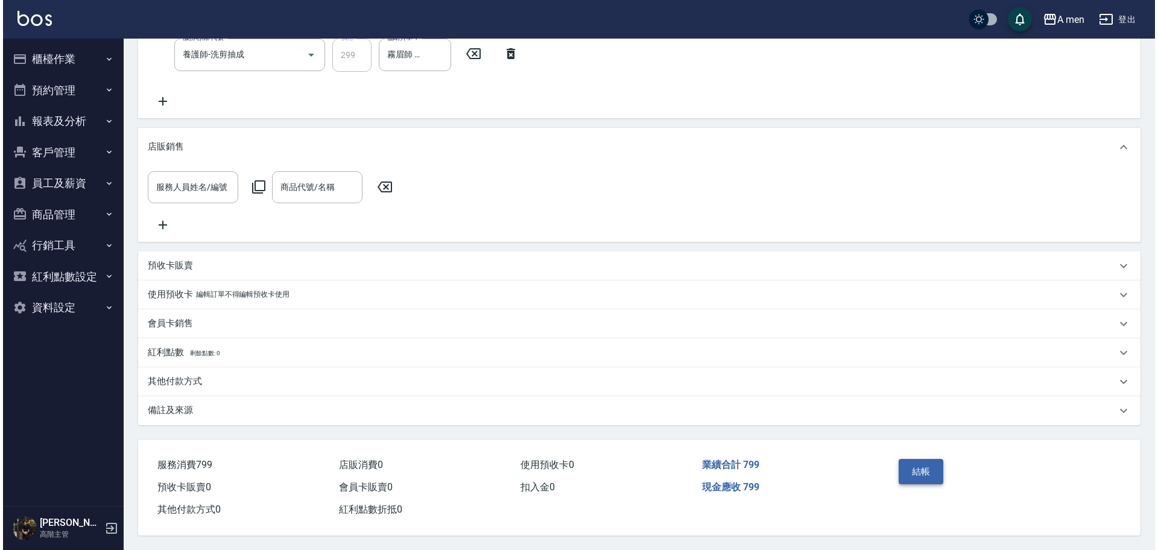
scroll to position [314, 0]
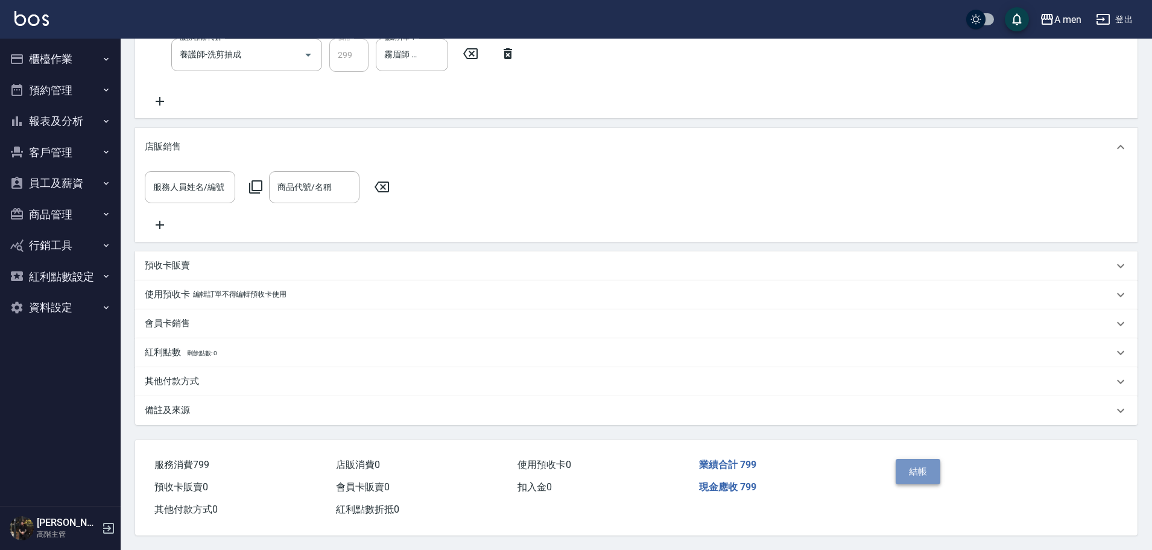
click at [906, 468] on button "結帳" at bounding box center [918, 471] width 45 height 25
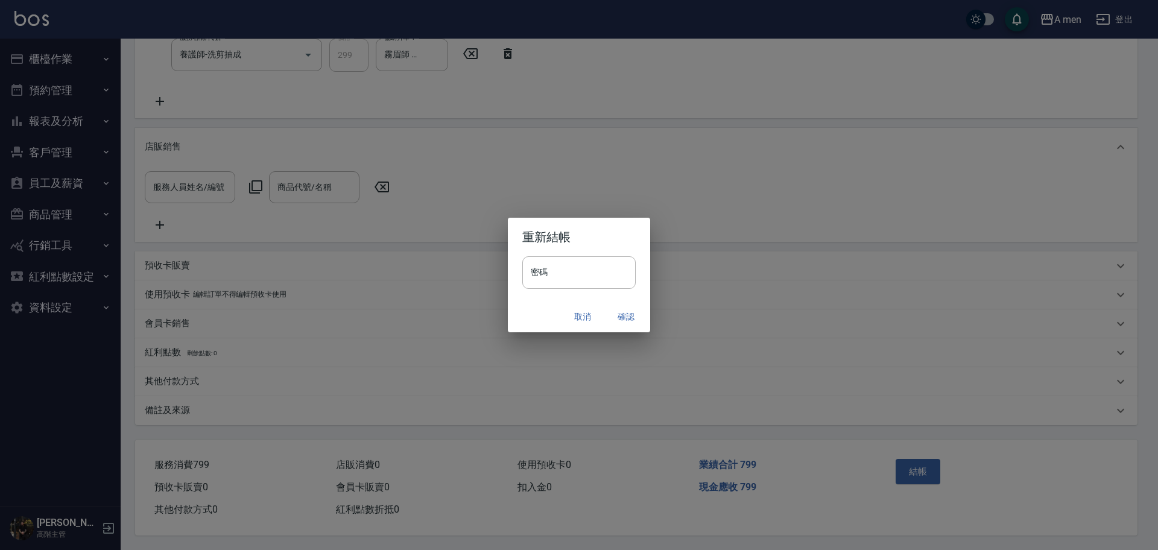
click at [632, 320] on button "確認" at bounding box center [626, 317] width 39 height 22
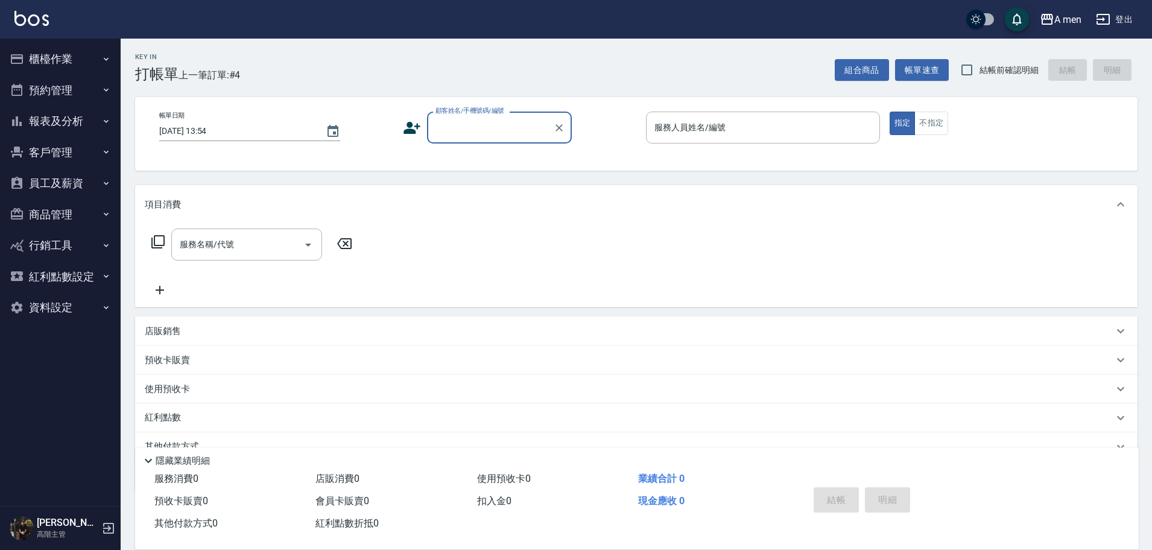
click at [63, 159] on button "客戶管理" at bounding box center [60, 152] width 111 height 31
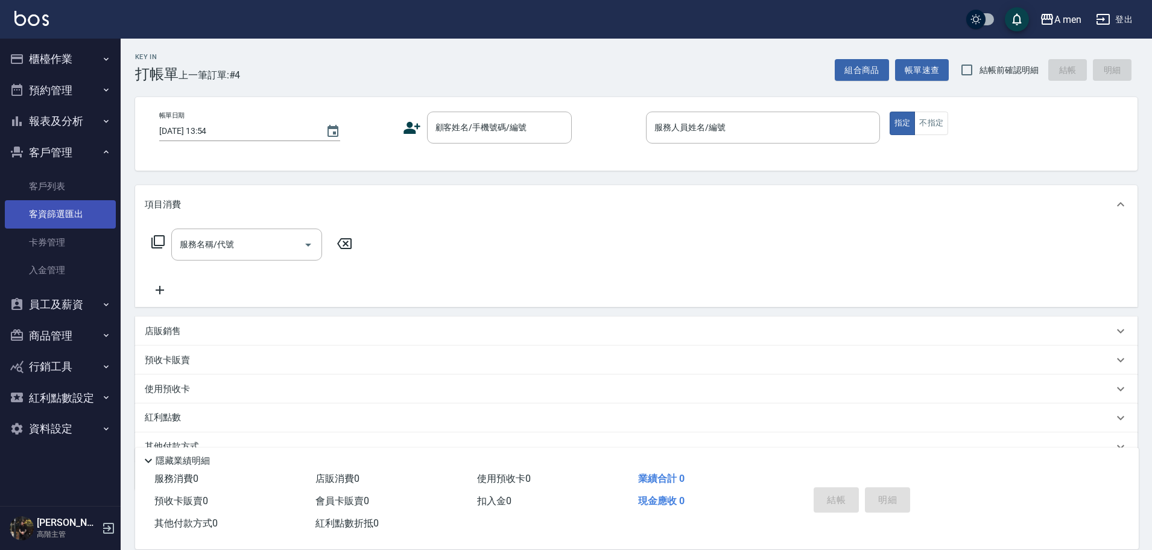
click at [66, 207] on link "客資篩選匯出" at bounding box center [60, 214] width 111 height 28
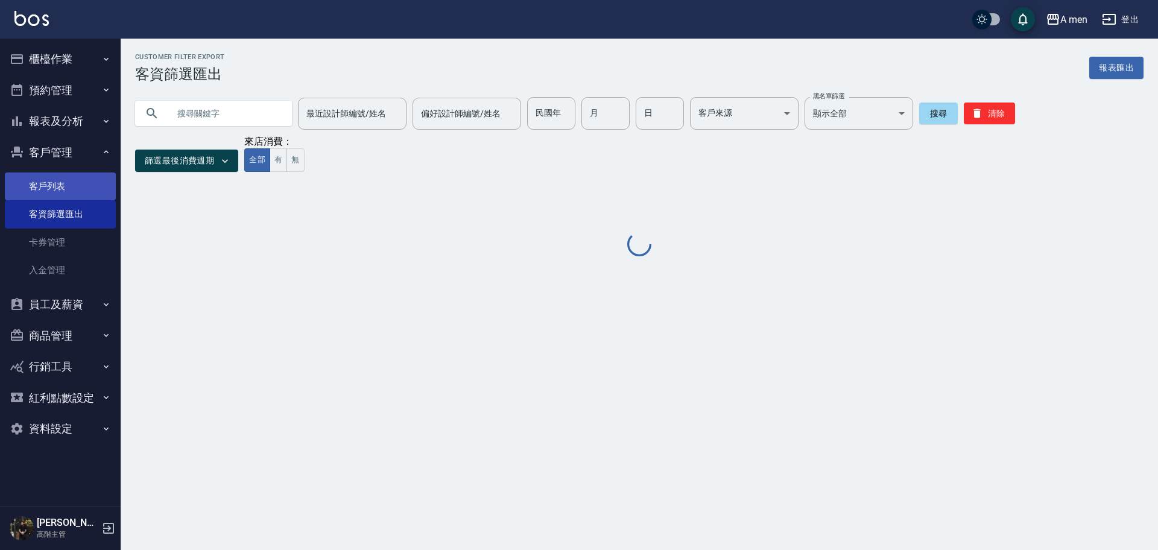
click at [66, 192] on link "客戶列表" at bounding box center [60, 187] width 111 height 28
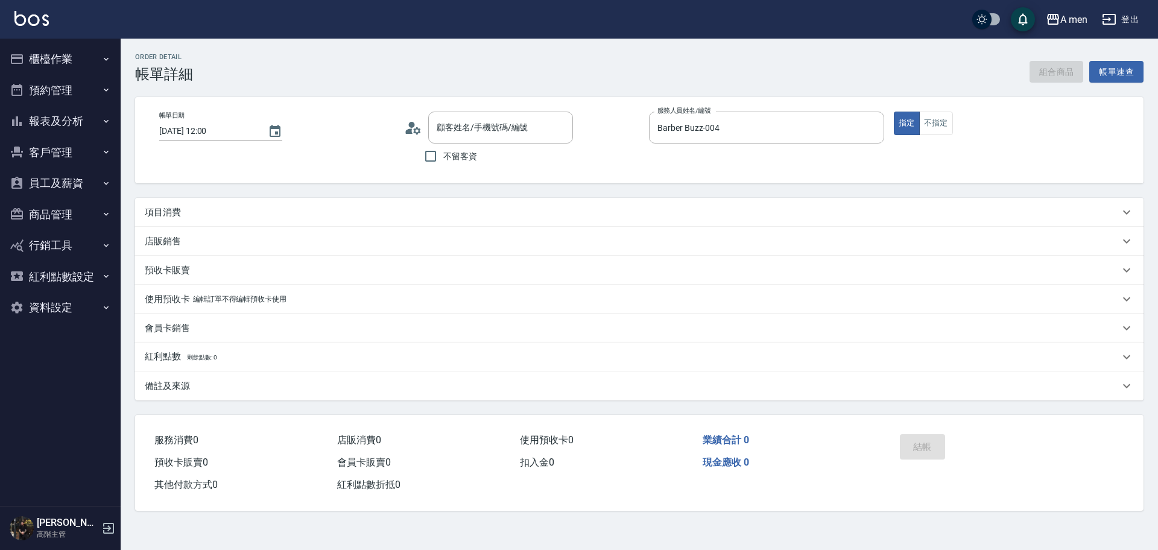
type input "[DATE] 12:00"
type input "Barber Buzz-004"
type input "[PERSON_NAME]/0916958529/null"
click at [242, 220] on div "項目消費" at bounding box center [639, 212] width 1009 height 29
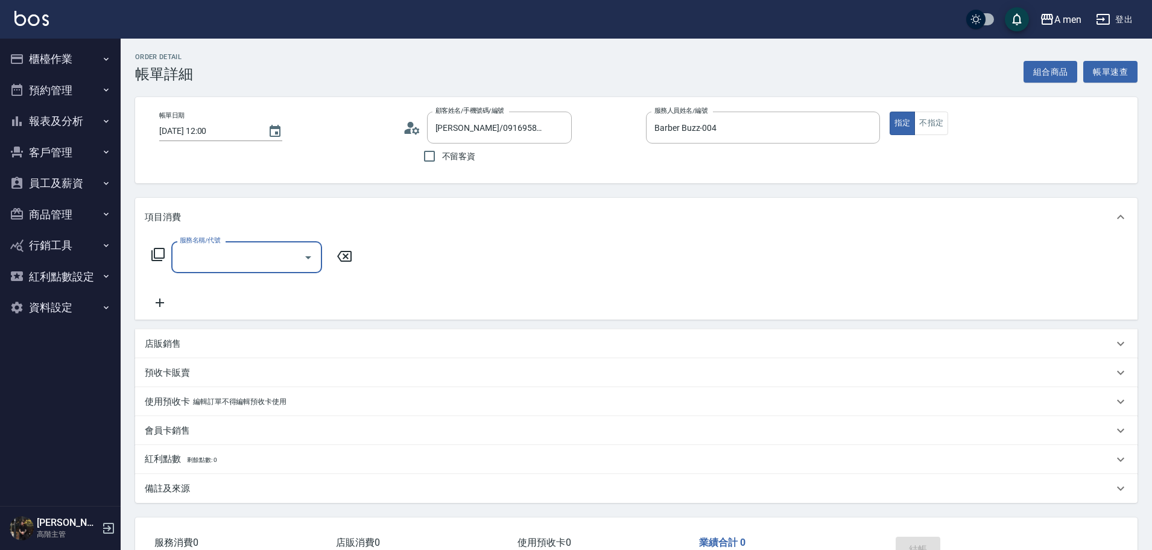
click at [312, 256] on icon "Open" at bounding box center [308, 257] width 14 height 14
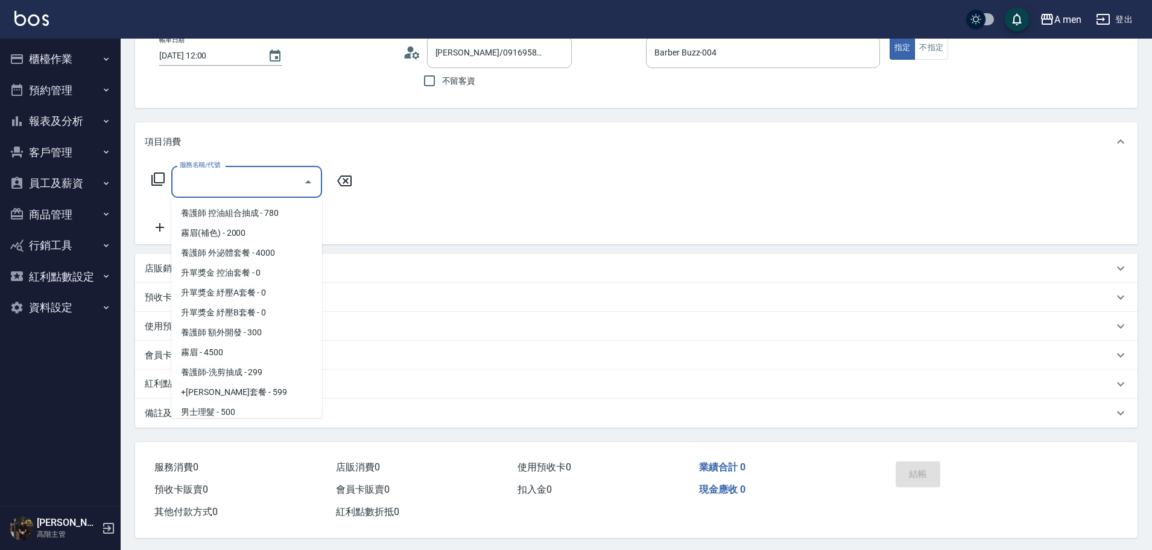
scroll to position [226, 0]
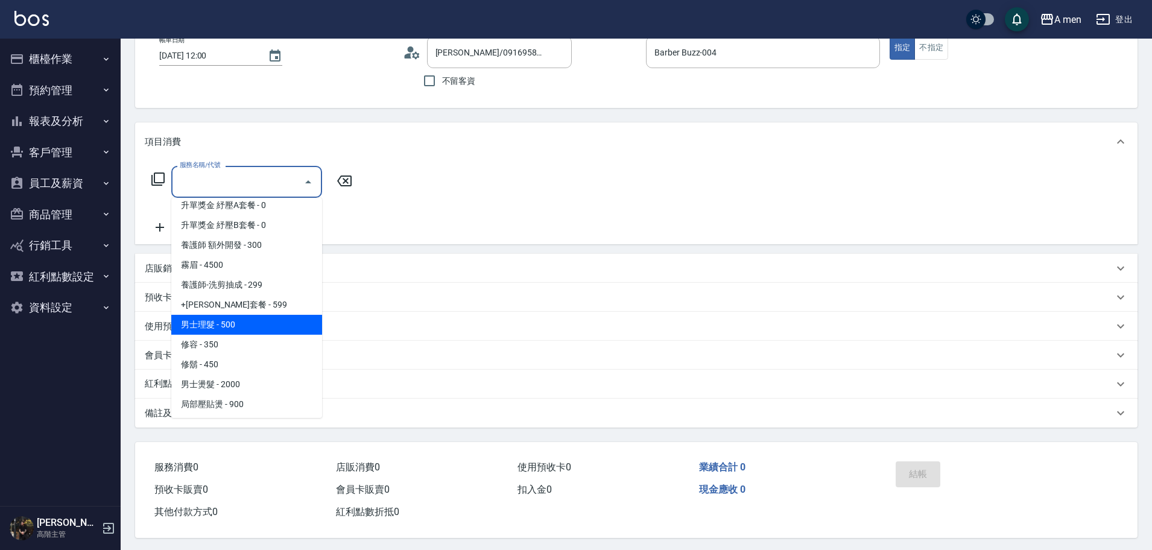
click at [271, 326] on span "男士理髮 - 500" at bounding box center [246, 325] width 151 height 20
type input "男士理髮(A01)"
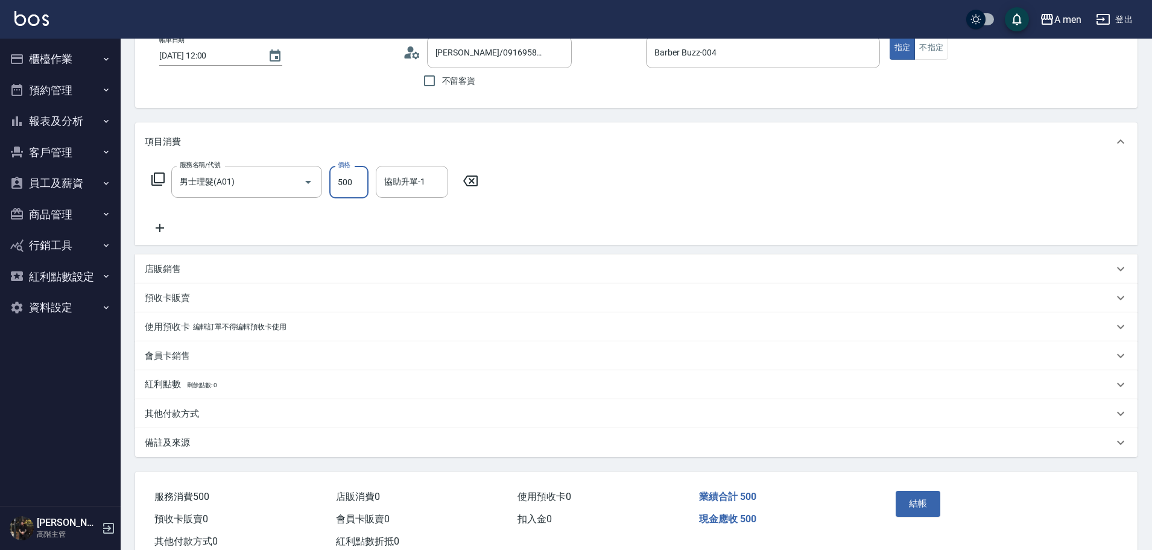
click at [357, 179] on input "500" at bounding box center [348, 182] width 39 height 33
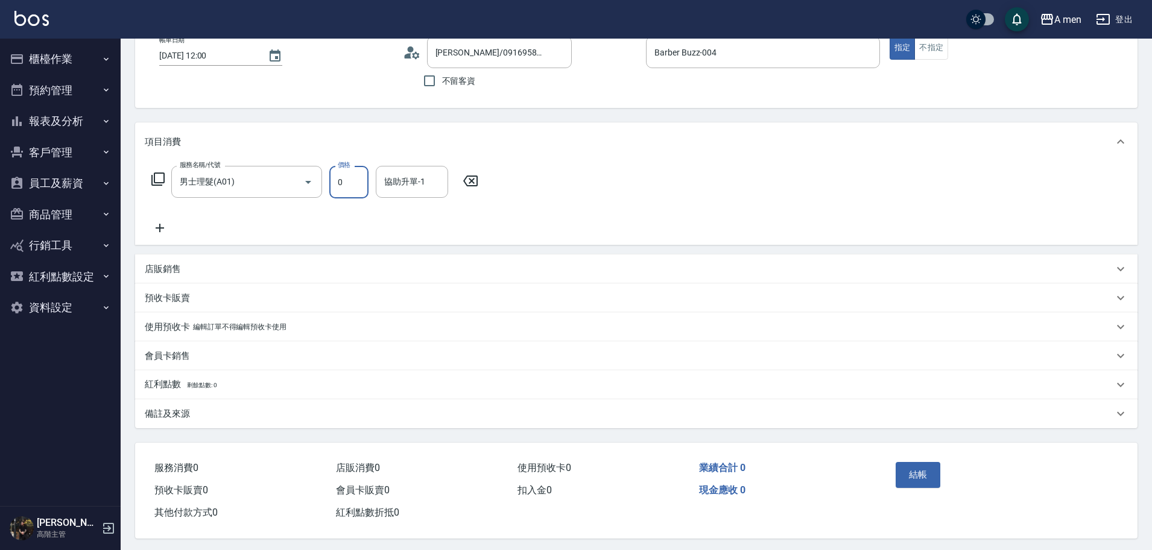
click at [355, 180] on input "0" at bounding box center [348, 182] width 39 height 33
drag, startPoint x: 355, startPoint y: 180, endPoint x: 339, endPoint y: 186, distance: 17.2
click at [339, 186] on input "0" at bounding box center [348, 182] width 39 height 33
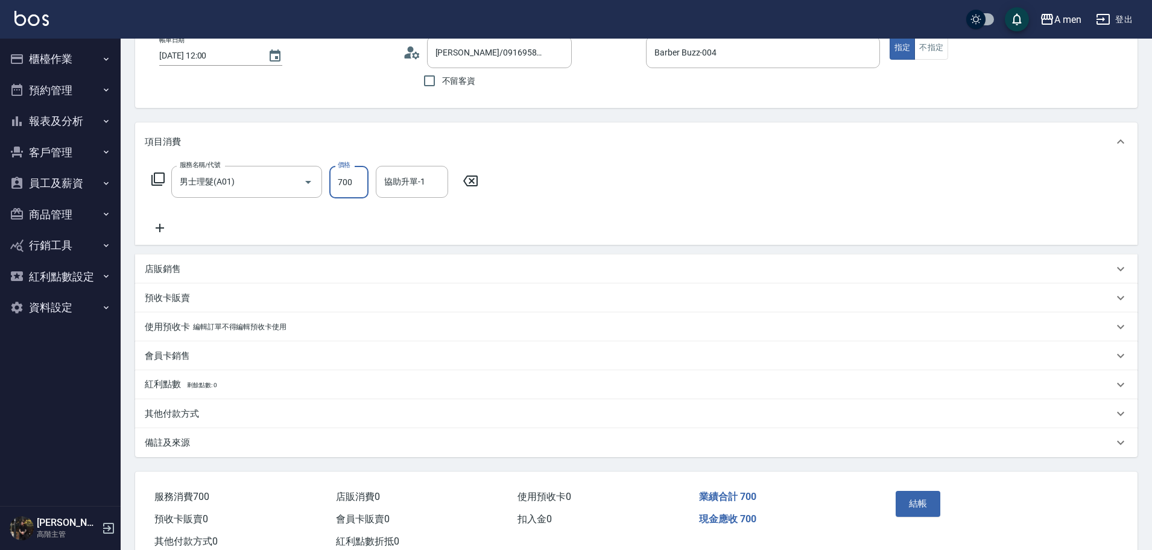
type input "700"
click at [154, 230] on icon at bounding box center [160, 228] width 30 height 14
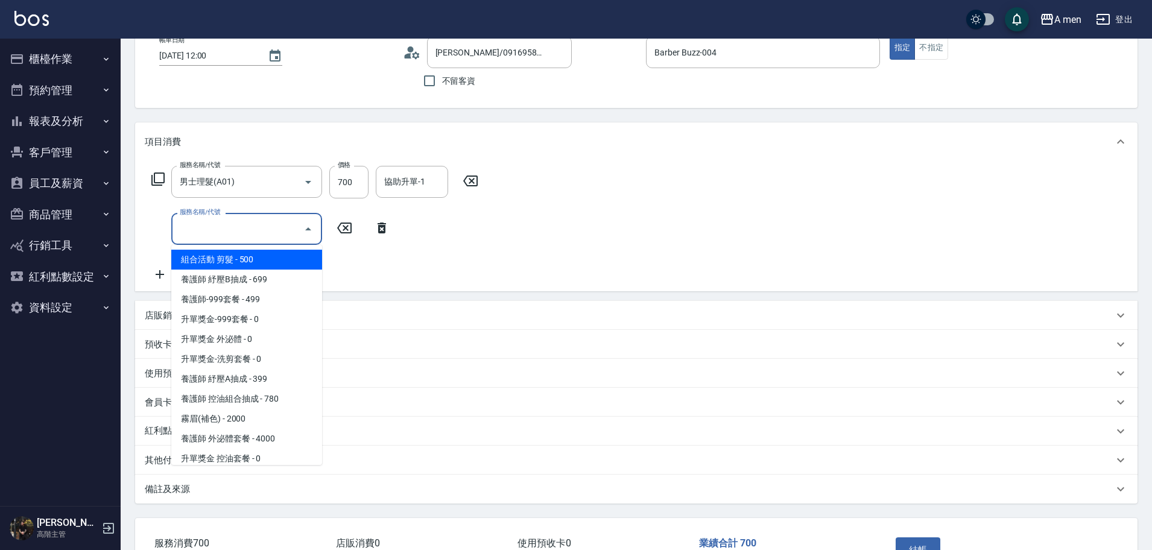
click at [238, 226] on input "服務名稱/代號" at bounding box center [238, 228] width 122 height 21
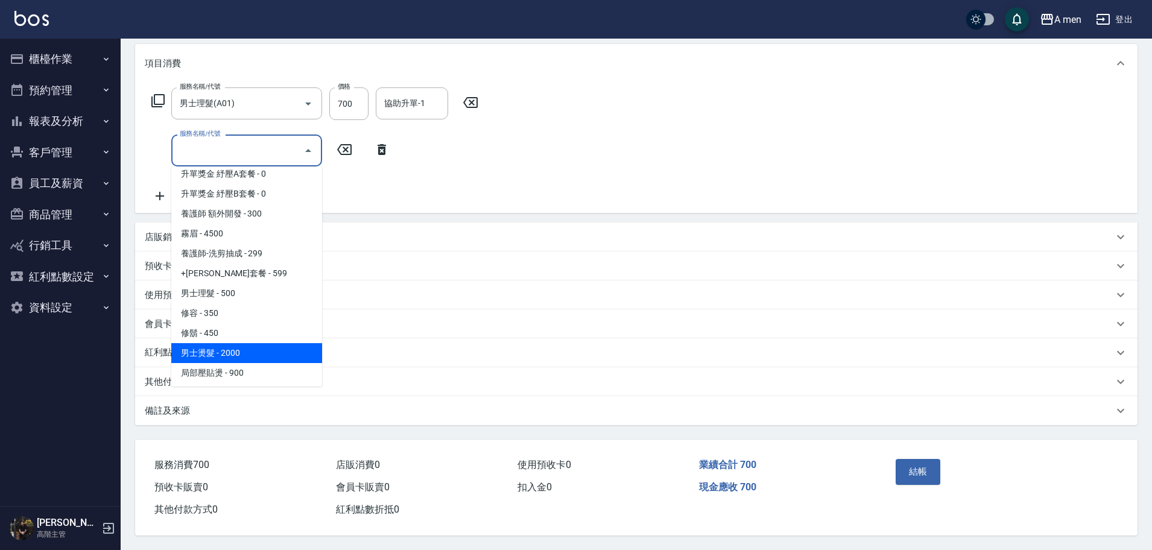
click at [252, 345] on span "男士燙髮 - 2000" at bounding box center [246, 353] width 151 height 20
type input "男士燙髮(B01)"
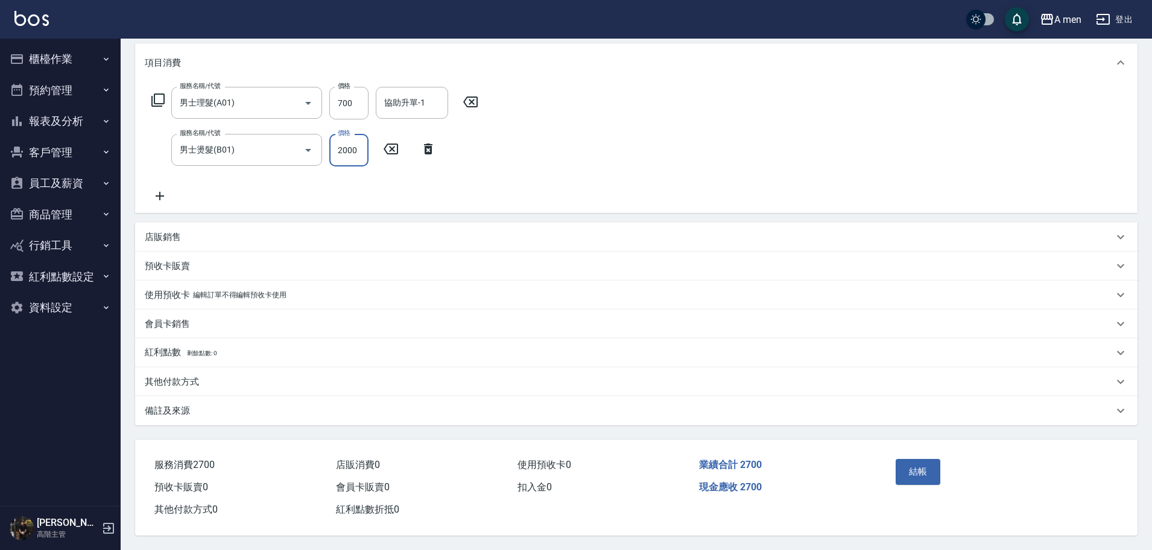
click at [358, 145] on input "2000" at bounding box center [348, 150] width 39 height 33
type input "2600"
drag, startPoint x: 771, startPoint y: 251, endPoint x: 752, endPoint y: 269, distance: 26.0
click at [770, 252] on div "預收卡販賣" at bounding box center [636, 266] width 1003 height 29
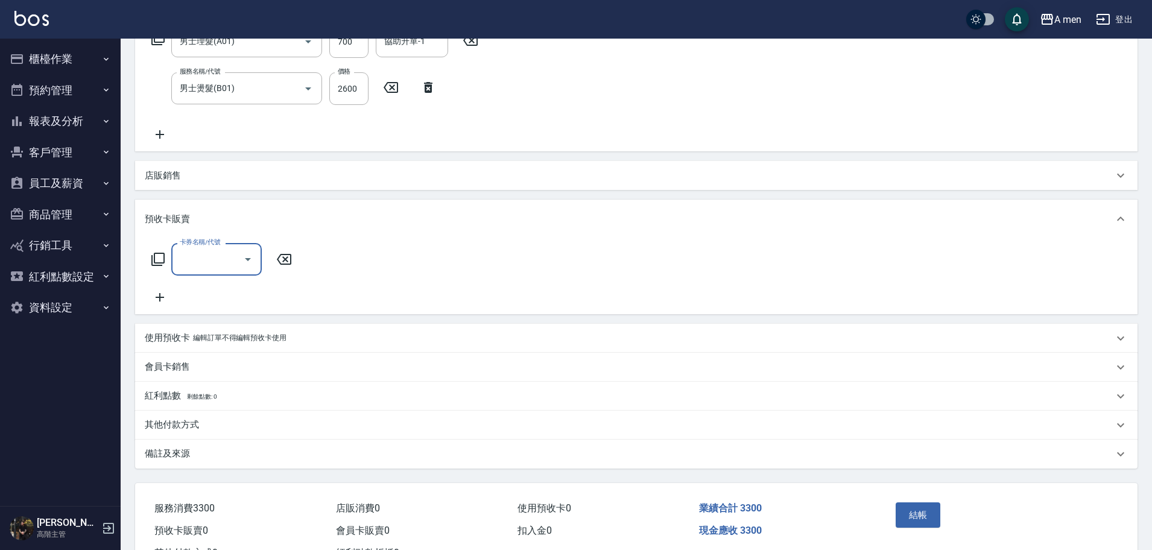
scroll to position [189, 0]
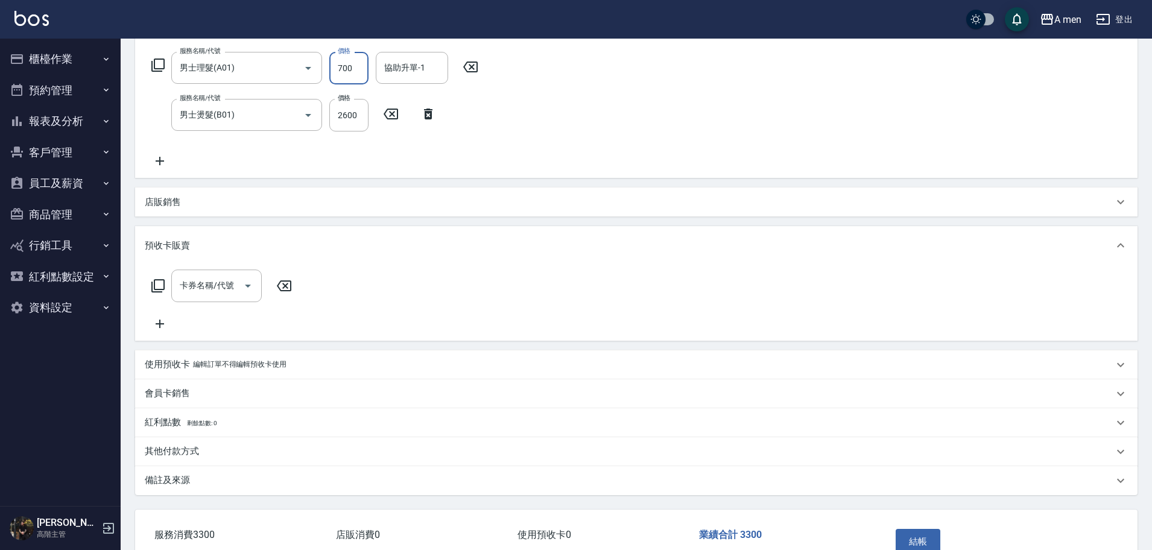
click at [360, 71] on input "700" at bounding box center [348, 68] width 39 height 33
type input "500"
click at [352, 109] on input "2600" at bounding box center [348, 115] width 39 height 33
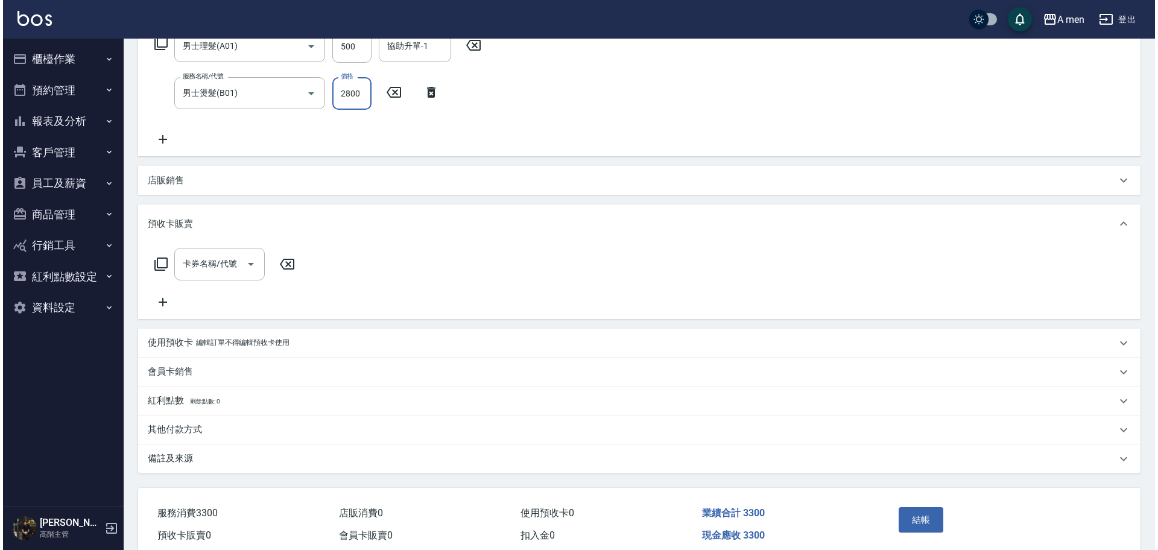
scroll to position [265, 0]
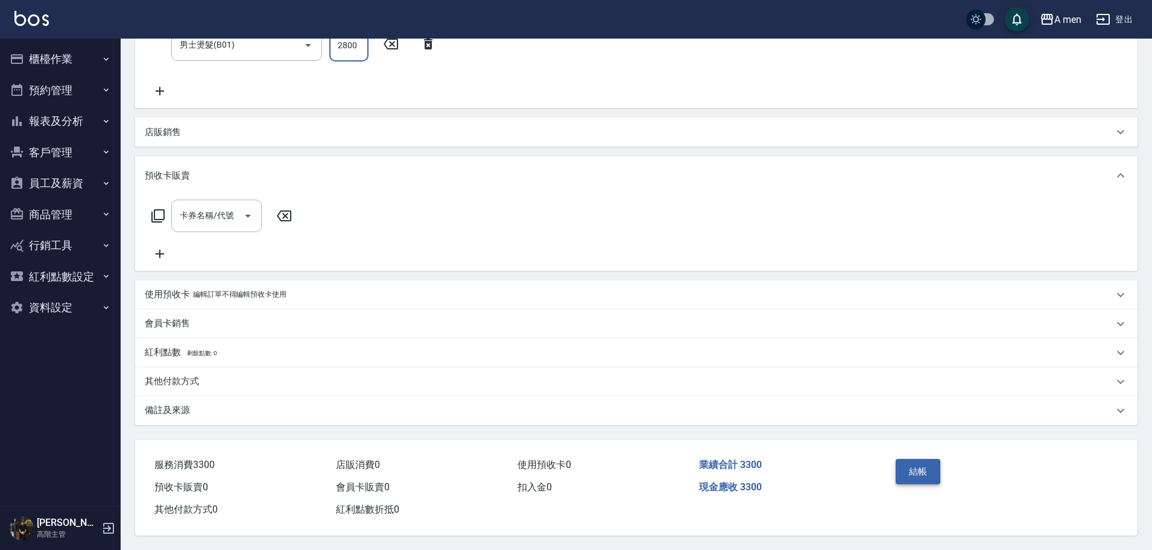
type input "2800"
click at [912, 459] on button "結帳" at bounding box center [918, 471] width 45 height 25
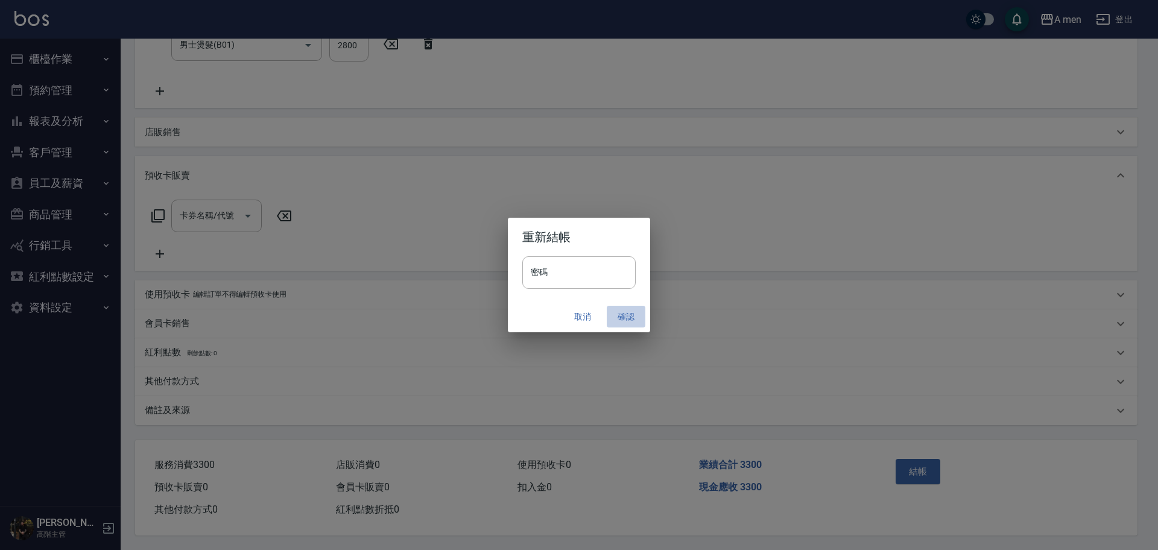
click at [624, 314] on button "確認" at bounding box center [626, 317] width 39 height 22
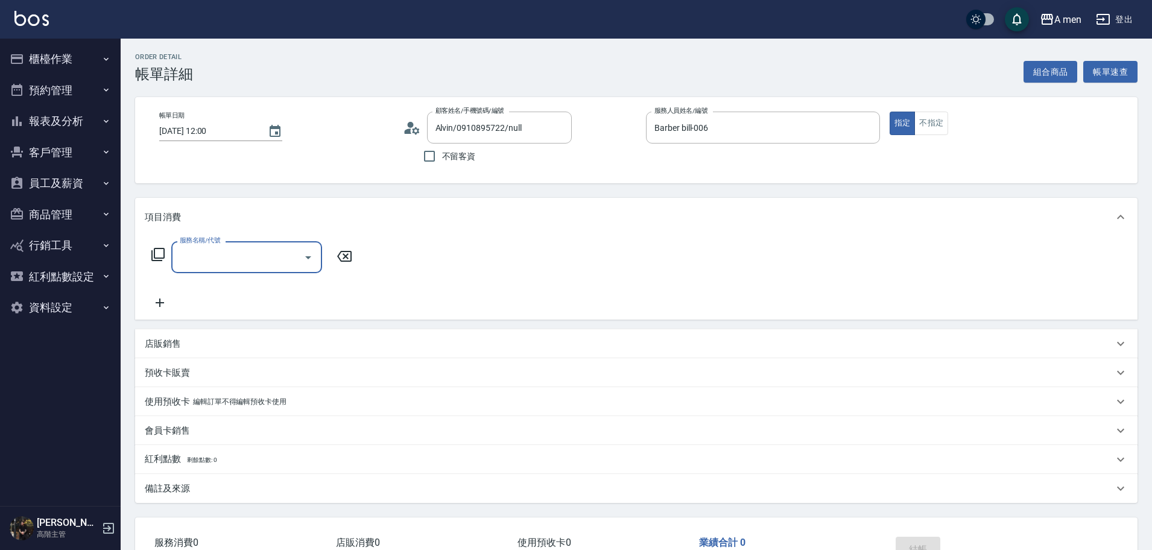
click at [208, 269] on div "服務名稱/代號" at bounding box center [246, 257] width 151 height 32
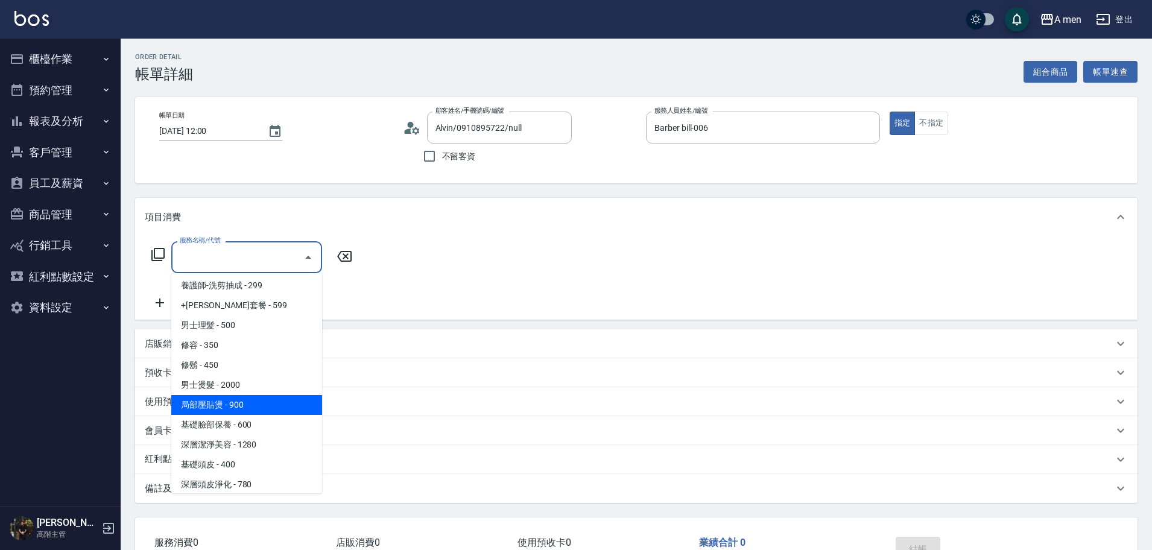
scroll to position [302, 0]
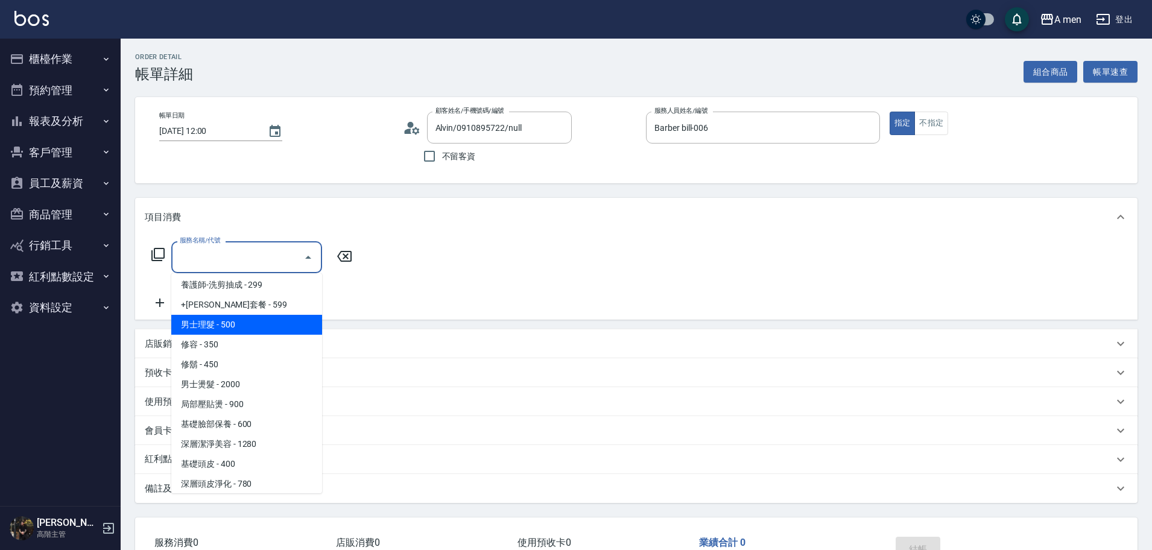
click at [223, 325] on span "男士理髮 - 500" at bounding box center [246, 325] width 151 height 20
type input "男士理髮(A01)"
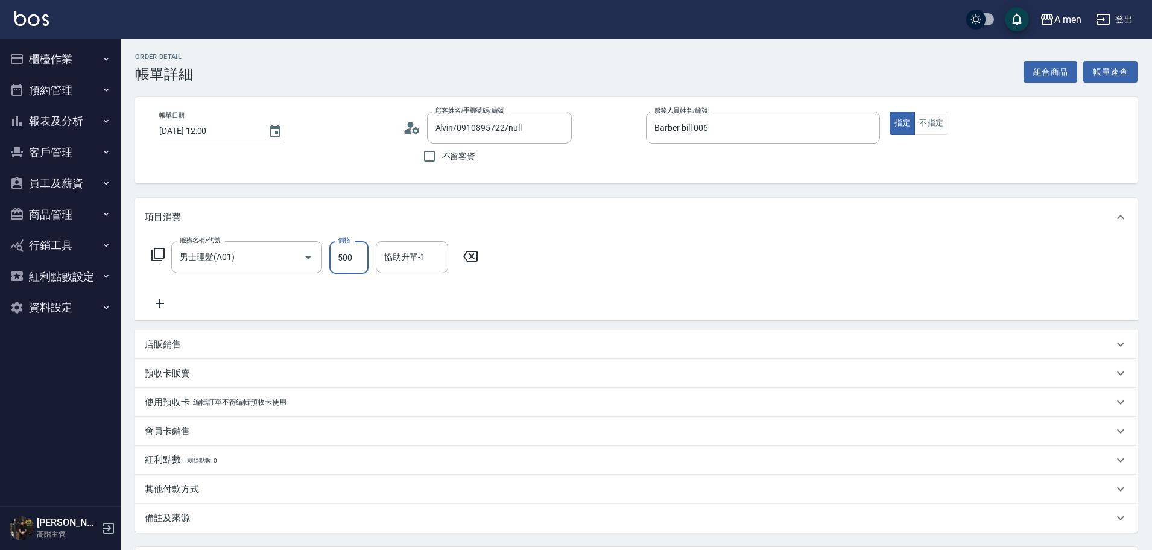
click at [352, 250] on input "500" at bounding box center [348, 257] width 39 height 33
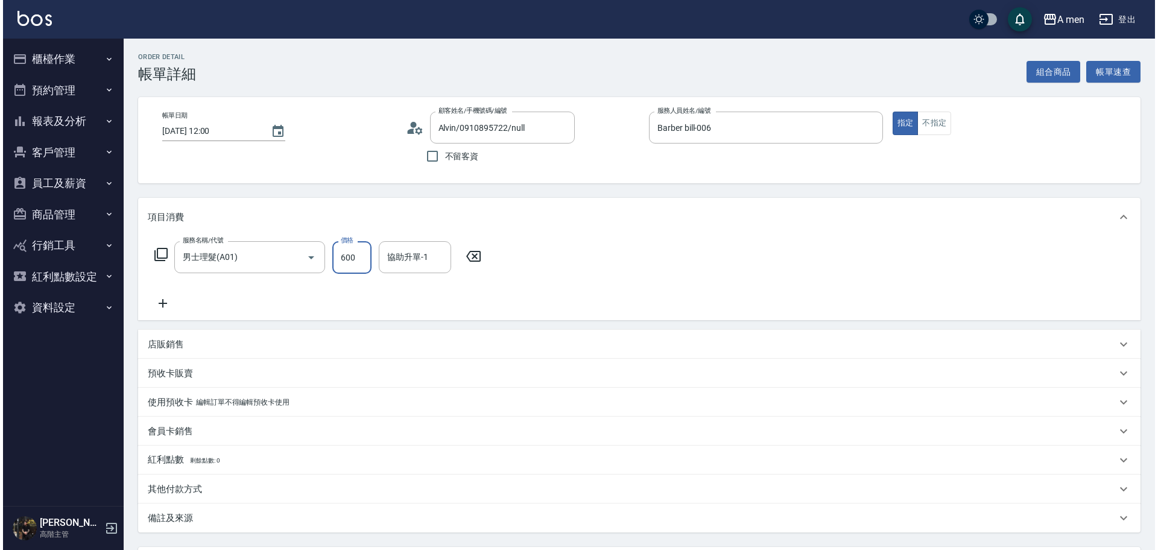
scroll to position [113, 0]
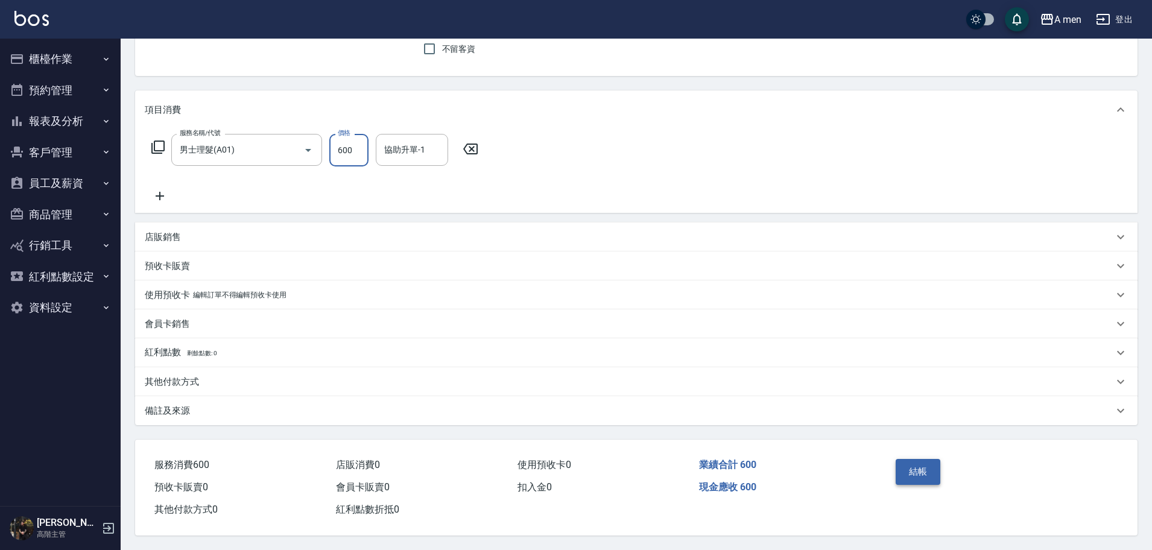
type input "600"
click at [921, 459] on button "結帳" at bounding box center [918, 471] width 45 height 25
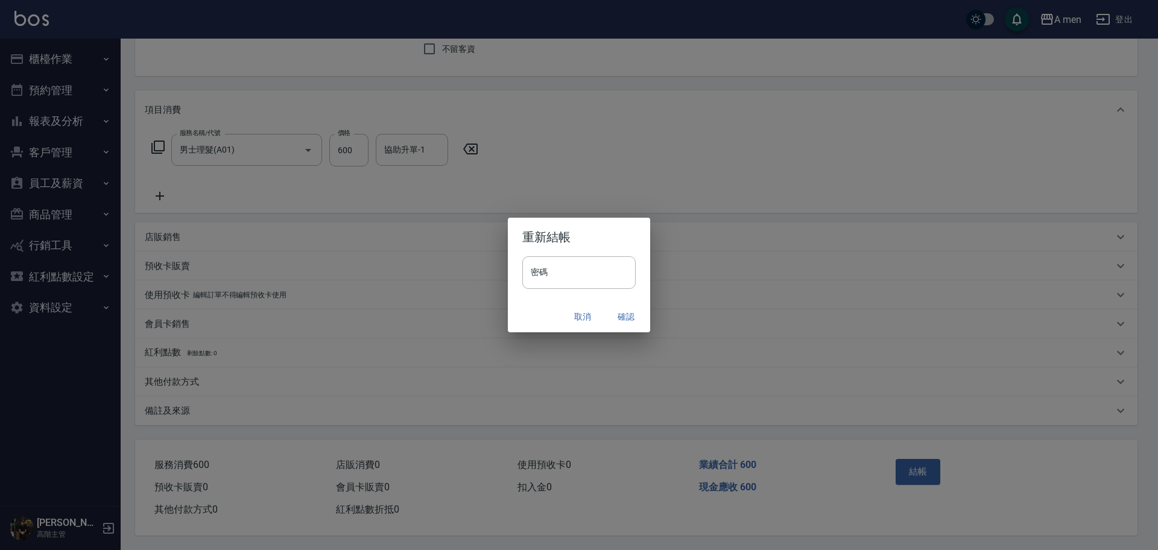
click at [626, 310] on button "確認" at bounding box center [626, 317] width 39 height 22
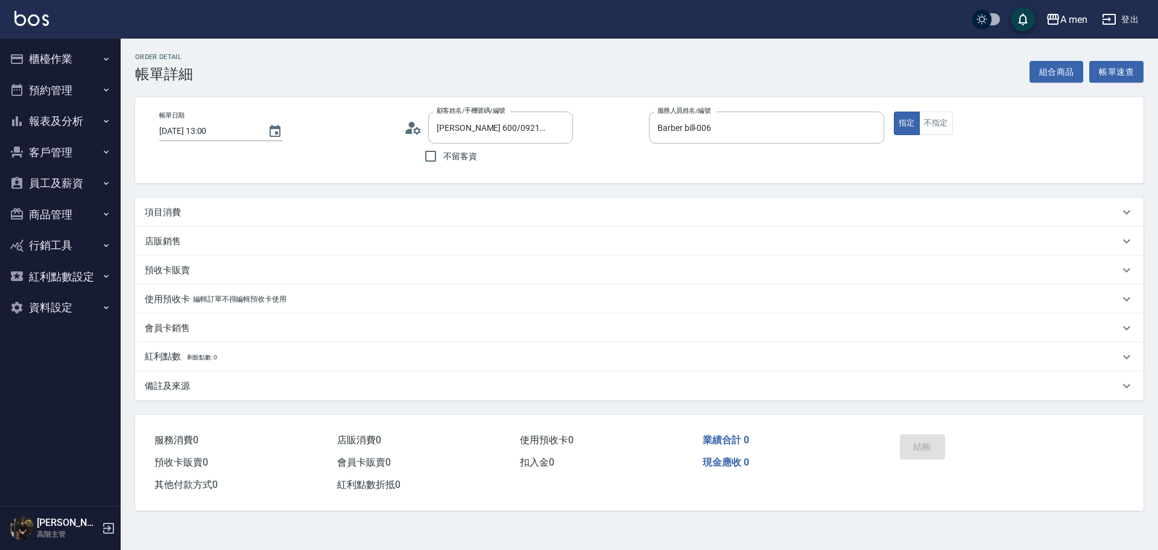
click at [180, 210] on p "項目消費" at bounding box center [163, 212] width 36 height 13
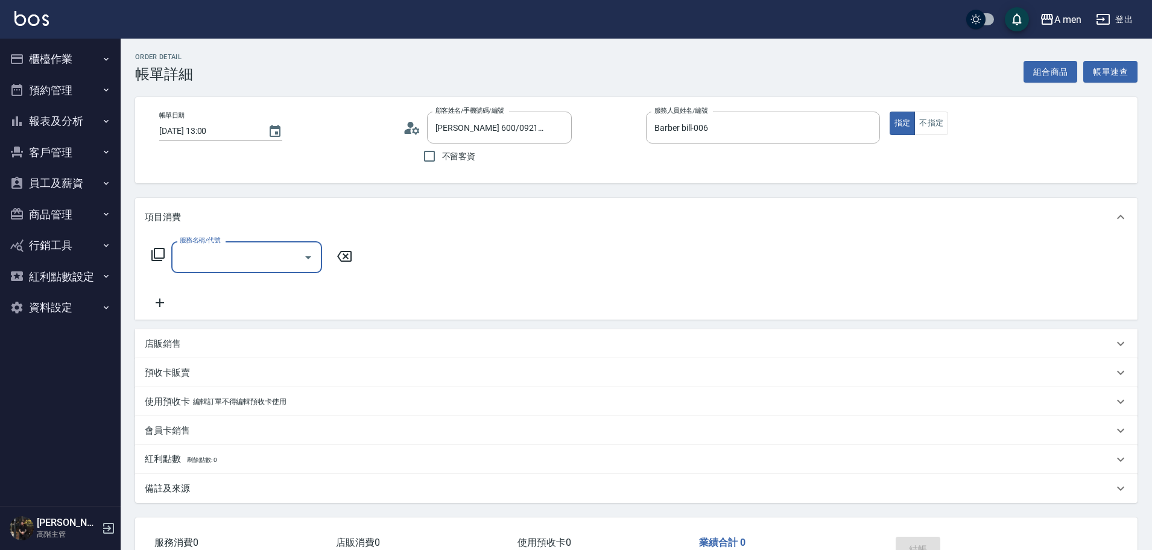
click at [200, 257] on input "服務名稱/代號" at bounding box center [238, 257] width 122 height 21
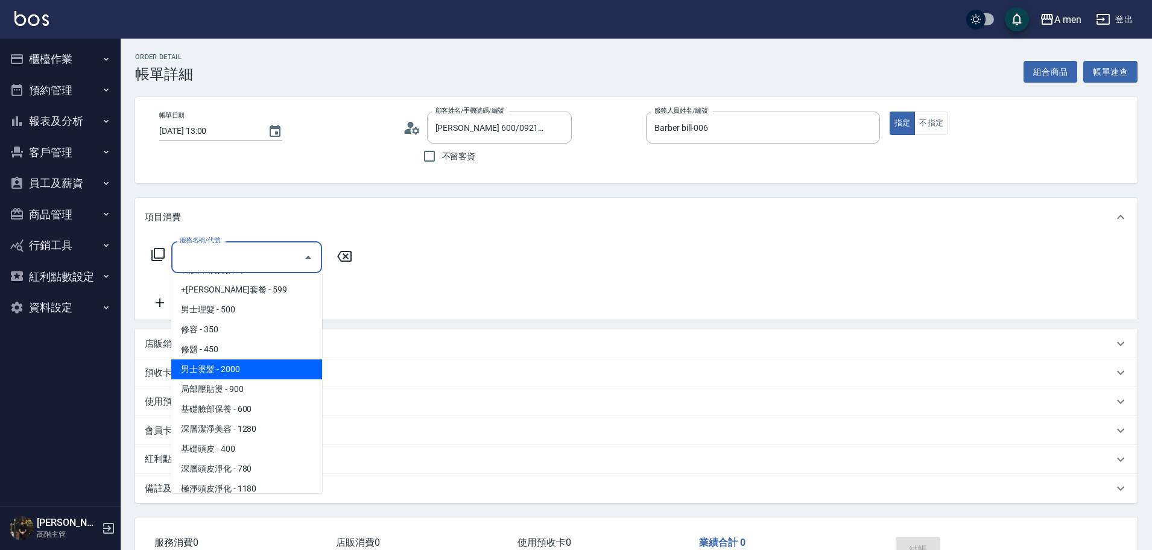
scroll to position [291, 0]
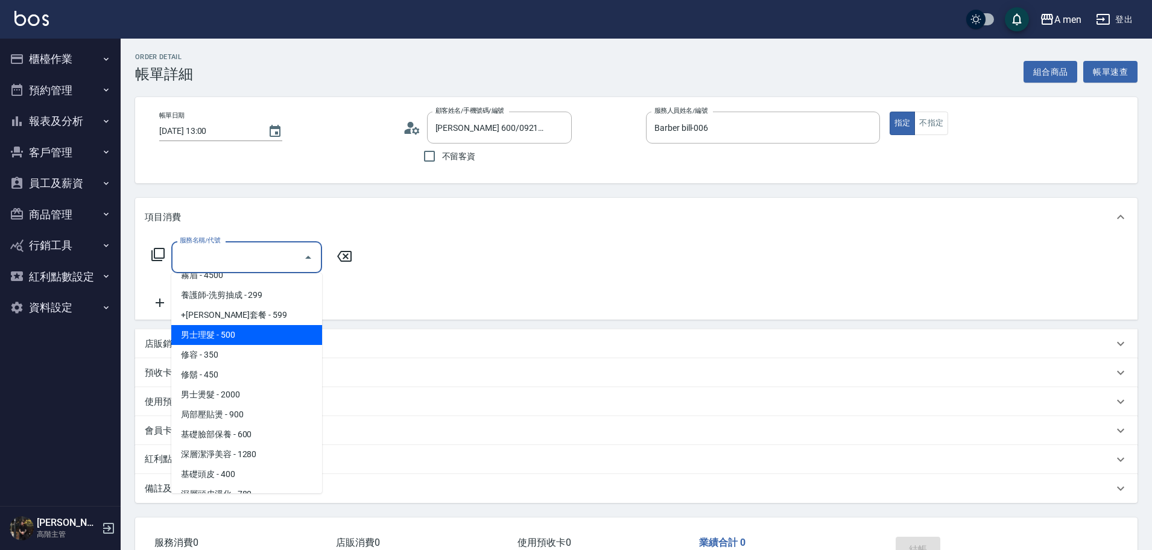
click at [233, 331] on span "男士理髮 - 500" at bounding box center [246, 335] width 151 height 20
type input "男士理髮(A01)"
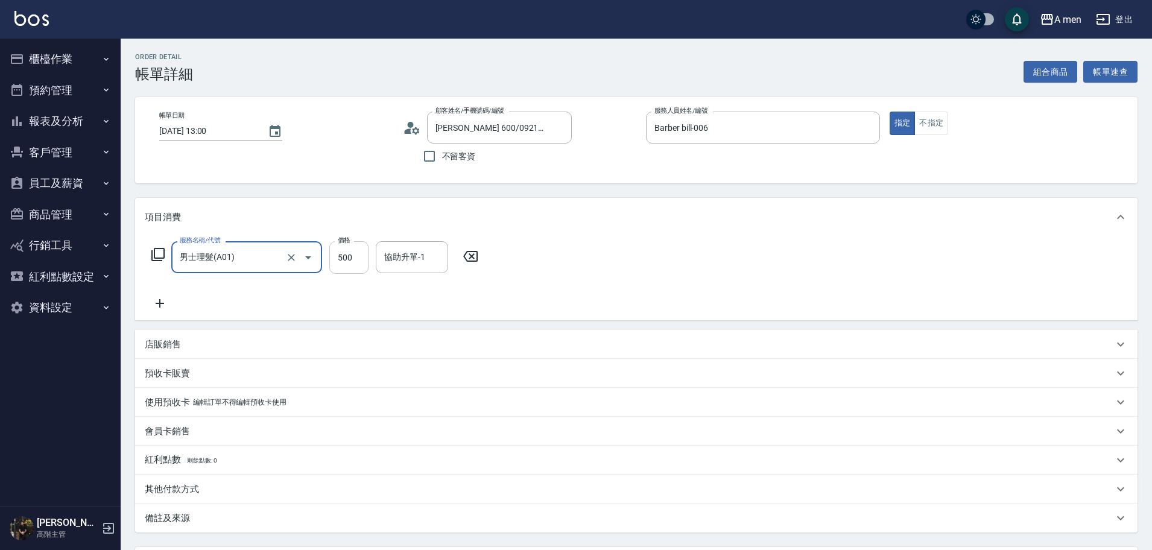
click at [351, 266] on input "500" at bounding box center [348, 257] width 39 height 33
type input "600"
click at [159, 322] on div "項目消費 服務名稱/代號 男士理髮(A01) 服務名稱/代號 價格 600 價格 協助升單-1 協助升單-1 店販銷售 服務人員姓名/編號 服務人員姓名/編號…" at bounding box center [636, 365] width 1003 height 335
click at [164, 307] on icon at bounding box center [160, 303] width 30 height 14
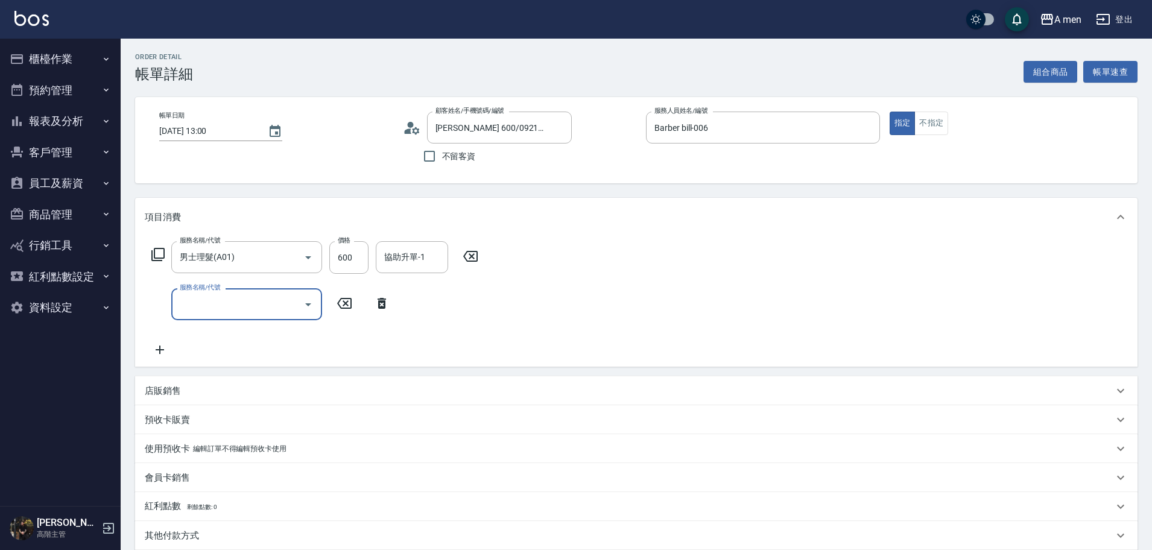
click at [230, 303] on input "服務名稱/代號" at bounding box center [238, 304] width 122 height 21
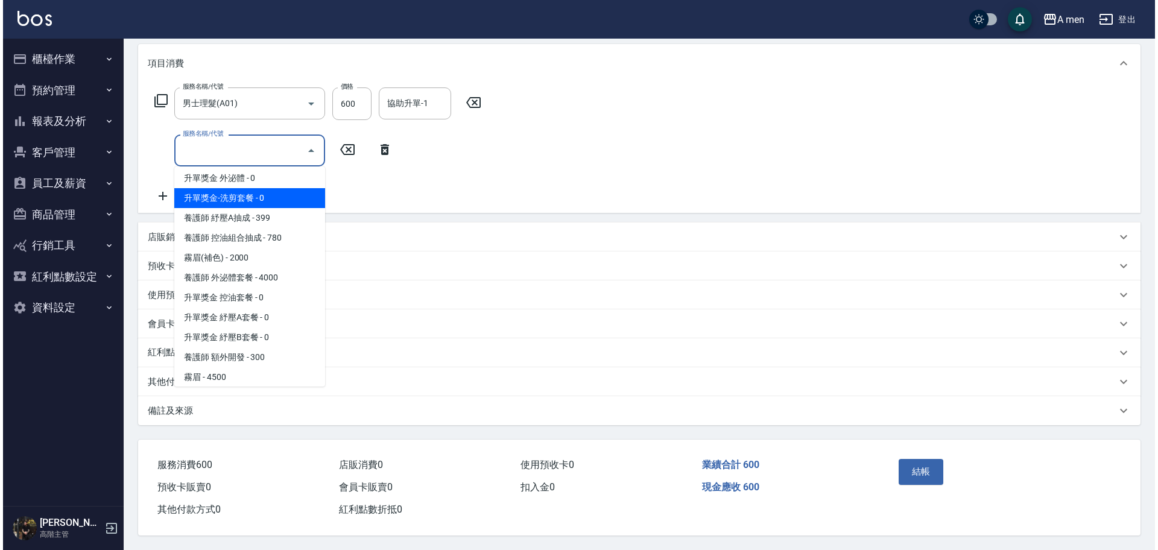
scroll to position [75, 0]
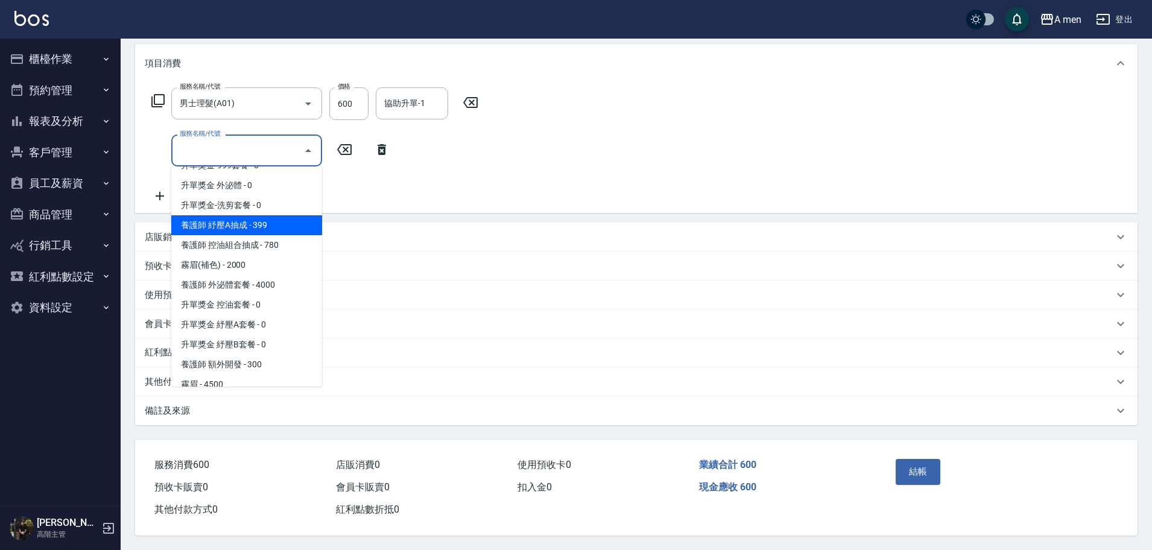
click at [243, 225] on span "養護師 紓壓A抽成 - 399" at bounding box center [246, 225] width 151 height 20
type input "養護師 紓壓A抽成"
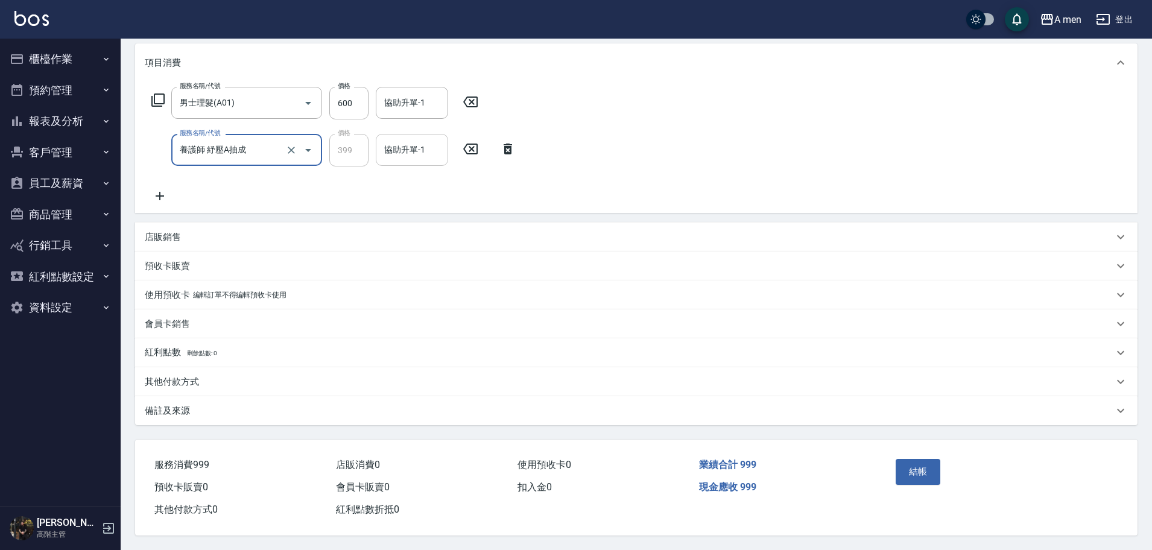
click at [407, 153] on input "協助升單-1" at bounding box center [412, 149] width 62 height 21
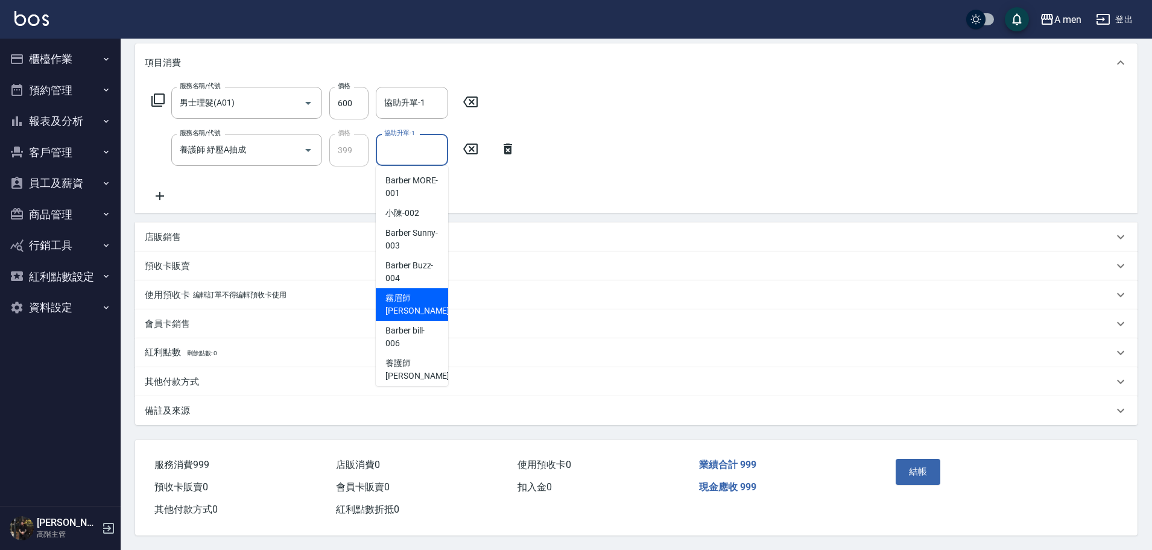
click at [397, 298] on span "霧眉師 小蔡 -005" at bounding box center [426, 304] width 81 height 25
type input "霧眉師 小[PERSON_NAME]-005"
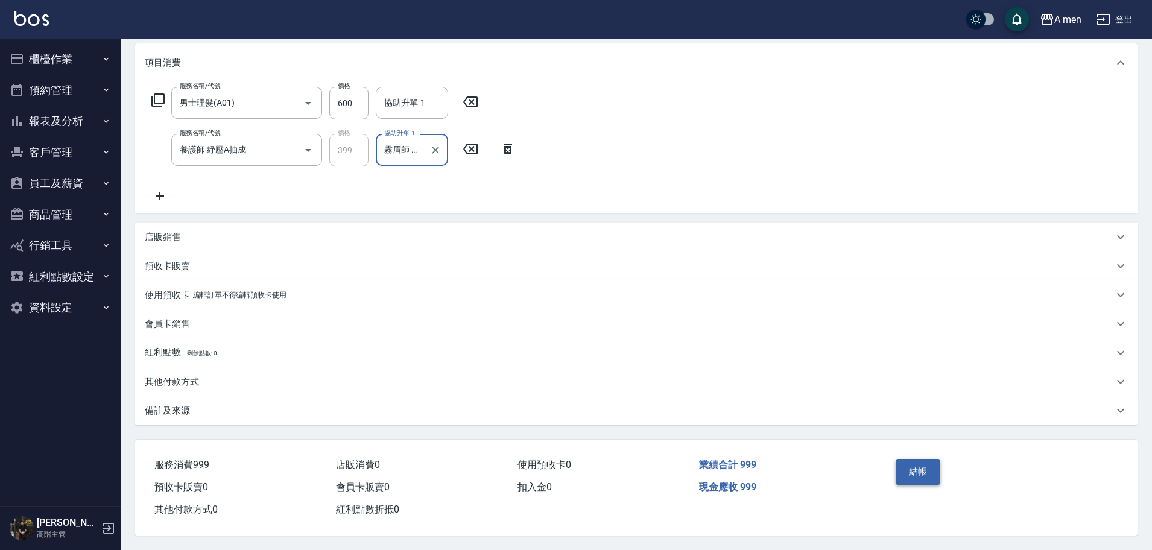
click at [926, 468] on button "結帳" at bounding box center [918, 471] width 45 height 25
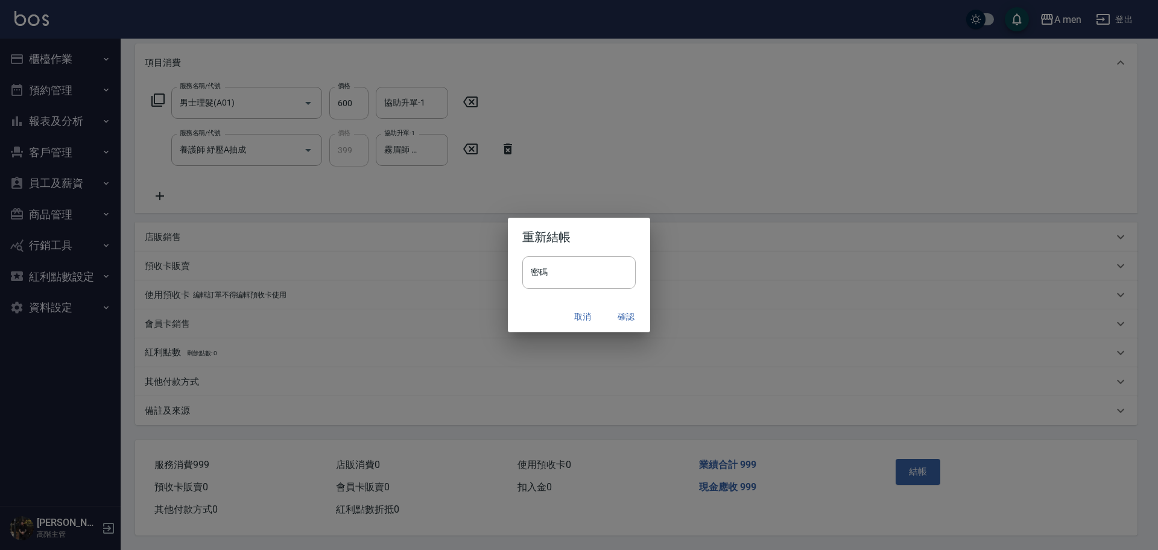
click at [620, 306] on button "確認" at bounding box center [626, 317] width 39 height 22
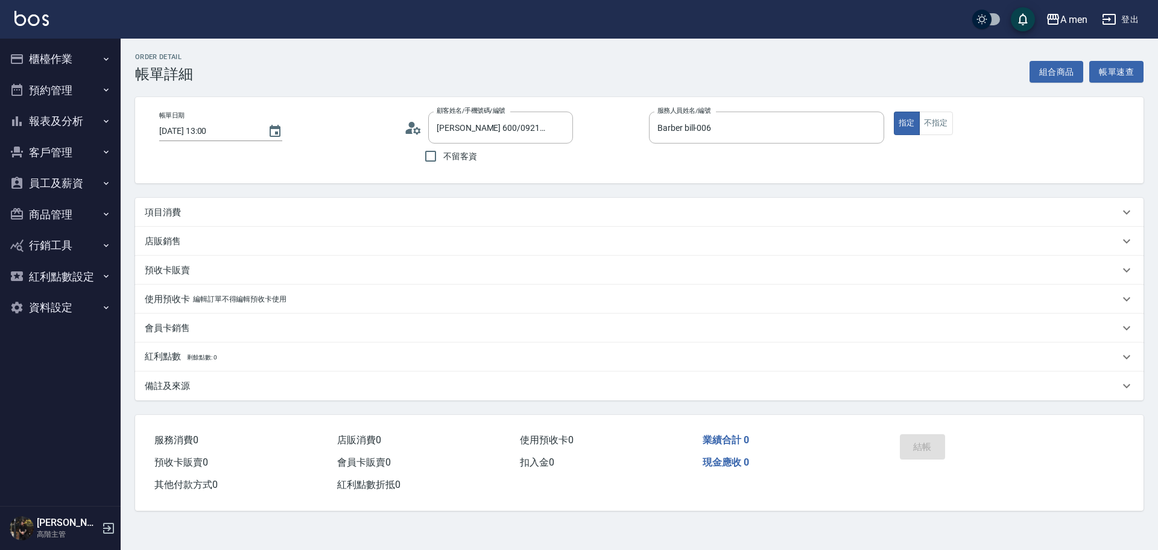
type input "[PERSON_NAME] 600/0921928401/null"
click at [77, 154] on button "客戶管理" at bounding box center [60, 152] width 111 height 31
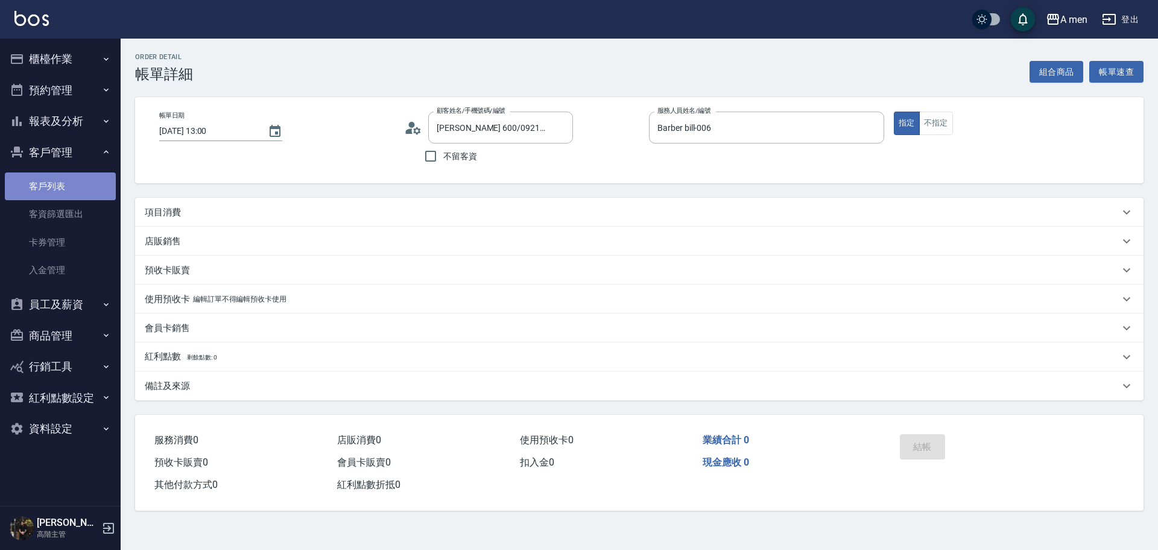
click at [63, 197] on link "客戶列表" at bounding box center [60, 187] width 111 height 28
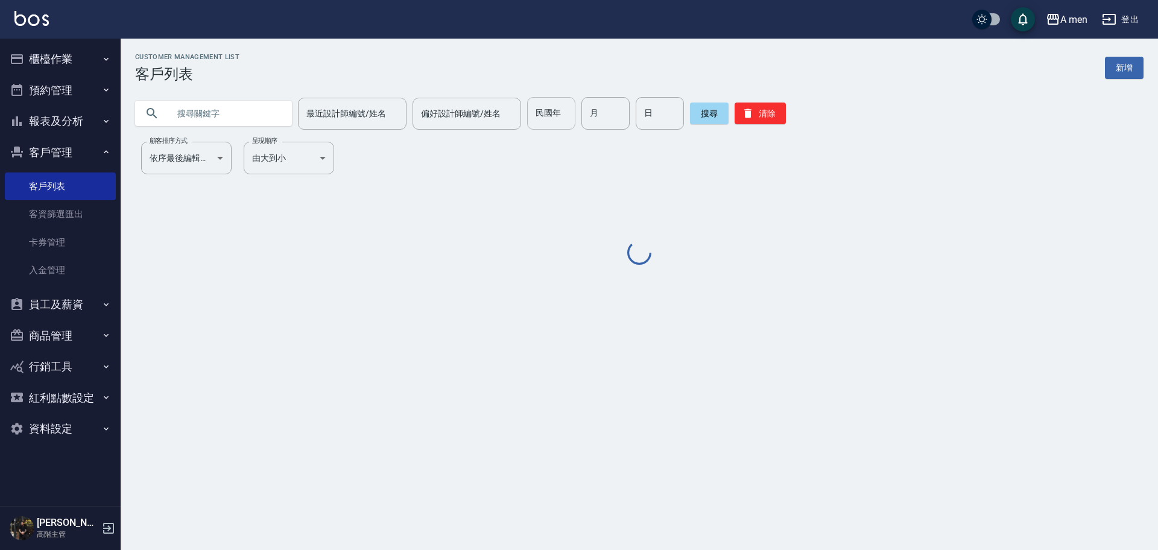
click at [236, 119] on input "text" at bounding box center [225, 113] width 113 height 33
paste input "0981033736"
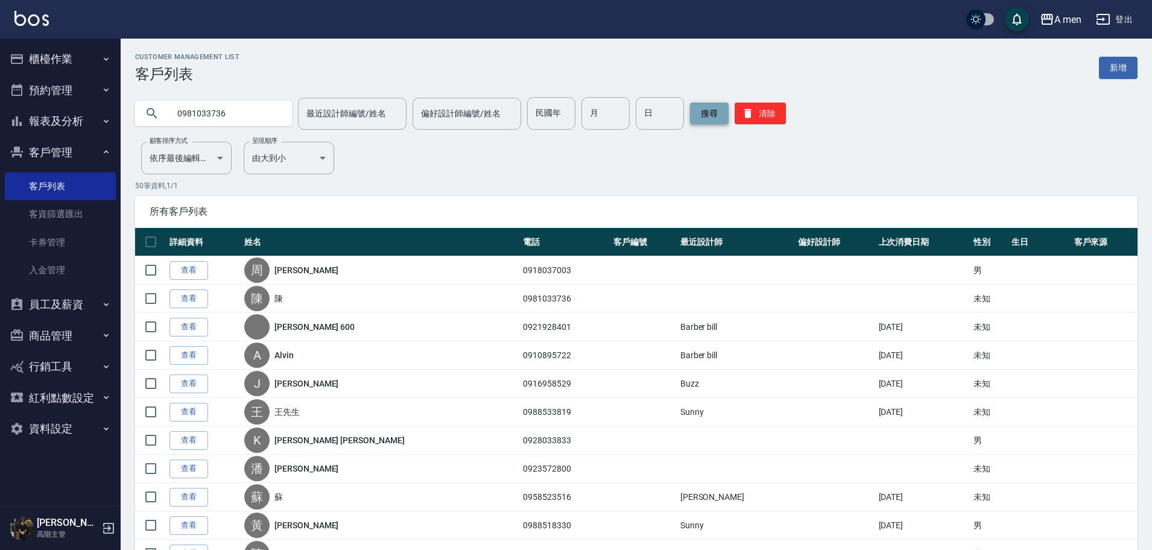
type input "0981033736"
click at [719, 118] on button "搜尋" at bounding box center [709, 114] width 39 height 22
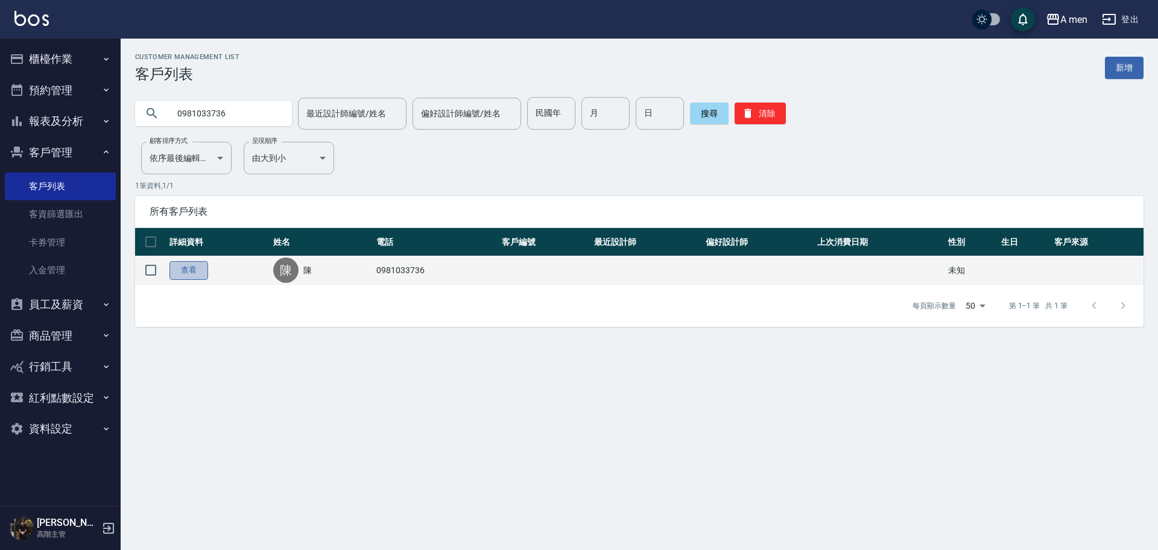
click at [185, 273] on link "查看" at bounding box center [189, 270] width 39 height 19
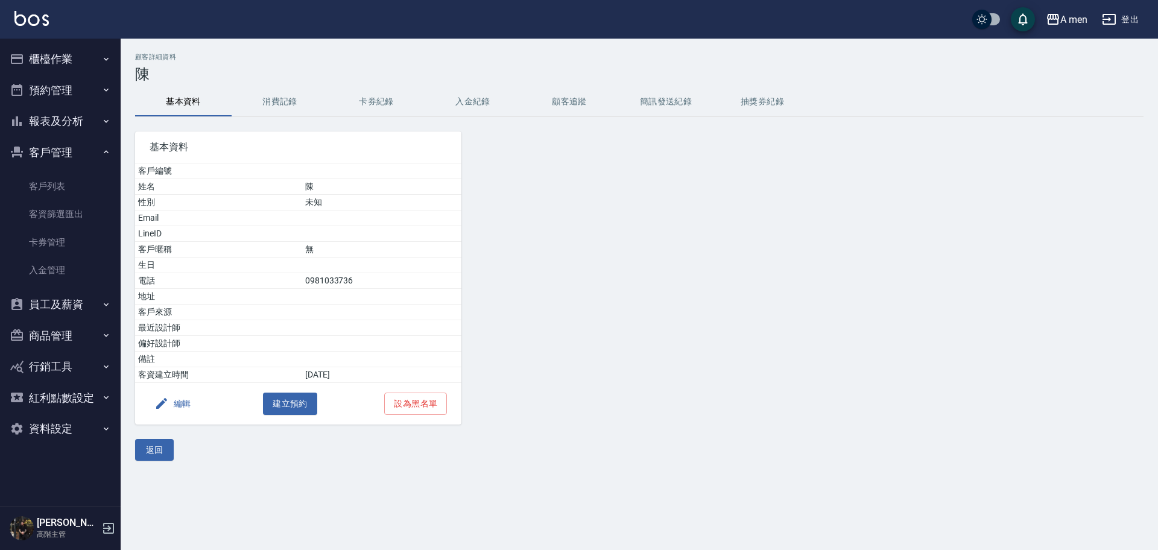
click at [271, 110] on button "消費記錄" at bounding box center [280, 101] width 97 height 29
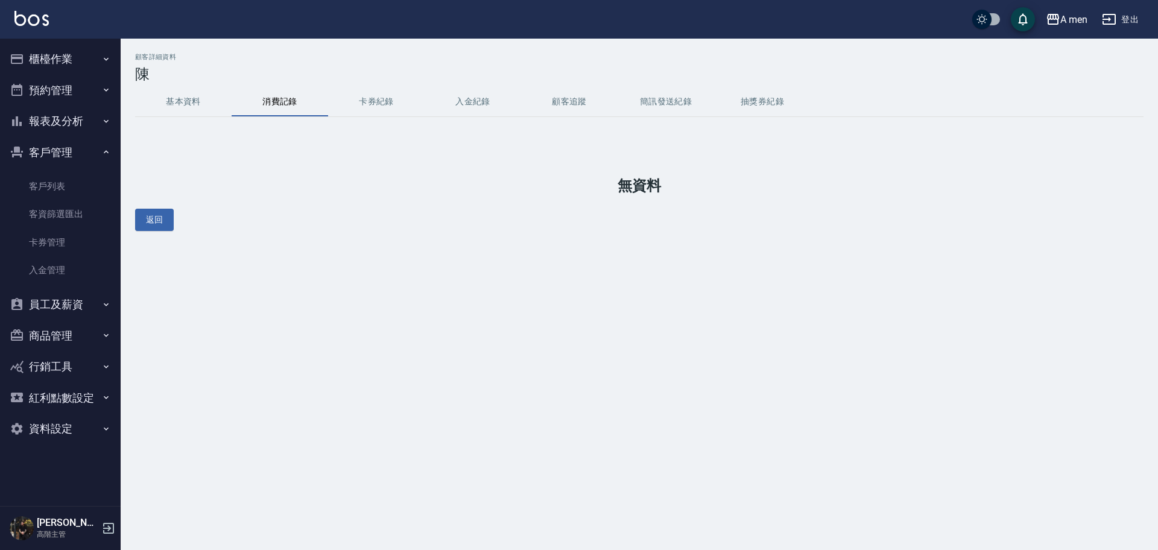
click at [164, 106] on button "基本資料" at bounding box center [183, 101] width 97 height 29
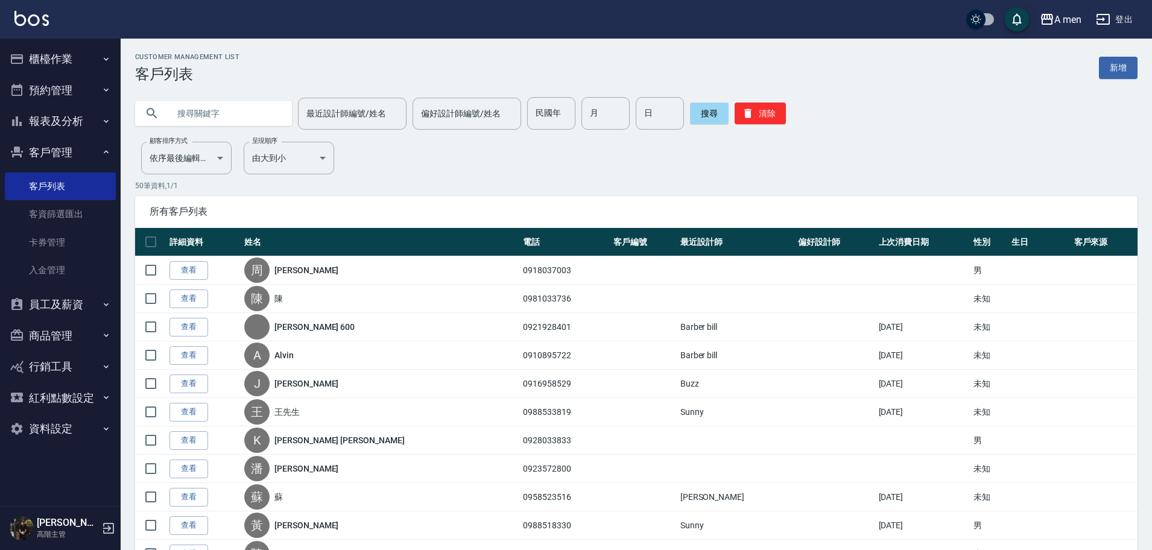
drag, startPoint x: 264, startPoint y: 109, endPoint x: 319, endPoint y: 83, distance: 61.5
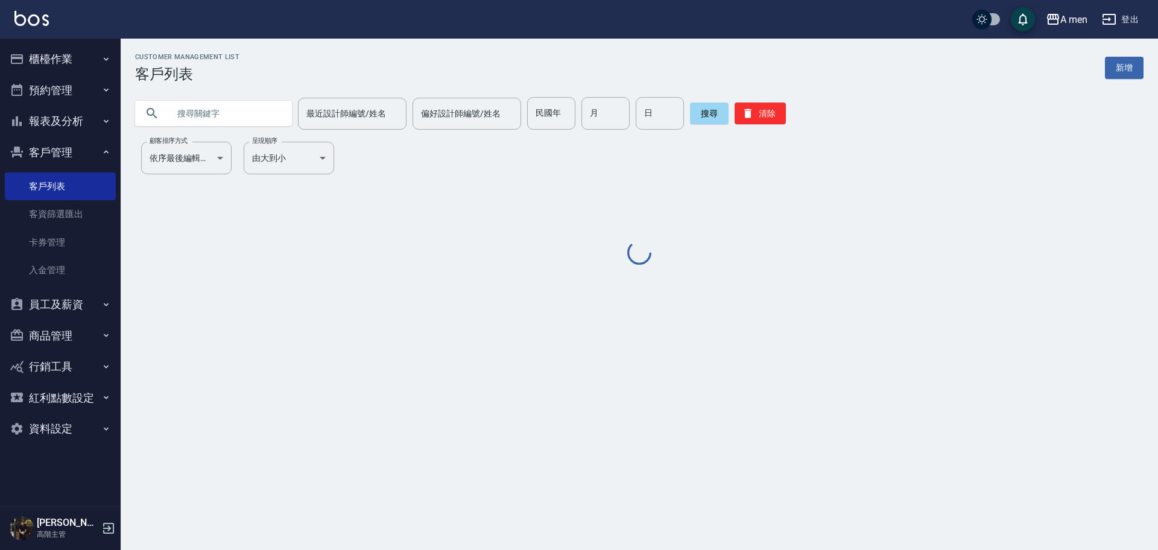
drag, startPoint x: 188, startPoint y: 111, endPoint x: 205, endPoint y: 111, distance: 16.9
click at [188, 111] on input "text" at bounding box center [225, 113] width 113 height 33
paste input "0978715290"
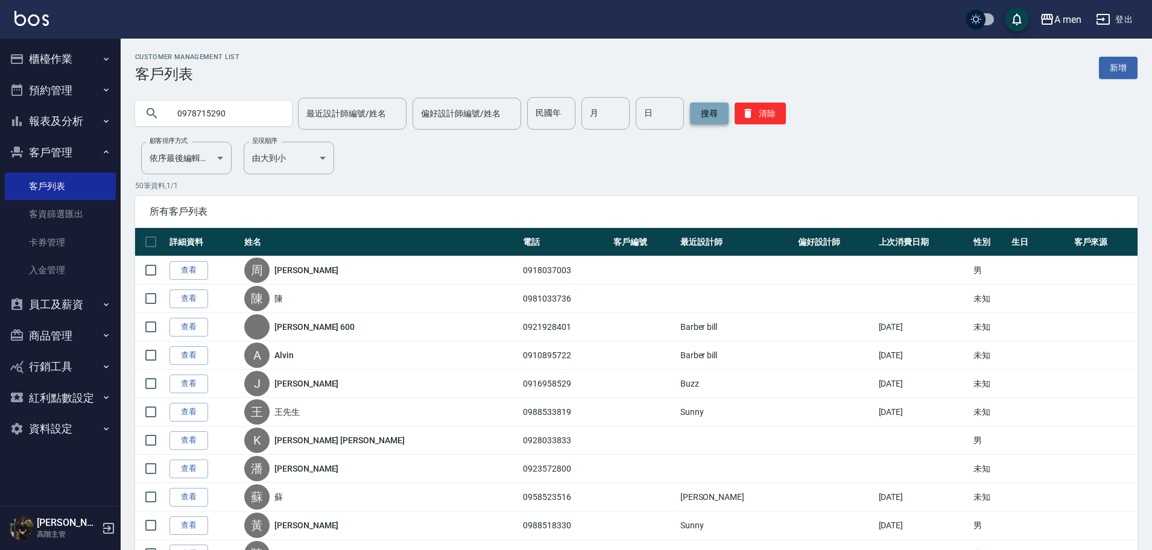
type input "0978715290"
click at [696, 116] on button "搜尋" at bounding box center [709, 114] width 39 height 22
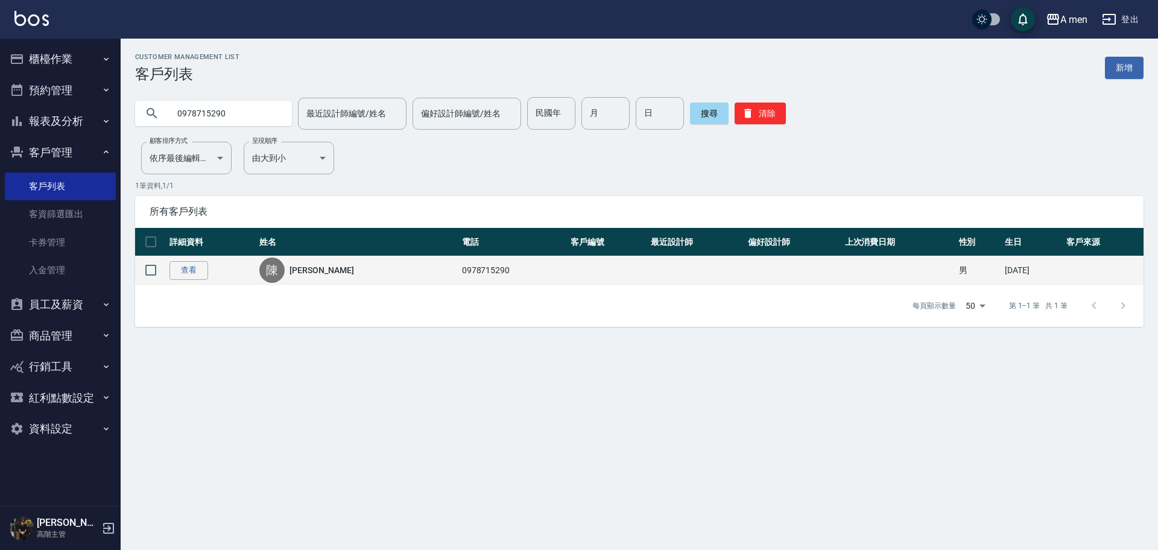
click at [176, 281] on td "查看" at bounding box center [212, 270] width 90 height 28
click at [188, 270] on link "查看" at bounding box center [189, 270] width 39 height 19
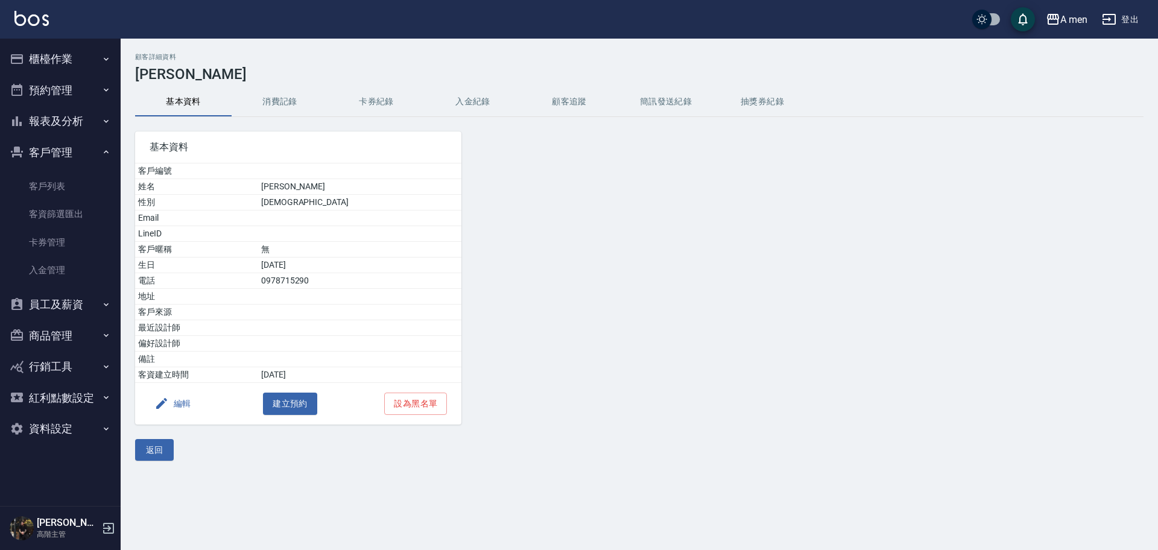
click at [268, 89] on button "消費記錄" at bounding box center [280, 101] width 97 height 29
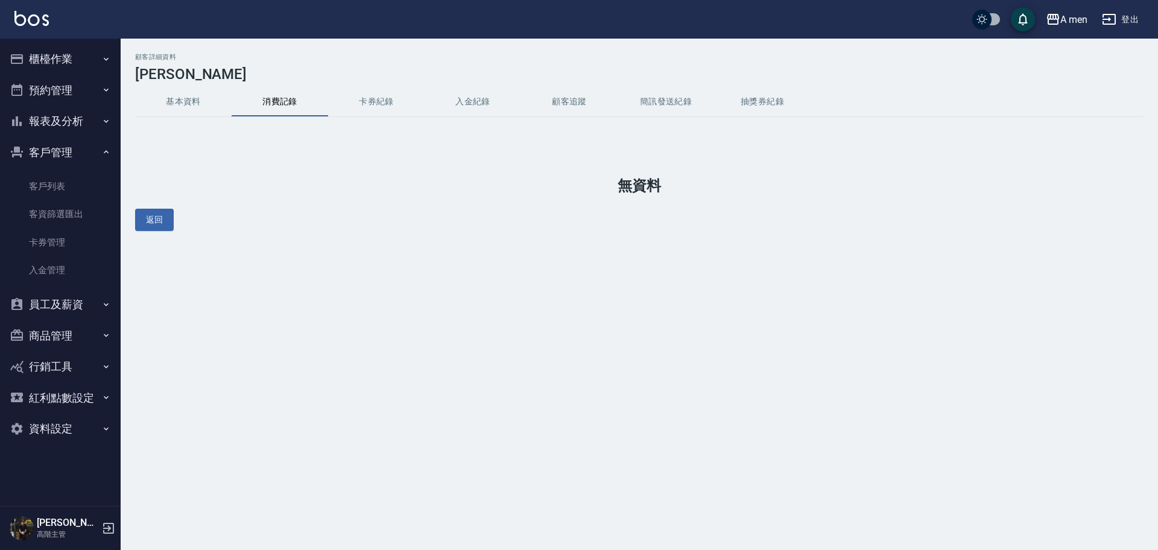
click at [197, 102] on button "基本資料" at bounding box center [183, 101] width 97 height 29
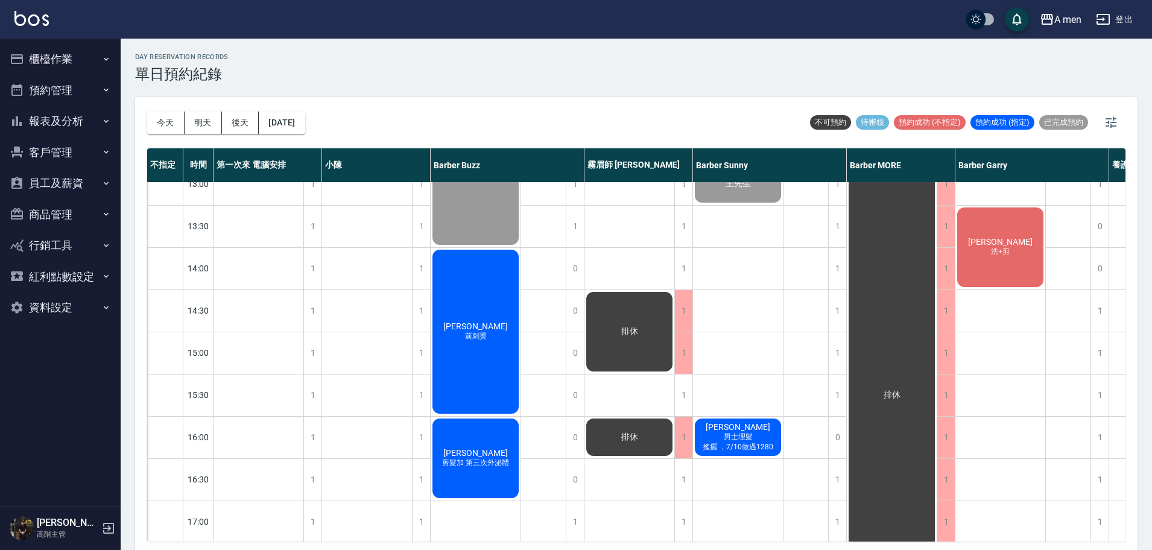
scroll to position [302, 0]
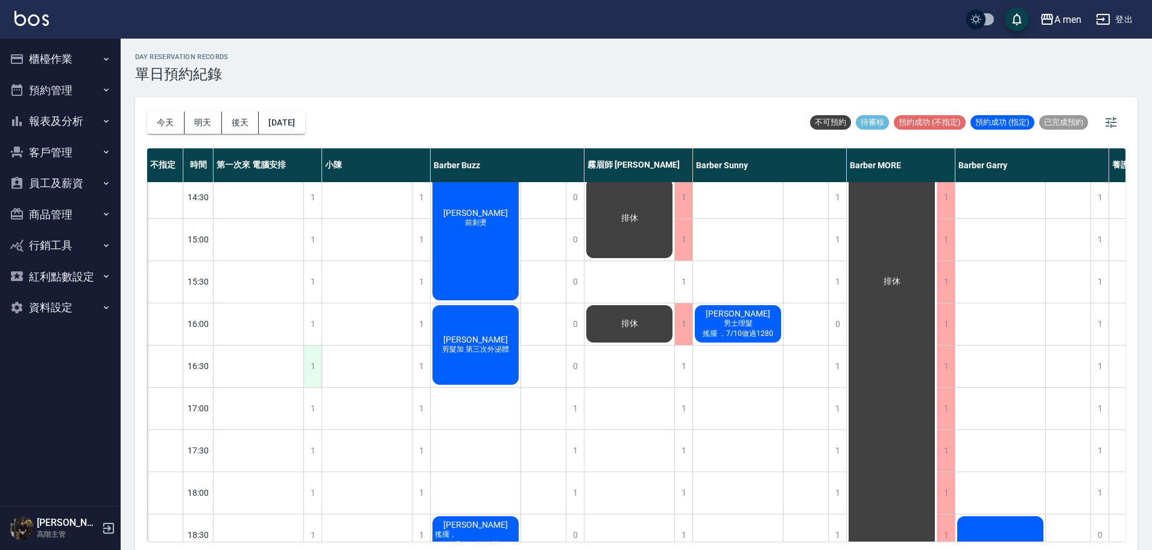
click at [320, 364] on div "1" at bounding box center [312, 367] width 18 height 42
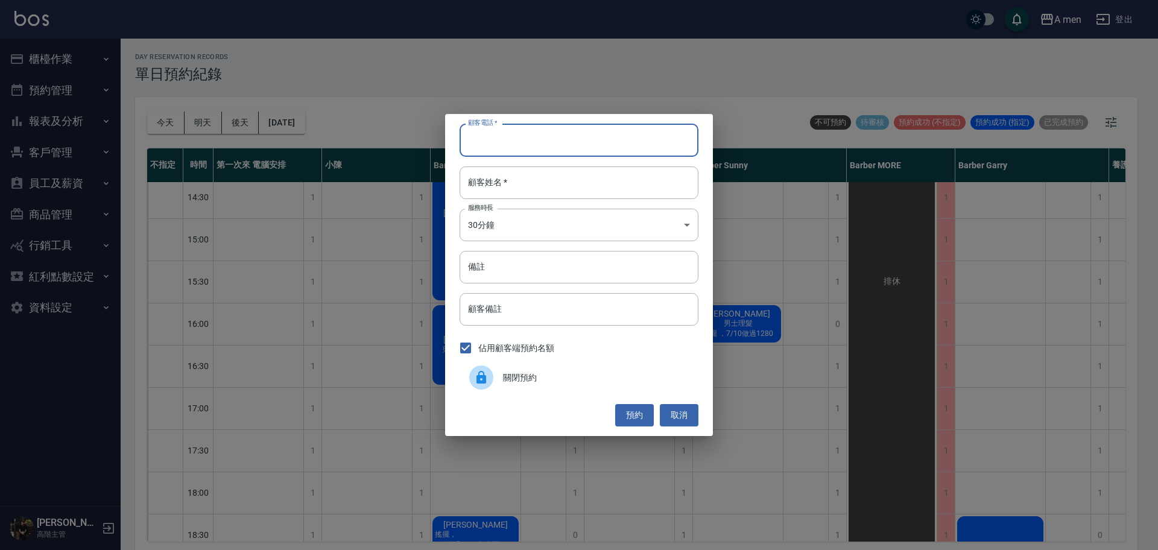
click at [542, 144] on input "顧客電話   *" at bounding box center [579, 140] width 239 height 33
paste input "0981033736"
type input "0981033736"
click at [497, 182] on input "顧客姓名   *" at bounding box center [579, 183] width 239 height 33
type input "T"
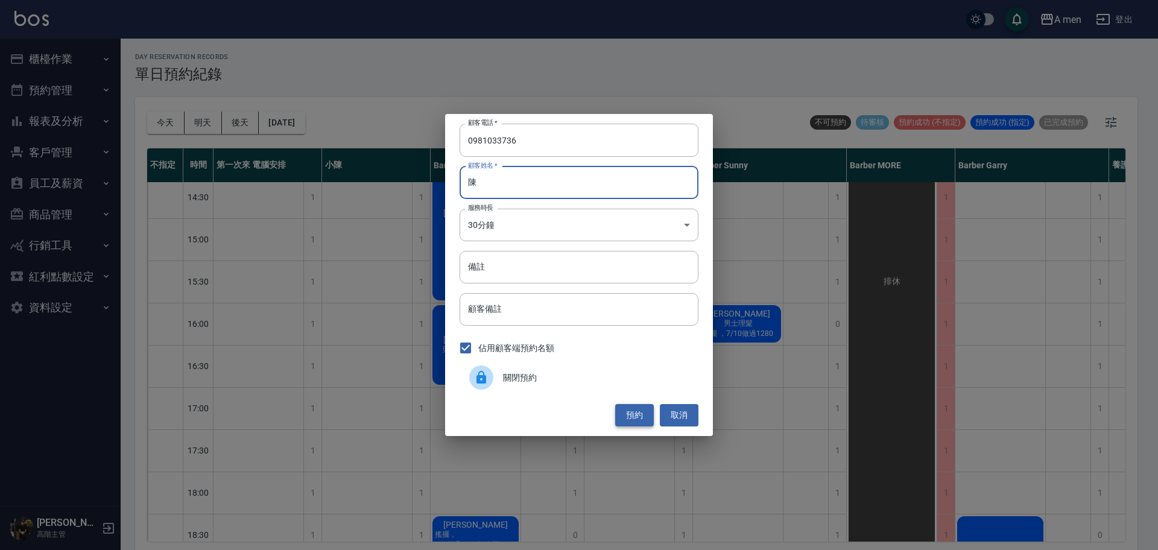
type input "陳"
click at [632, 424] on button "預約" at bounding box center [634, 415] width 39 height 22
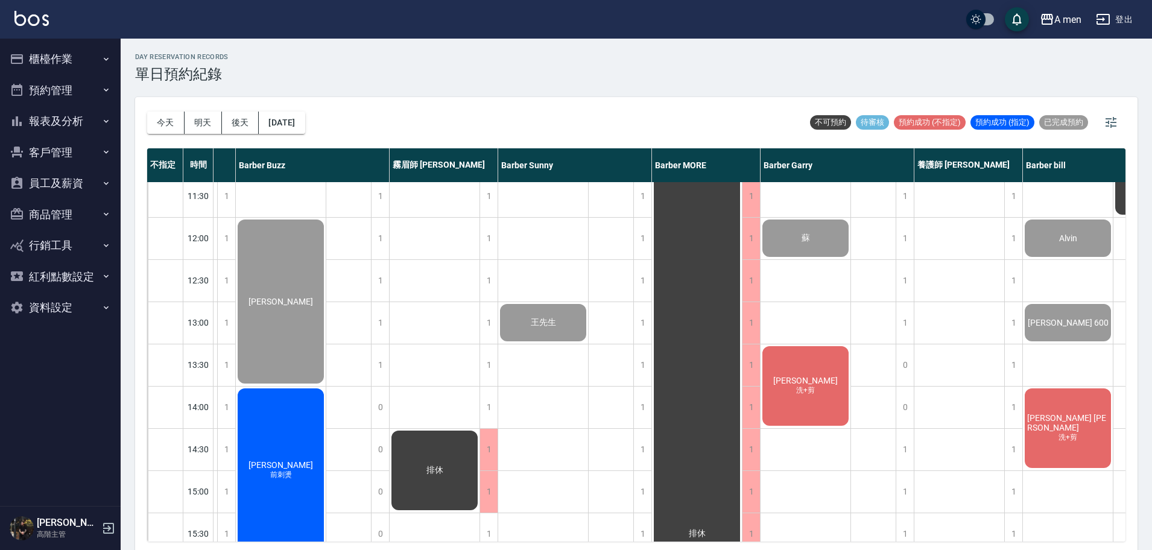
scroll to position [0, 240]
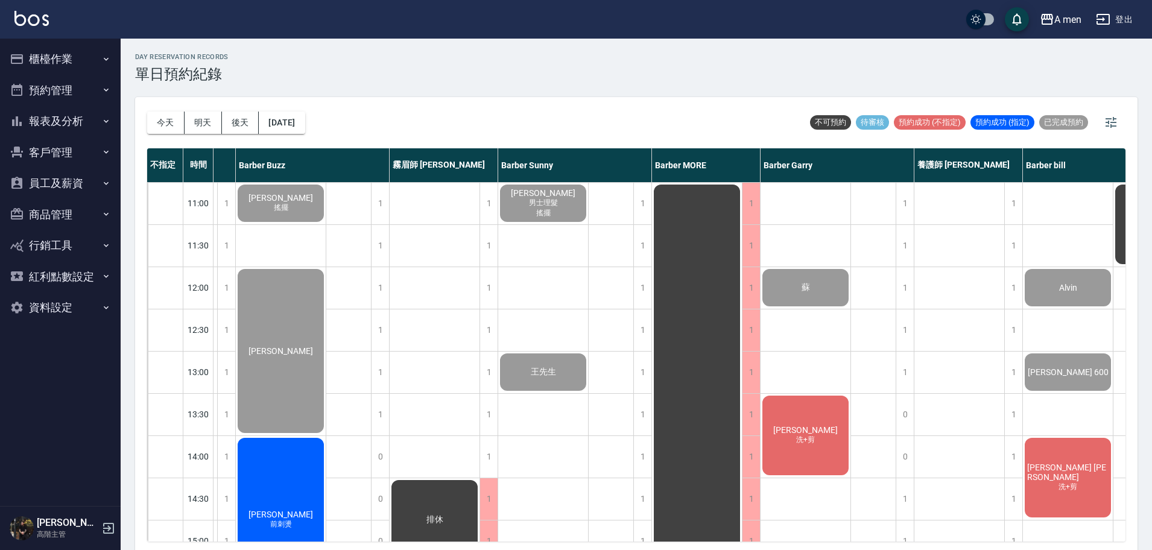
click at [783, 297] on div "蘇" at bounding box center [806, 287] width 90 height 41
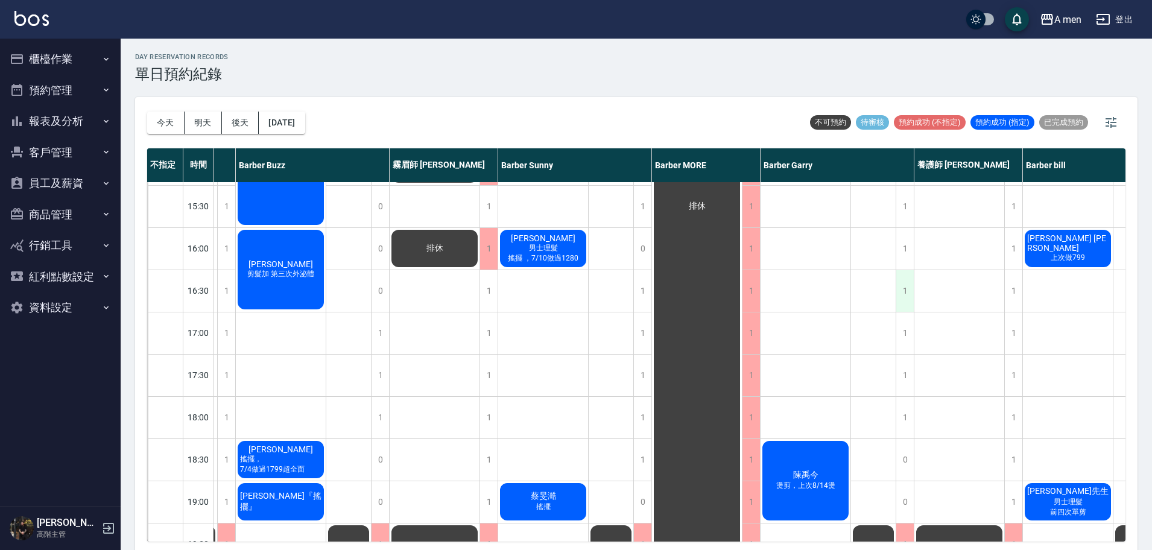
click at [897, 291] on div "1" at bounding box center [905, 291] width 18 height 42
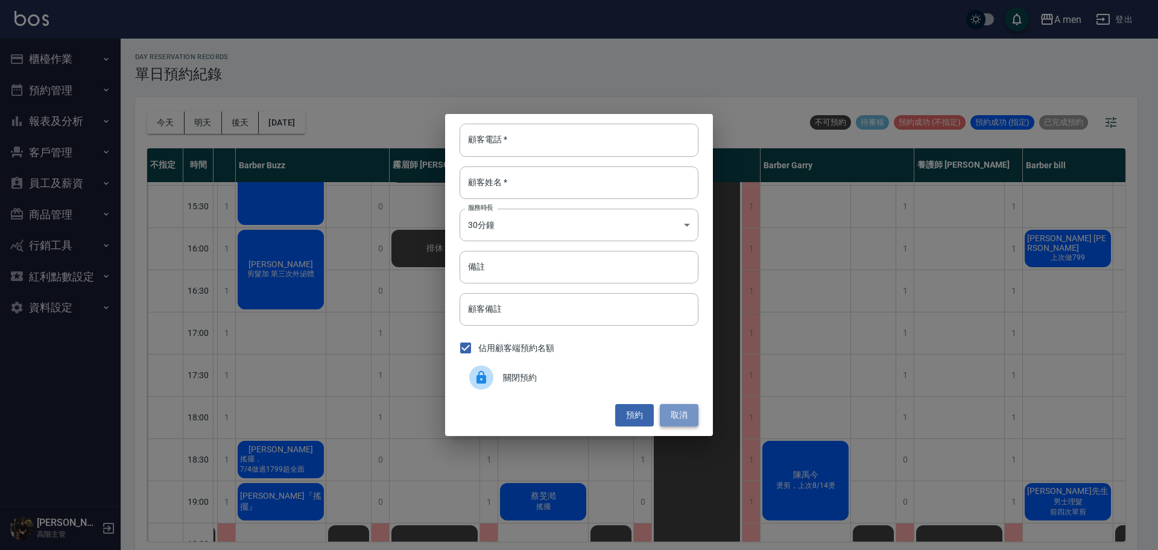
click at [683, 413] on button "取消" at bounding box center [679, 415] width 39 height 22
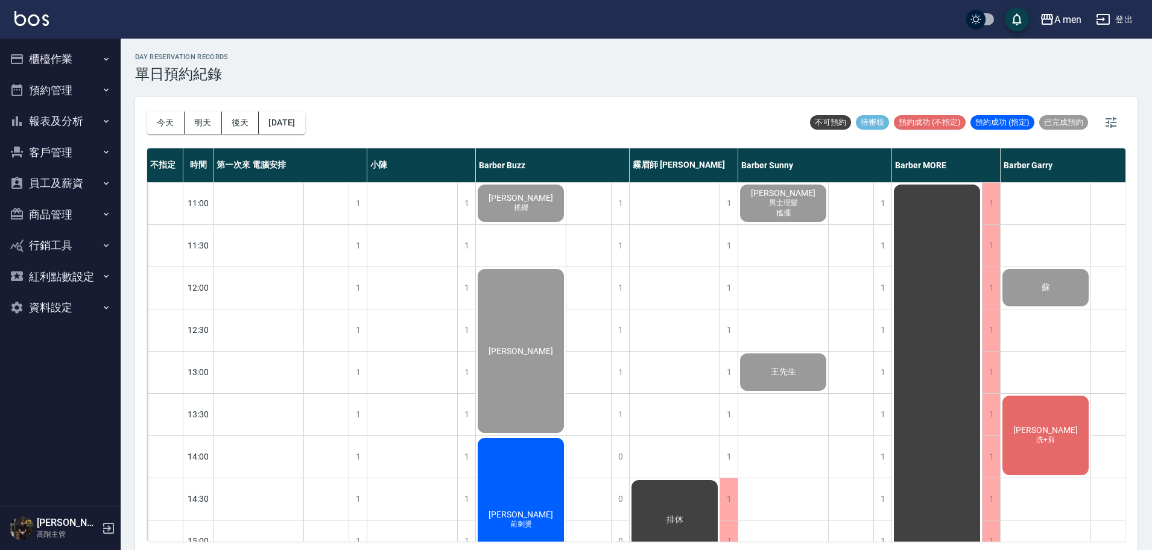
scroll to position [226, 0]
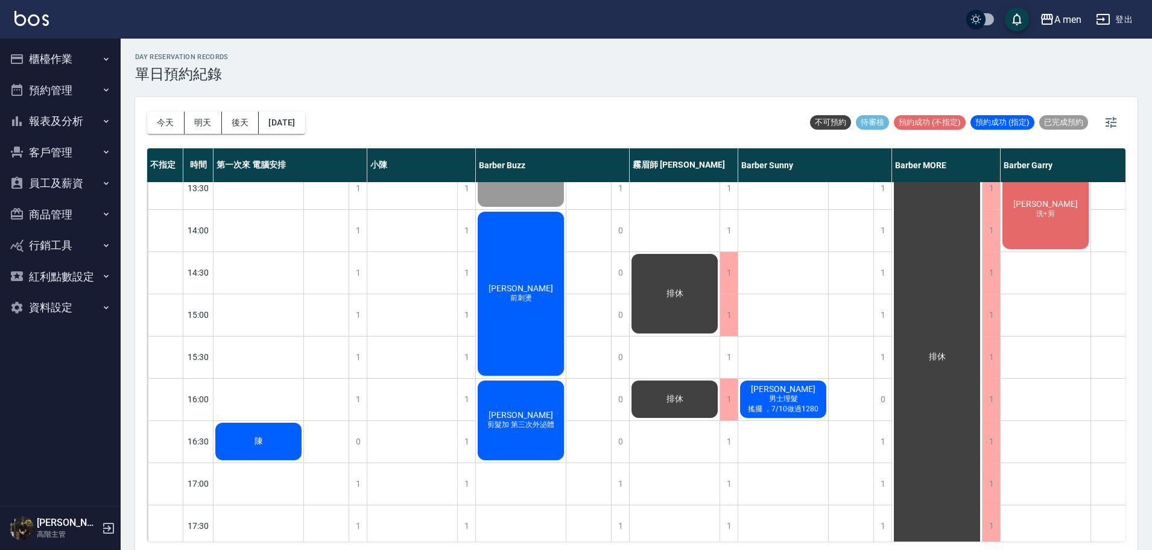
click at [241, 443] on div "陳" at bounding box center [259, 441] width 90 height 41
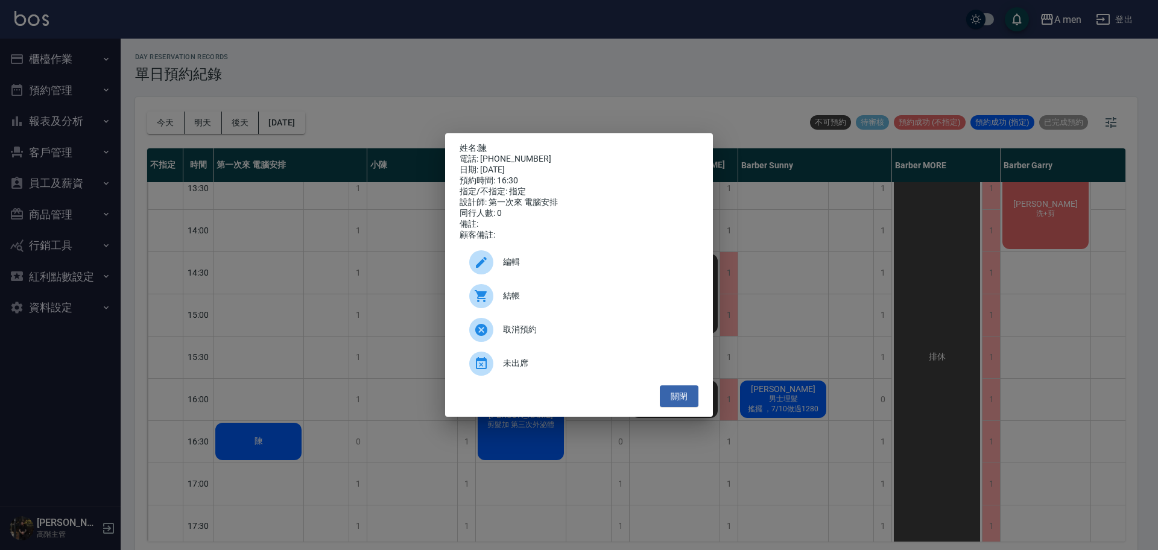
click at [570, 297] on span "結帳" at bounding box center [596, 296] width 186 height 13
click at [530, 268] on span "編輯" at bounding box center [596, 262] width 186 height 13
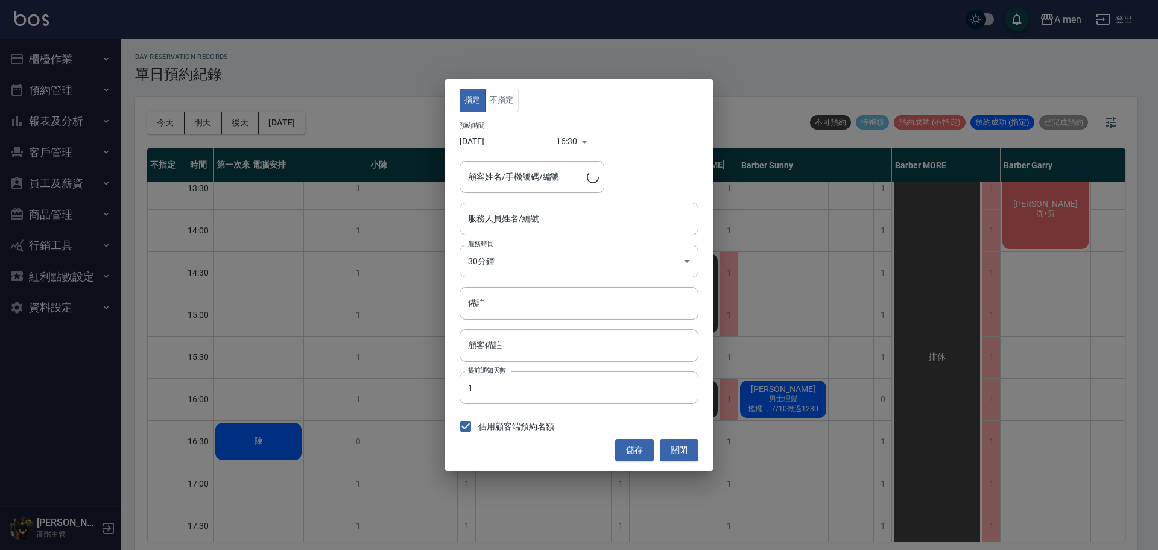
type input "第一次來 電腦安排-100"
type input "陳/0981033736"
click at [502, 214] on input "第一次來 電腦安排-100" at bounding box center [570, 218] width 210 height 21
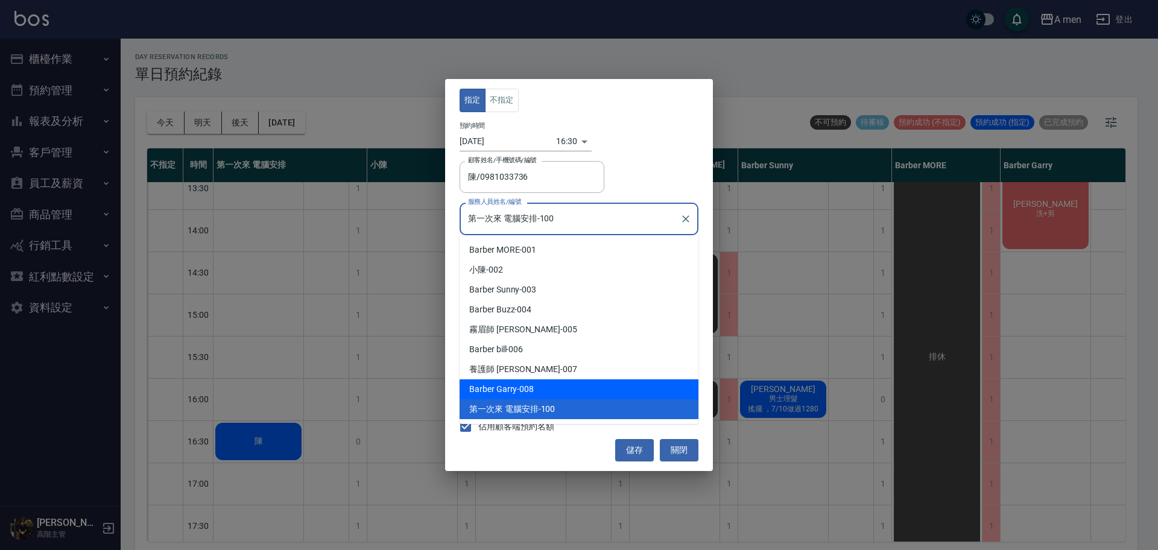
click at [507, 397] on div "Barber Garry -008" at bounding box center [579, 389] width 239 height 20
type input "Barber Garry-008"
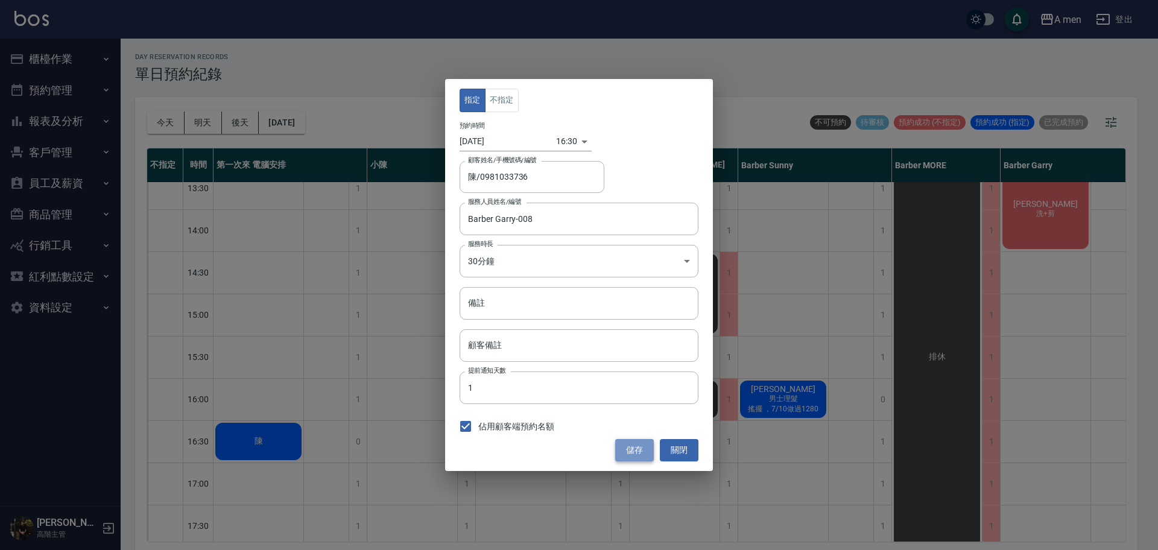
click at [637, 449] on button "儲存" at bounding box center [634, 450] width 39 height 22
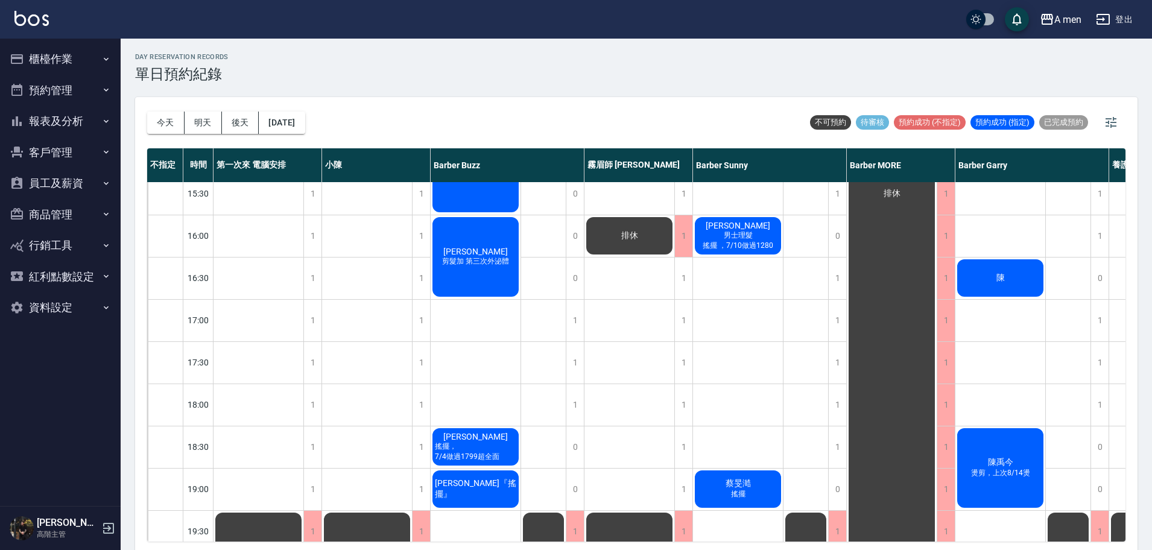
scroll to position [331, 0]
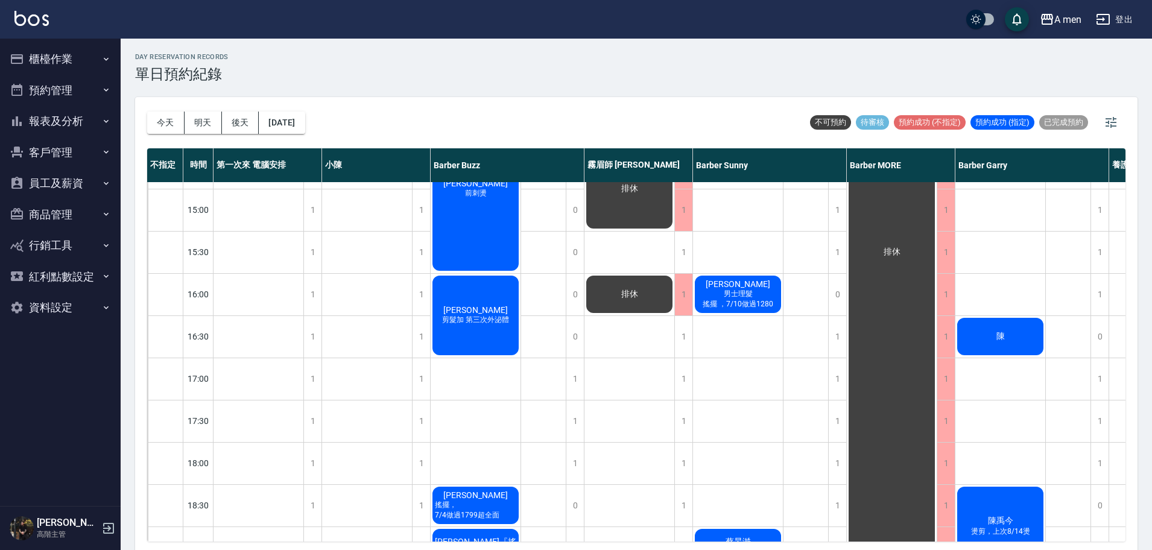
click at [1011, 342] on div "陳" at bounding box center [1001, 336] width 90 height 41
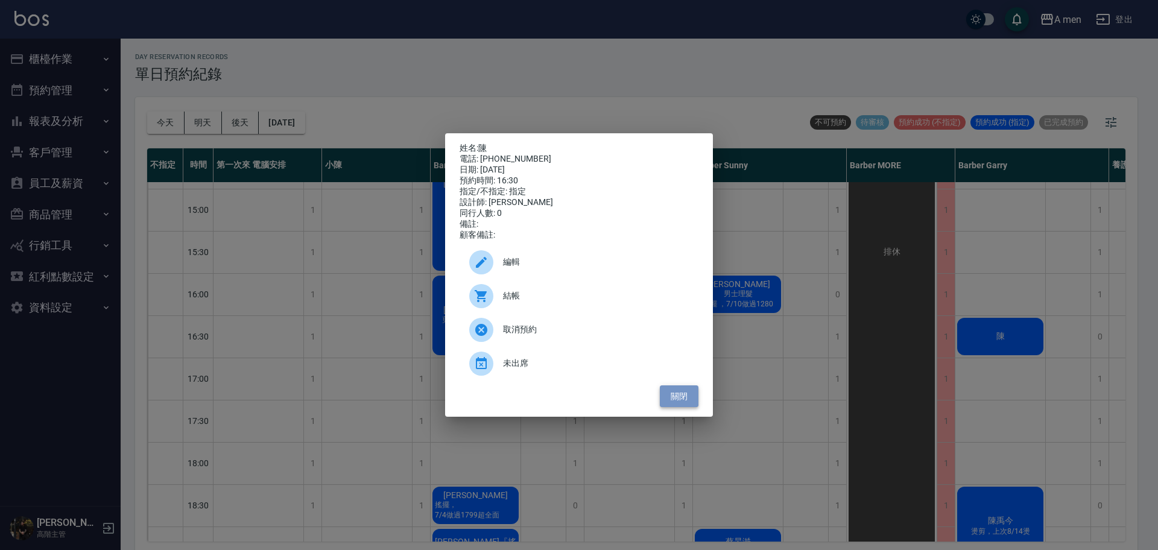
click at [691, 398] on button "關閉" at bounding box center [679, 397] width 39 height 22
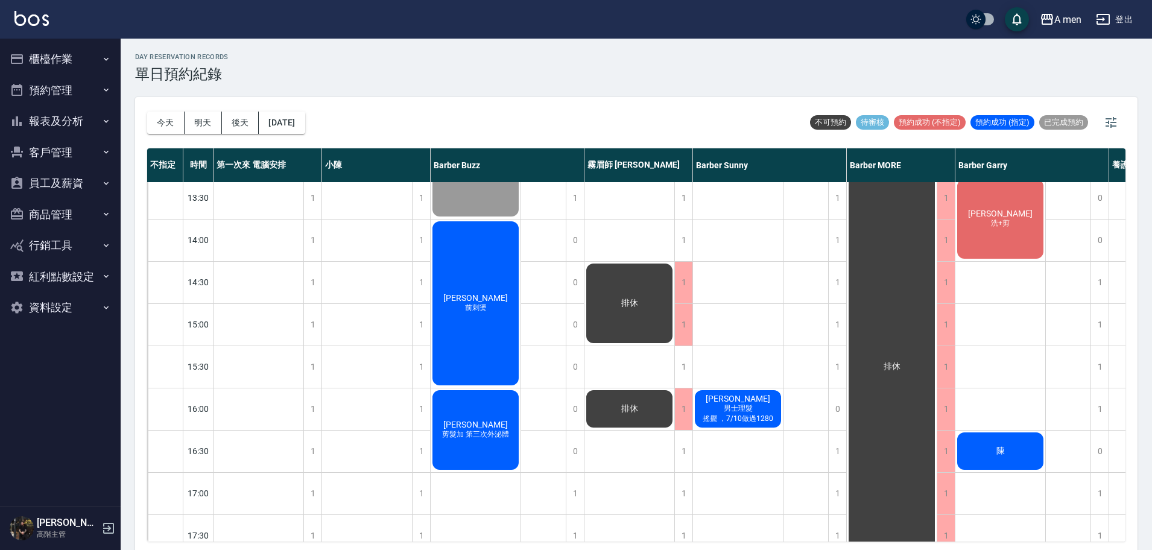
scroll to position [226, 0]
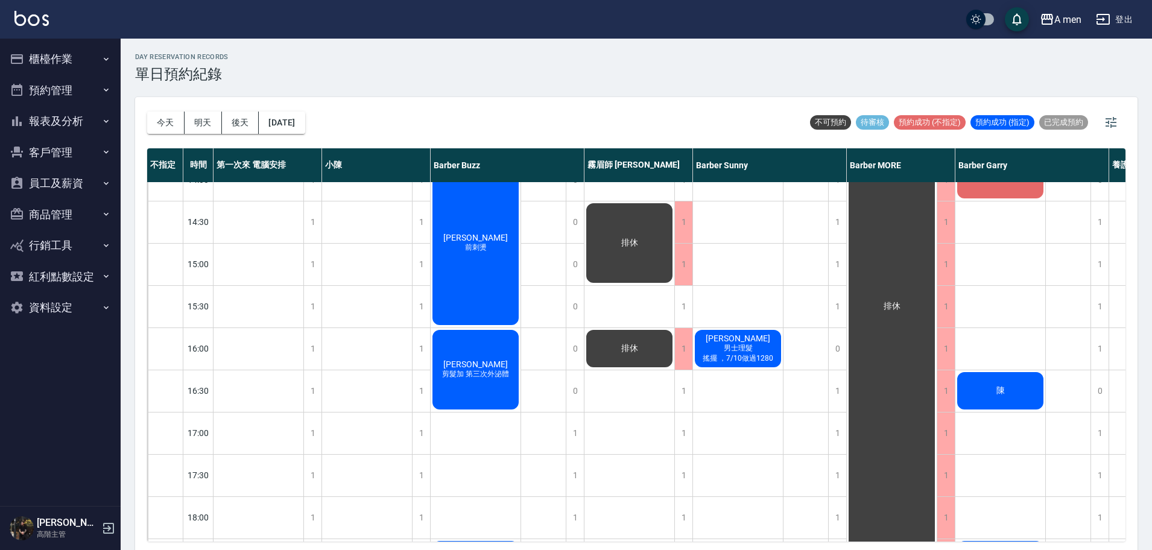
scroll to position [302, 0]
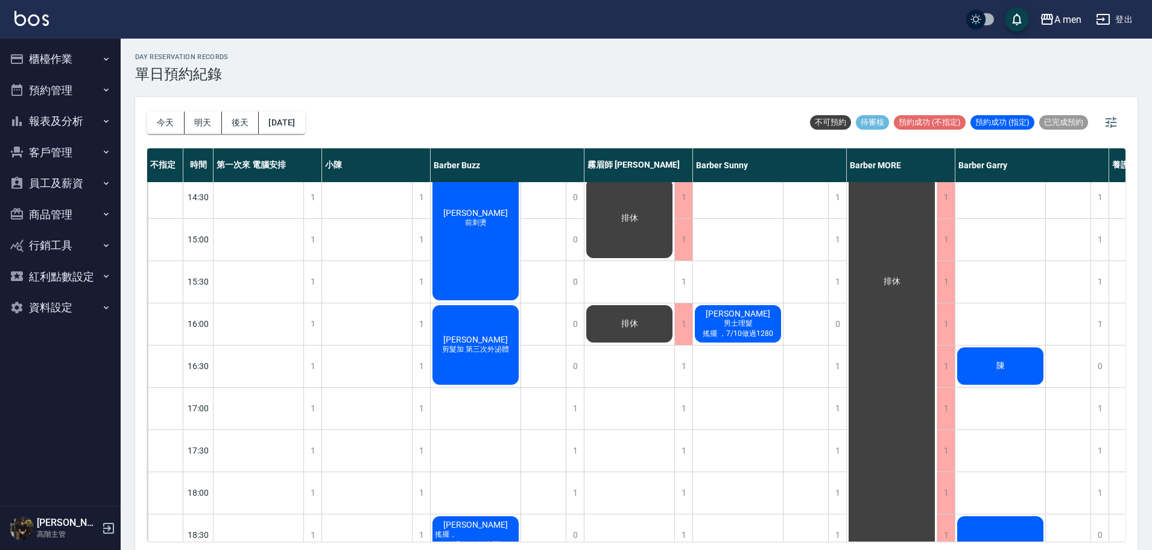
click at [998, 358] on div "陳" at bounding box center [1001, 366] width 90 height 41
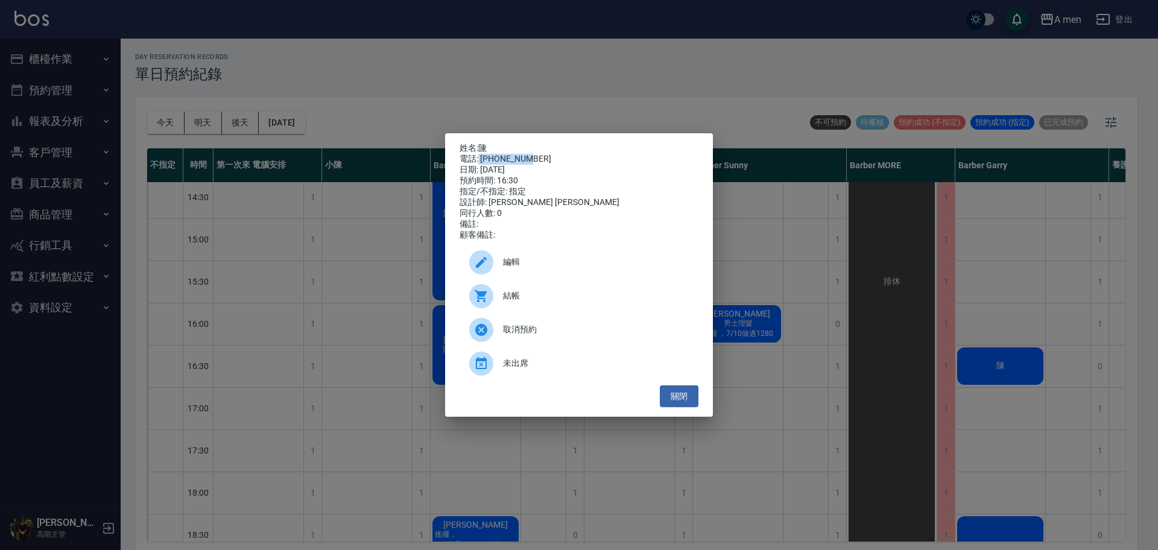
drag, startPoint x: 480, startPoint y: 156, endPoint x: 552, endPoint y: 155, distance: 71.8
click at [552, 155] on div "電話: [PHONE_NUMBER]" at bounding box center [579, 159] width 239 height 11
click at [530, 157] on div "電話: [PHONE_NUMBER]" at bounding box center [579, 159] width 239 height 11
drag, startPoint x: 481, startPoint y: 154, endPoint x: 532, endPoint y: 151, distance: 51.4
click at [532, 154] on div "電話: [PHONE_NUMBER]" at bounding box center [579, 159] width 239 height 11
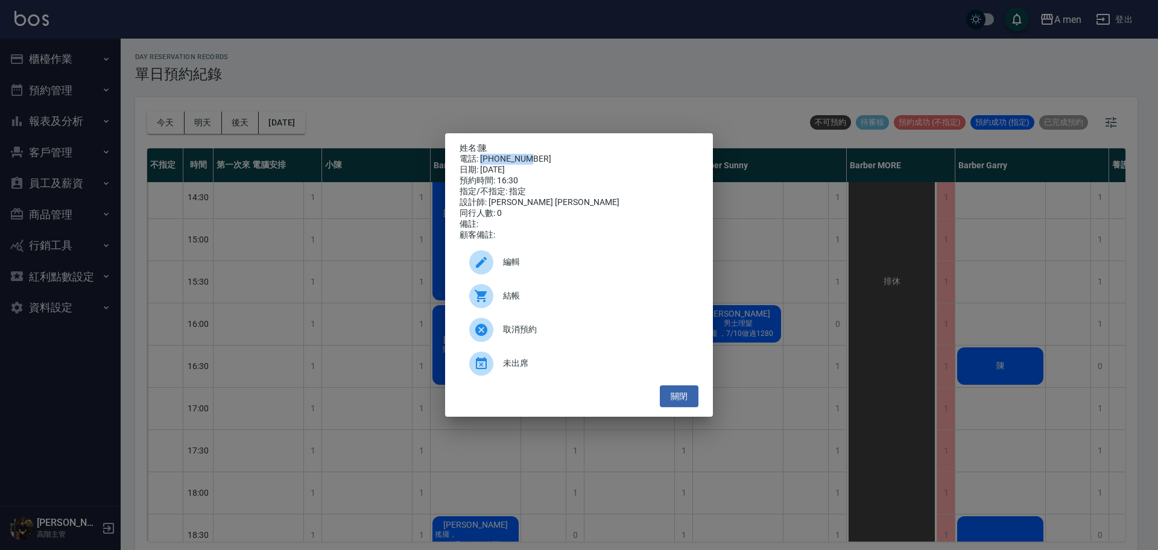
copy div "0981033736"
click at [688, 408] on button "關閉" at bounding box center [679, 397] width 39 height 22
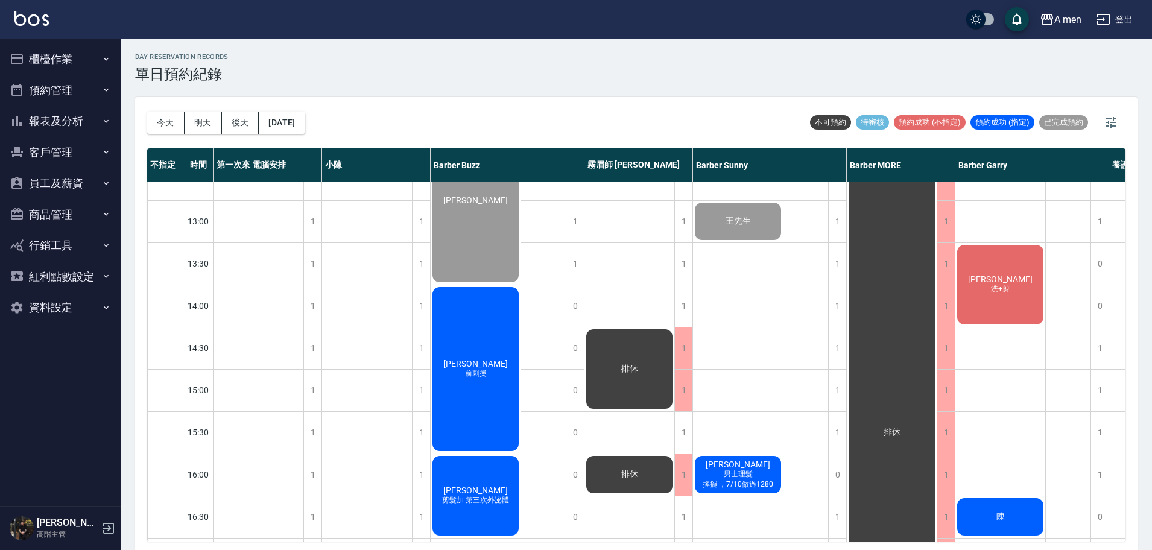
scroll to position [0, 0]
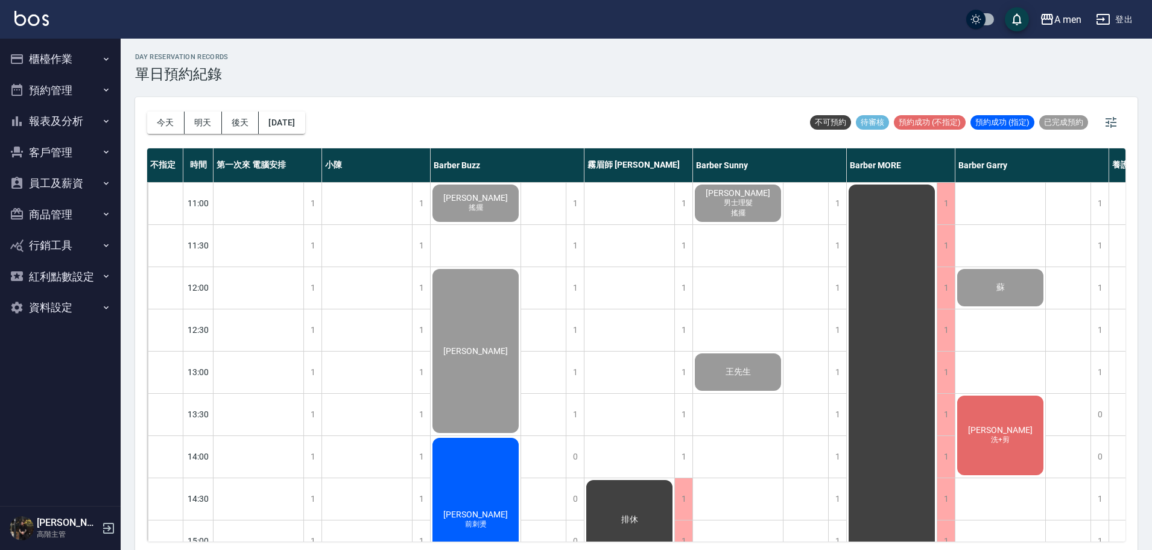
click at [692, 93] on div "day Reservation records 單日預約紀錄 [DATE] [DATE] [DATE] [DATE] 不可預約 待審核 預約成功 (不指定) …" at bounding box center [637, 296] width 1032 height 515
click at [456, 117] on div "[DATE] [DATE] [DATE] [DATE] 不可預約 待審核 預約成功 (不指定) 預約成功 (指定) 已完成預約" at bounding box center [636, 122] width 979 height 51
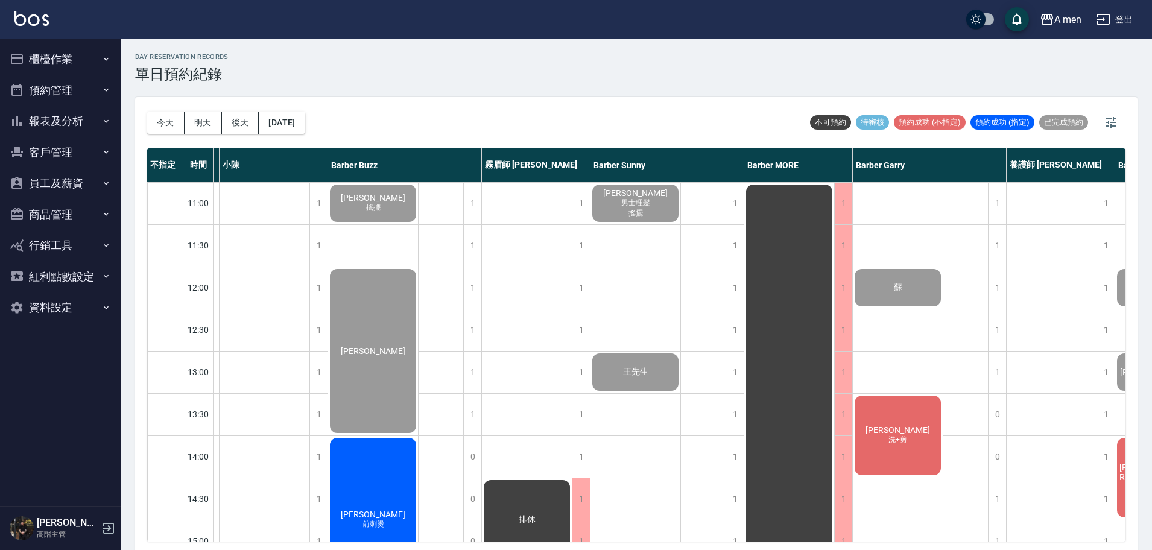
click at [920, 425] on div "[PERSON_NAME] 洗+剪" at bounding box center [898, 435] width 90 height 83
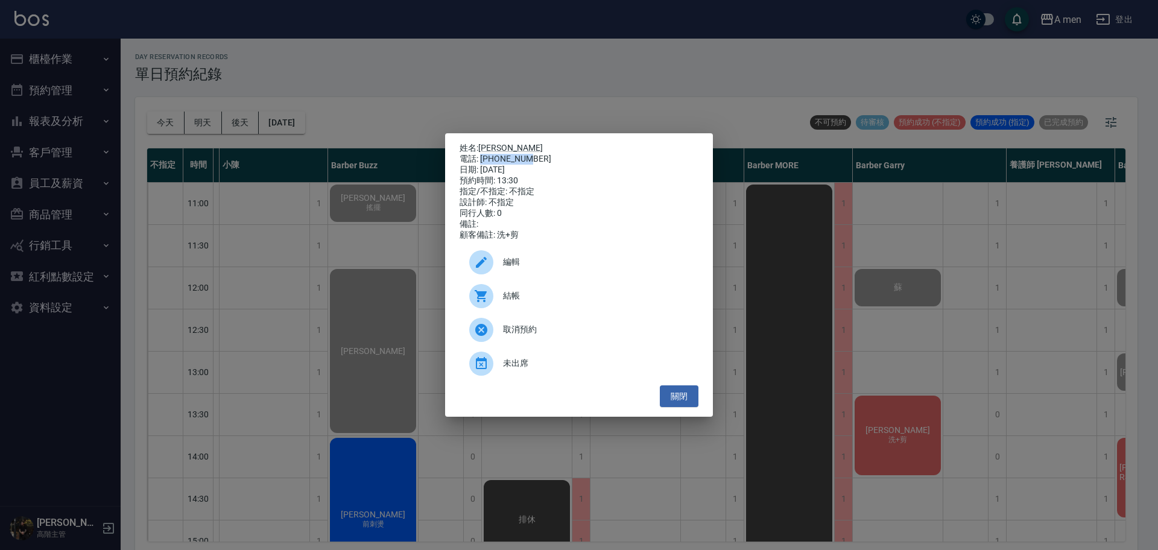
drag, startPoint x: 481, startPoint y: 157, endPoint x: 538, endPoint y: 152, distance: 56.3
click at [538, 154] on div "電話: [PHONE_NUMBER]" at bounding box center [579, 159] width 239 height 11
copy div "0978715290"
click at [681, 408] on button "關閉" at bounding box center [679, 397] width 39 height 22
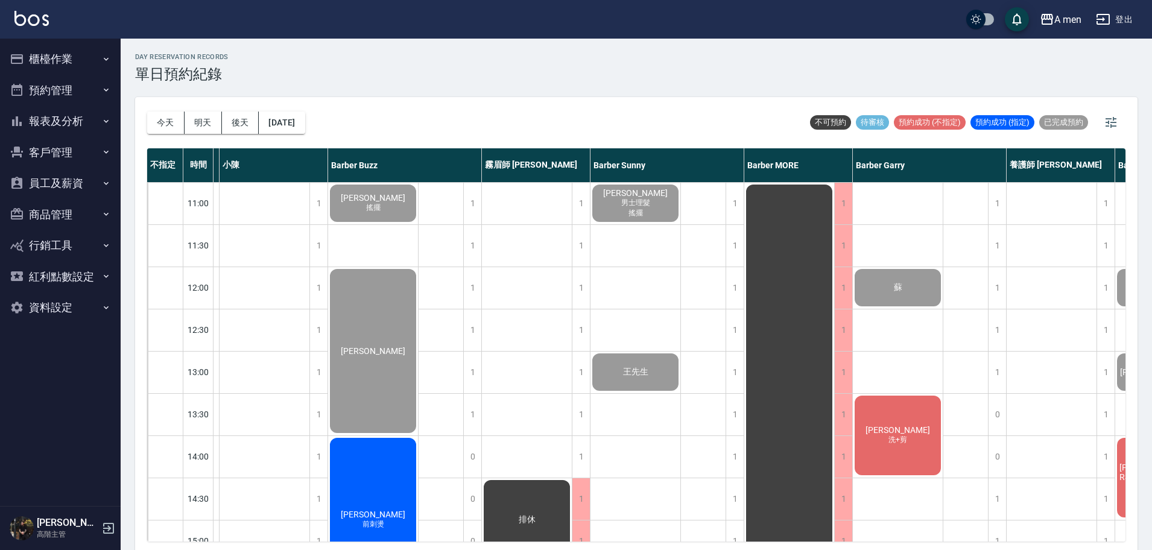
click at [656, 105] on div "[DATE] [DATE] [DATE] [DATE] 不可預約 待審核 預約成功 (不指定) 預約成功 (指定) 已完成預約" at bounding box center [636, 122] width 979 height 51
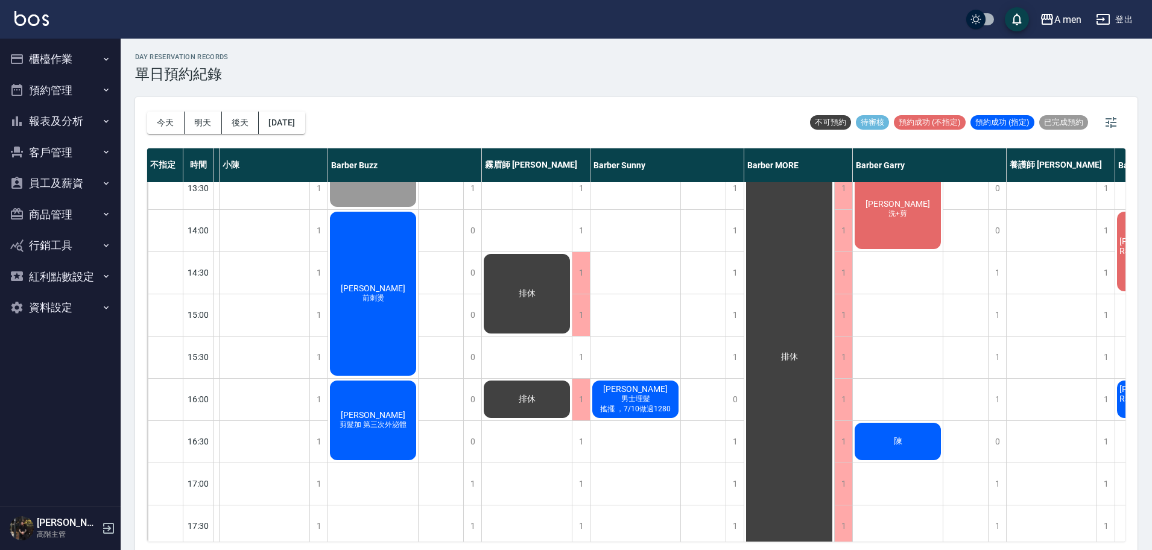
click at [644, 246] on div "[PERSON_NAME]理髮 搖擺 王先生 [PERSON_NAME] 男士理髮 搖擺 ，7/10做過1280 [PERSON_NAME]" at bounding box center [636, 484] width 90 height 1056
click at [624, 229] on div "[PERSON_NAME]理髮 搖擺 王先生 [PERSON_NAME] 男士理髮 搖擺 ，7/10做過1280 [PERSON_NAME]" at bounding box center [636, 484] width 90 height 1056
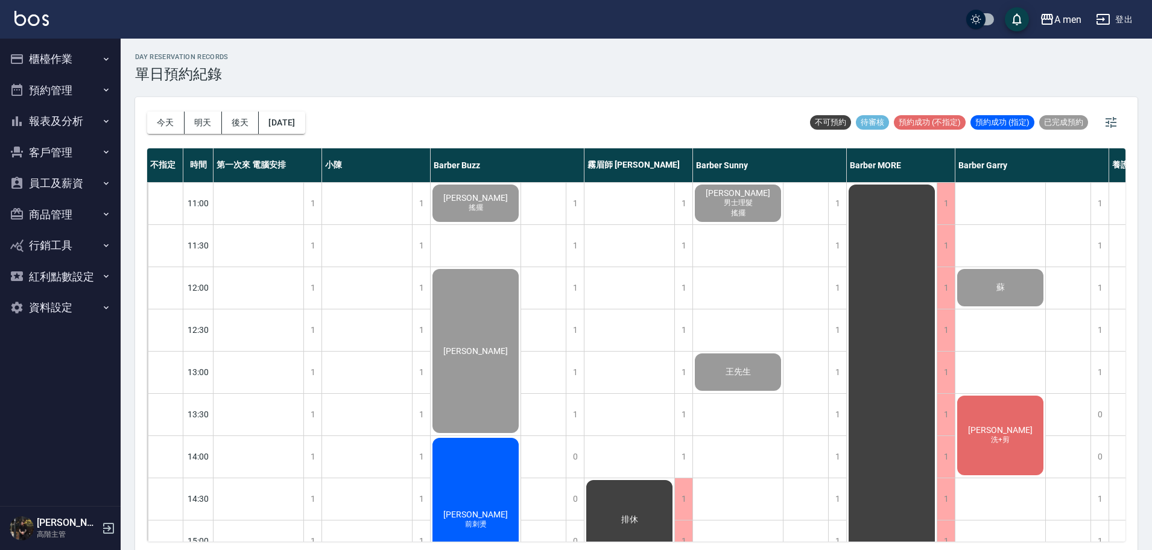
click at [485, 97] on div "[DATE] [DATE] [DATE] [DATE] 不可預約 待審核 預約成功 (不指定) 預約成功 (指定) 已完成預約" at bounding box center [636, 122] width 979 height 51
click at [609, 124] on div "[DATE] [DATE] [DATE] [DATE] 不可預約 待審核 預約成功 (不指定) 預約成功 (指定) 已完成預約" at bounding box center [636, 122] width 979 height 51
click at [1016, 434] on div "[PERSON_NAME] 洗+剪" at bounding box center [1001, 435] width 90 height 83
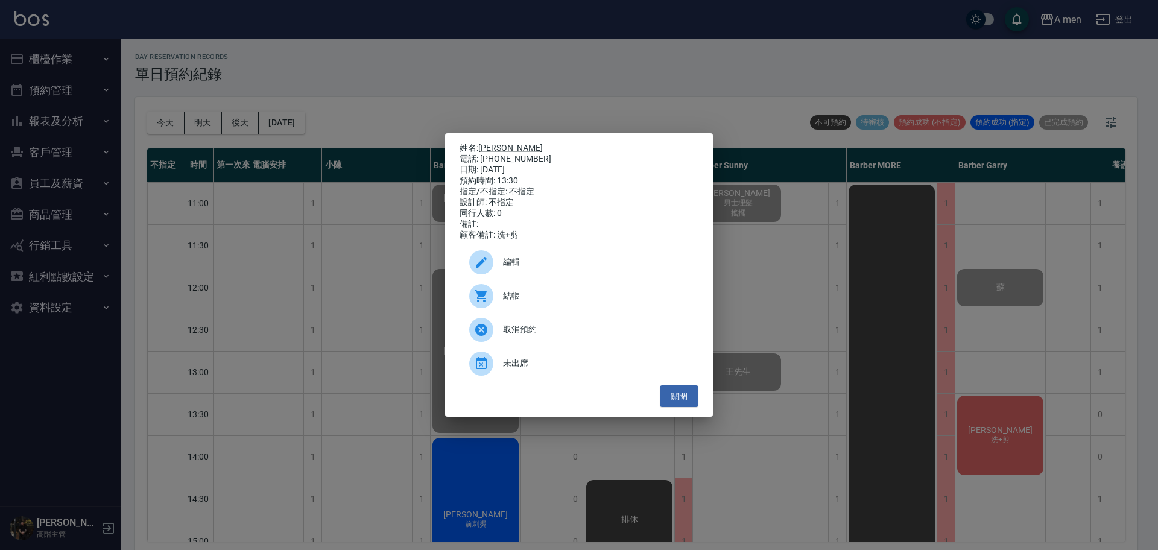
click at [570, 302] on span "結帳" at bounding box center [596, 296] width 186 height 13
click at [690, 408] on button "關閉" at bounding box center [679, 397] width 39 height 22
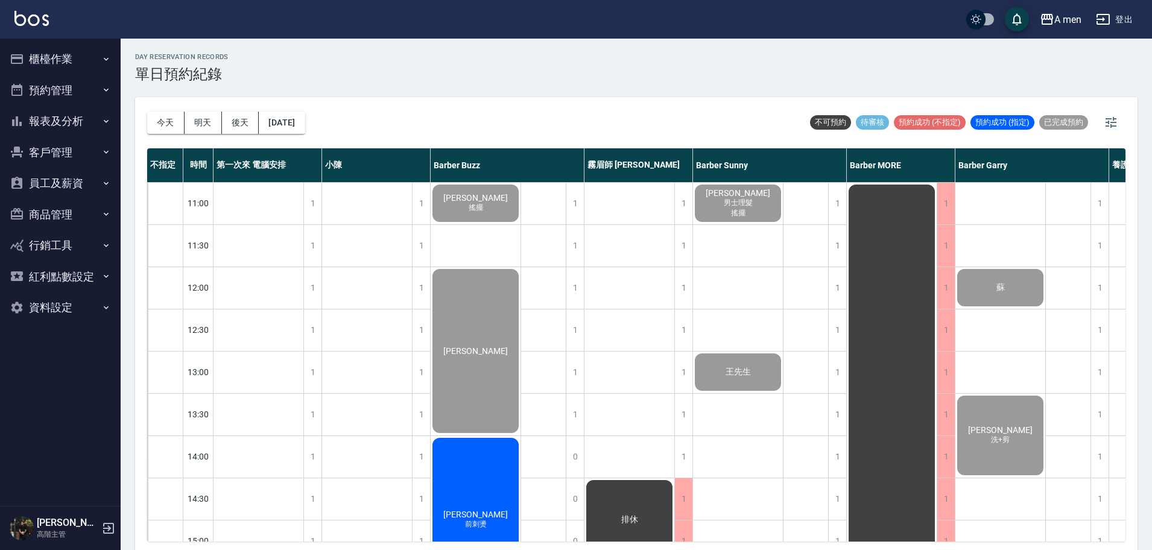
click at [726, 122] on div "[DATE] [DATE] [DATE] [DATE] 不可預約 待審核 預約成功 (不指定) 預約成功 (指定) 已完成預約" at bounding box center [636, 122] width 979 height 51
click at [722, 116] on div "[DATE] [DATE] [DATE] [DATE] 不可預約 待審核 預約成功 (不指定) 預約成功 (指定) 已完成預約" at bounding box center [636, 122] width 979 height 51
click at [783, 64] on div "day Reservation records 單日預約紀錄" at bounding box center [636, 68] width 1003 height 30
click at [853, 60] on div "day Reservation records 單日預約紀錄" at bounding box center [636, 68] width 1003 height 30
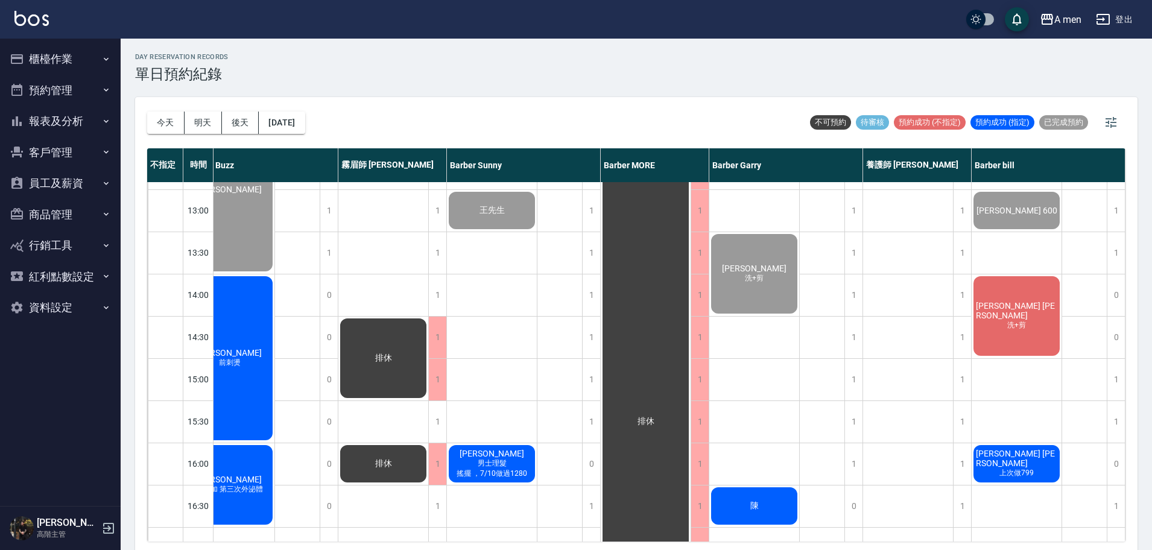
scroll to position [151, 252]
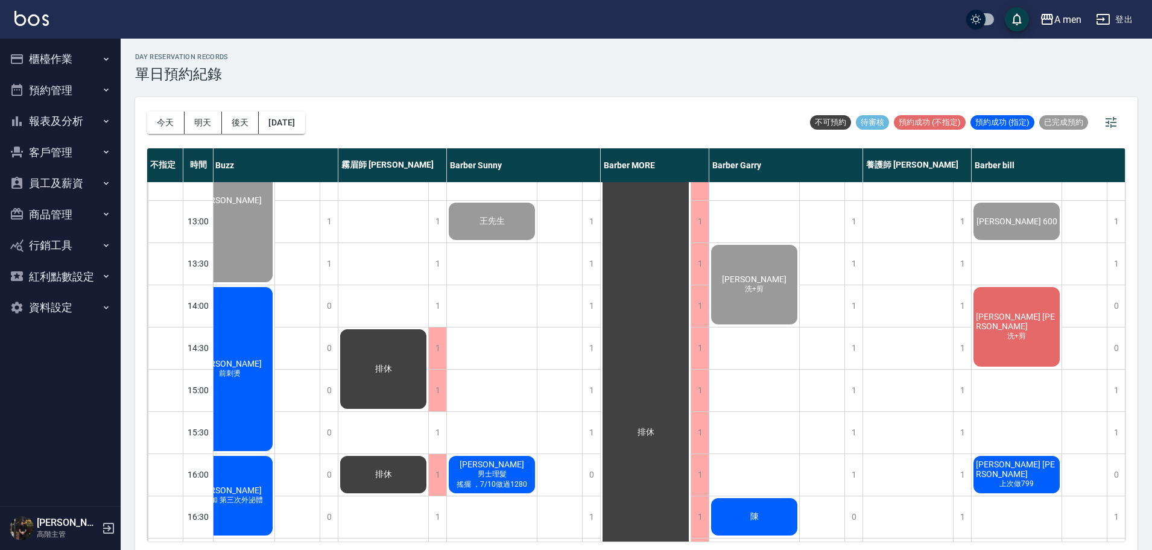
click at [1036, 337] on div "[PERSON_NAME] [PERSON_NAME] 洗+剪" at bounding box center [1017, 326] width 90 height 83
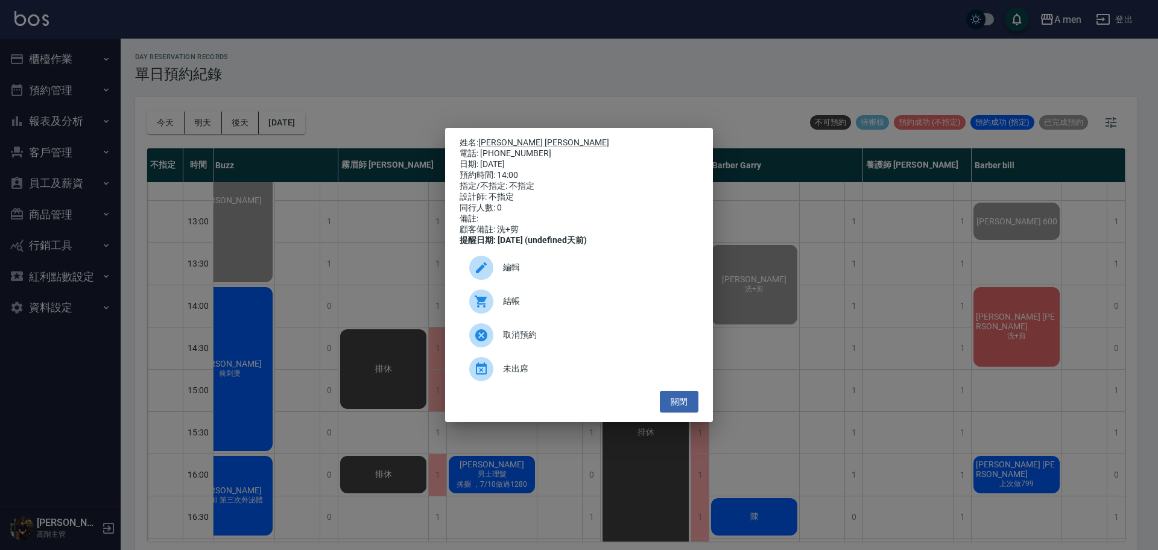
click at [591, 297] on div "結帳" at bounding box center [579, 302] width 239 height 34
click at [685, 404] on button "關閉" at bounding box center [679, 402] width 39 height 22
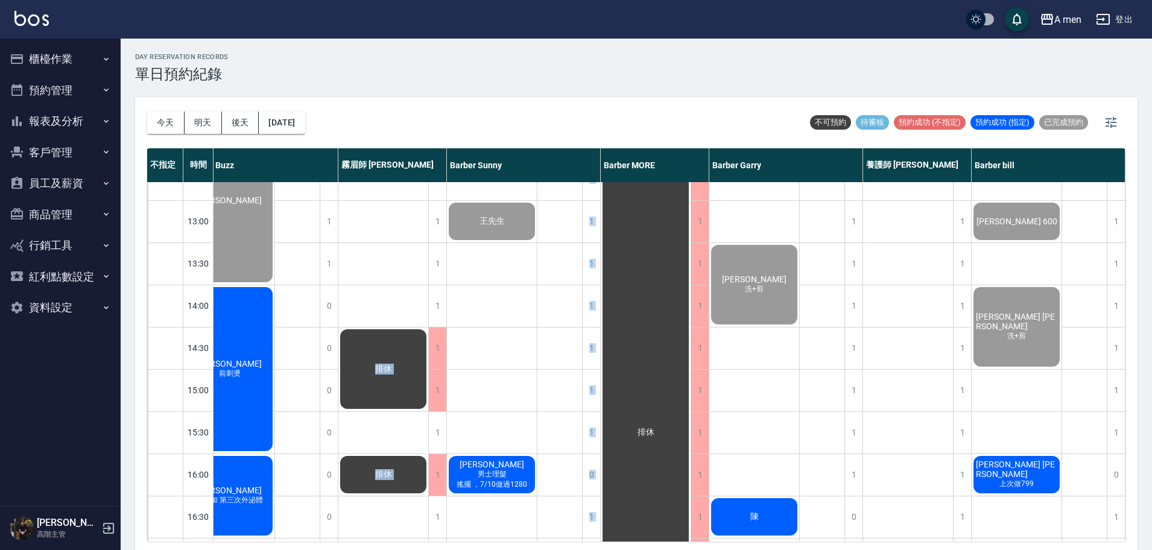
scroll to position [198, 252]
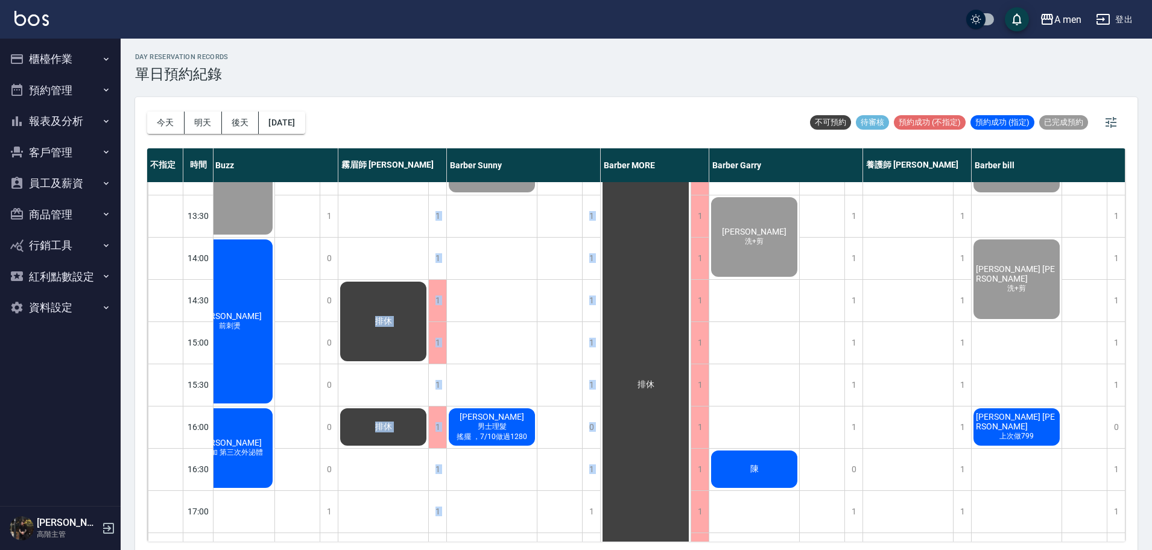
drag, startPoint x: 498, startPoint y: 542, endPoint x: 309, endPoint y: 518, distance: 191.0
click at [309, 518] on div "[DATE] [DATE] [DATE] [DATE] 不可預約 待審核 預約成功 (不指定) 預約成功 (指定) 已完成預約 不指定 時間 第一次來 電腦安…" at bounding box center [636, 325] width 1003 height 457
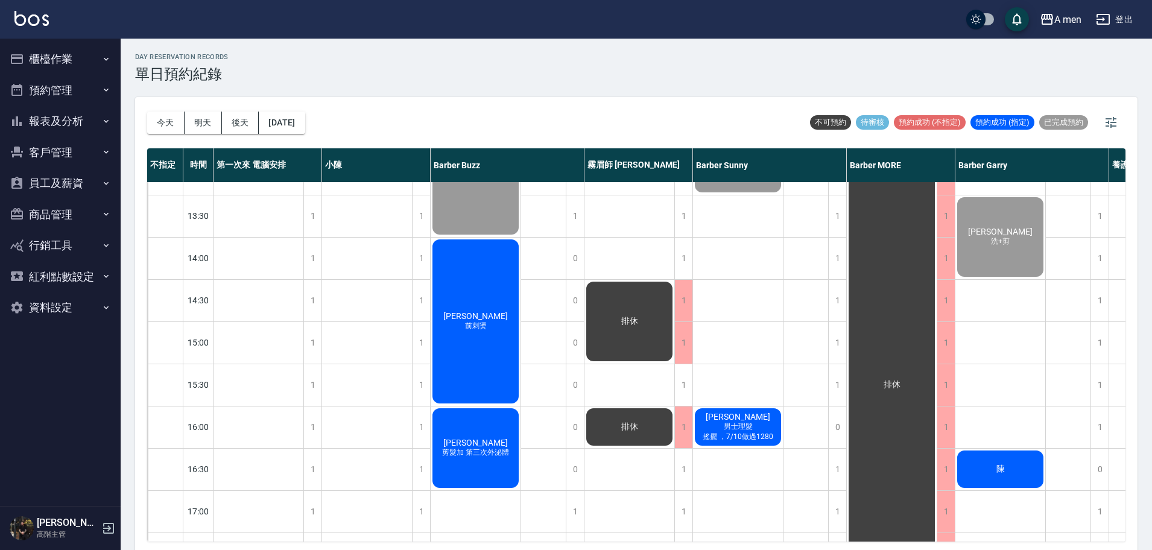
click at [122, 524] on div "day Reservation records 單日預約紀錄 [DATE] [DATE] [DATE] [DATE] 不可預約 待審核 預約成功 (不指定) …" at bounding box center [637, 296] width 1032 height 515
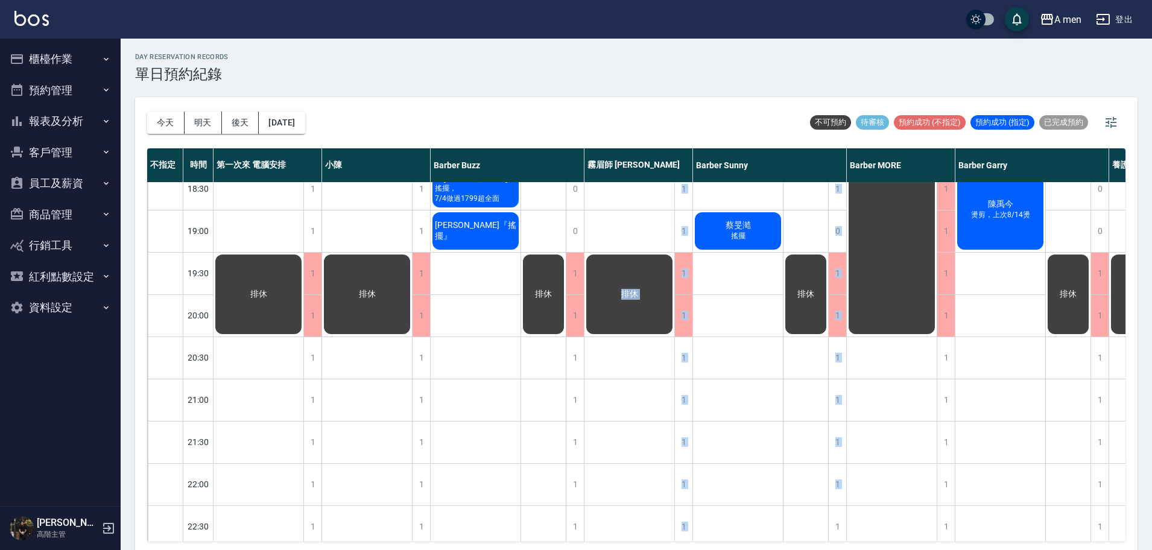
drag, startPoint x: 588, startPoint y: 542, endPoint x: 805, endPoint y: 530, distance: 216.9
click at [805, 530] on div "[DATE] [DATE] [DATE] [DATE] 不可預約 待審核 預約成功 (不指定) 預約成功 (指定) 已完成預約 不指定 時間 第一次來 電腦安…" at bounding box center [636, 325] width 1003 height 457
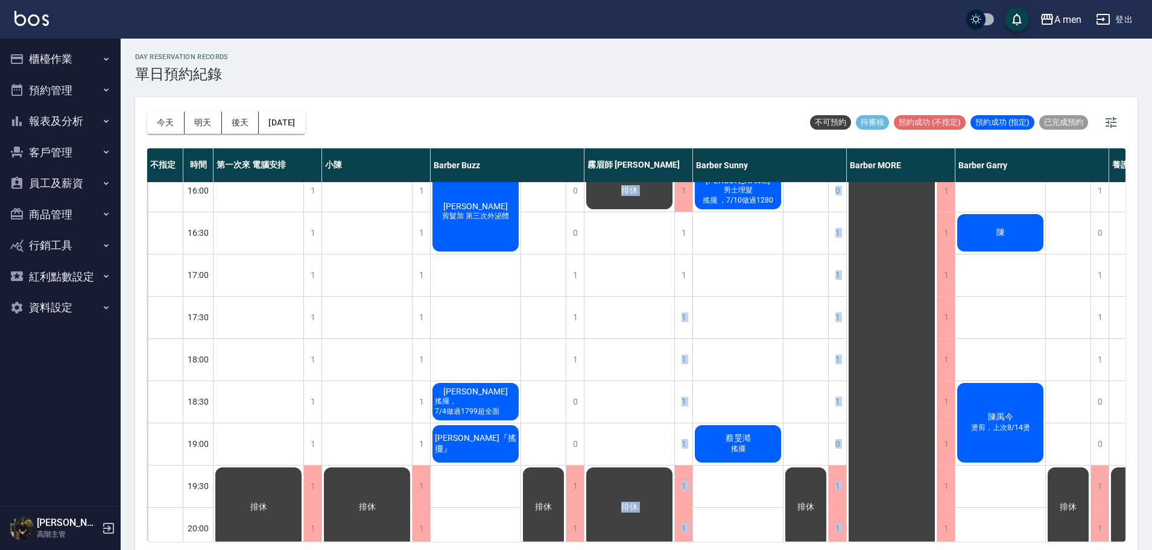
scroll to position [360, 0]
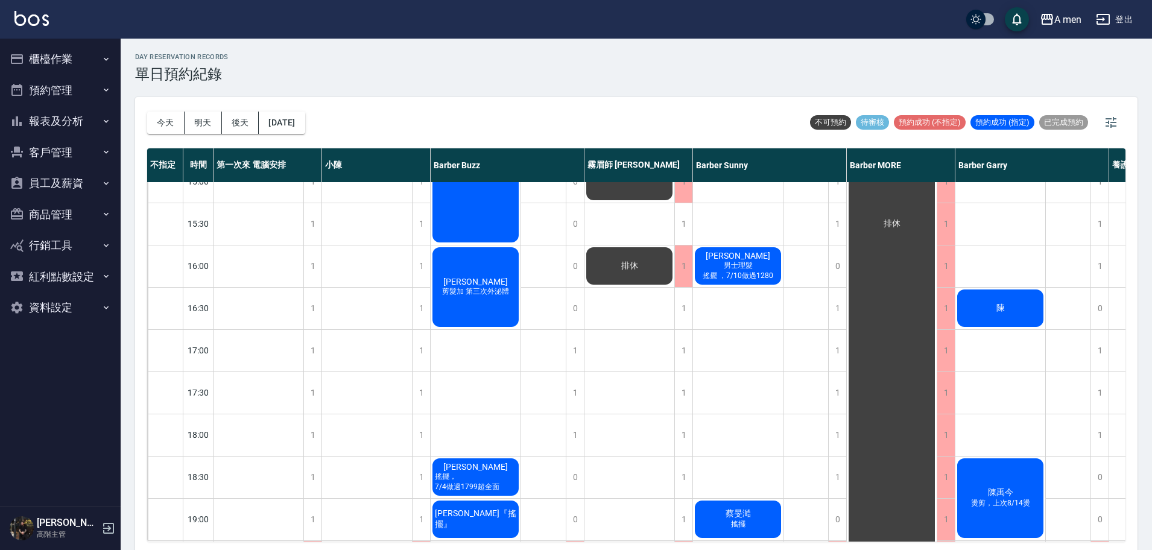
click at [1061, 385] on div "排休" at bounding box center [1068, 351] width 45 height 1056
click at [980, 315] on div "陳" at bounding box center [1001, 308] width 90 height 41
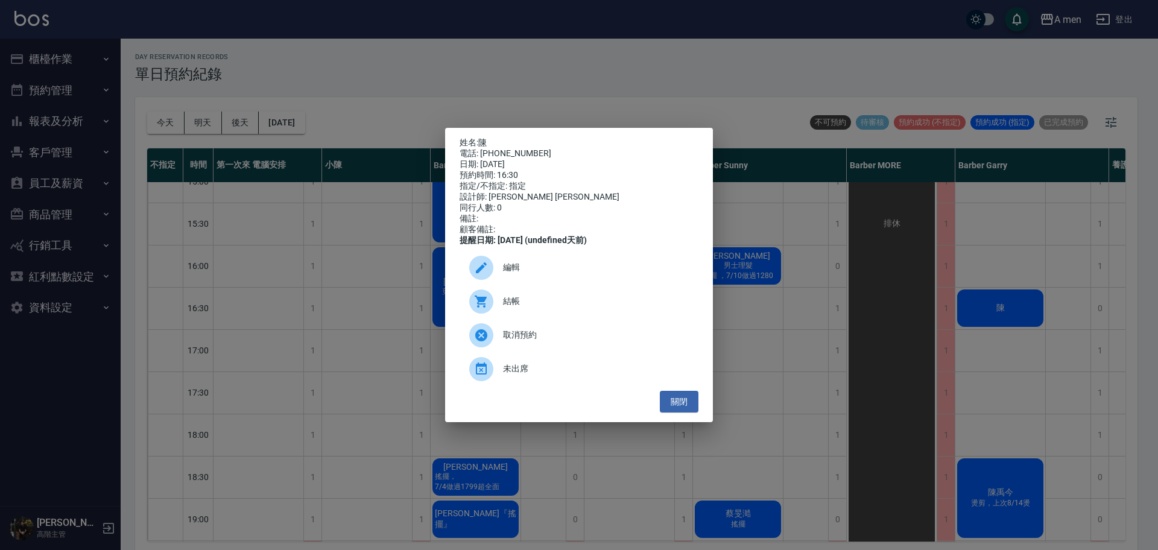
click at [799, 270] on div "姓名: 陳 電話: [PHONE_NUMBER] 日期: [DATE] 預約時間: 16:30 指定/不指定: 指定 設計師: [PERSON_NAME] […" at bounding box center [579, 275] width 1158 height 550
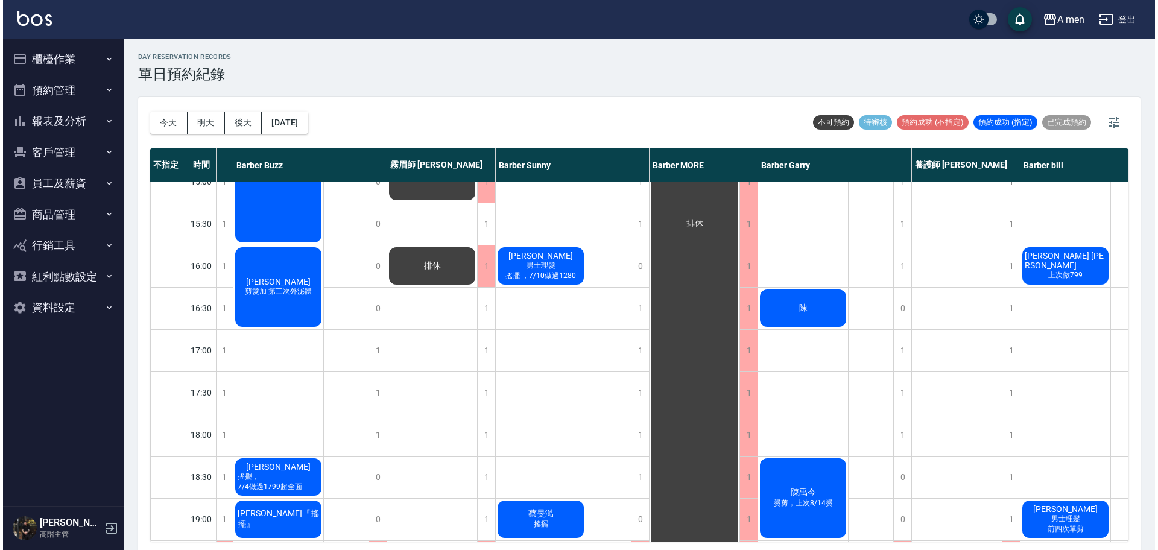
scroll to position [360, 216]
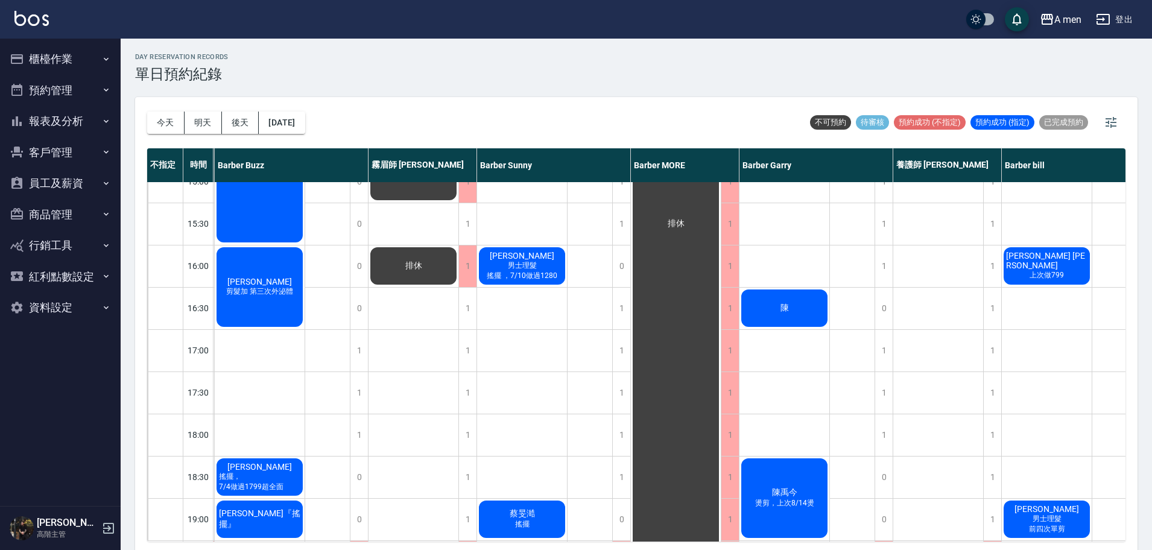
click at [795, 314] on div "陳" at bounding box center [785, 308] width 90 height 41
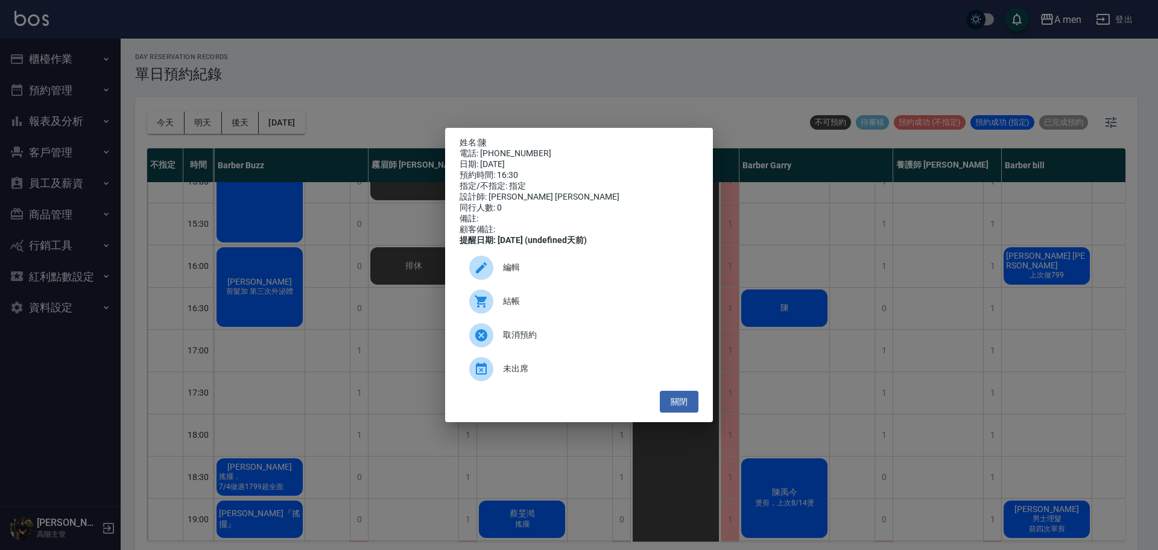
click at [524, 271] on span "編輯" at bounding box center [596, 267] width 186 height 13
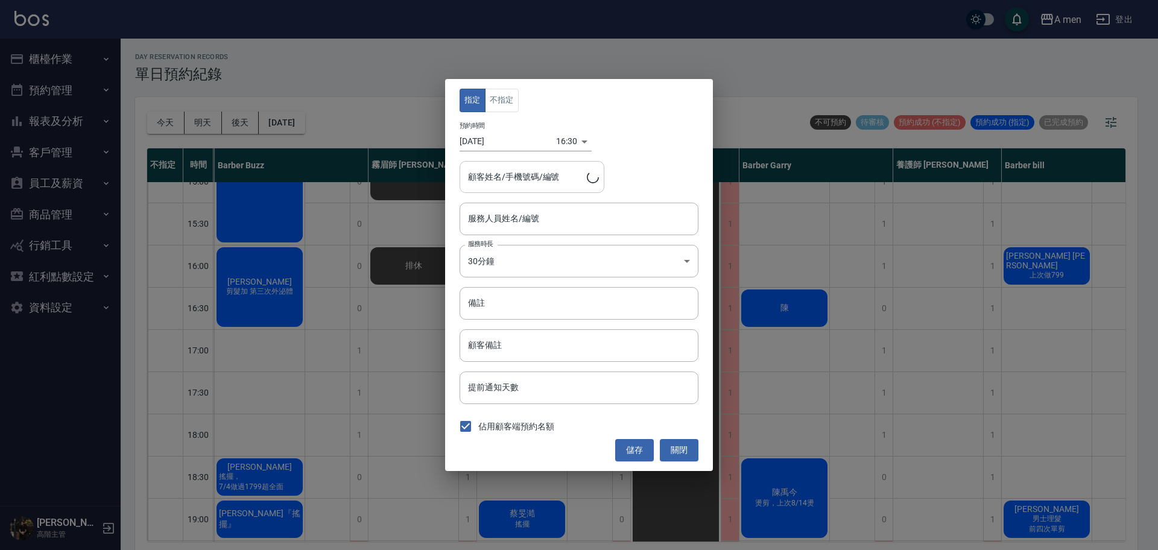
type input "Barber Garry-008"
type input "陳/0981033736"
click at [570, 142] on body "A men 登出 櫃檯作業 打帳單 帳單列表 營業儀表板 現金收支登錄 高階收支登錄 材料自購登錄 每日結帳 排班表 現場電腦打卡 掃碼打卡 預約管理 預約管…" at bounding box center [579, 277] width 1158 height 554
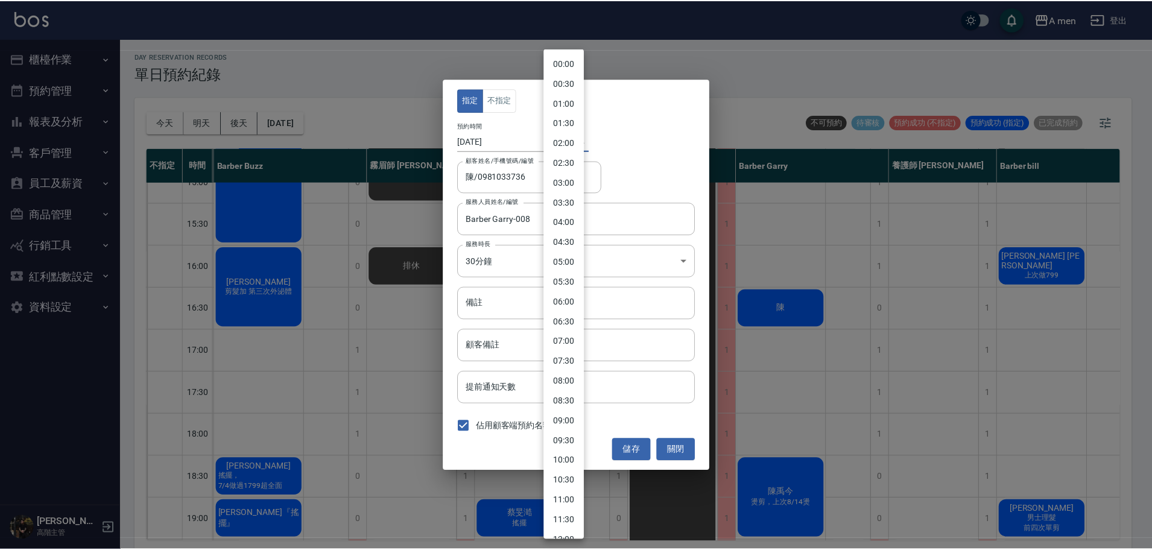
scroll to position [426, 0]
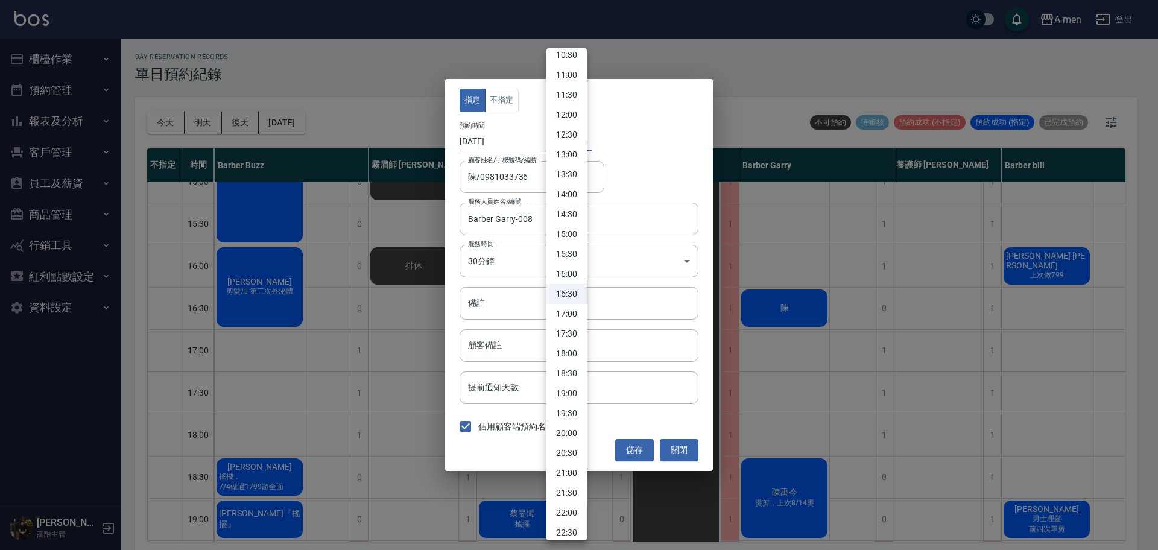
click at [578, 276] on li "16:00" at bounding box center [567, 274] width 40 height 20
type input "1757404800000"
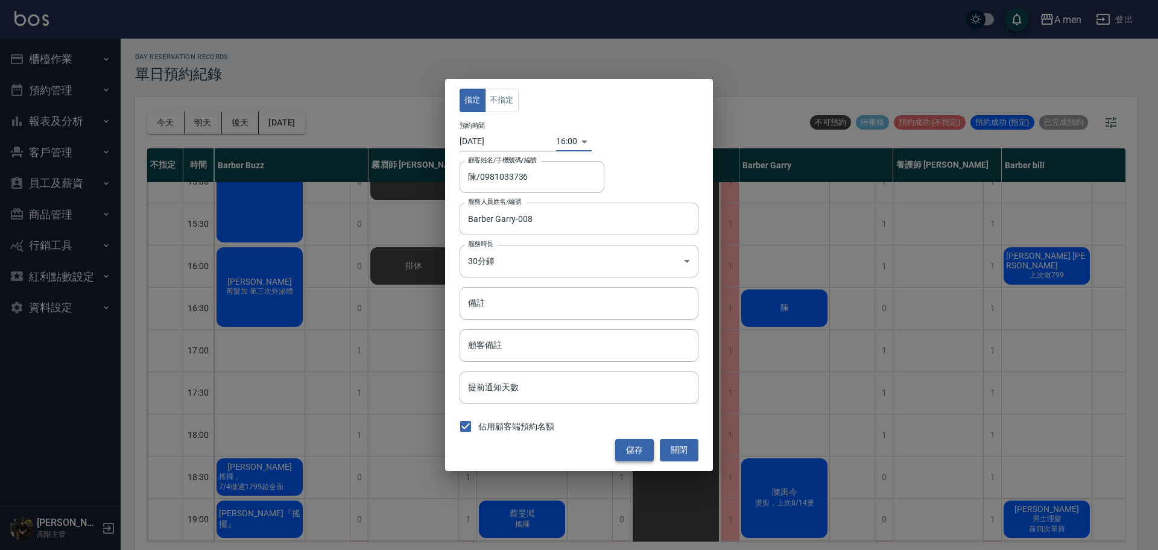
click at [634, 454] on button "儲存" at bounding box center [634, 450] width 39 height 22
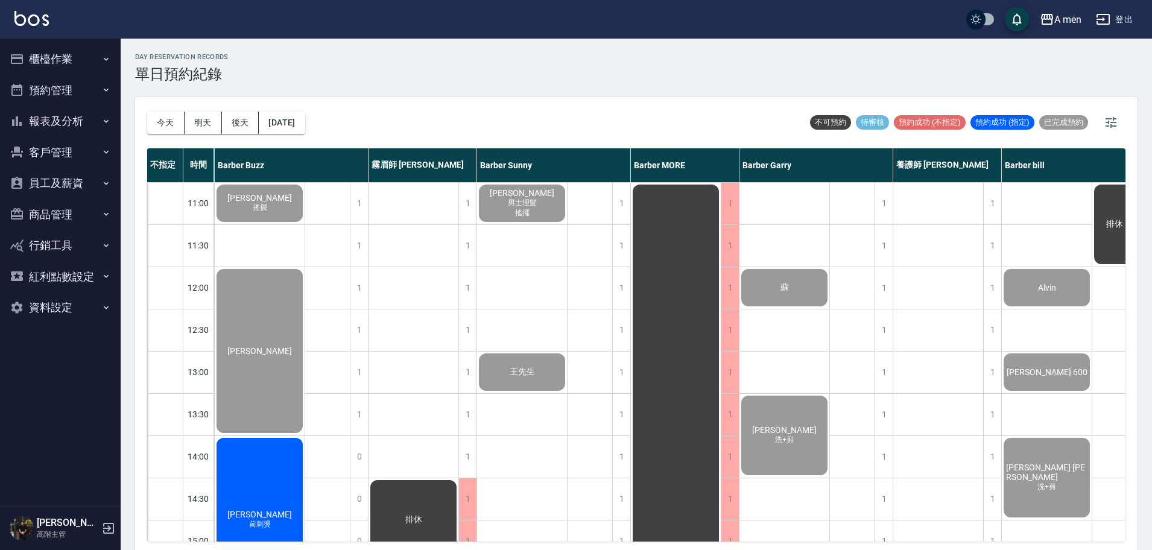
scroll to position [302, 216]
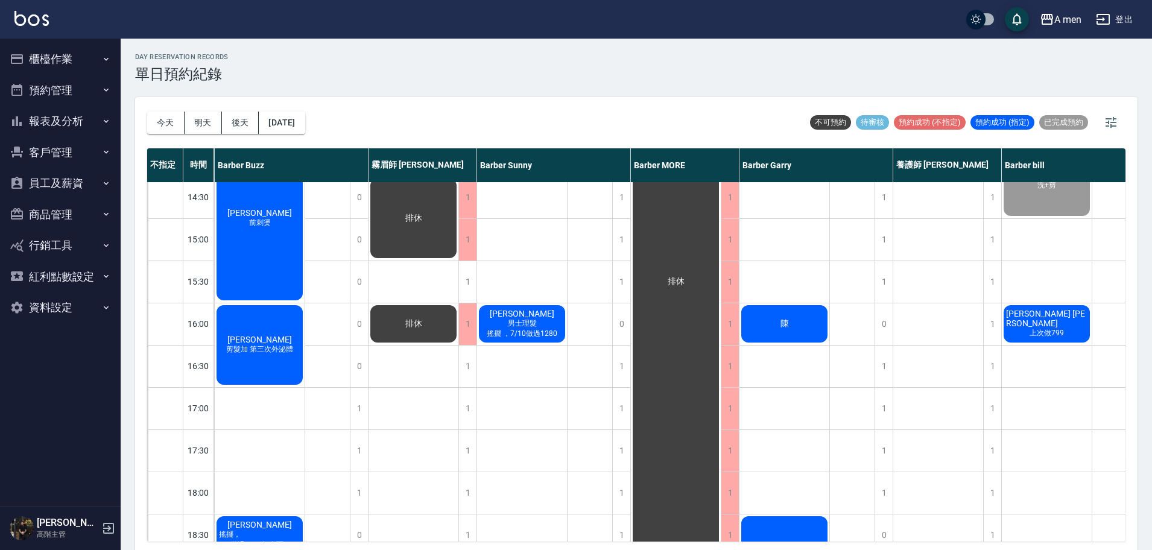
click at [813, 331] on div "陳" at bounding box center [785, 323] width 90 height 41
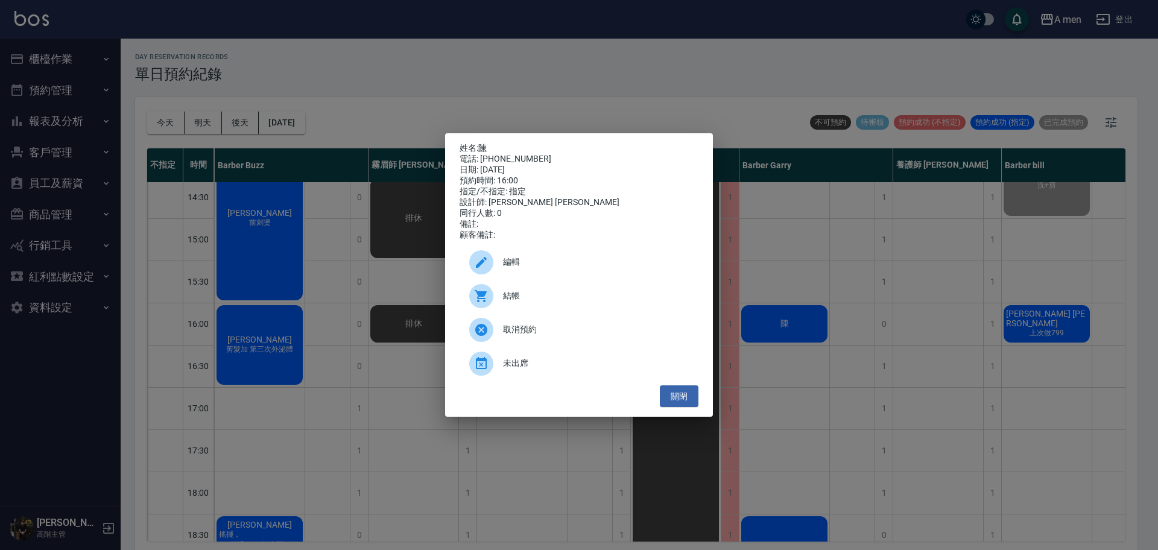
click at [556, 267] on span "編輯" at bounding box center [596, 262] width 186 height 13
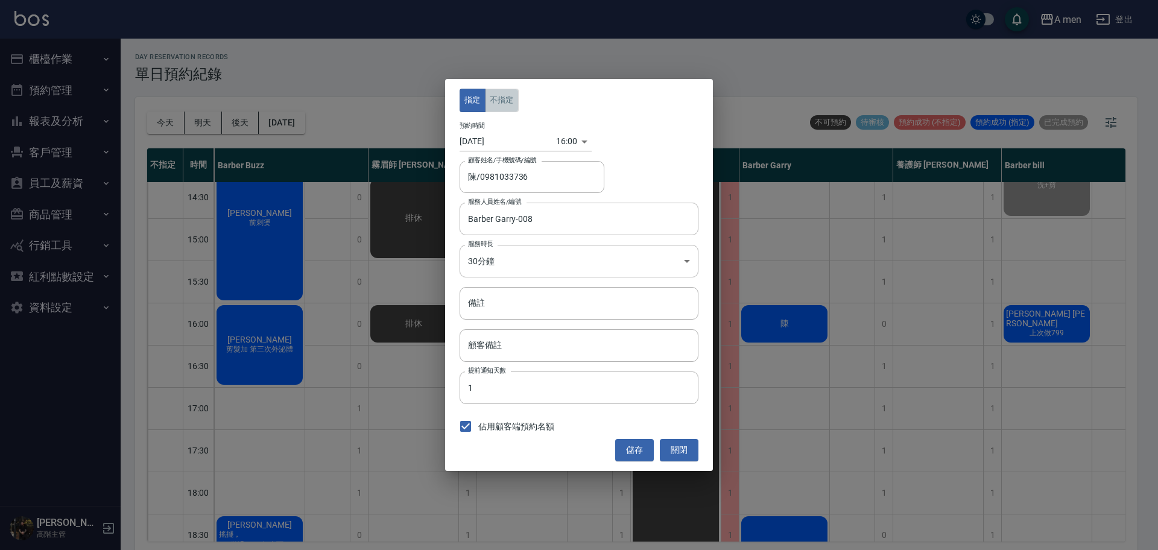
click at [513, 96] on button "不指定" at bounding box center [502, 101] width 34 height 24
click at [644, 451] on button "儲存" at bounding box center [634, 450] width 39 height 22
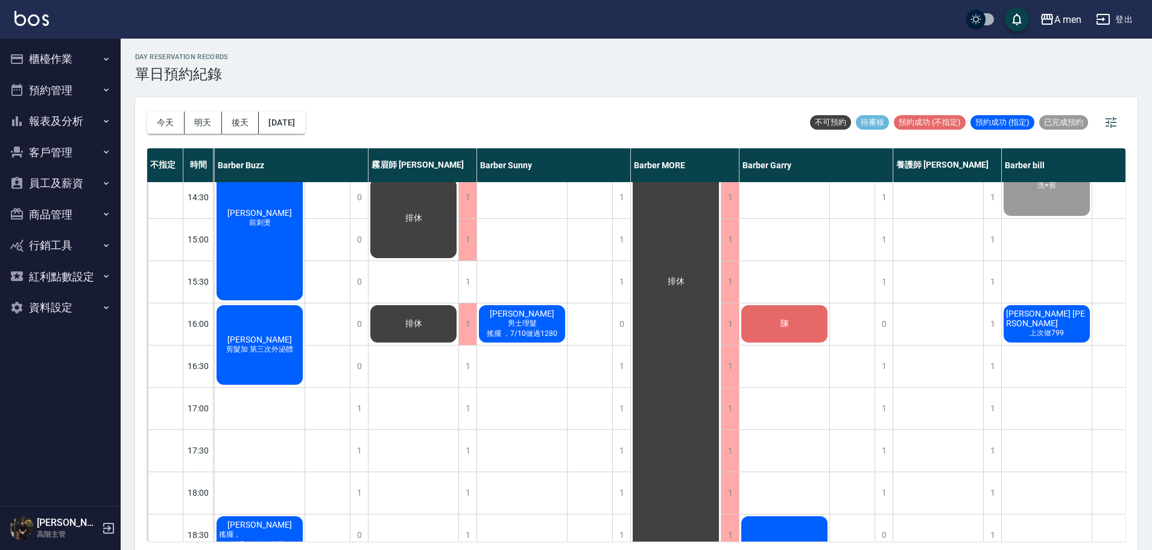
scroll to position [377, 216]
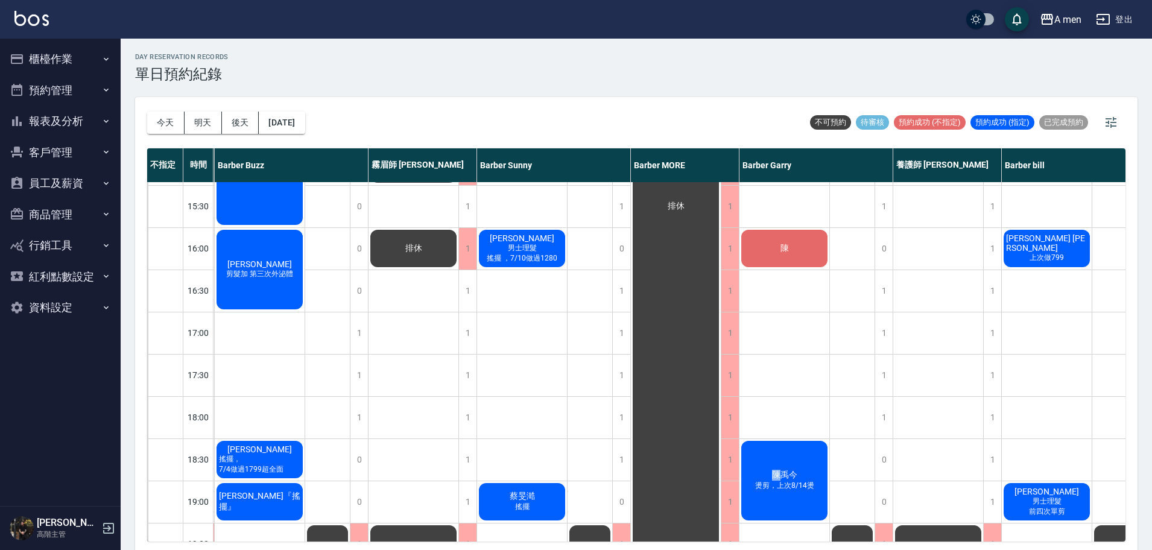
click at [778, 475] on div "陳禹今 燙剪，上次8/14燙" at bounding box center [785, 480] width 90 height 83
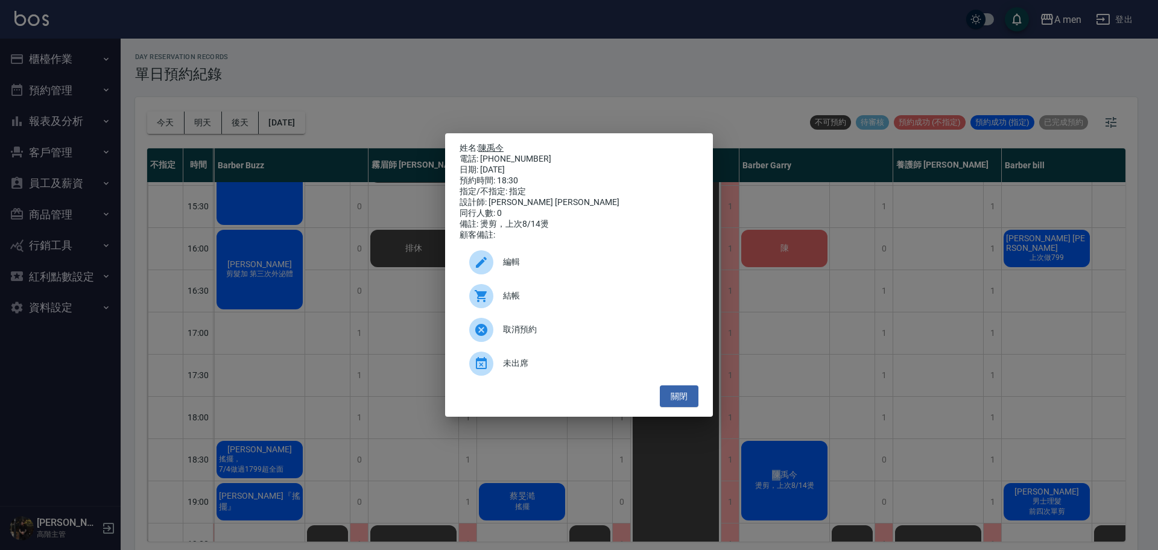
click at [491, 143] on link "陳禹今" at bounding box center [490, 148] width 25 height 10
click at [362, 273] on div "姓名: 陳禹今 電話: 0911626263 日期: 2025/09/09 預約時間: 18:30 指定/不指定: 指定 設計師: Barber Garry …" at bounding box center [579, 275] width 1158 height 550
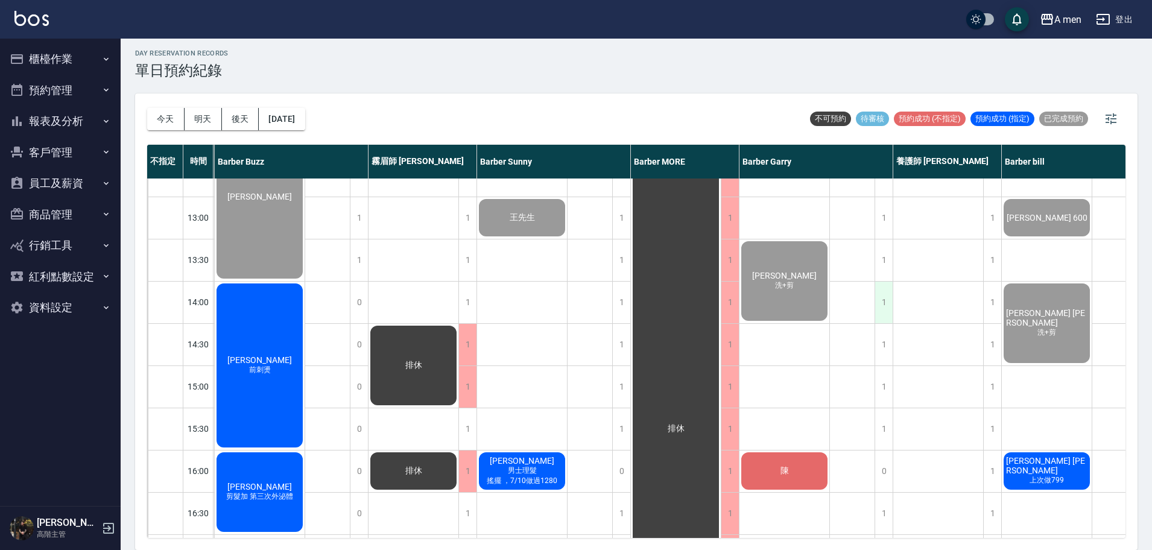
scroll to position [226, 216]
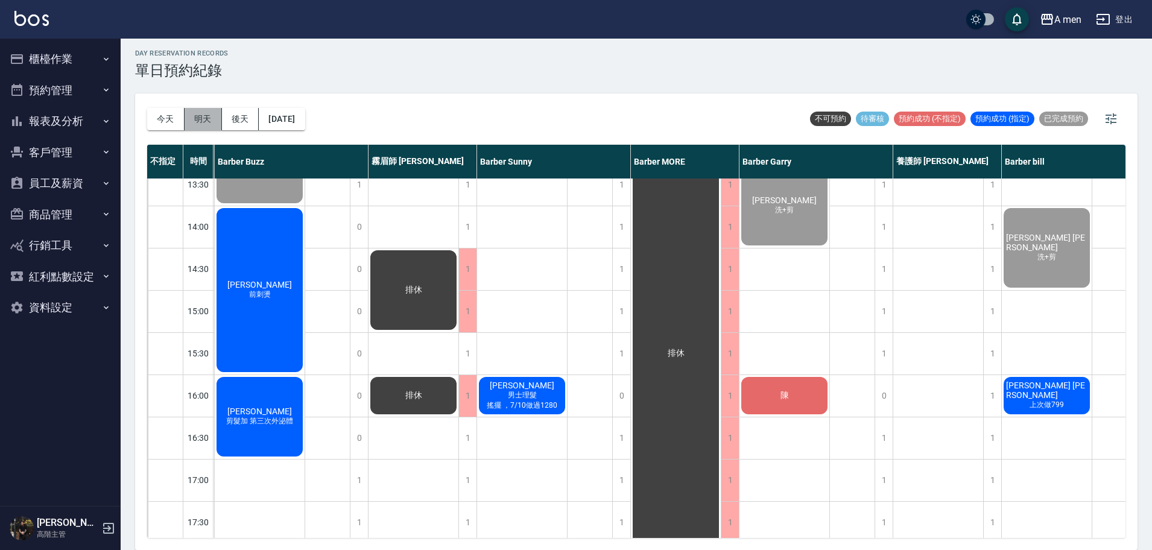
click at [216, 117] on button "明天" at bounding box center [203, 119] width 37 height 22
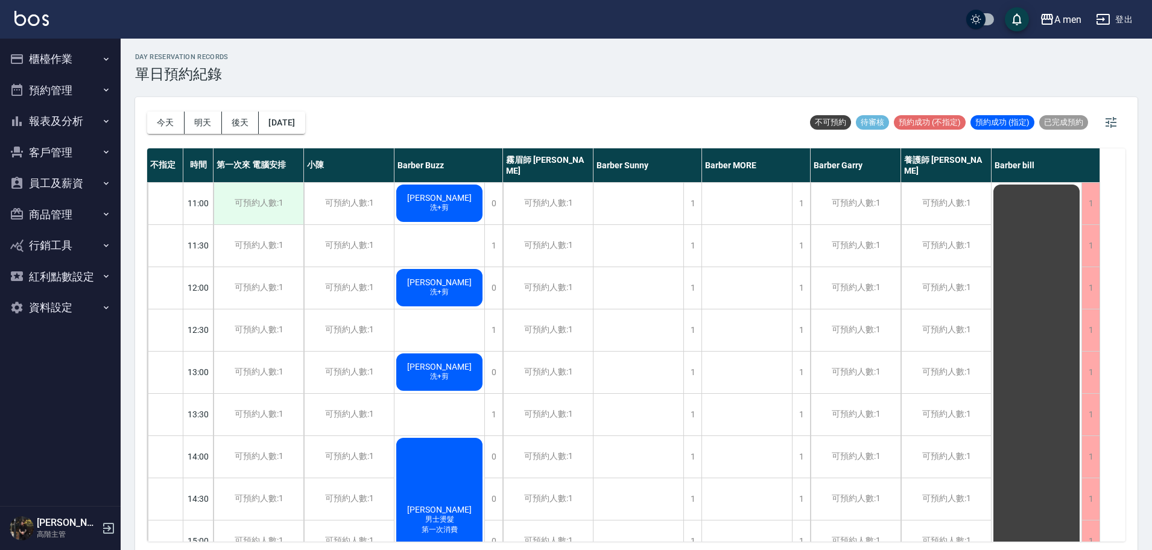
click at [245, 204] on div "可預約人數:1" at bounding box center [259, 204] width 90 height 42
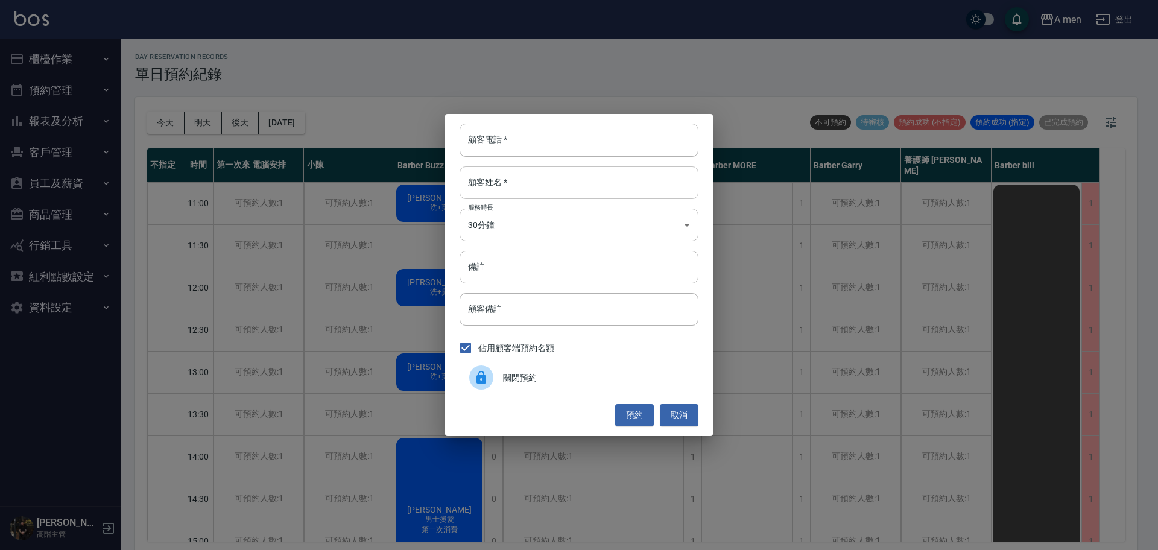
click at [539, 187] on input "顧客姓名   *" at bounding box center [579, 183] width 239 height 33
drag, startPoint x: 539, startPoint y: 187, endPoint x: 497, endPoint y: 141, distance: 62.3
click at [497, 141] on input "顧客電話   *" at bounding box center [579, 140] width 239 height 33
paste input "0912210569"
type input "0912210569"
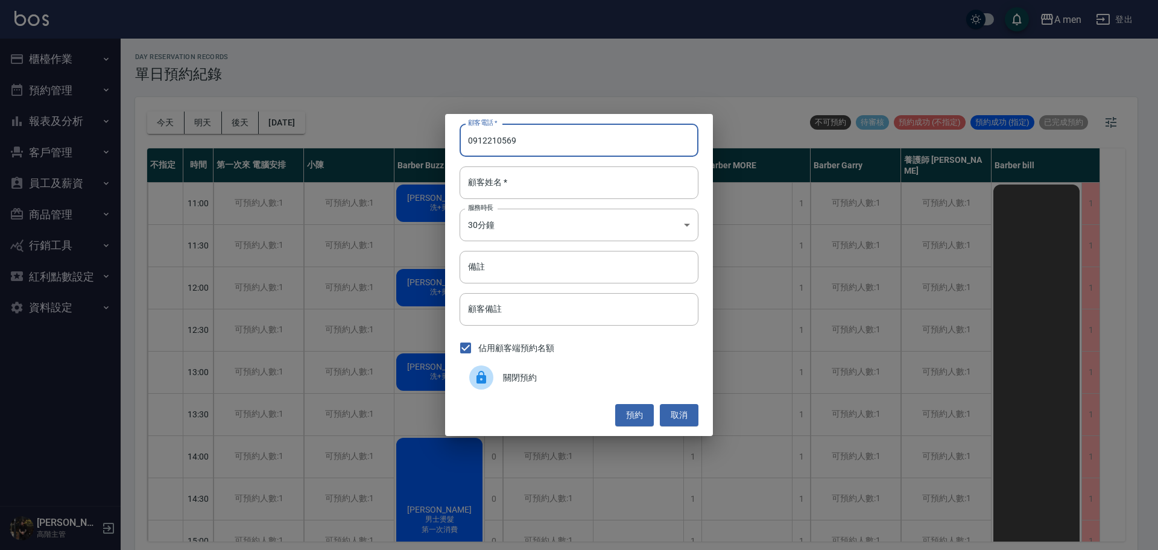
click at [522, 206] on div "顧客電話   * 0912210569 顧客電話   * 顧客姓名   * 顧客姓名   * 服務時長 30分鐘 1 服務時長 備註 備註 顧客備註 顧客備註…" at bounding box center [579, 275] width 268 height 322
click at [506, 180] on input "顧客姓名   *" at bounding box center [579, 183] width 239 height 33
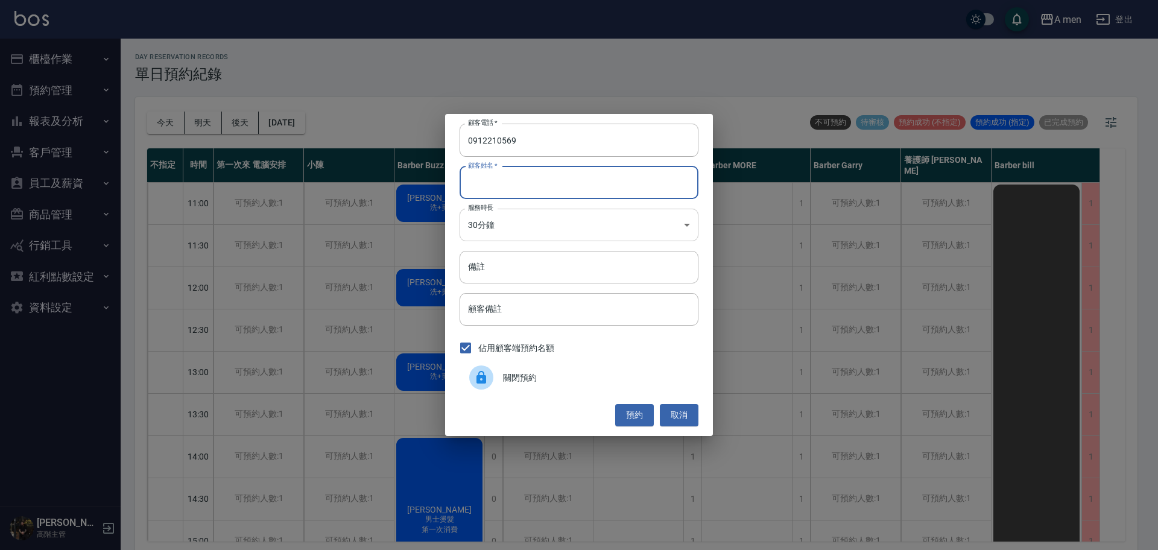
paste input "林惟謙"
type input "林惟謙"
click at [636, 418] on button "預約" at bounding box center [634, 415] width 39 height 22
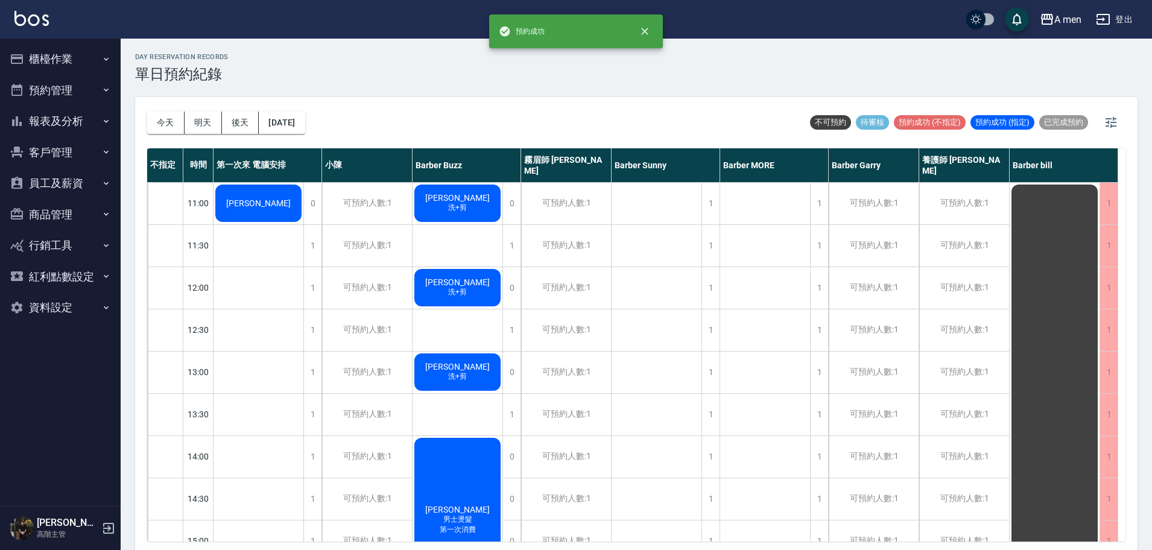
click at [250, 202] on span "林惟謙" at bounding box center [258, 203] width 69 height 10
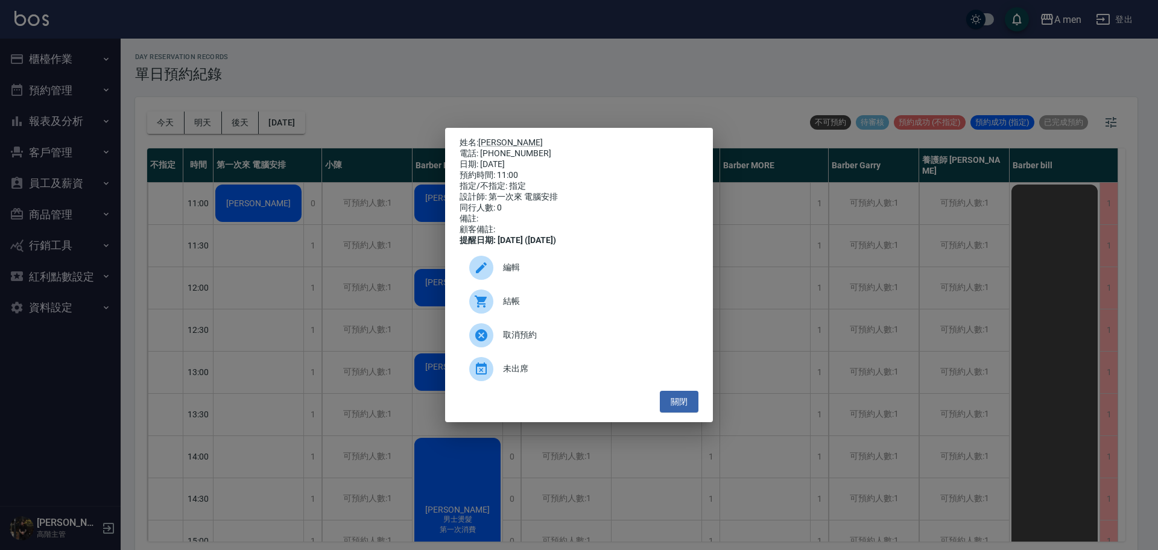
click at [533, 264] on div "編輯" at bounding box center [579, 268] width 239 height 34
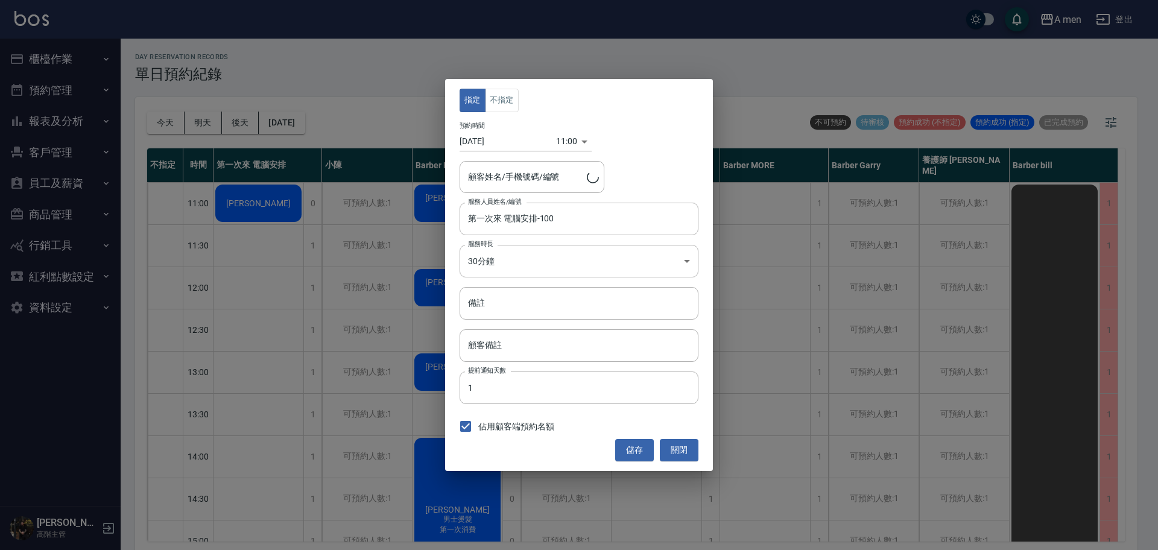
type input "林惟謙/0912210569"
click at [506, 337] on input "顧客備註" at bounding box center [579, 345] width 239 height 33
click at [507, 300] on input "備註" at bounding box center [579, 303] width 239 height 33
type input "r"
type input "剪髮 修眉"
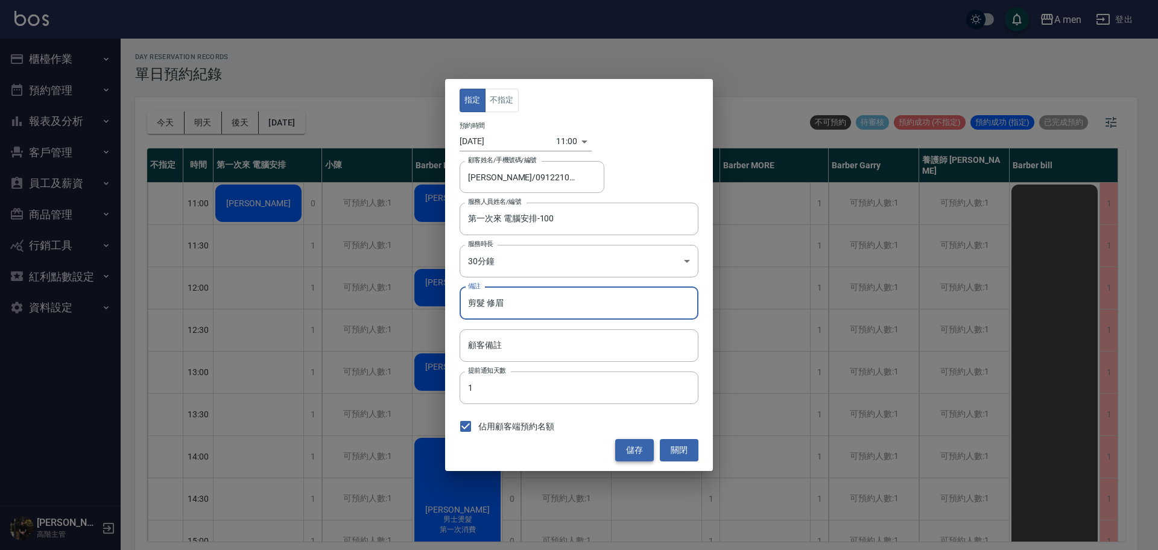
click at [643, 456] on button "儲存" at bounding box center [634, 450] width 39 height 22
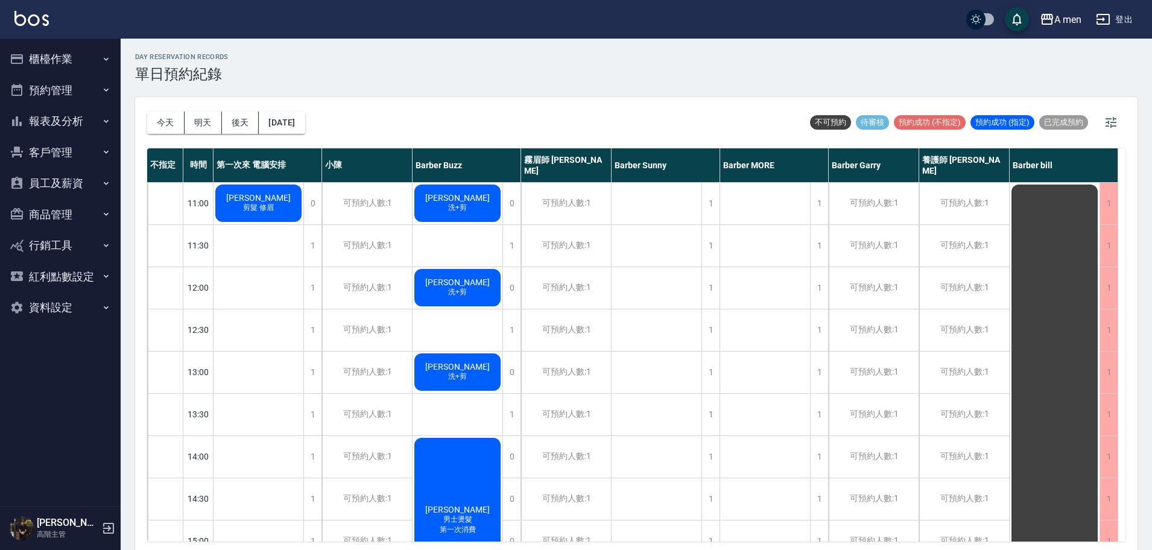
click at [246, 204] on span "剪髮 修眉" at bounding box center [259, 208] width 36 height 10
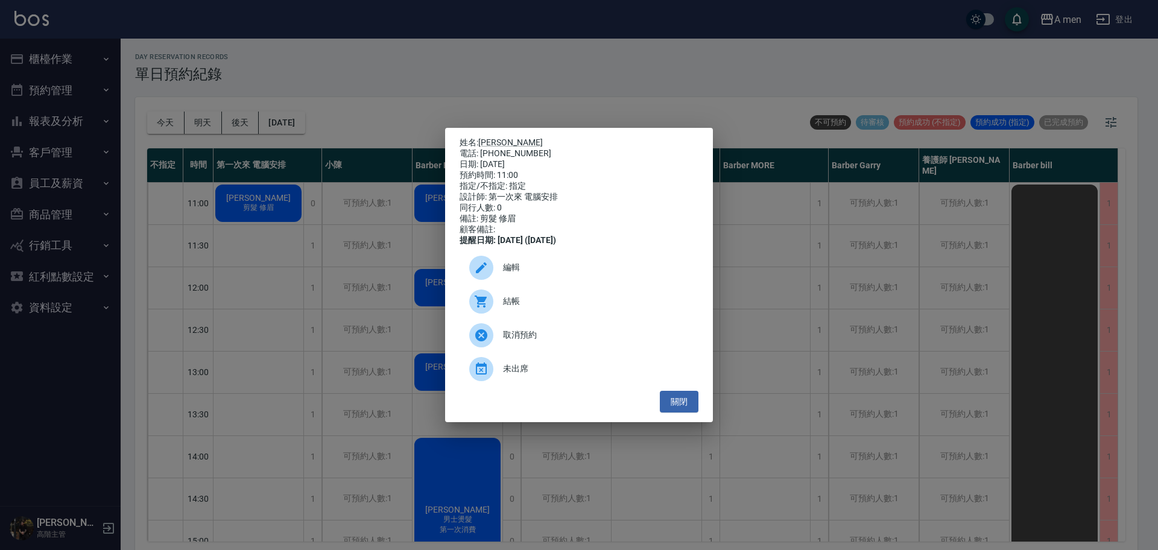
click at [516, 274] on span "編輯" at bounding box center [596, 267] width 186 height 13
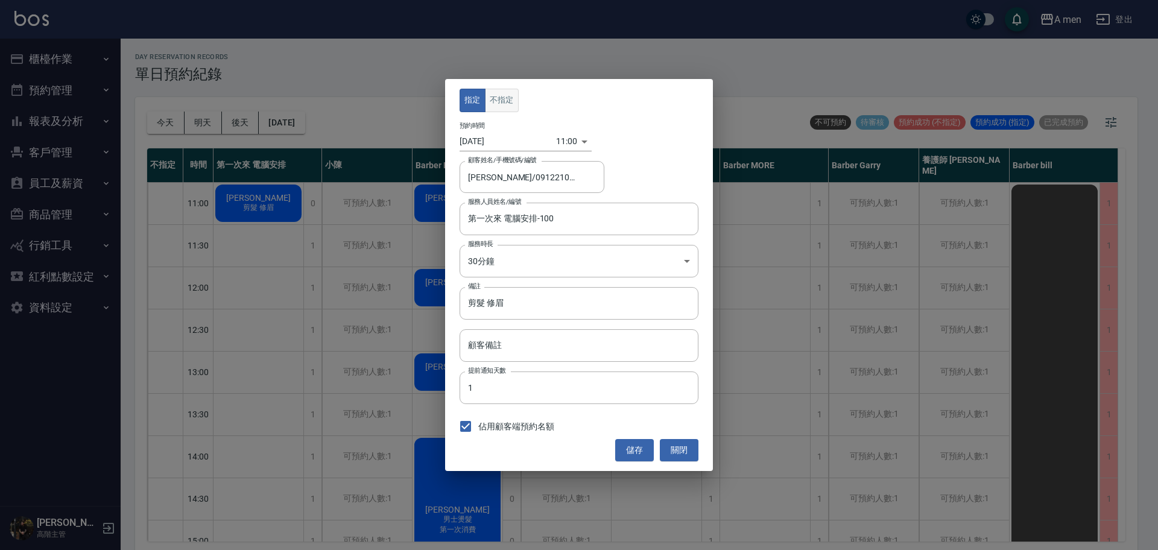
click at [492, 102] on button "不指定" at bounding box center [502, 101] width 34 height 24
click at [684, 448] on button "關閉" at bounding box center [679, 450] width 39 height 22
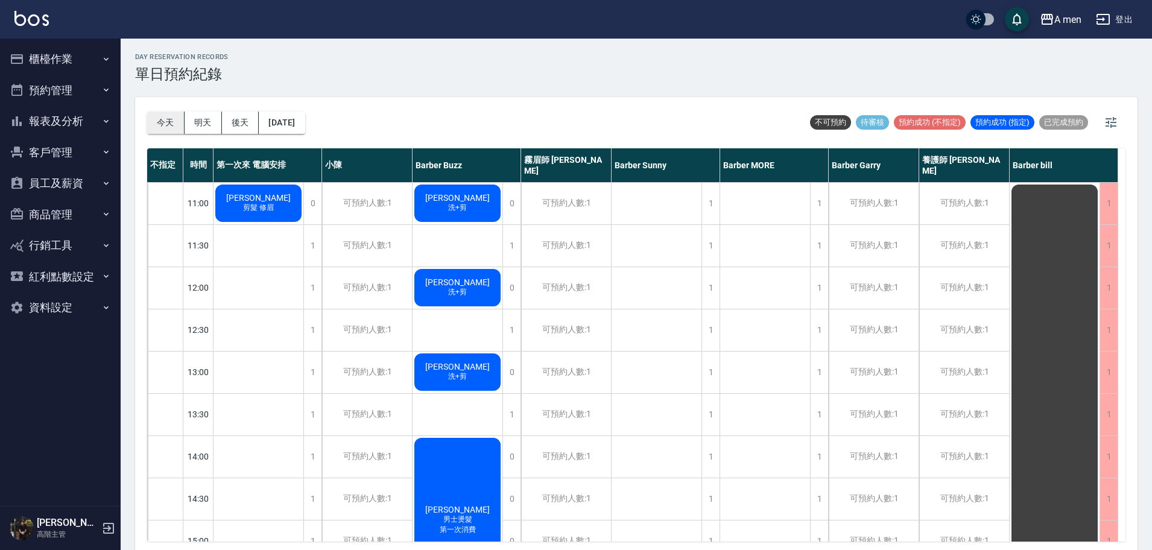
click at [169, 126] on button "今天" at bounding box center [165, 123] width 37 height 22
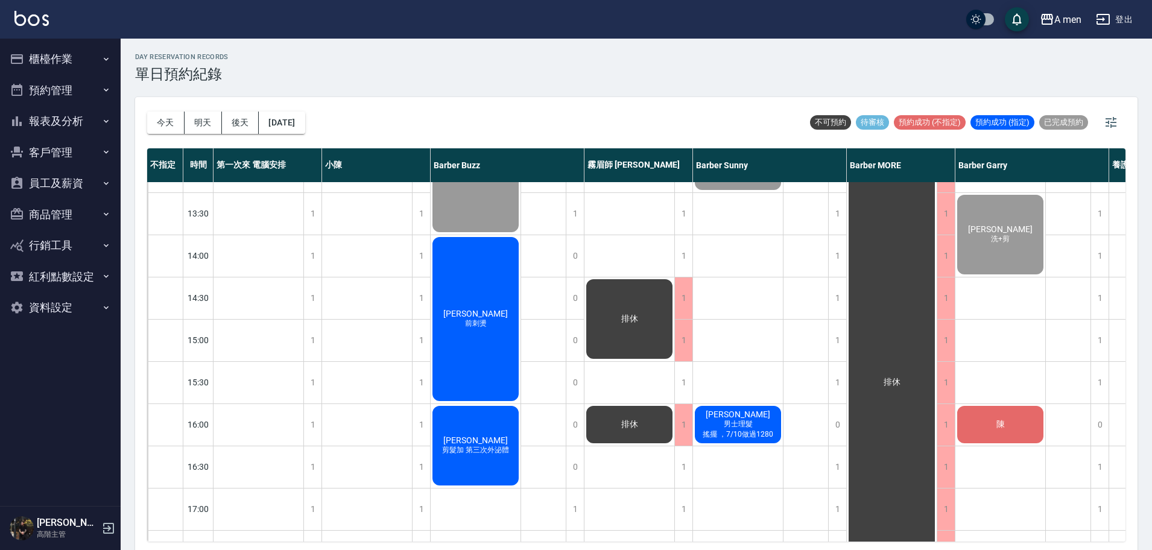
scroll to position [226, 0]
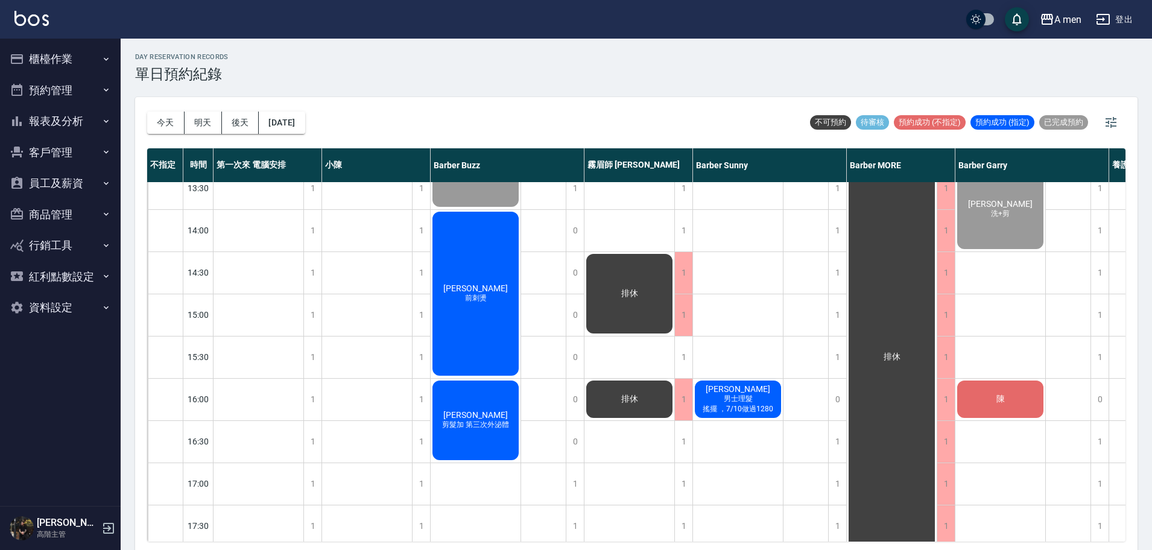
click at [490, 329] on div "楊栢任 前刺燙" at bounding box center [476, 294] width 90 height 168
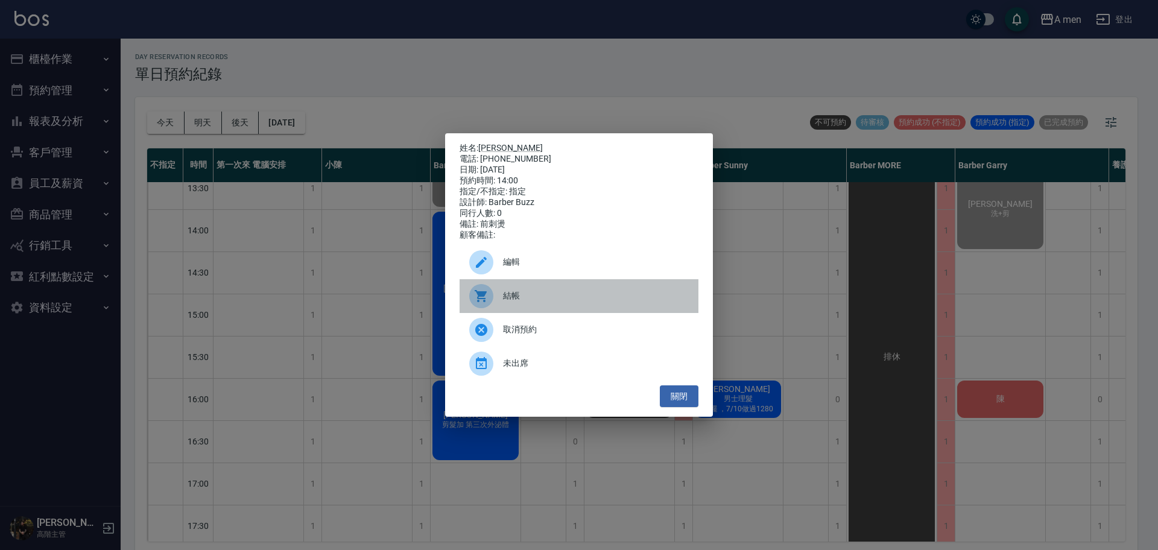
click at [588, 302] on span "結帳" at bounding box center [596, 296] width 186 height 13
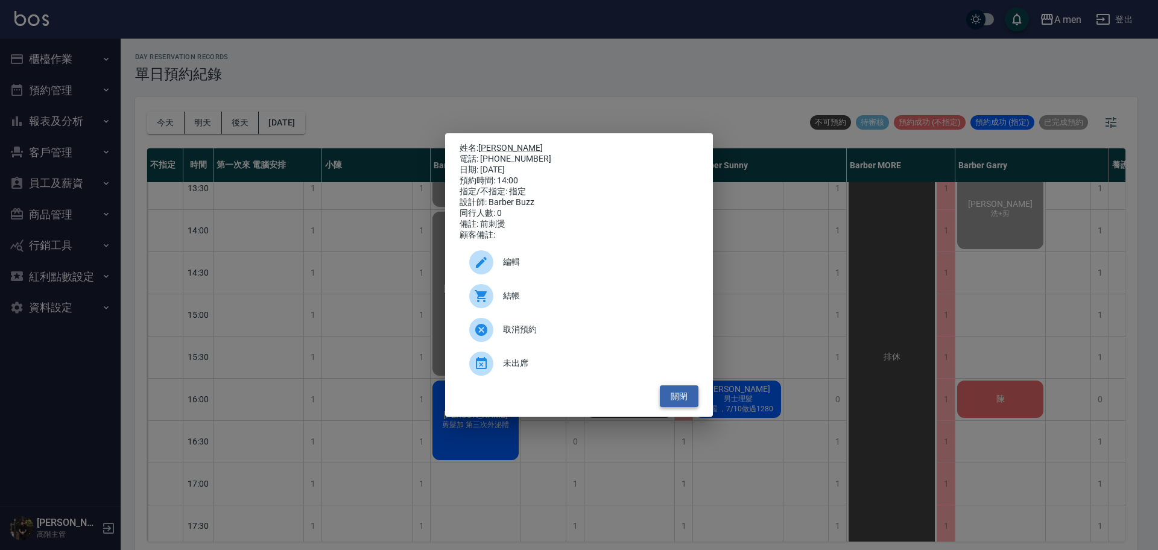
click at [664, 406] on button "關閉" at bounding box center [679, 397] width 39 height 22
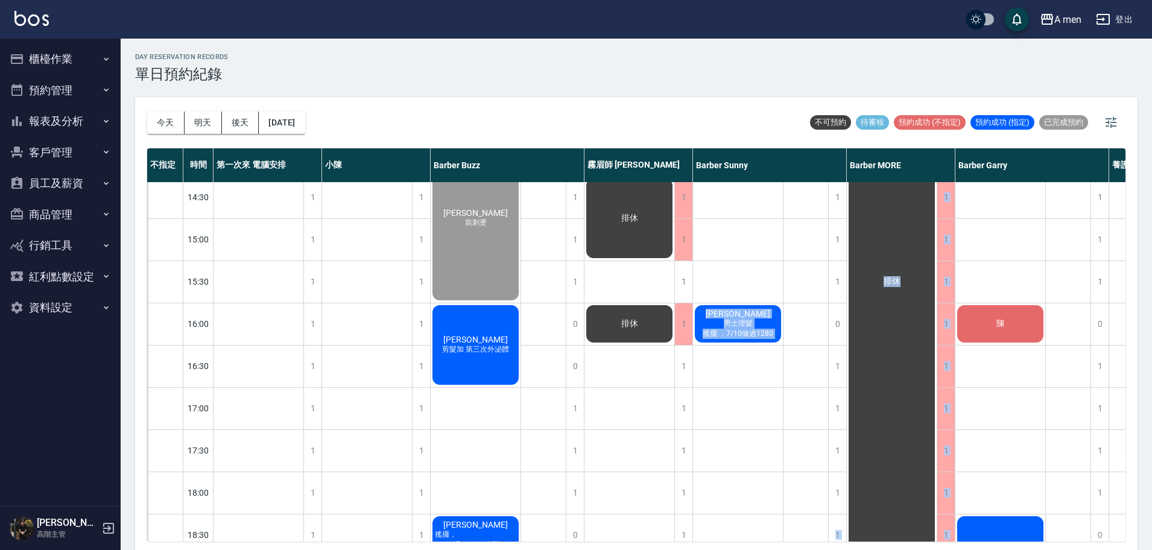
scroll to position [312, 0]
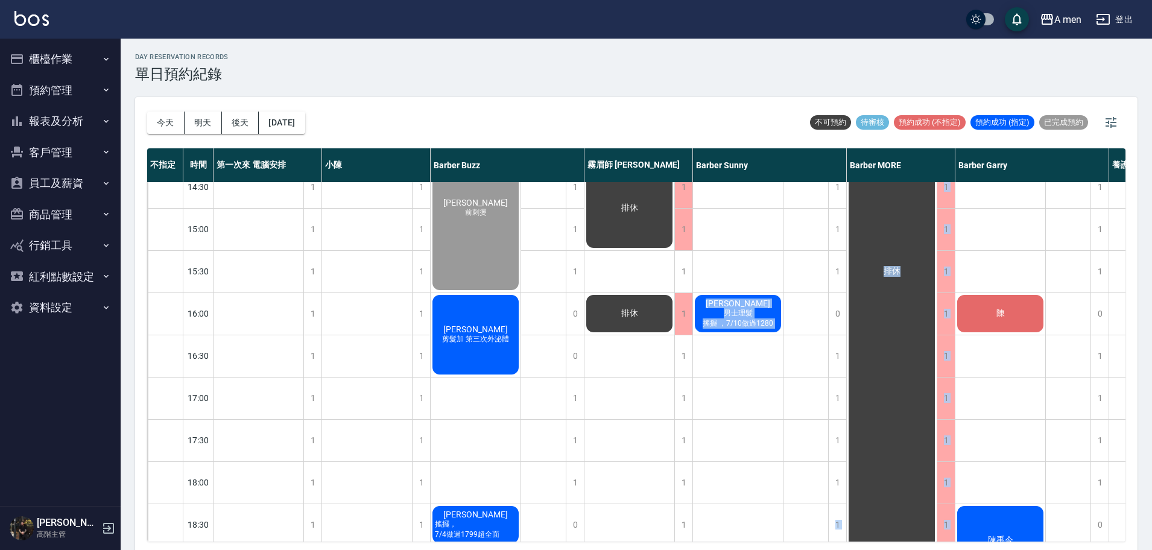
drag, startPoint x: 791, startPoint y: 542, endPoint x: 970, endPoint y: 505, distance: 183.1
click at [943, 505] on div "今天 明天 後天 2025/09/09 不可預約 待審核 預約成功 (不指定) 預約成功 (指定) 已完成預約 不指定 時間 第一次來 電腦安排 小陳 Bar…" at bounding box center [636, 325] width 1003 height 457
click at [968, 505] on div "11:00 11:30 12:00 12:30 13:00 13:30 14:00 14:30 15:00 15:30 16:00 16:30 17:00 1…" at bounding box center [759, 398] width 1225 height 1056
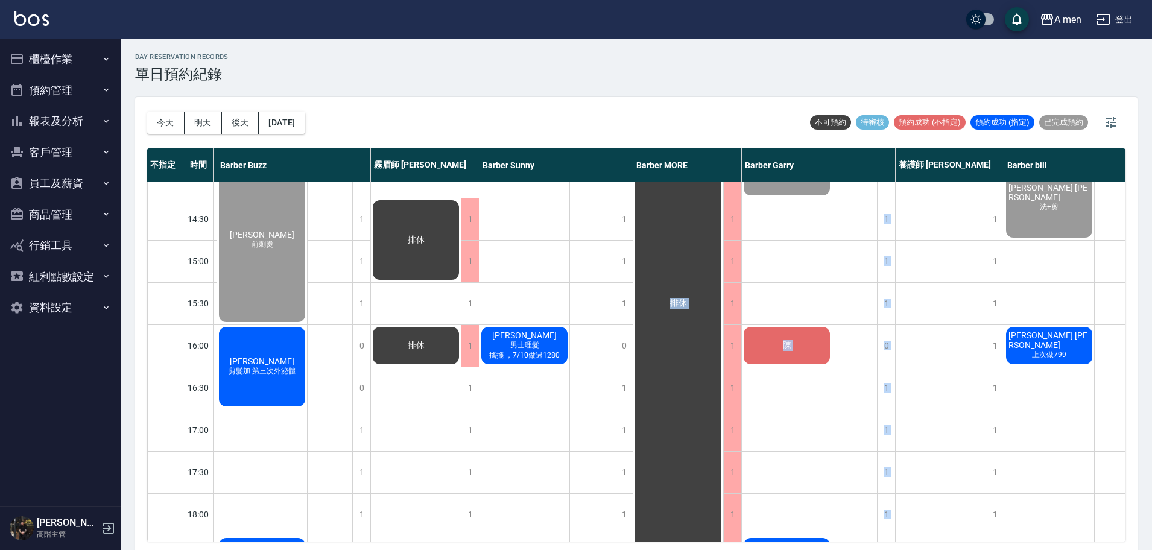
scroll to position [312, 214]
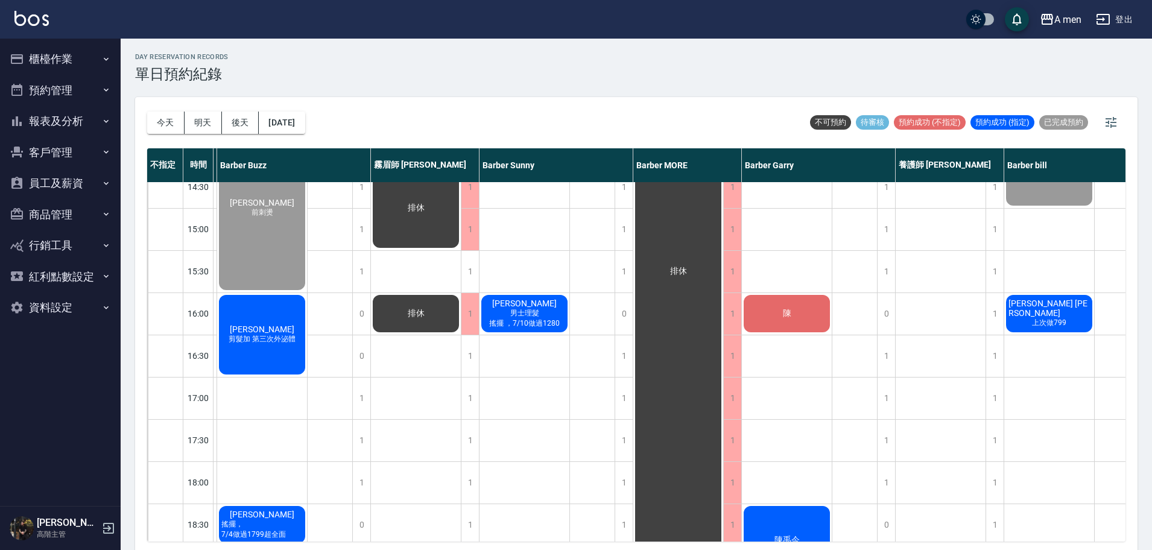
click at [617, 115] on div "今天 明天 後天 2025/09/09 不可預約 待審核 預約成功 (不指定) 預約成功 (指定) 已完成預約" at bounding box center [636, 122] width 979 height 51
click at [56, 62] on button "櫃檯作業" at bounding box center [60, 58] width 111 height 31
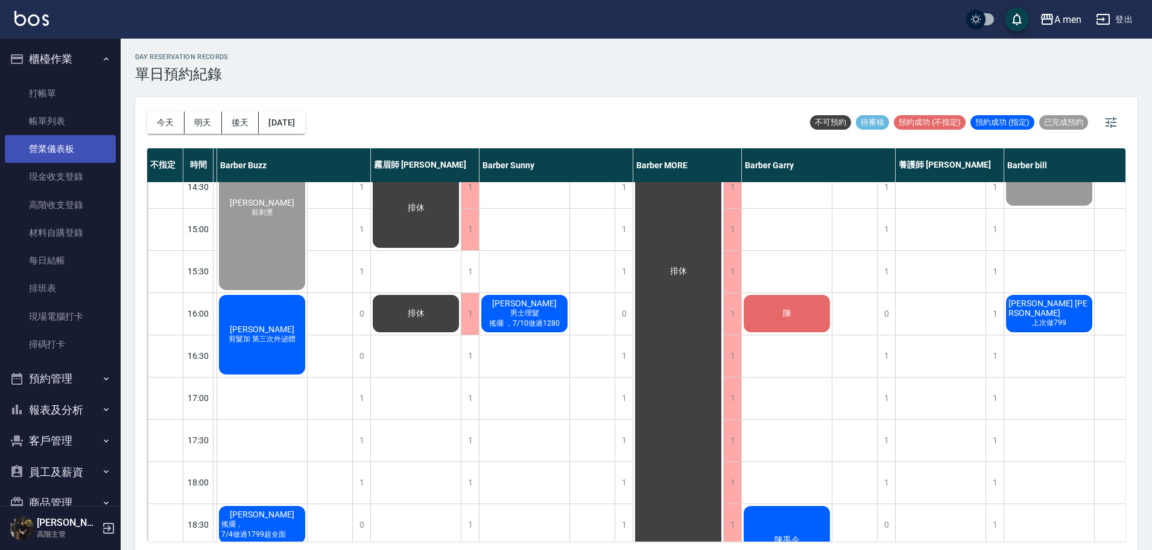
click at [57, 135] on link "營業儀表板" at bounding box center [60, 149] width 111 height 28
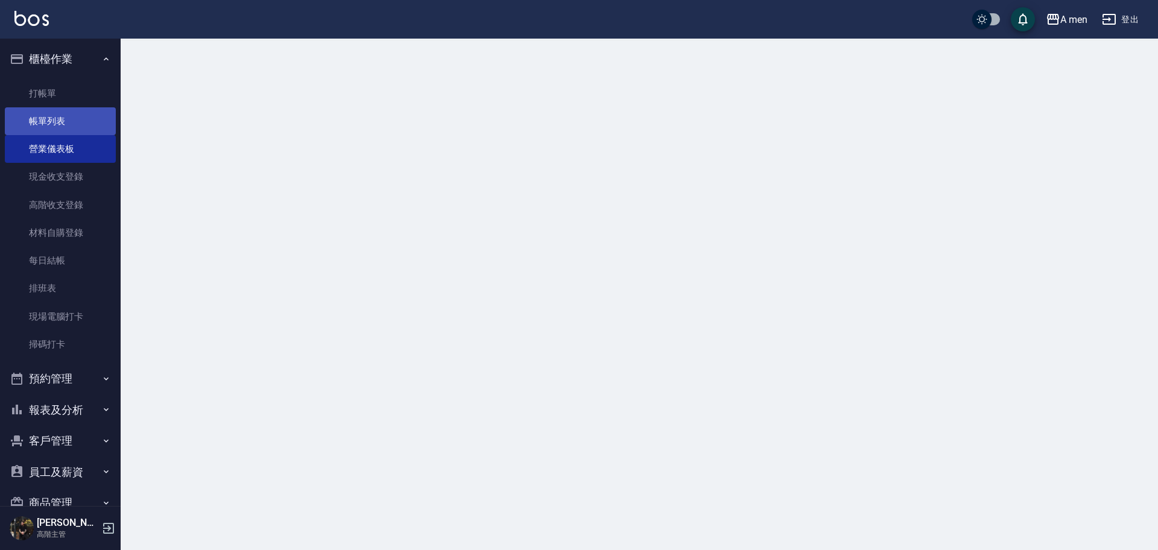
click at [65, 116] on link "帳單列表" at bounding box center [60, 121] width 111 height 28
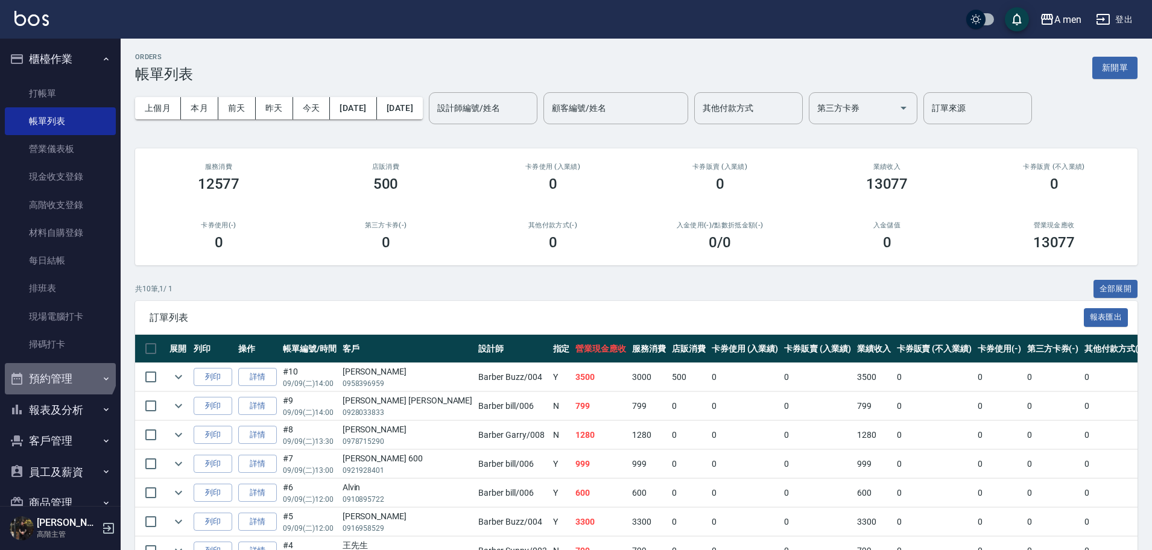
click at [58, 367] on button "預約管理" at bounding box center [60, 378] width 111 height 31
click at [58, 379] on button "預約管理" at bounding box center [60, 378] width 111 height 31
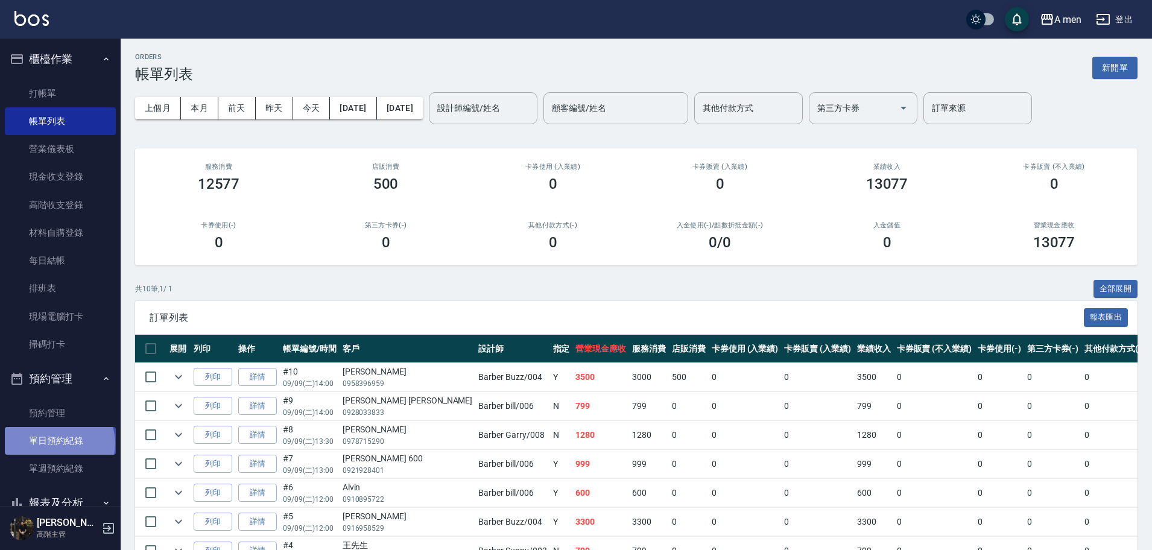
click at [59, 443] on link "單日預約紀錄" at bounding box center [60, 441] width 111 height 28
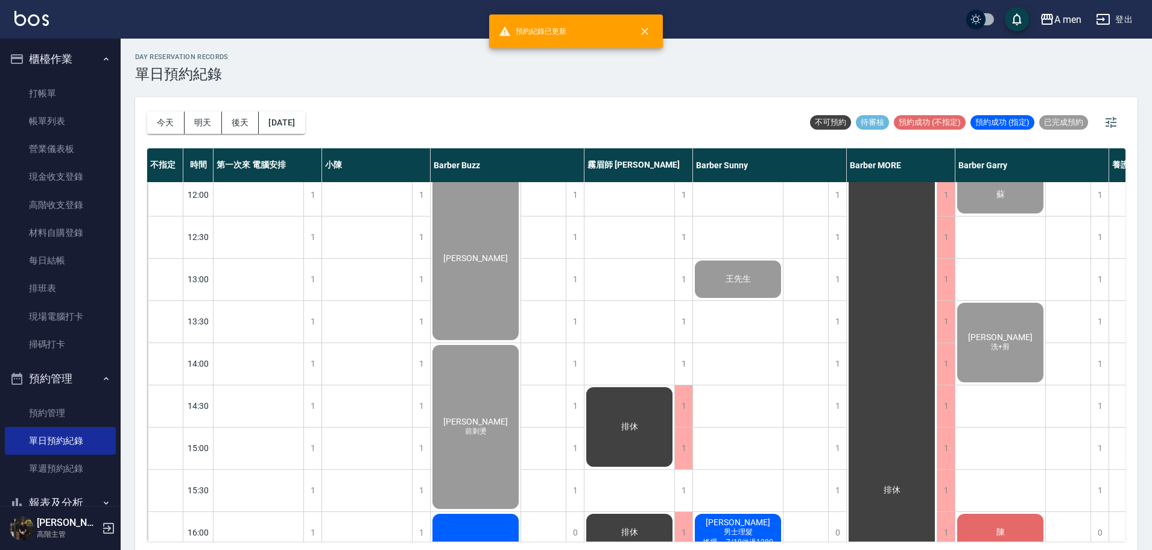
scroll to position [151, 0]
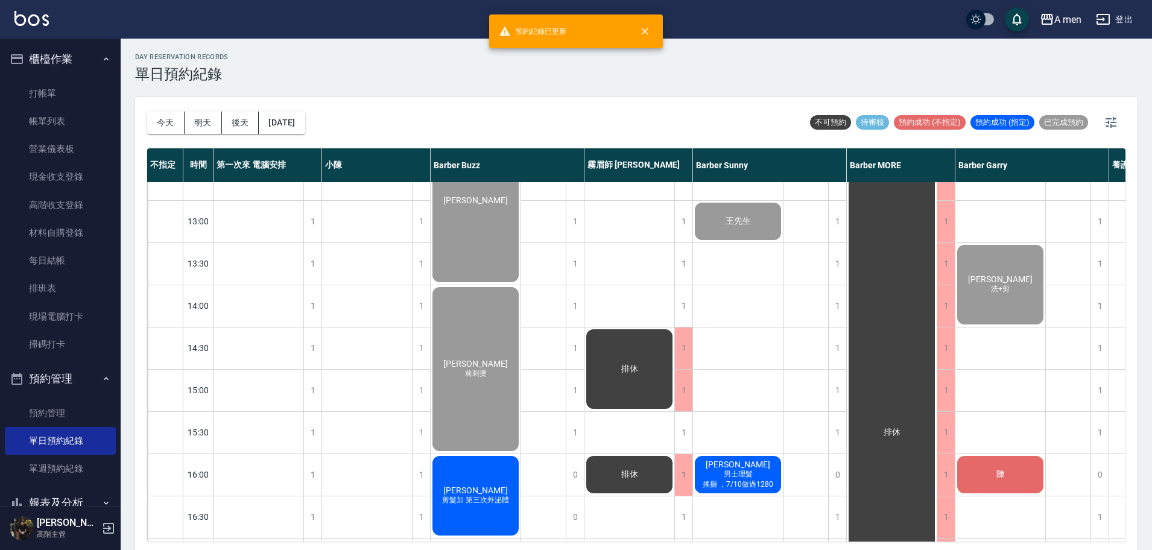
click at [738, 474] on span "男士理髮" at bounding box center [739, 474] width 34 height 10
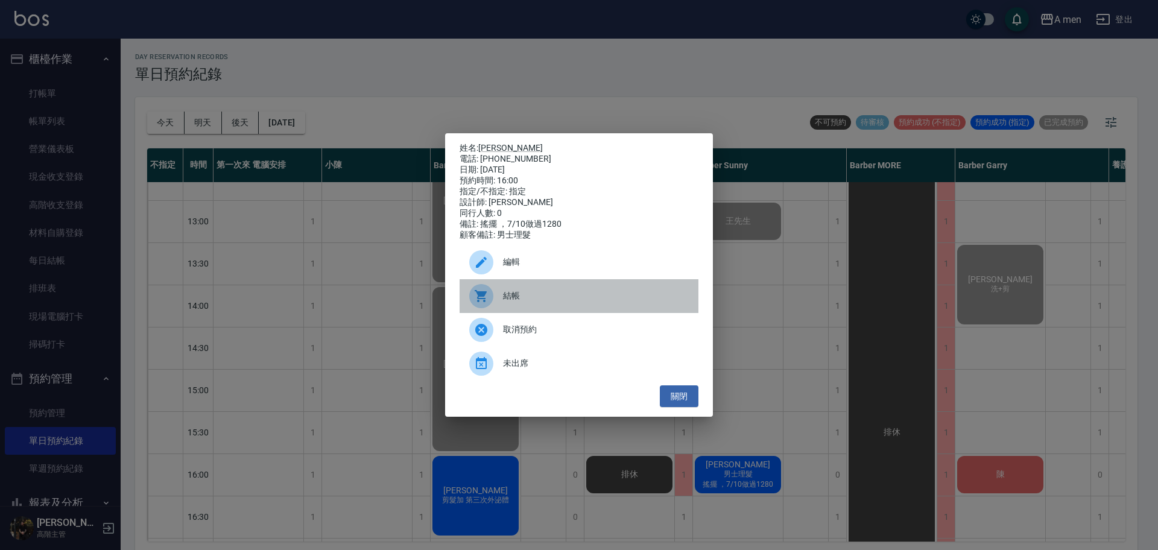
click at [556, 301] on span "結帳" at bounding box center [596, 296] width 186 height 13
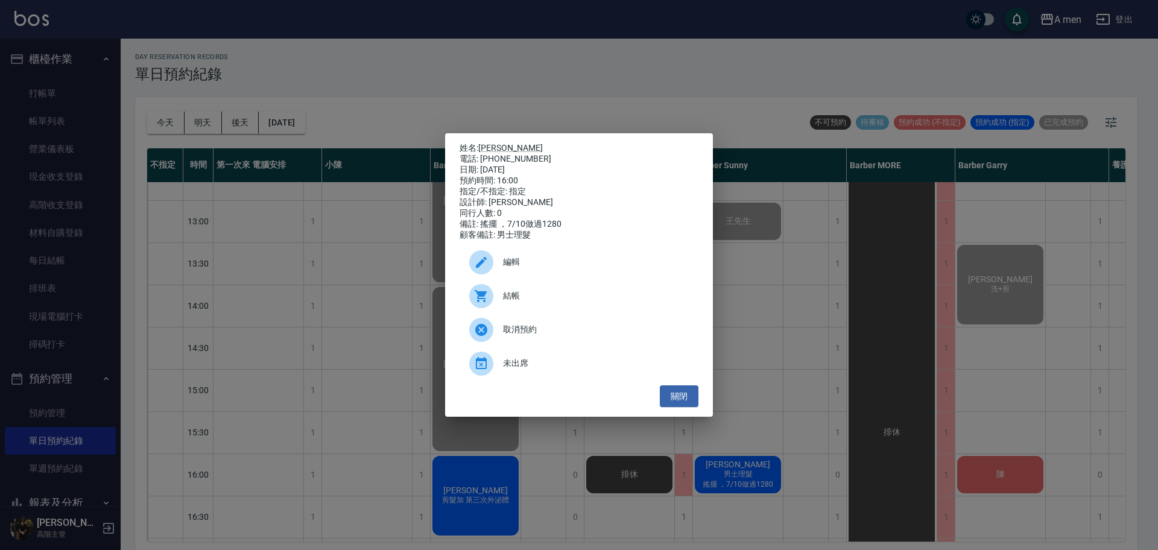
click at [725, 252] on div "姓名: 胡瑞邑 電話: 0900799632 日期: 2025/09/09 預約時間: 16:00 指定/不指定: 指定 設計師: Barber Sunny …" at bounding box center [579, 275] width 1158 height 550
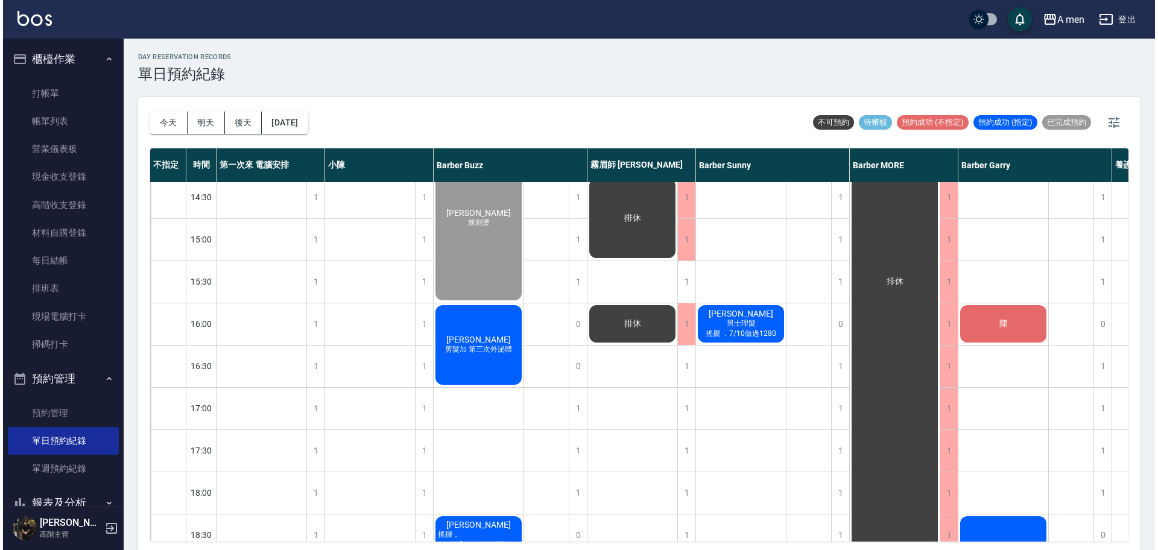
scroll to position [302, 230]
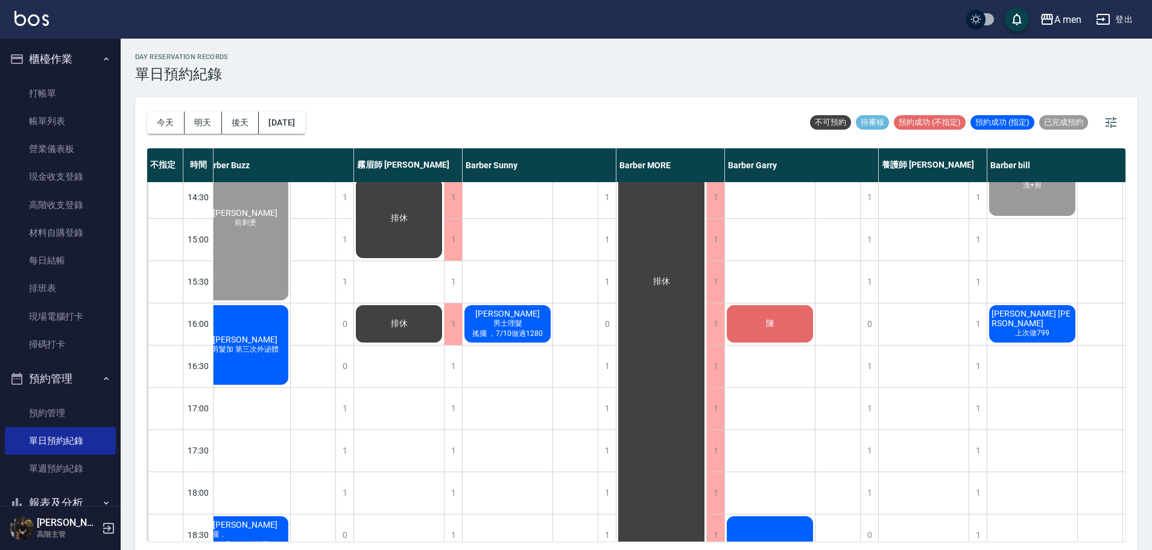
click at [1061, 313] on span "[PERSON_NAME] [PERSON_NAME]" at bounding box center [1032, 318] width 86 height 19
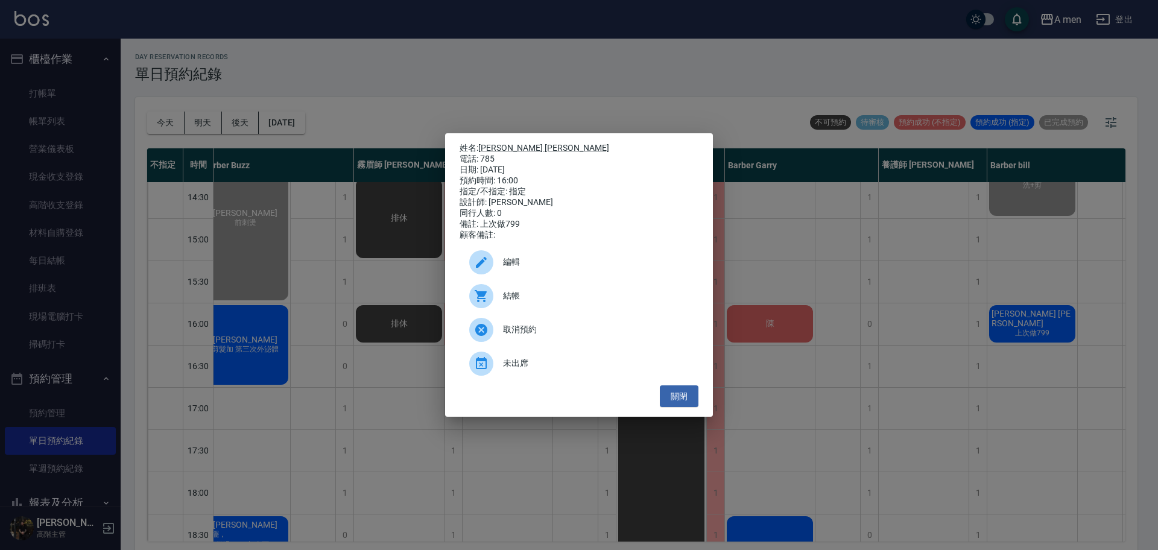
click at [495, 136] on div "姓名: Charles Jones 電話: 785 日期: 2025/09/09 預約時間: 16:00 指定/不指定: 指定 設計師: Barber bil…" at bounding box center [579, 275] width 268 height 284
click at [495, 145] on link "[PERSON_NAME] [PERSON_NAME]" at bounding box center [543, 148] width 131 height 10
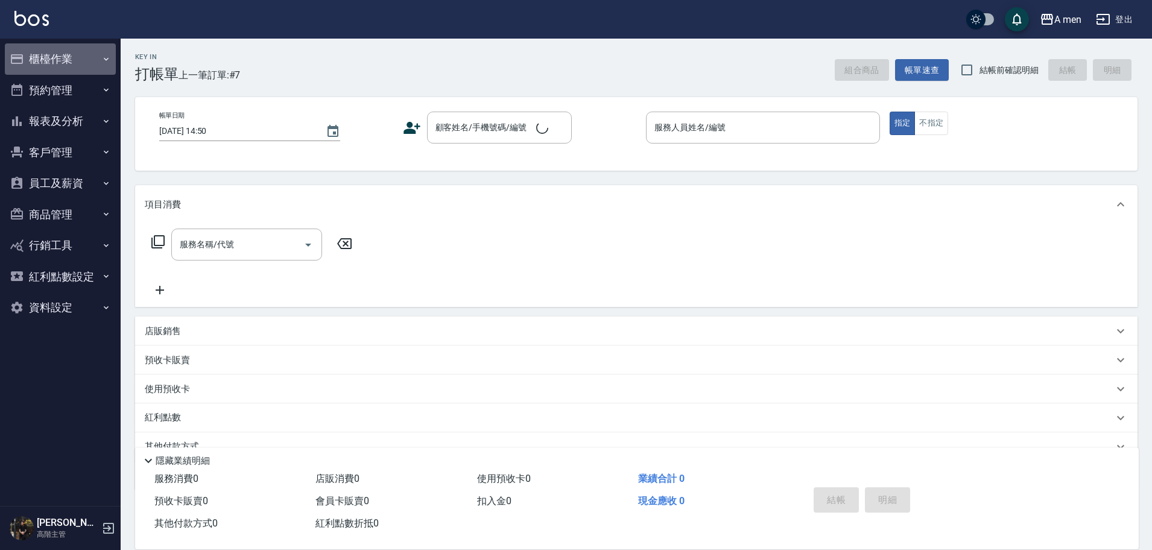
click at [79, 54] on button "櫃檯作業" at bounding box center [60, 58] width 111 height 31
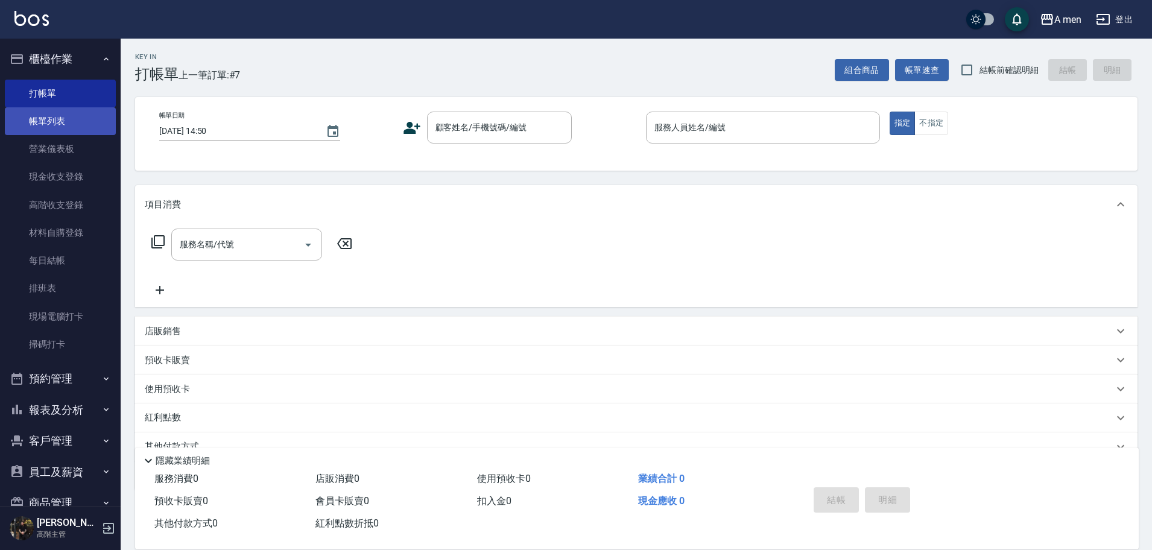
click at [98, 126] on link "帳單列表" at bounding box center [60, 121] width 111 height 28
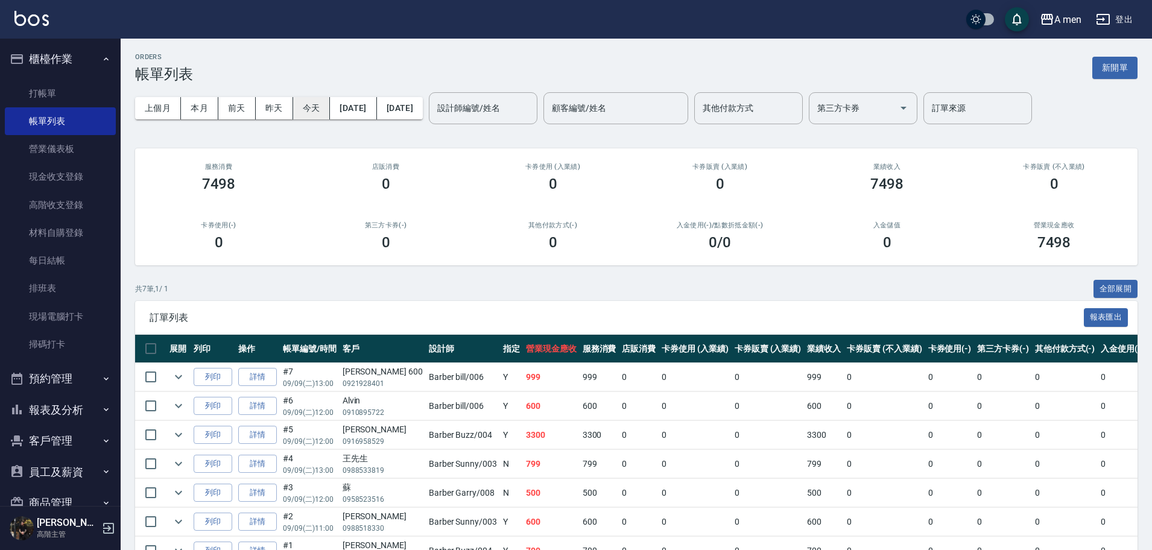
click at [321, 97] on button "今天" at bounding box center [311, 108] width 37 height 22
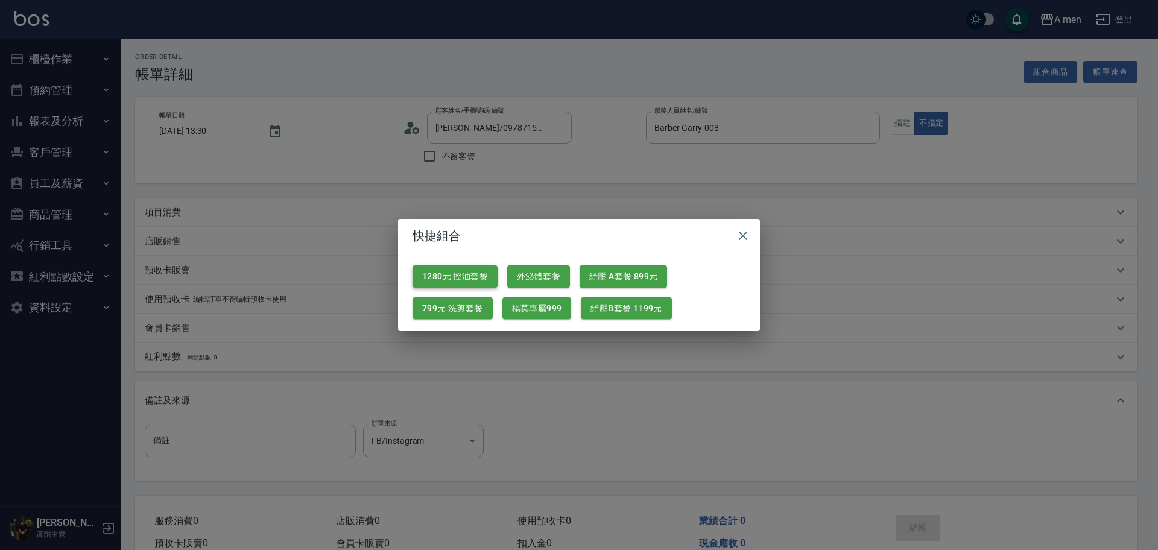
click at [481, 275] on button "1280元 控油套餐" at bounding box center [455, 276] width 85 height 22
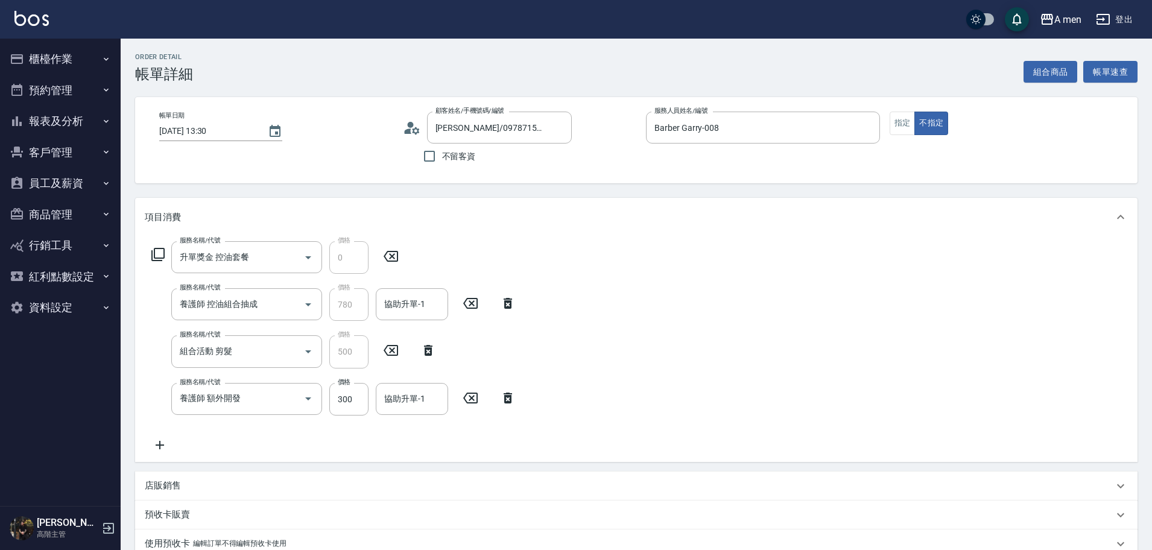
click at [510, 396] on icon at bounding box center [508, 398] width 8 height 11
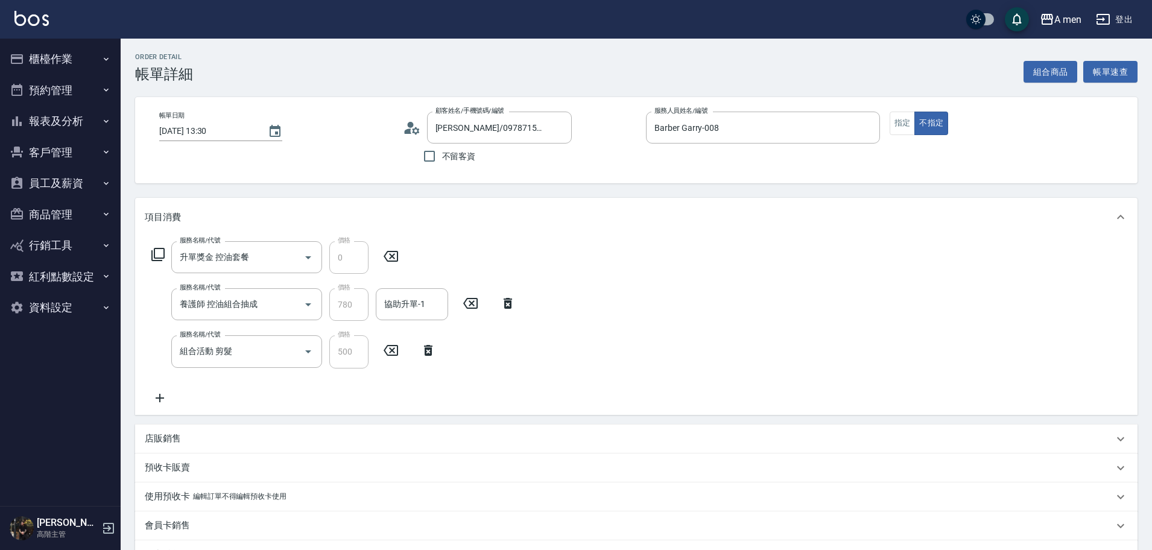
click at [422, 305] on div "協助升單-1 協助升單-1" at bounding box center [412, 304] width 72 height 32
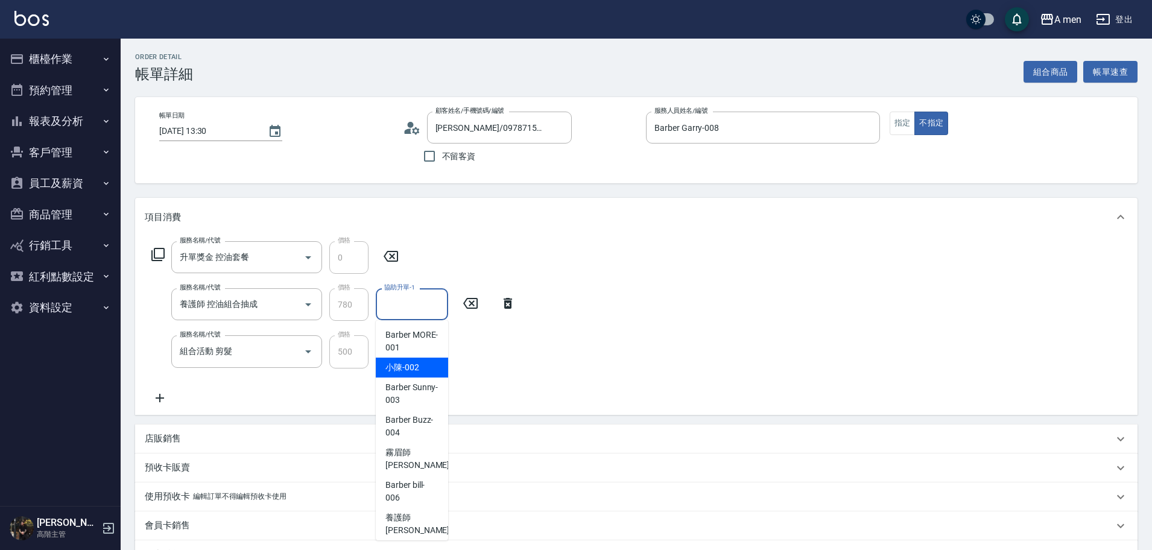
click at [418, 372] on span "小陳 -002" at bounding box center [403, 367] width 34 height 13
type input "小陳-002"
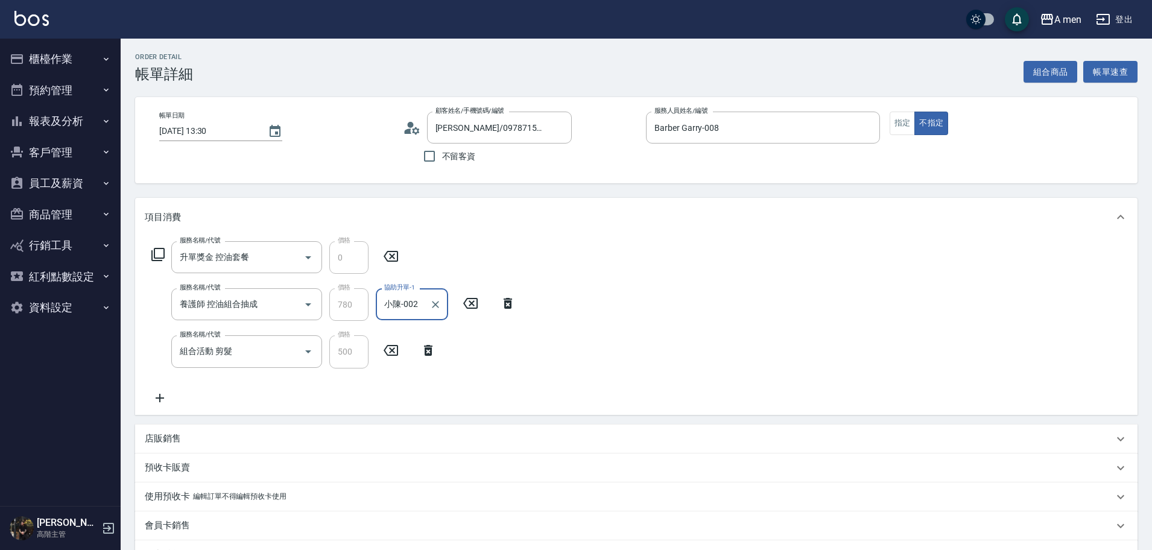
click at [570, 361] on div "服務名稱/代號 升單獎金 控油套餐 服務名稱/代號 價格 0 價格 服務名稱/代號 養護師 控油組合抽成 服務名稱/代號 價格 780 價格 協助升單-1 小…" at bounding box center [636, 326] width 1003 height 178
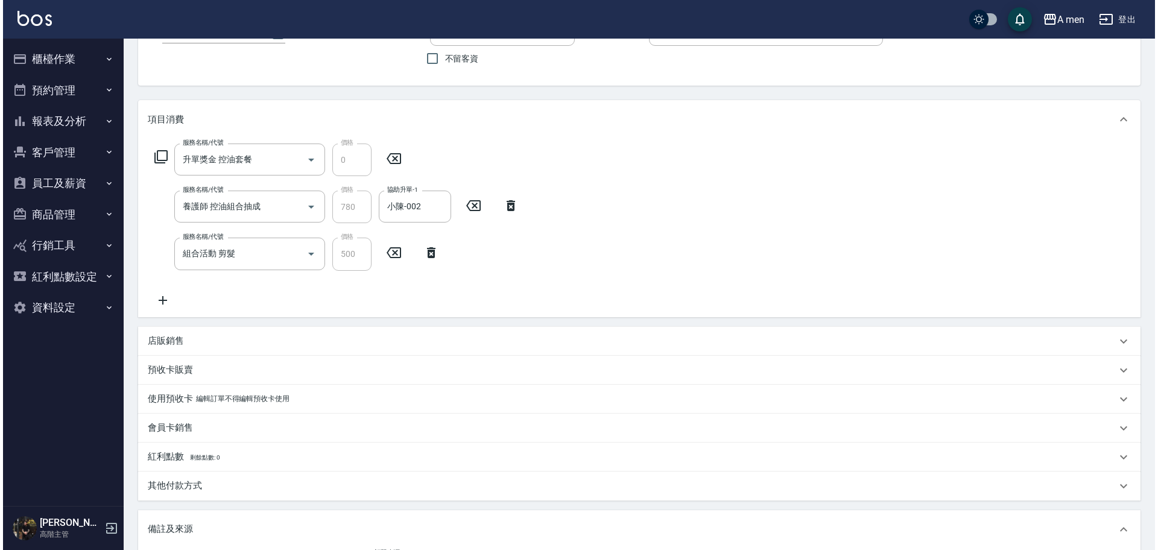
scroll to position [288, 0]
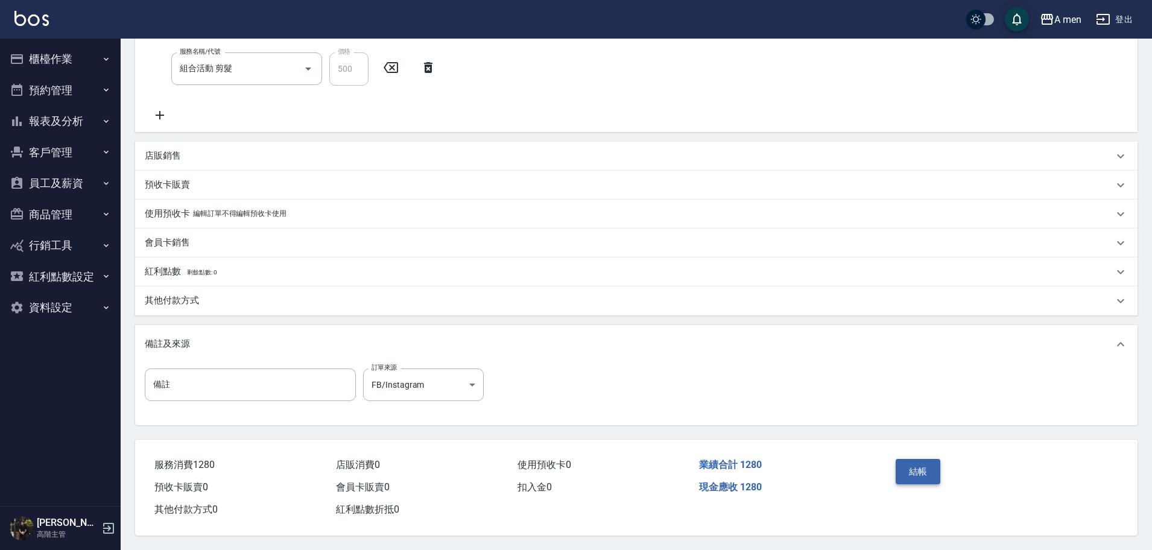
click at [937, 467] on button "結帳" at bounding box center [918, 471] width 45 height 25
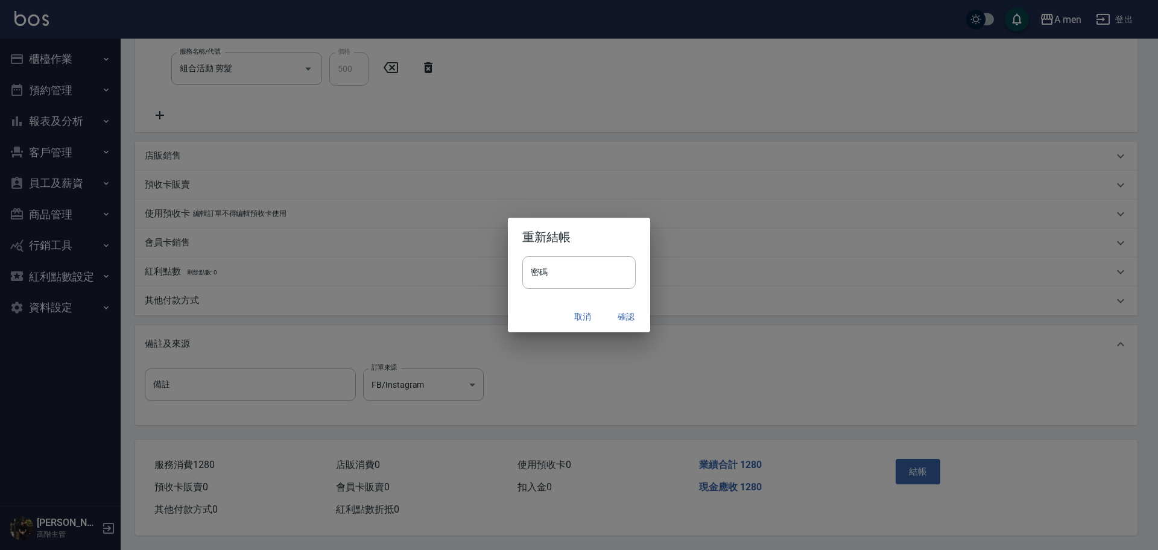
click at [633, 316] on button "確認" at bounding box center [626, 317] width 39 height 22
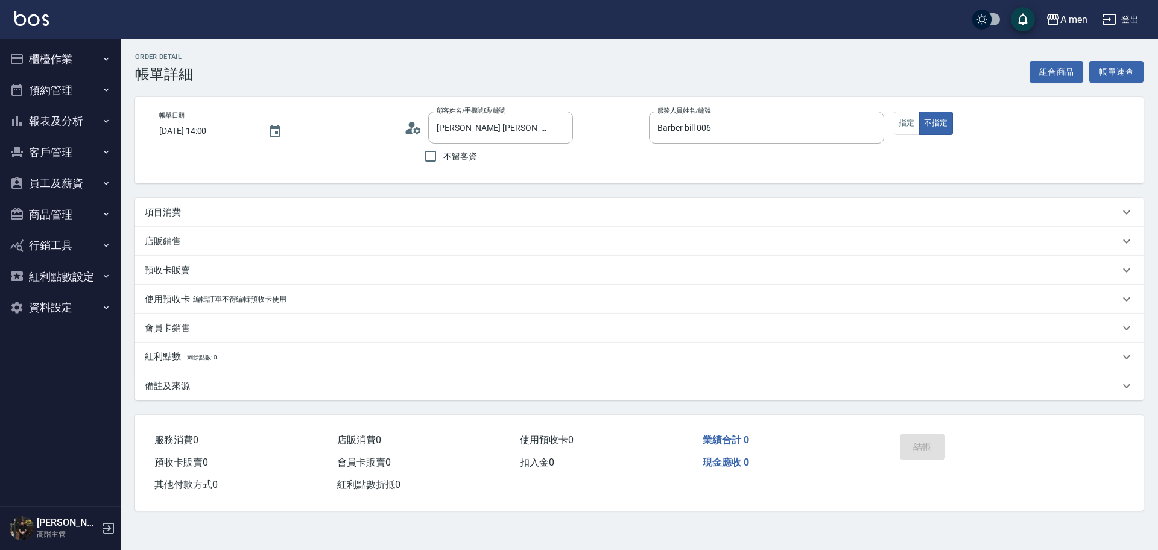
click at [494, 206] on div "項目消費" at bounding box center [632, 212] width 975 height 13
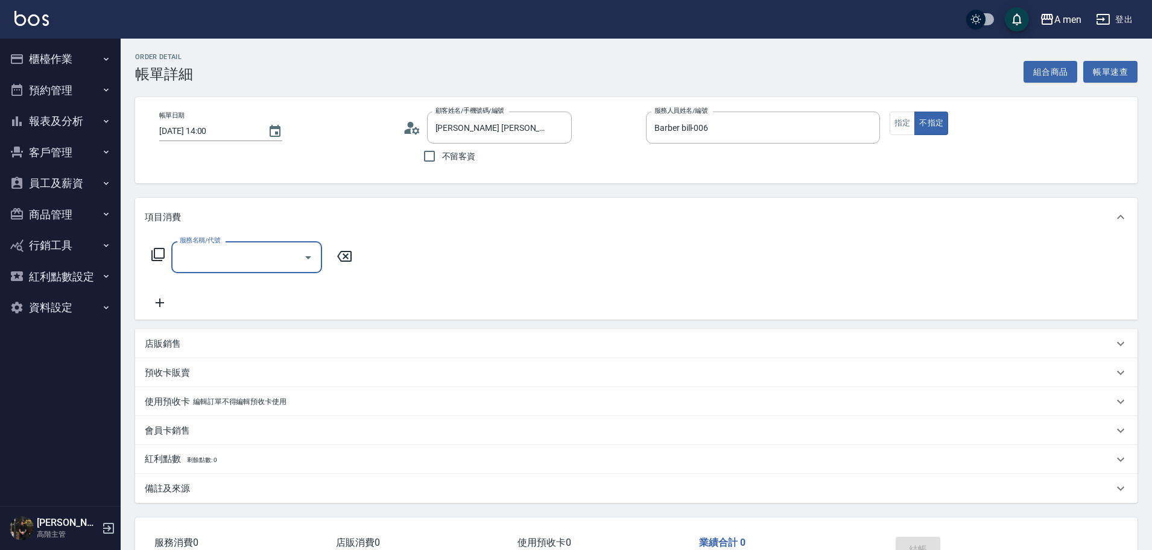
click at [1046, 85] on div "Order detail 帳單詳細 組合商品 帳單速查 帳單日期 2025/09/09 14:00 顧客姓名/手機號碼/編號 Kevin Chen/09280…" at bounding box center [637, 333] width 1032 height 589
click at [1046, 84] on div "Order detail 帳單詳細 組合商品 帳單速查 帳單日期 2025/09/09 14:00 顧客姓名/手機號碼/編號 Kevin Chen/09280…" at bounding box center [637, 333] width 1032 height 589
click at [1047, 76] on button "組合商品" at bounding box center [1051, 72] width 54 height 22
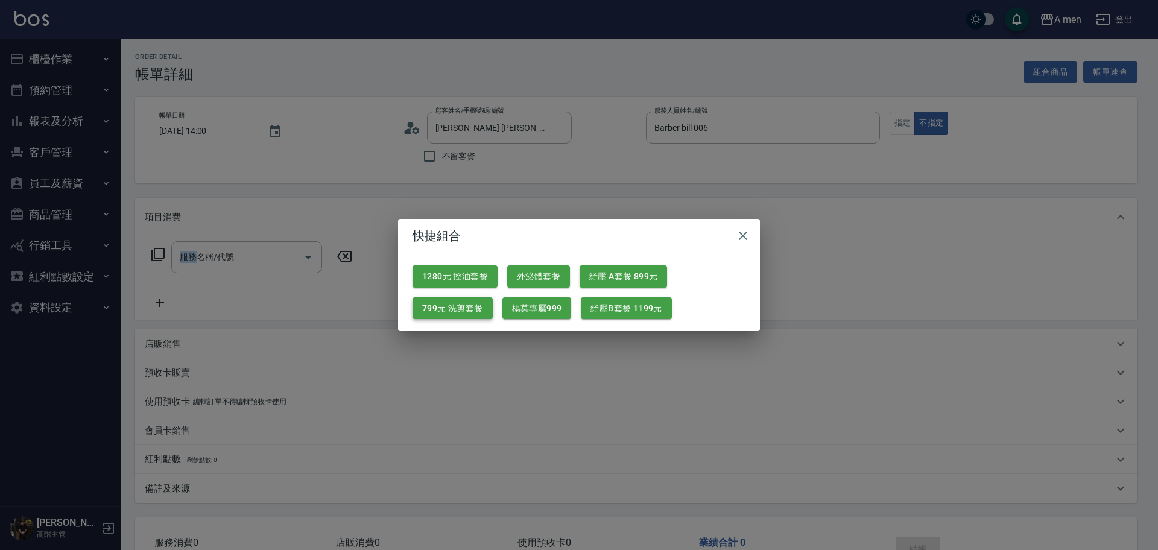
click at [456, 316] on button "799元 洗剪套餐" at bounding box center [453, 308] width 80 height 22
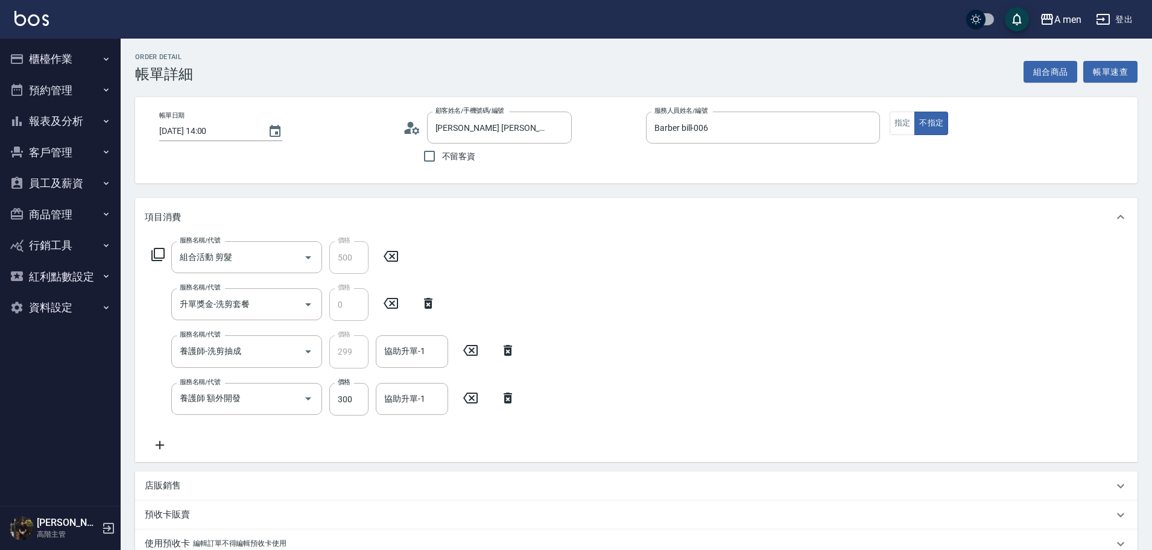
click at [510, 399] on icon at bounding box center [508, 398] width 8 height 11
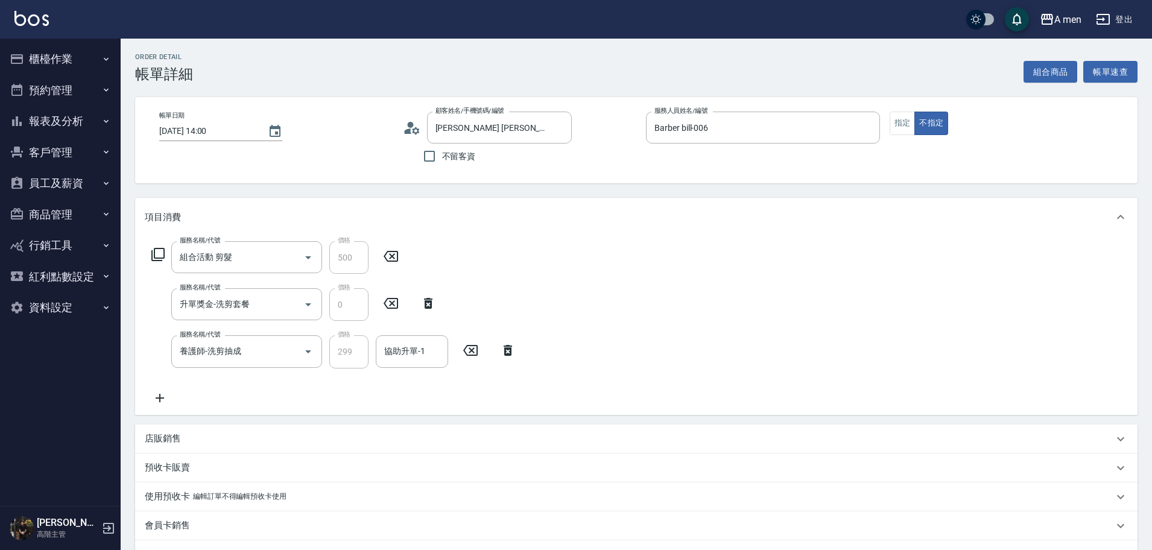
click at [414, 330] on div "服務名稱/代號 組合活動 剪髮 服務名稱/代號 價格 500 價格 服務名稱/代號 升單獎金-洗剪套餐 服務名稱/代號 價格 0 價格 服務名稱/代號 養護師…" at bounding box center [334, 323] width 378 height 164
click at [404, 355] on input "協助升單-1" at bounding box center [412, 351] width 62 height 21
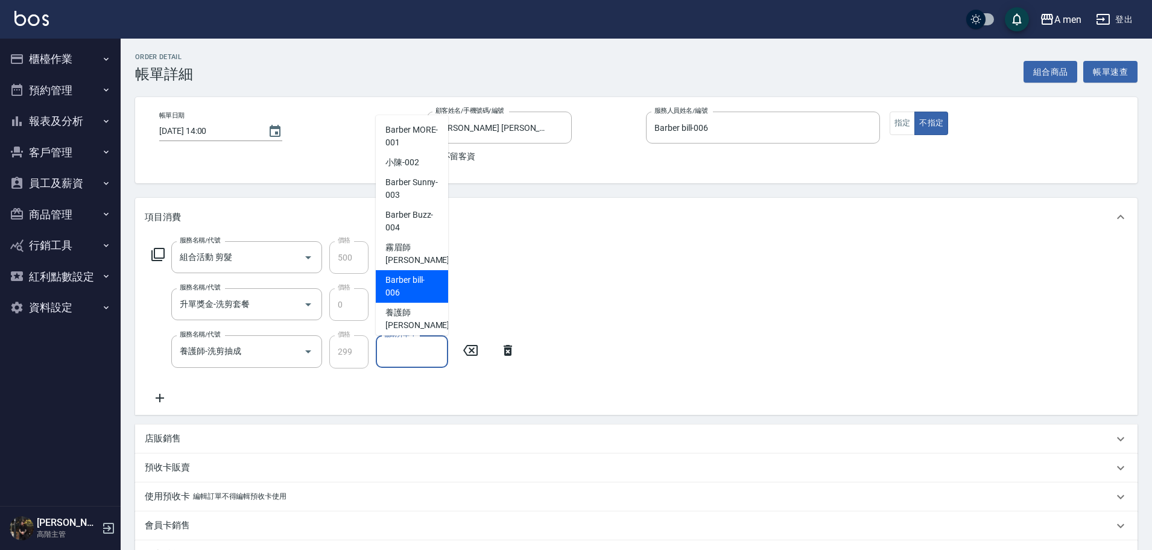
click at [430, 289] on span "Barber bill -006" at bounding box center [412, 286] width 53 height 25
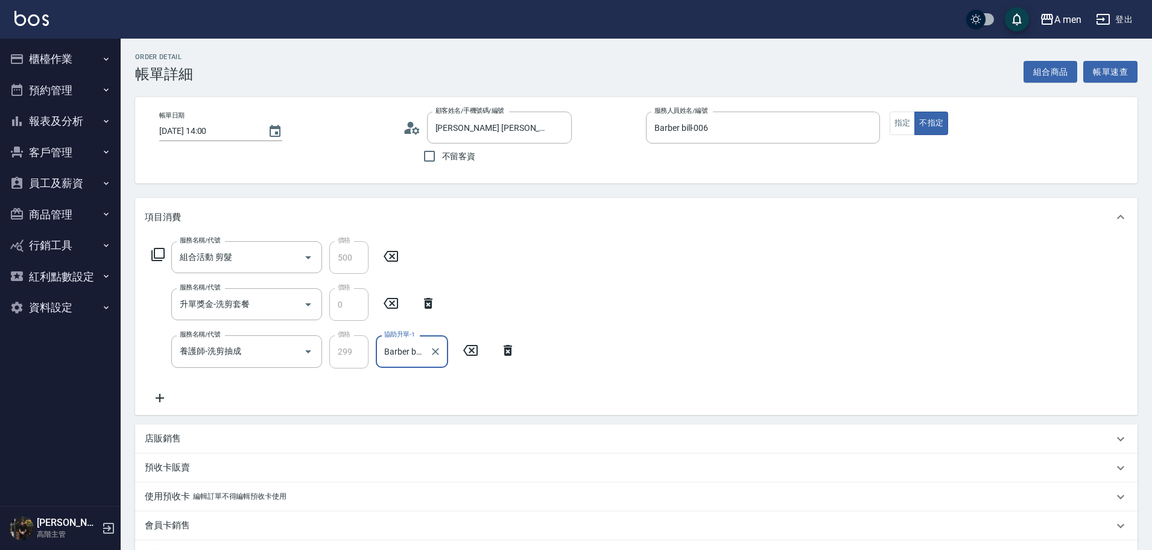
click at [419, 356] on input "Barber bill-006" at bounding box center [402, 351] width 43 height 21
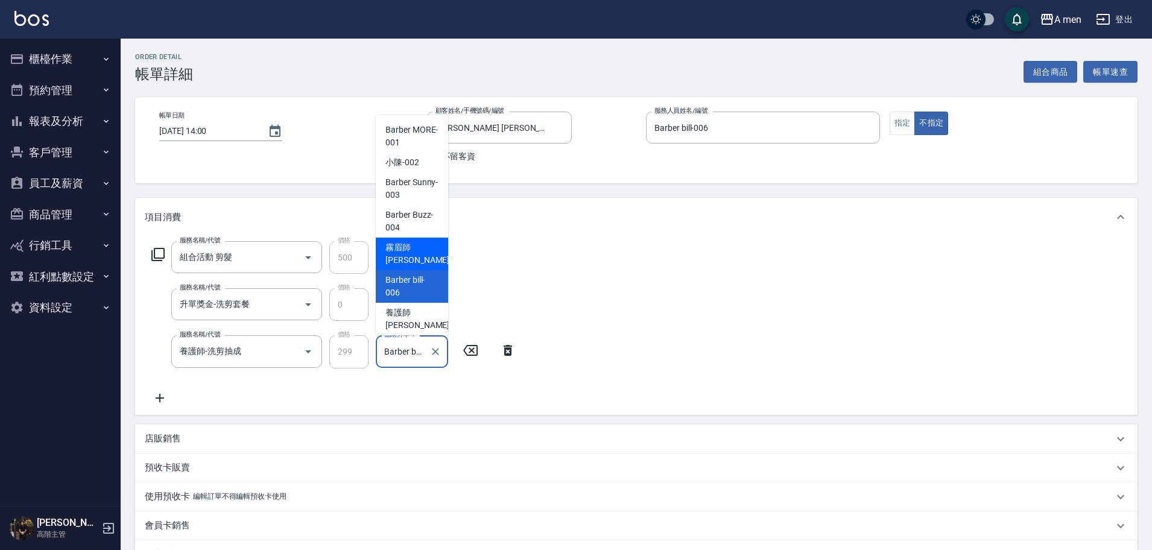
click at [427, 252] on span "霧眉師 小蔡 -005" at bounding box center [426, 253] width 81 height 25
type input "霧眉師 小蔡-005"
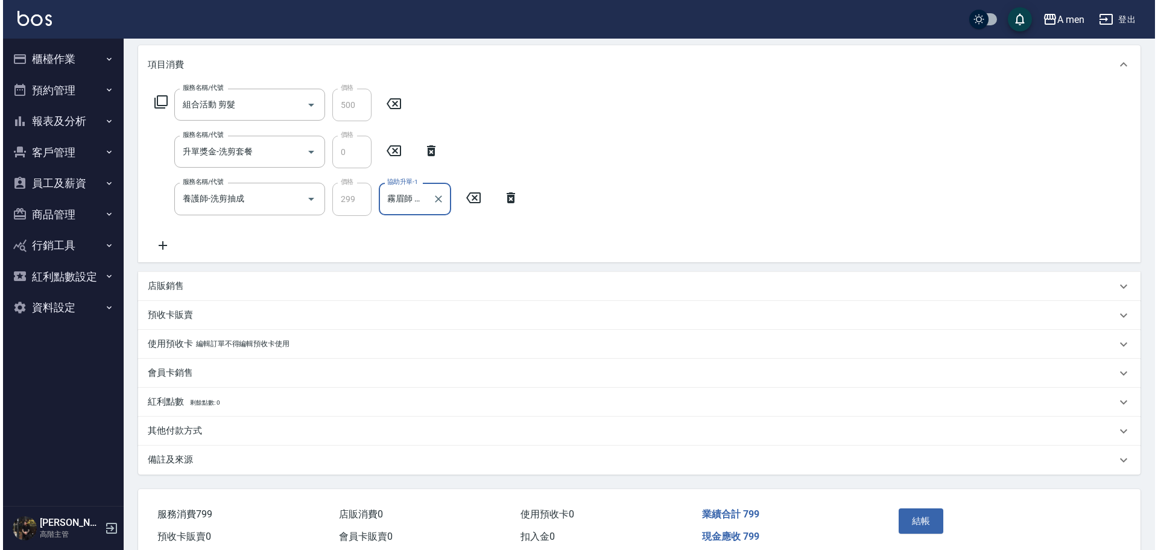
scroll to position [208, 0]
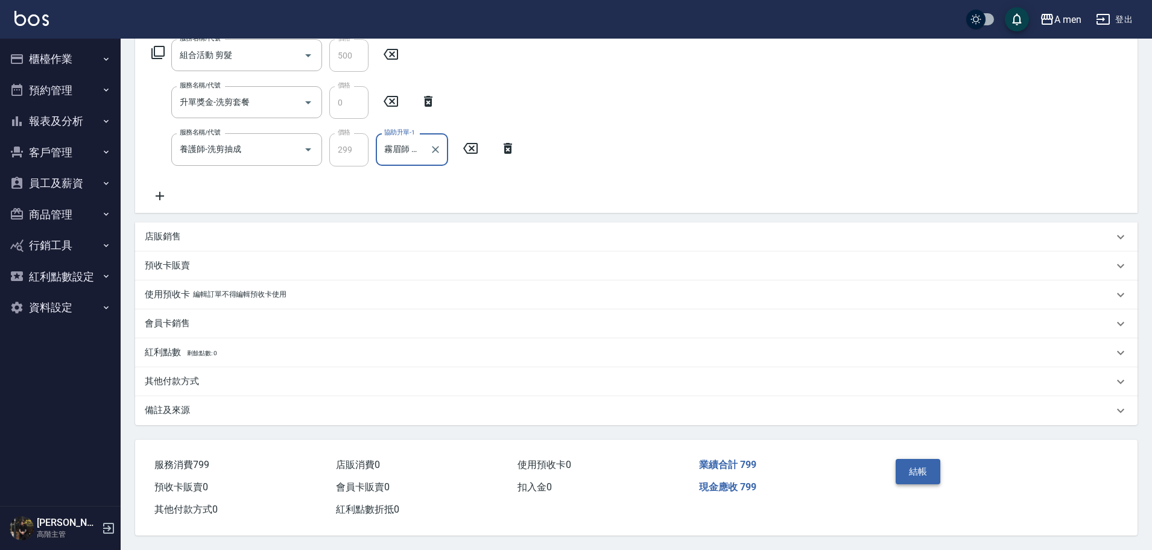
click at [930, 466] on button "結帳" at bounding box center [918, 471] width 45 height 25
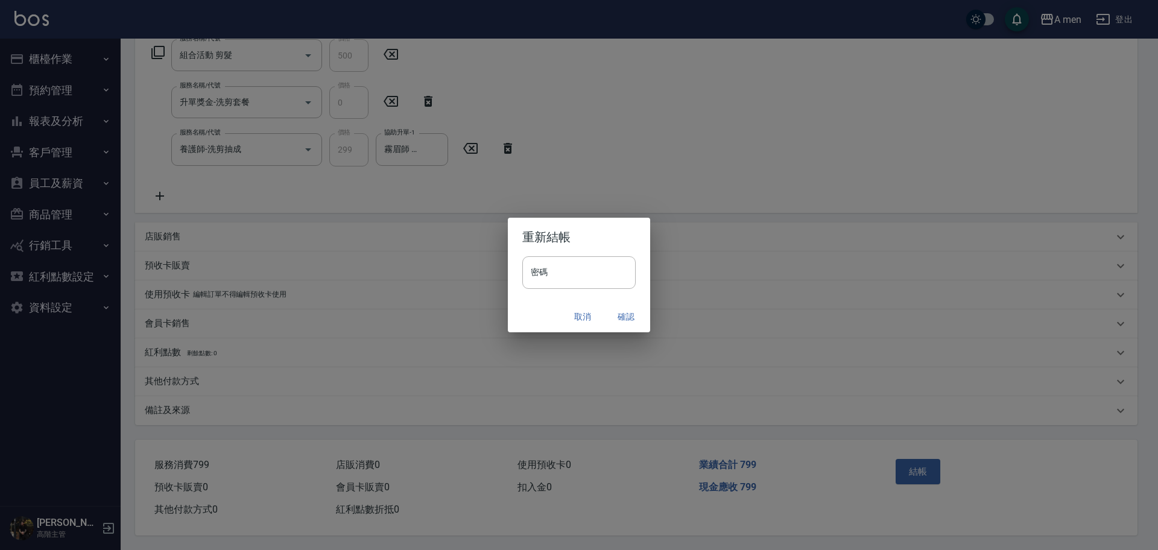
click at [624, 316] on button "確認" at bounding box center [626, 317] width 39 height 22
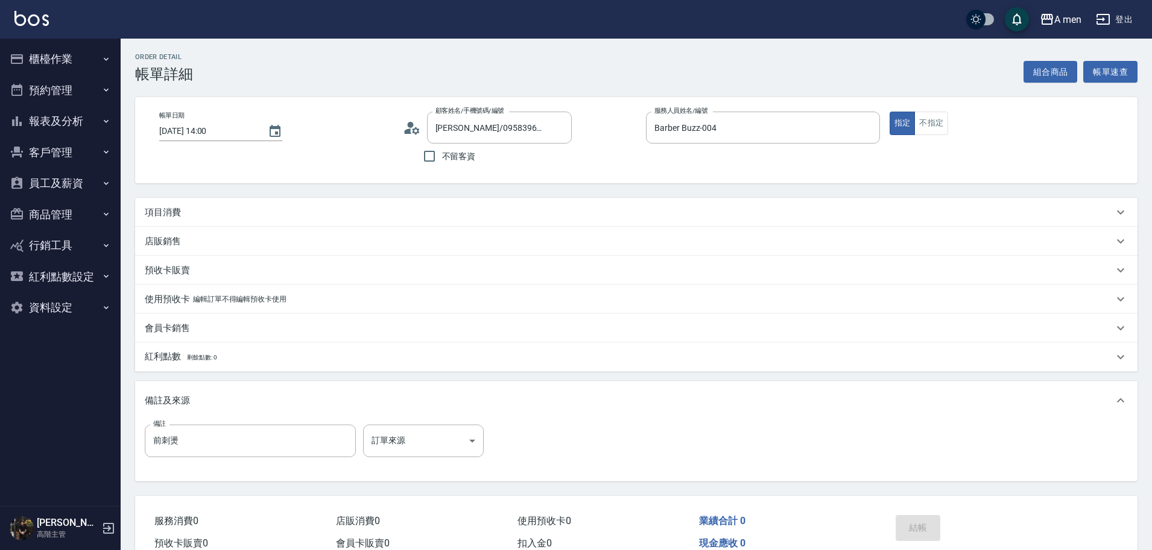
click at [299, 204] on div "項目消費" at bounding box center [636, 212] width 1003 height 29
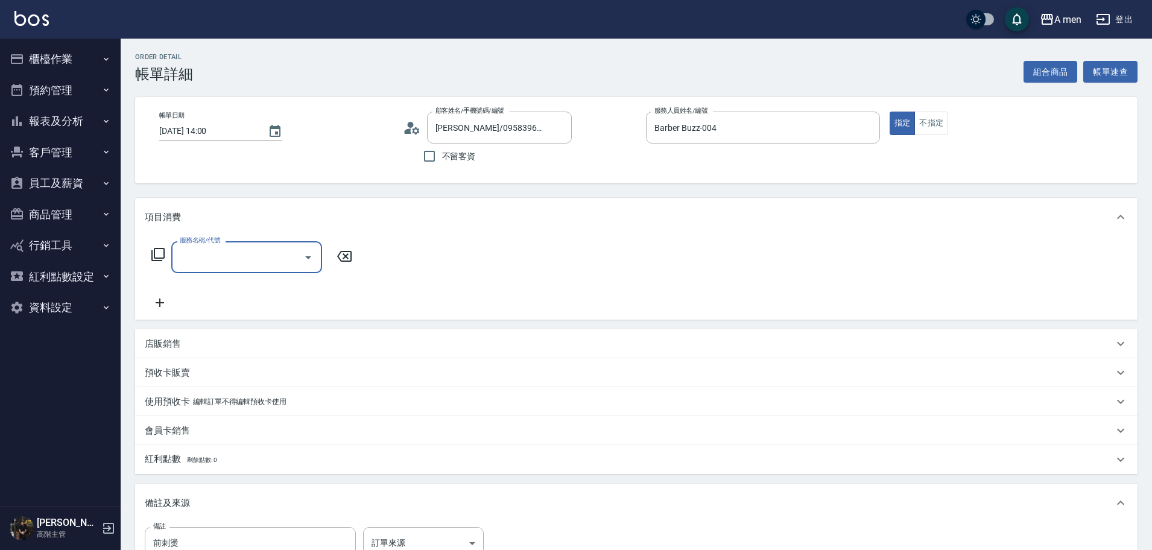
click at [243, 271] on div "服務名稱/代號" at bounding box center [246, 257] width 151 height 32
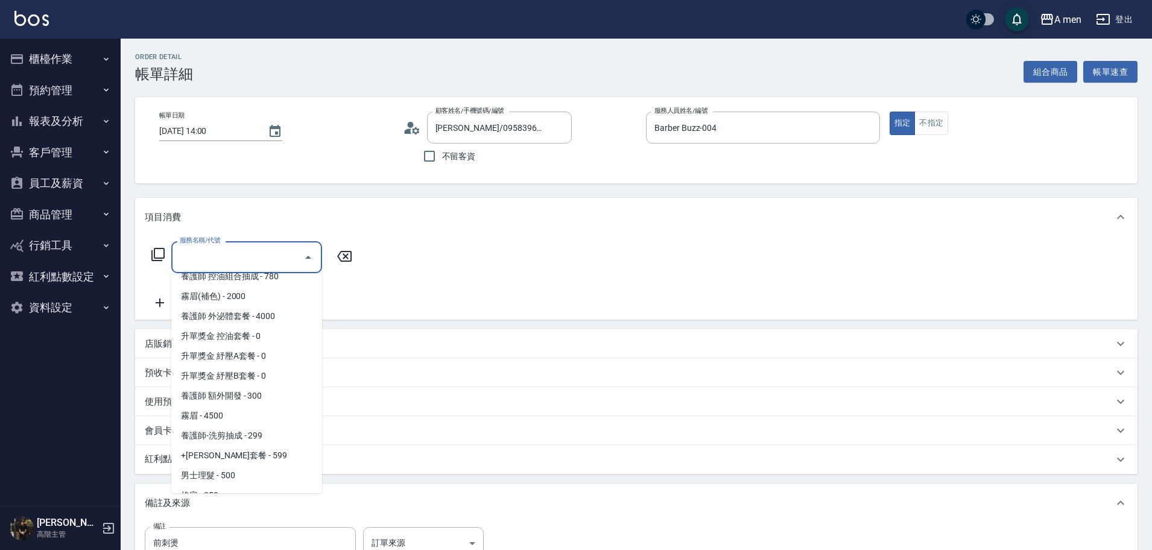
scroll to position [226, 0]
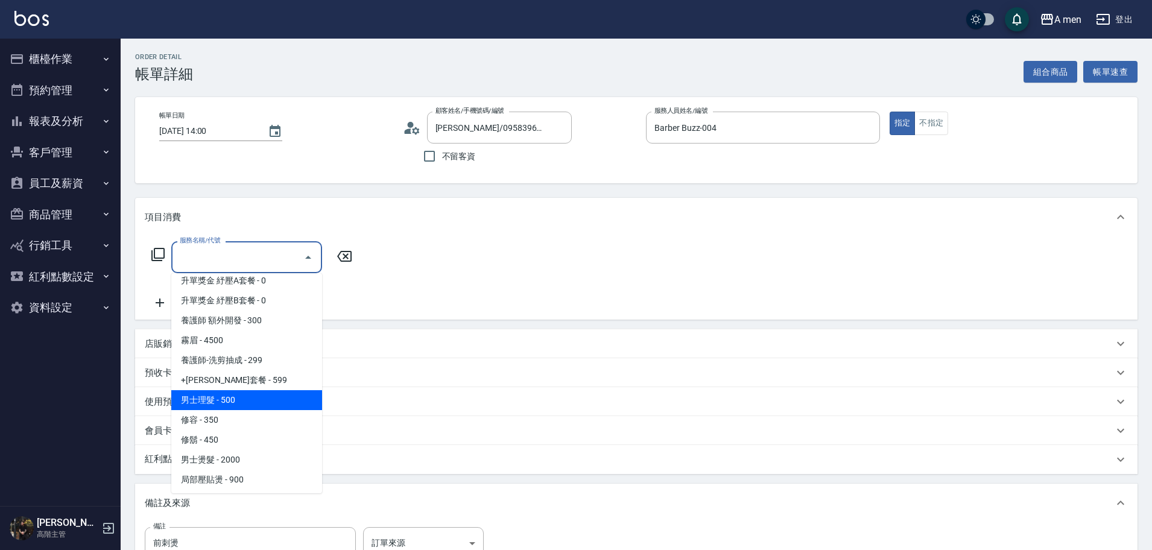
click at [279, 397] on span "男士理髮 - 500" at bounding box center [246, 400] width 151 height 20
type input "男士理髮(A01)"
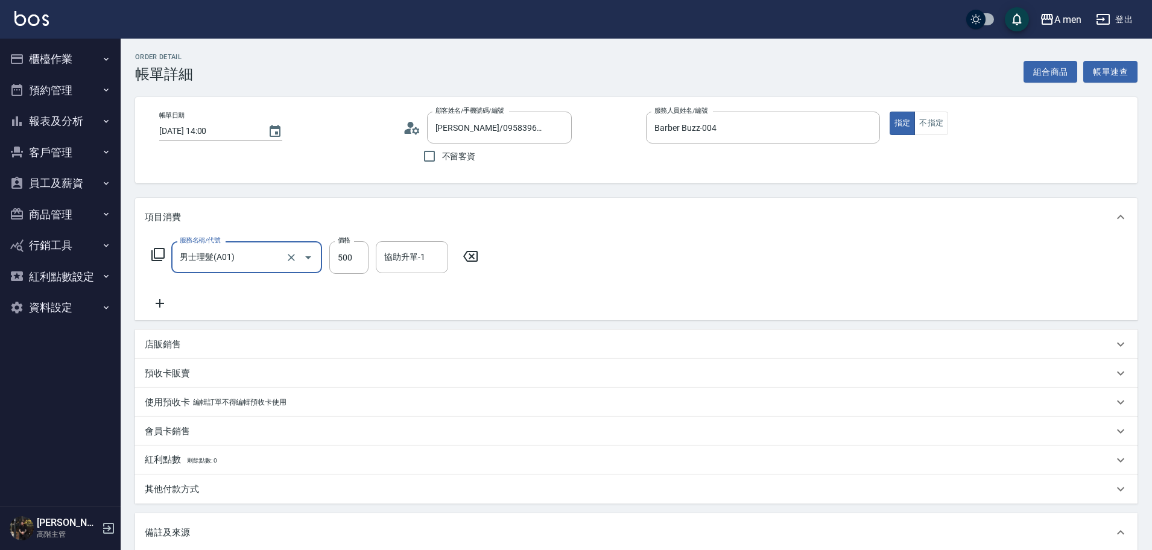
click at [158, 303] on icon at bounding box center [160, 303] width 8 height 8
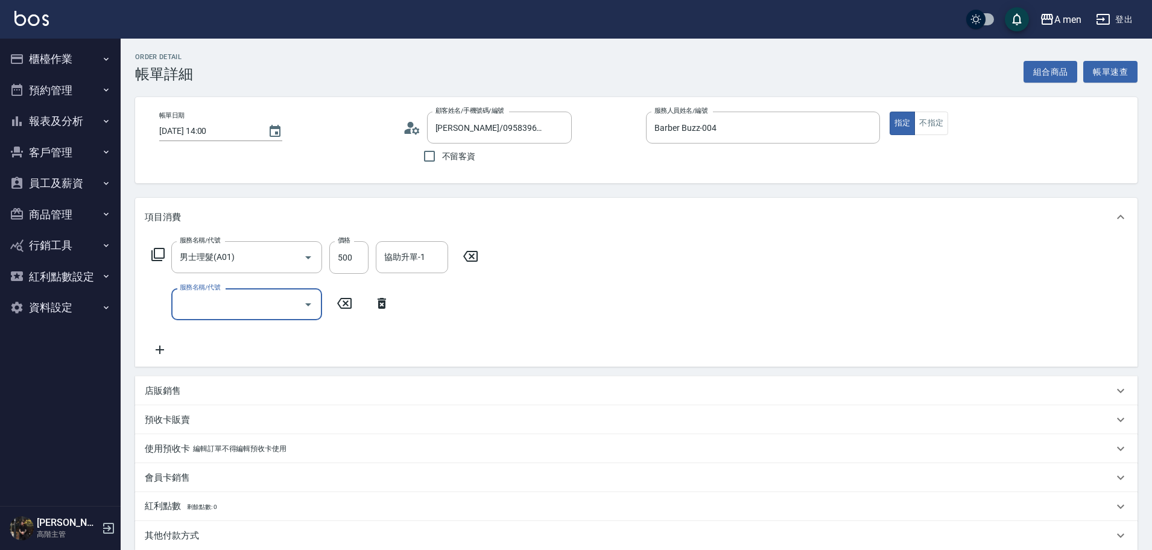
click at [235, 306] on input "服務名稱/代號" at bounding box center [238, 304] width 122 height 21
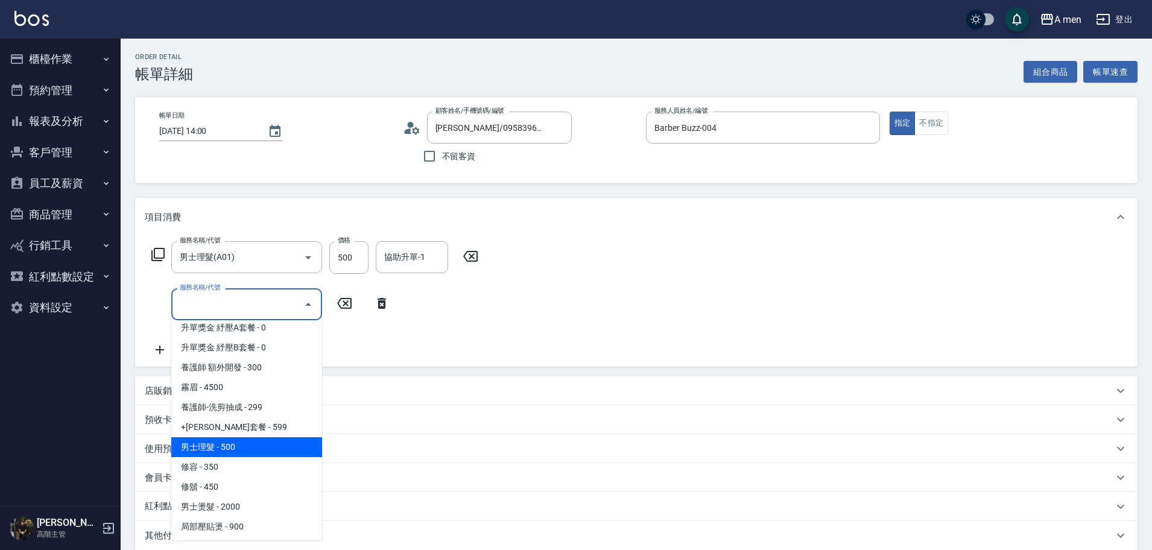
scroll to position [302, 0]
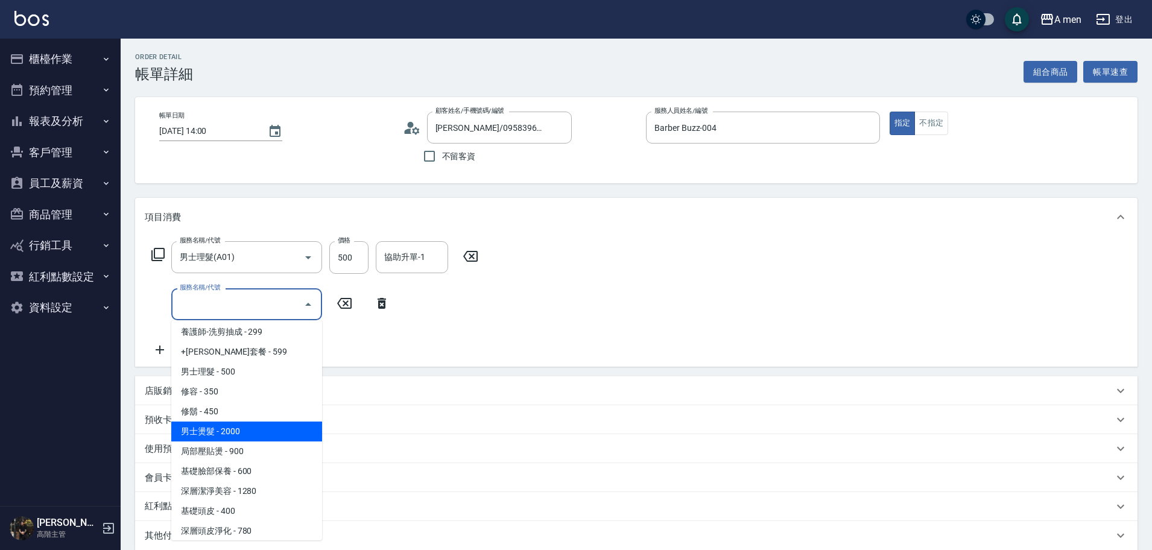
click at [244, 431] on span "男士燙髮 - 2000" at bounding box center [246, 432] width 151 height 20
type input "男士燙髮(B01)"
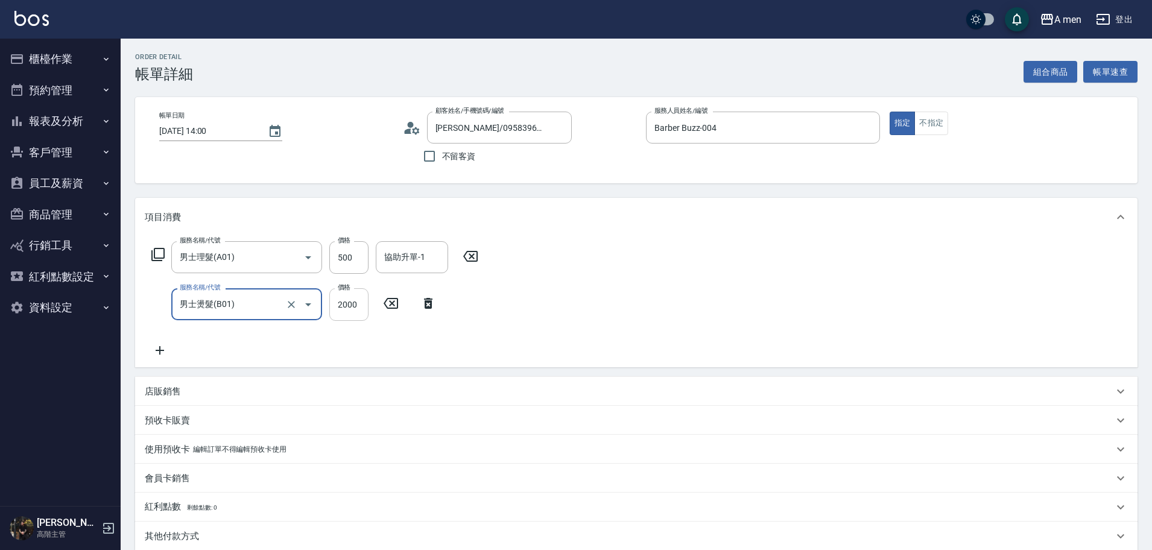
click at [364, 298] on input "2000" at bounding box center [348, 304] width 39 height 33
type input "2500"
click at [202, 396] on div "店販銷售" at bounding box center [629, 392] width 969 height 13
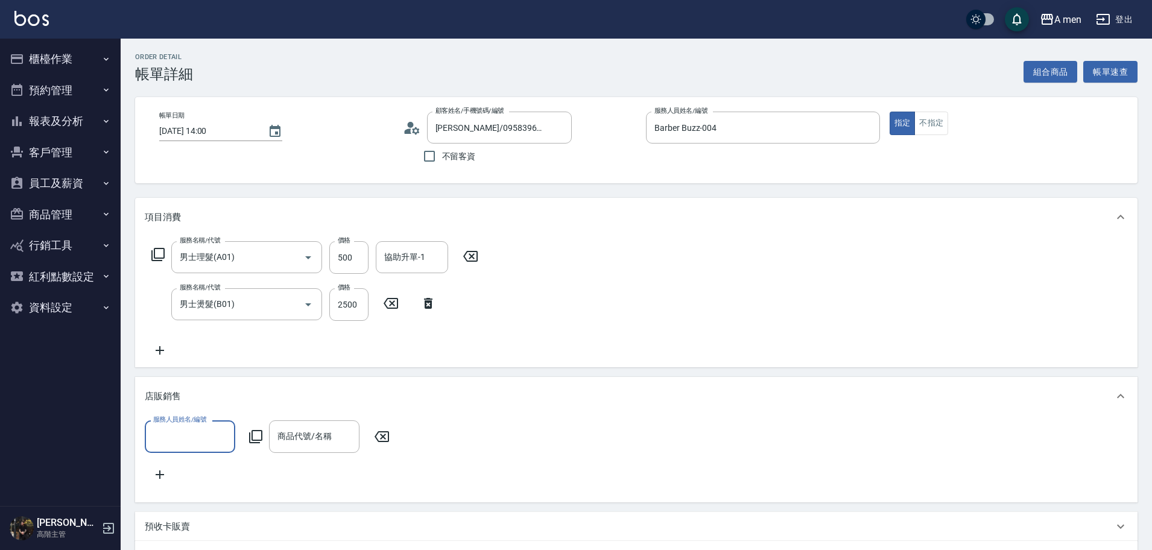
scroll to position [0, 0]
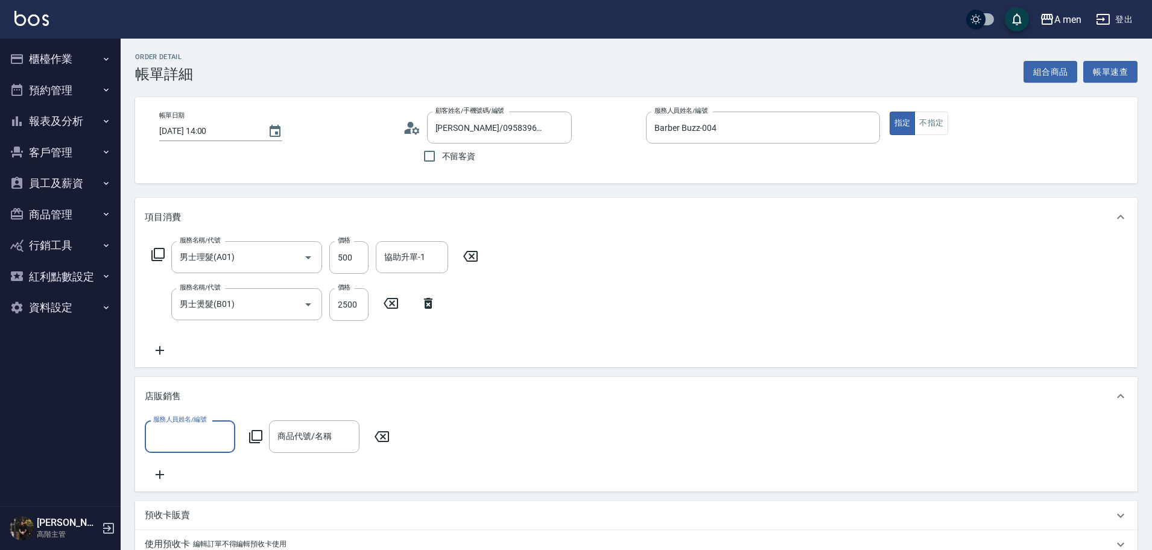
click at [208, 447] on input "服務人員姓名/編號" at bounding box center [190, 436] width 80 height 21
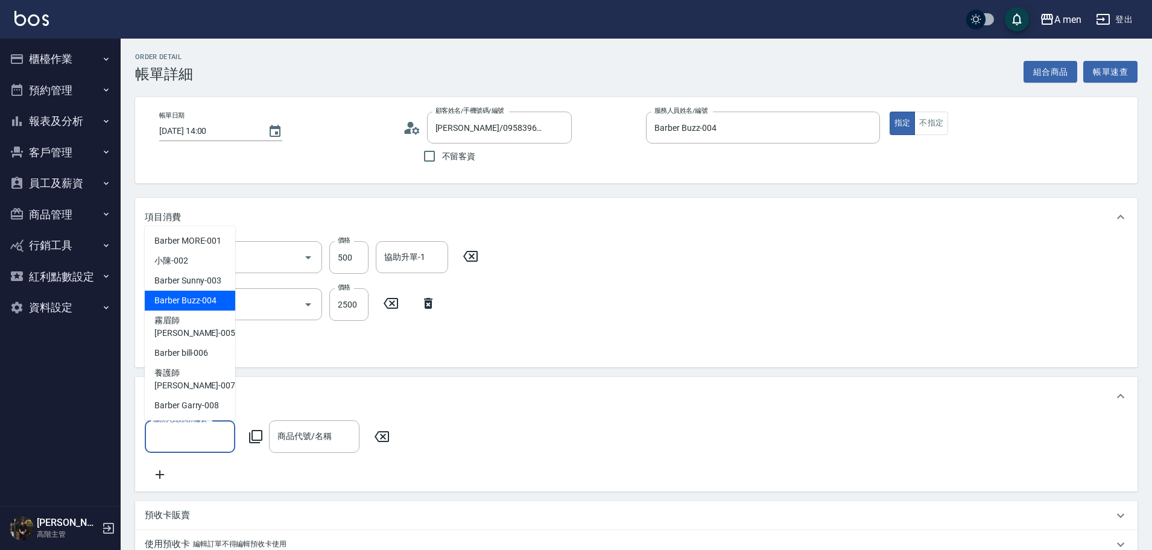
click at [196, 307] on span "Barber Buzz -004" at bounding box center [185, 300] width 62 height 13
type input "Barber Buzz-004"
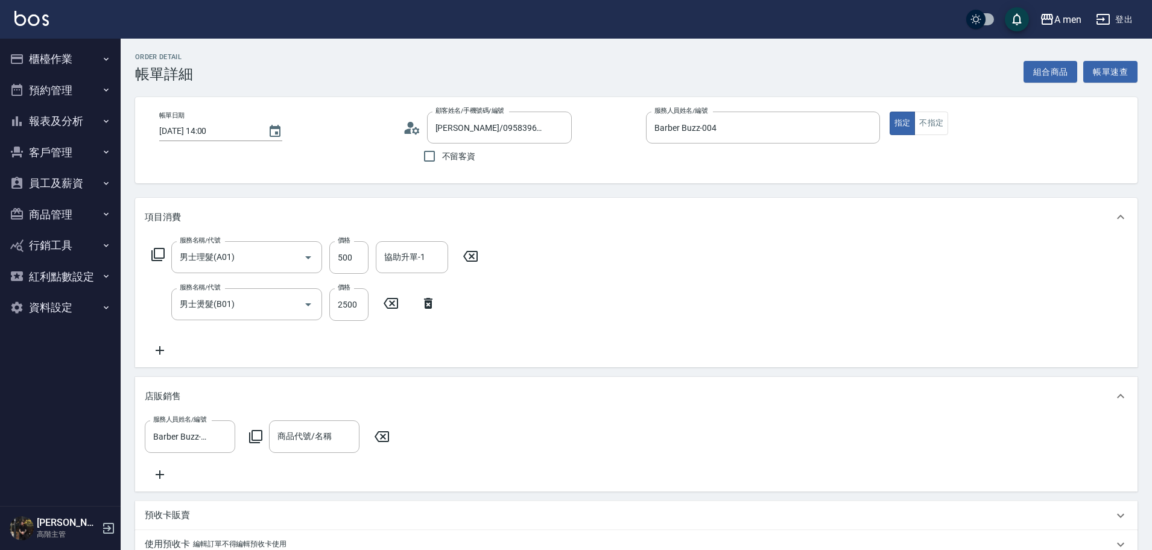
click at [302, 453] on div "服務人員姓名/編號 Barber Buzz-004 服務人員姓名/編號 商品代號/名稱 商品代號/名稱" at bounding box center [636, 451] width 983 height 61
click at [303, 436] on div "商品代號/名稱 商品代號/名稱" at bounding box center [314, 437] width 90 height 32
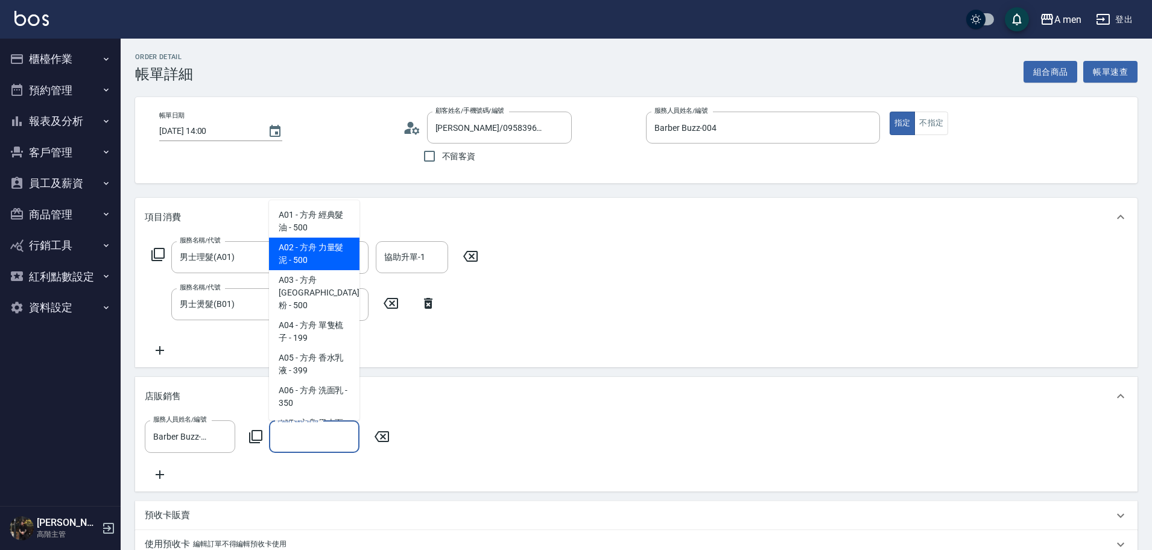
click at [322, 259] on span "A02 - 方舟 力量髮泥 - 500" at bounding box center [314, 254] width 90 height 33
type input "方舟 力量髮泥"
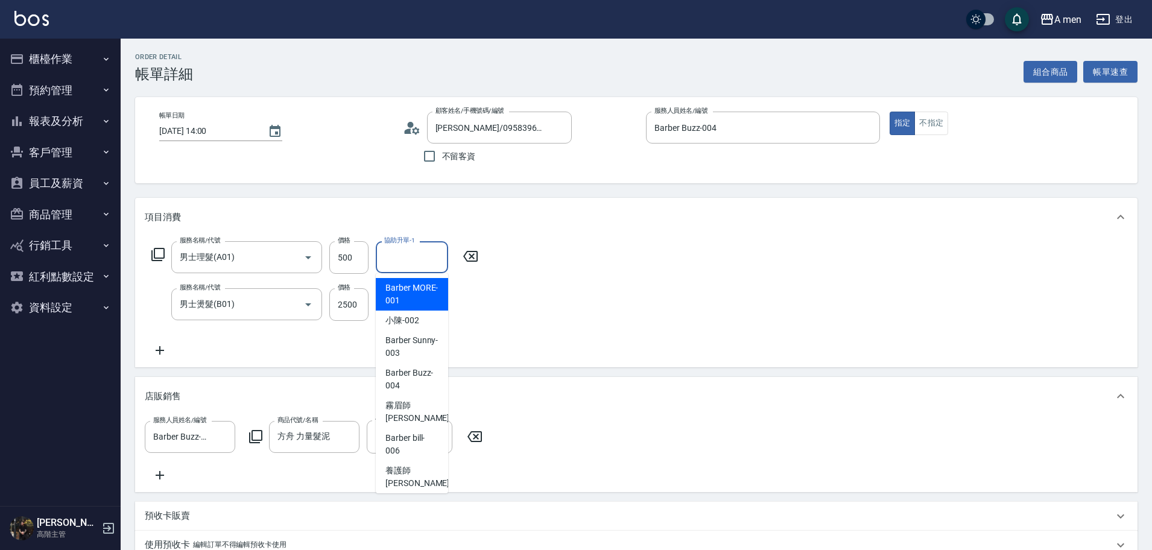
click at [403, 259] on input "協助升單-1" at bounding box center [412, 257] width 62 height 21
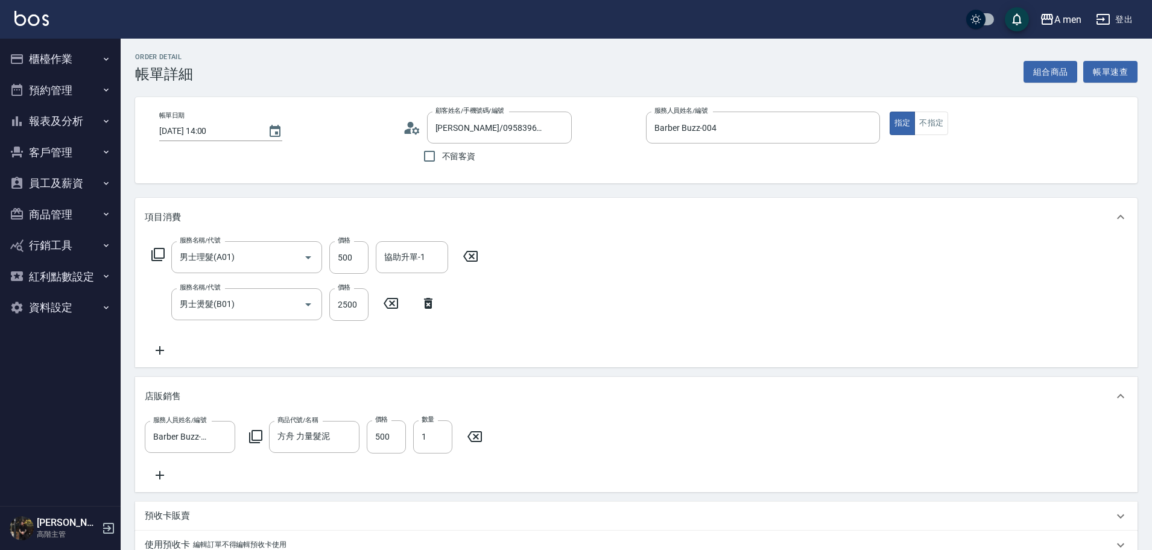
click at [638, 299] on div "服務名稱/代號 男士理髮(A01) 服務名稱/代號 價格 500 價格 協助升單-1 協助升單-1 服務名稱/代號 男士燙髮(B01) 服務名稱/代號 價格 …" at bounding box center [636, 302] width 1003 height 131
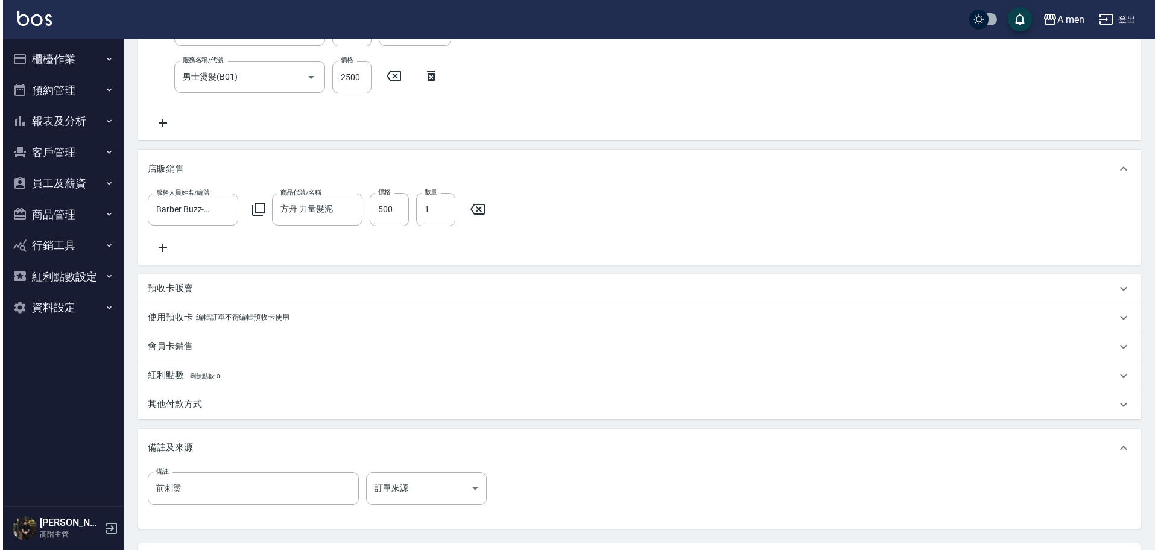
scroll to position [348, 0]
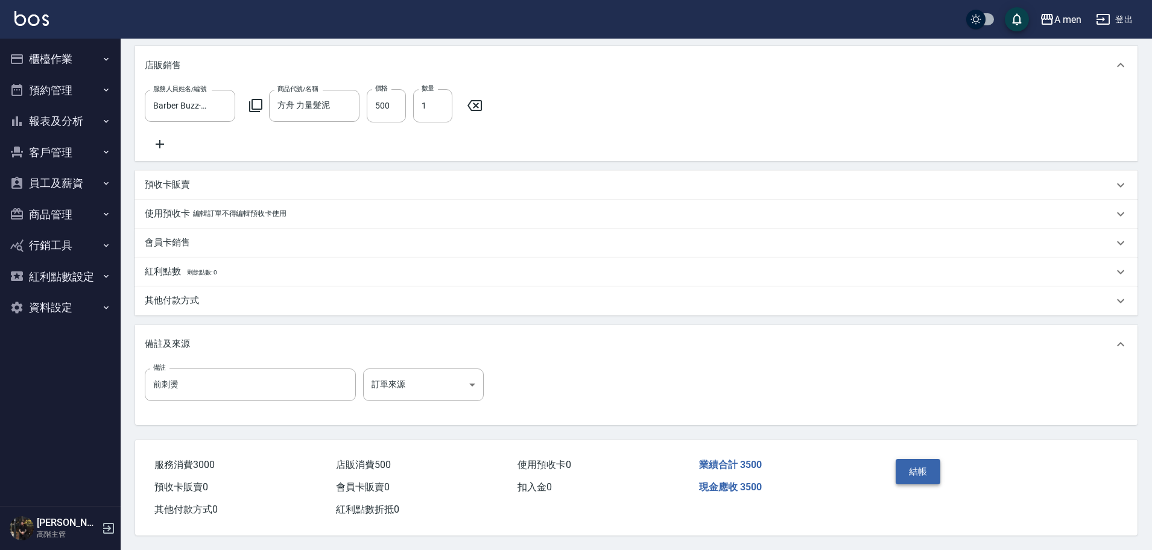
click at [902, 469] on button "結帳" at bounding box center [918, 471] width 45 height 25
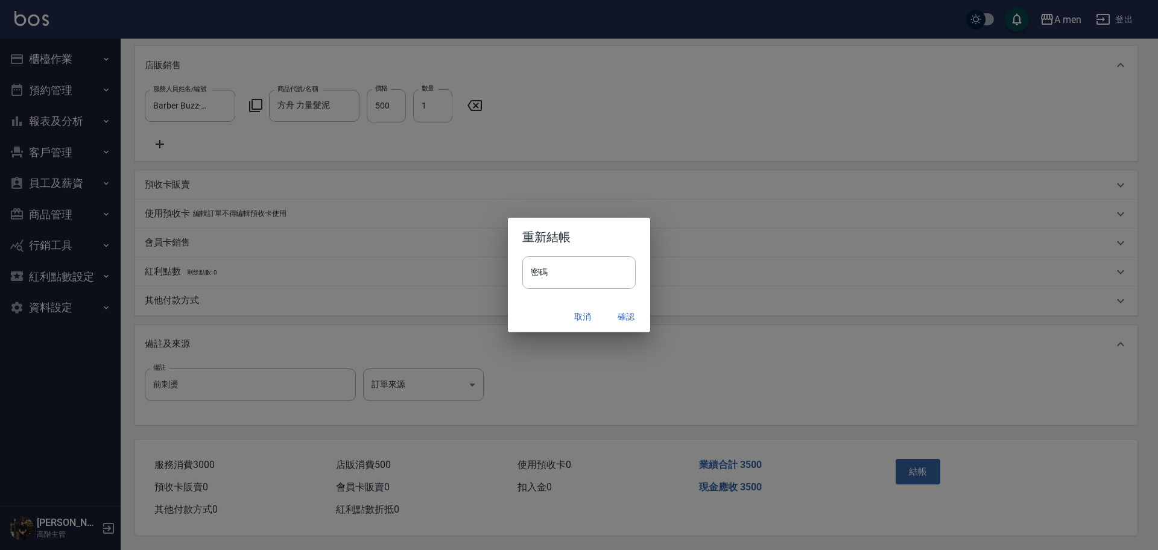
click at [624, 319] on button "確認" at bounding box center [626, 317] width 39 height 22
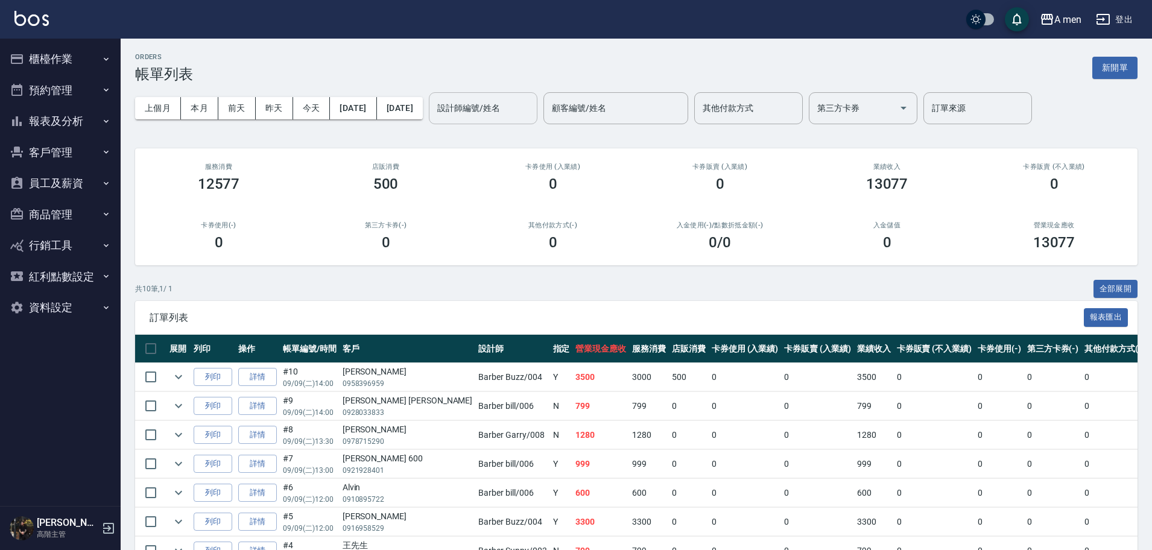
click at [513, 108] on input "設計師編號/姓名" at bounding box center [483, 108] width 98 height 21
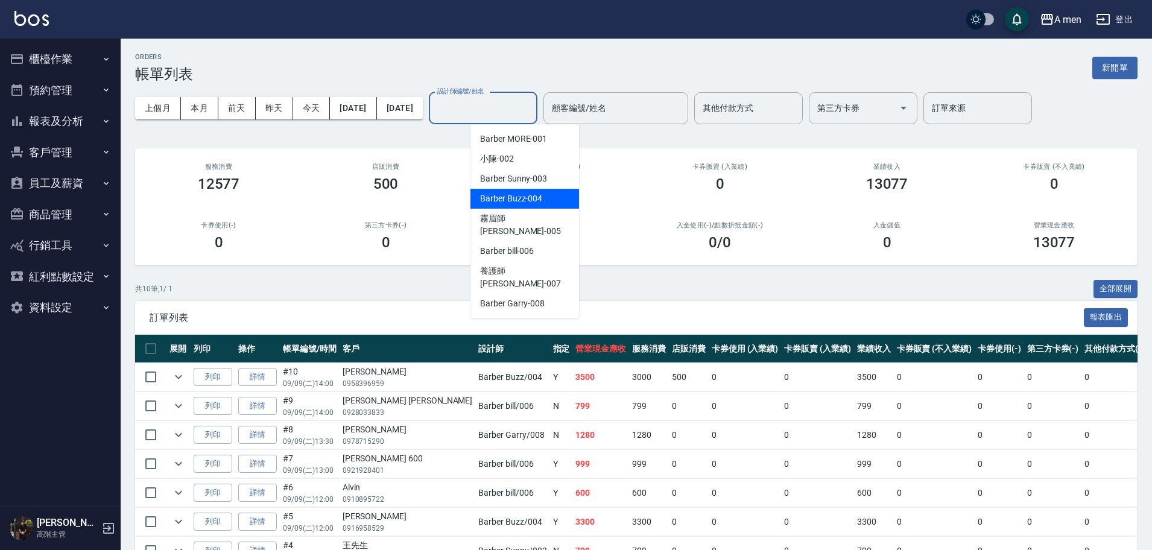
click at [542, 198] on div "Barber Buzz -004" at bounding box center [525, 199] width 109 height 20
type input "Barber Buzz-004"
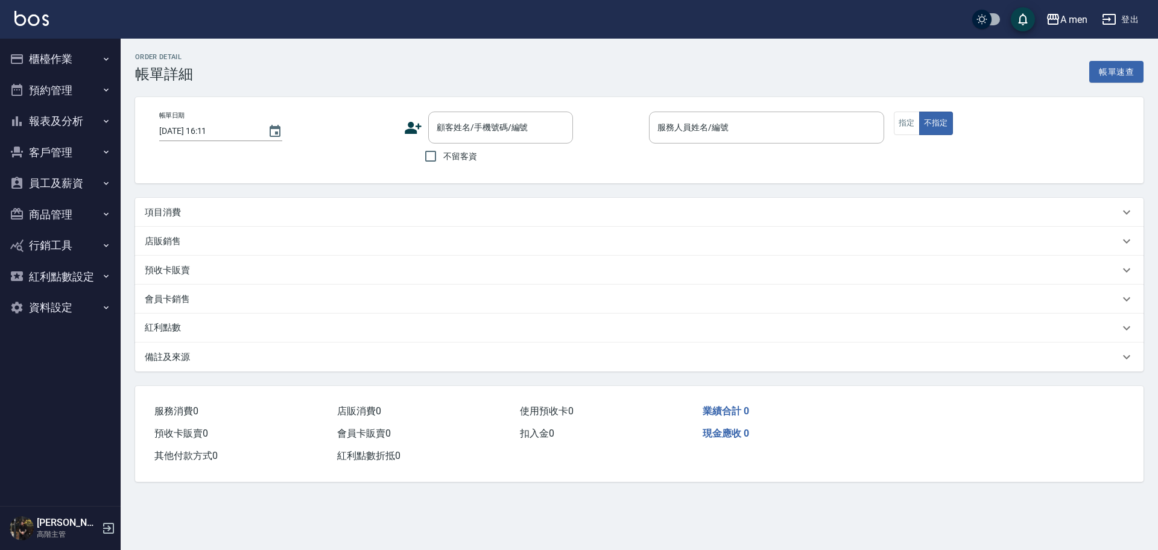
type input "[DATE] 16:00"
type input "Barber Sunny -003"
type input "搖擺 ，7/10做過1280"
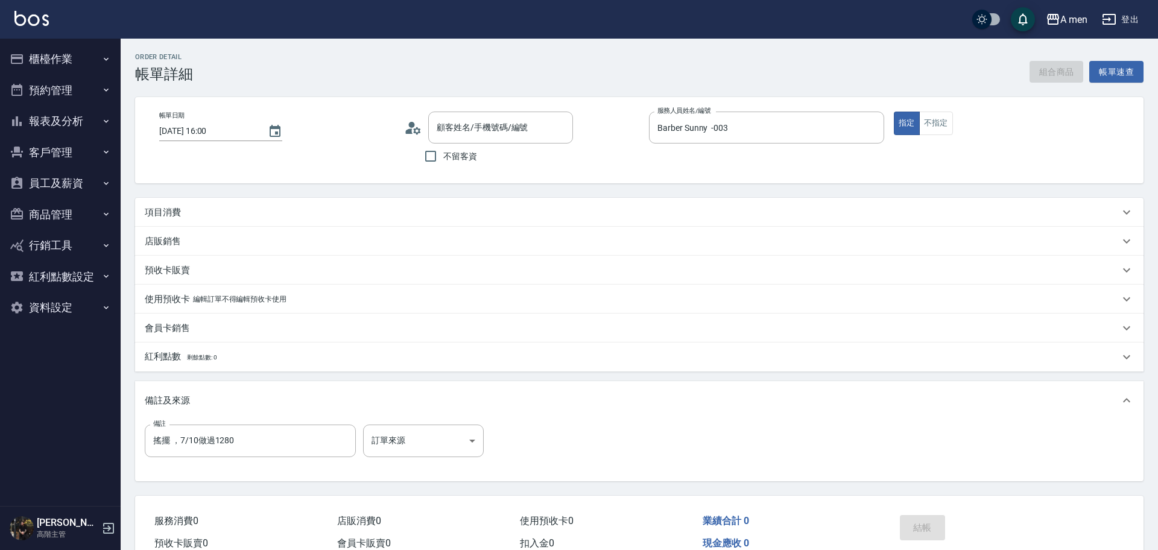
type input "[PERSON_NAME]/0900799632/null"
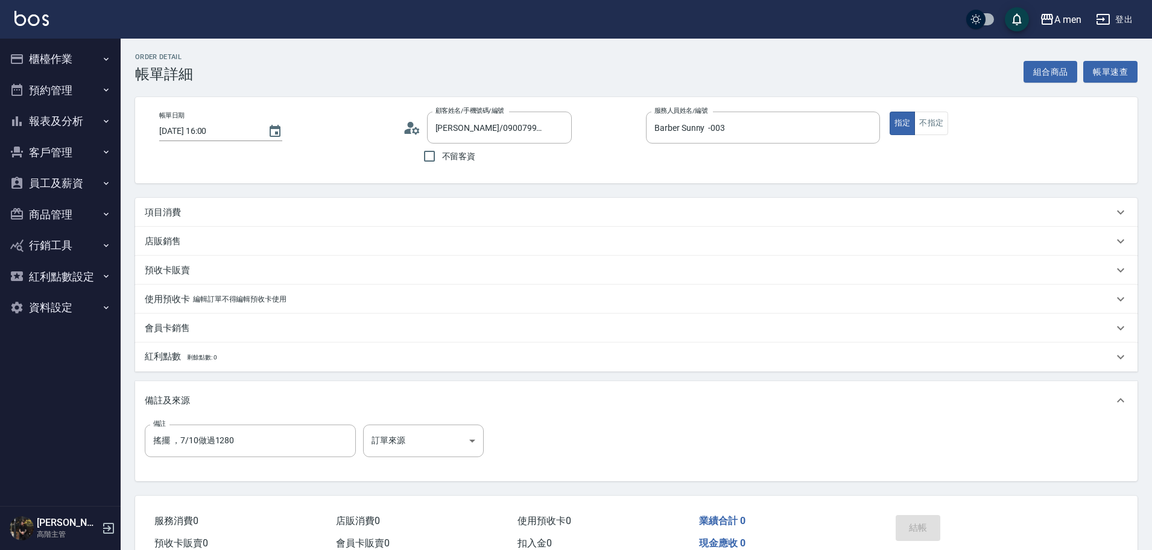
click at [328, 212] on div "項目消費" at bounding box center [629, 212] width 969 height 13
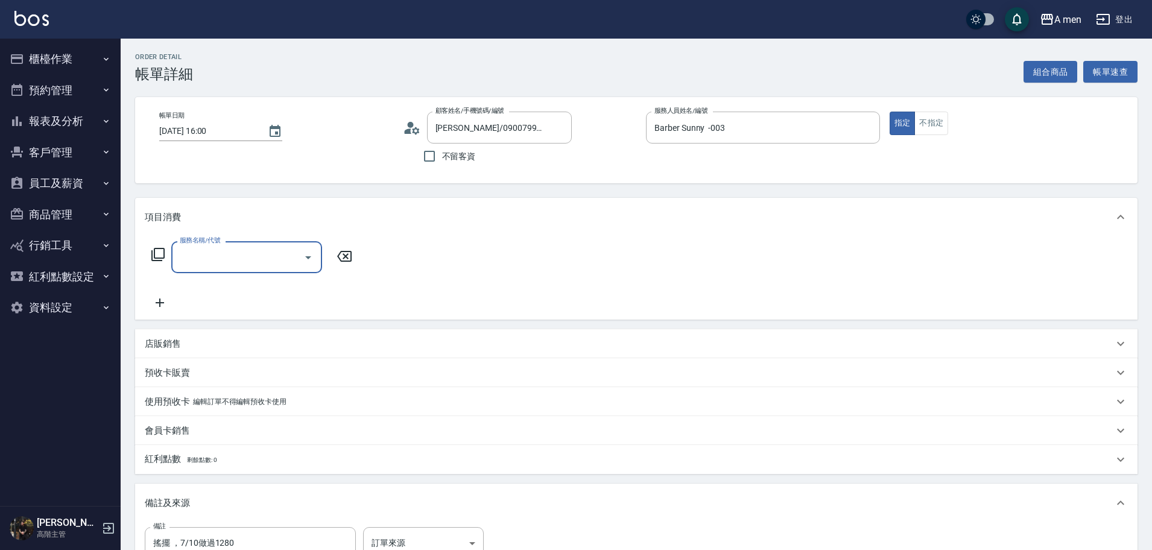
click at [251, 252] on input "服務名稱/代號" at bounding box center [238, 257] width 122 height 21
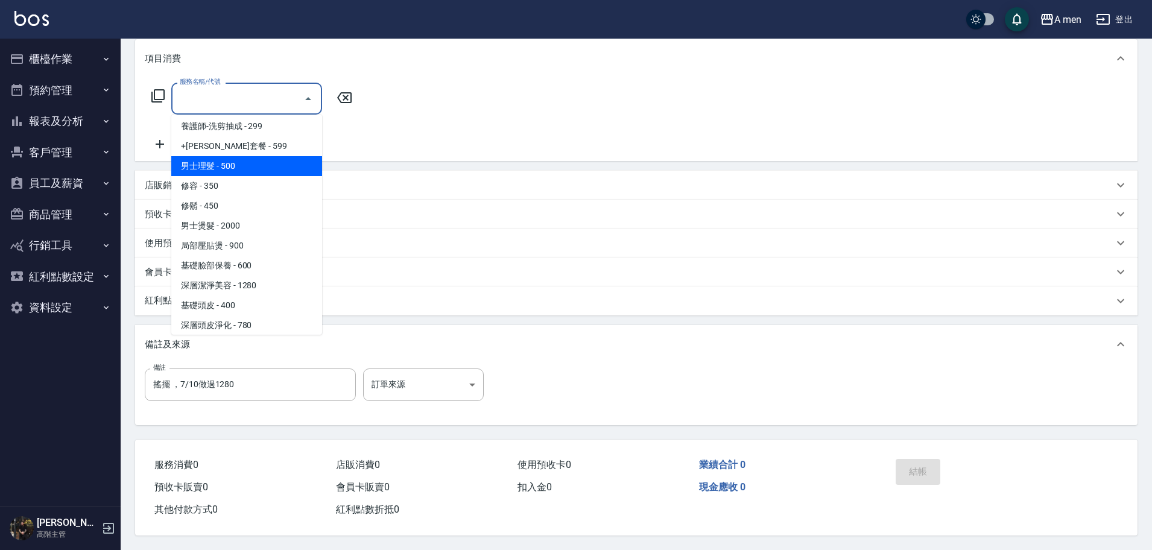
scroll to position [367, 0]
